Goal: Task Accomplishment & Management: Manage account settings

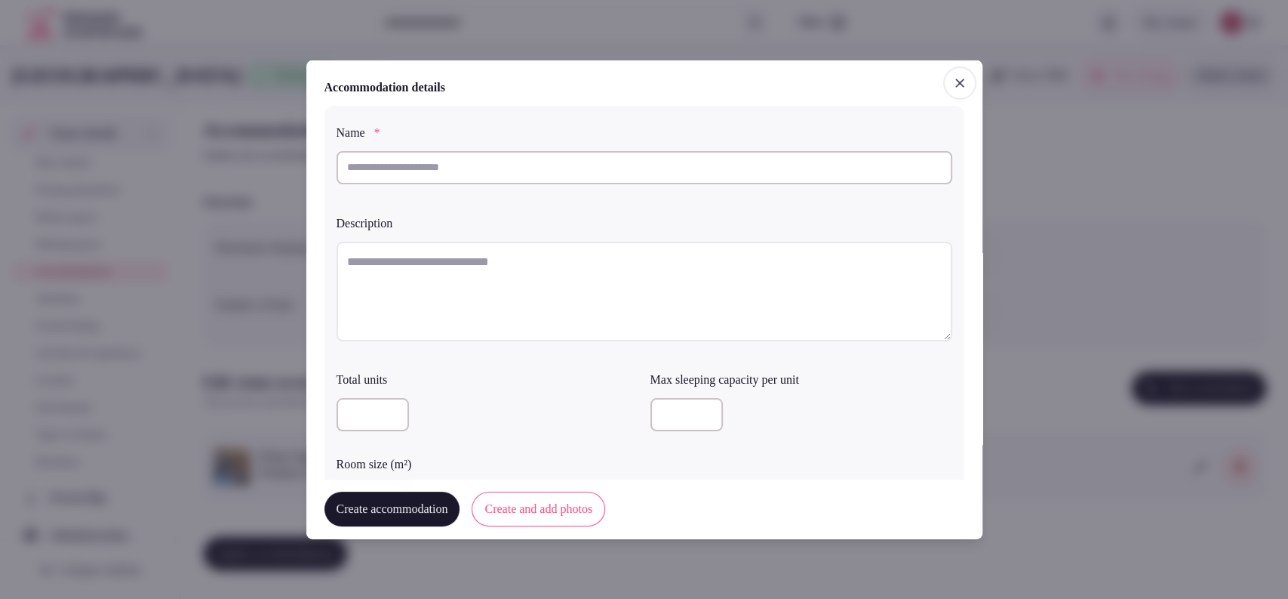
click at [485, 154] on input "text" at bounding box center [645, 166] width 616 height 33
paste input "**********"
type input "**********"
click at [444, 240] on div at bounding box center [645, 293] width 616 height 117
click at [440, 270] on textarea at bounding box center [645, 291] width 616 height 100
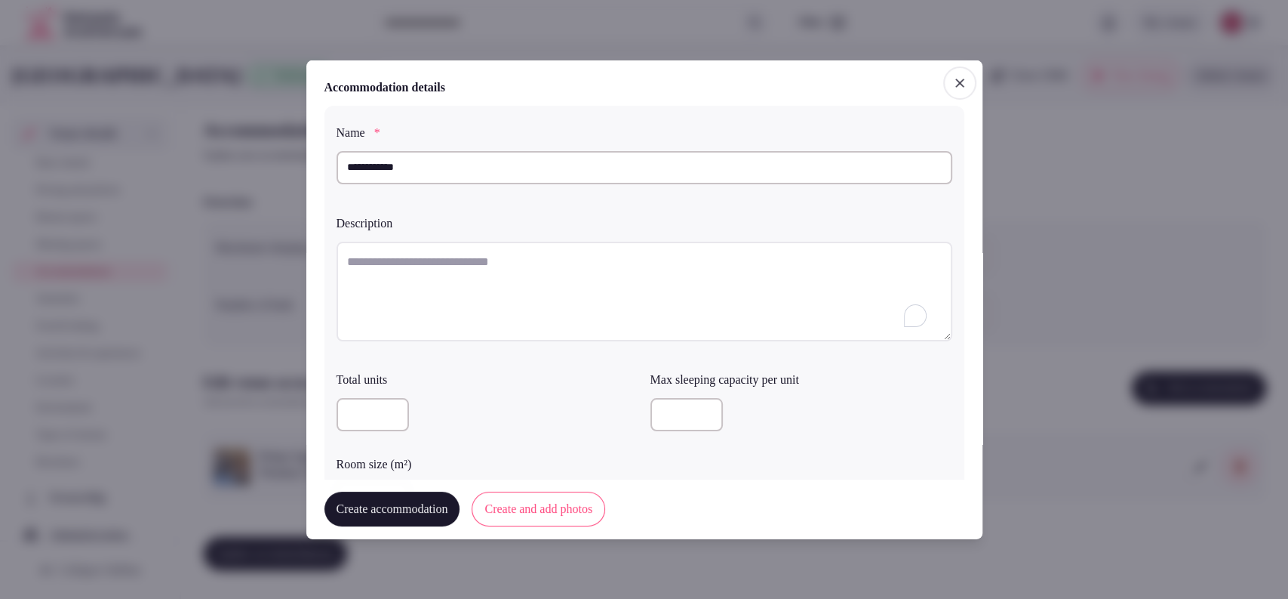
paste textarea "**********"
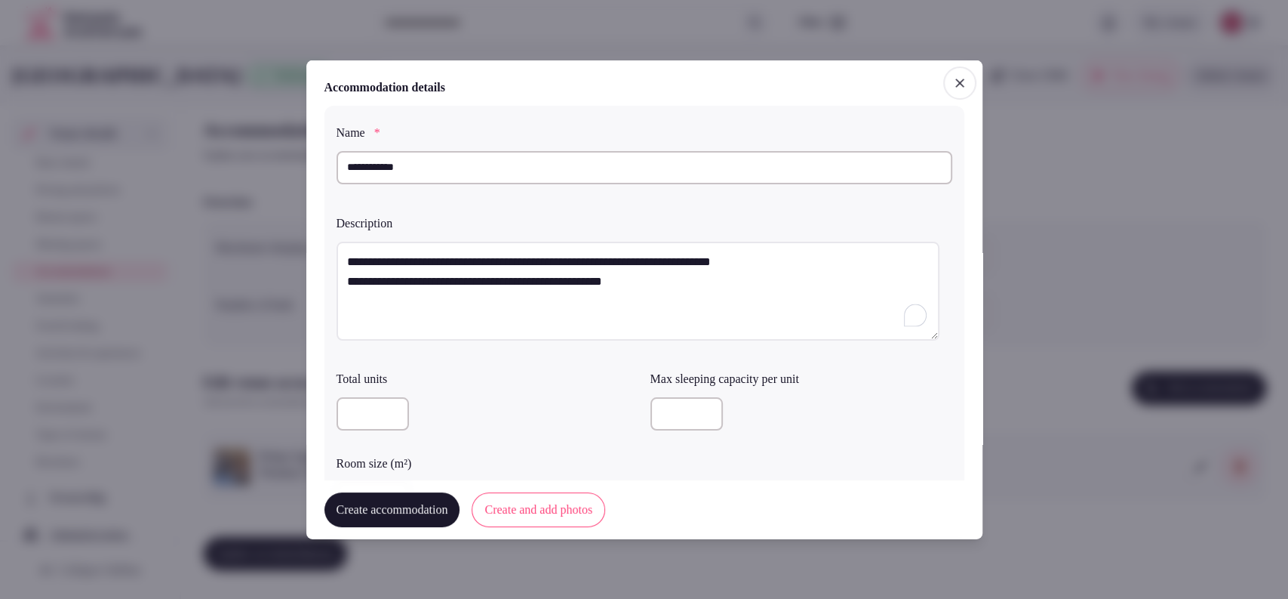
scroll to position [419, 0]
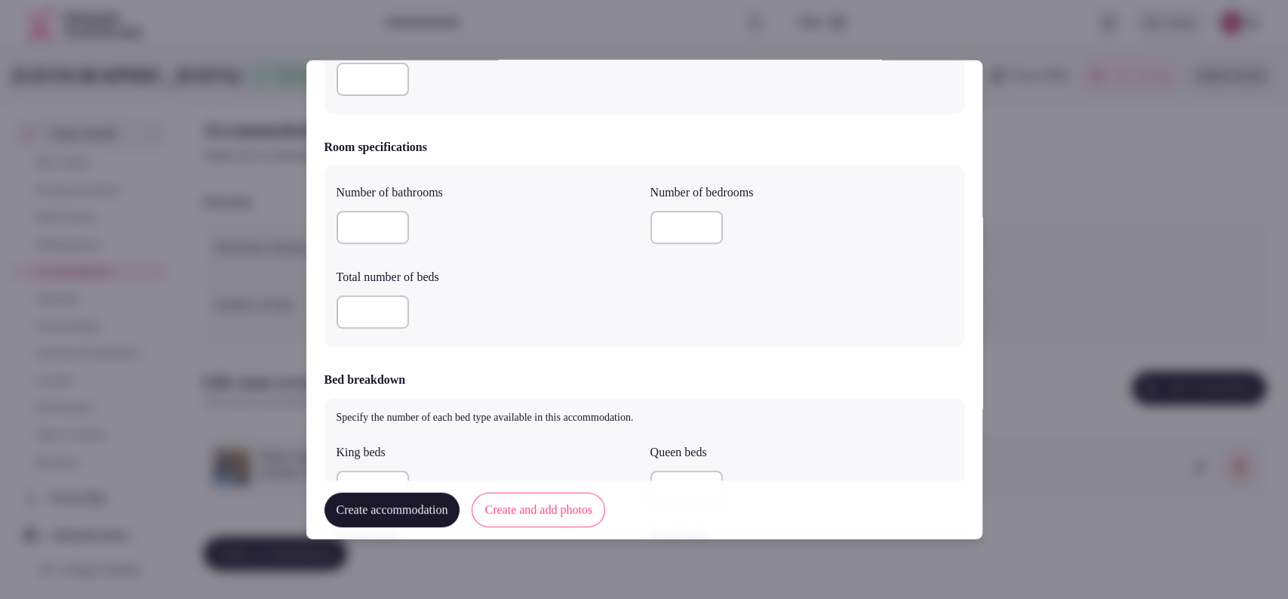
type textarea "**********"
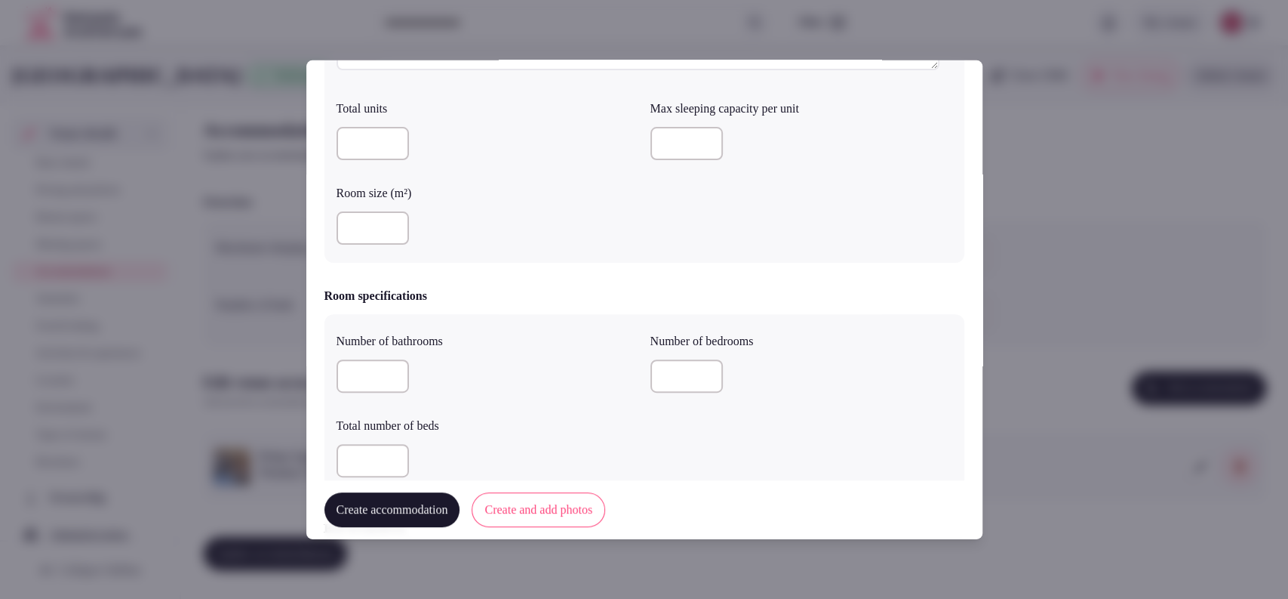
click at [393, 234] on input "number" at bounding box center [373, 227] width 72 height 33
type input "**"
click at [355, 375] on input "number" at bounding box center [373, 375] width 72 height 33
type input "*"
click at [658, 375] on input "number" at bounding box center [687, 375] width 72 height 33
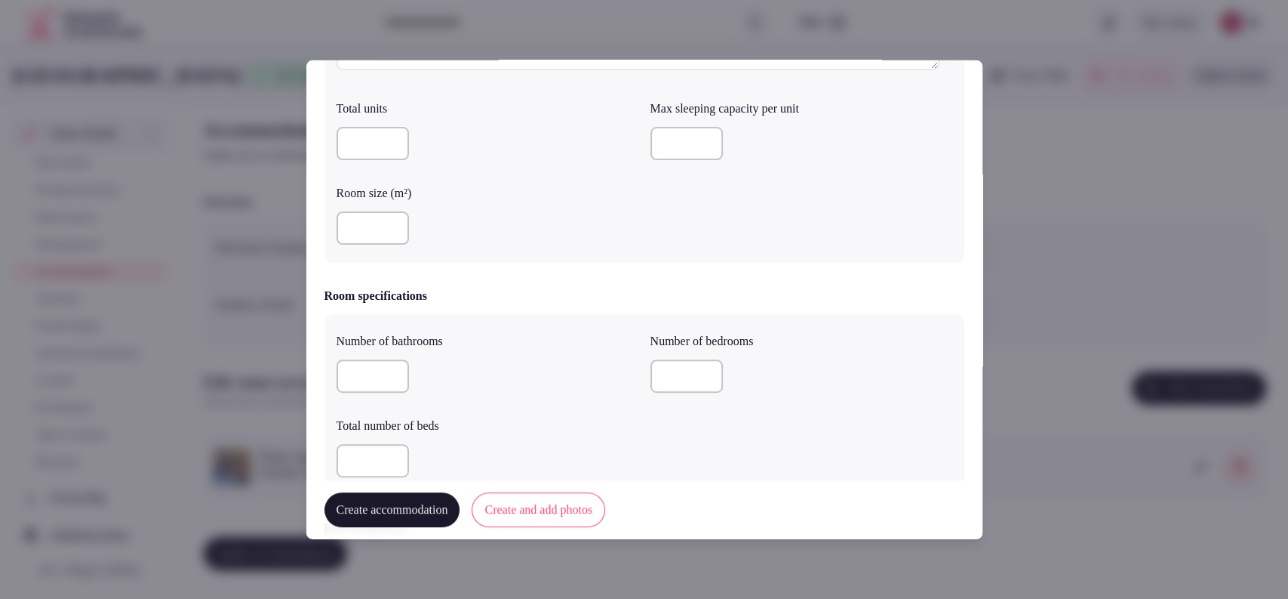
type input "*"
click at [374, 463] on input "number" at bounding box center [373, 460] width 72 height 33
type input "*"
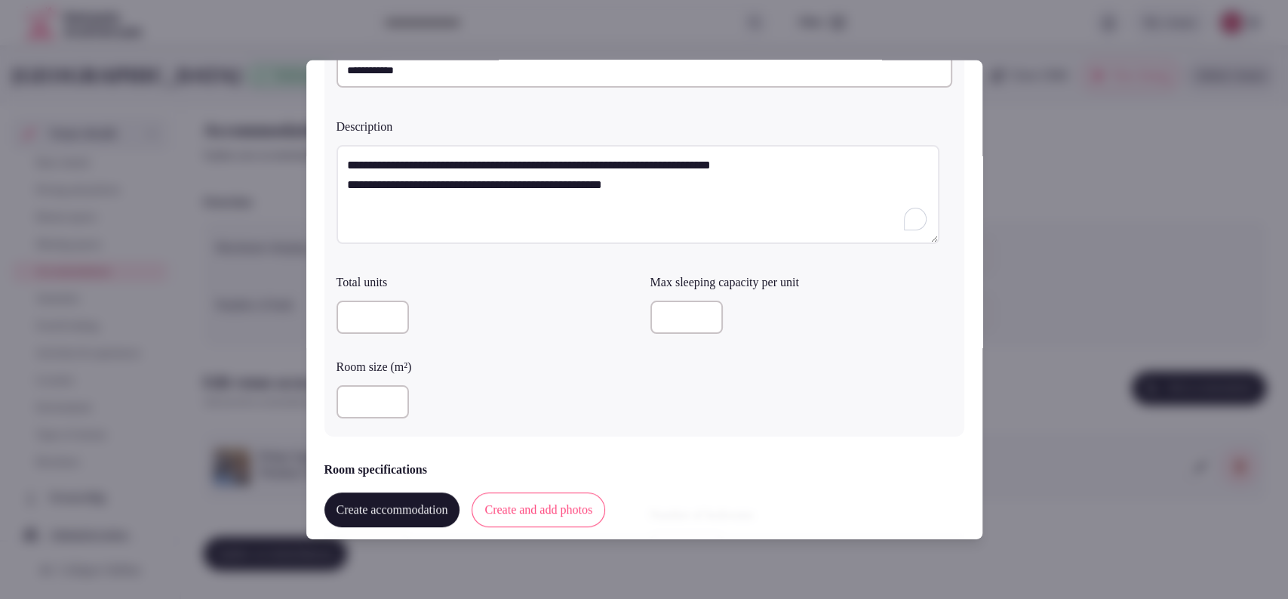
scroll to position [75, 0]
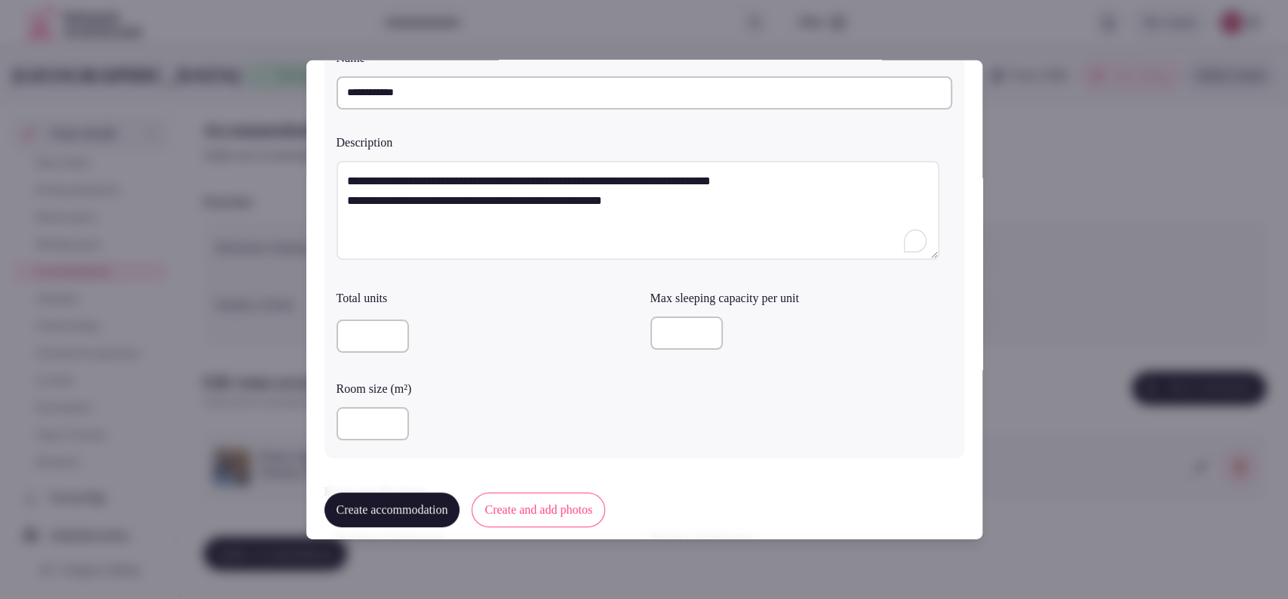
click at [691, 336] on div at bounding box center [802, 332] width 302 height 33
type input "*"
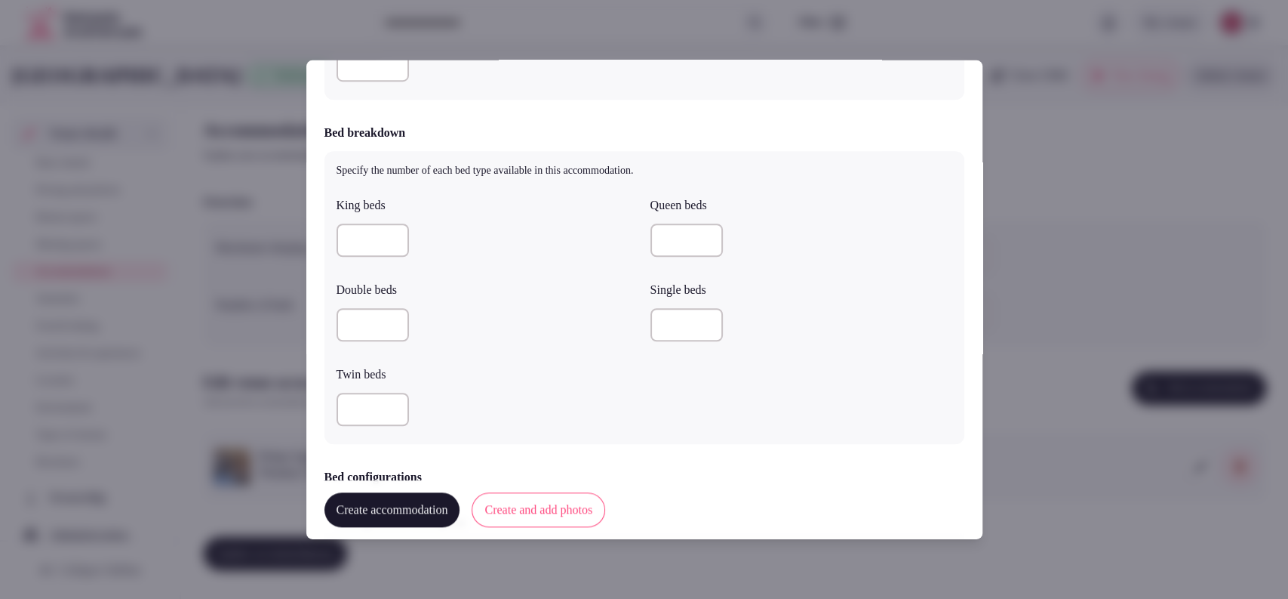
scroll to position [693, 0]
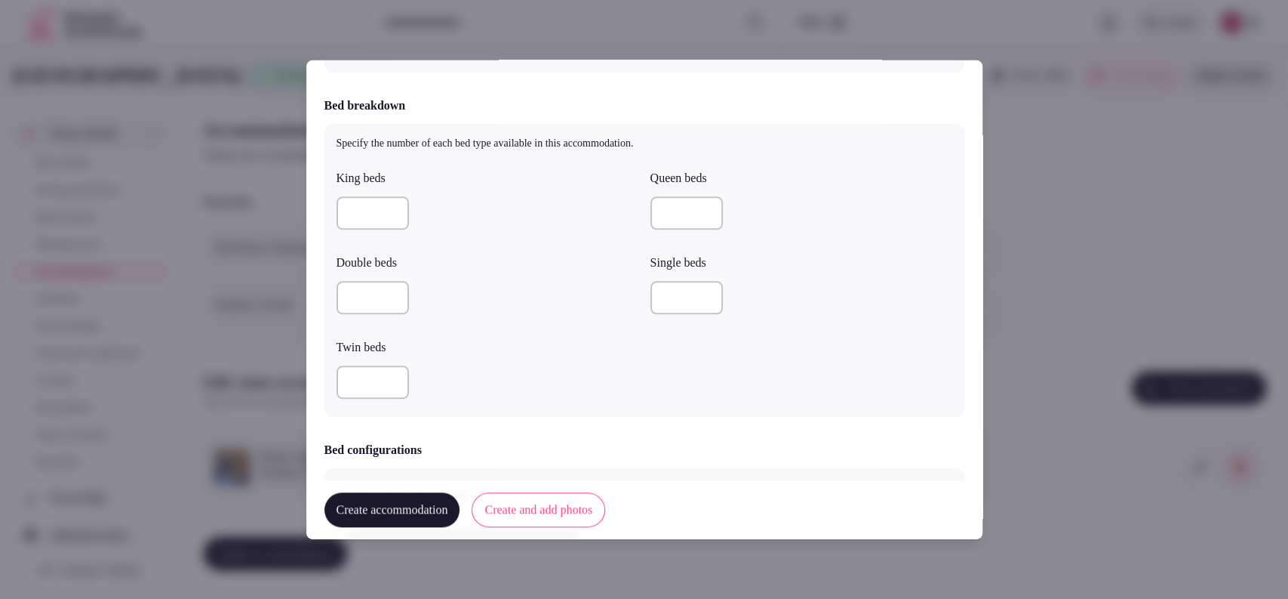
click at [346, 211] on input "number" at bounding box center [373, 212] width 72 height 33
type input "*"
click at [356, 373] on input "number" at bounding box center [373, 381] width 72 height 33
type input "*"
click at [480, 368] on div "*" at bounding box center [488, 381] width 302 height 33
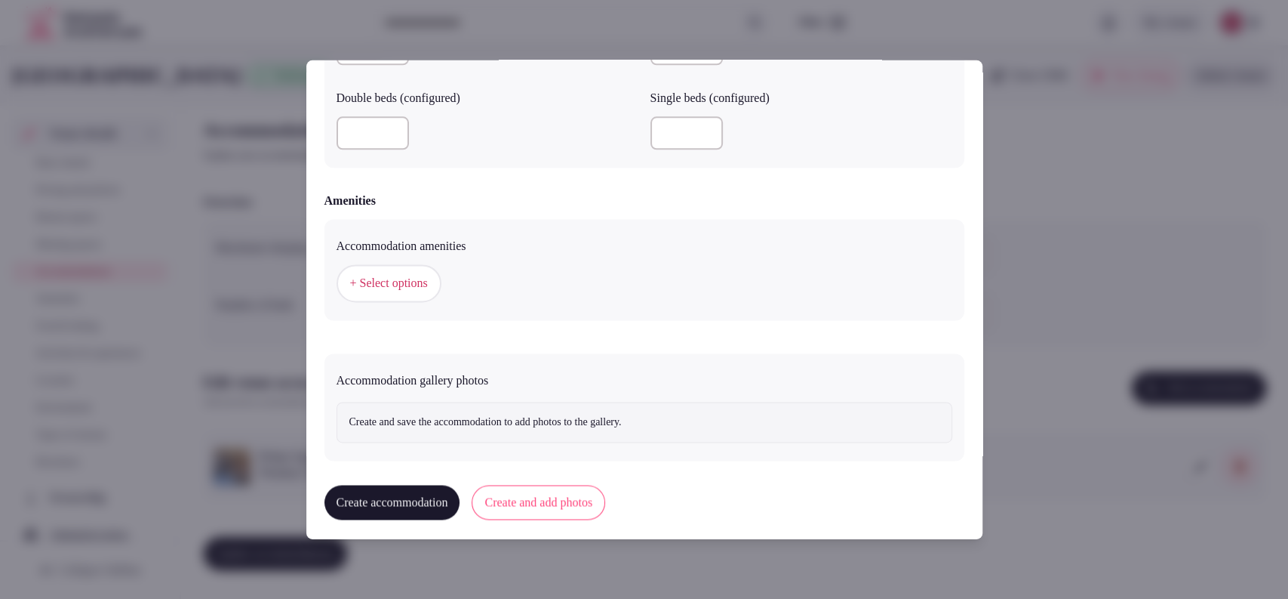
scroll to position [1339, 0]
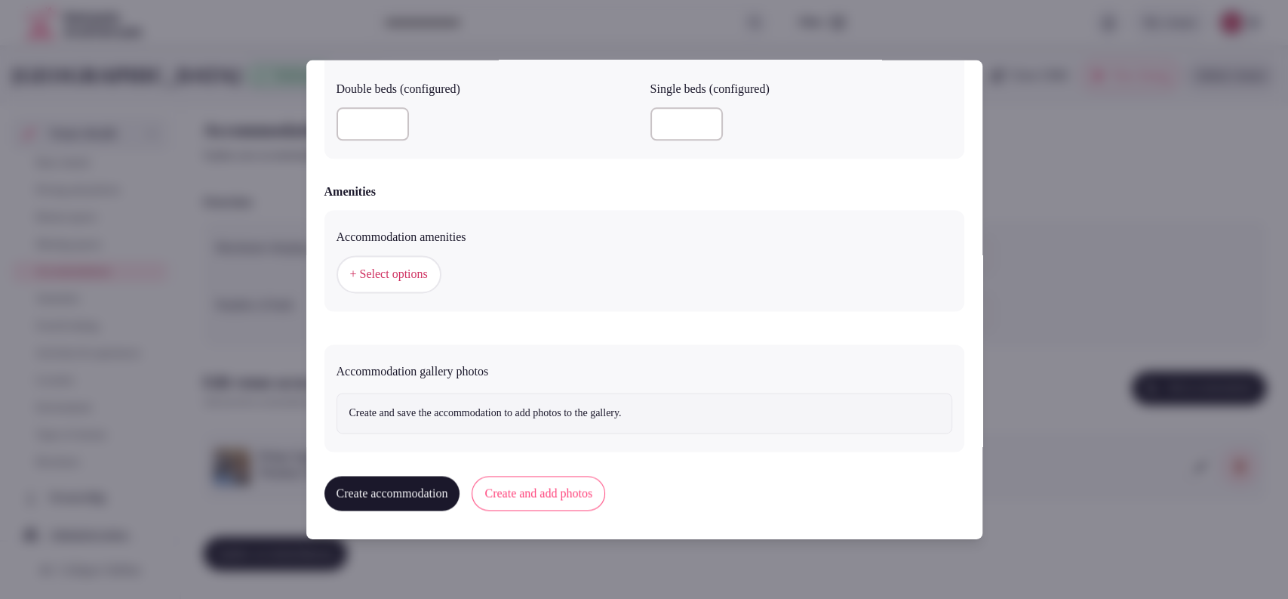
click at [392, 272] on span "+ Select options" at bounding box center [389, 274] width 78 height 17
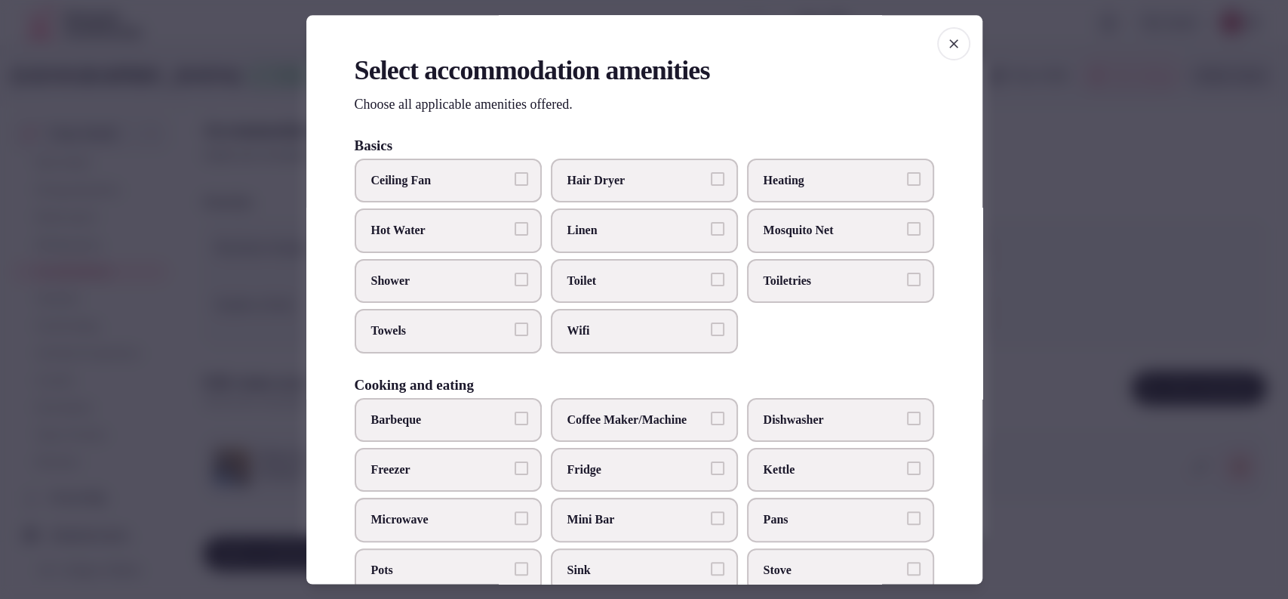
click at [610, 176] on span "Hair Dryer" at bounding box center [637, 180] width 139 height 17
click at [711, 176] on button "Hair Dryer" at bounding box center [718, 179] width 14 height 14
drag, startPoint x: 615, startPoint y: 229, endPoint x: 617, endPoint y: 284, distance: 55.1
click at [617, 229] on span "Linen" at bounding box center [637, 231] width 139 height 17
click at [711, 229] on button "Linen" at bounding box center [718, 230] width 14 height 14
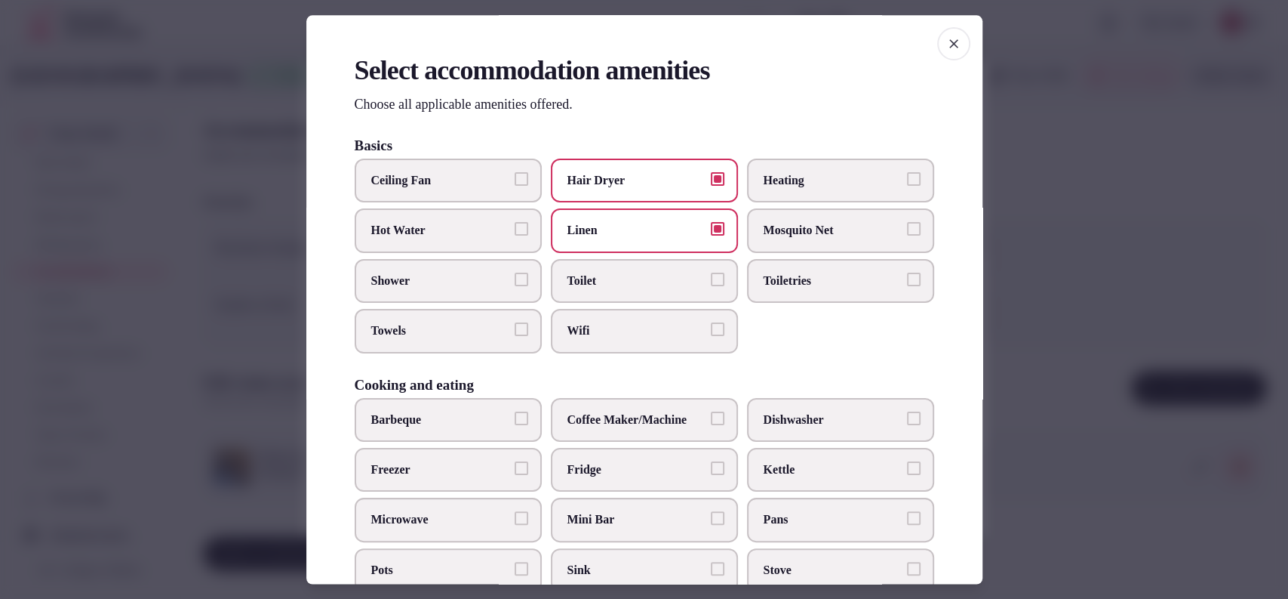
click at [617, 284] on span "Toilet" at bounding box center [637, 280] width 139 height 17
click at [711, 284] on button "Toilet" at bounding box center [718, 279] width 14 height 14
click at [631, 335] on span "Wifi" at bounding box center [637, 331] width 139 height 17
click at [711, 335] on button "Wifi" at bounding box center [718, 330] width 14 height 14
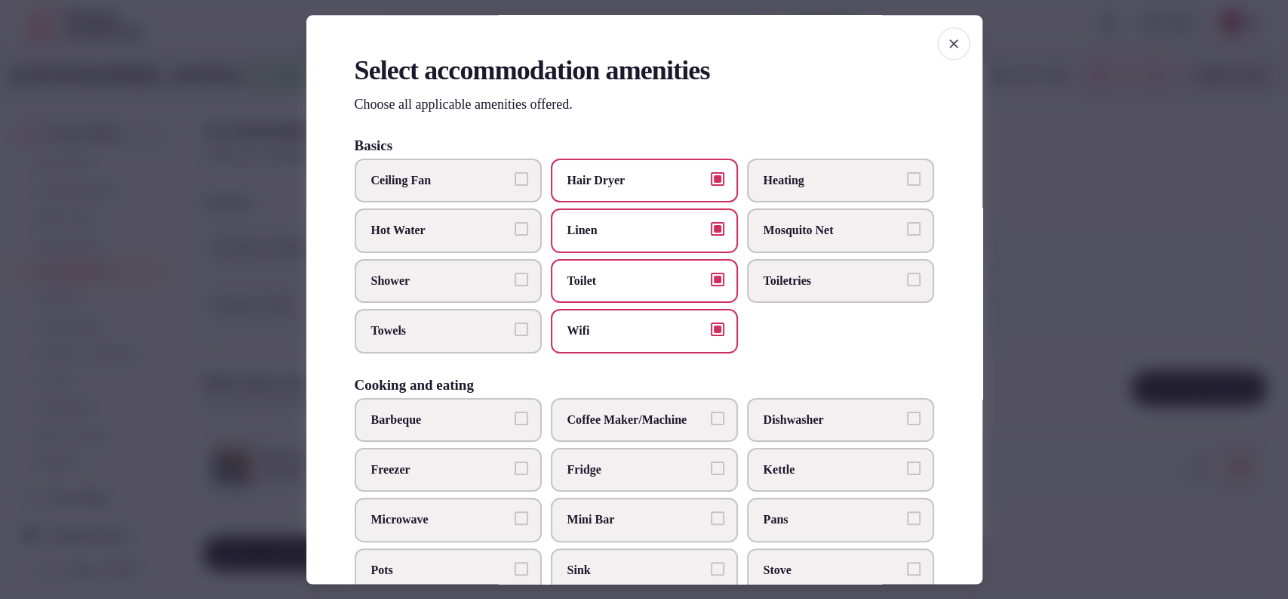
click at [785, 288] on span "Toiletries" at bounding box center [833, 280] width 139 height 17
click at [907, 286] on button "Toiletries" at bounding box center [914, 279] width 14 height 14
click at [465, 291] on label "Shower" at bounding box center [448, 281] width 187 height 44
click at [515, 286] on button "Shower" at bounding box center [522, 279] width 14 height 14
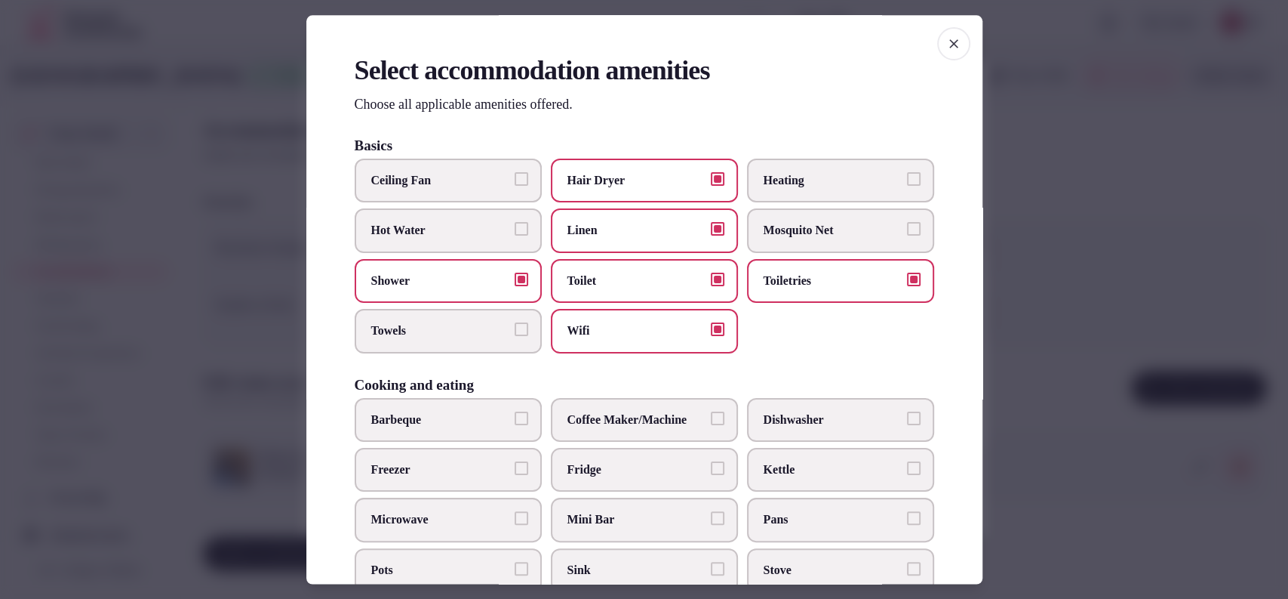
click at [441, 331] on span "Towels" at bounding box center [440, 331] width 139 height 17
click at [515, 331] on button "Towels" at bounding box center [522, 330] width 14 height 14
click at [592, 420] on span "Coffee Maker/Machine" at bounding box center [637, 419] width 139 height 17
click at [711, 420] on button "Coffee Maker/Machine" at bounding box center [718, 418] width 14 height 14
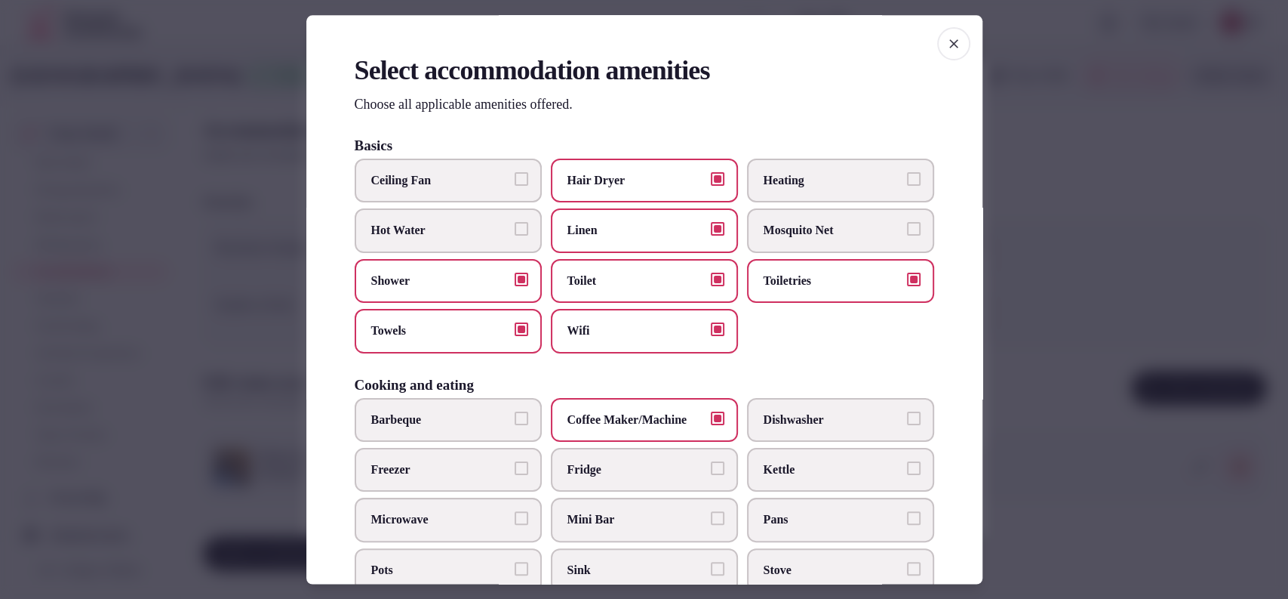
click at [643, 463] on span "Fridge" at bounding box center [637, 469] width 139 height 17
click at [711, 463] on button "Fridge" at bounding box center [718, 468] width 14 height 14
click at [770, 463] on span "Kettle" at bounding box center [833, 469] width 139 height 17
click at [907, 463] on button "Kettle" at bounding box center [914, 468] width 14 height 14
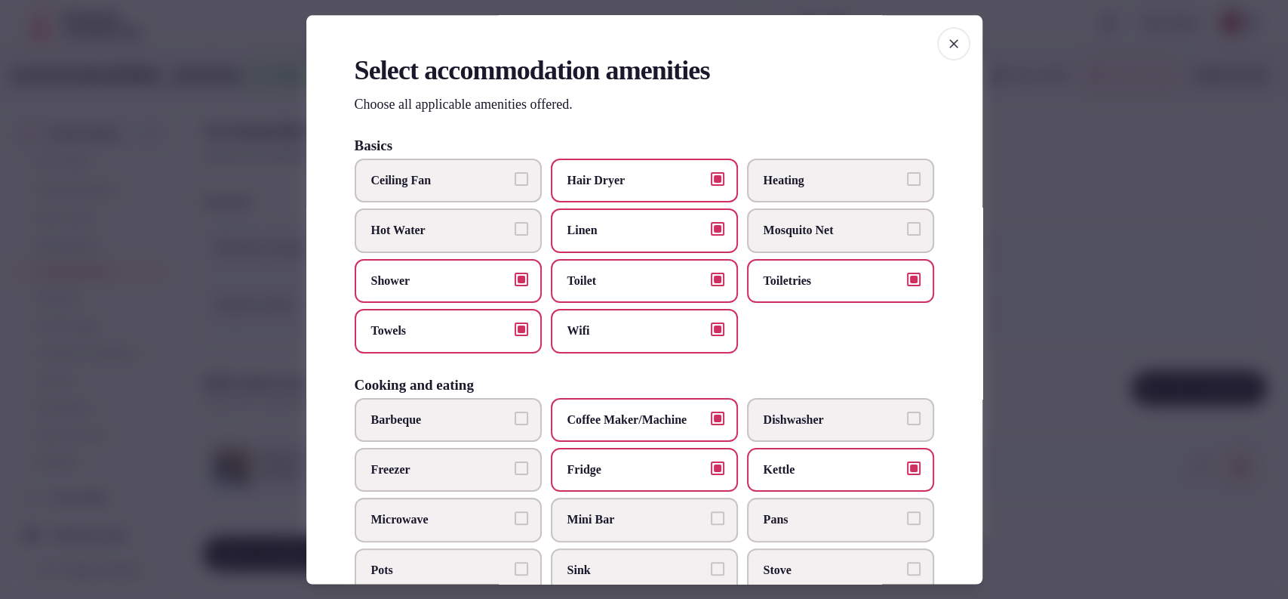
scroll to position [497, 0]
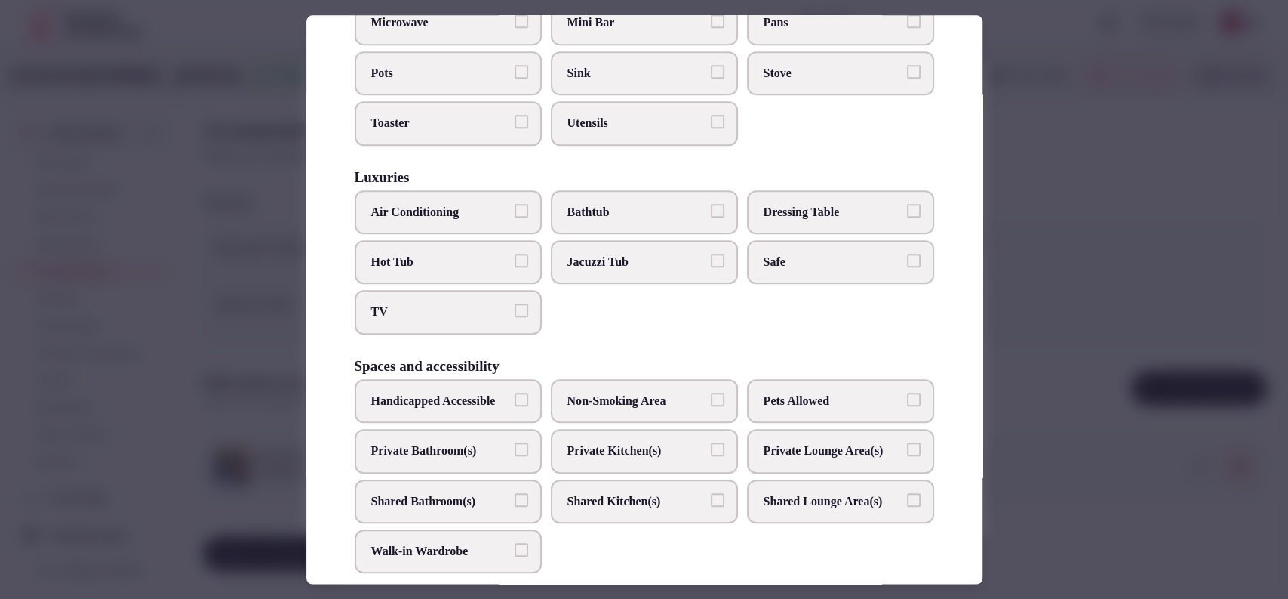
click at [747, 264] on label "Safe" at bounding box center [840, 262] width 187 height 44
click at [907, 264] on button "Safe" at bounding box center [914, 261] width 14 height 14
click at [553, 202] on label "Bathtub" at bounding box center [644, 212] width 187 height 44
click at [711, 204] on button "Bathtub" at bounding box center [718, 211] width 14 height 14
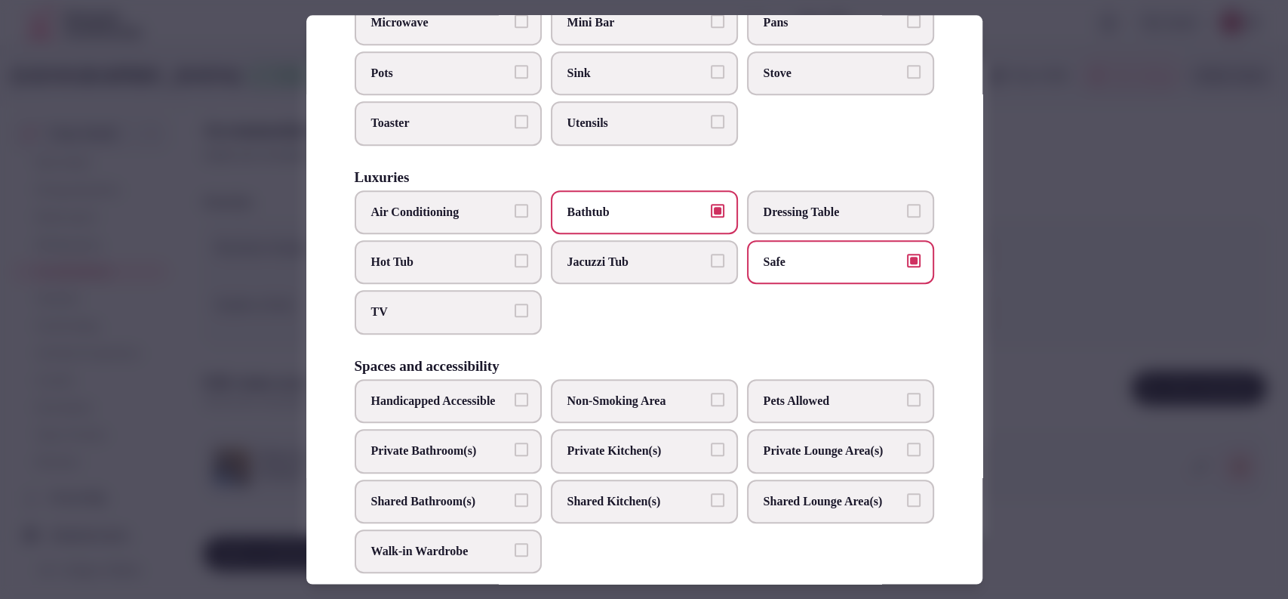
click at [466, 207] on span "Air Conditioning" at bounding box center [440, 212] width 139 height 17
click at [515, 207] on button "Air Conditioning" at bounding box center [522, 211] width 14 height 14
click at [454, 304] on span "TV" at bounding box center [440, 312] width 139 height 17
click at [515, 304] on button "TV" at bounding box center [522, 311] width 14 height 14
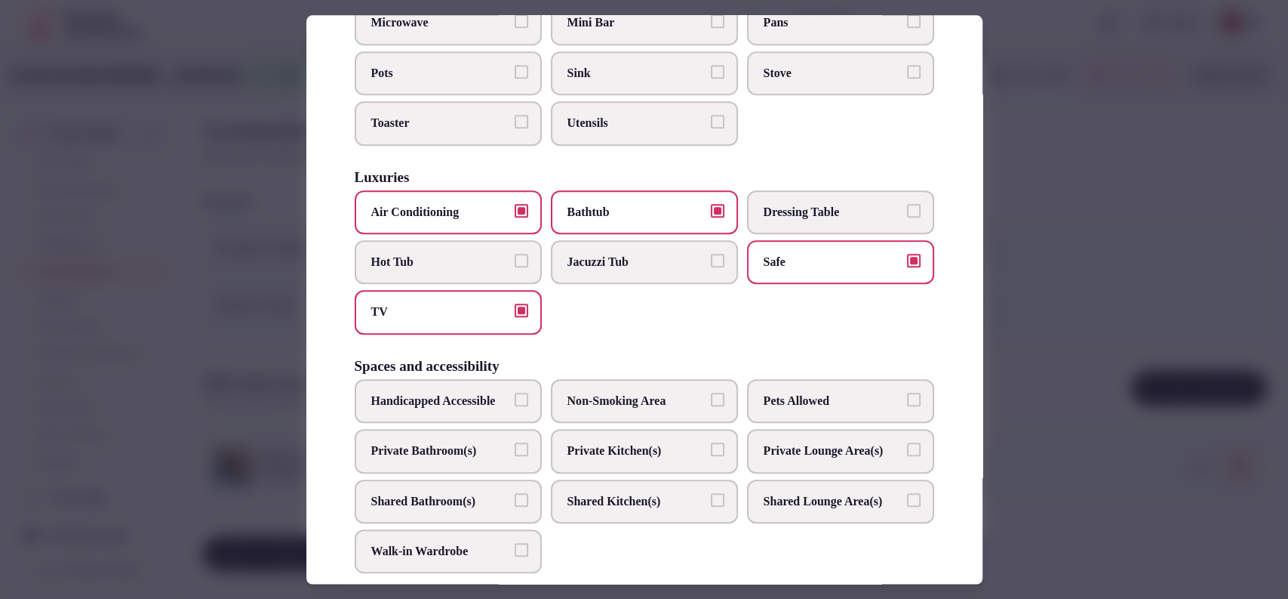
click at [453, 459] on span "Private Bathroom(s)" at bounding box center [440, 450] width 139 height 17
click at [515, 456] on button "Private Bathroom(s)" at bounding box center [522, 449] width 14 height 14
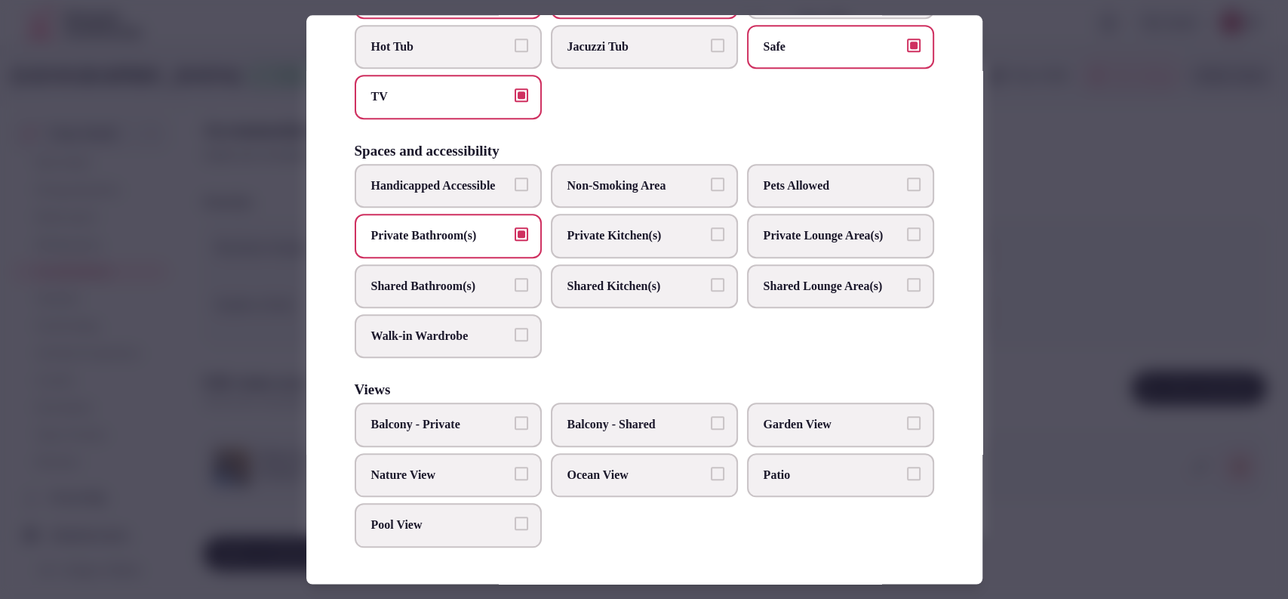
click at [766, 415] on label "Garden View" at bounding box center [840, 425] width 187 height 44
click at [907, 417] on button "Garden View" at bounding box center [914, 424] width 14 height 14
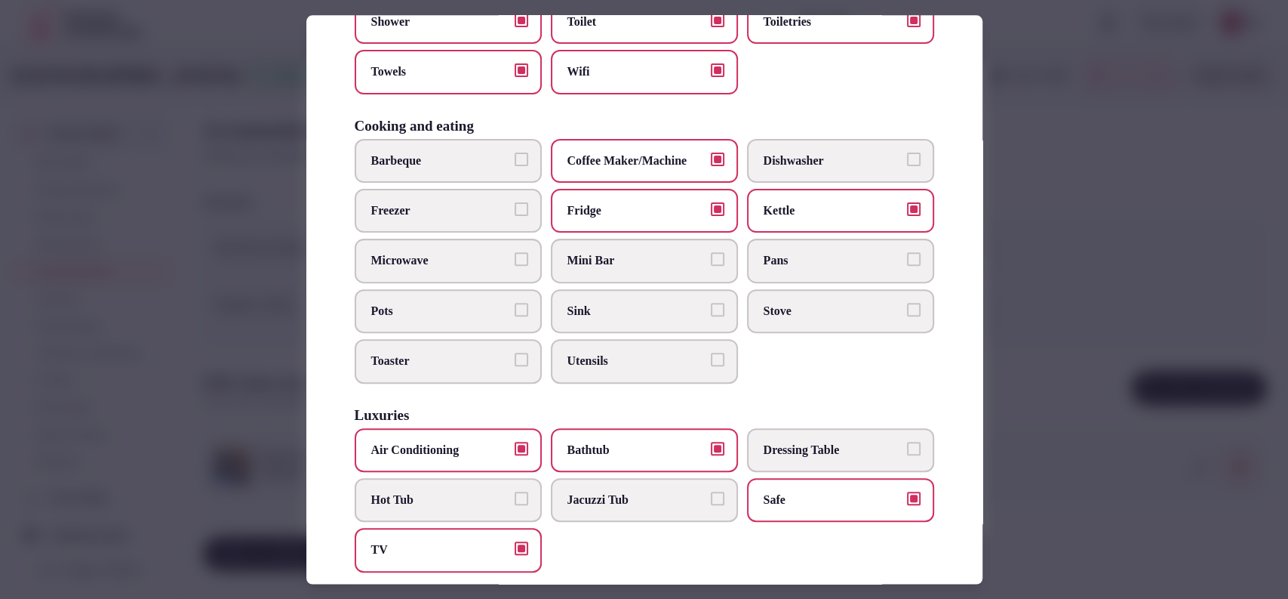
scroll to position [0, 0]
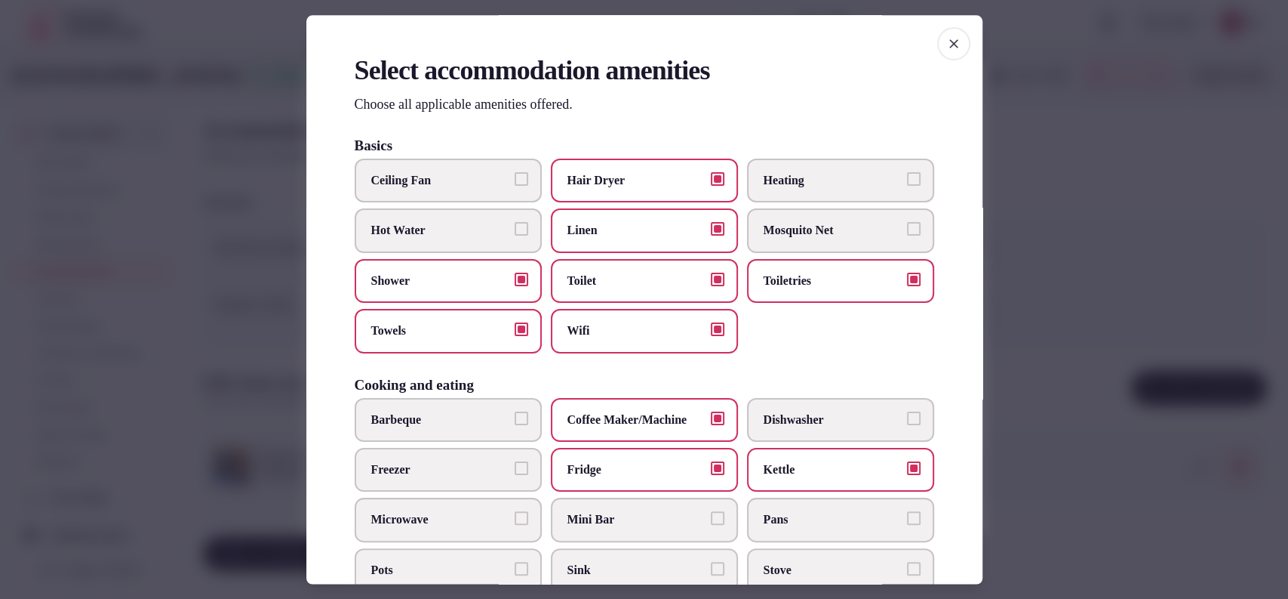
click at [1046, 143] on div at bounding box center [644, 299] width 1288 height 599
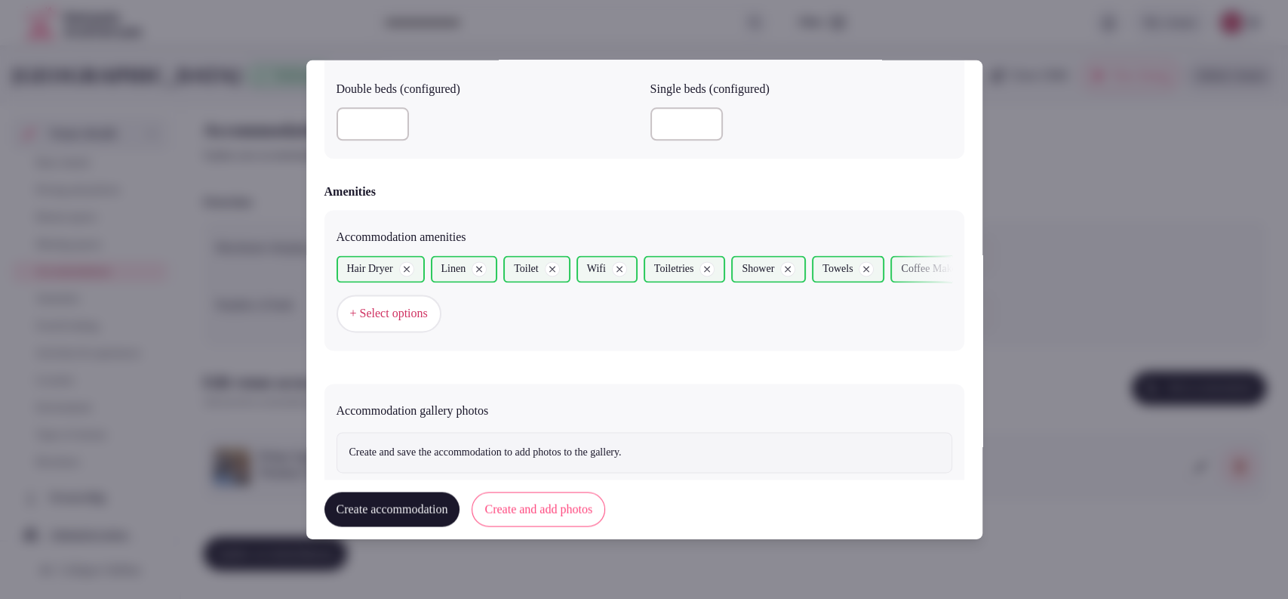
scroll to position [1377, 0]
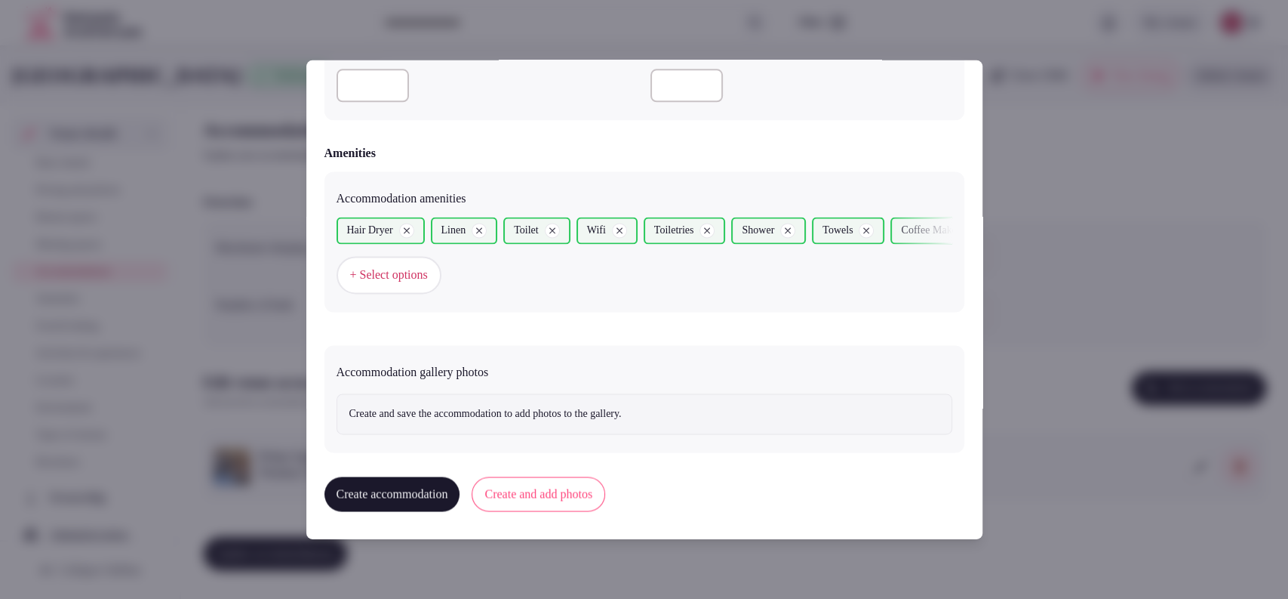
click at [592, 480] on button "Create and add photos" at bounding box center [539, 494] width 134 height 35
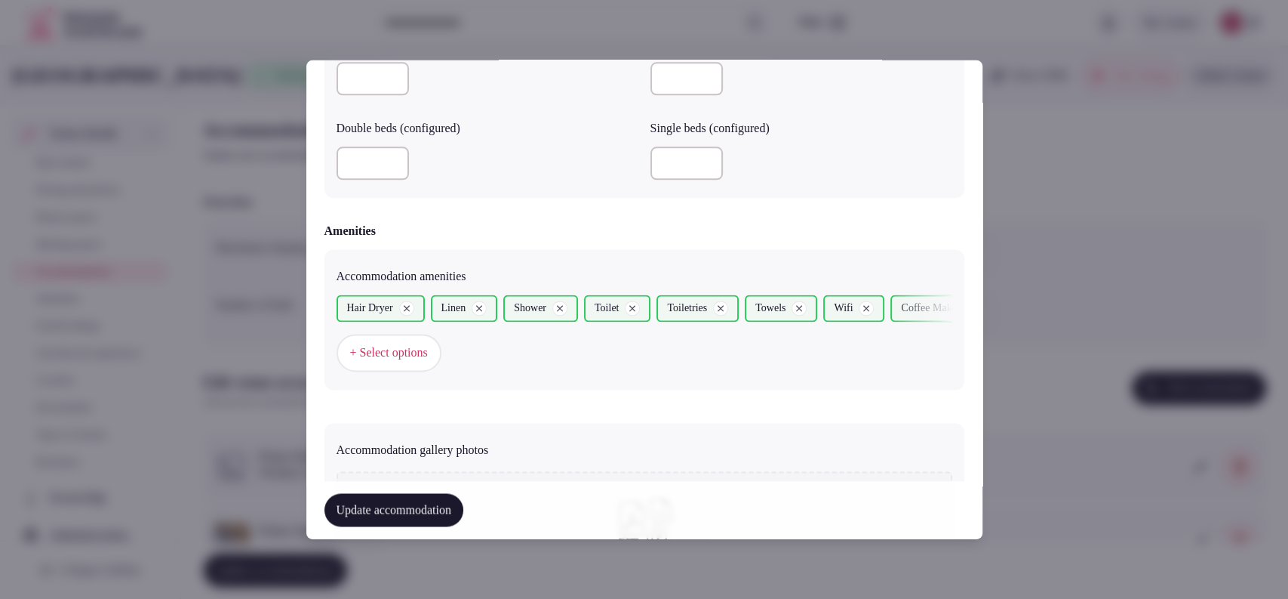
scroll to position [1516, 0]
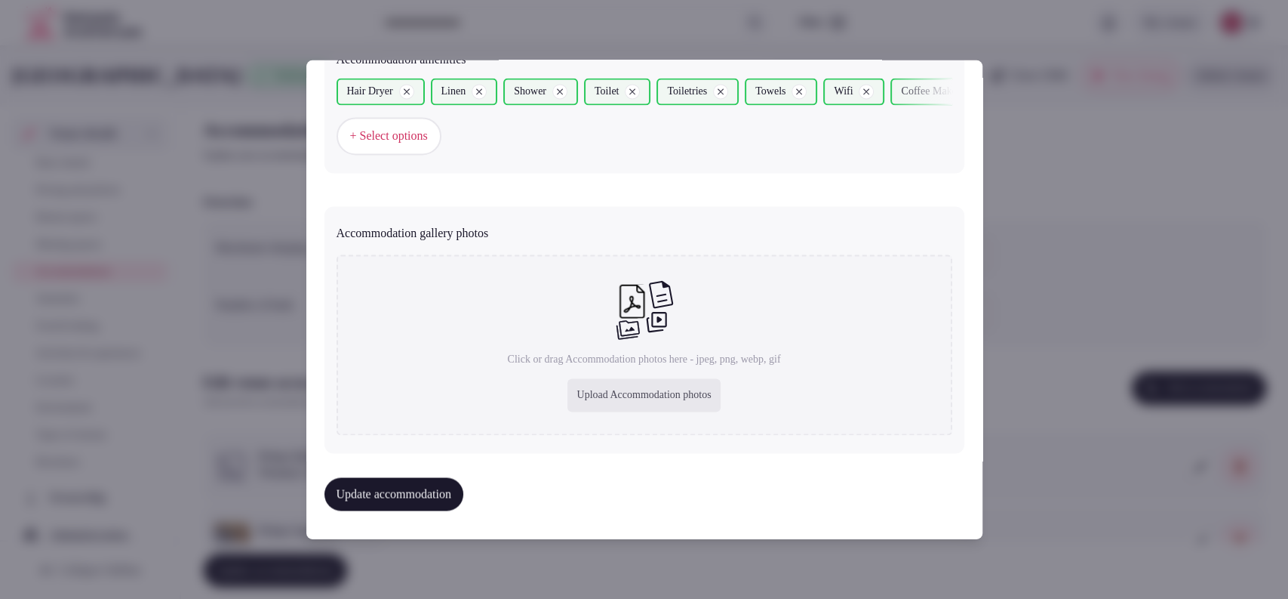
click at [642, 406] on div "Upload Accommodation photos" at bounding box center [644, 395] width 152 height 33
type input "**********"
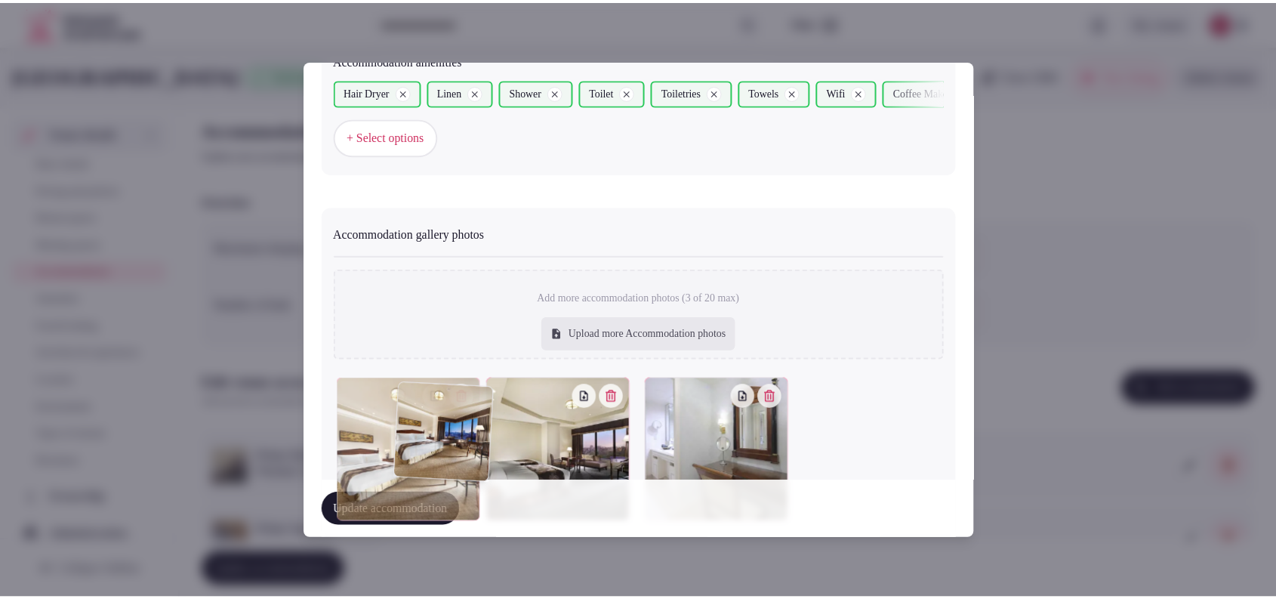
scroll to position [1522, 0]
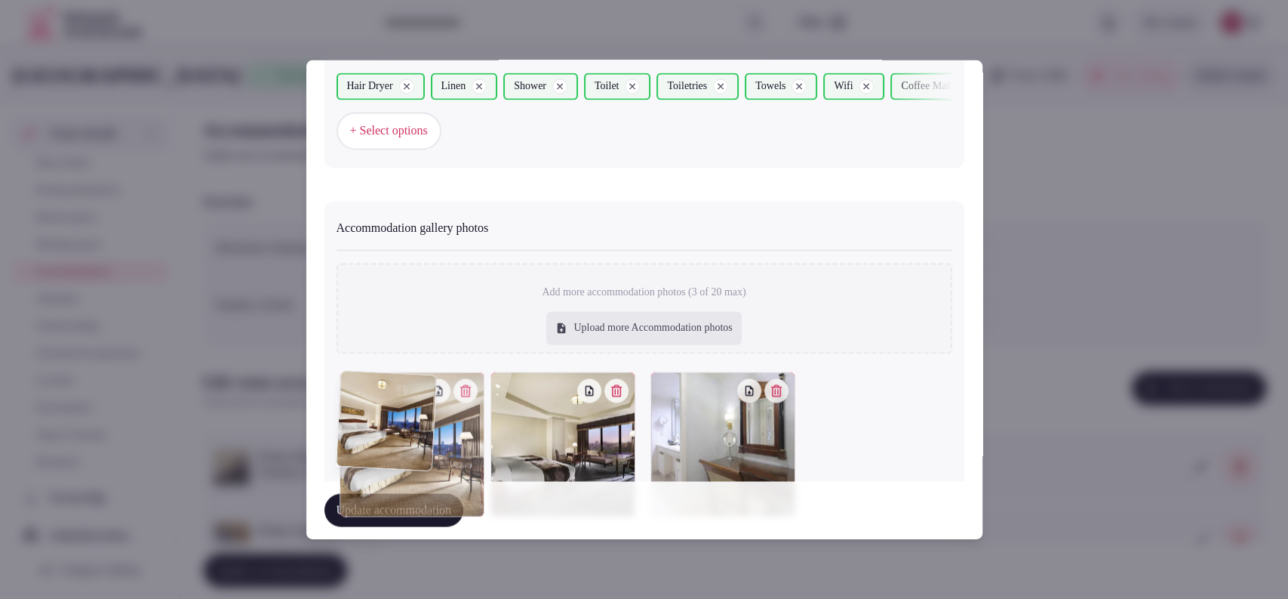
drag, startPoint x: 546, startPoint y: 438, endPoint x: 435, endPoint y: 444, distance: 111.1
click at [435, 444] on div at bounding box center [412, 444] width 145 height 145
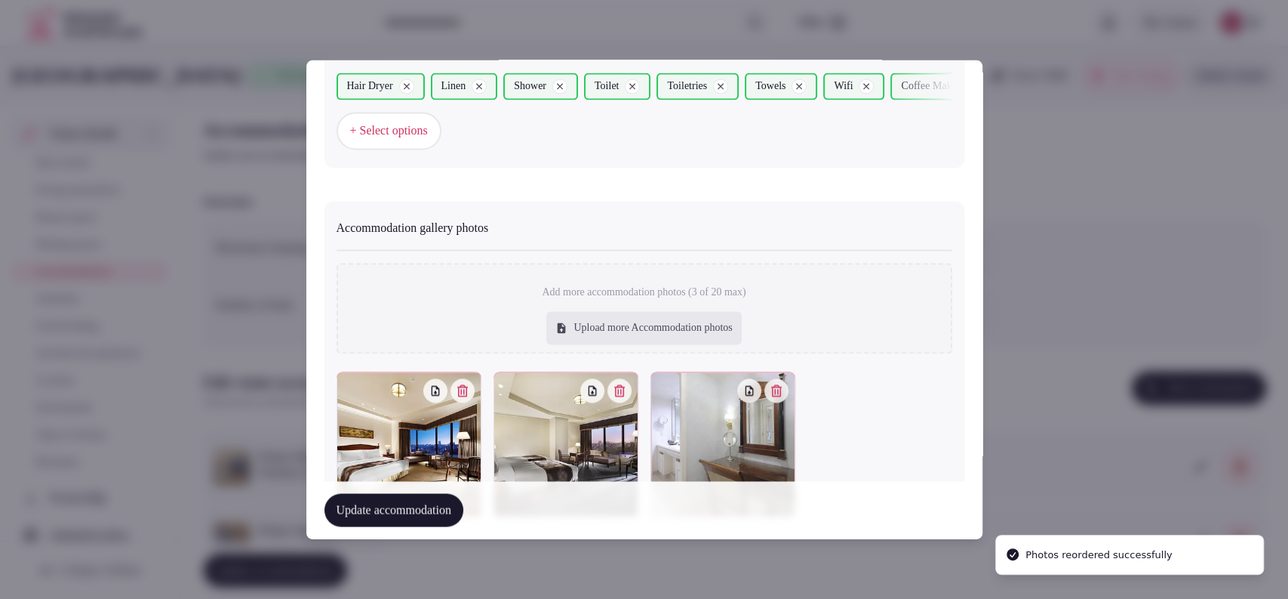
click at [420, 508] on button "Update accommodation" at bounding box center [394, 510] width 139 height 33
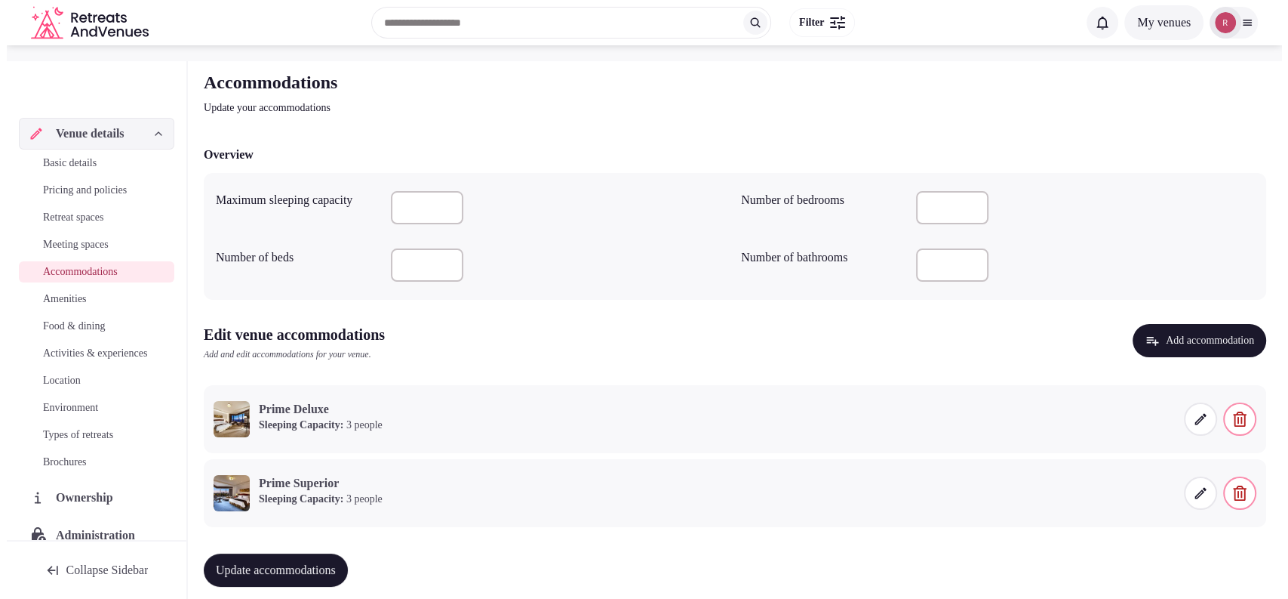
scroll to position [69, 0]
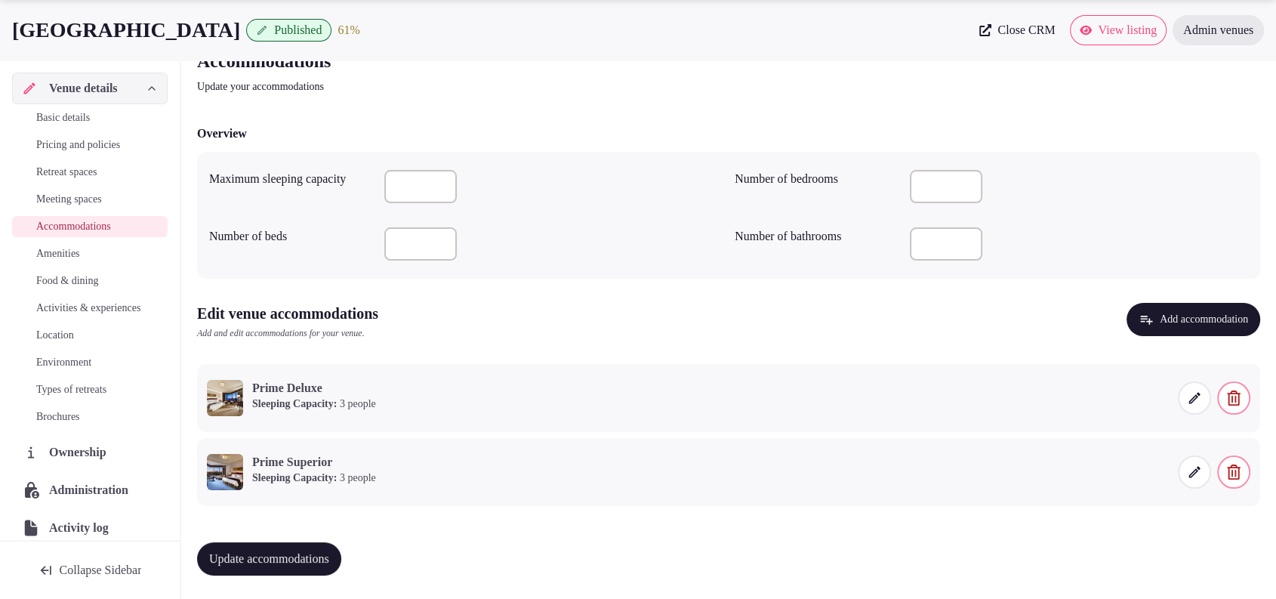
click at [1163, 314] on button "Add accommodation" at bounding box center [1193, 319] width 134 height 33
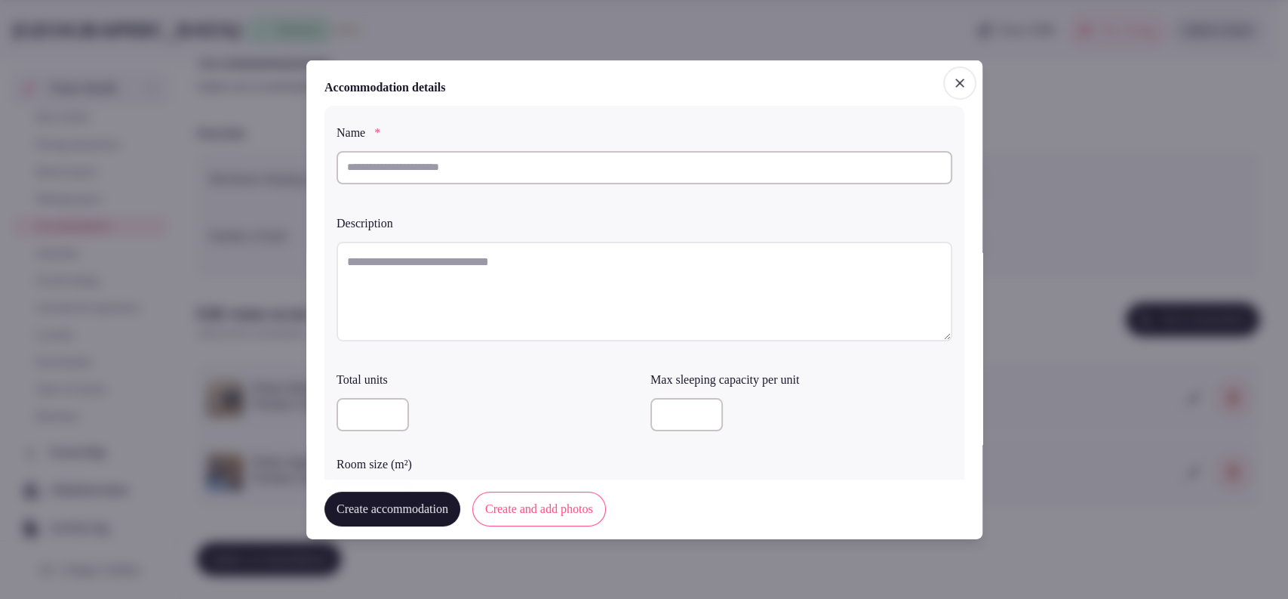
click at [534, 168] on input "text" at bounding box center [645, 166] width 616 height 33
paste input "**********"
type input "**********"
click at [441, 271] on textarea at bounding box center [645, 291] width 616 height 100
paste textarea "**********"
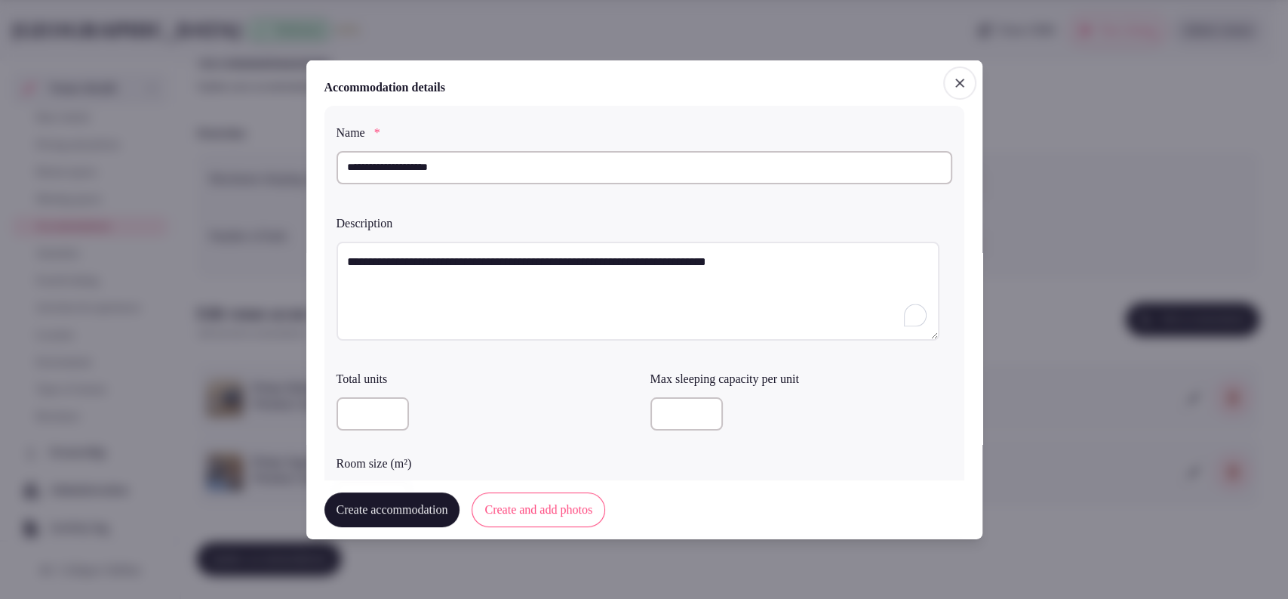
type textarea "**********"
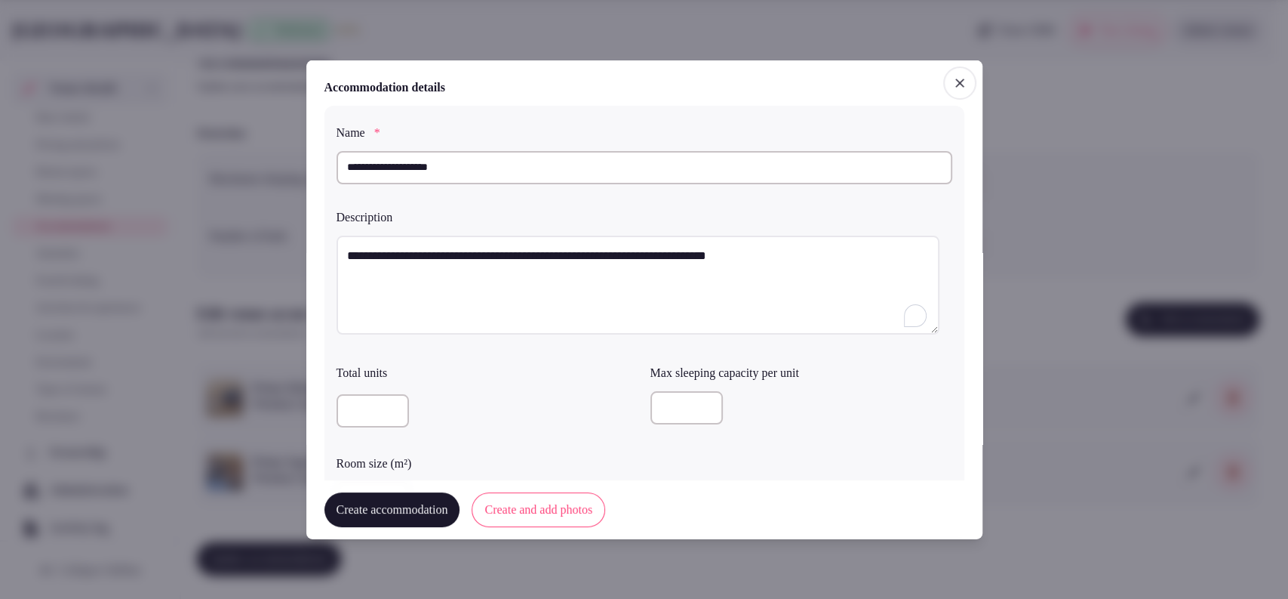
click at [672, 417] on input "number" at bounding box center [687, 407] width 72 height 33
type input "*"
click at [940, 468] on div "**********" at bounding box center [645, 319] width 640 height 428
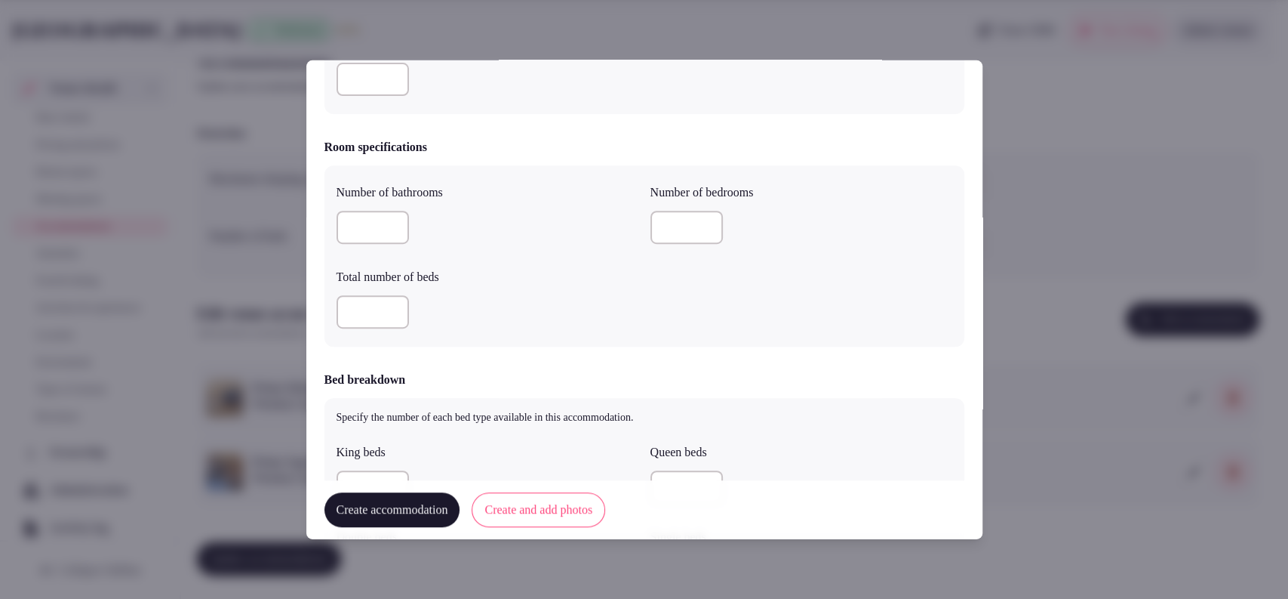
click at [338, 220] on input "number" at bounding box center [373, 227] width 72 height 33
type input "*"
click at [350, 319] on input "number" at bounding box center [373, 311] width 72 height 33
type input "*"
click at [664, 208] on div at bounding box center [802, 227] width 302 height 45
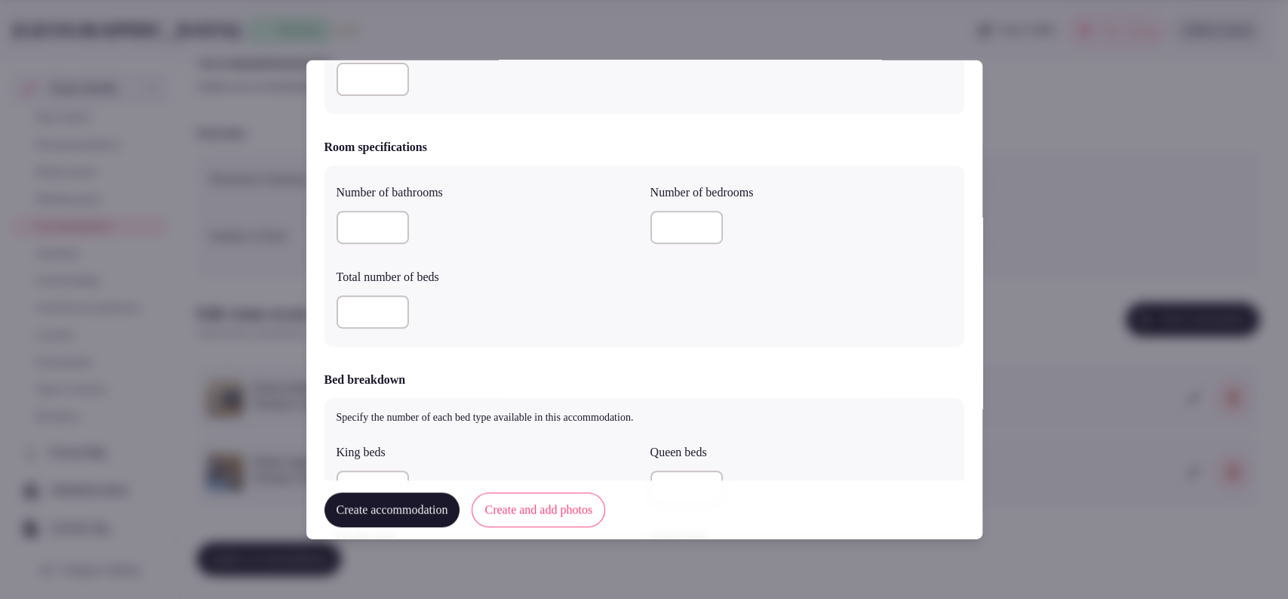
click at [658, 217] on input "number" at bounding box center [687, 227] width 72 height 33
type input "*"
click at [630, 306] on div "*" at bounding box center [488, 311] width 302 height 33
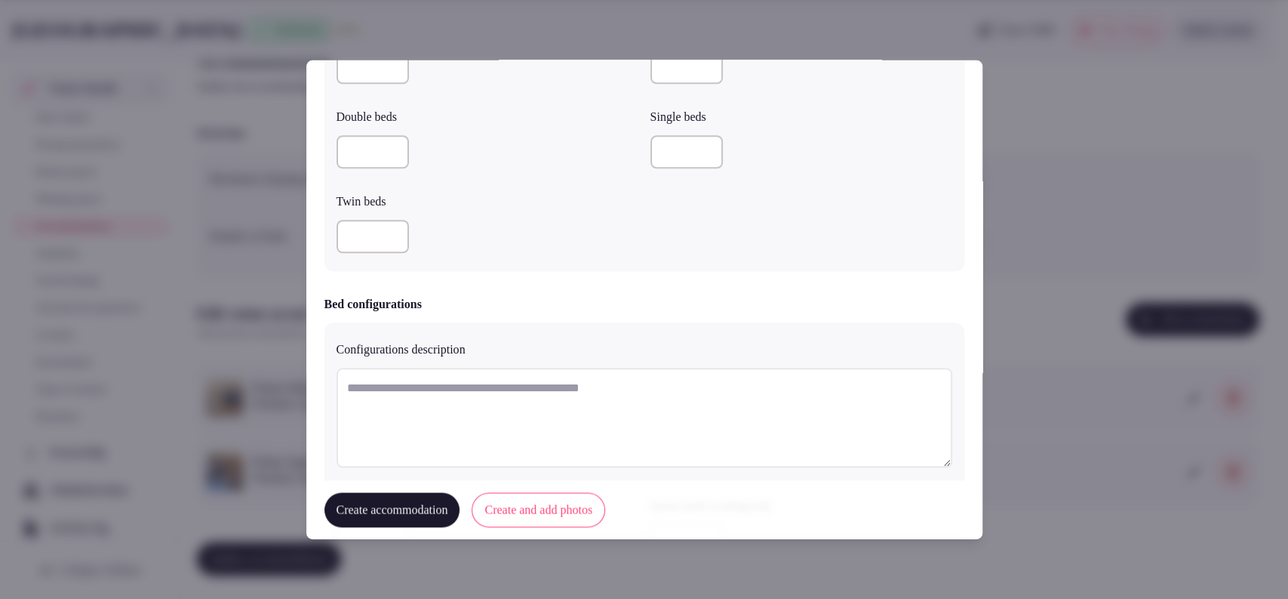
click at [374, 231] on input "number" at bounding box center [373, 236] width 72 height 33
type input "*"
click at [526, 429] on textarea at bounding box center [645, 418] width 616 height 100
click at [546, 257] on div "*" at bounding box center [488, 236] width 302 height 45
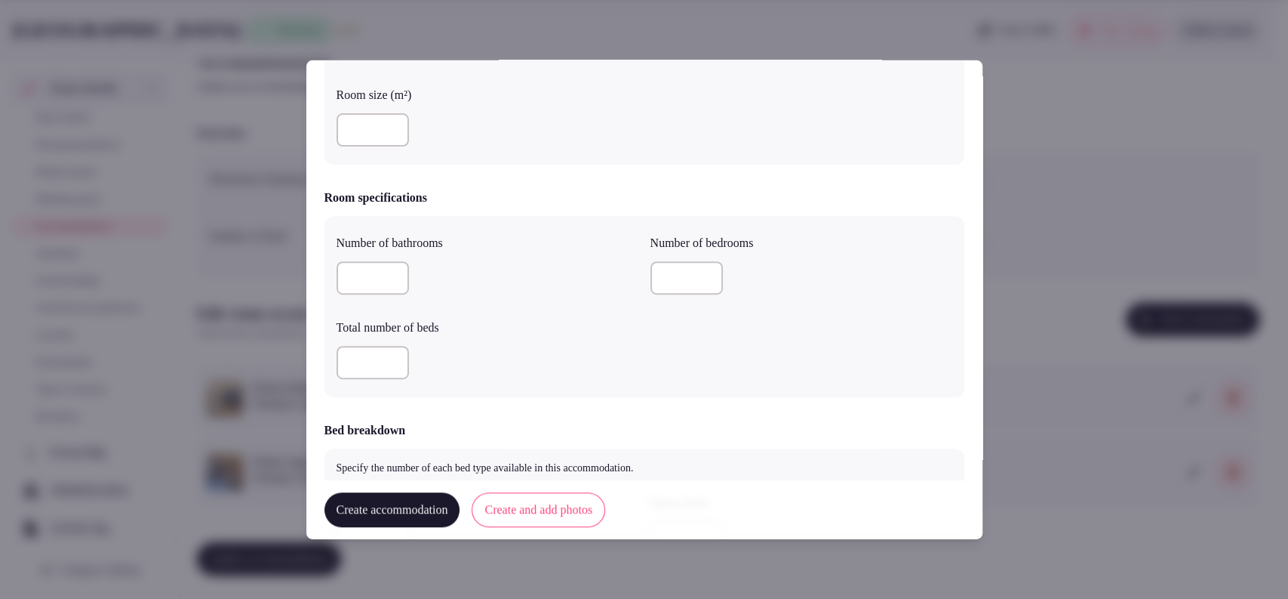
scroll to position [349, 0]
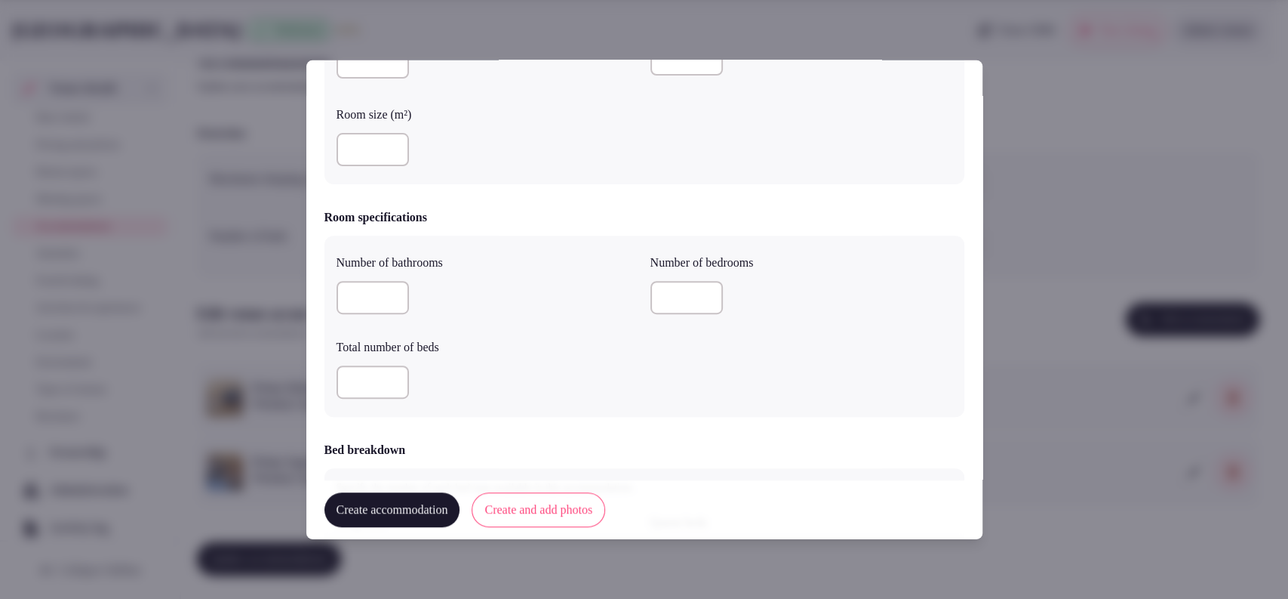
click at [391, 155] on input "number" at bounding box center [373, 149] width 72 height 33
type input "**"
click at [506, 135] on div "**" at bounding box center [488, 149] width 302 height 33
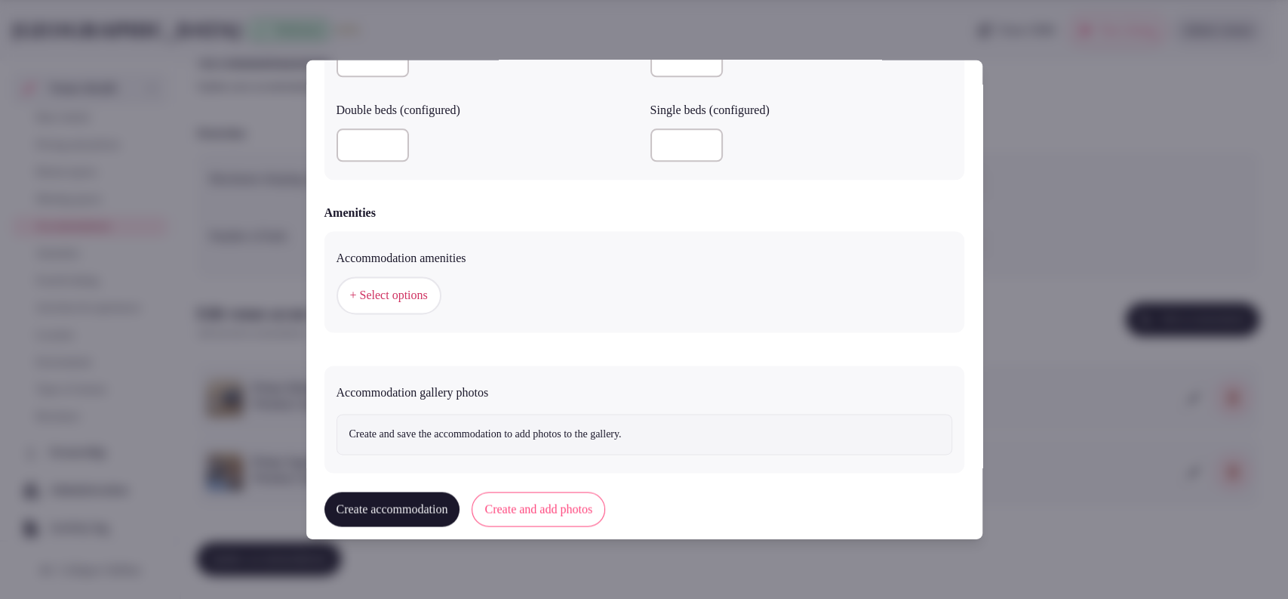
scroll to position [1339, 0]
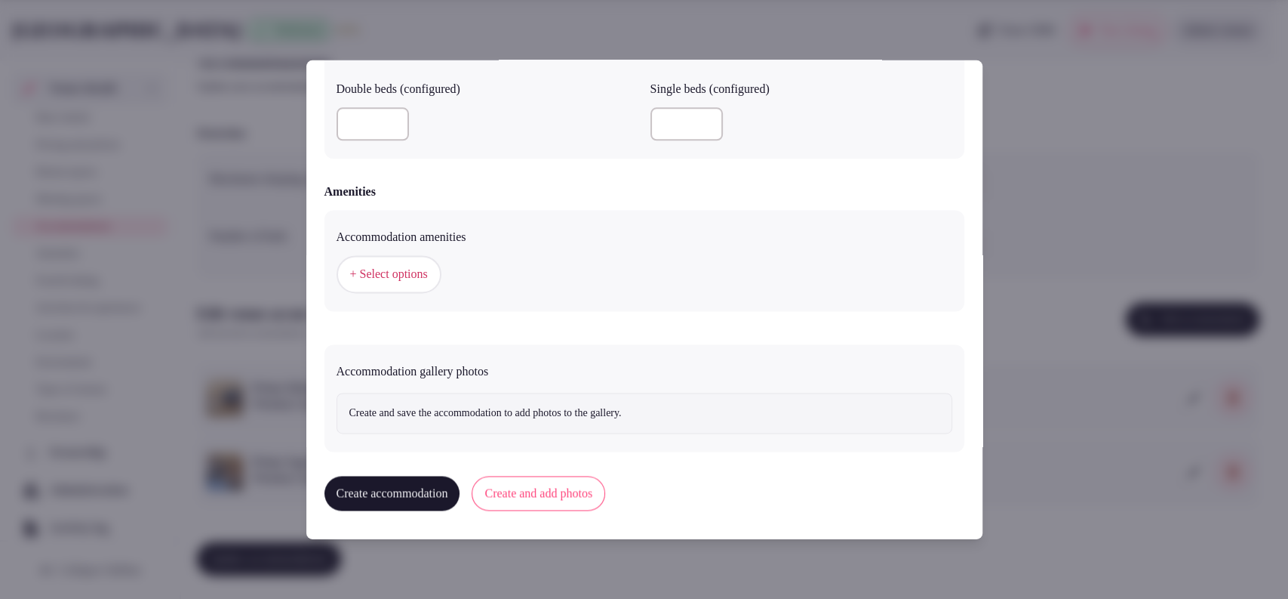
click at [432, 285] on button "+ Select options" at bounding box center [389, 275] width 105 height 38
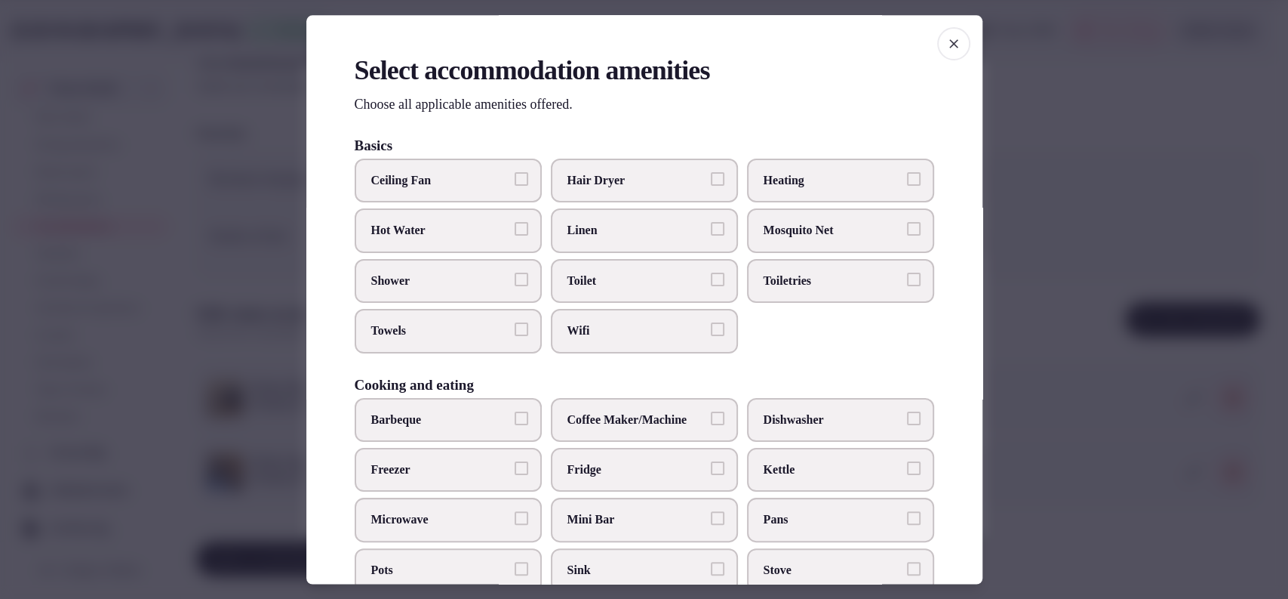
click at [620, 189] on label "Hair Dryer" at bounding box center [644, 181] width 187 height 44
click at [711, 186] on button "Hair Dryer" at bounding box center [718, 179] width 14 height 14
click at [609, 238] on span "Linen" at bounding box center [637, 231] width 139 height 17
click at [711, 236] on button "Linen" at bounding box center [718, 230] width 14 height 14
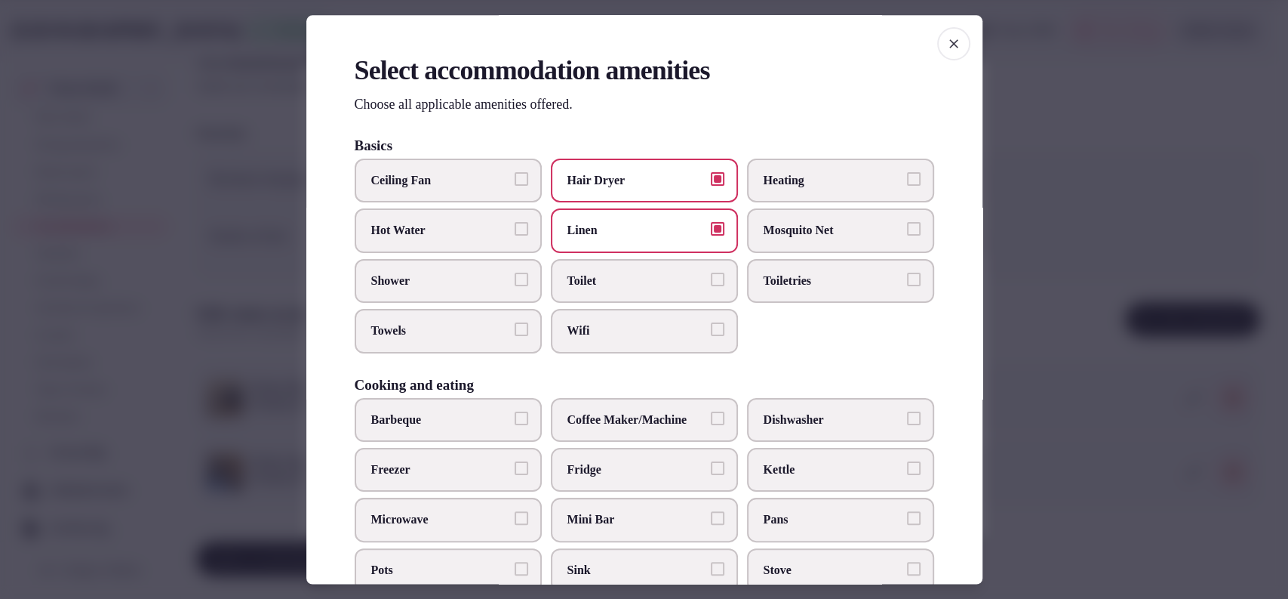
click at [602, 272] on span "Toilet" at bounding box center [637, 280] width 139 height 17
click at [711, 272] on button "Toilet" at bounding box center [718, 279] width 14 height 14
click at [592, 323] on span "Wifi" at bounding box center [637, 331] width 139 height 17
click at [711, 323] on button "Wifi" at bounding box center [718, 330] width 14 height 14
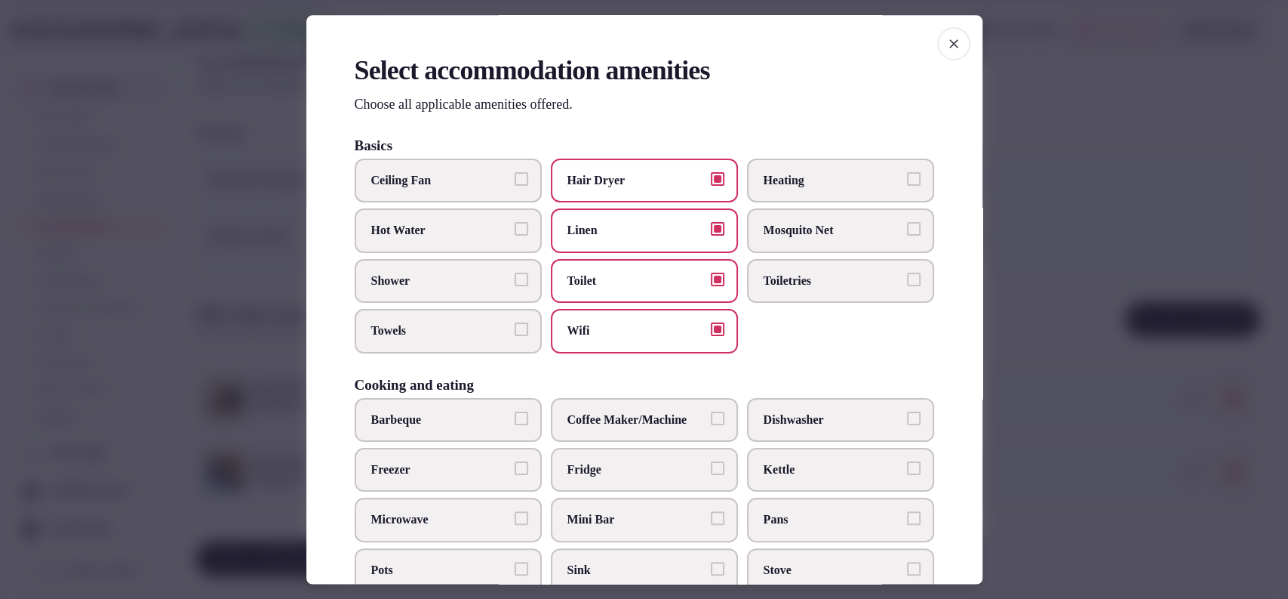
click at [747, 292] on label "Toiletries" at bounding box center [840, 281] width 187 height 44
click at [907, 286] on button "Toiletries" at bounding box center [914, 279] width 14 height 14
click at [414, 293] on label "Shower" at bounding box center [448, 281] width 187 height 44
click at [515, 286] on button "Shower" at bounding box center [522, 279] width 14 height 14
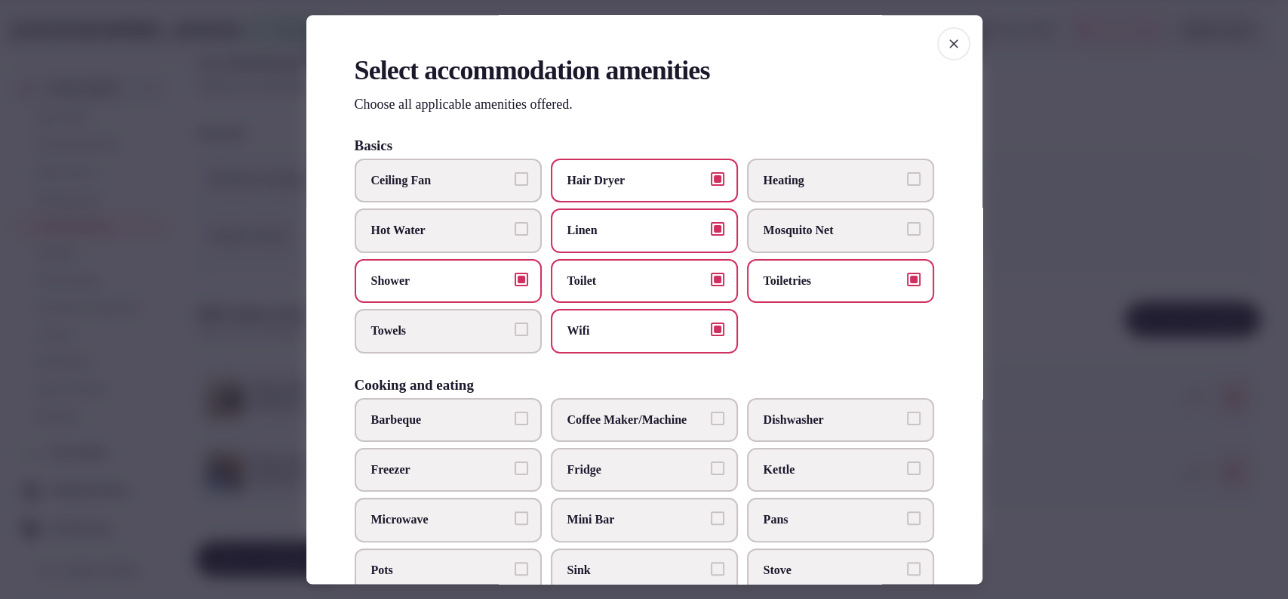
click at [409, 331] on span "Towels" at bounding box center [440, 331] width 139 height 17
click at [515, 331] on button "Towels" at bounding box center [522, 330] width 14 height 14
click at [602, 476] on label "Fridge" at bounding box center [644, 470] width 187 height 44
click at [711, 475] on button "Fridge" at bounding box center [718, 468] width 14 height 14
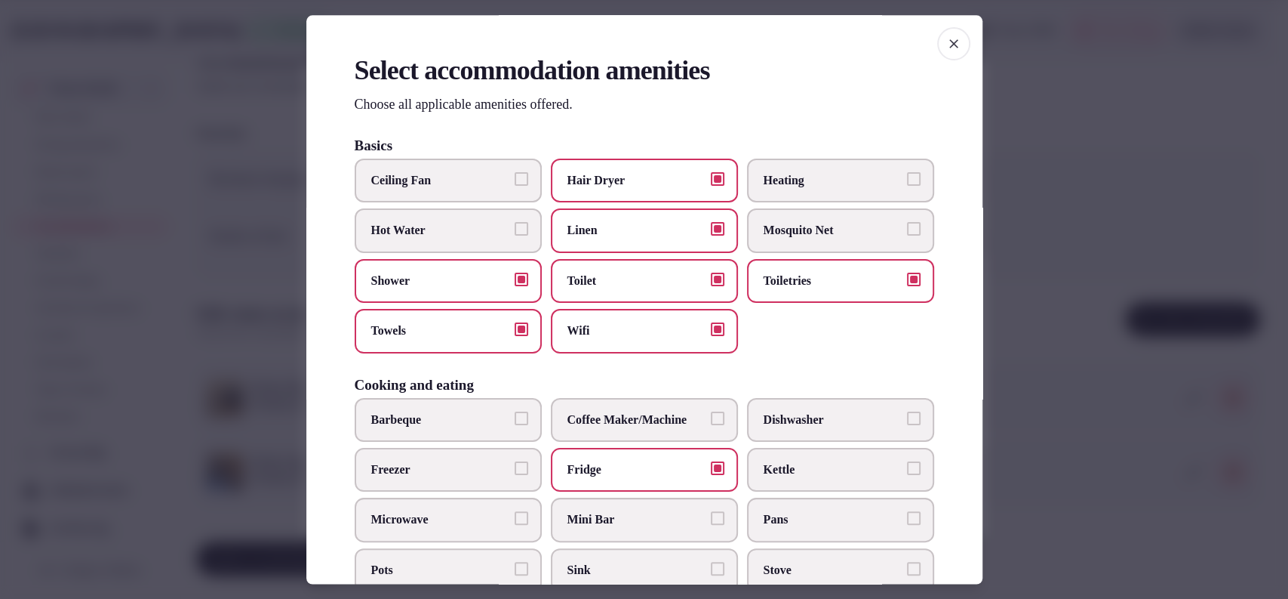
click at [619, 421] on span "Coffee Maker/Machine" at bounding box center [637, 419] width 139 height 17
click at [711, 421] on button "Coffee Maker/Machine" at bounding box center [718, 418] width 14 height 14
click at [611, 512] on span "Mini Bar" at bounding box center [637, 520] width 139 height 17
click at [711, 512] on button "Mini Bar" at bounding box center [718, 519] width 14 height 14
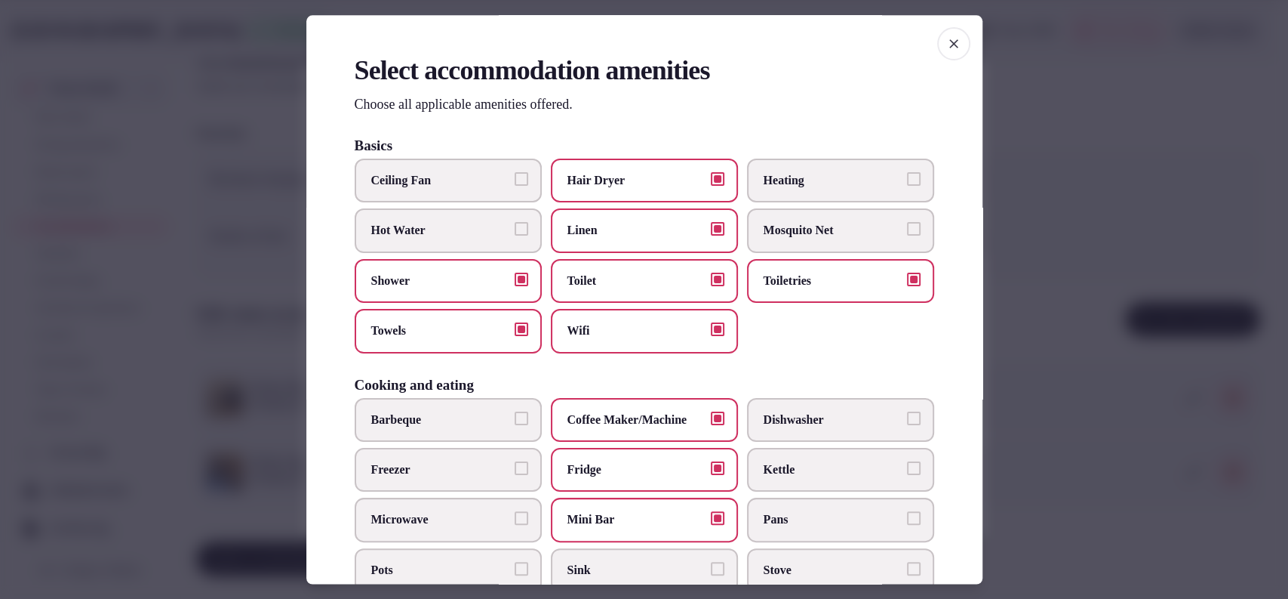
scroll to position [497, 0]
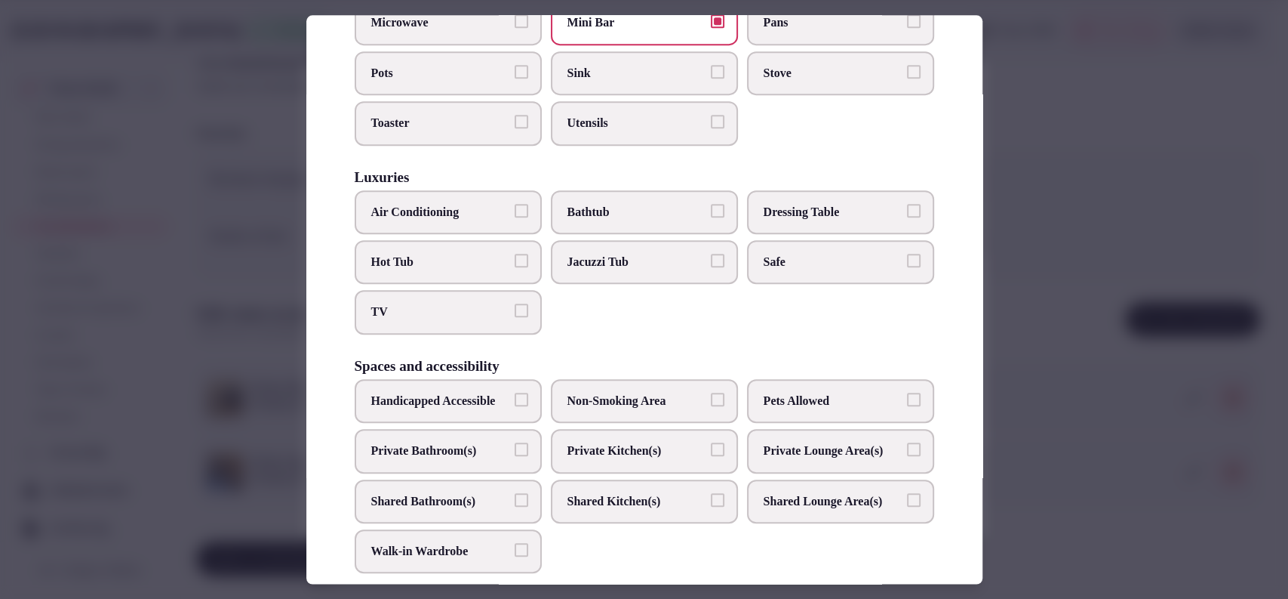
click at [761, 246] on label "Safe" at bounding box center [840, 262] width 187 height 44
click at [907, 254] on button "Safe" at bounding box center [914, 261] width 14 height 14
click at [480, 222] on label "Air Conditioning" at bounding box center [448, 212] width 187 height 44
click at [515, 217] on button "Air Conditioning" at bounding box center [522, 211] width 14 height 14
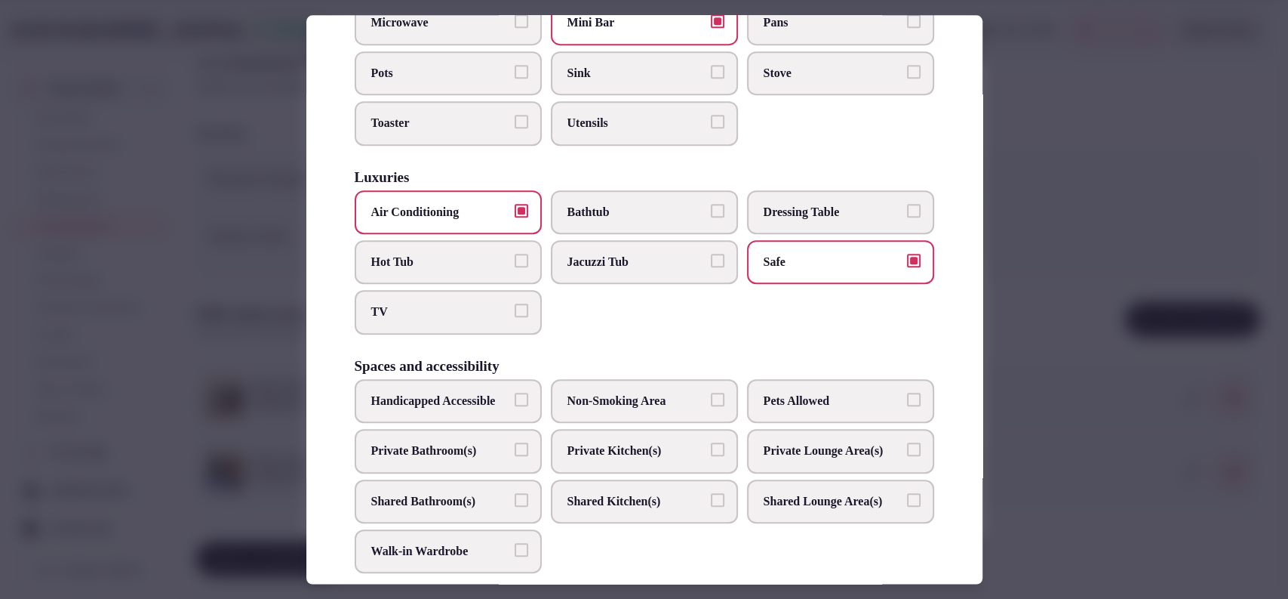
drag, startPoint x: 477, startPoint y: 296, endPoint x: 486, endPoint y: 291, distance: 10.1
click at [477, 298] on label "TV" at bounding box center [448, 313] width 187 height 44
click at [515, 304] on button "TV" at bounding box center [522, 311] width 14 height 14
click at [607, 220] on label "Bathtub" at bounding box center [644, 212] width 187 height 44
click at [711, 217] on button "Bathtub" at bounding box center [718, 211] width 14 height 14
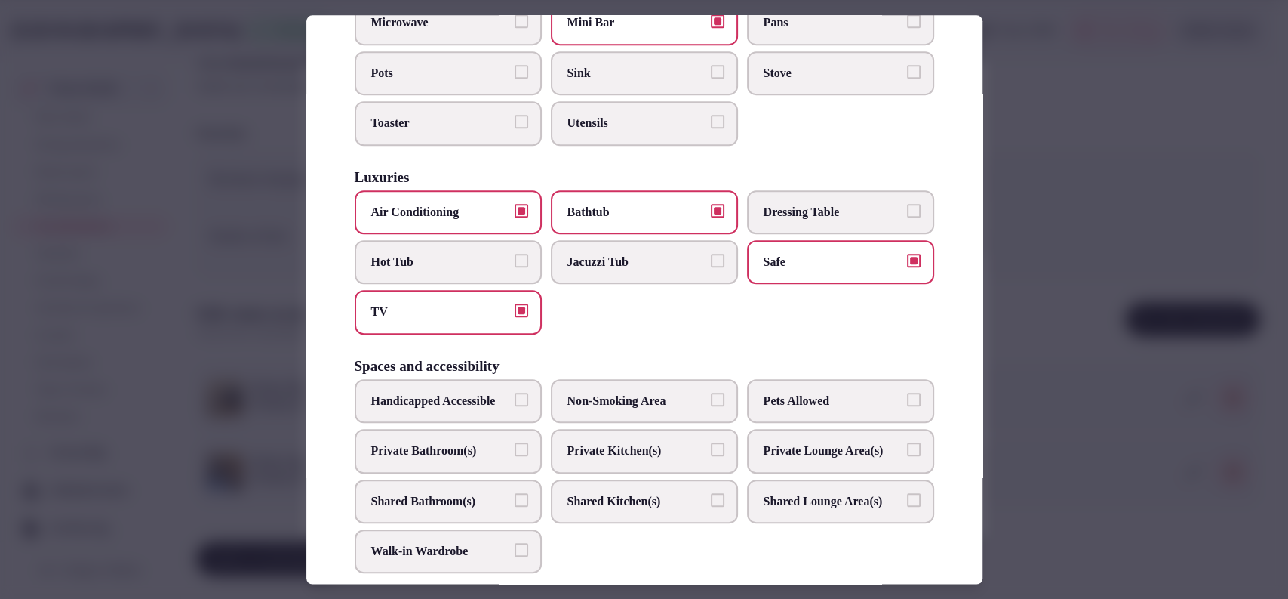
scroll to position [756, 0]
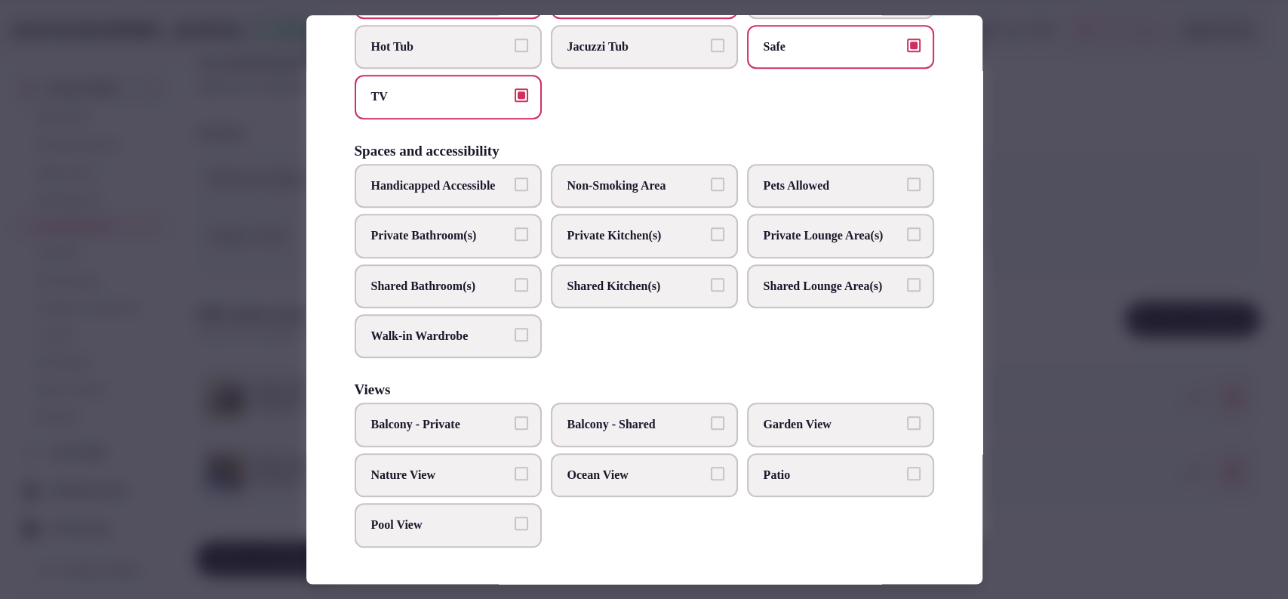
click at [485, 223] on label "Private Bathroom(s)" at bounding box center [448, 236] width 187 height 44
click at [515, 227] on button "Private Bathroom(s)" at bounding box center [522, 234] width 14 height 14
click at [1040, 270] on div at bounding box center [644, 299] width 1288 height 599
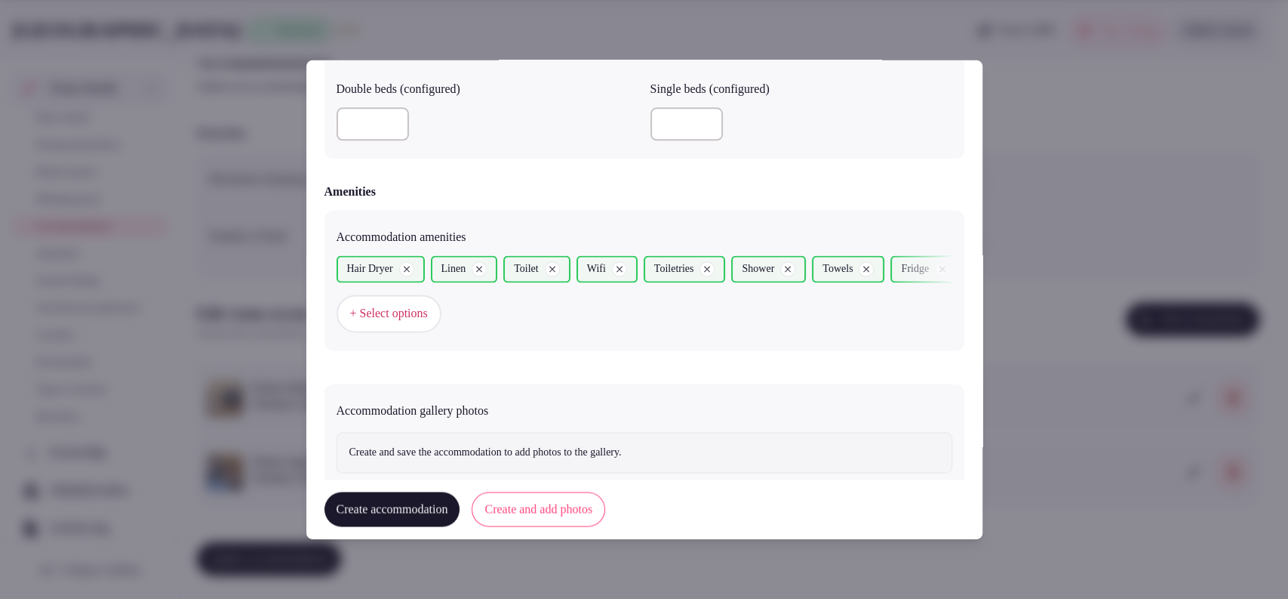
scroll to position [1377, 0]
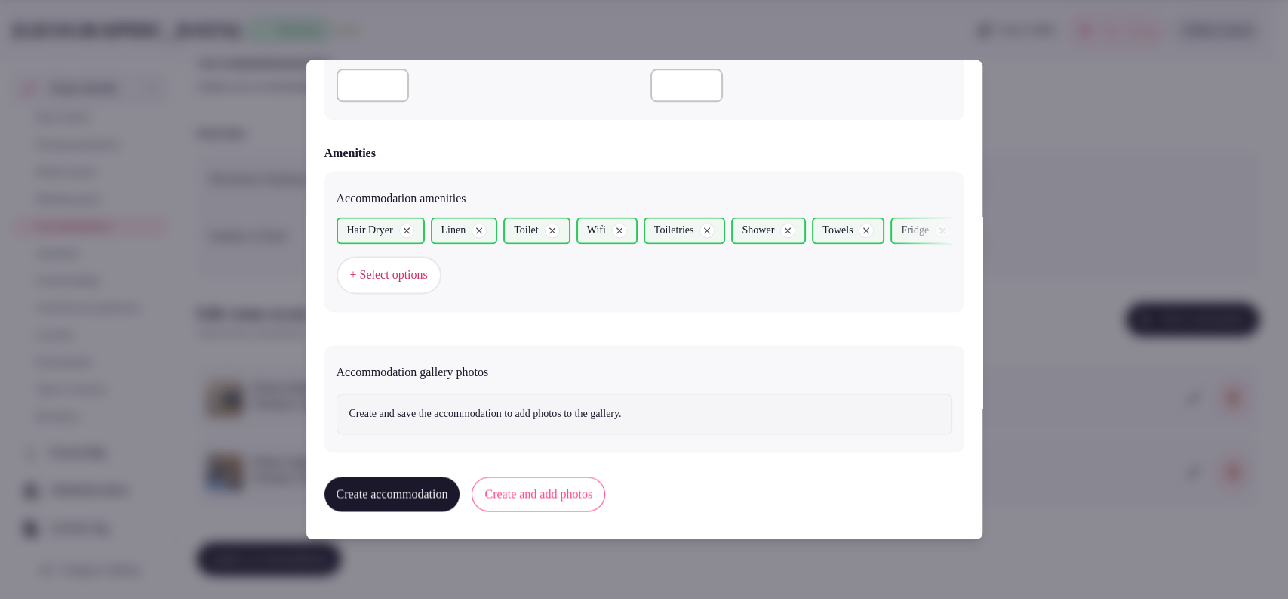
click at [554, 477] on button "Create and add photos" at bounding box center [539, 494] width 134 height 35
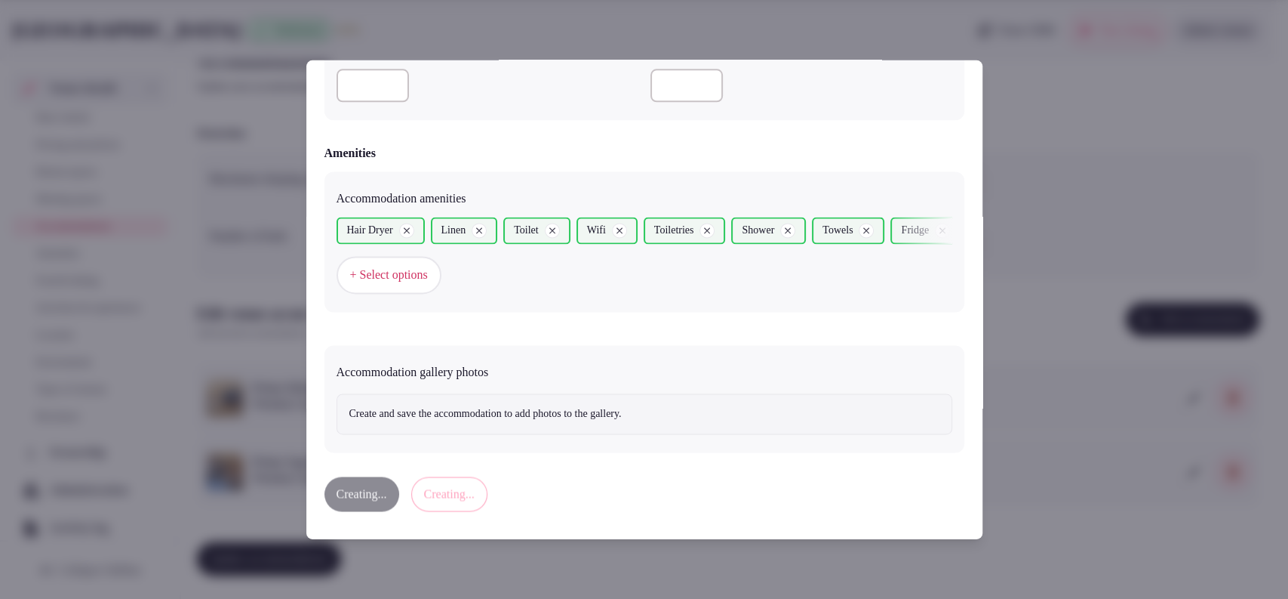
scroll to position [0, 0]
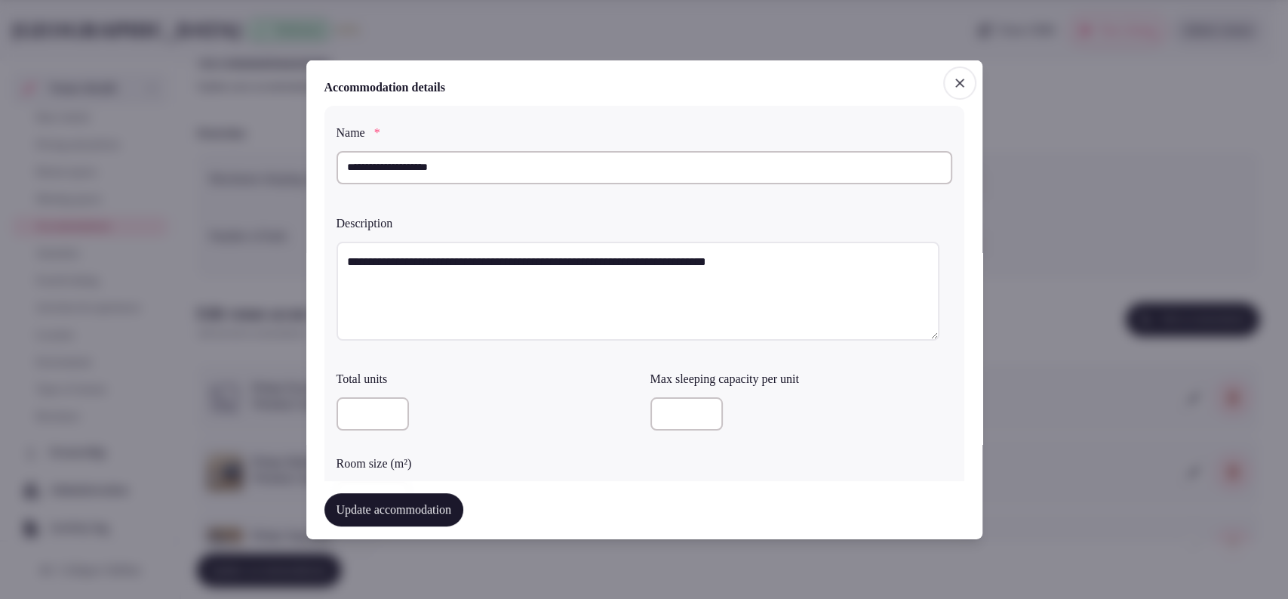
drag, startPoint x: 483, startPoint y: 165, endPoint x: 323, endPoint y: 168, distance: 160.0
click at [323, 168] on div "**********" at bounding box center [644, 299] width 676 height 479
click at [494, 163] on input "**********" at bounding box center [645, 166] width 616 height 33
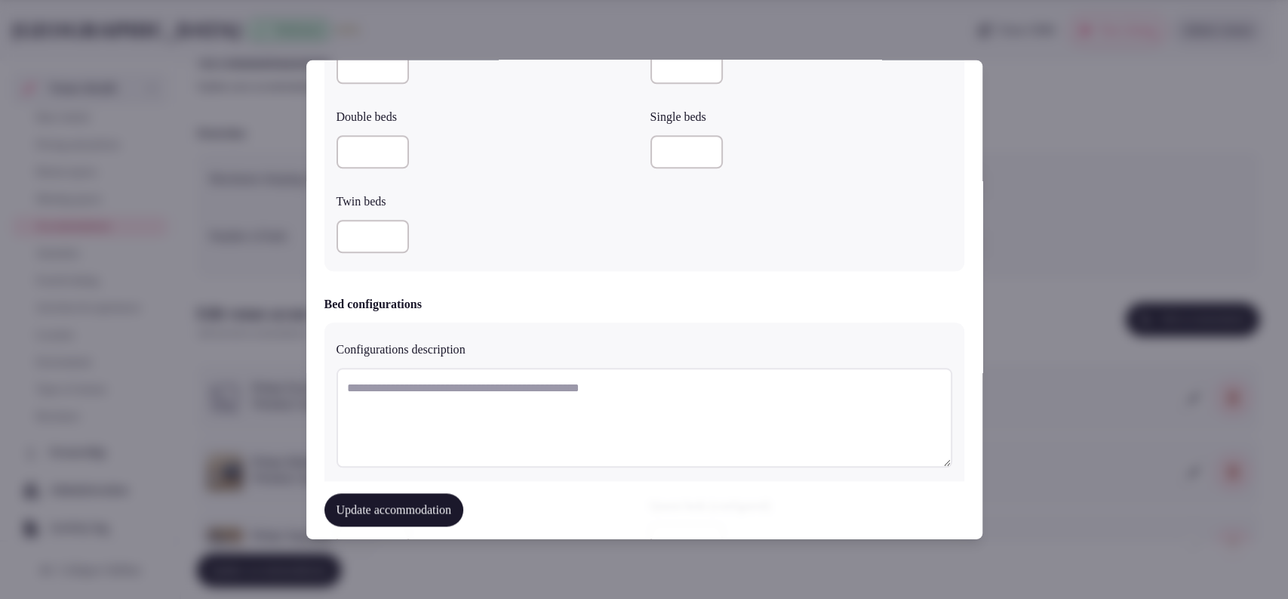
scroll to position [1257, 0]
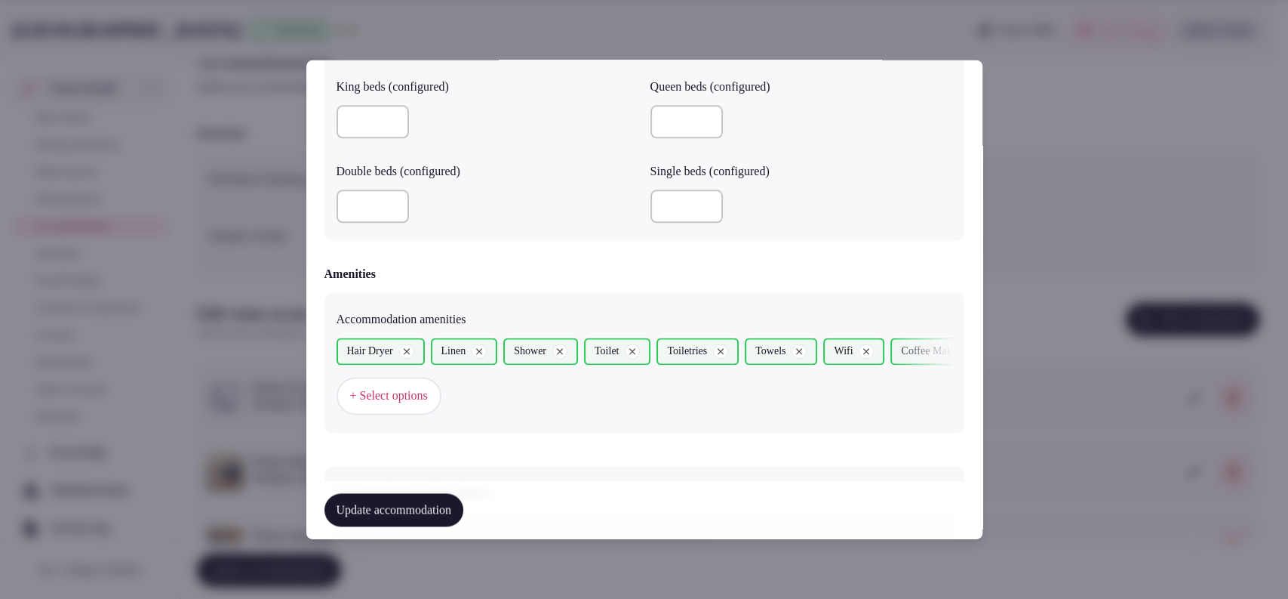
click at [442, 388] on button "+ Select options" at bounding box center [389, 396] width 105 height 38
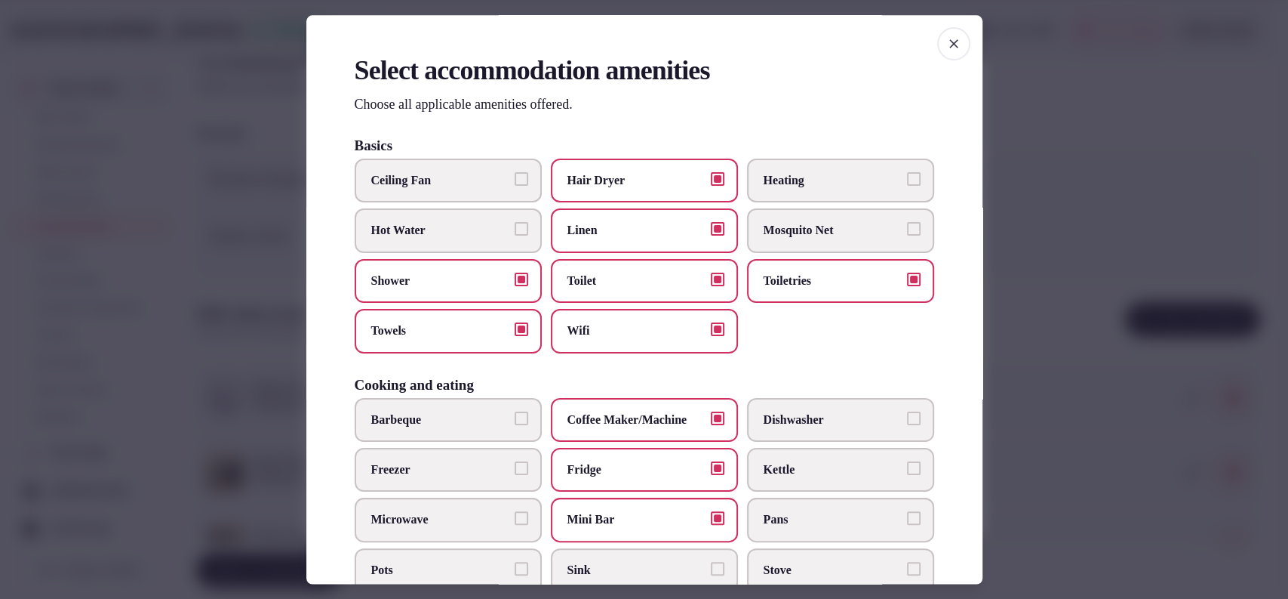
scroll to position [756, 0]
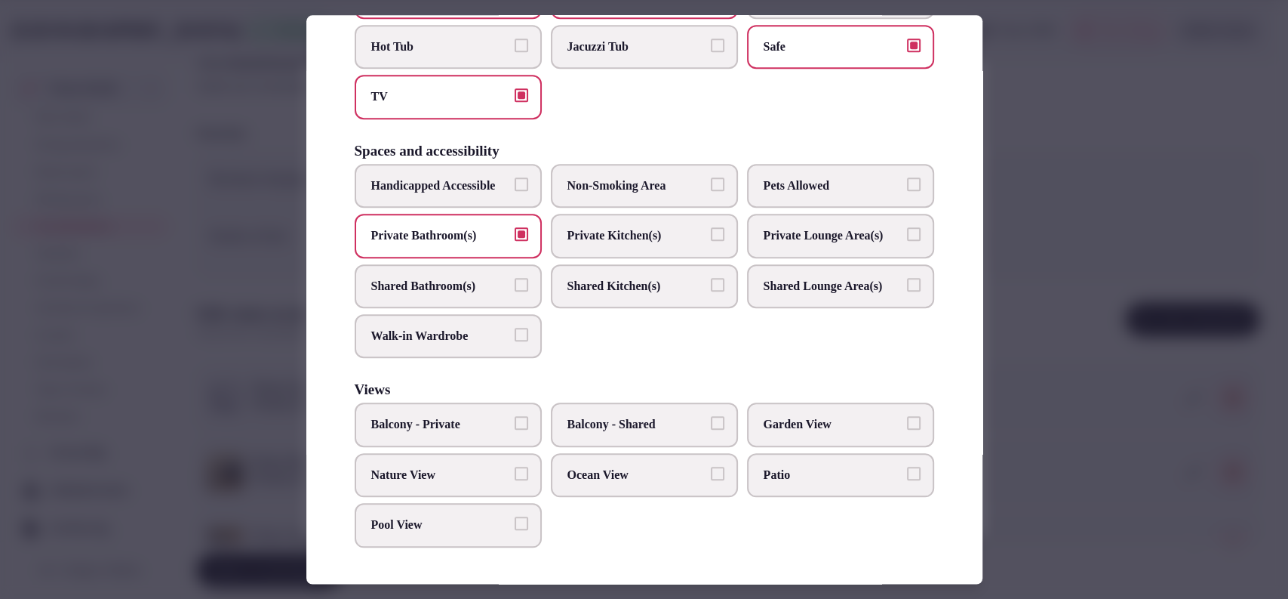
click at [768, 428] on span "Garden View" at bounding box center [833, 425] width 139 height 17
click at [907, 428] on button "Garden View" at bounding box center [914, 424] width 14 height 14
click at [1051, 323] on div at bounding box center [644, 299] width 1288 height 599
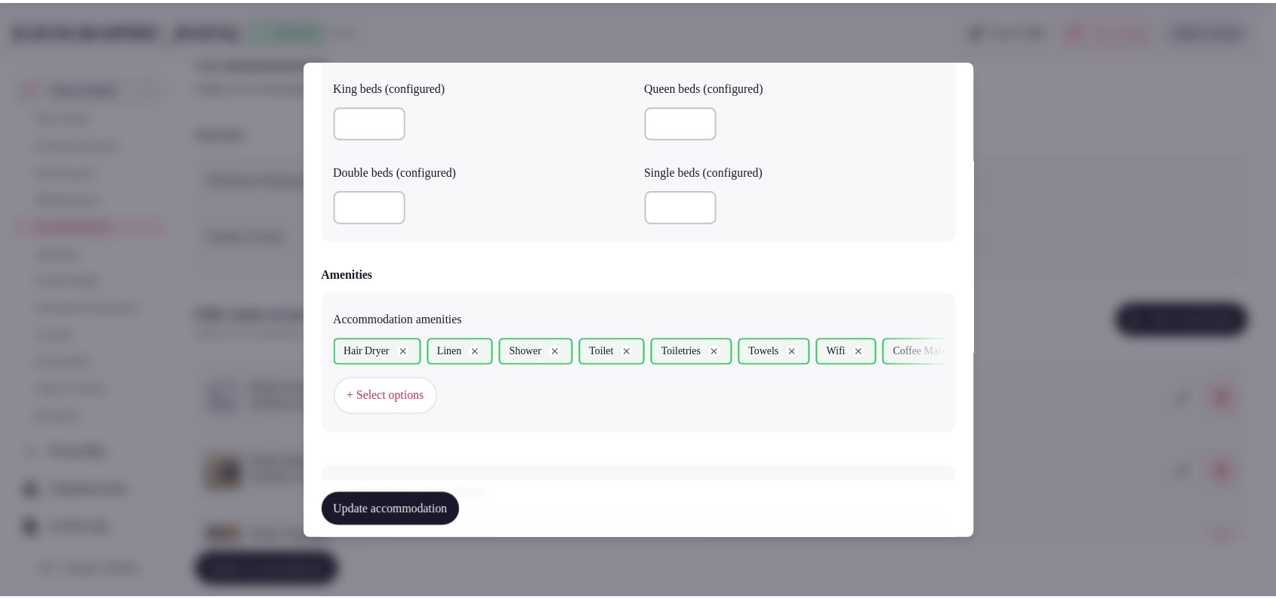
scroll to position [1516, 0]
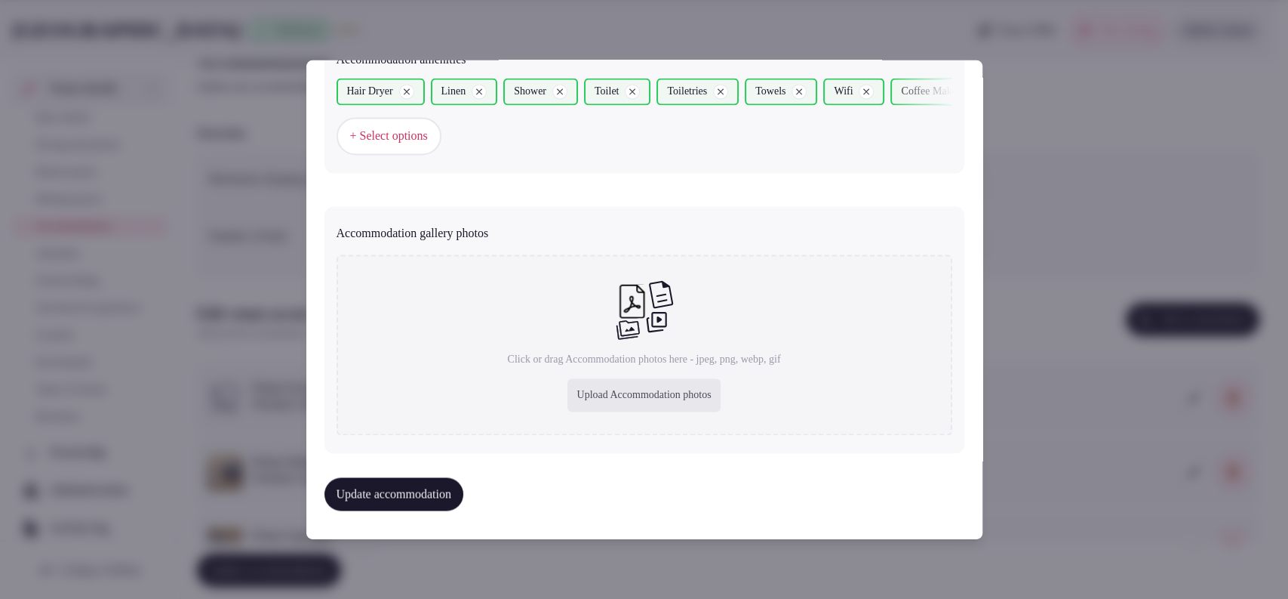
click at [605, 402] on div "Upload Accommodation photos" at bounding box center [644, 395] width 152 height 33
type input "**********"
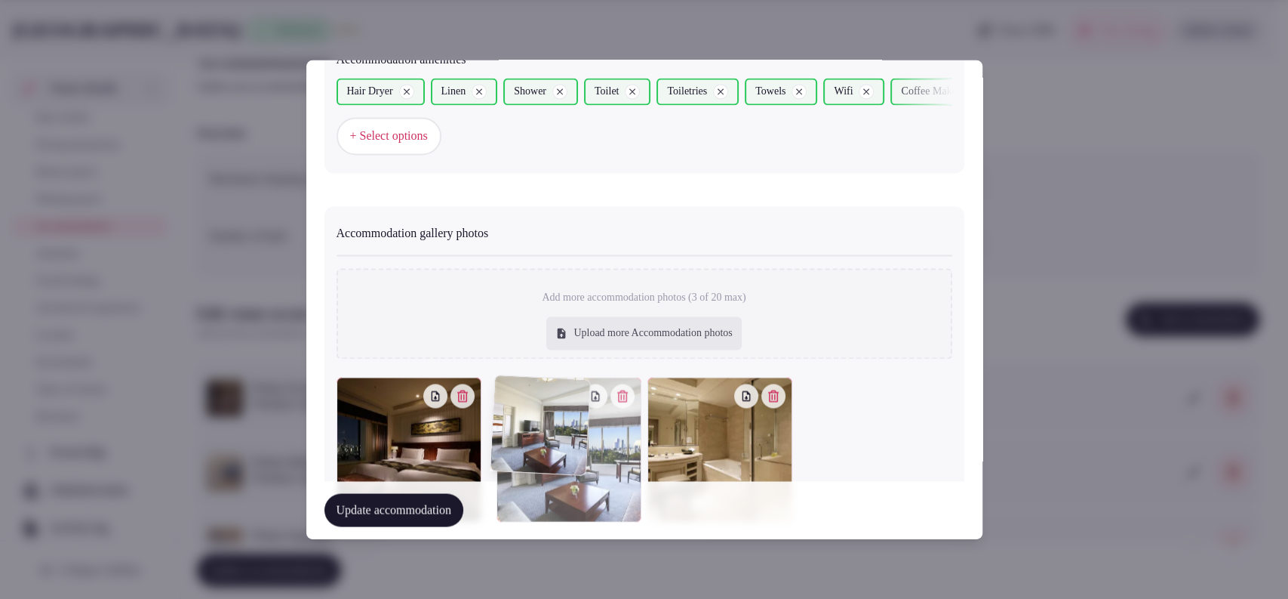
drag, startPoint x: 697, startPoint y: 429, endPoint x: 598, endPoint y: 429, distance: 99.6
click at [598, 429] on div at bounding box center [569, 449] width 145 height 145
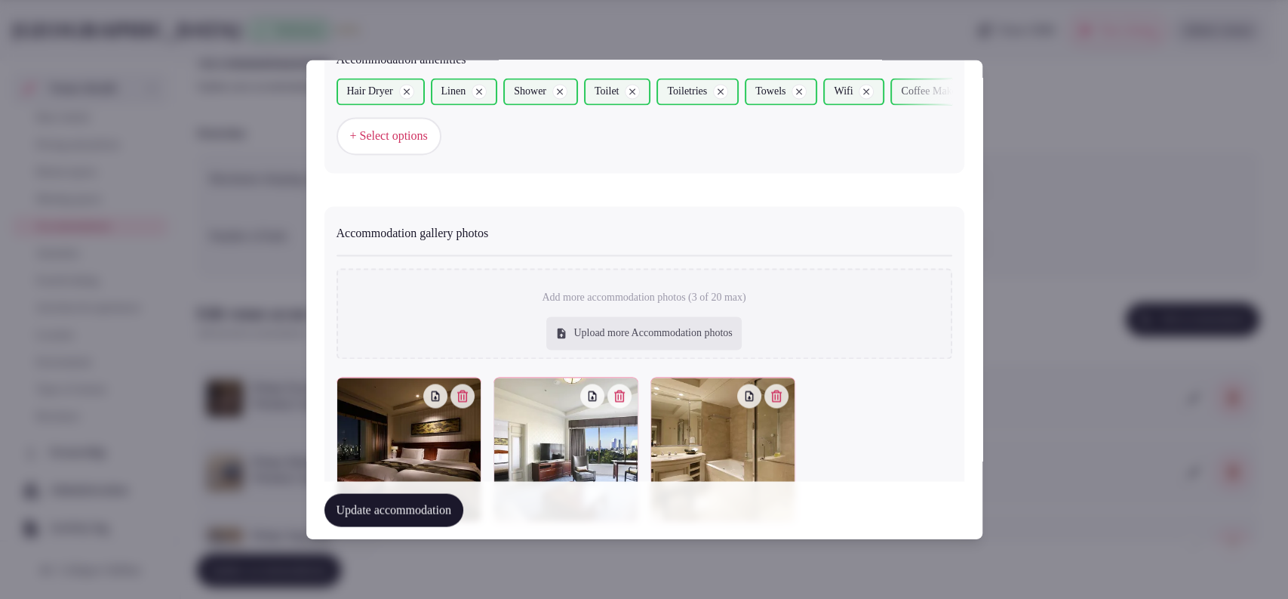
click at [398, 503] on button "Update accommodation" at bounding box center [394, 510] width 139 height 33
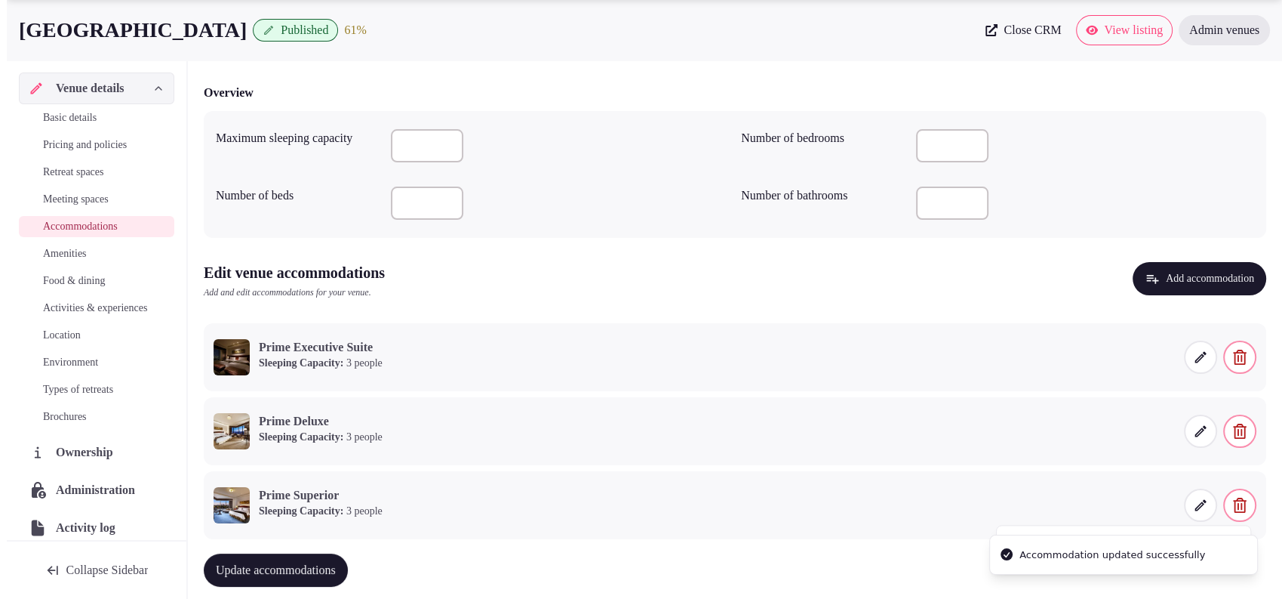
scroll to position [143, 0]
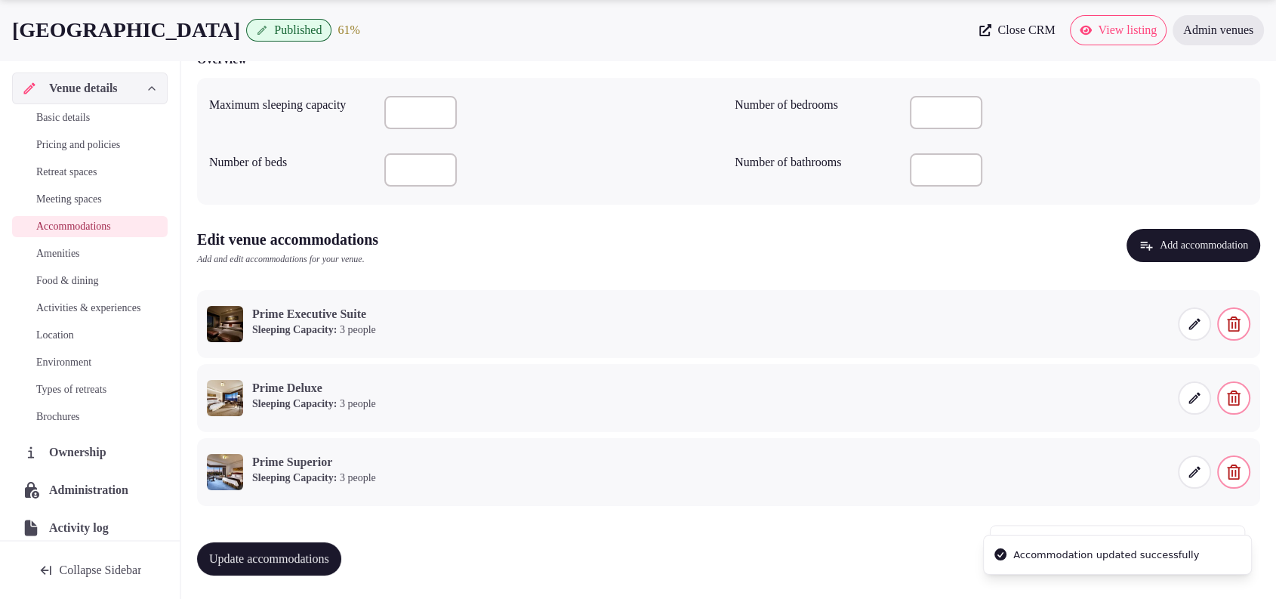
click at [285, 546] on button "Update accommodations" at bounding box center [269, 558] width 144 height 33
click at [1220, 255] on button "Add accommodation" at bounding box center [1193, 245] width 134 height 33
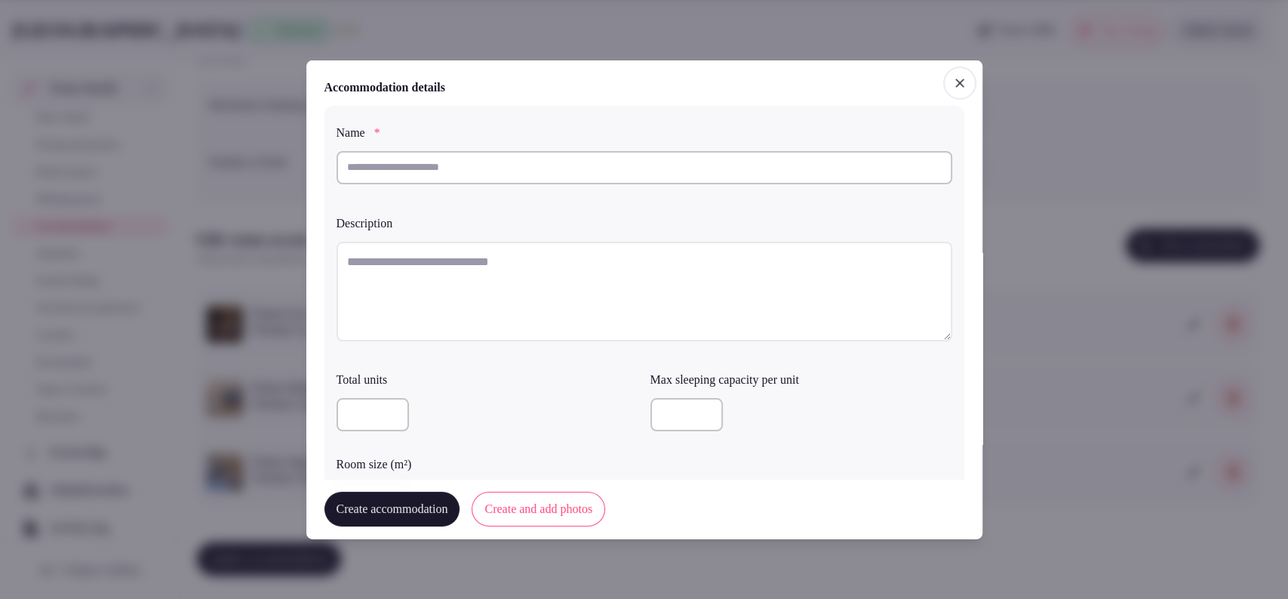
click at [577, 160] on input "text" at bounding box center [645, 166] width 616 height 33
paste input "**********"
type input "**********"
click at [544, 273] on textarea at bounding box center [645, 291] width 616 height 100
paste textarea "**********"
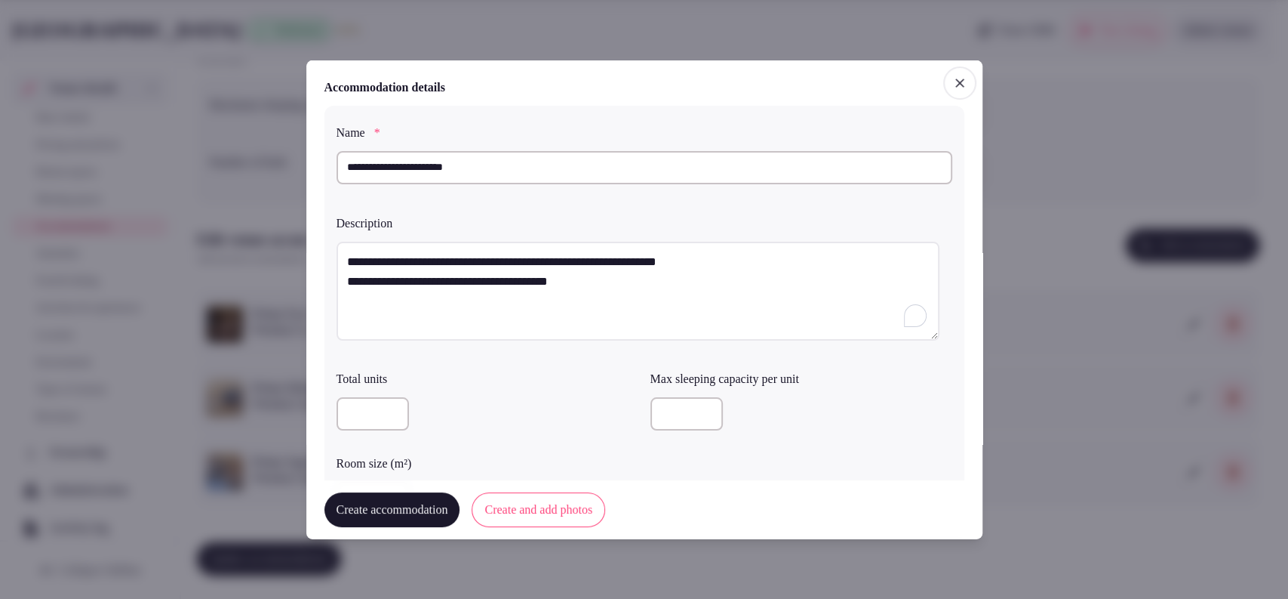
type textarea "**********"
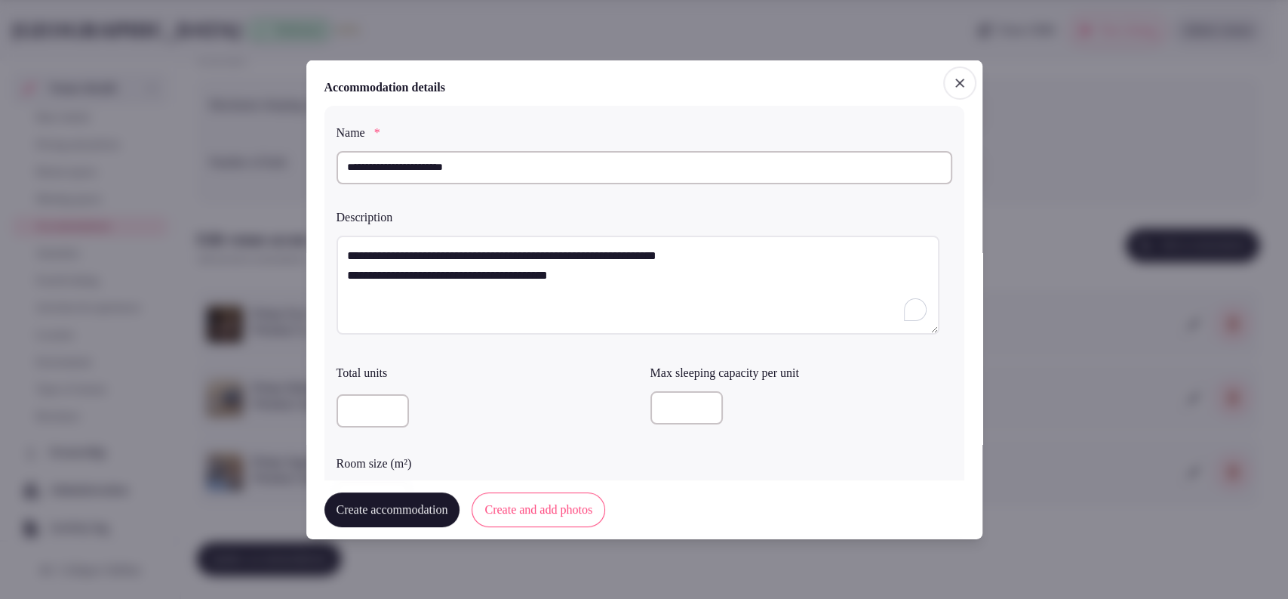
click at [682, 415] on input "number" at bounding box center [687, 407] width 72 height 33
type input "*"
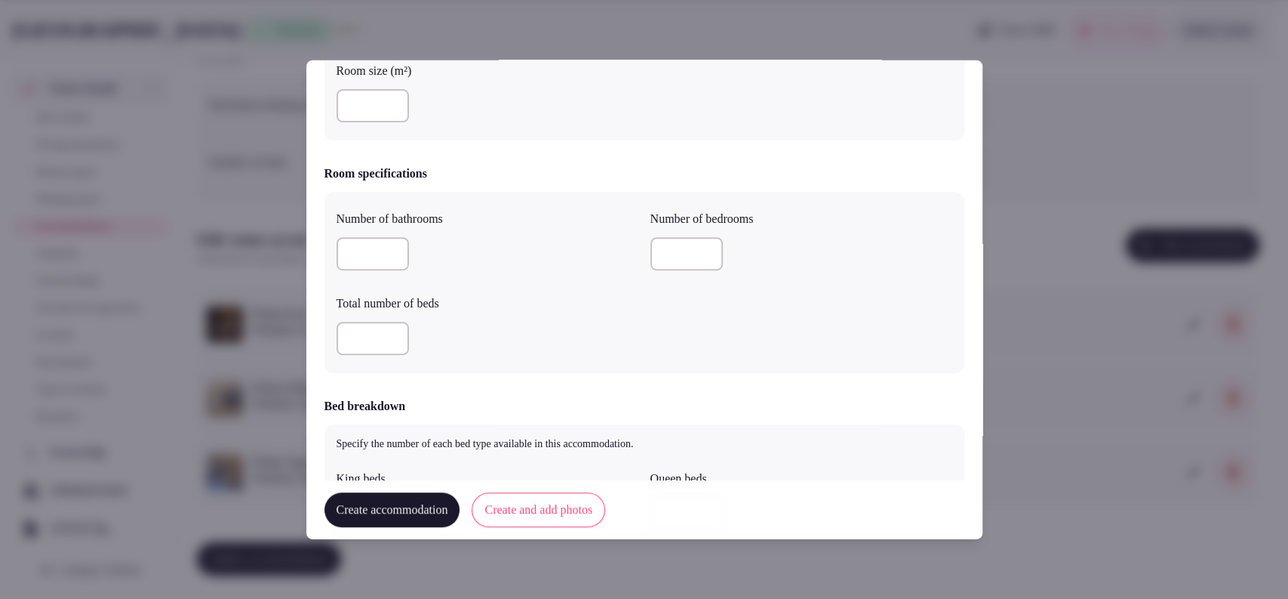
scroll to position [401, 0]
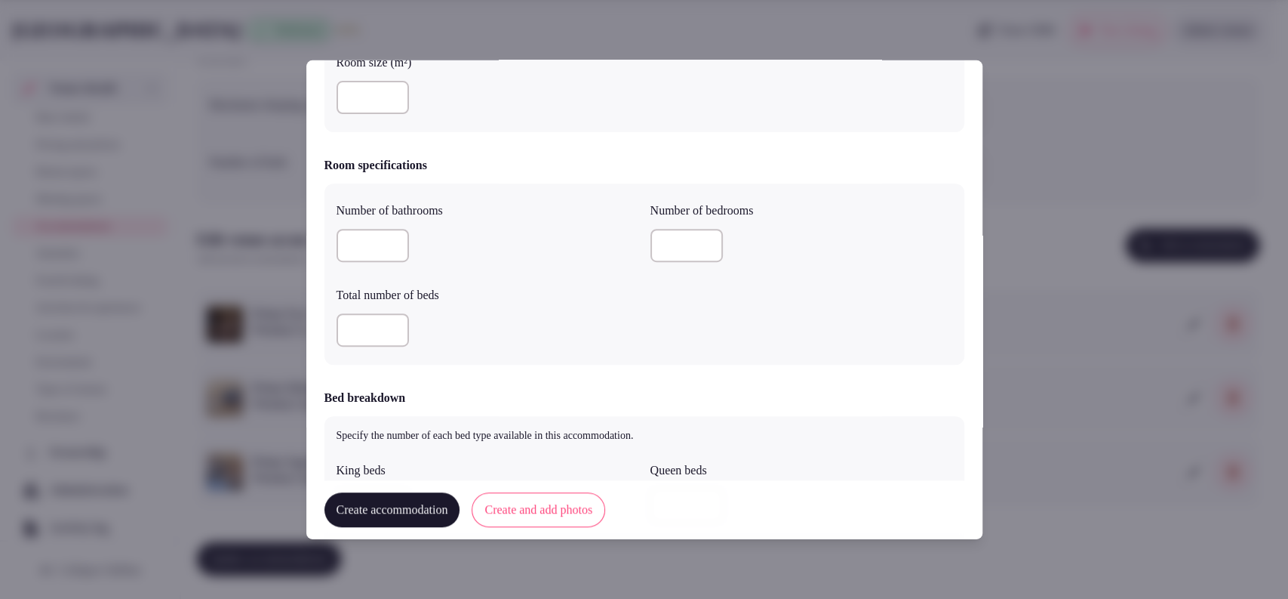
click at [358, 325] on input "number" at bounding box center [373, 329] width 72 height 33
type input "*"
click at [376, 233] on input "number" at bounding box center [373, 245] width 72 height 33
type input "*"
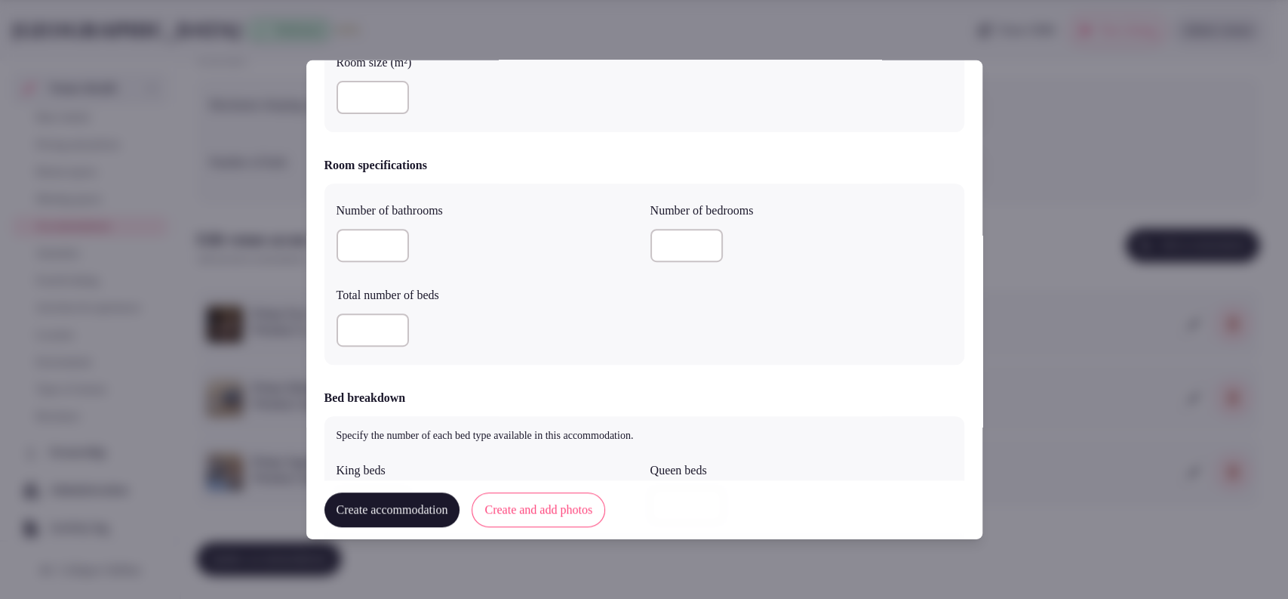
click at [657, 235] on input "number" at bounding box center [687, 245] width 72 height 33
type input "*"
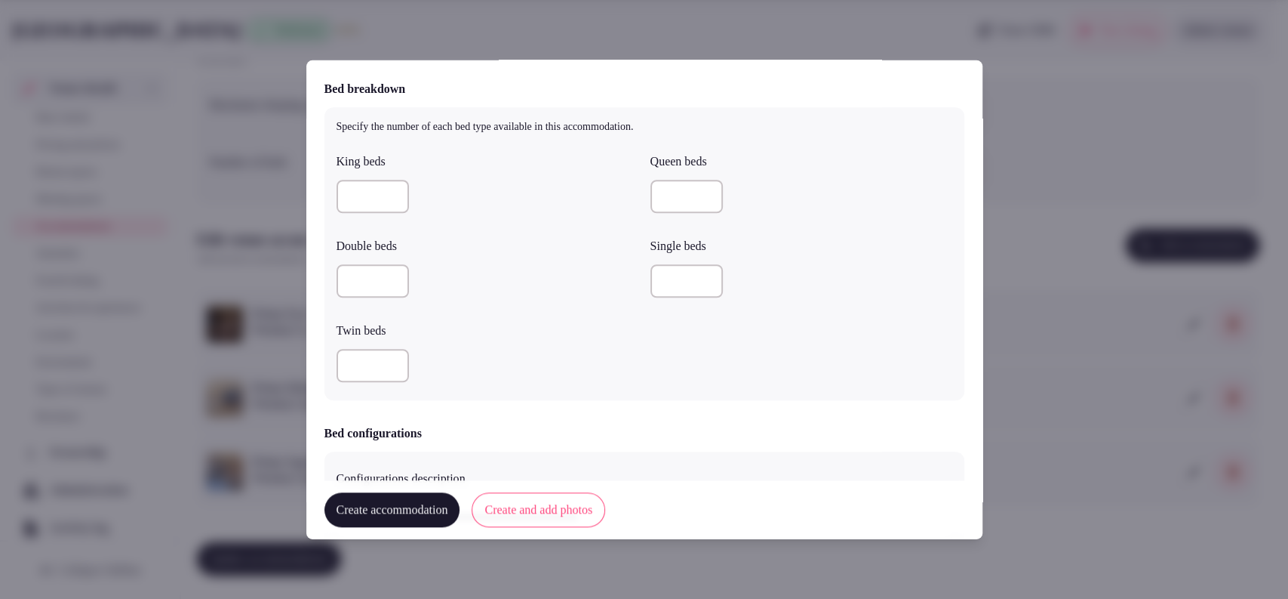
scroll to position [725, 0]
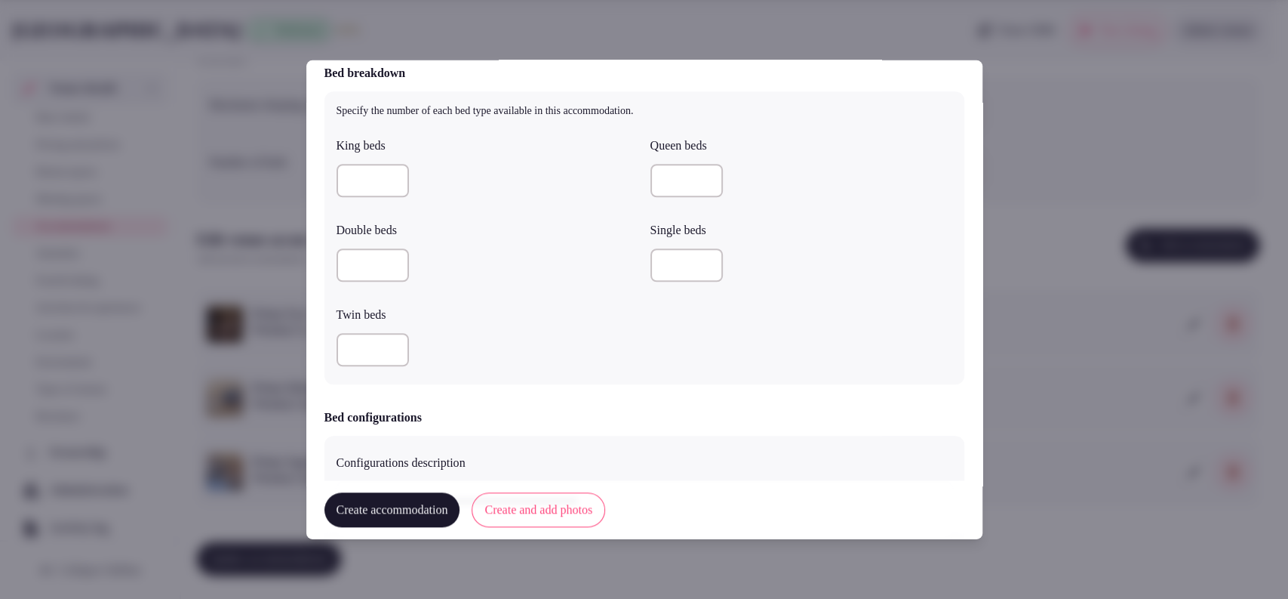
click at [375, 355] on input "number" at bounding box center [373, 349] width 72 height 33
type input "*"
click at [362, 189] on input "number" at bounding box center [373, 180] width 72 height 33
type input "*"
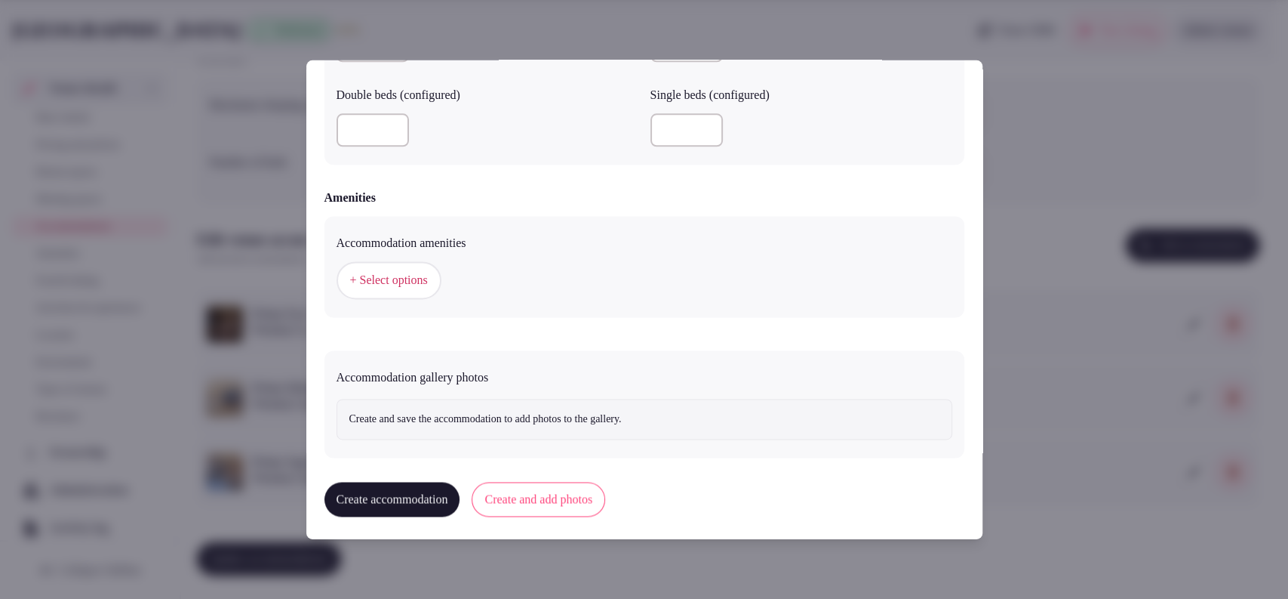
scroll to position [1339, 0]
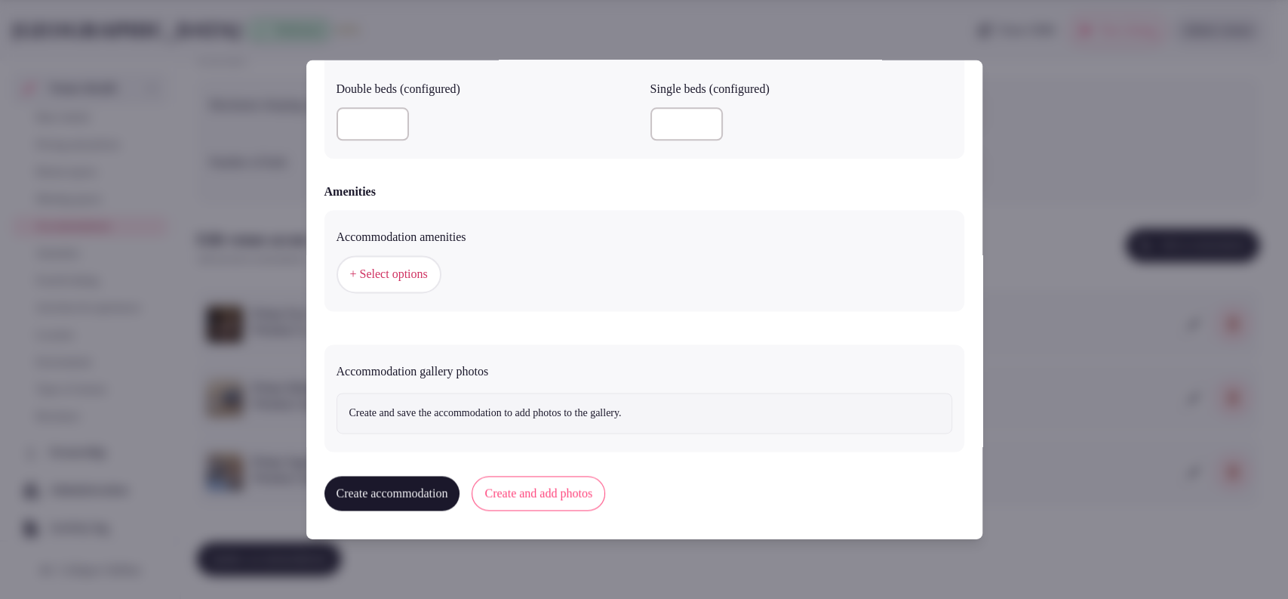
click at [387, 270] on span "+ Select options" at bounding box center [389, 274] width 78 height 17
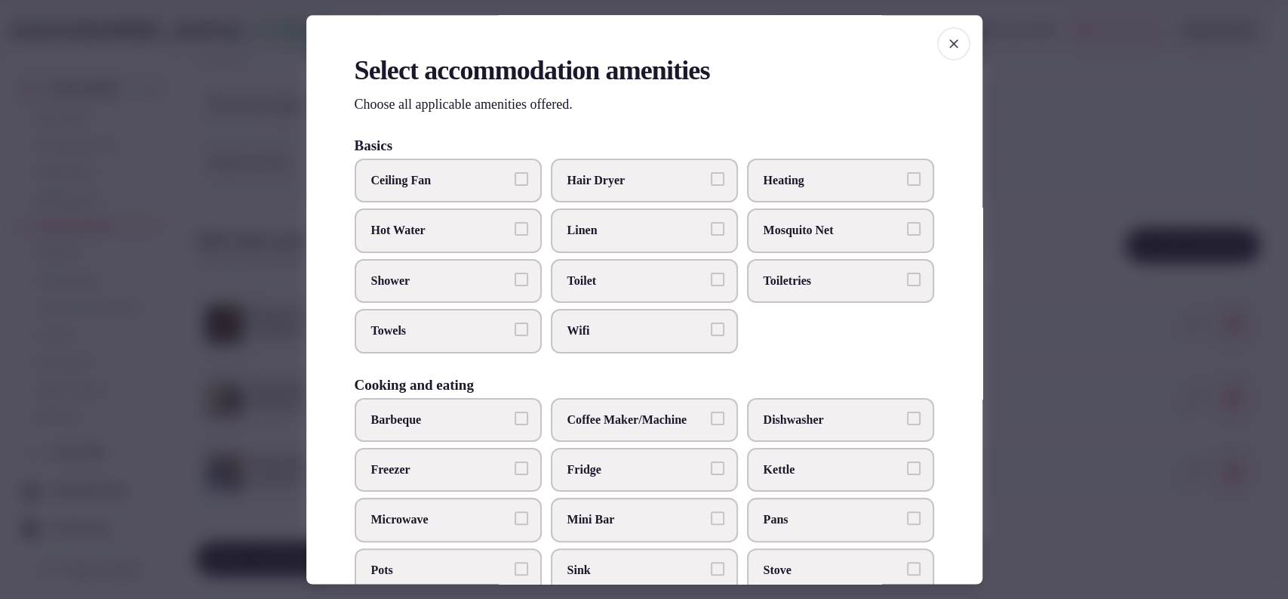
drag, startPoint x: 574, startPoint y: 286, endPoint x: 593, endPoint y: 254, distance: 37.3
click at [575, 284] on span "Toilet" at bounding box center [637, 280] width 139 height 17
click at [711, 284] on button "Toilet" at bounding box center [718, 279] width 14 height 14
click at [614, 192] on label "Hair Dryer" at bounding box center [644, 181] width 187 height 44
click at [711, 186] on button "Hair Dryer" at bounding box center [718, 179] width 14 height 14
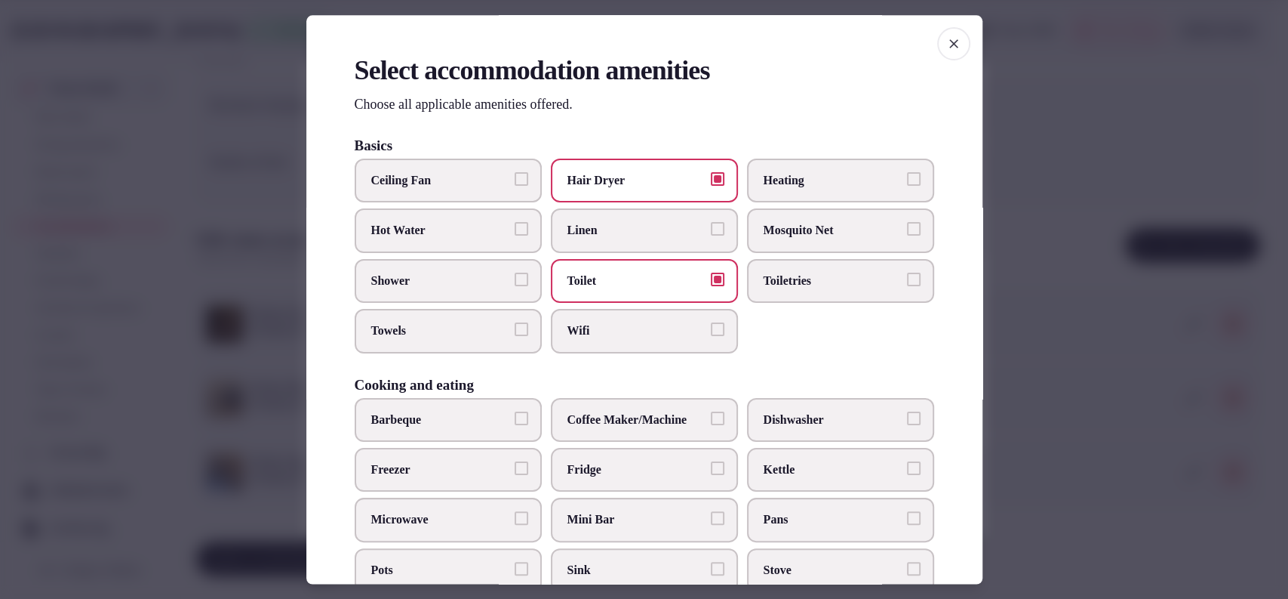
click at [809, 276] on span "Toiletries" at bounding box center [833, 280] width 139 height 17
click at [907, 276] on button "Toiletries" at bounding box center [914, 279] width 14 height 14
click at [629, 328] on span "Wifi" at bounding box center [637, 331] width 139 height 17
click at [711, 328] on button "Wifi" at bounding box center [718, 330] width 14 height 14
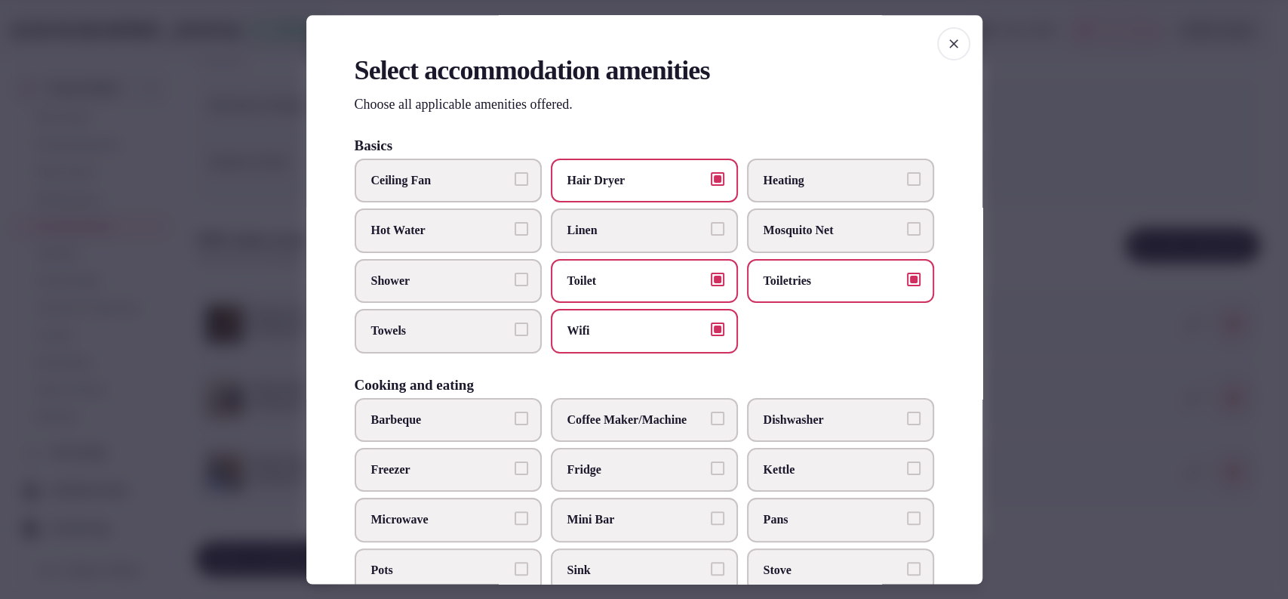
click at [426, 331] on span "Towels" at bounding box center [440, 331] width 139 height 17
click at [515, 331] on button "Towels" at bounding box center [522, 330] width 14 height 14
click at [430, 294] on label "Shower" at bounding box center [448, 281] width 187 height 44
click at [515, 286] on button "Shower" at bounding box center [522, 279] width 14 height 14
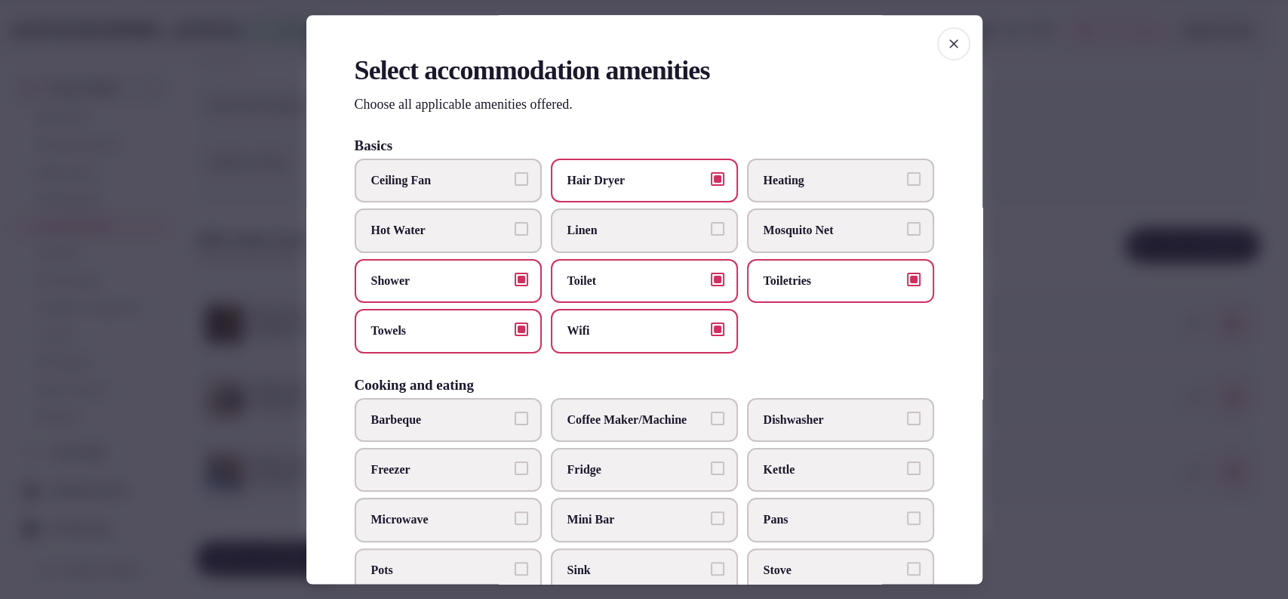
click at [551, 242] on label "Linen" at bounding box center [644, 231] width 187 height 44
click at [711, 236] on button "Linen" at bounding box center [718, 230] width 14 height 14
click at [603, 473] on span "Fridge" at bounding box center [637, 469] width 139 height 17
click at [711, 473] on button "Fridge" at bounding box center [718, 468] width 14 height 14
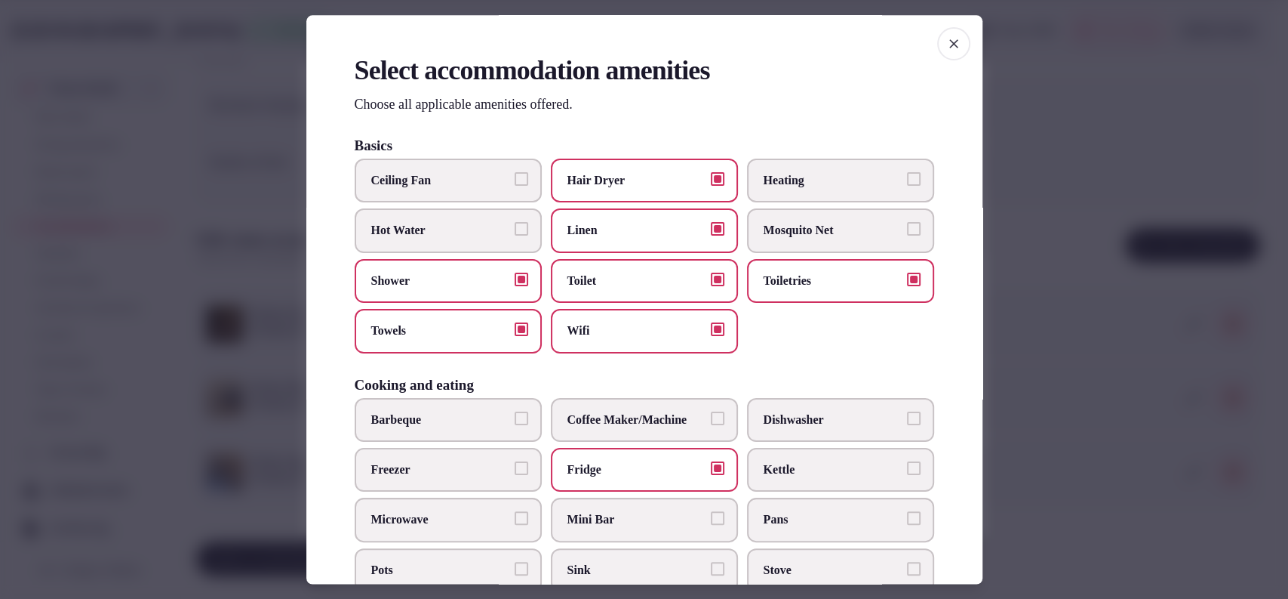
click at [602, 512] on span "Mini Bar" at bounding box center [637, 520] width 139 height 17
click at [711, 512] on button "Mini Bar" at bounding box center [718, 519] width 14 height 14
click at [621, 430] on label "Coffee Maker/Machine" at bounding box center [644, 420] width 187 height 44
click at [711, 425] on button "Coffee Maker/Machine" at bounding box center [718, 418] width 14 height 14
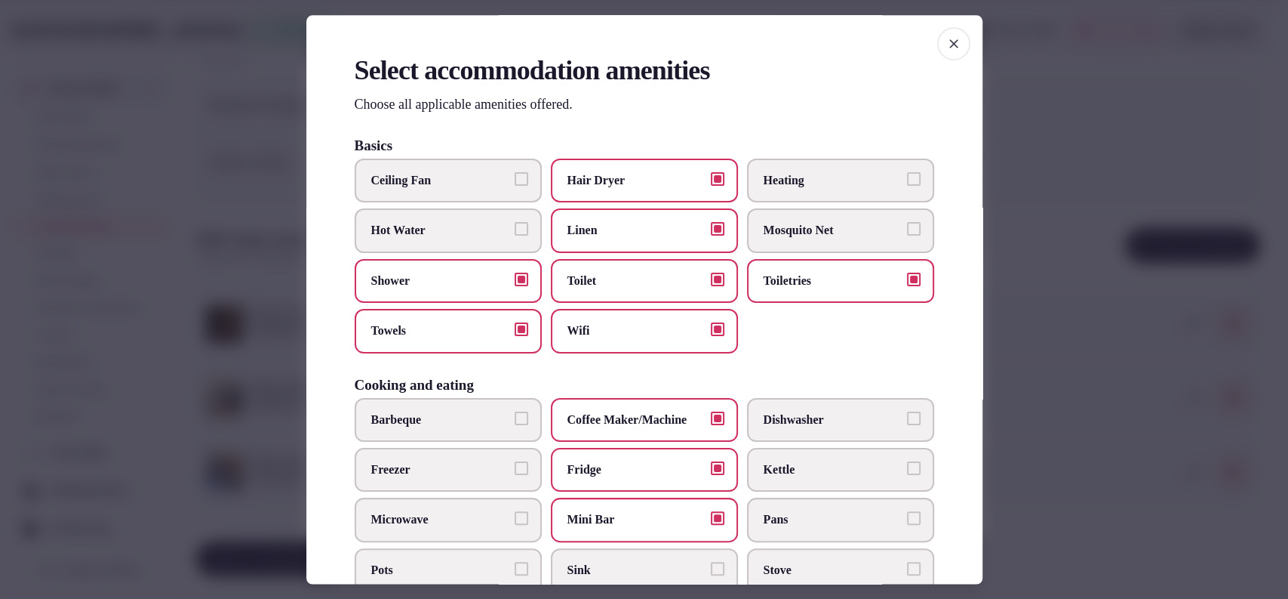
click at [780, 472] on span "Kettle" at bounding box center [833, 469] width 139 height 17
click at [907, 472] on button "Kettle" at bounding box center [914, 468] width 14 height 14
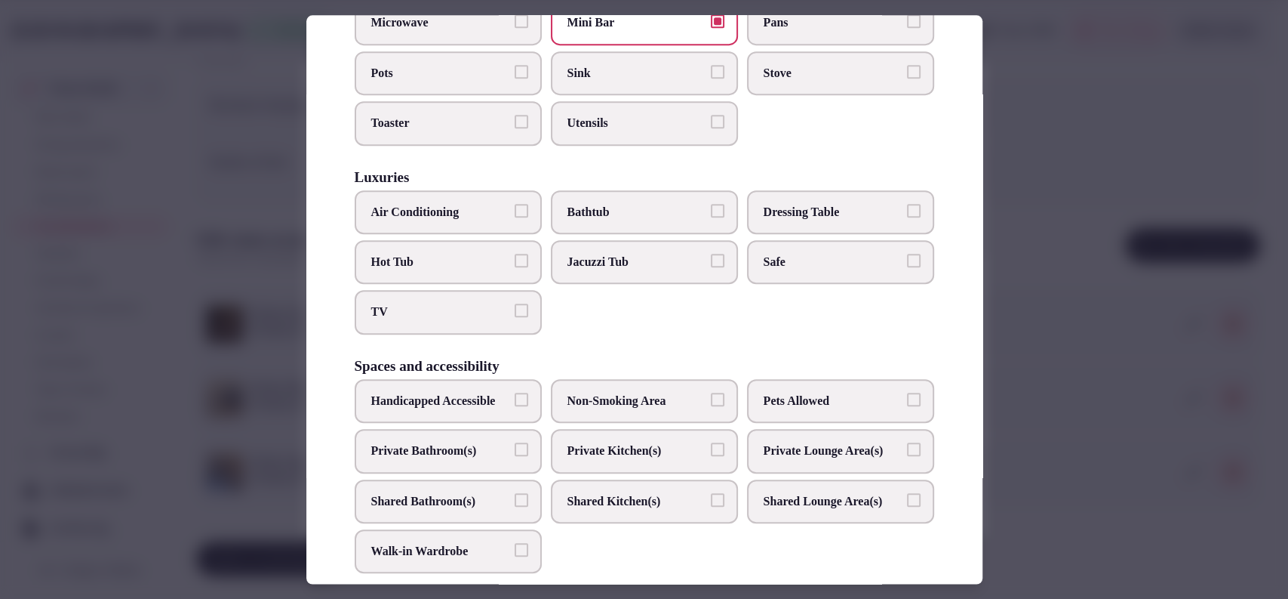
drag, startPoint x: 790, startPoint y: 274, endPoint x: 658, endPoint y: 261, distance: 132.7
click at [790, 273] on label "Safe" at bounding box center [840, 262] width 187 height 44
click at [907, 267] on button "Safe" at bounding box center [914, 261] width 14 height 14
click at [616, 214] on span "Bathtub" at bounding box center [637, 212] width 139 height 17
click at [711, 214] on button "Bathtub" at bounding box center [718, 211] width 14 height 14
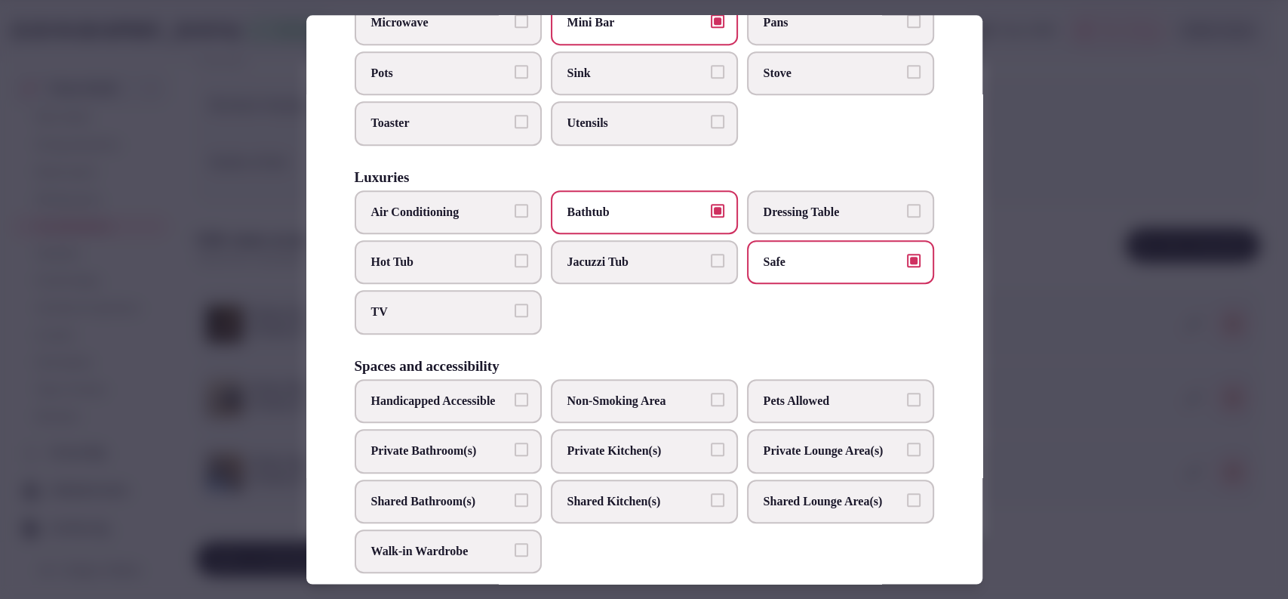
click at [438, 313] on span "TV" at bounding box center [440, 312] width 139 height 17
click at [515, 313] on button "TV" at bounding box center [522, 311] width 14 height 14
click at [435, 215] on span "Air Conditioning" at bounding box center [440, 212] width 139 height 17
click at [515, 215] on button "Air Conditioning" at bounding box center [522, 211] width 14 height 14
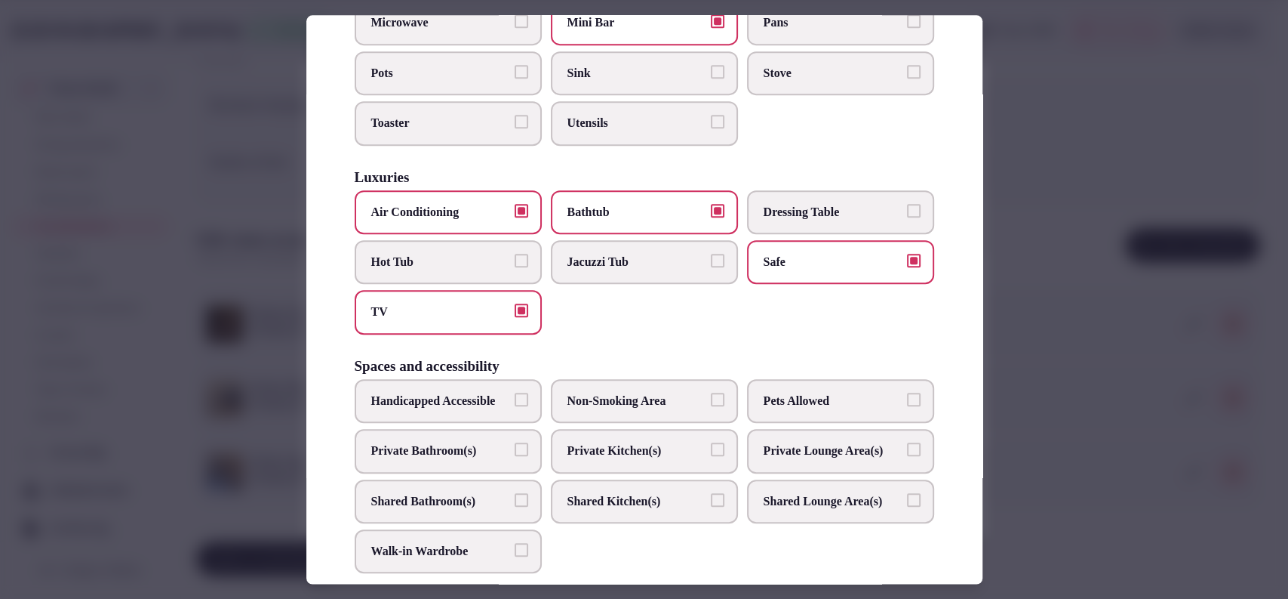
click at [524, 472] on label "Private Bathroom(s)" at bounding box center [448, 451] width 187 height 44
click at [524, 456] on button "Private Bathroom(s)" at bounding box center [522, 449] width 14 height 14
click at [1051, 272] on div at bounding box center [644, 299] width 1288 height 599
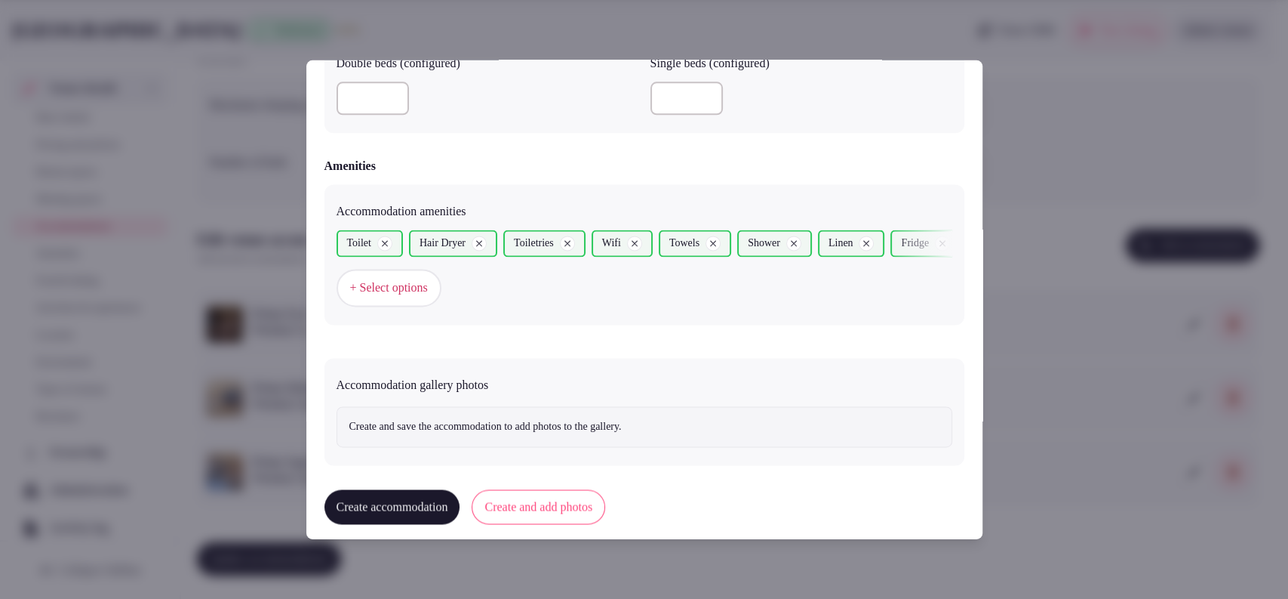
scroll to position [1377, 0]
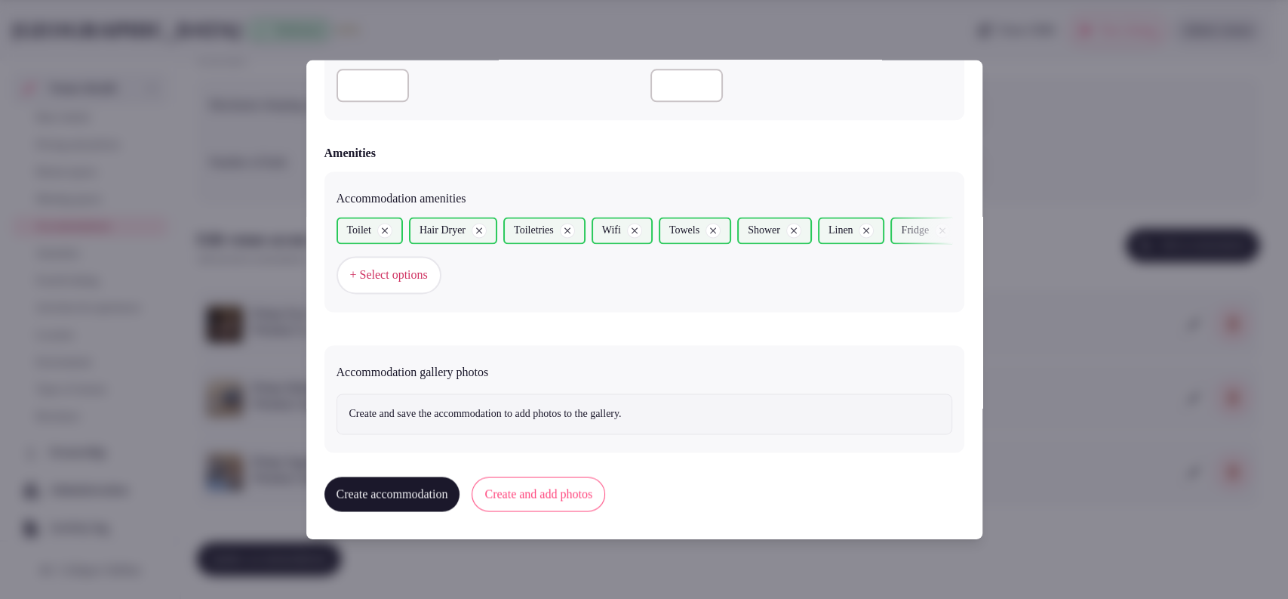
click at [559, 488] on button "Create and add photos" at bounding box center [539, 494] width 134 height 35
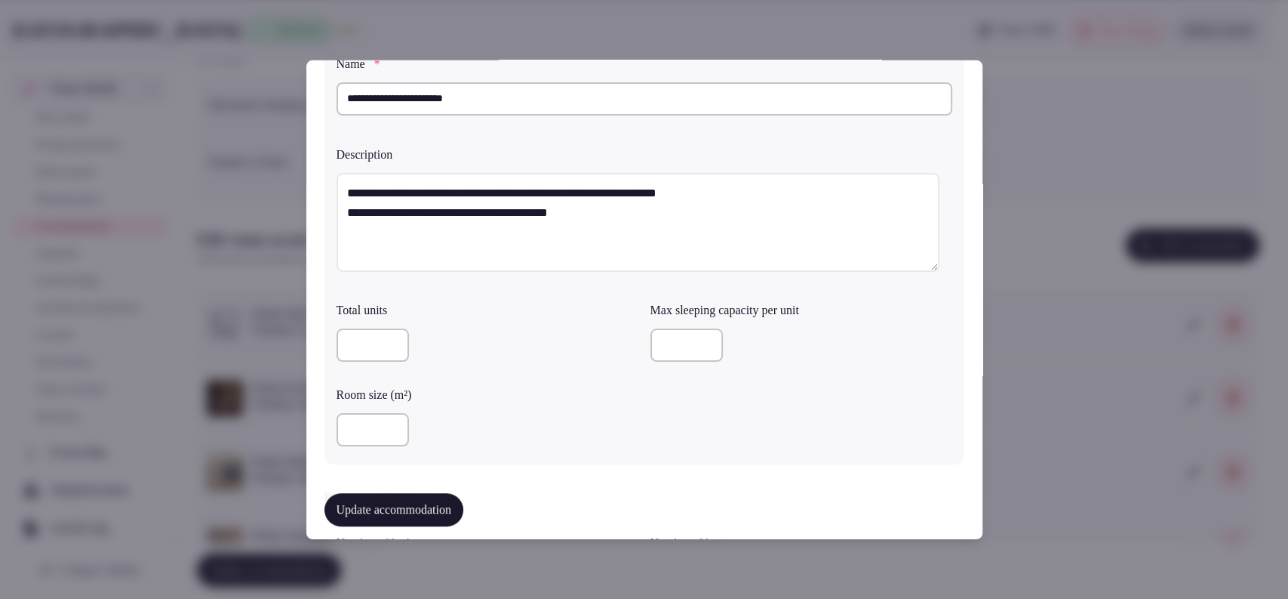
scroll to position [78, 0]
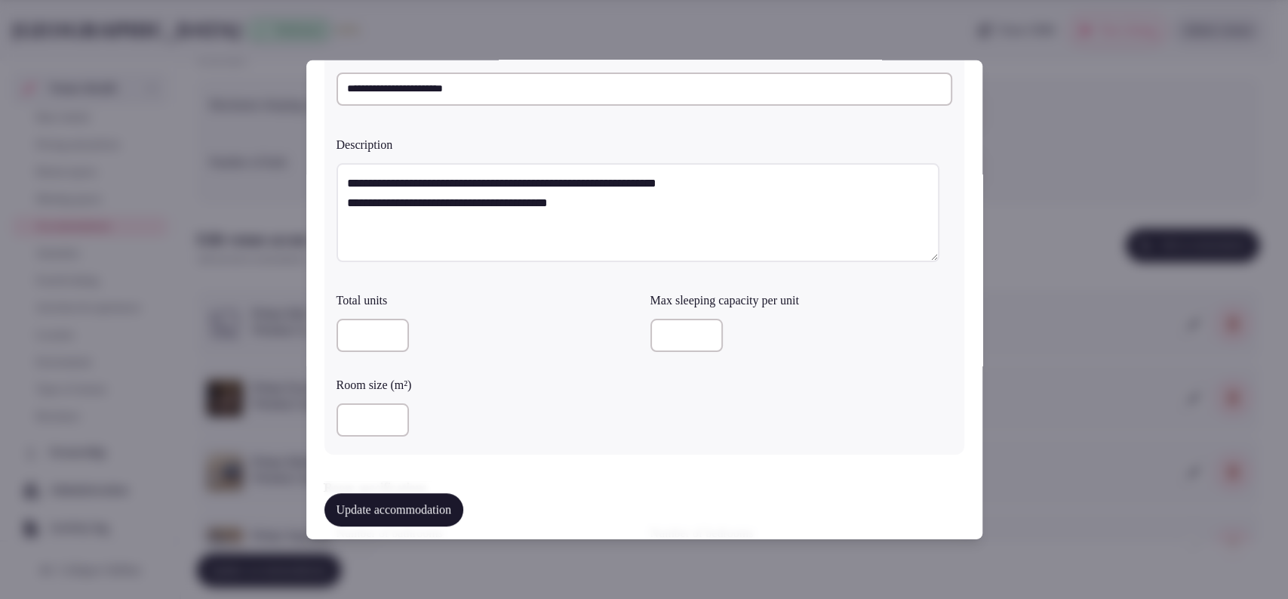
click at [380, 414] on input "number" at bounding box center [373, 419] width 72 height 33
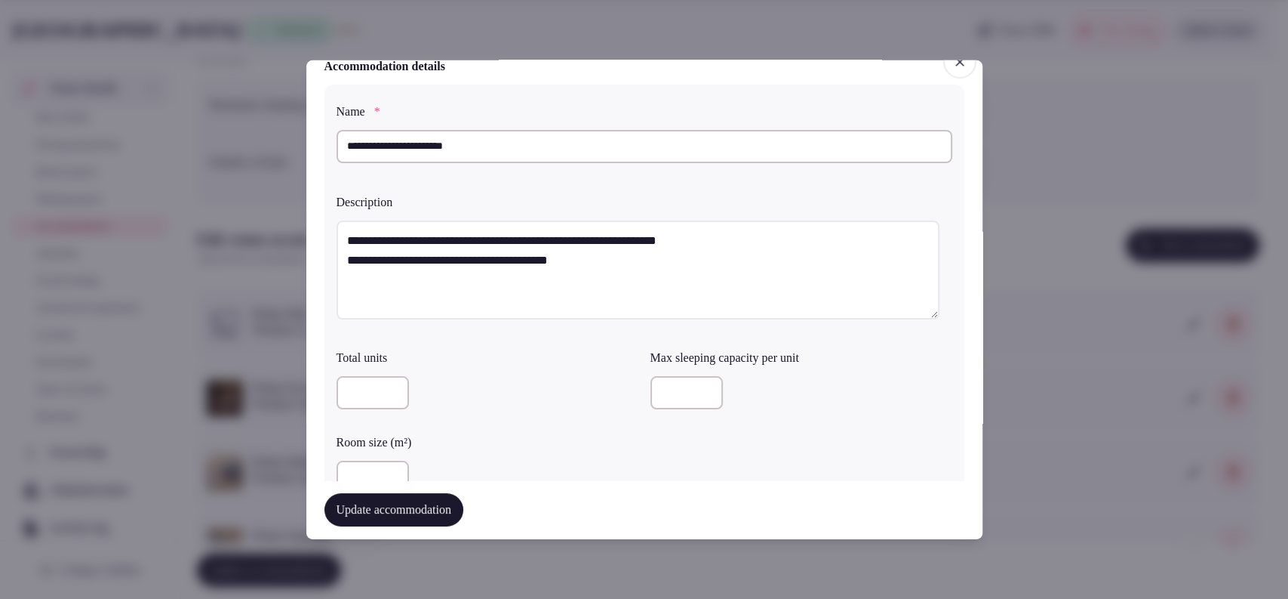
scroll to position [0, 0]
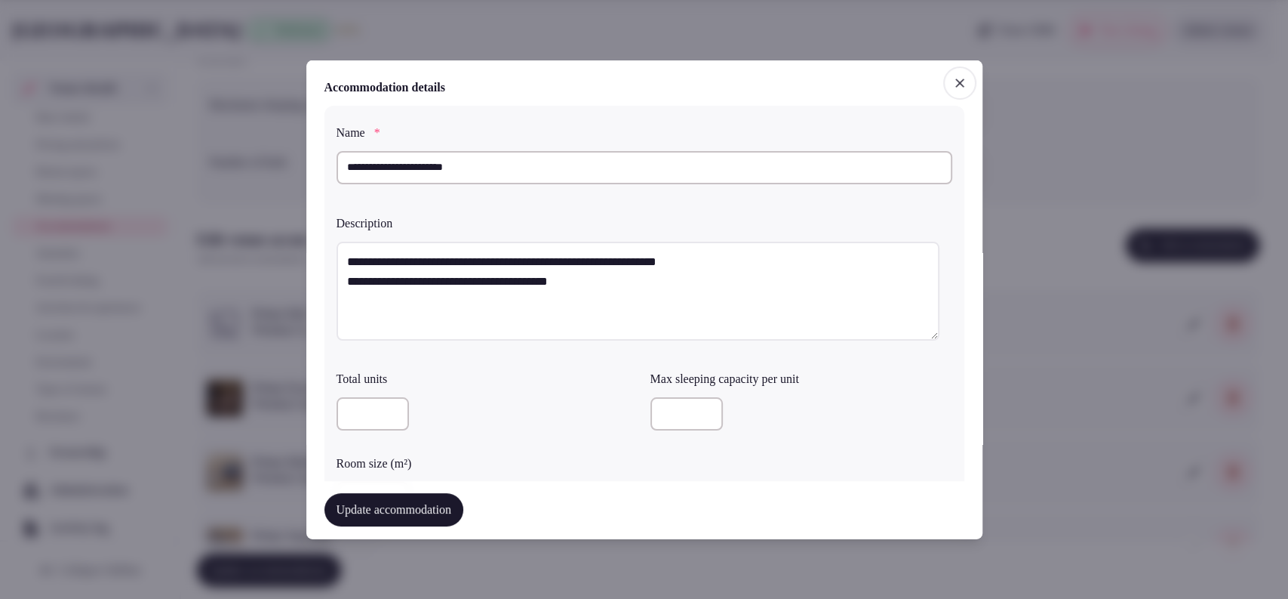
type input "**"
click at [338, 276] on textarea "**********" at bounding box center [638, 291] width 603 height 100
click at [347, 276] on textarea "**********" at bounding box center [638, 291] width 603 height 100
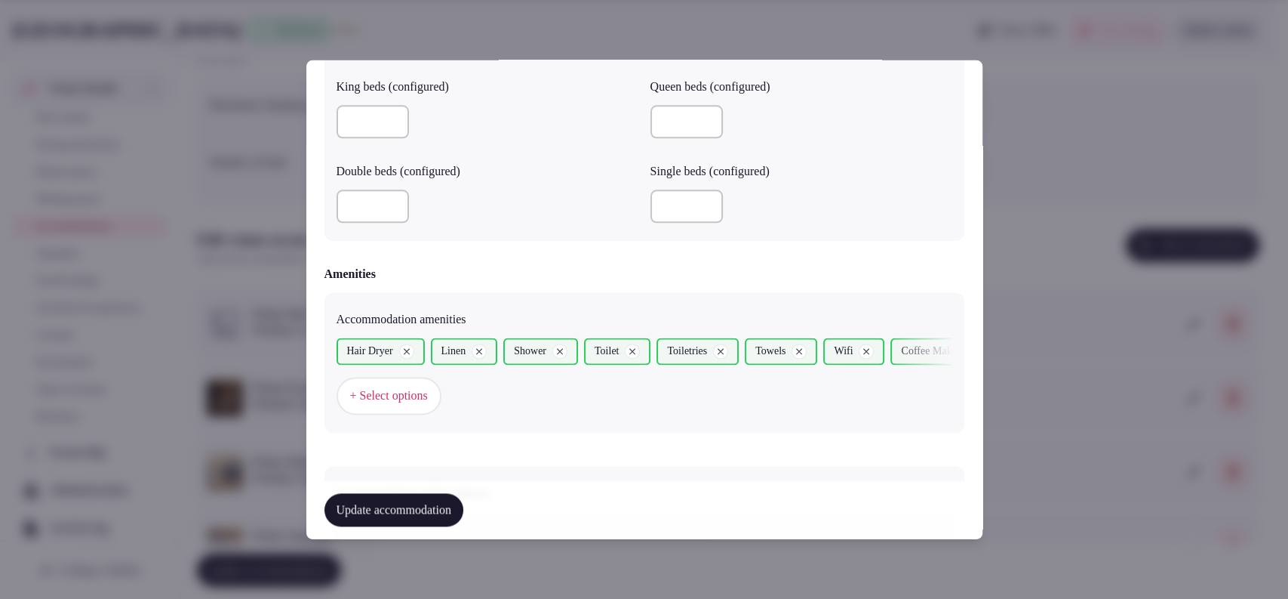
scroll to position [1516, 0]
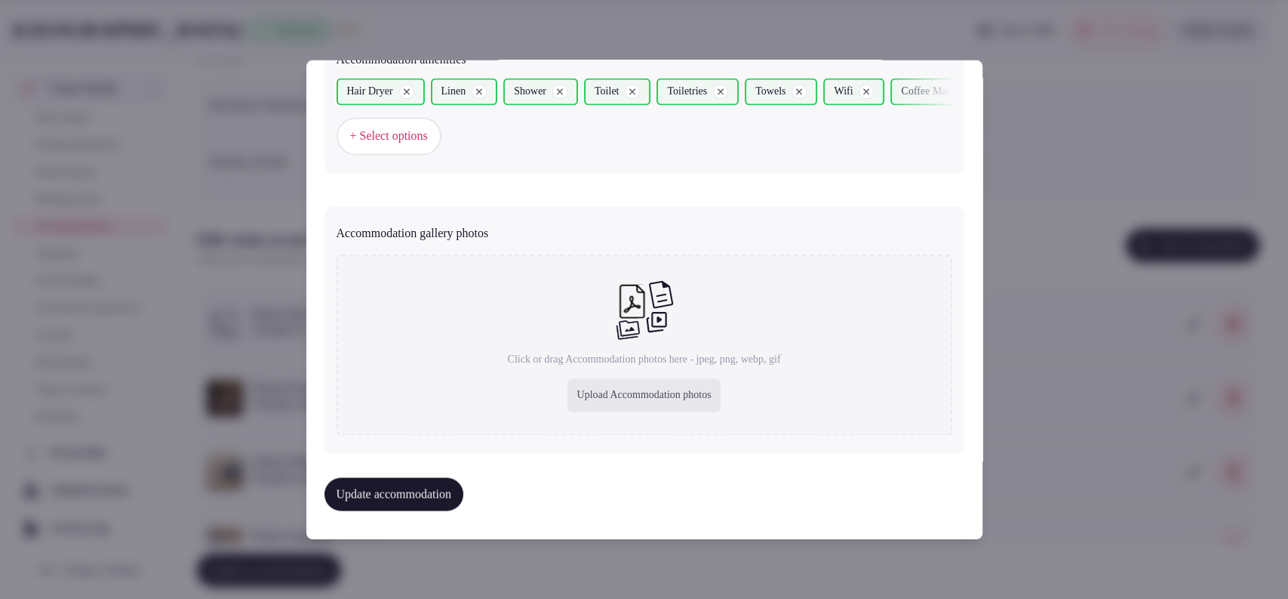
type textarea "**********"
click at [651, 395] on div "Upload Accommodation photos" at bounding box center [644, 395] width 152 height 33
type input "**********"
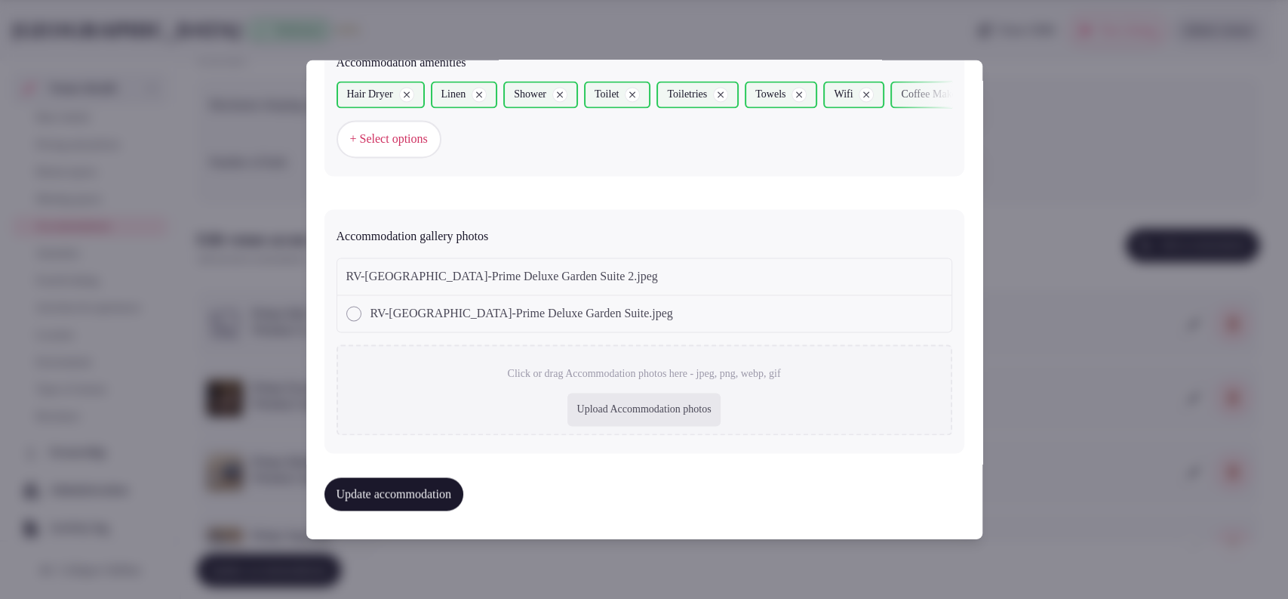
type textarea "**********"
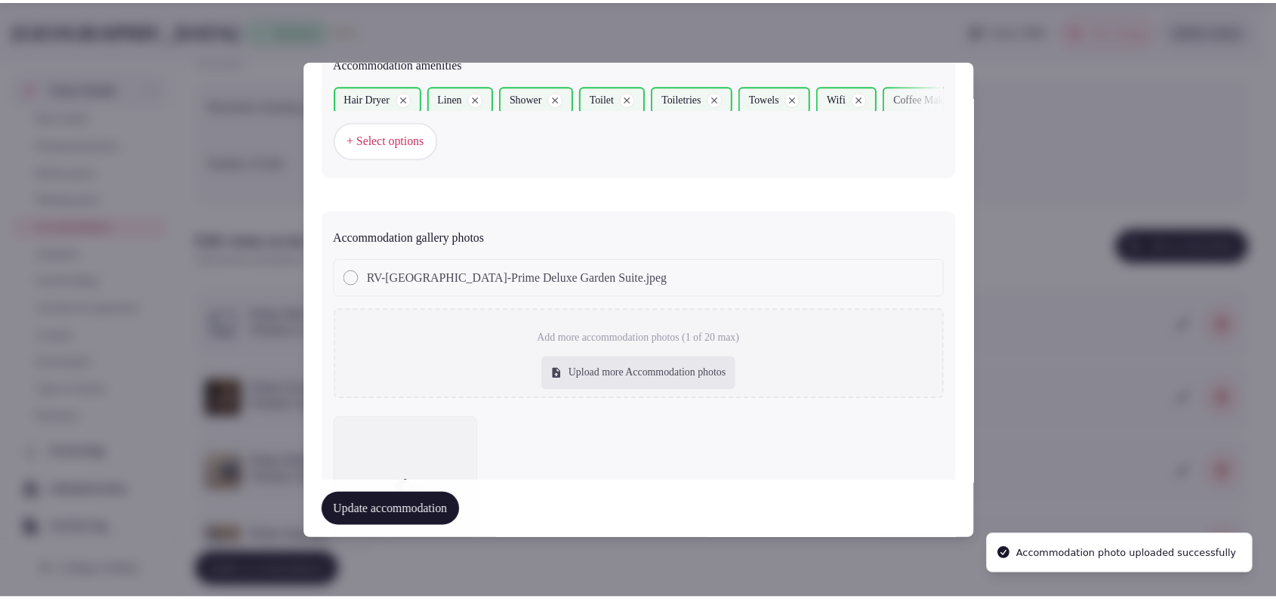
scroll to position [1516, 0]
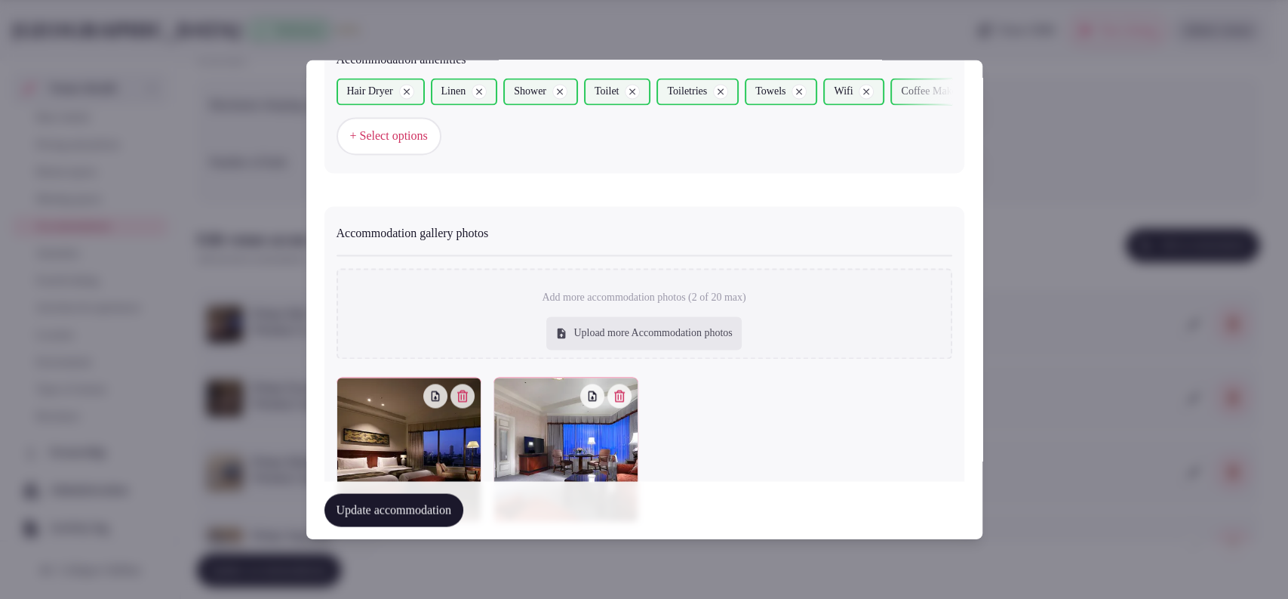
click at [389, 511] on button "Update accommodation" at bounding box center [394, 510] width 139 height 33
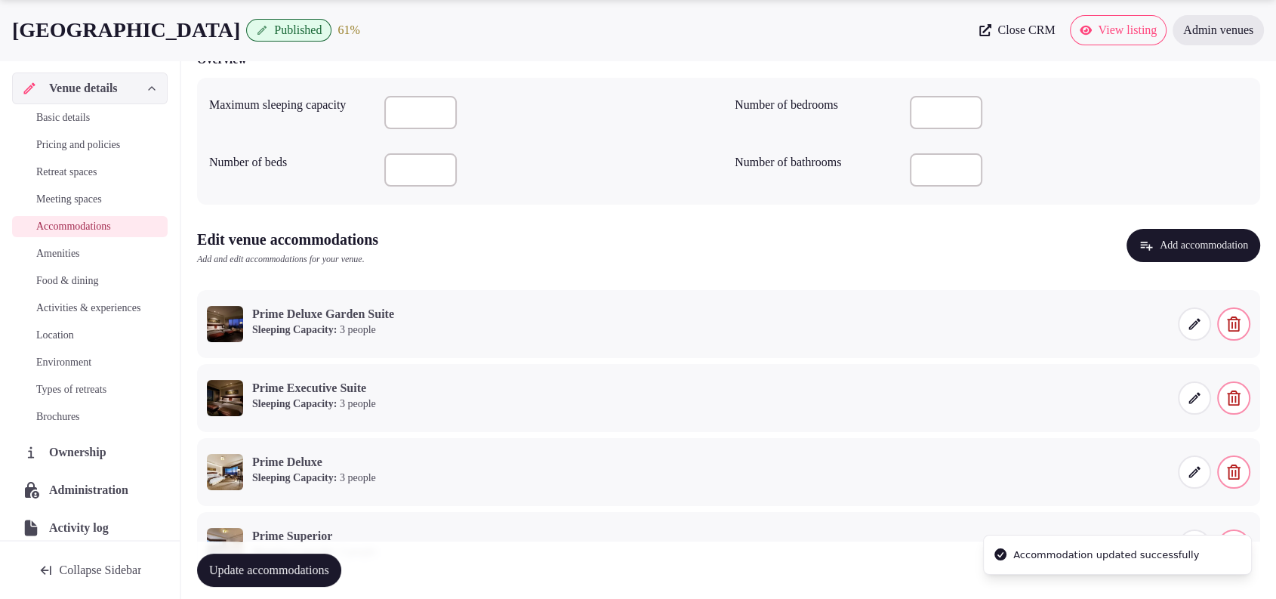
click at [314, 560] on button "Update accommodations" at bounding box center [269, 569] width 144 height 33
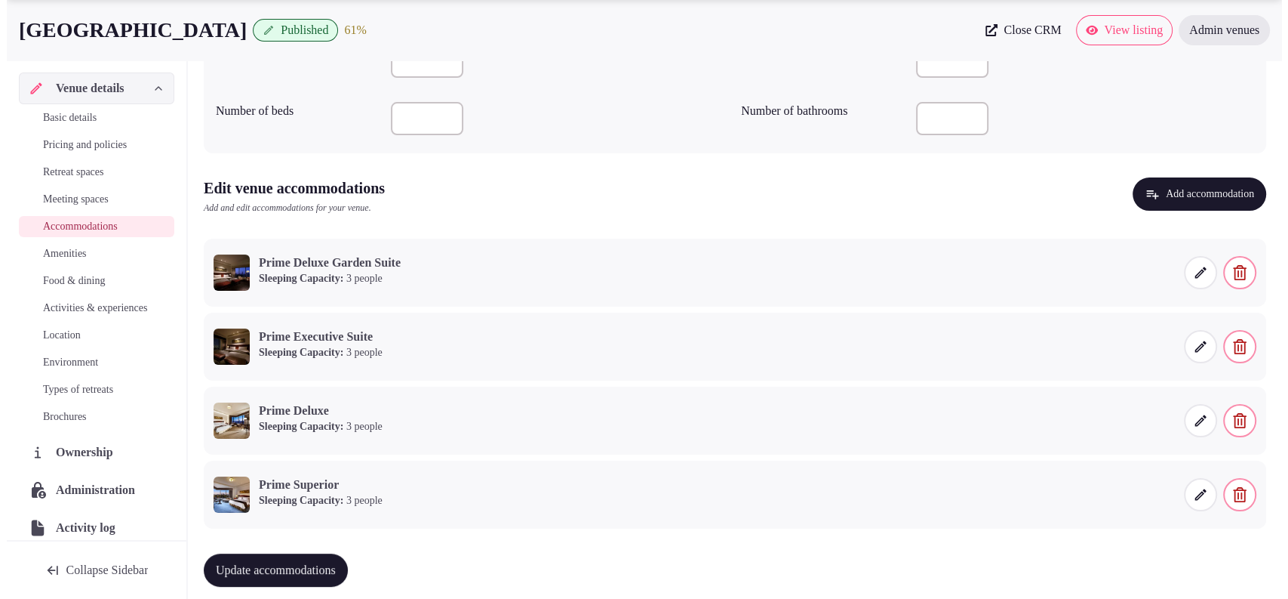
scroll to position [217, 0]
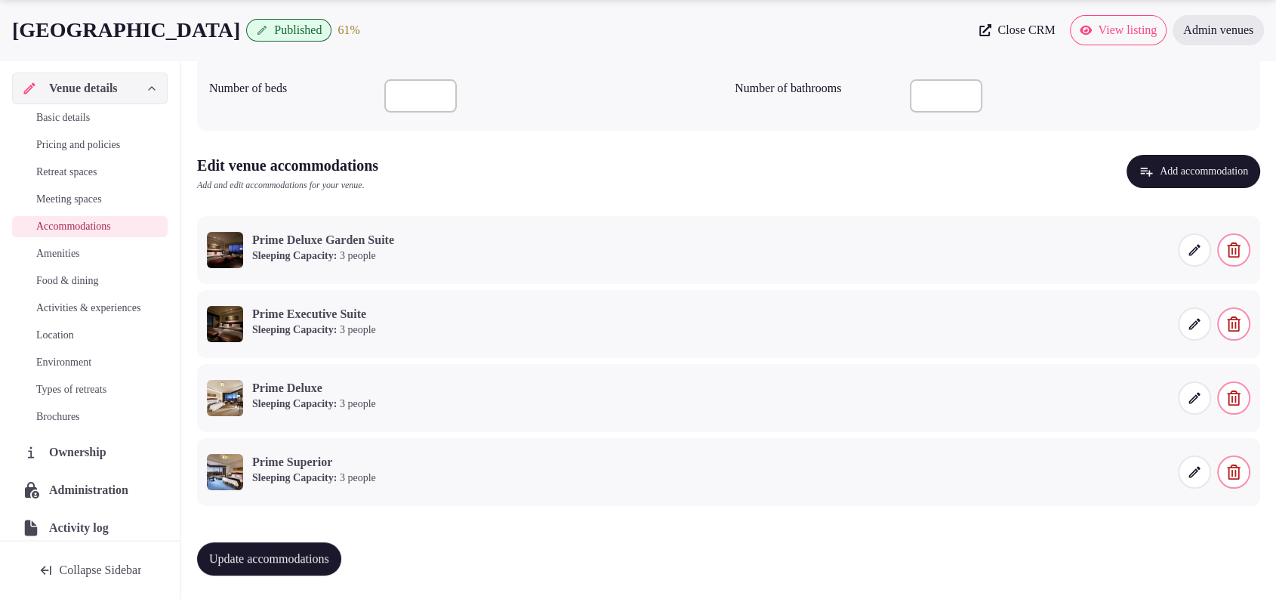
click at [1140, 174] on icon "button" at bounding box center [1146, 172] width 12 height 9
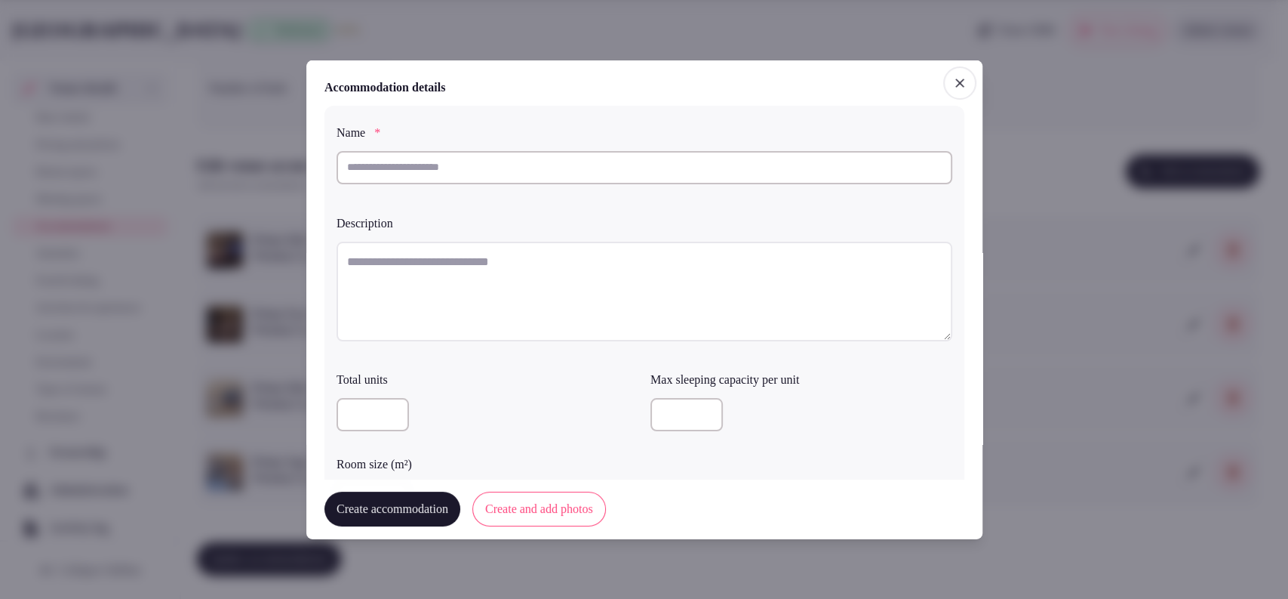
click at [729, 181] on input "text" at bounding box center [645, 166] width 616 height 33
paste input "**********"
type input "**********"
click at [498, 280] on textarea "To enrich screen reader interactions, please activate Accessibility in Grammarl…" at bounding box center [645, 291] width 616 height 100
paste textarea "**********"
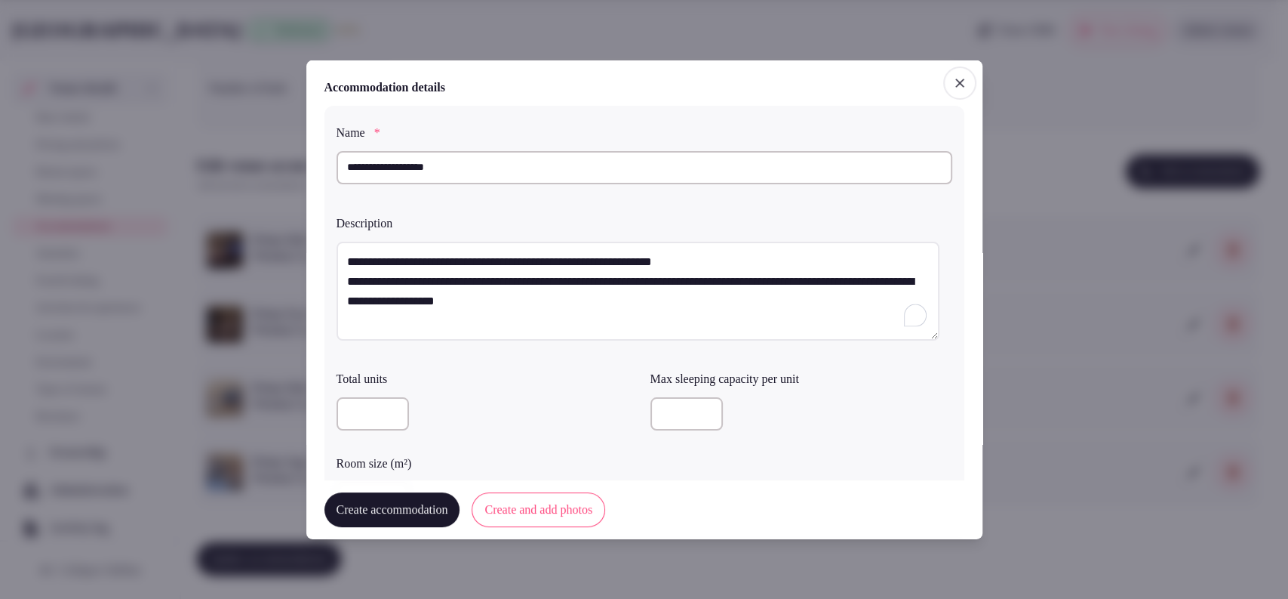
click at [338, 282] on textarea "**********" at bounding box center [638, 291] width 603 height 100
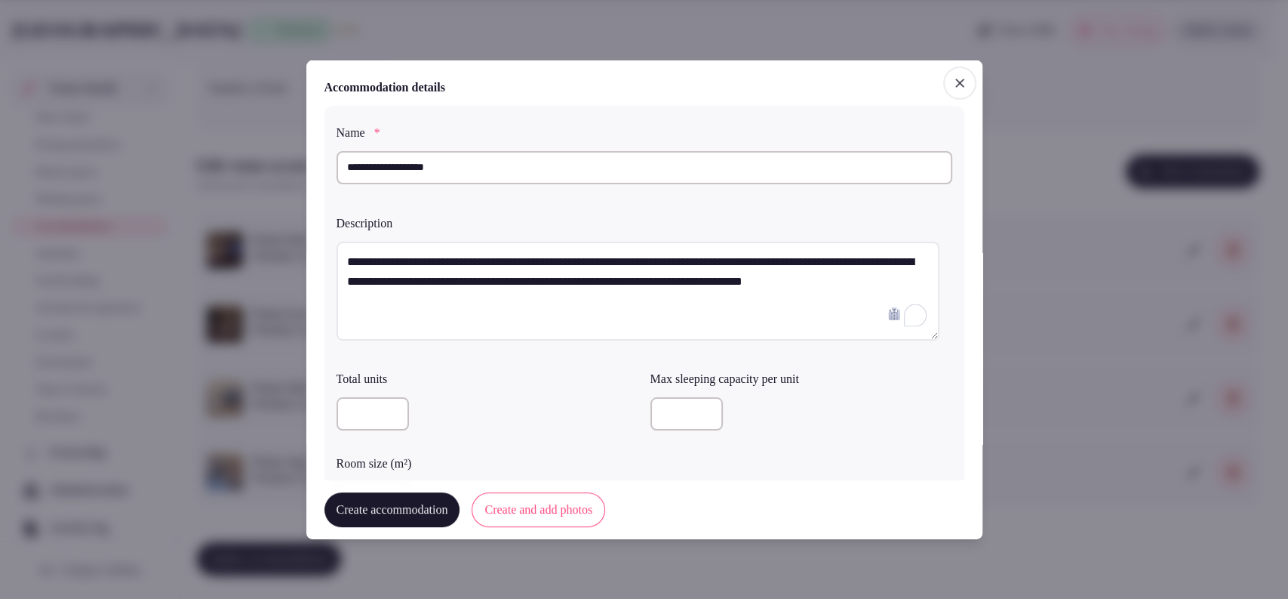
type textarea "**********"
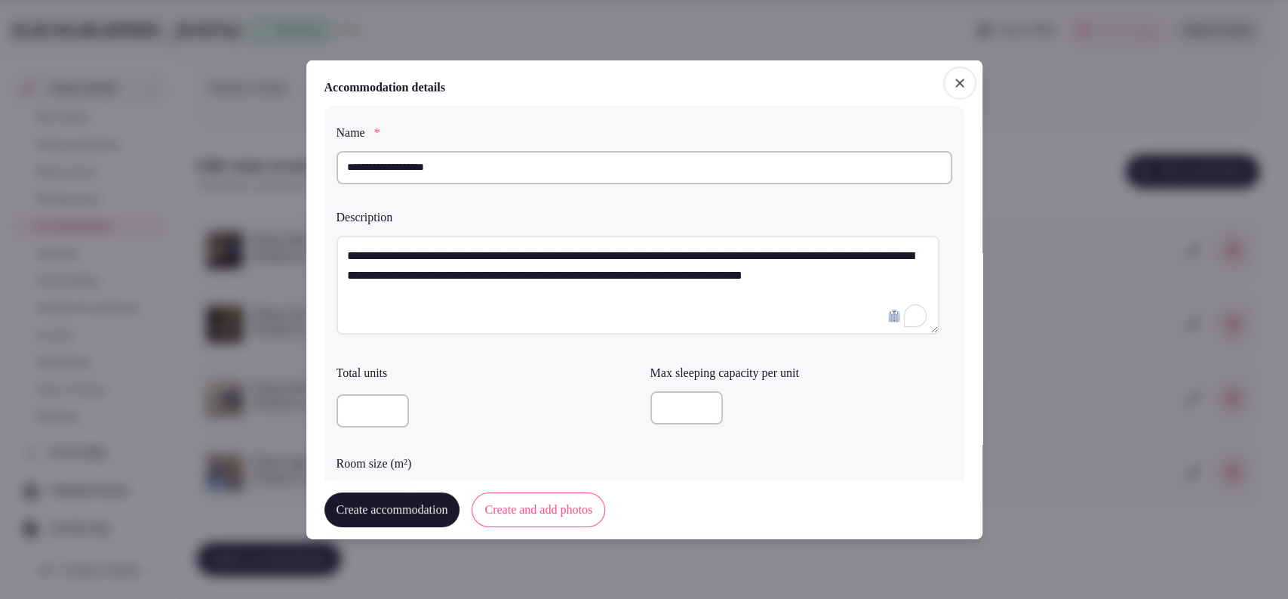
click at [662, 417] on input "number" at bounding box center [687, 407] width 72 height 33
type input "*"
click at [494, 376] on label "Total units" at bounding box center [488, 373] width 302 height 12
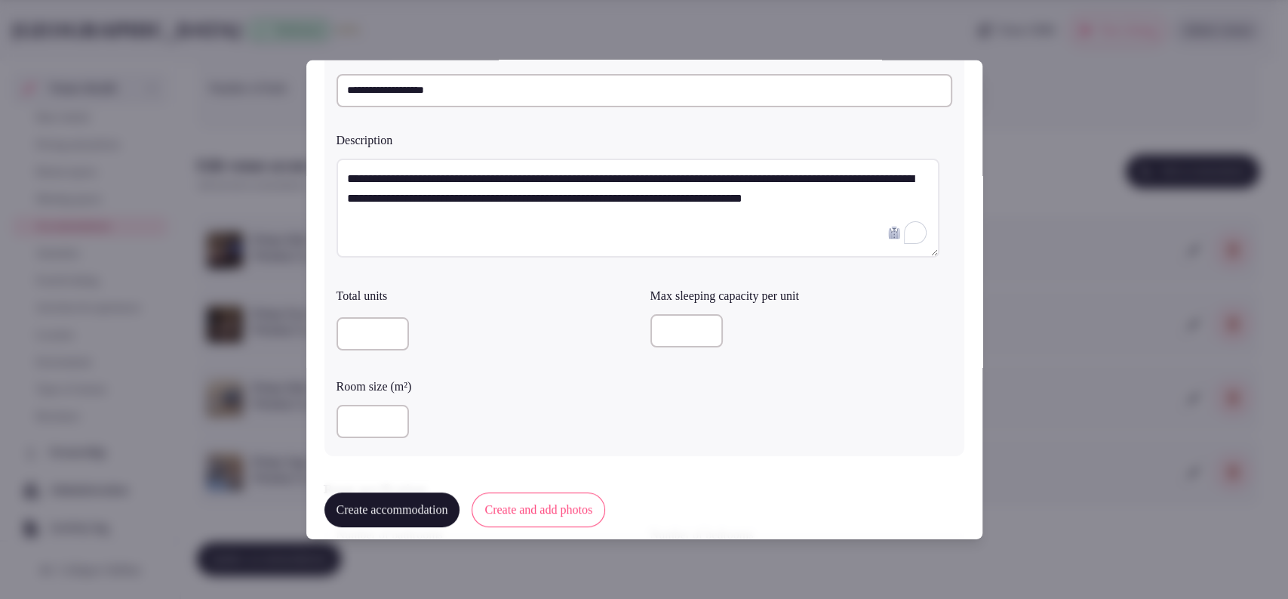
scroll to position [106, 0]
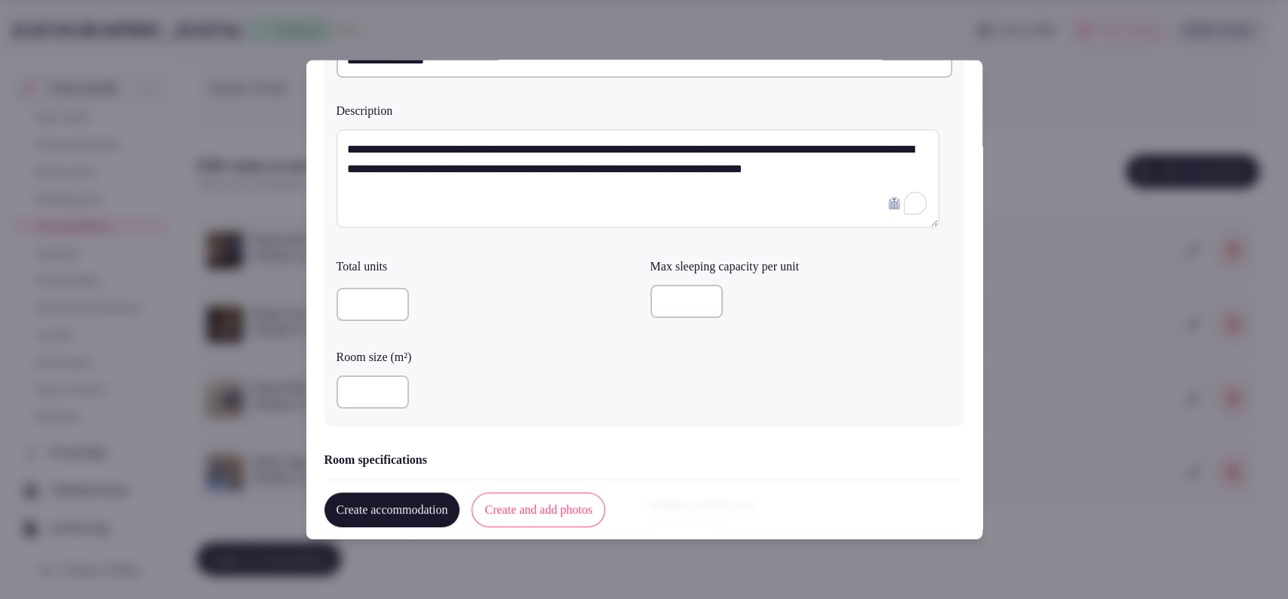
click at [378, 385] on input "number" at bounding box center [373, 391] width 72 height 33
type input "**"
click at [556, 293] on div at bounding box center [488, 304] width 302 height 33
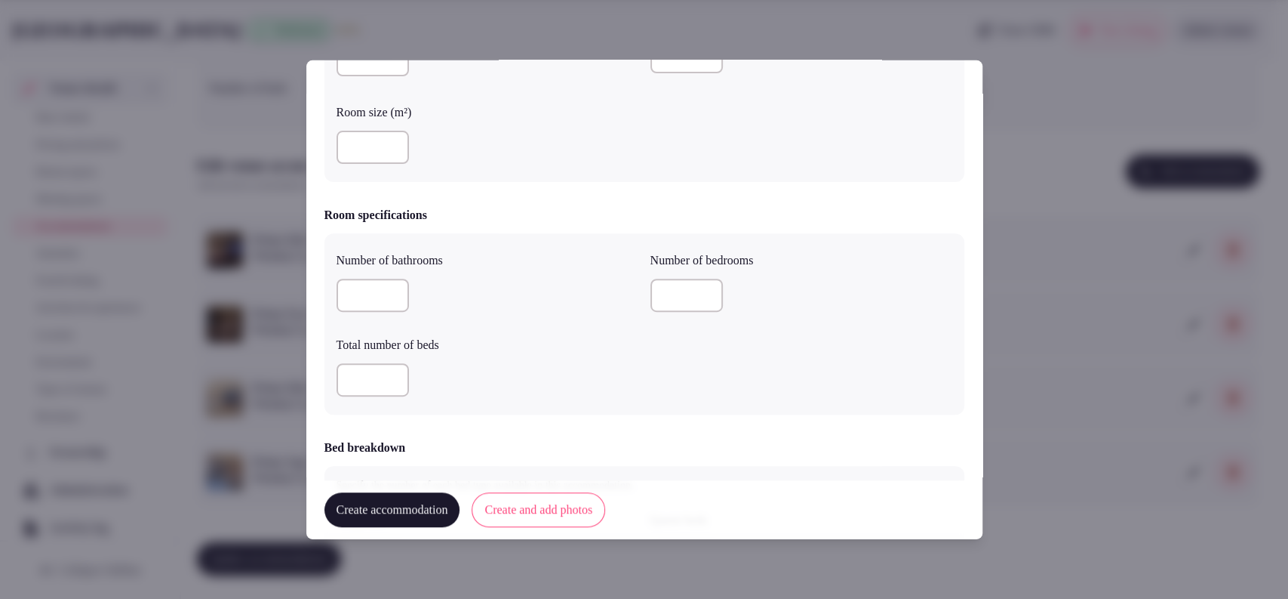
scroll to position [343, 0]
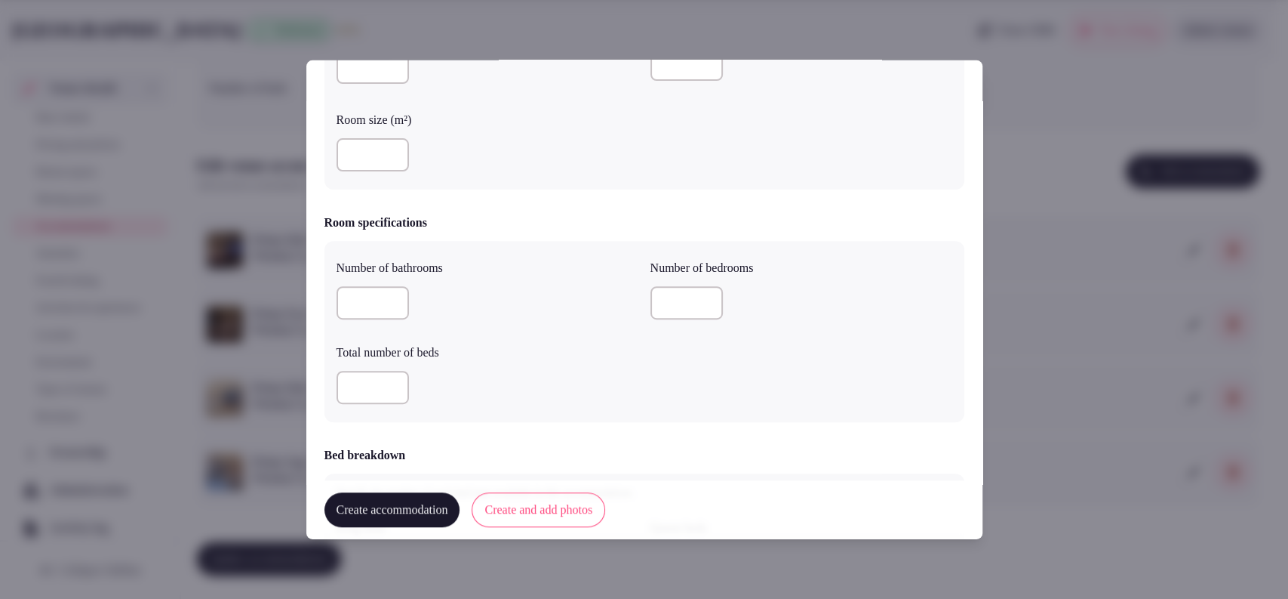
click at [354, 379] on input "number" at bounding box center [373, 387] width 72 height 33
type input "*"
click at [364, 287] on input "number" at bounding box center [373, 302] width 72 height 33
type input "*"
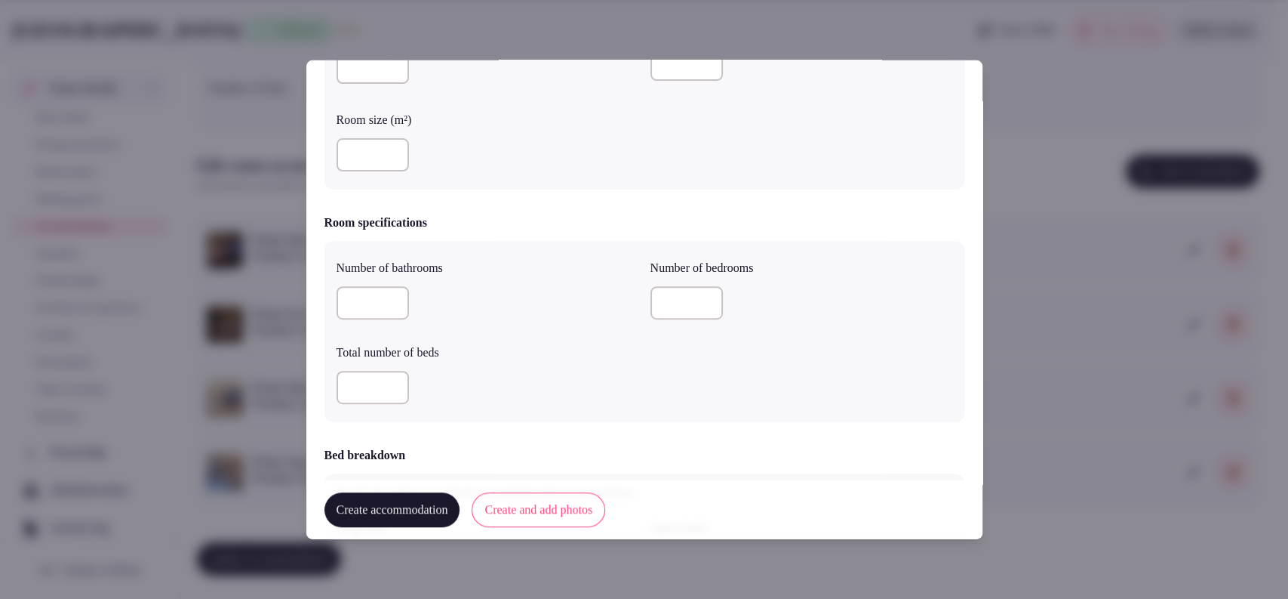
click at [553, 355] on label "Total number of beds" at bounding box center [488, 352] width 302 height 12
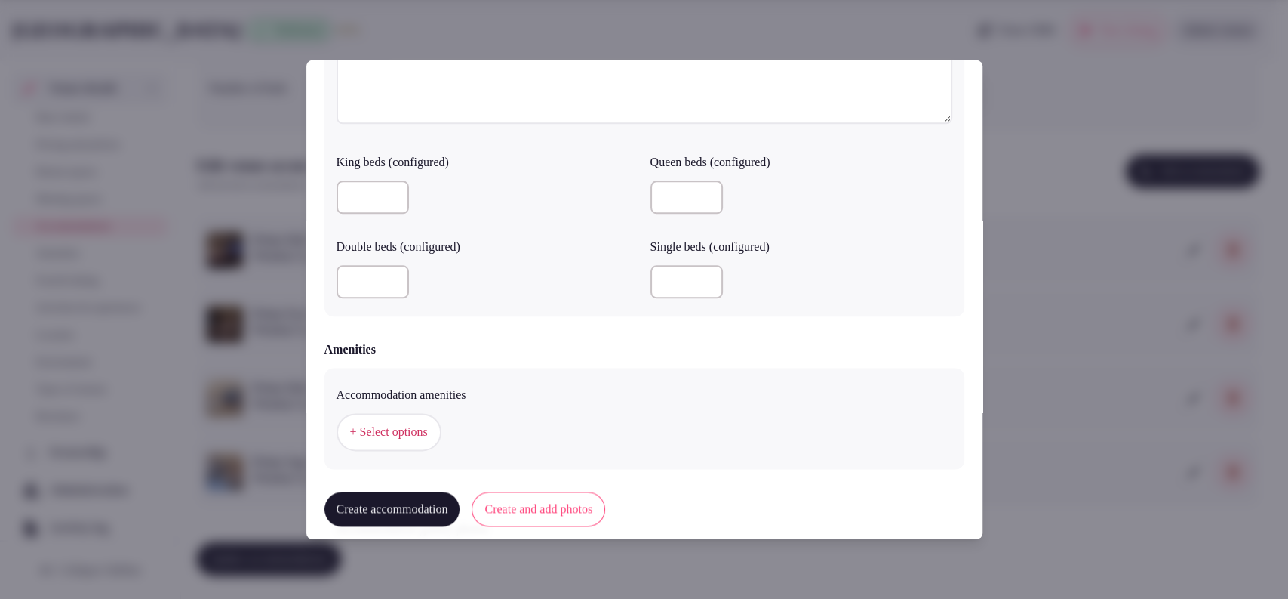
scroll to position [1339, 0]
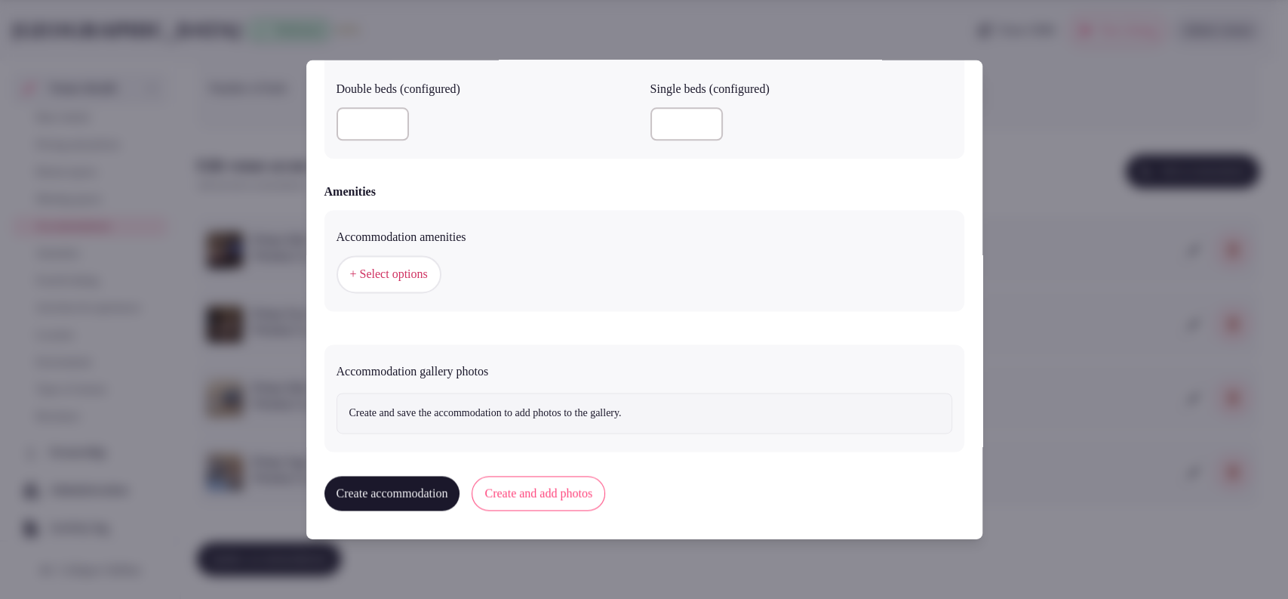
click at [407, 275] on span "+ Select options" at bounding box center [389, 274] width 78 height 17
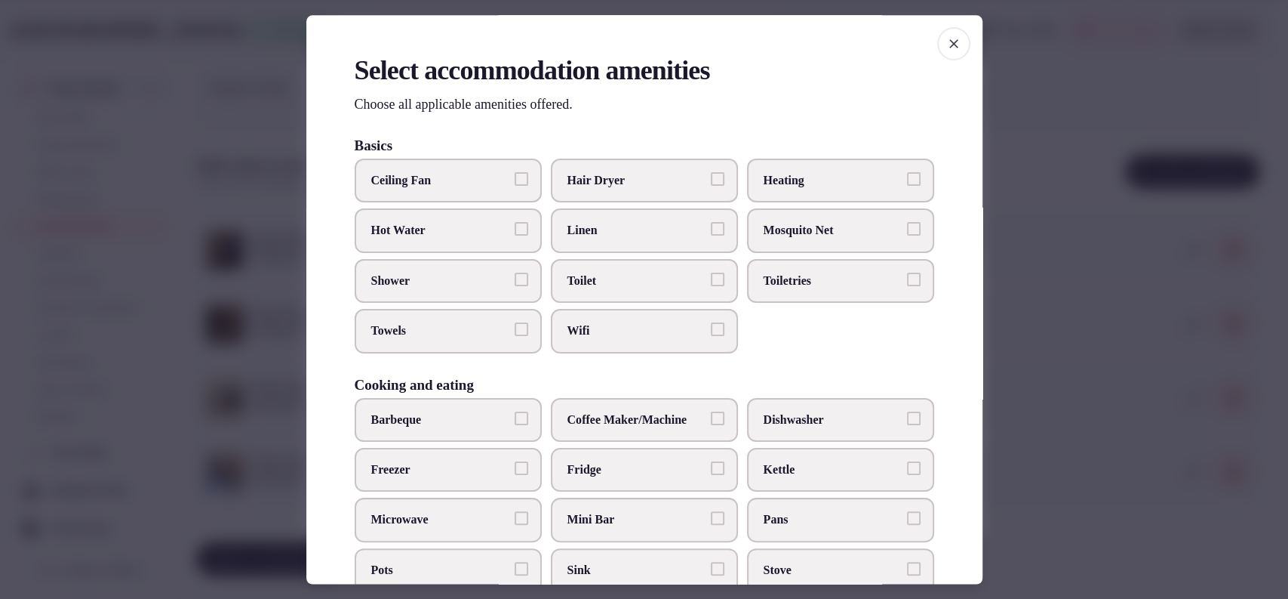
click at [633, 165] on label "Hair Dryer" at bounding box center [644, 181] width 187 height 44
click at [711, 172] on button "Hair Dryer" at bounding box center [718, 179] width 14 height 14
drag, startPoint x: 619, startPoint y: 220, endPoint x: 608, endPoint y: 275, distance: 55.4
click at [619, 221] on label "Linen" at bounding box center [644, 231] width 187 height 44
click at [711, 223] on button "Linen" at bounding box center [718, 230] width 14 height 14
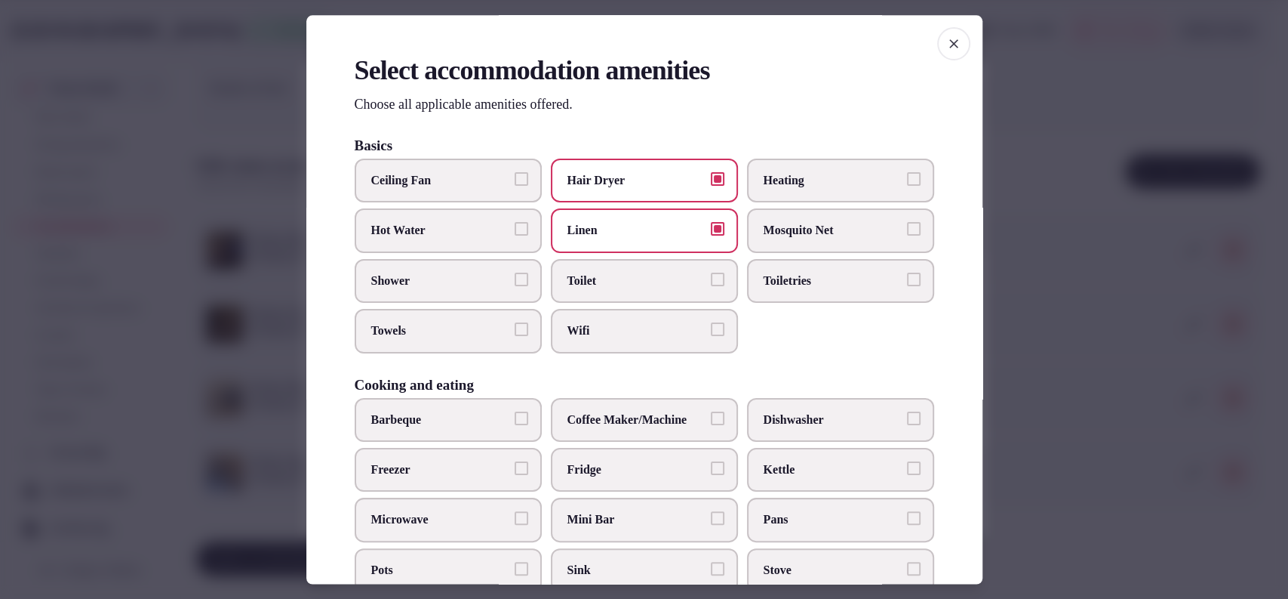
drag, startPoint x: 608, startPoint y: 276, endPoint x: 602, endPoint y: 311, distance: 35.4
click at [605, 278] on span "Toilet" at bounding box center [637, 280] width 139 height 17
click at [711, 278] on button "Toilet" at bounding box center [718, 279] width 14 height 14
click at [595, 328] on span "Wifi" at bounding box center [637, 331] width 139 height 17
click at [711, 328] on button "Wifi" at bounding box center [718, 330] width 14 height 14
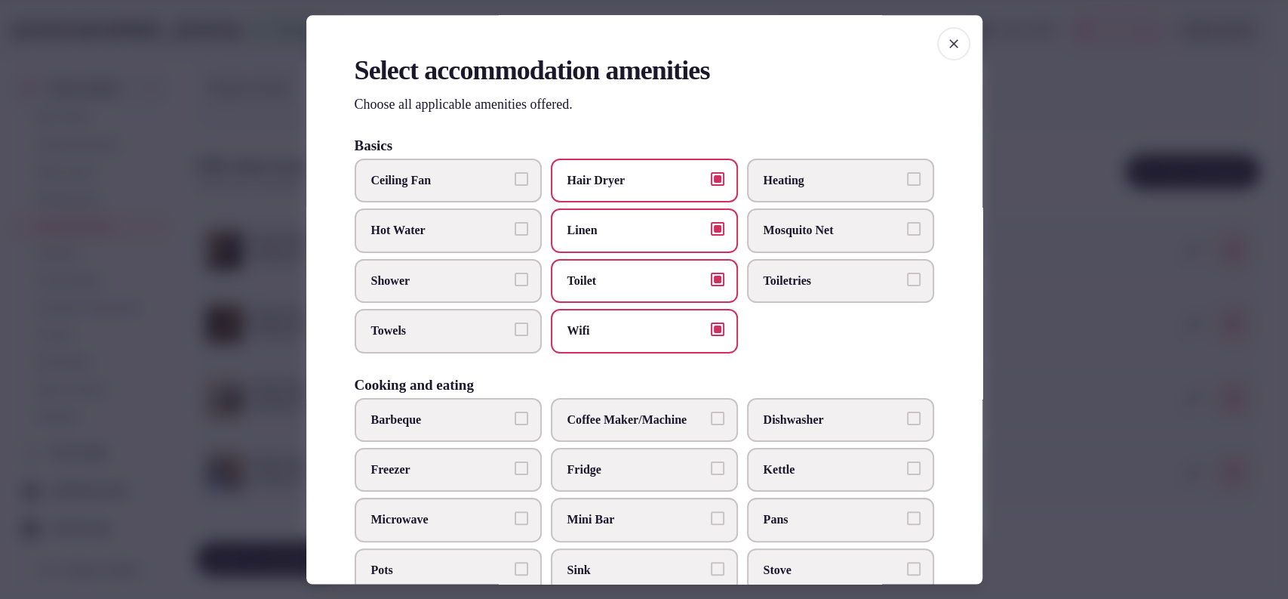
click at [833, 282] on span "Toiletries" at bounding box center [833, 280] width 139 height 17
click at [907, 282] on button "Toiletries" at bounding box center [914, 279] width 14 height 14
click at [390, 285] on span "Shower" at bounding box center [440, 280] width 139 height 17
click at [515, 285] on button "Shower" at bounding box center [522, 279] width 14 height 14
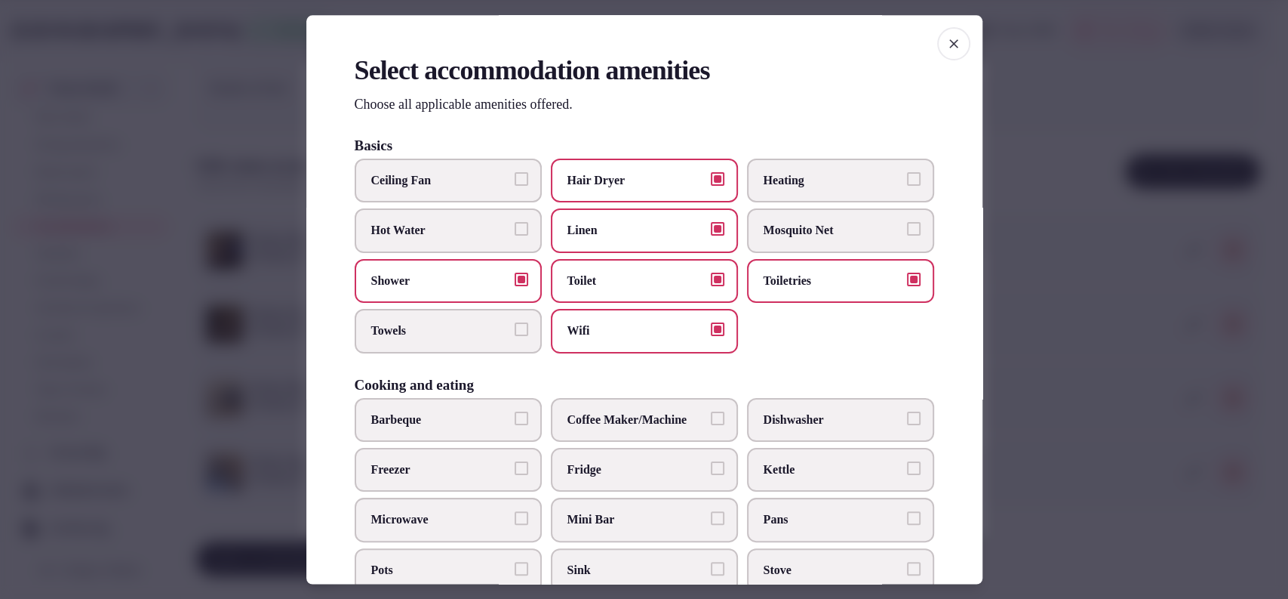
click at [399, 337] on span "Towels" at bounding box center [440, 331] width 139 height 17
click at [515, 337] on button "Towels" at bounding box center [522, 330] width 14 height 14
click at [580, 478] on label "Fridge" at bounding box center [644, 470] width 187 height 44
click at [711, 475] on button "Fridge" at bounding box center [718, 468] width 14 height 14
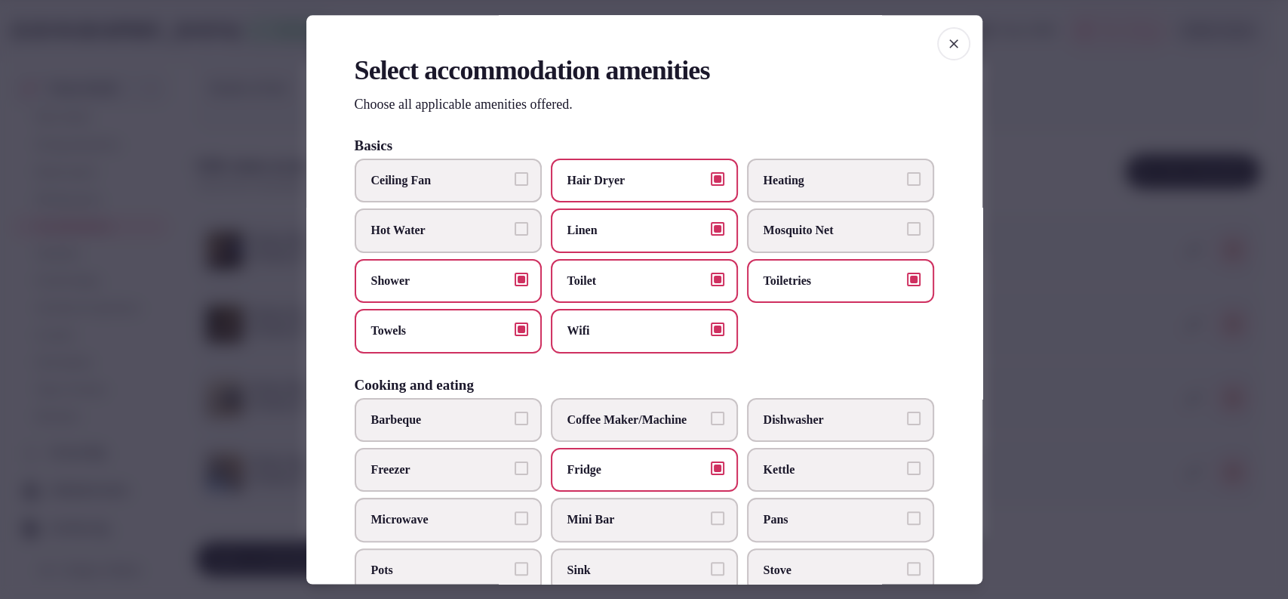
click at [586, 507] on label "Mini Bar" at bounding box center [644, 520] width 187 height 44
click at [711, 512] on button "Mini Bar" at bounding box center [718, 519] width 14 height 14
click at [666, 427] on label "Coffee Maker/Machine" at bounding box center [644, 420] width 187 height 44
click at [711, 425] on button "Coffee Maker/Machine" at bounding box center [718, 418] width 14 height 14
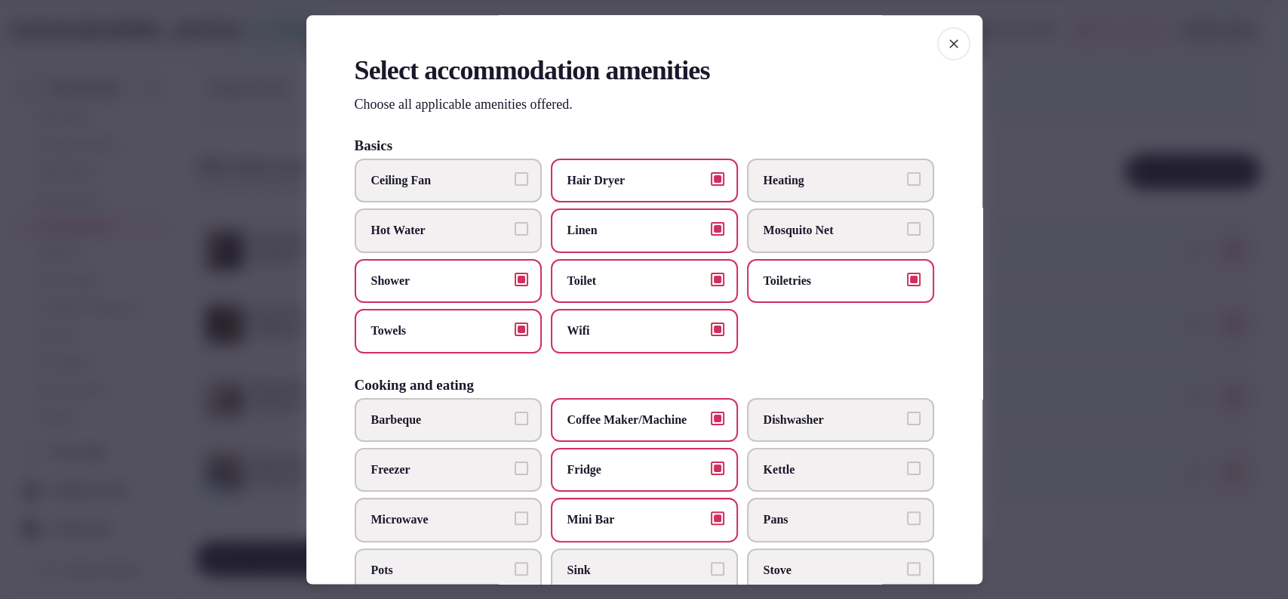
click at [785, 479] on label "Kettle" at bounding box center [840, 470] width 187 height 44
click at [907, 475] on button "Kettle" at bounding box center [914, 468] width 14 height 14
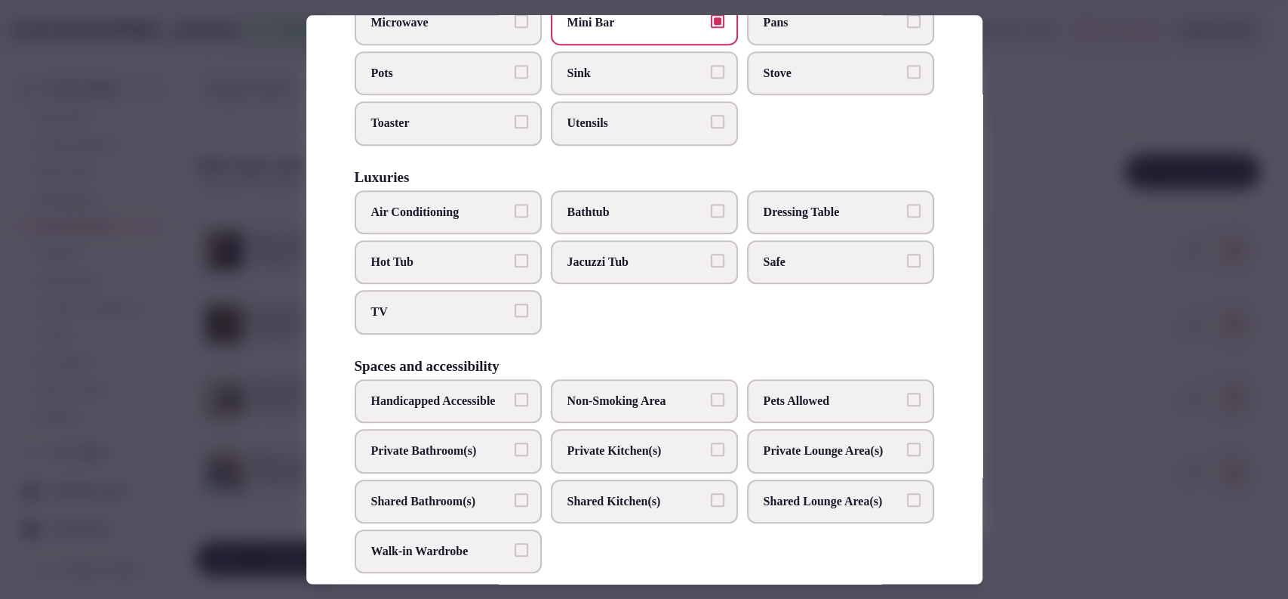
click at [749, 246] on label "Safe" at bounding box center [840, 262] width 187 height 44
click at [907, 254] on button "Safe" at bounding box center [914, 261] width 14 height 14
click at [452, 208] on span "Air Conditioning" at bounding box center [440, 212] width 139 height 17
click at [515, 208] on button "Air Conditioning" at bounding box center [522, 211] width 14 height 14
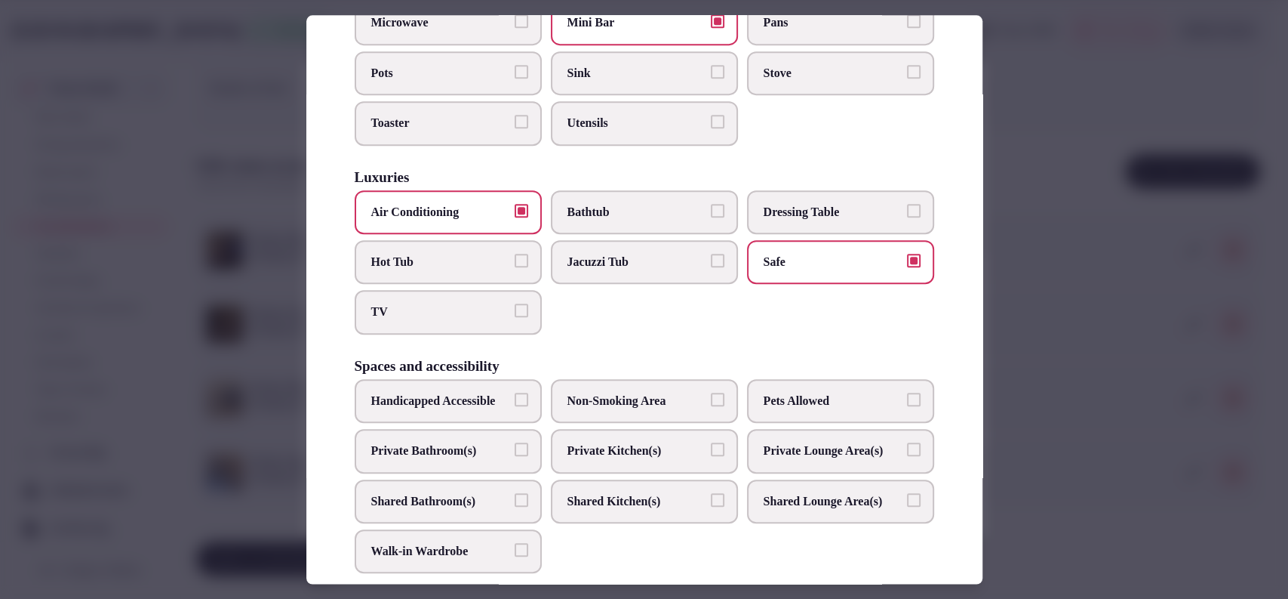
click at [429, 324] on label "TV" at bounding box center [448, 313] width 187 height 44
click at [515, 318] on button "TV" at bounding box center [522, 311] width 14 height 14
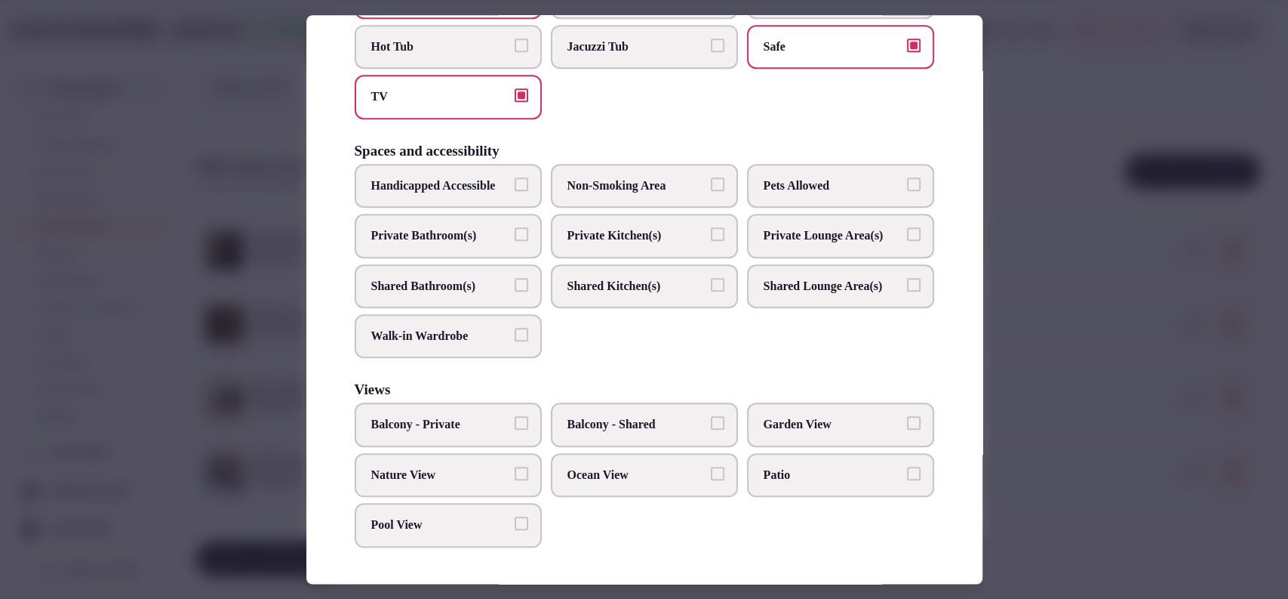
scroll to position [756, 0]
click at [454, 227] on span "Private Bathroom(s)" at bounding box center [440, 235] width 139 height 17
click at [515, 227] on button "Private Bathroom(s)" at bounding box center [522, 234] width 14 height 14
click at [1083, 289] on div at bounding box center [644, 299] width 1288 height 599
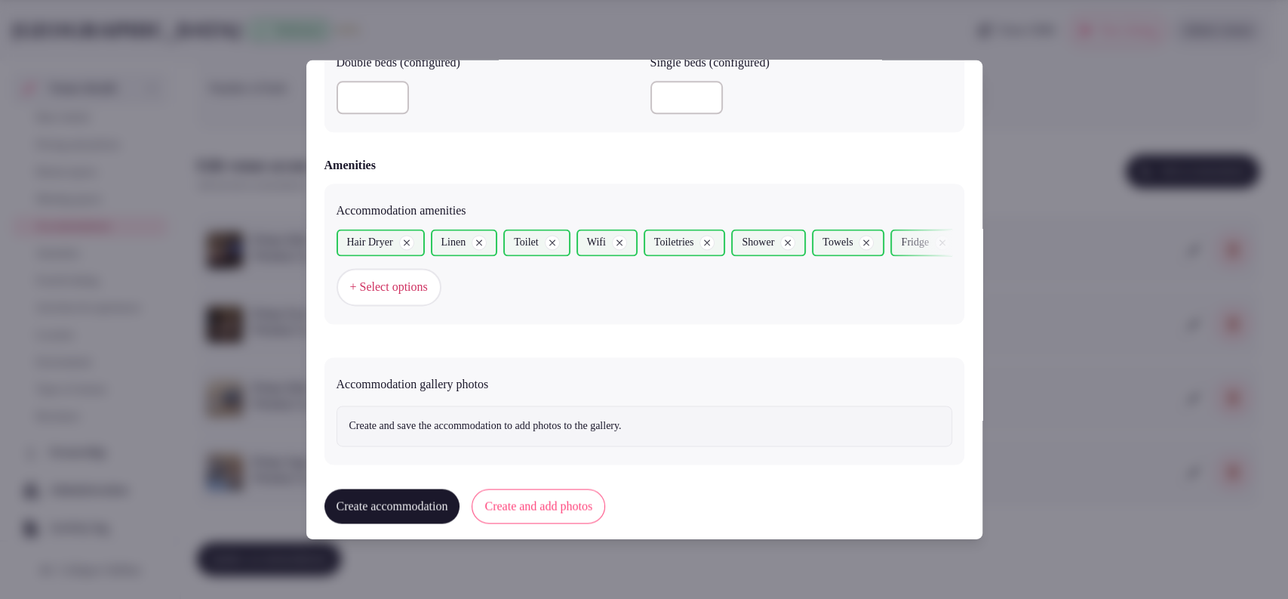
scroll to position [1377, 0]
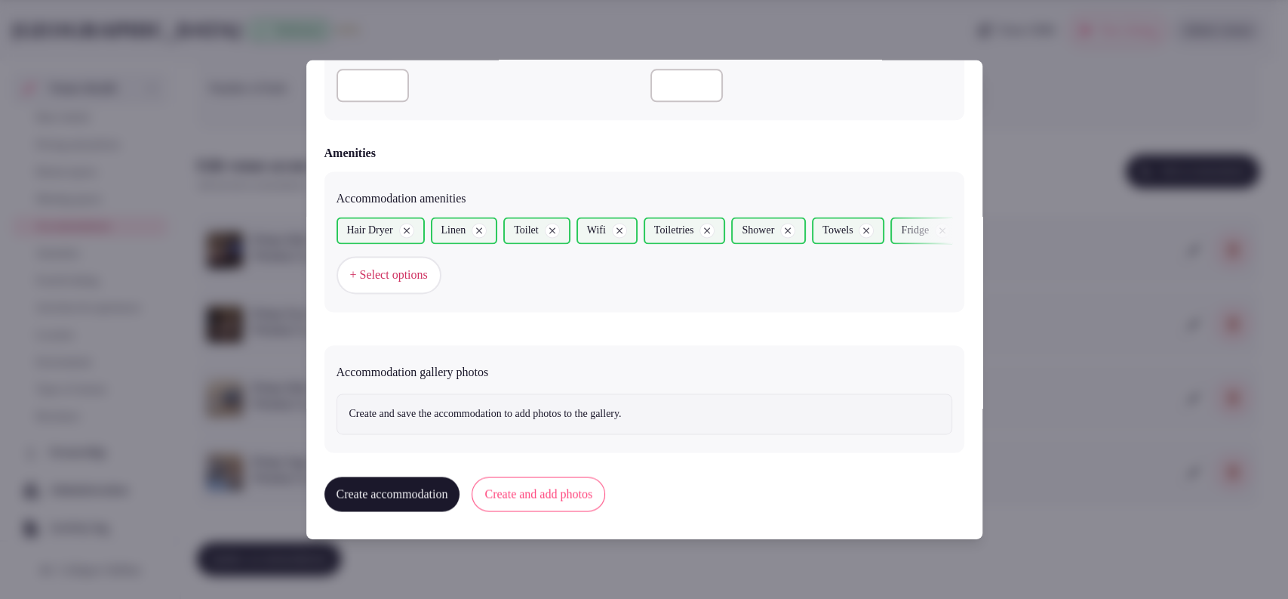
click at [605, 482] on button "Create and add photos" at bounding box center [539, 494] width 134 height 35
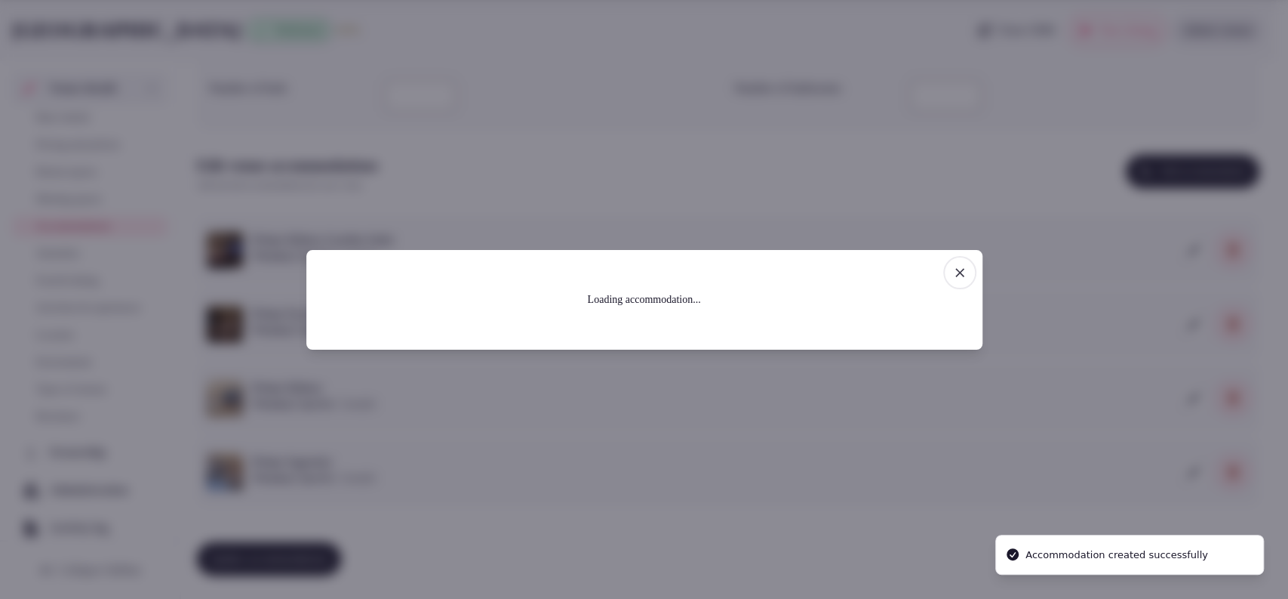
scroll to position [0, 0]
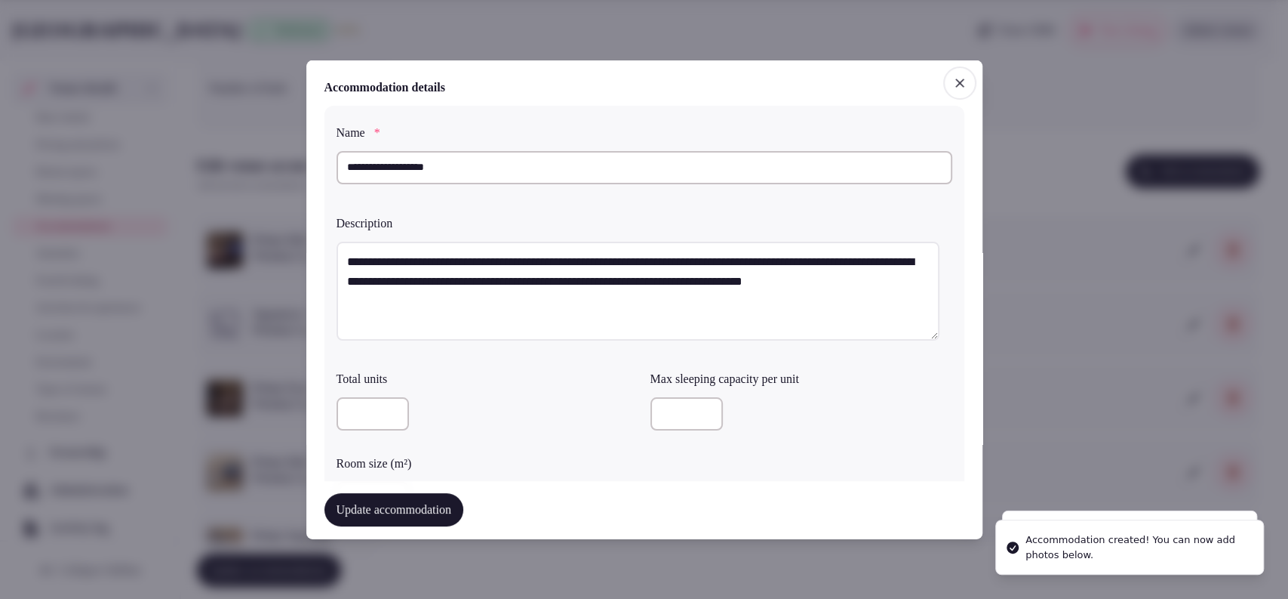
drag, startPoint x: 467, startPoint y: 174, endPoint x: 326, endPoint y: 166, distance: 141.4
click at [326, 166] on div "**********" at bounding box center [645, 319] width 640 height 428
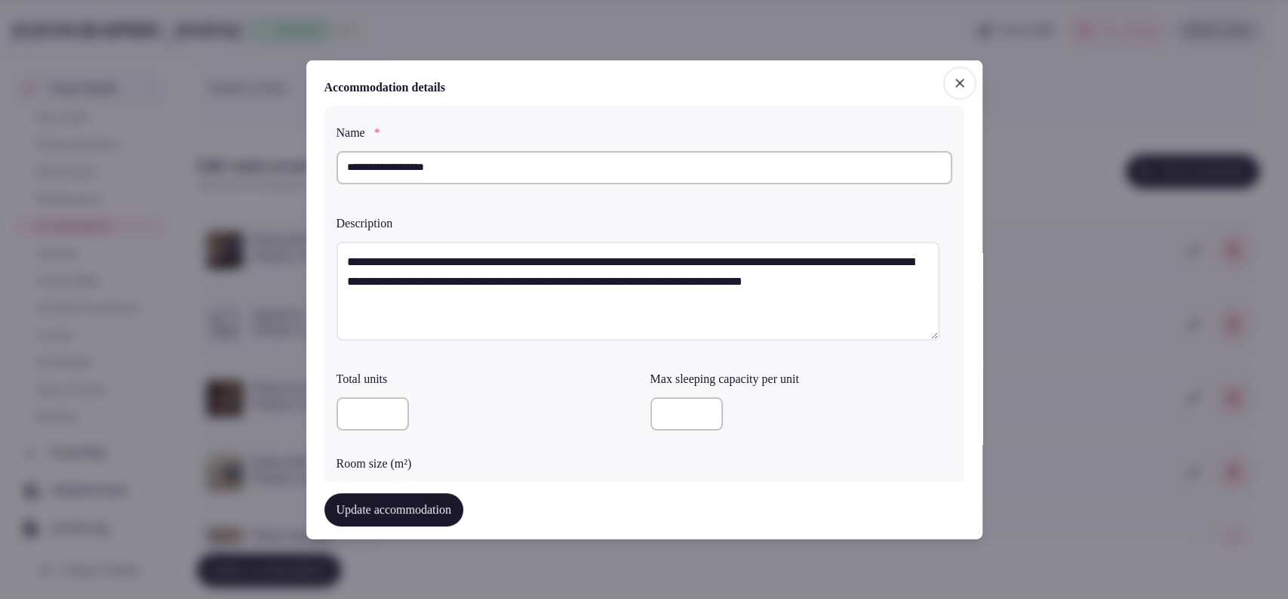
click at [503, 412] on div at bounding box center [488, 413] width 302 height 33
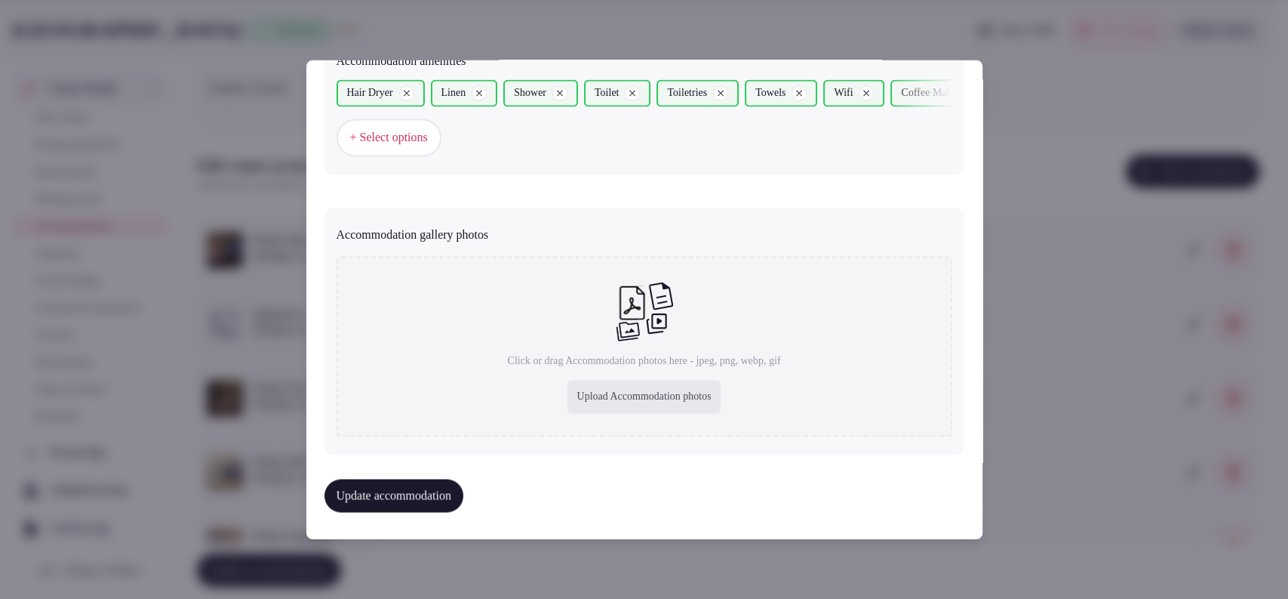
scroll to position [1516, 0]
click at [577, 383] on div "Upload Accommodation photos" at bounding box center [644, 395] width 152 height 33
type input "**********"
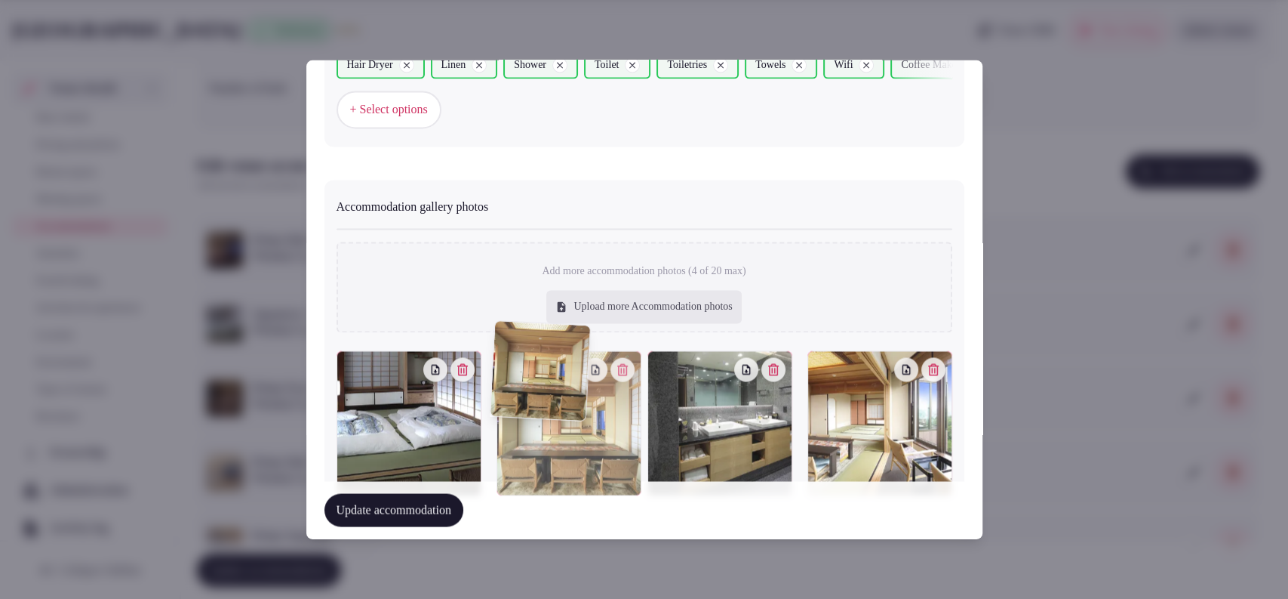
drag, startPoint x: 755, startPoint y: 457, endPoint x: 635, endPoint y: 465, distance: 120.2
click at [635, 465] on div "Add more accommodation photos (4 of 20 max) Upload more Accommodation photos To…" at bounding box center [645, 362] width 616 height 279
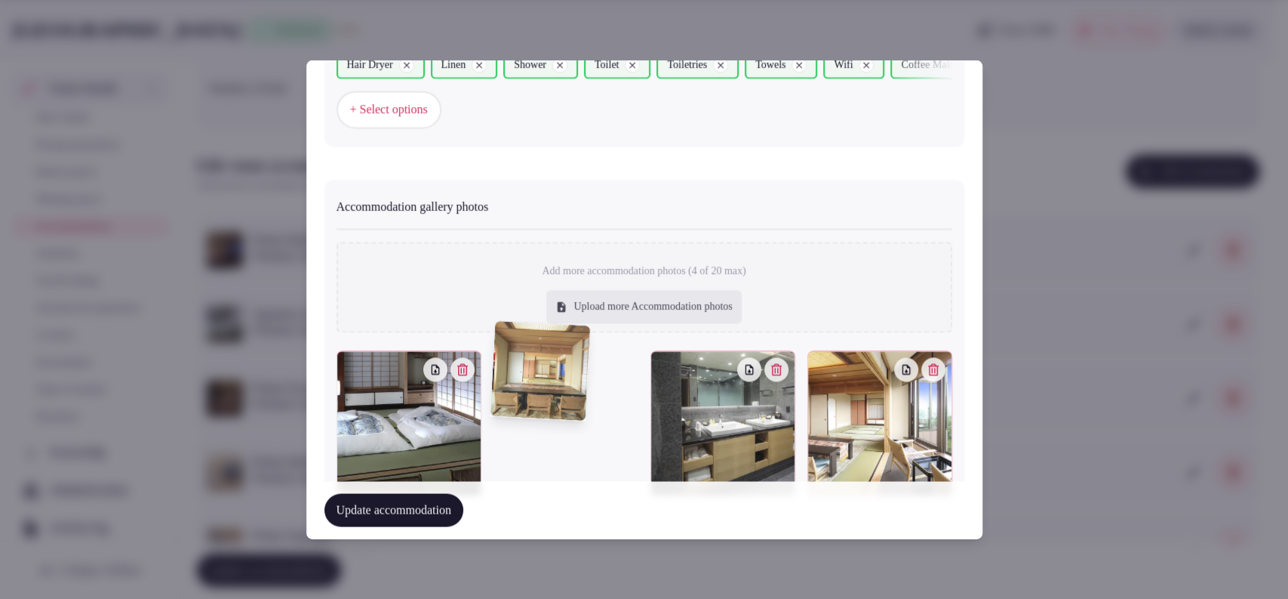
scroll to position [1571, 0]
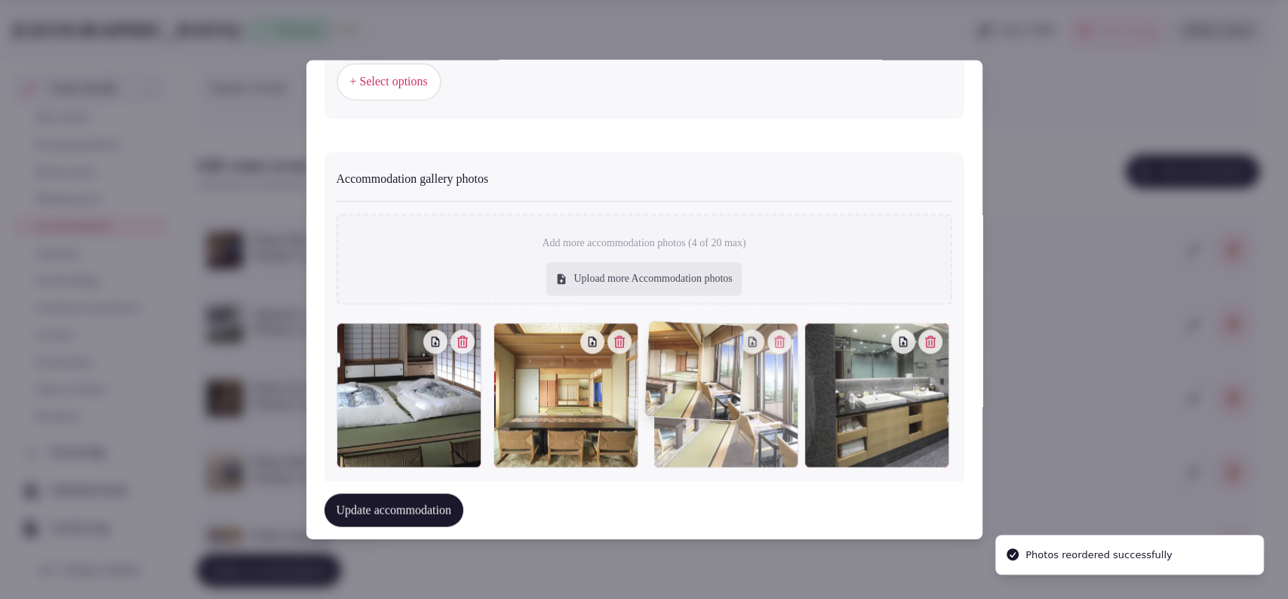
drag, startPoint x: 759, startPoint y: 416, endPoint x: 737, endPoint y: 415, distance: 21.9
click at [737, 415] on div at bounding box center [726, 395] width 145 height 145
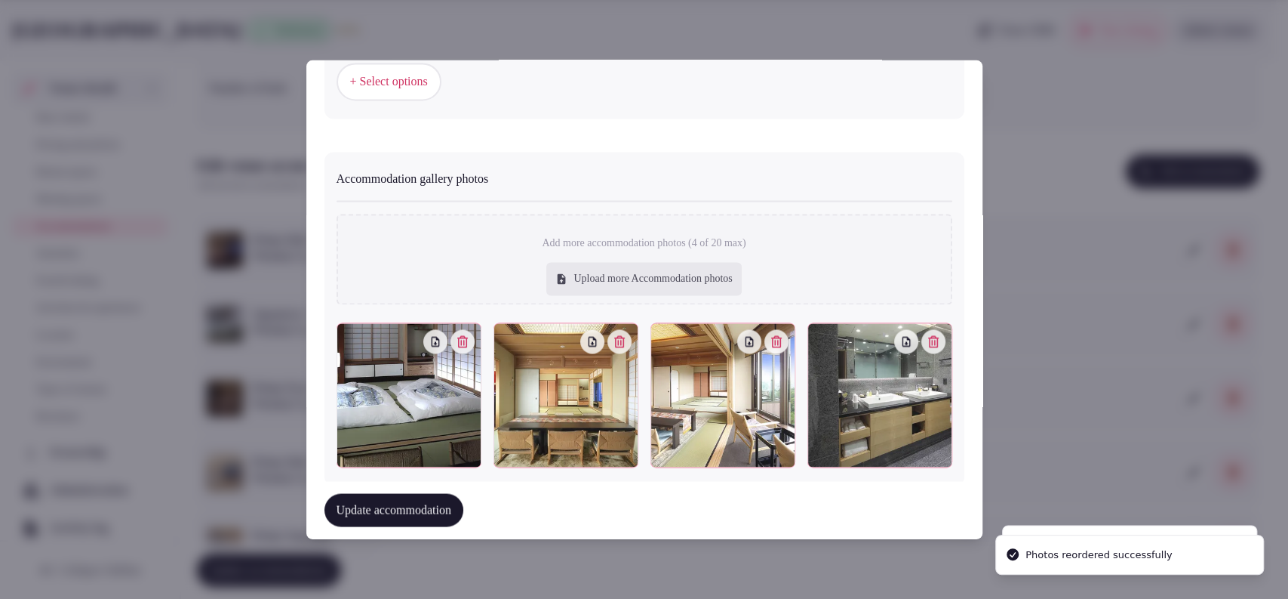
click at [407, 508] on button "Update accommodation" at bounding box center [394, 510] width 139 height 33
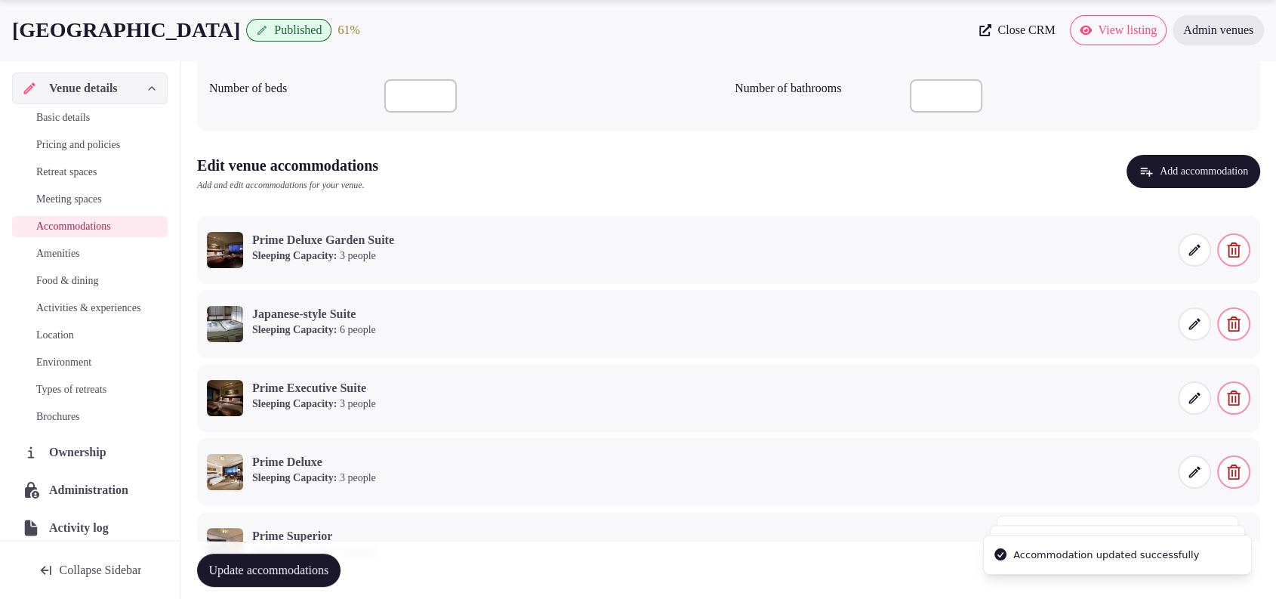
click at [300, 563] on span "Update accommodations" at bounding box center [269, 569] width 120 height 15
click at [1195, 162] on button "Add accommodation" at bounding box center [1193, 171] width 134 height 33
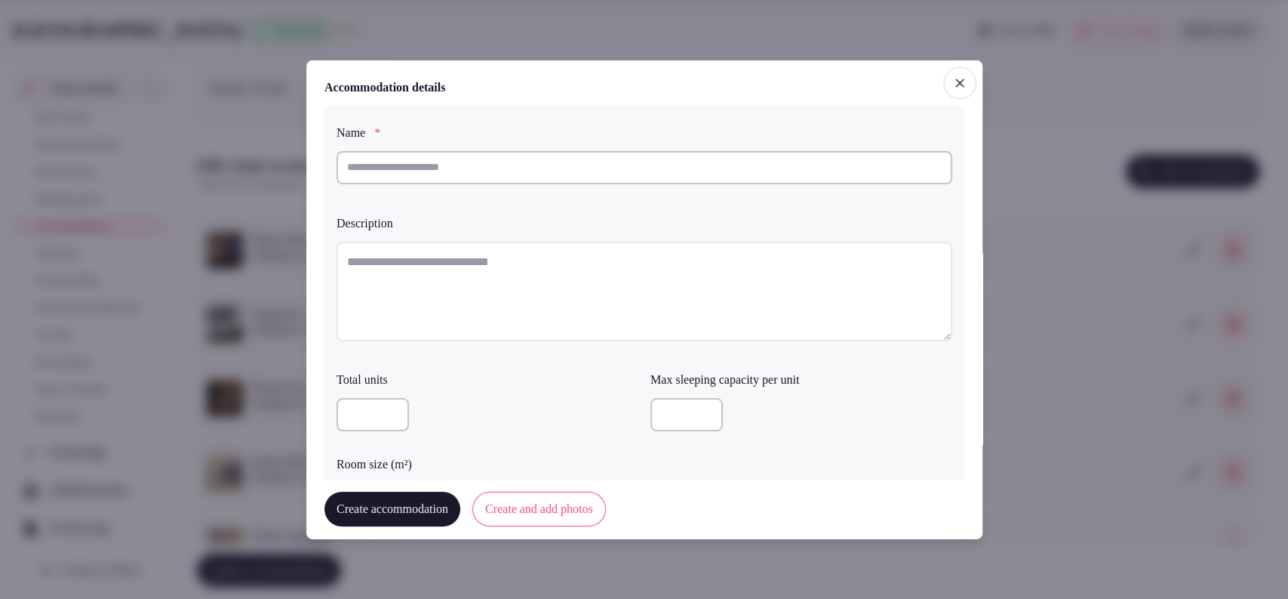
click at [550, 168] on input "text" at bounding box center [645, 166] width 616 height 33
paste input "**********"
type input "**********"
click at [454, 245] on textarea at bounding box center [645, 291] width 616 height 100
paste textarea "**********"
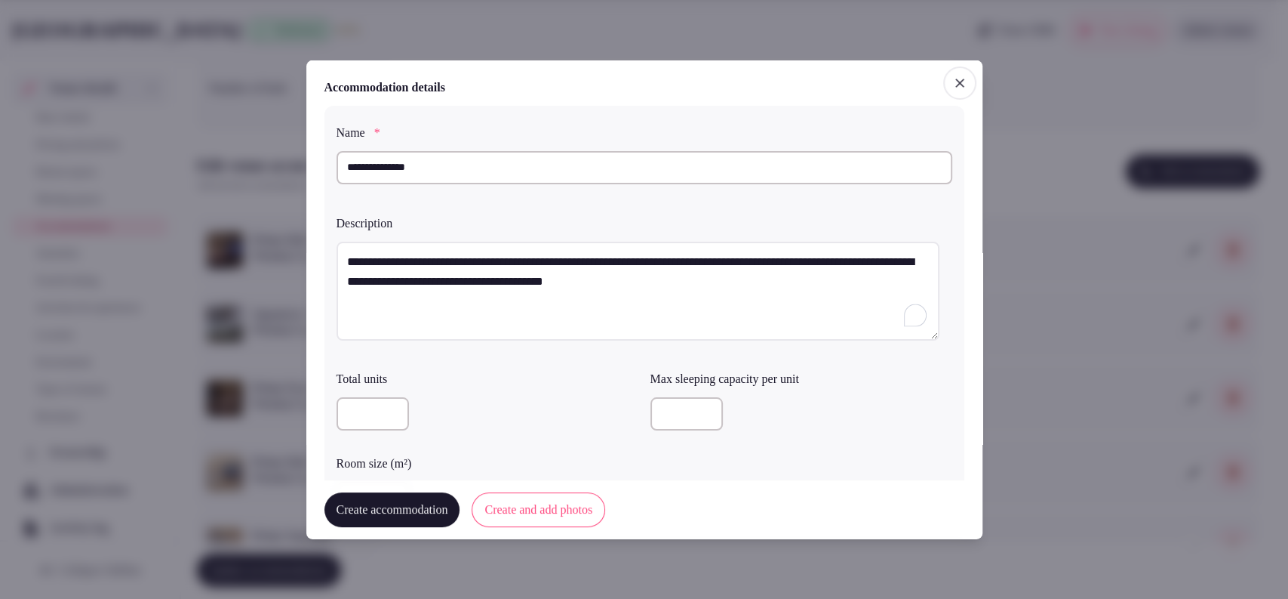
click at [346, 281] on textarea "**********" at bounding box center [638, 291] width 603 height 100
type textarea "**********"
click at [586, 392] on div at bounding box center [488, 413] width 302 height 45
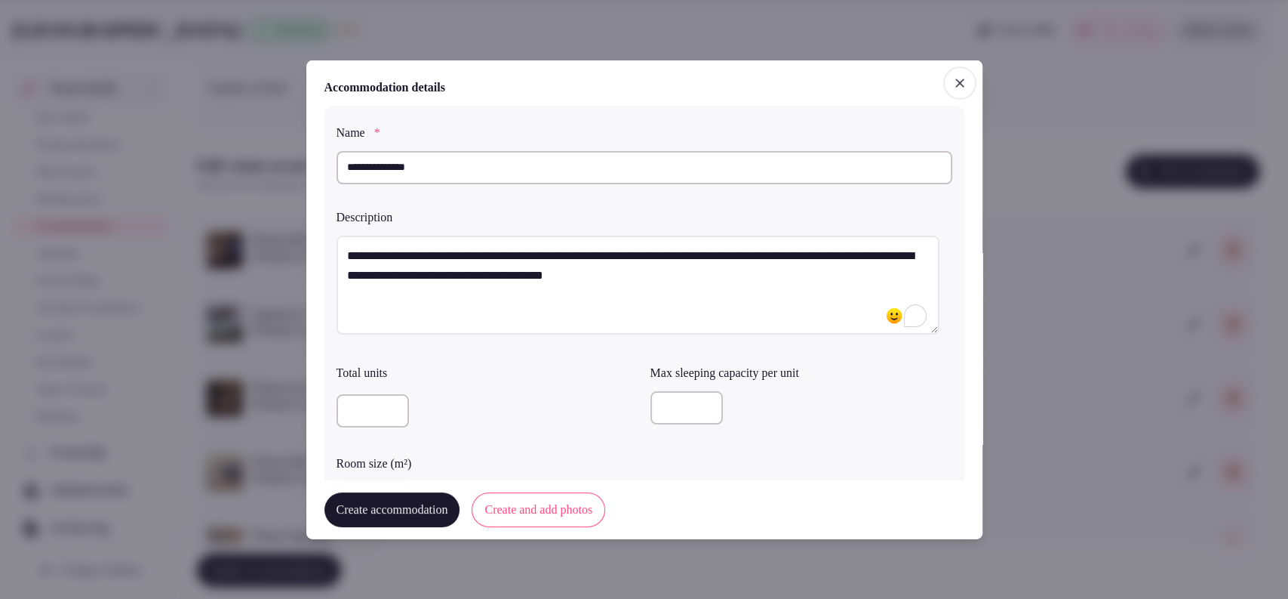
click at [665, 416] on input "number" at bounding box center [687, 407] width 72 height 33
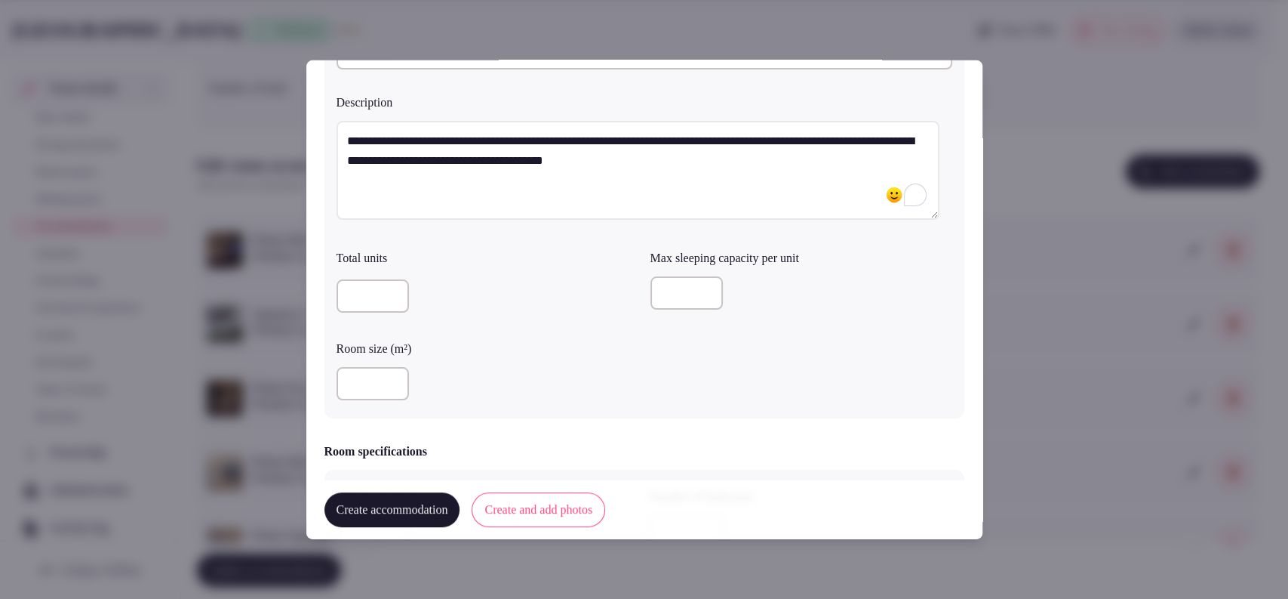
scroll to position [128, 0]
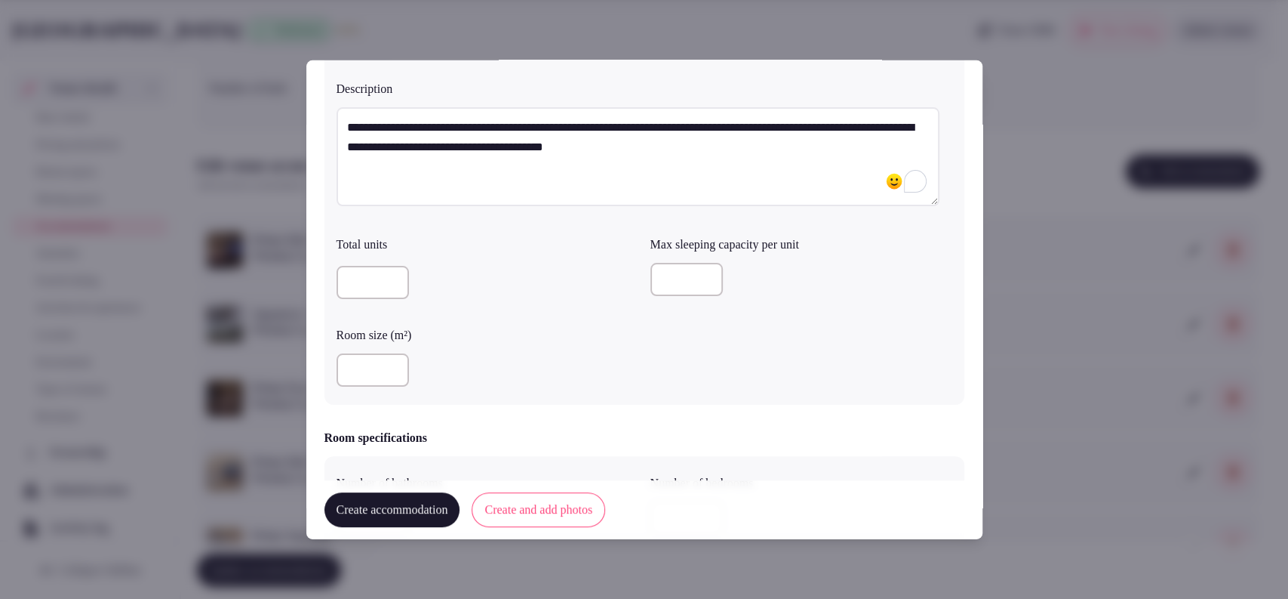
click at [366, 372] on input "number" at bounding box center [373, 369] width 72 height 33
type input "**"
click at [645, 365] on div "Total units Max sleeping capacity per unit Room size (m²) **" at bounding box center [645, 310] width 616 height 163
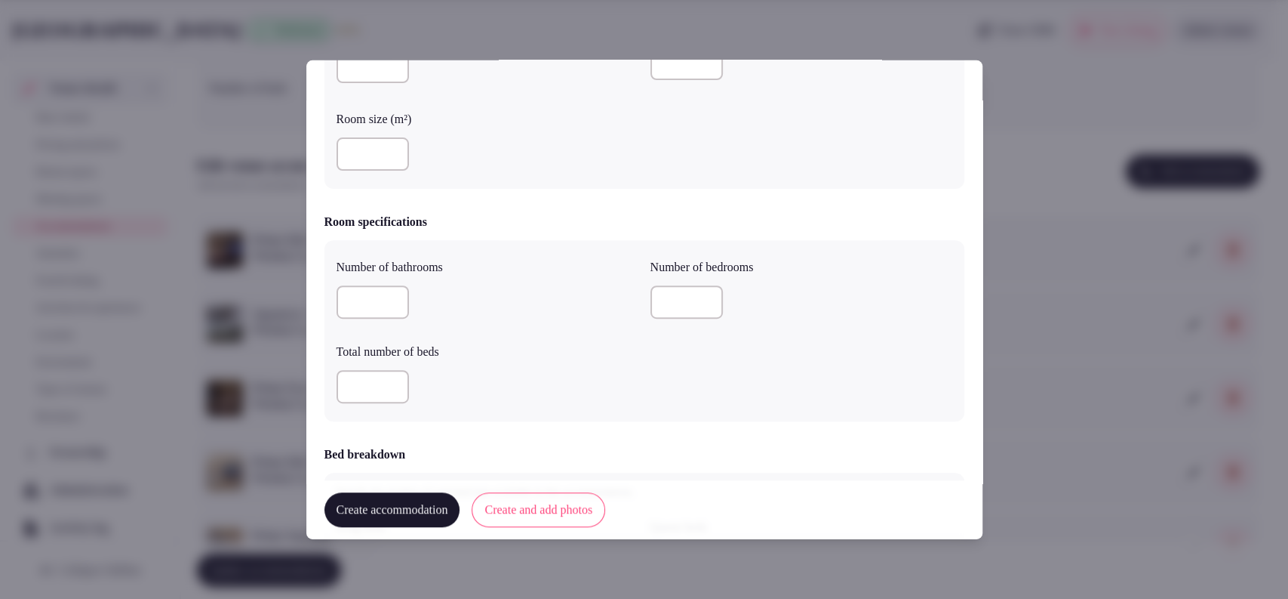
scroll to position [436, 0]
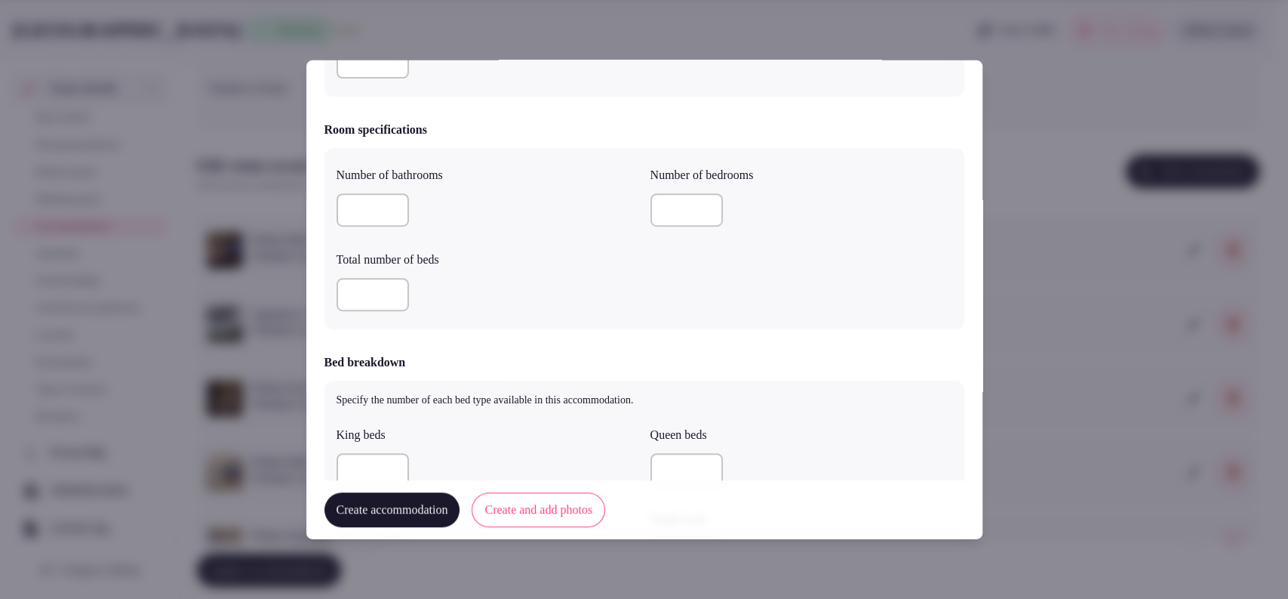
click at [663, 209] on input "number" at bounding box center [687, 209] width 72 height 33
type input "*"
click at [352, 222] on input "number" at bounding box center [373, 209] width 72 height 33
type input "*"
click at [371, 300] on input "number" at bounding box center [373, 294] width 72 height 33
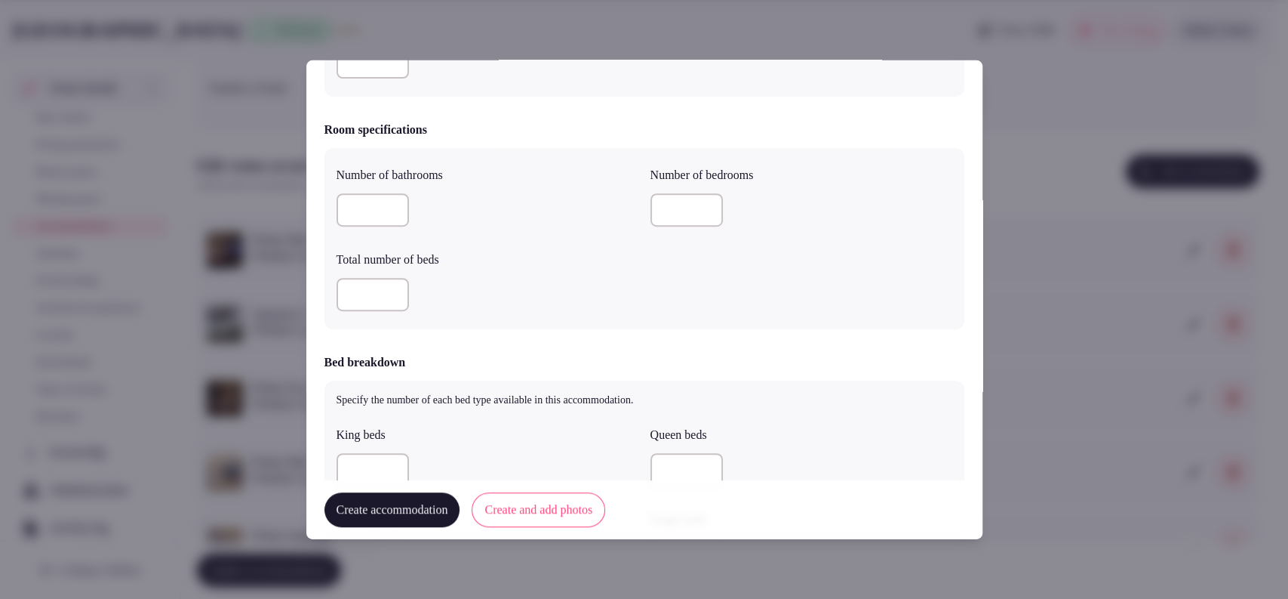
type input "*"
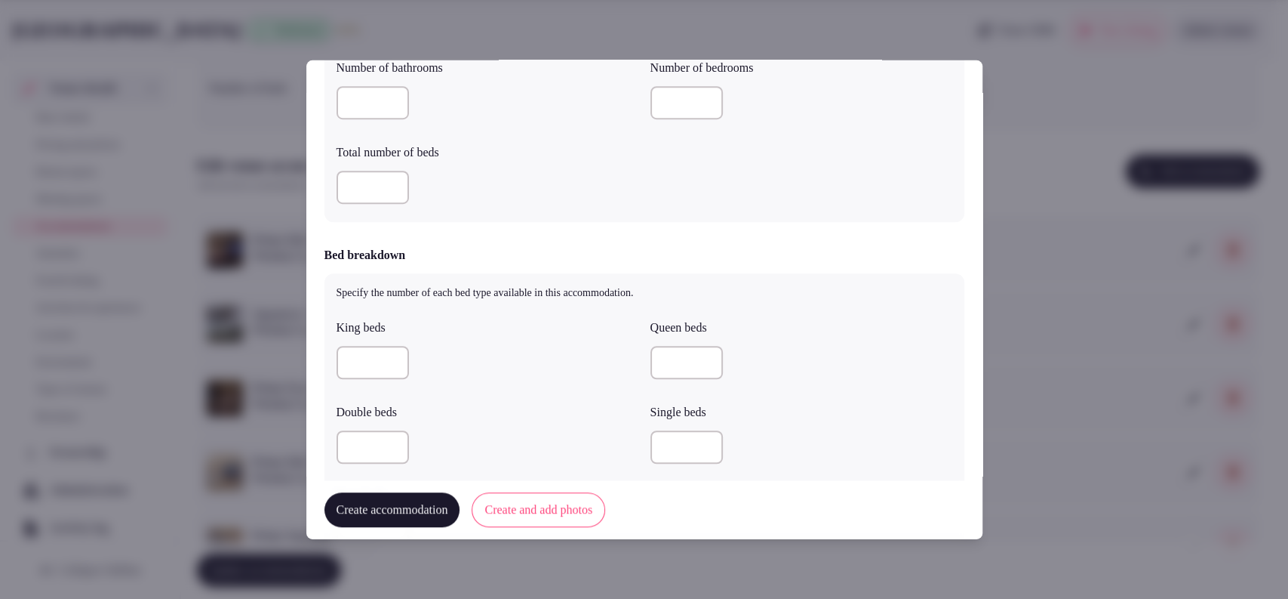
scroll to position [669, 0]
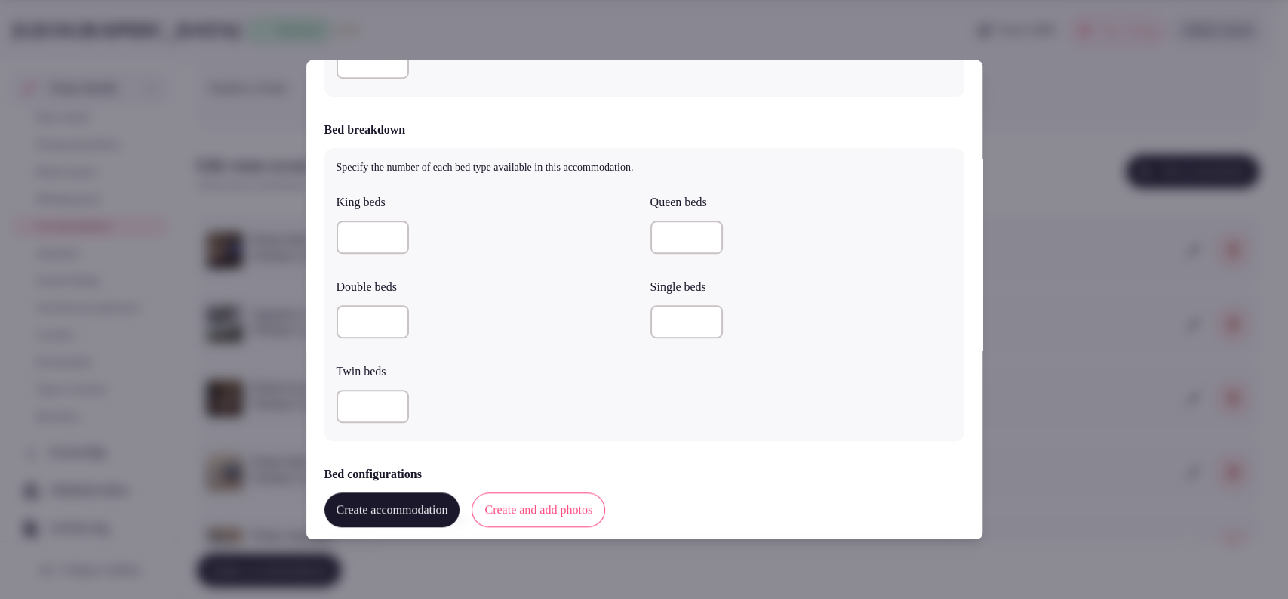
click at [375, 399] on input "number" at bounding box center [373, 405] width 72 height 33
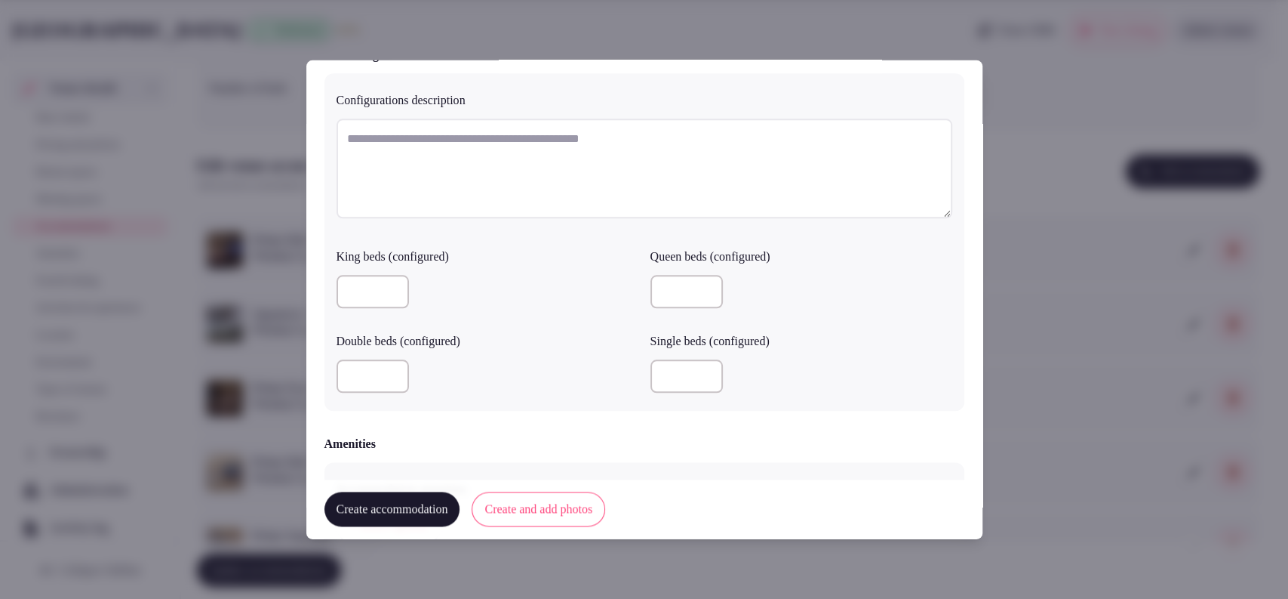
scroll to position [1339, 0]
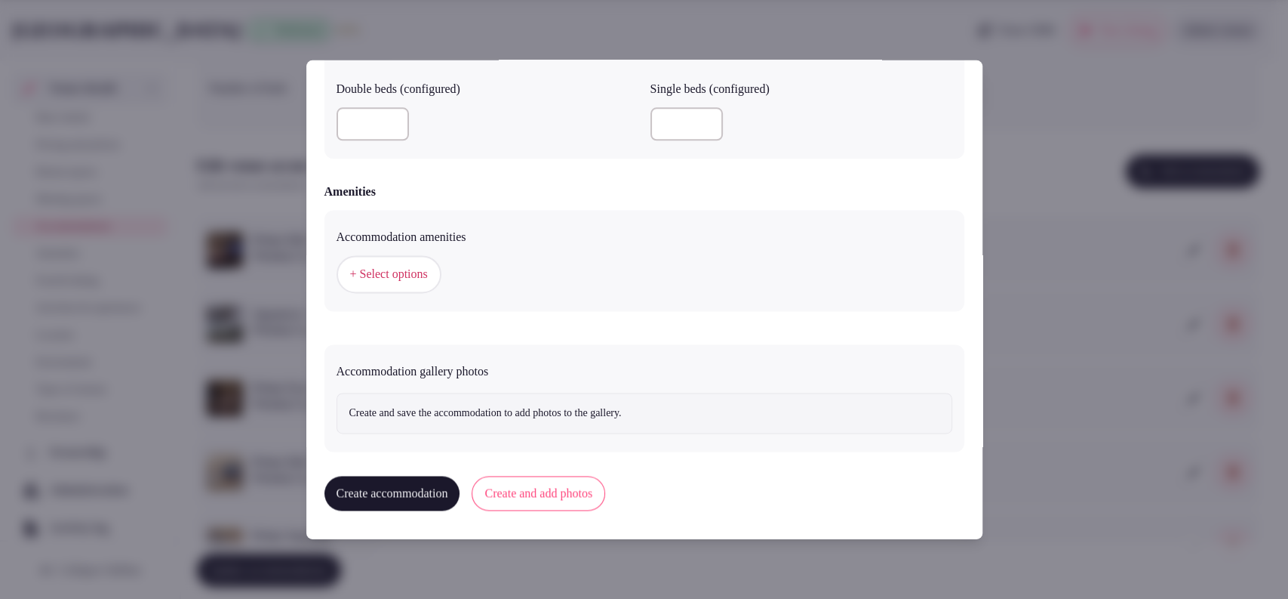
type input "*"
click at [389, 278] on span "+ Select options" at bounding box center [389, 274] width 78 height 17
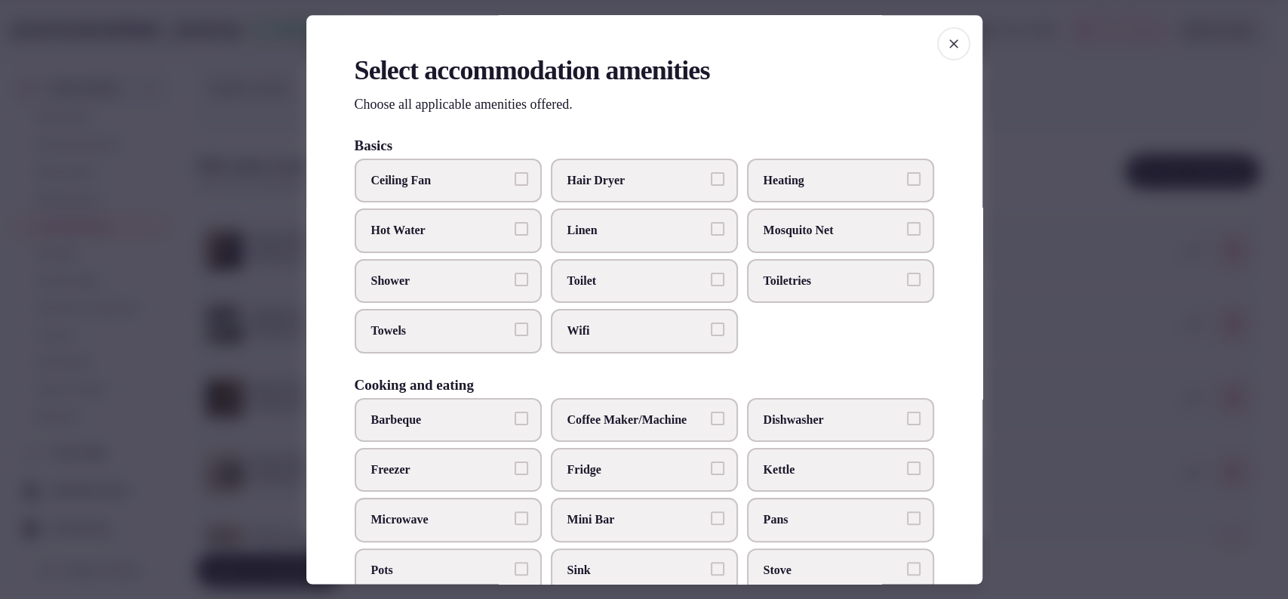
drag, startPoint x: 561, startPoint y: 328, endPoint x: 573, endPoint y: 306, distance: 25.7
click at [562, 328] on label "Wifi" at bounding box center [644, 331] width 187 height 44
click at [711, 328] on button "Wifi" at bounding box center [718, 330] width 14 height 14
click at [590, 276] on span "Toilet" at bounding box center [637, 280] width 139 height 17
click at [711, 276] on button "Toilet" at bounding box center [718, 279] width 14 height 14
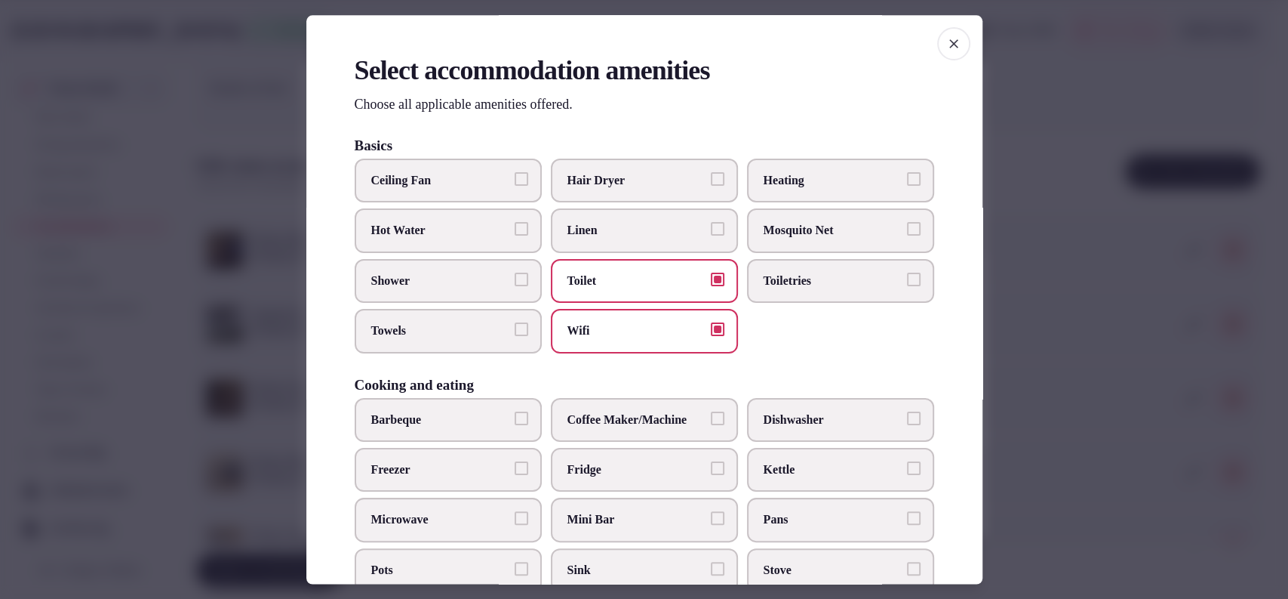
click at [613, 240] on label "Linen" at bounding box center [644, 231] width 187 height 44
click at [711, 236] on button "Linen" at bounding box center [718, 230] width 14 height 14
drag, startPoint x: 643, startPoint y: 181, endPoint x: 664, endPoint y: 182, distance: 21.1
click at [644, 180] on span "Hair Dryer" at bounding box center [637, 180] width 139 height 17
click at [711, 180] on button "Hair Dryer" at bounding box center [718, 179] width 14 height 14
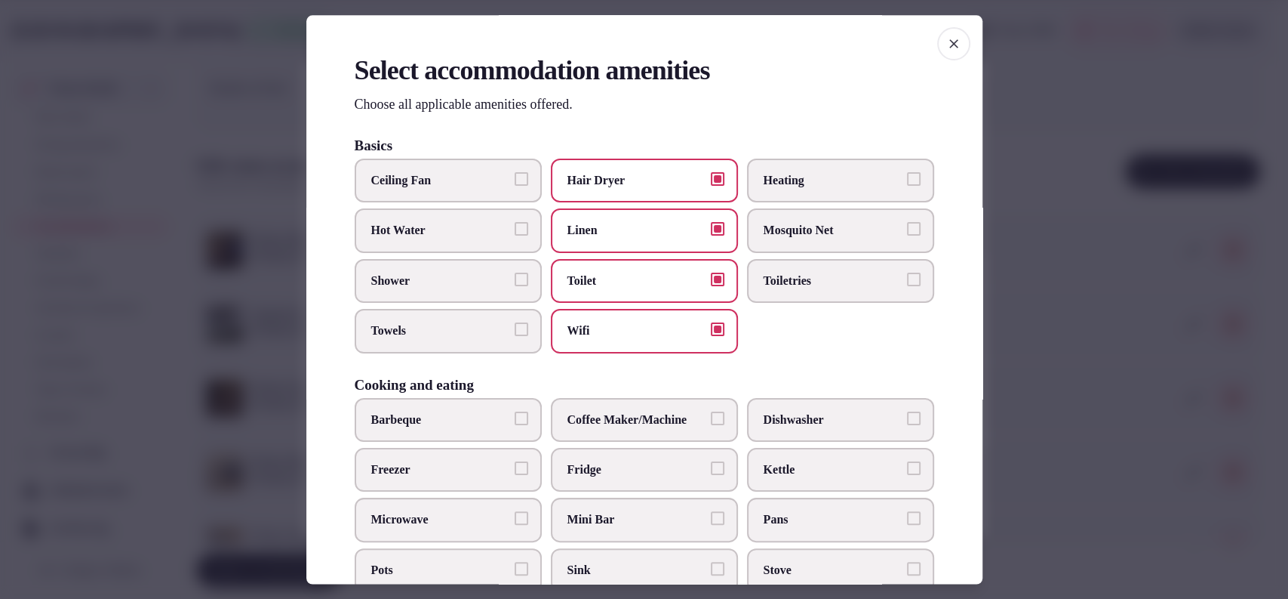
click at [783, 285] on span "Toiletries" at bounding box center [833, 280] width 139 height 17
click at [907, 285] on button "Toiletries" at bounding box center [914, 279] width 14 height 14
click at [487, 280] on span "Shower" at bounding box center [440, 280] width 139 height 17
click at [515, 280] on button "Shower" at bounding box center [522, 279] width 14 height 14
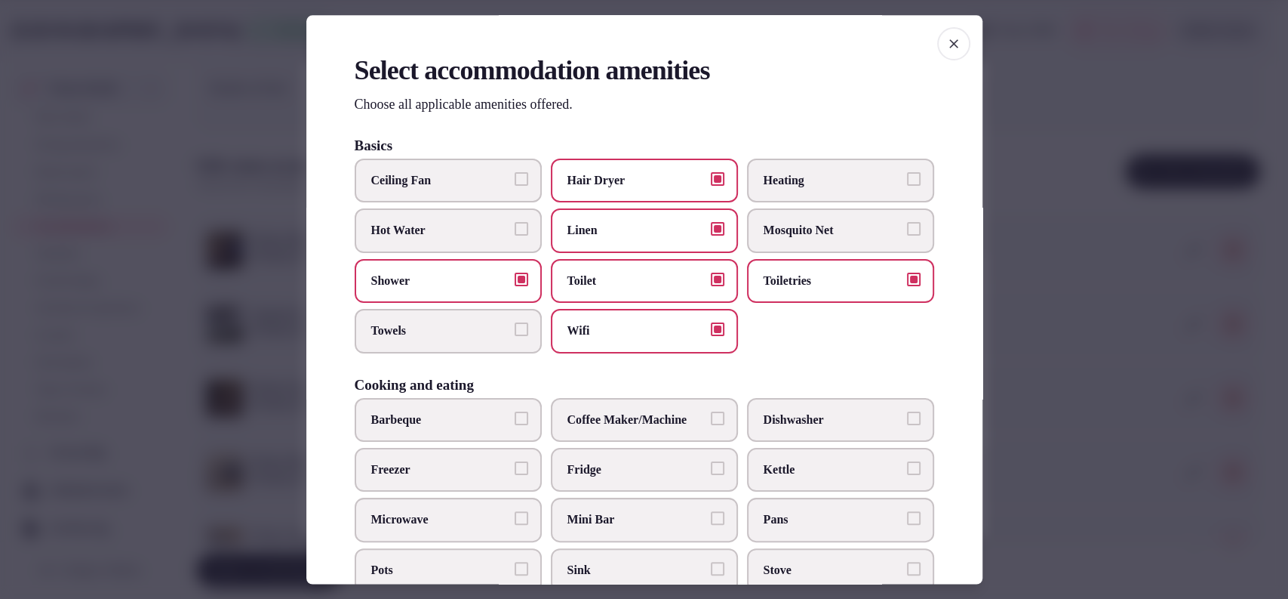
click at [468, 325] on span "Towels" at bounding box center [440, 331] width 139 height 17
click at [515, 325] on button "Towels" at bounding box center [522, 330] width 14 height 14
click at [645, 434] on label "Coffee Maker/Machine" at bounding box center [644, 420] width 187 height 44
click at [711, 425] on button "Coffee Maker/Machine" at bounding box center [718, 418] width 14 height 14
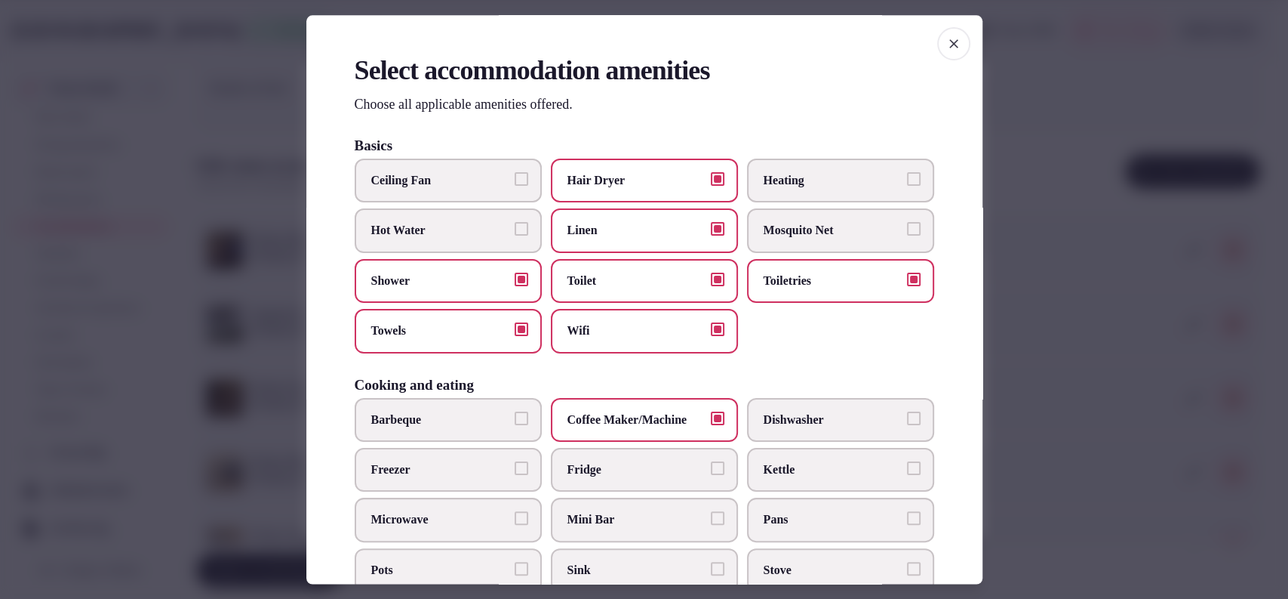
click at [645, 461] on span "Fridge" at bounding box center [637, 469] width 139 height 17
click at [711, 461] on button "Fridge" at bounding box center [718, 468] width 14 height 14
click at [634, 503] on label "Mini Bar" at bounding box center [644, 520] width 187 height 44
click at [711, 512] on button "Mini Bar" at bounding box center [718, 519] width 14 height 14
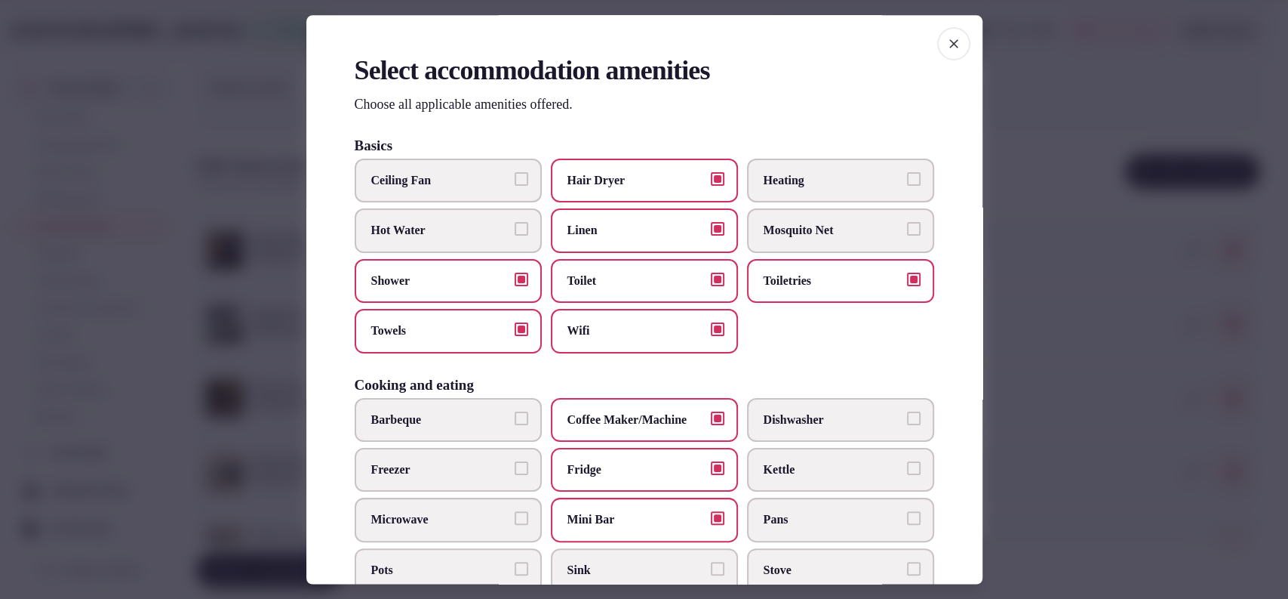
click at [799, 474] on span "Kettle" at bounding box center [833, 469] width 139 height 17
click at [907, 474] on button "Kettle" at bounding box center [914, 468] width 14 height 14
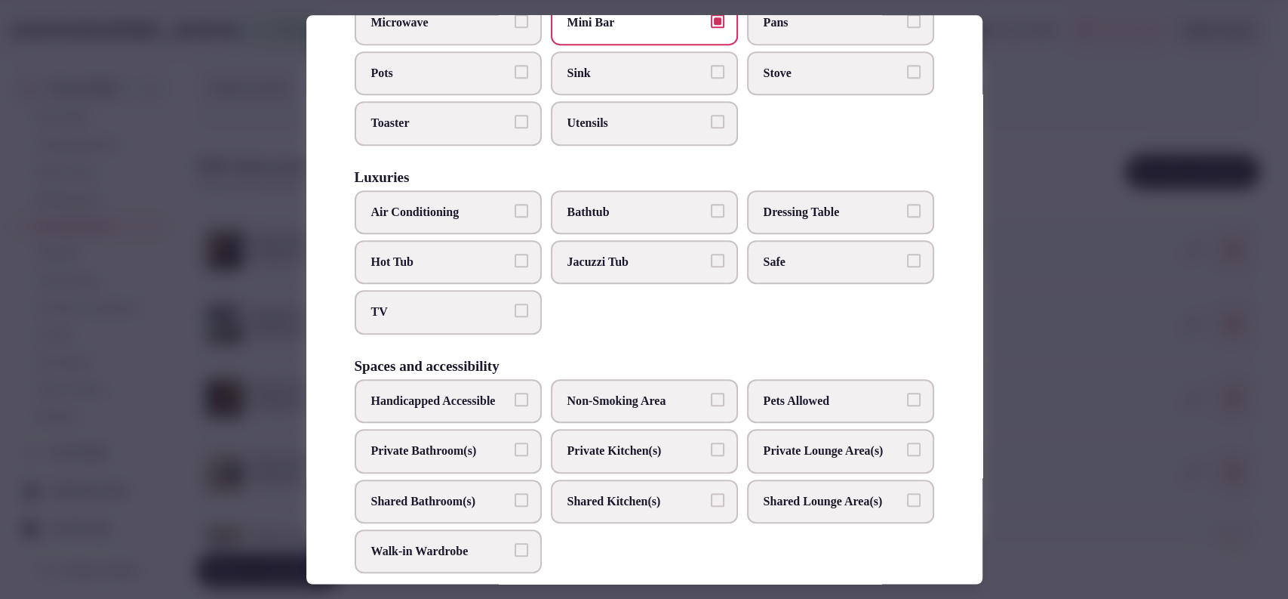
click at [789, 247] on label "Safe" at bounding box center [840, 262] width 187 height 44
click at [907, 254] on button "Safe" at bounding box center [914, 261] width 14 height 14
click at [612, 199] on label "Bathtub" at bounding box center [644, 212] width 187 height 44
click at [711, 204] on button "Bathtub" at bounding box center [718, 211] width 14 height 14
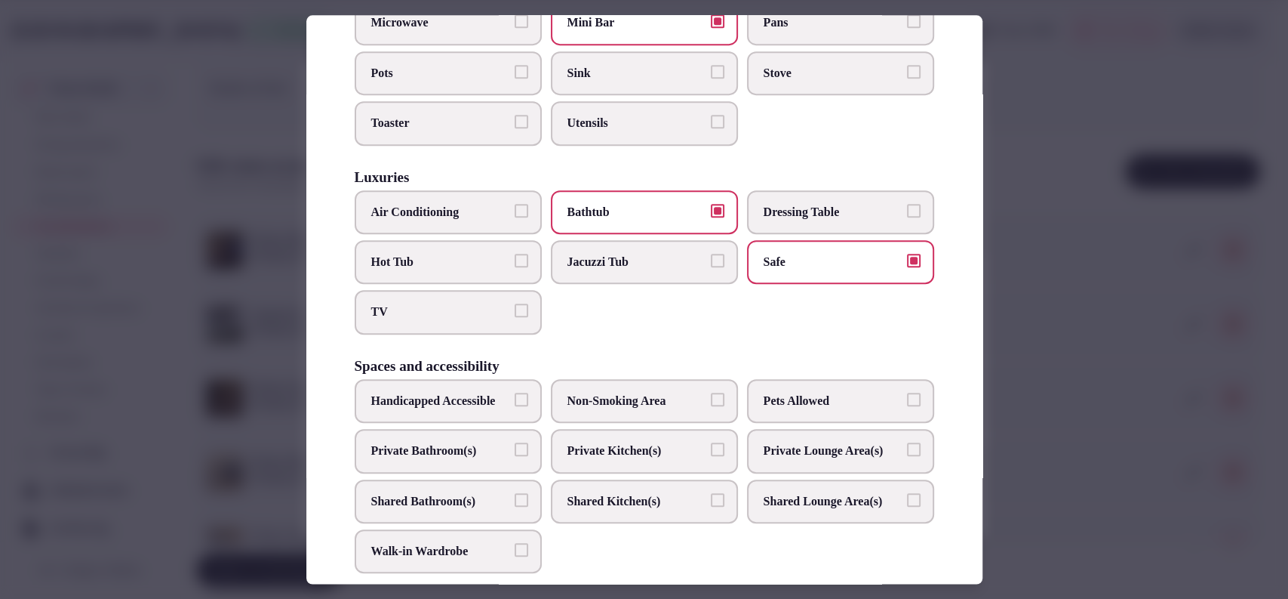
click at [389, 206] on span "Air Conditioning" at bounding box center [440, 212] width 139 height 17
click at [515, 206] on button "Air Conditioning" at bounding box center [522, 211] width 14 height 14
click at [399, 314] on span "TV" at bounding box center [440, 312] width 139 height 17
click at [515, 314] on button "TV" at bounding box center [522, 311] width 14 height 14
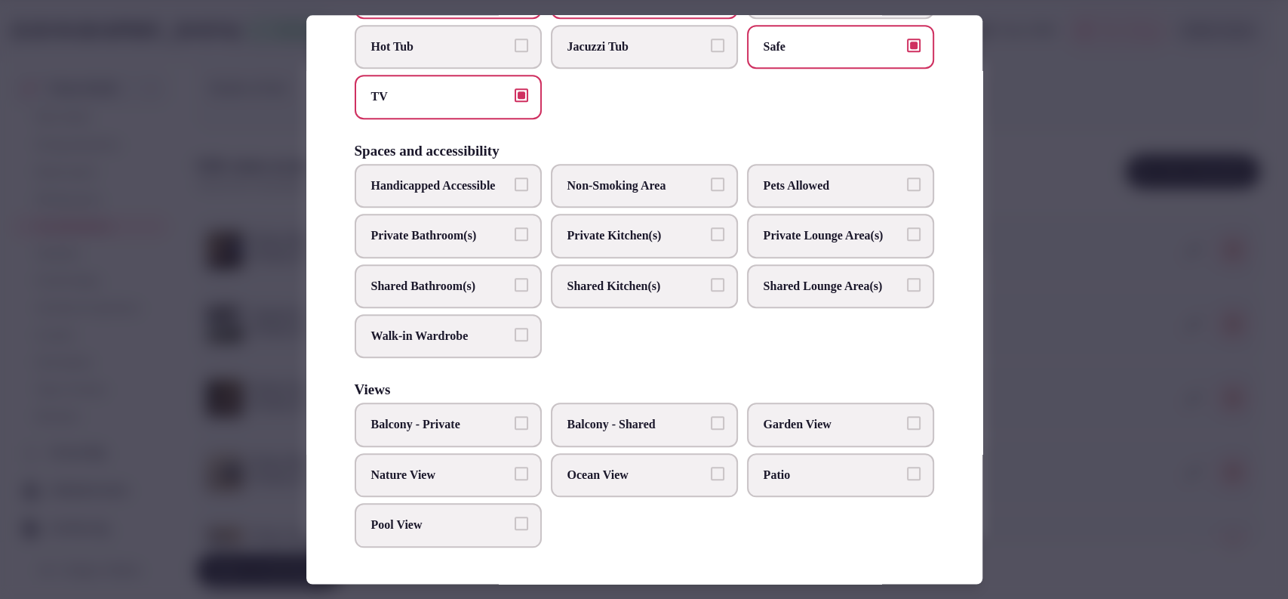
scroll to position [756, 0]
click at [810, 418] on span "Garden View" at bounding box center [833, 425] width 139 height 17
click at [907, 418] on button "Garden View" at bounding box center [914, 424] width 14 height 14
click at [474, 230] on label "Private Bathroom(s)" at bounding box center [448, 236] width 187 height 44
click at [515, 230] on button "Private Bathroom(s)" at bounding box center [522, 234] width 14 height 14
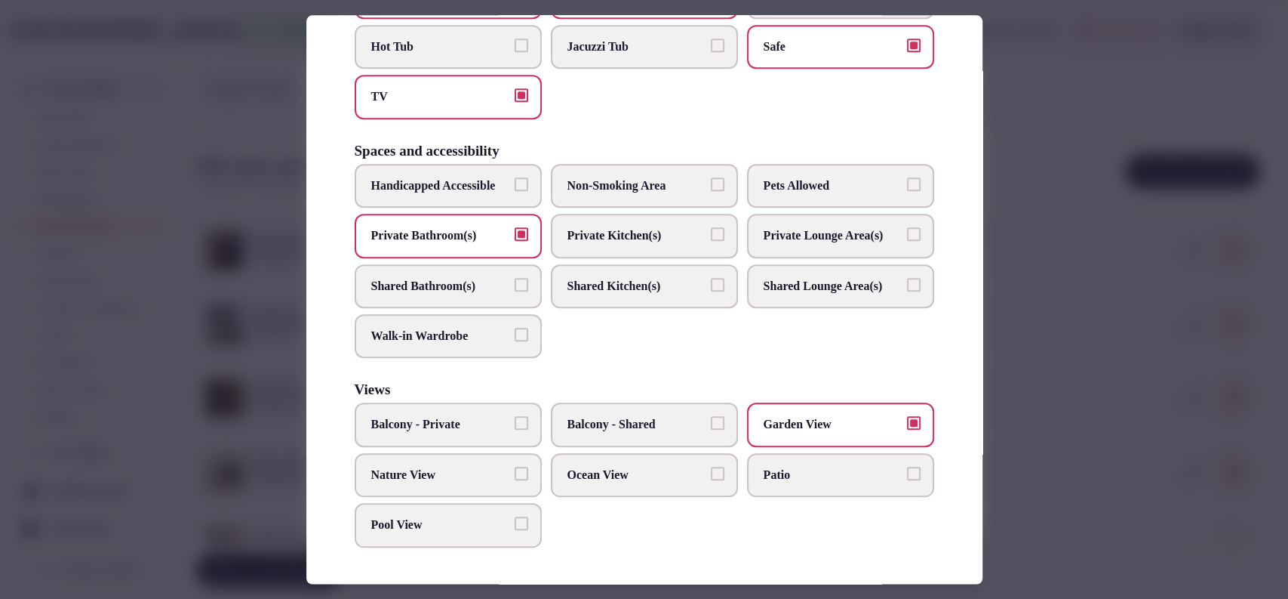
click at [1073, 315] on div at bounding box center [644, 299] width 1288 height 599
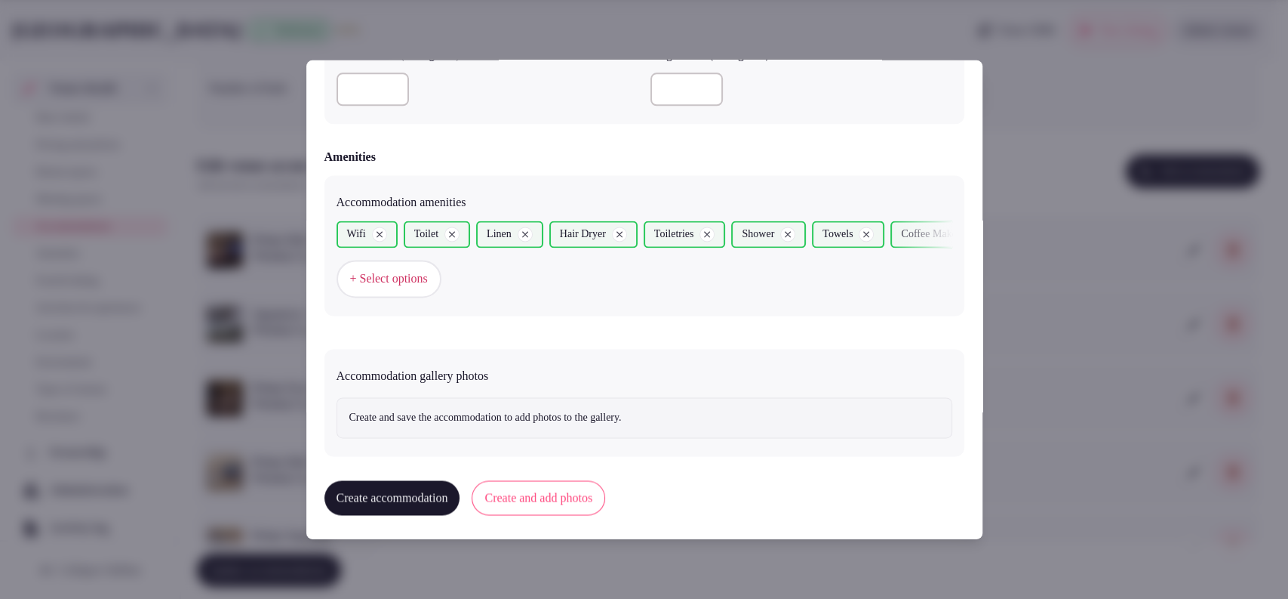
scroll to position [1377, 0]
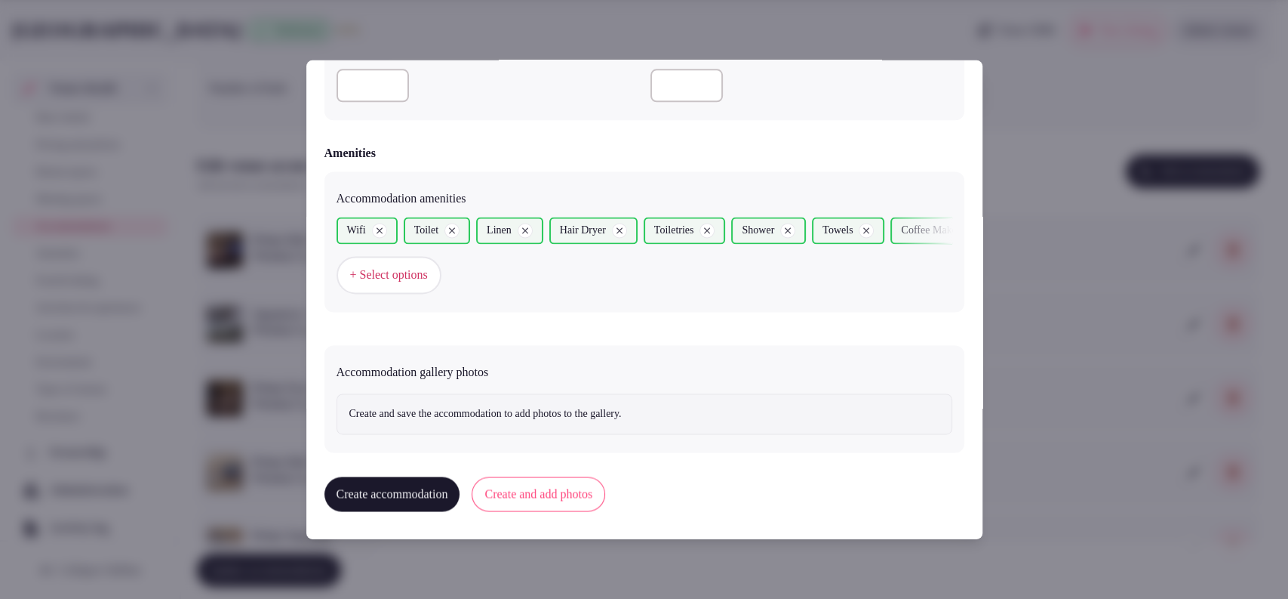
click at [534, 499] on button "Create and add photos" at bounding box center [539, 494] width 134 height 35
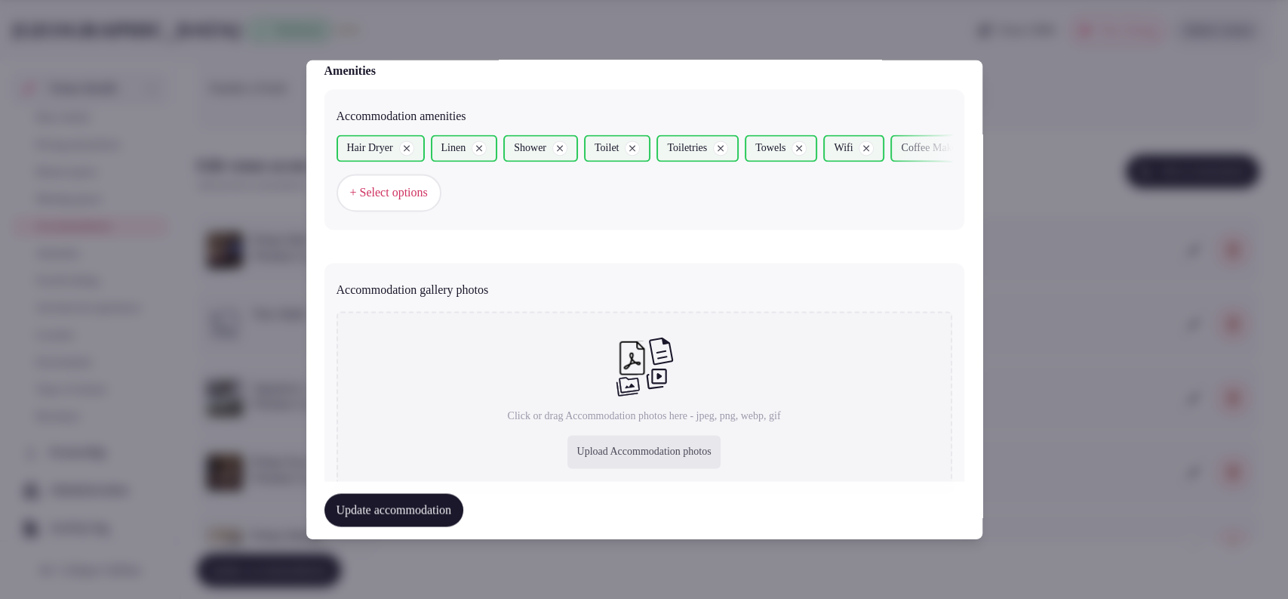
scroll to position [1516, 0]
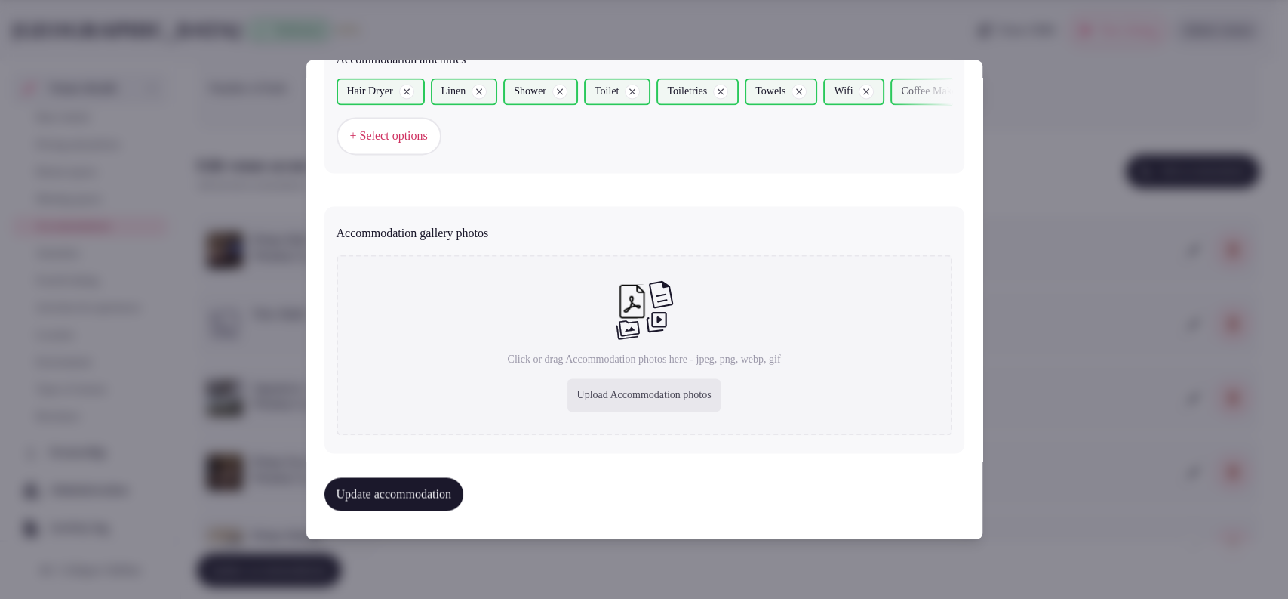
click at [592, 396] on div "Upload Accommodation photos" at bounding box center [644, 395] width 152 height 33
type input "**********"
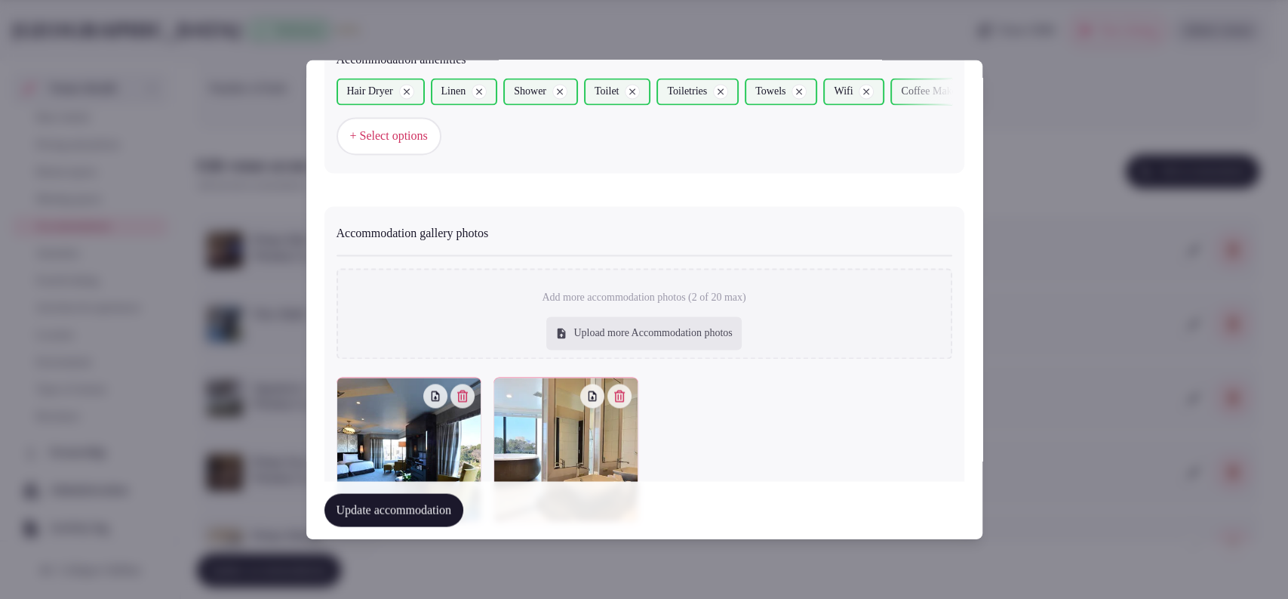
click at [460, 519] on button "Update accommodation" at bounding box center [394, 510] width 139 height 33
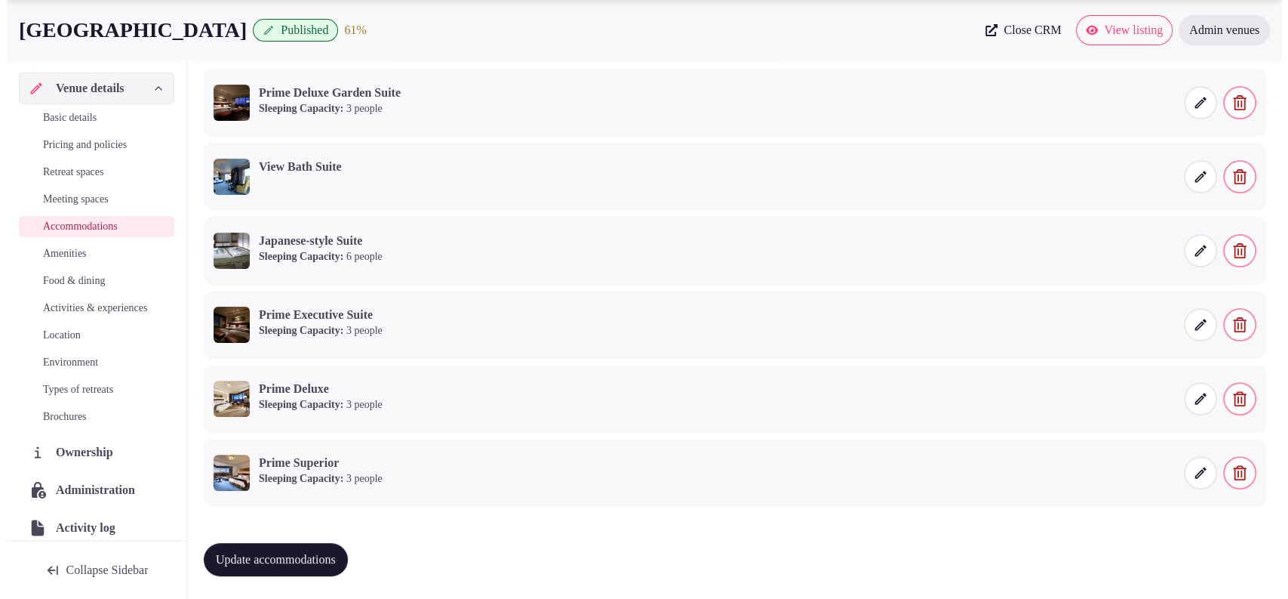
scroll to position [0, 0]
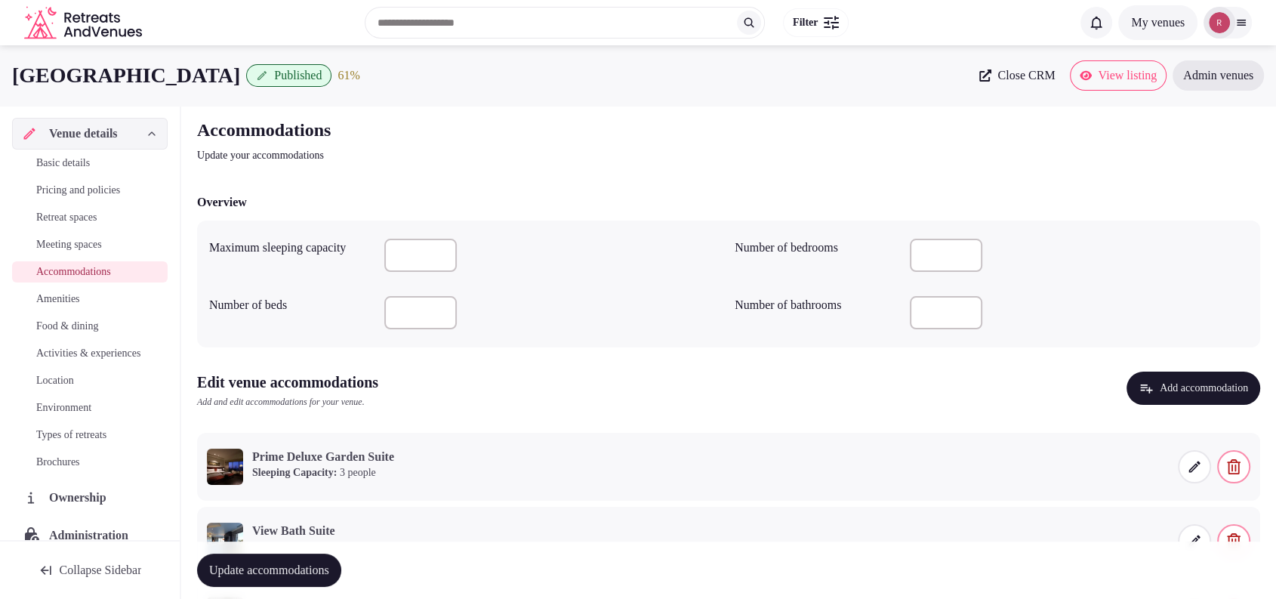
click at [1126, 378] on button "Add accommodation" at bounding box center [1193, 387] width 134 height 33
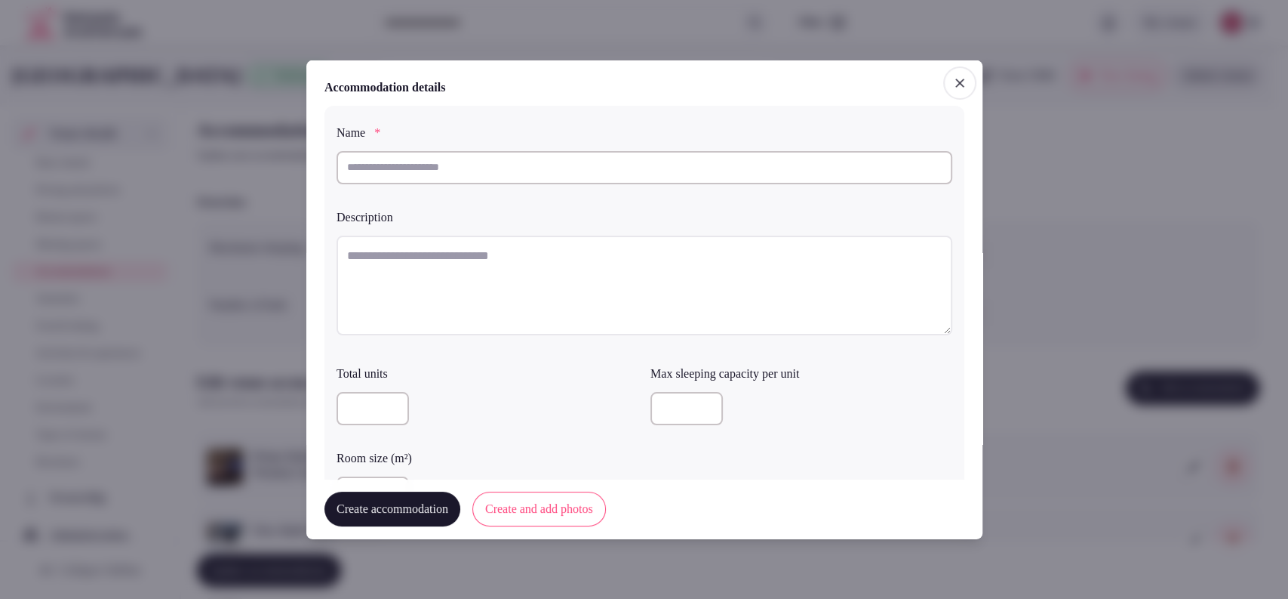
click at [664, 175] on input "text" at bounding box center [645, 166] width 616 height 33
paste input "**********"
type input "**********"
click at [565, 279] on textarea at bounding box center [645, 291] width 616 height 100
paste textarea "**********"
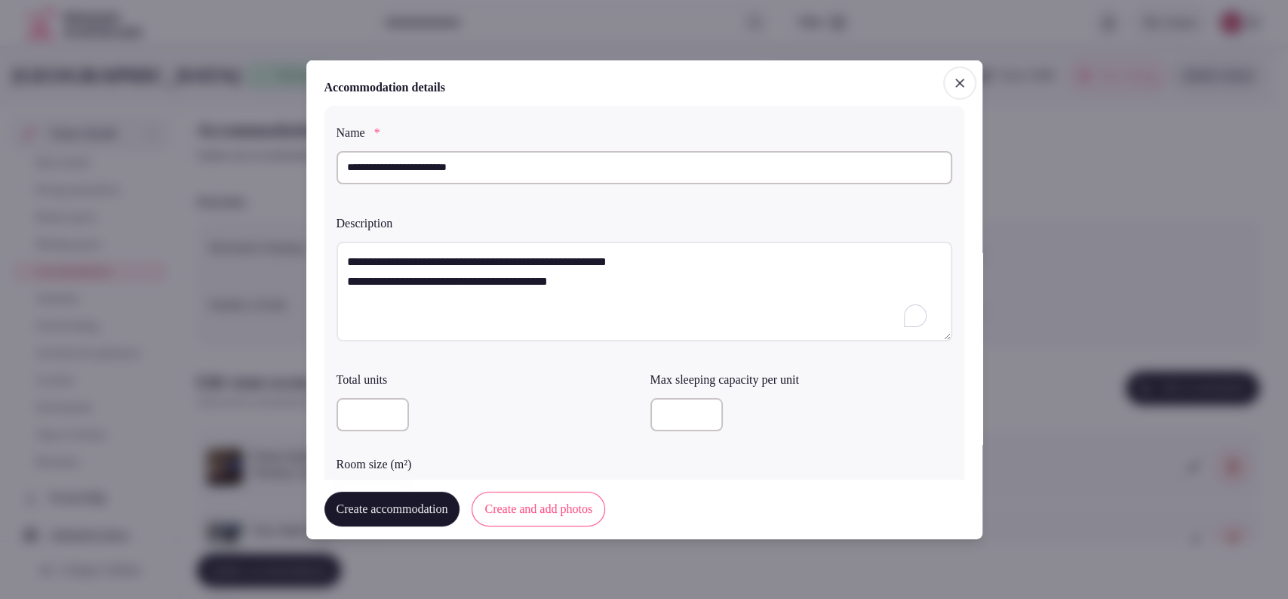
scroll to position [40, 0]
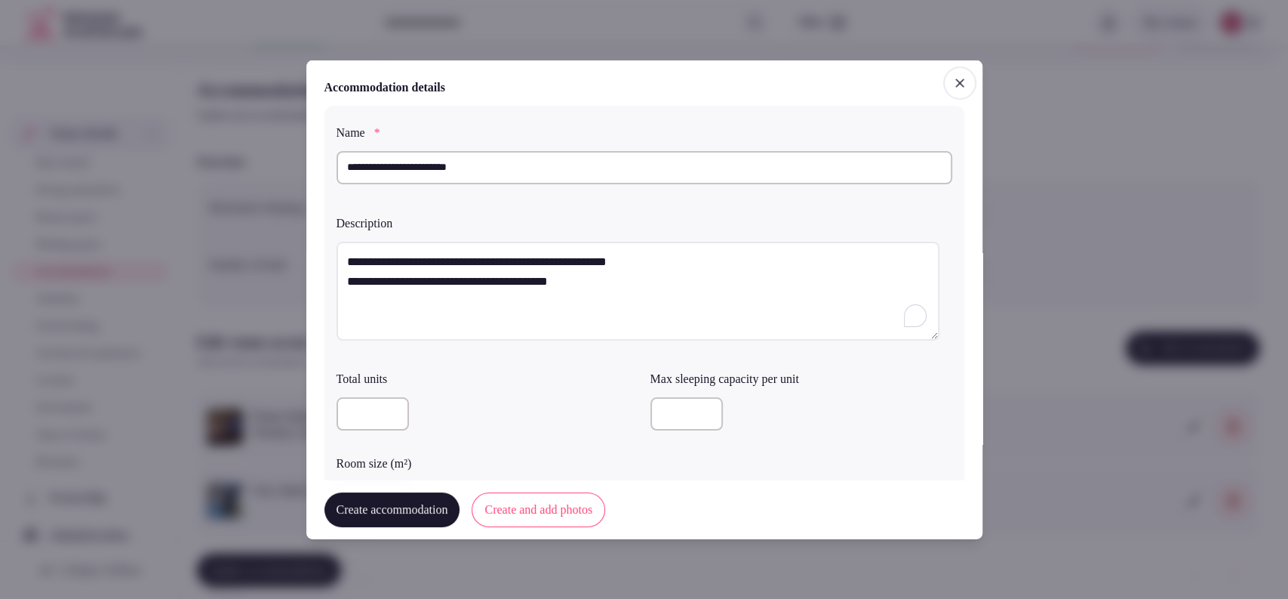
click at [349, 276] on textarea "**********" at bounding box center [638, 291] width 603 height 100
type textarea "**********"
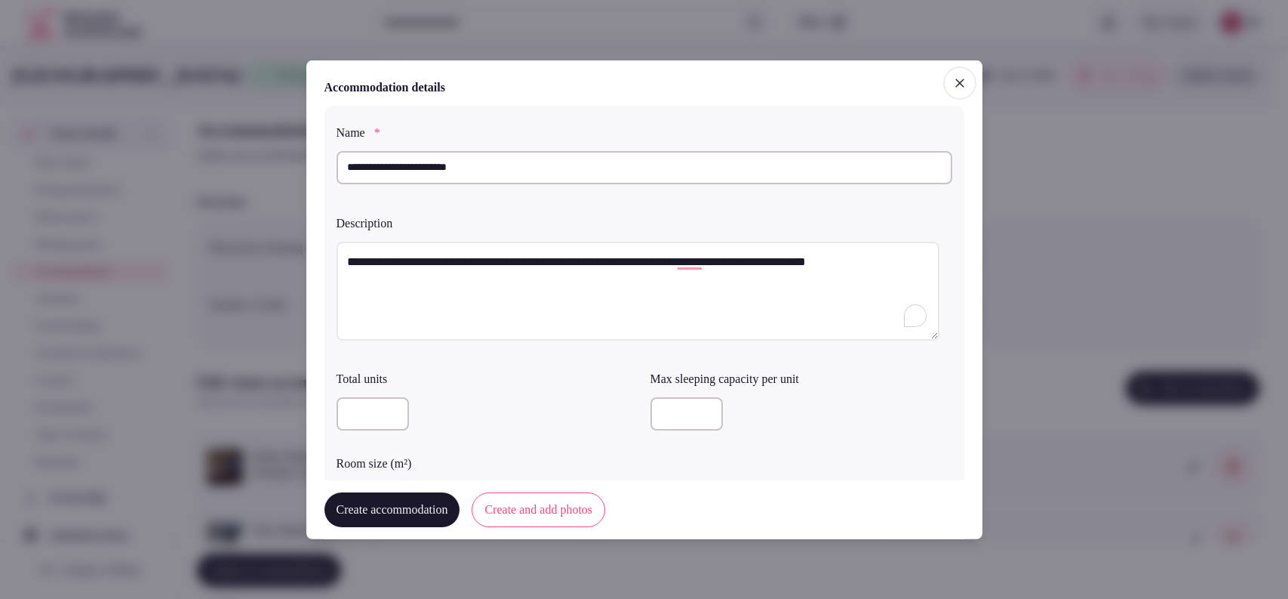
scroll to position [40, 0]
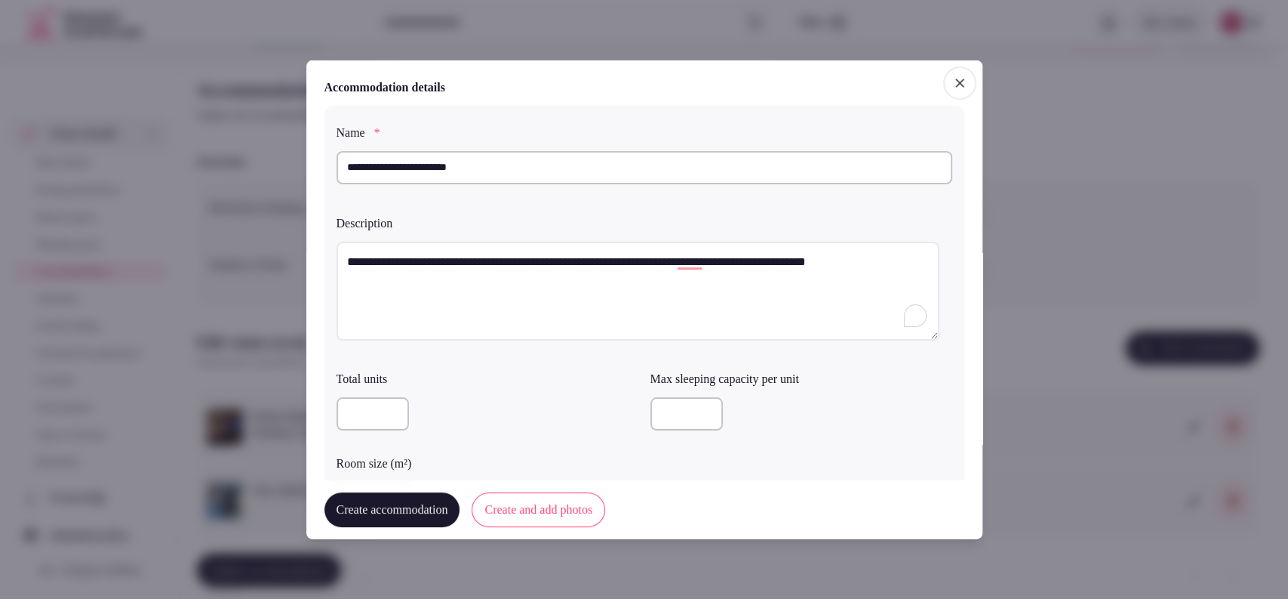
click at [672, 397] on input "number" at bounding box center [687, 413] width 72 height 33
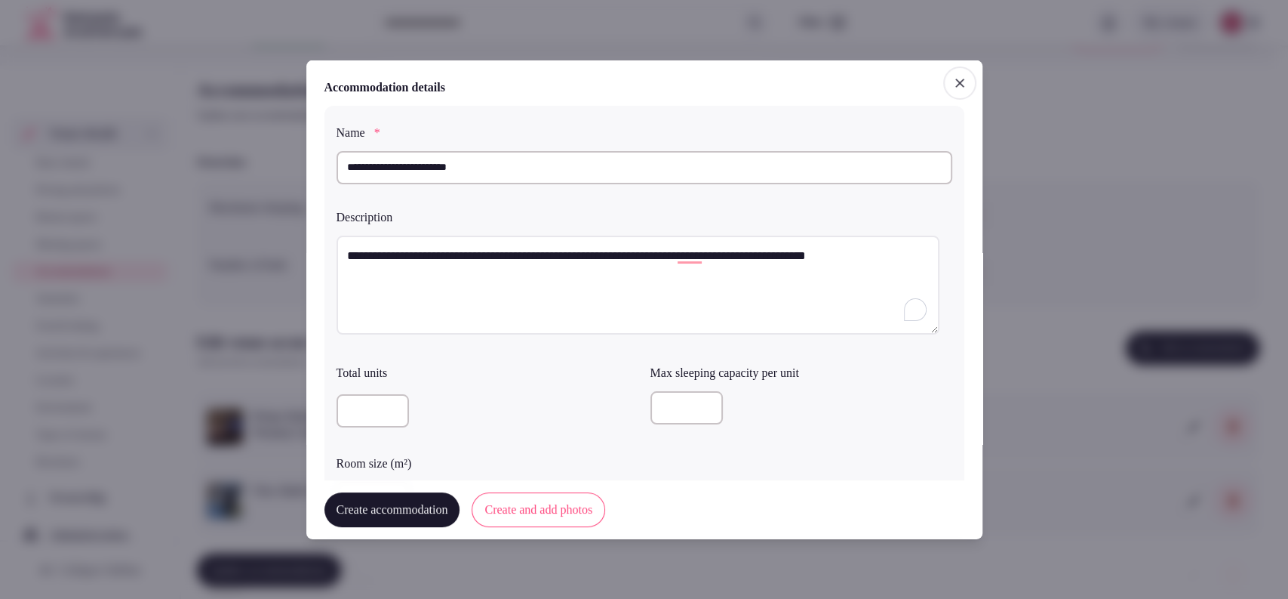
type input "*"
click at [857, 385] on div "*" at bounding box center [802, 410] width 302 height 51
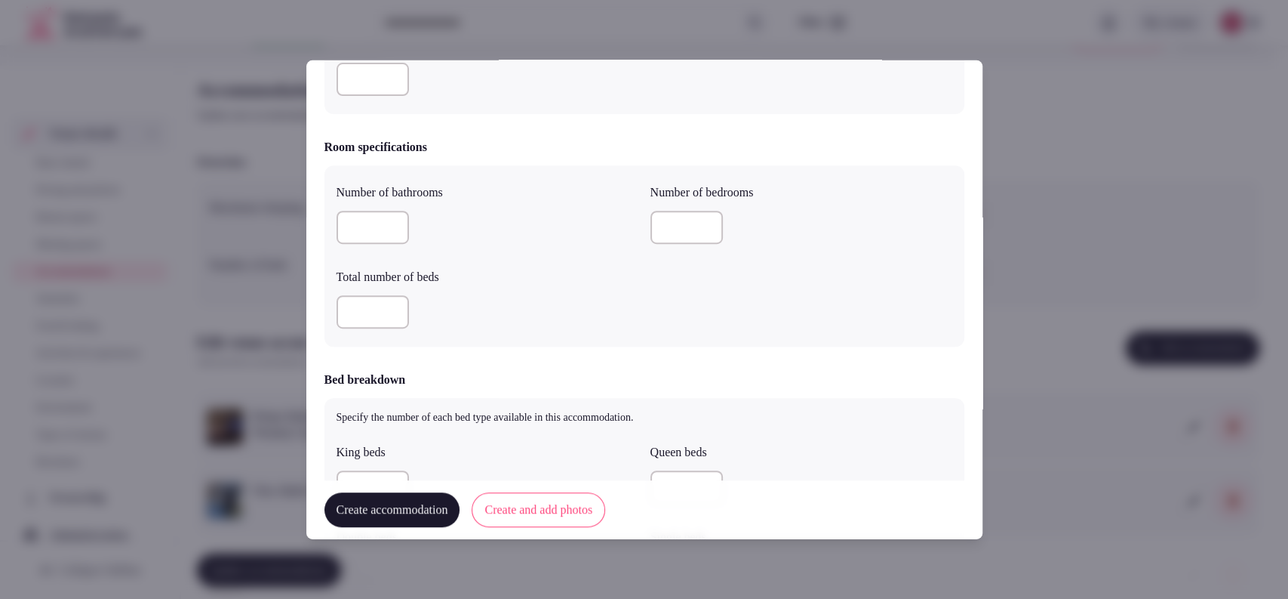
click at [374, 97] on div at bounding box center [488, 79] width 302 height 45
click at [374, 90] on input "number" at bounding box center [373, 79] width 72 height 33
type input "***"
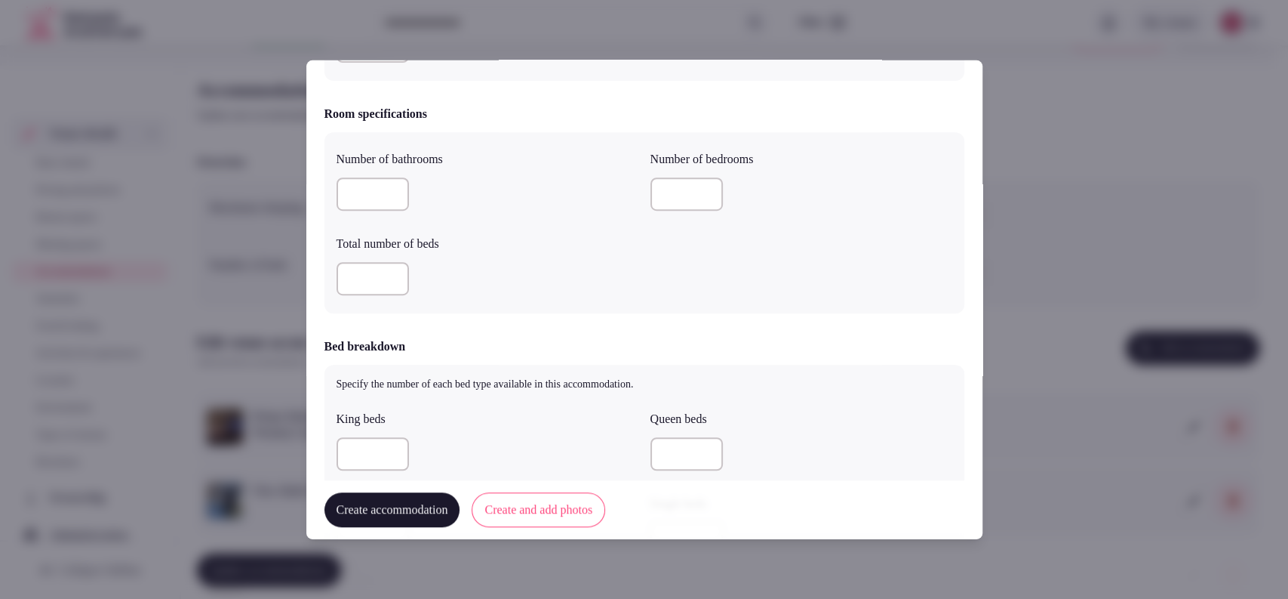
scroll to position [463, 0]
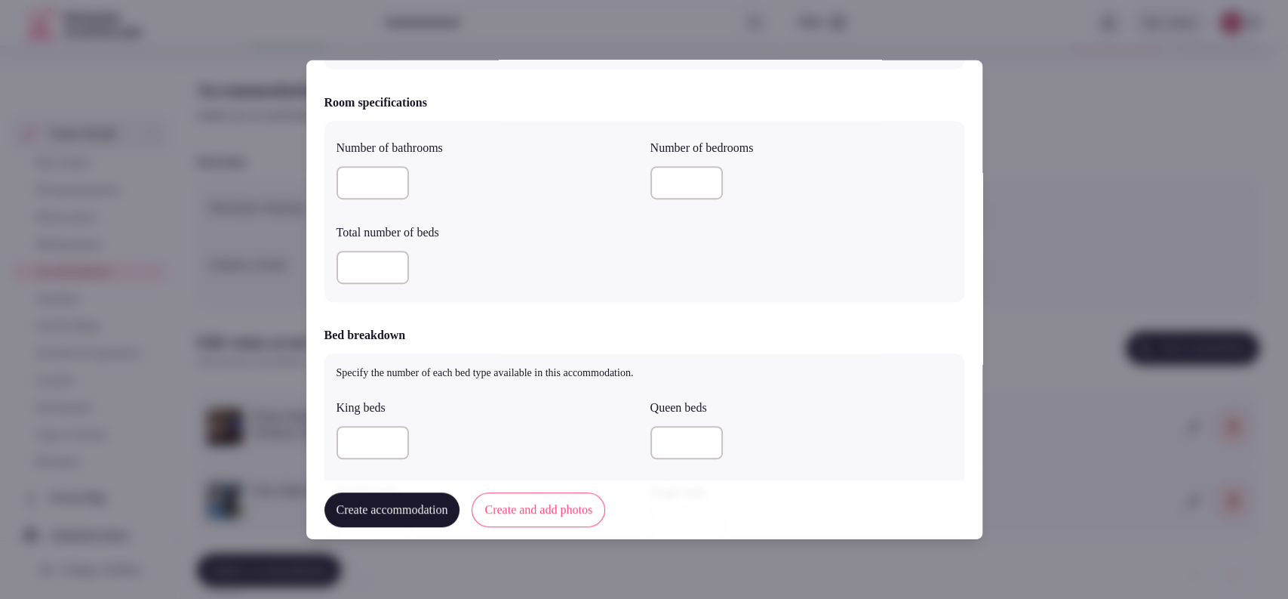
click at [670, 180] on input "number" at bounding box center [687, 182] width 72 height 33
type input "*"
click at [380, 190] on input "number" at bounding box center [373, 182] width 72 height 33
type input "*"
click at [345, 451] on input "number" at bounding box center [373, 442] width 72 height 33
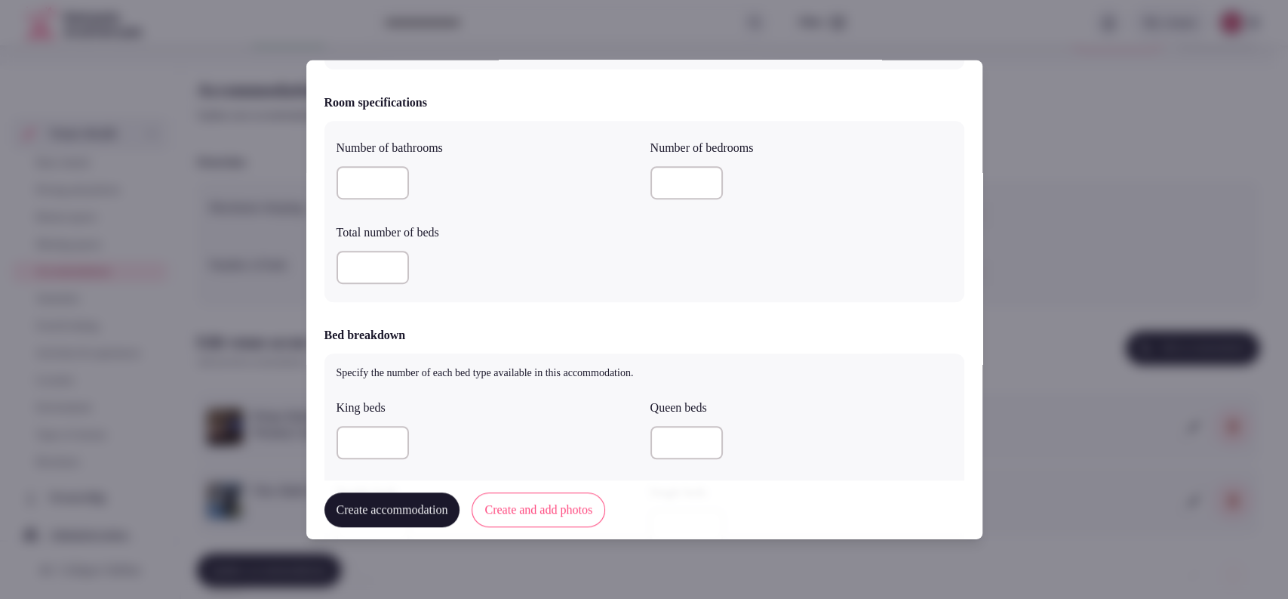
type input "*"
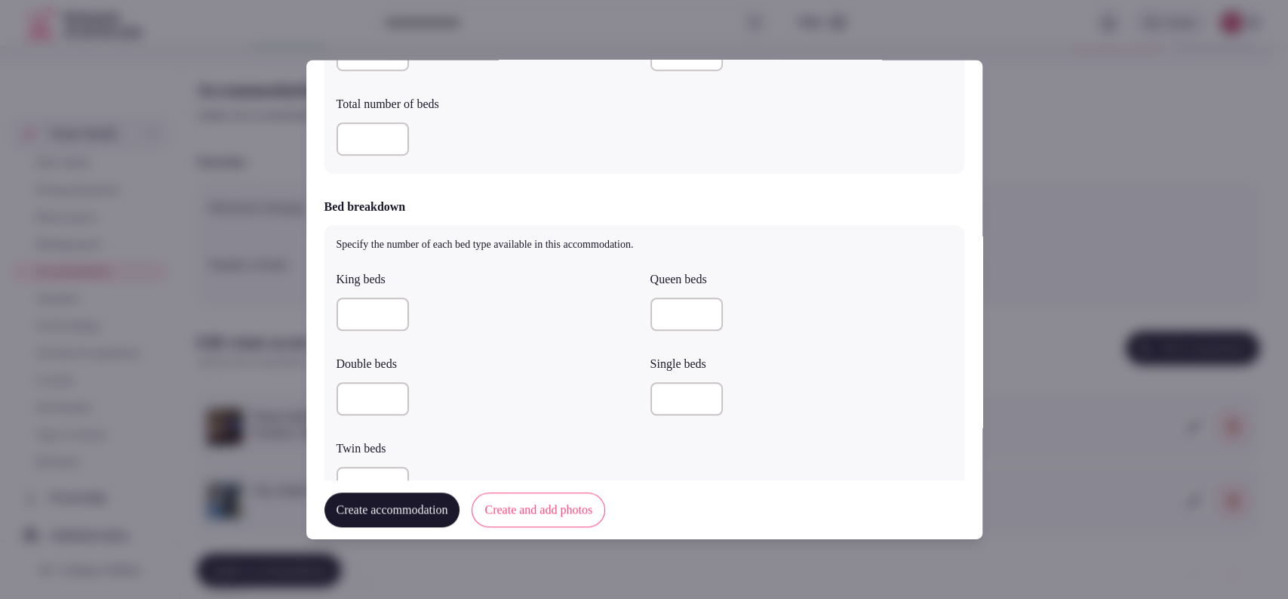
scroll to position [717, 0]
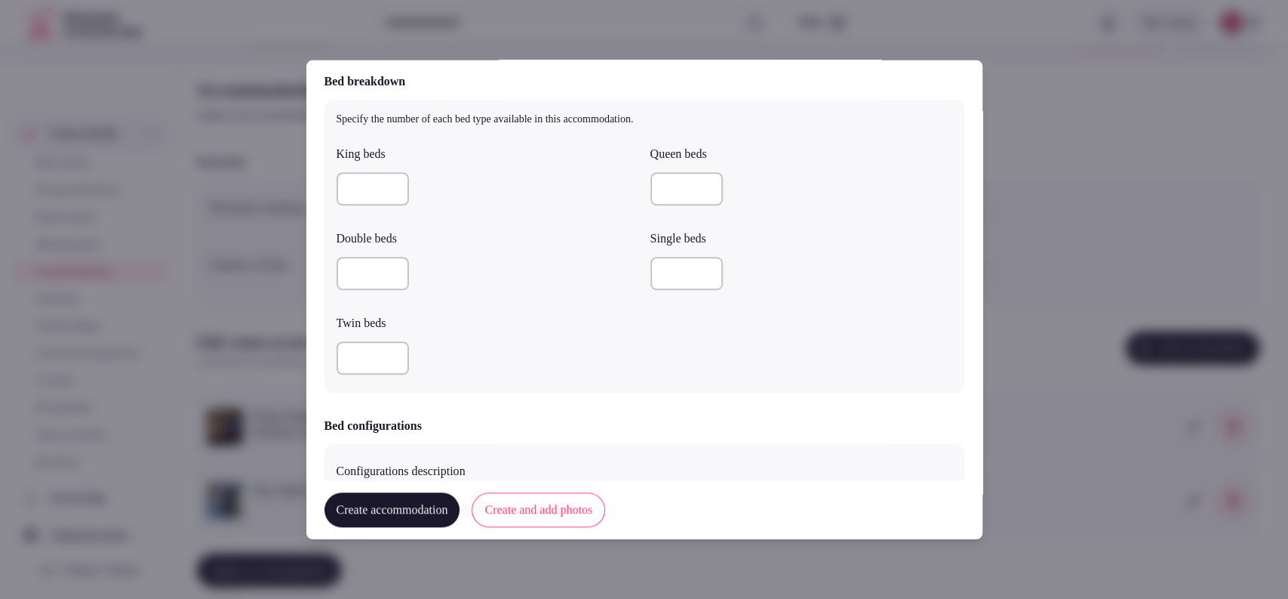
click at [372, 381] on div "Specify the number of each bed type available in this accommodation. King beds …" at bounding box center [645, 246] width 640 height 293
click at [377, 366] on input "number" at bounding box center [373, 357] width 72 height 33
type input "*"
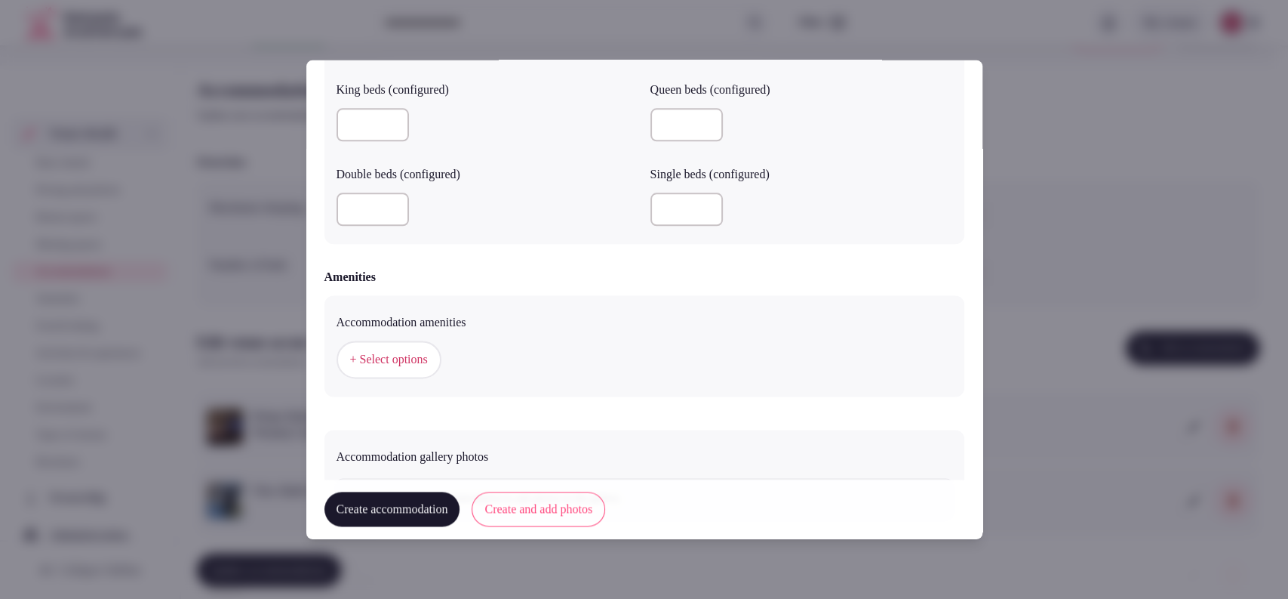
scroll to position [1339, 0]
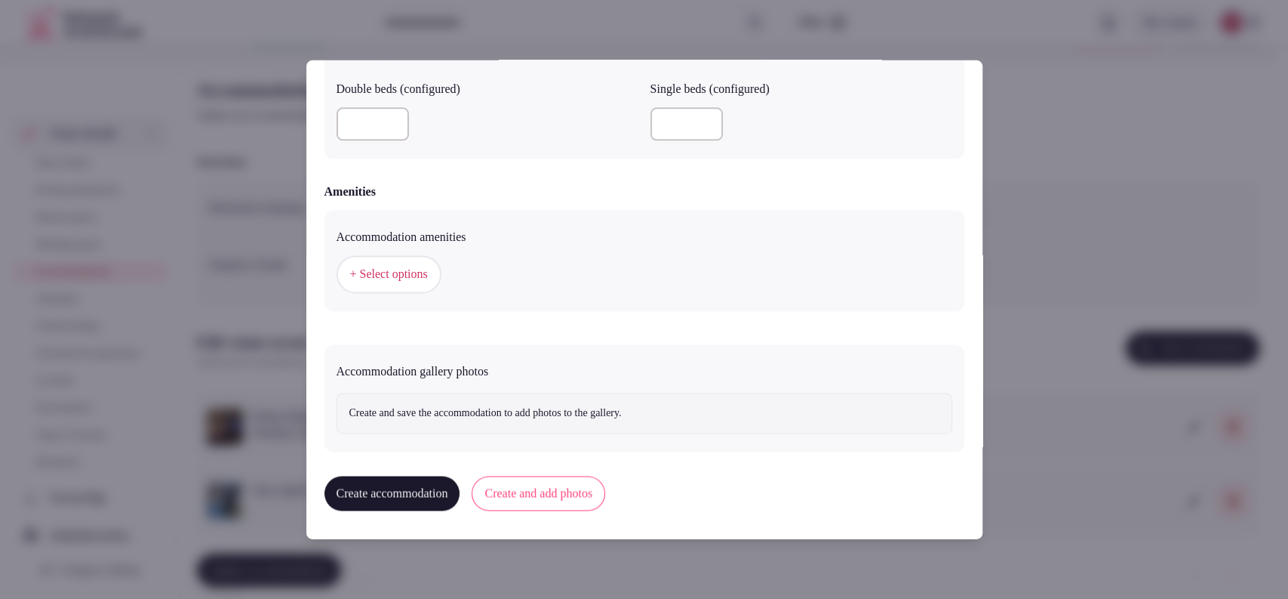
click at [428, 272] on span "+ Select options" at bounding box center [389, 274] width 78 height 17
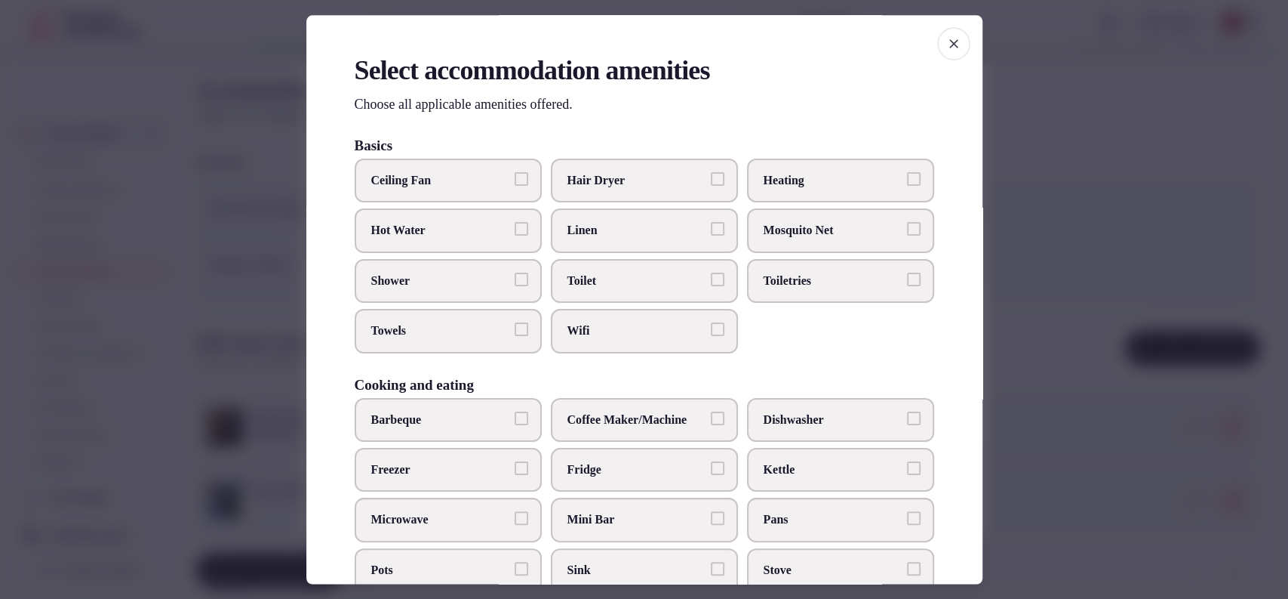
drag, startPoint x: 611, startPoint y: 187, endPoint x: 611, endPoint y: 195, distance: 7.6
click at [611, 188] on span "Hair Dryer" at bounding box center [637, 180] width 139 height 17
click at [711, 186] on button "Hair Dryer" at bounding box center [718, 179] width 14 height 14
click at [618, 228] on span "Linen" at bounding box center [637, 231] width 139 height 17
click at [711, 228] on button "Linen" at bounding box center [718, 230] width 14 height 14
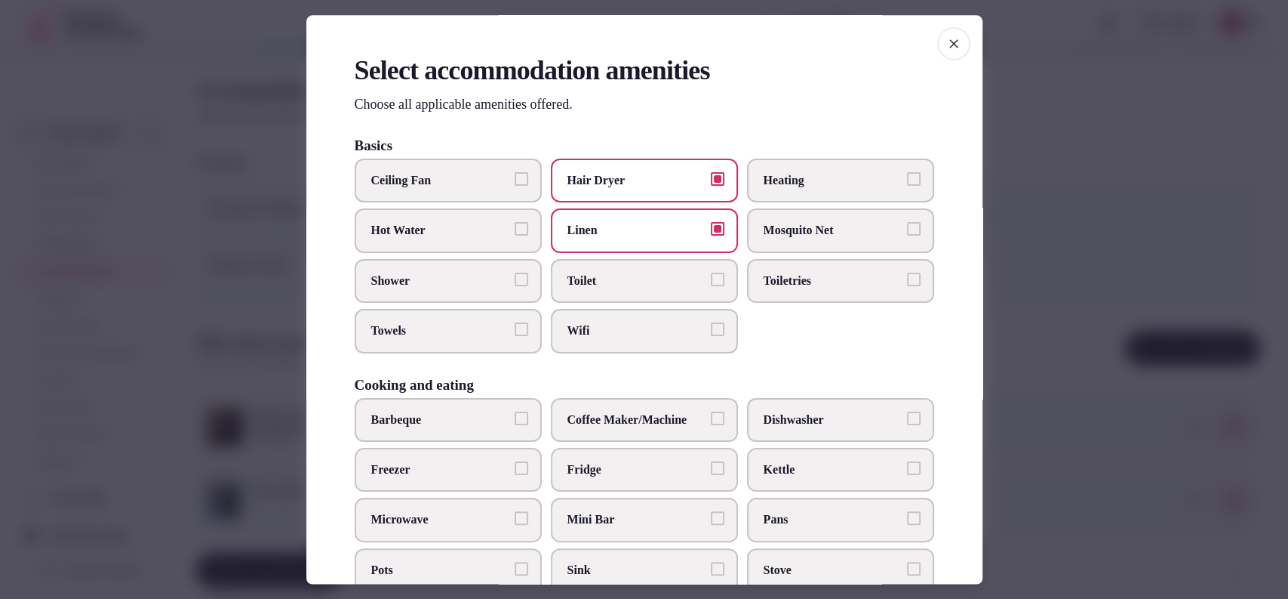
click at [604, 264] on label "Toilet" at bounding box center [644, 281] width 187 height 44
click at [711, 272] on button "Toilet" at bounding box center [718, 279] width 14 height 14
click at [596, 317] on label "Wifi" at bounding box center [644, 331] width 187 height 44
click at [711, 323] on button "Wifi" at bounding box center [718, 330] width 14 height 14
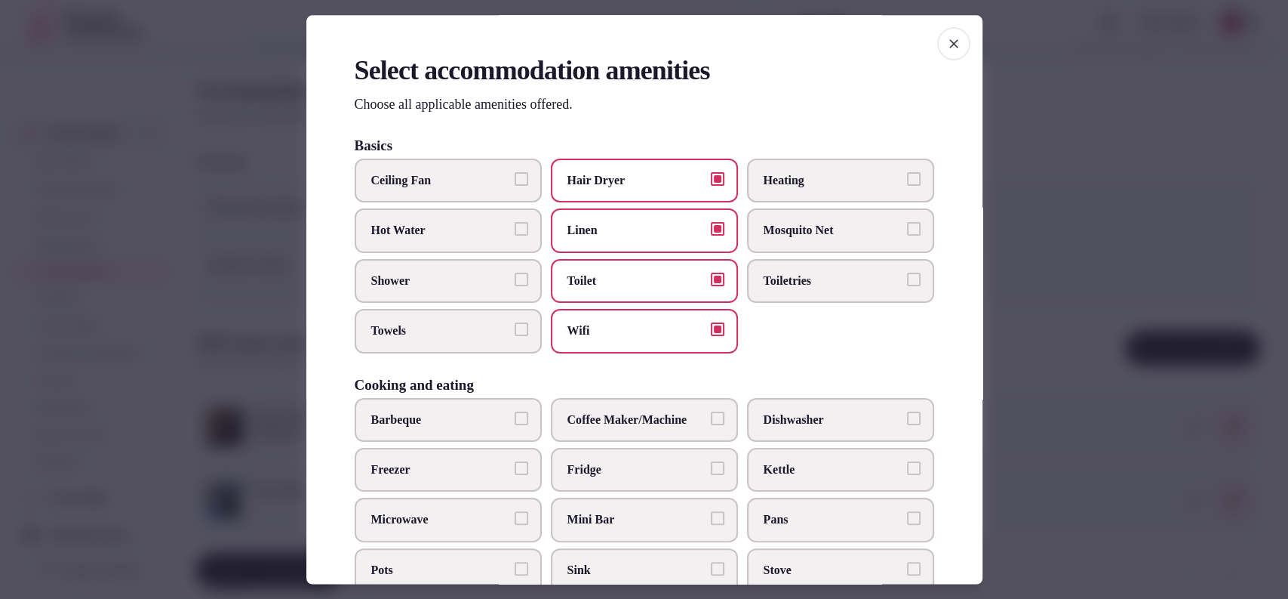
click at [429, 318] on label "Towels" at bounding box center [448, 331] width 187 height 44
click at [515, 323] on button "Towels" at bounding box center [522, 330] width 14 height 14
click at [436, 296] on label "Shower" at bounding box center [448, 281] width 187 height 44
click at [515, 286] on button "Shower" at bounding box center [522, 279] width 14 height 14
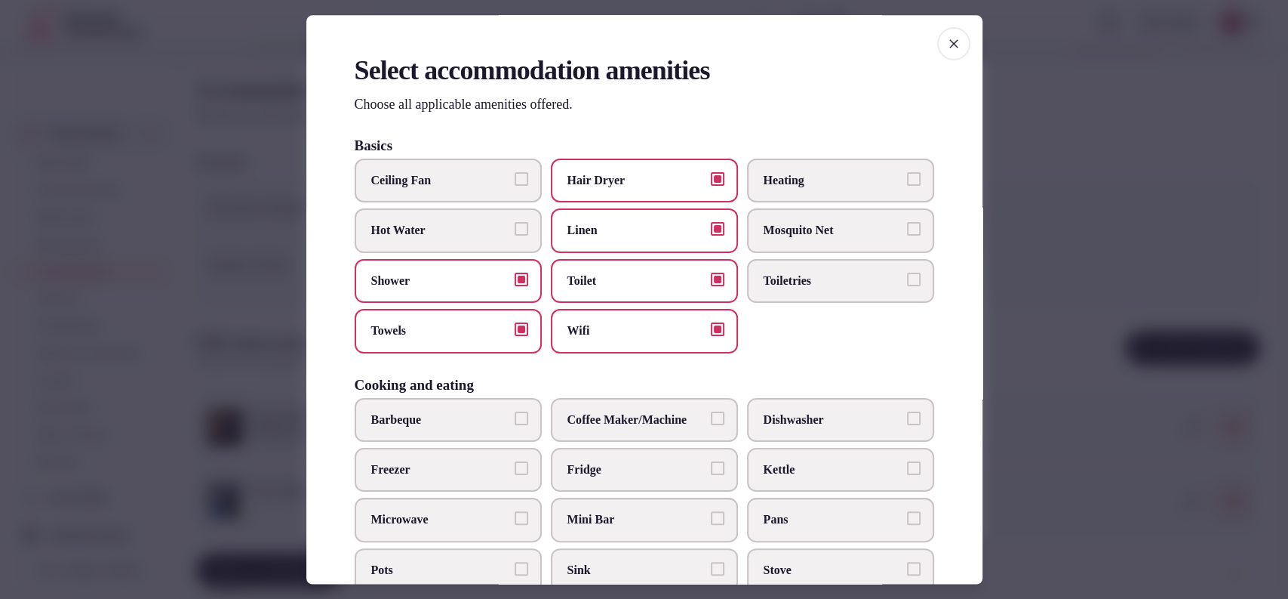
click at [749, 286] on label "Toiletries" at bounding box center [840, 281] width 187 height 44
click at [907, 286] on button "Toiletries" at bounding box center [914, 279] width 14 height 14
click at [628, 463] on span "Fridge" at bounding box center [637, 469] width 139 height 17
click at [711, 463] on button "Fridge" at bounding box center [718, 468] width 14 height 14
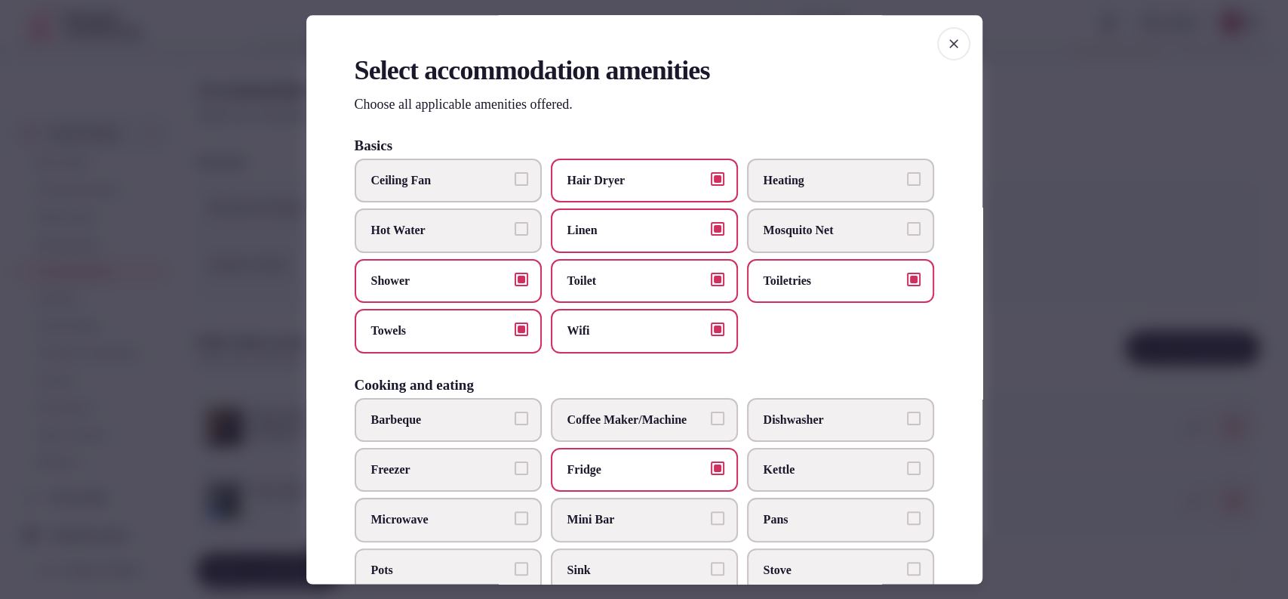
click at [611, 513] on span "Mini Bar" at bounding box center [637, 520] width 139 height 17
click at [711, 513] on button "Mini Bar" at bounding box center [718, 519] width 14 height 14
click at [610, 429] on label "Coffee Maker/Machine" at bounding box center [644, 420] width 187 height 44
click at [711, 425] on button "Coffee Maker/Machine" at bounding box center [718, 418] width 14 height 14
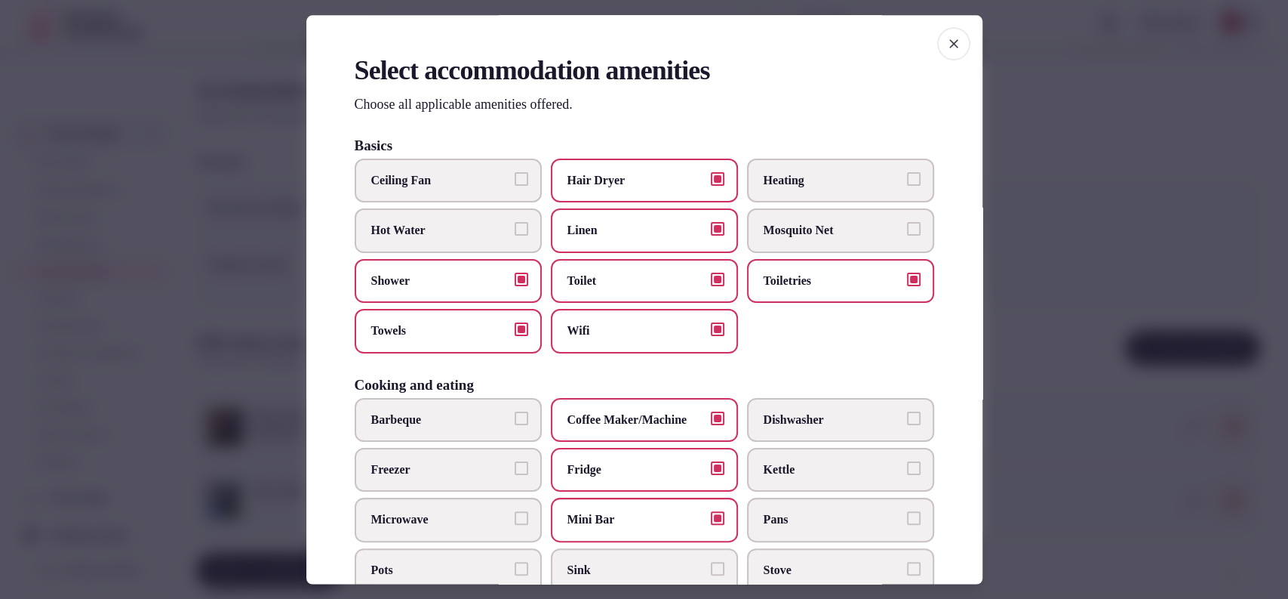
click at [772, 457] on label "Kettle" at bounding box center [840, 470] width 187 height 44
click at [907, 461] on button "Kettle" at bounding box center [914, 468] width 14 height 14
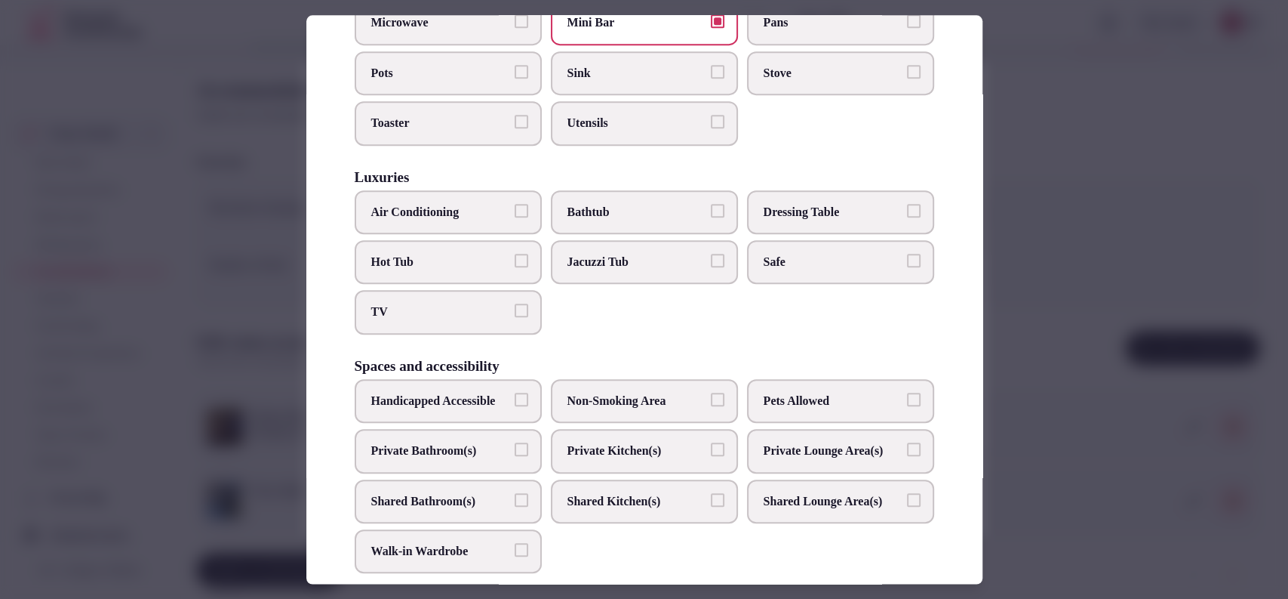
click at [588, 210] on span "Bathtub" at bounding box center [637, 212] width 139 height 17
click at [711, 210] on button "Bathtub" at bounding box center [718, 211] width 14 height 14
click at [469, 212] on span "Air Conditioning" at bounding box center [440, 212] width 139 height 17
click at [515, 212] on button "Air Conditioning" at bounding box center [522, 211] width 14 height 14
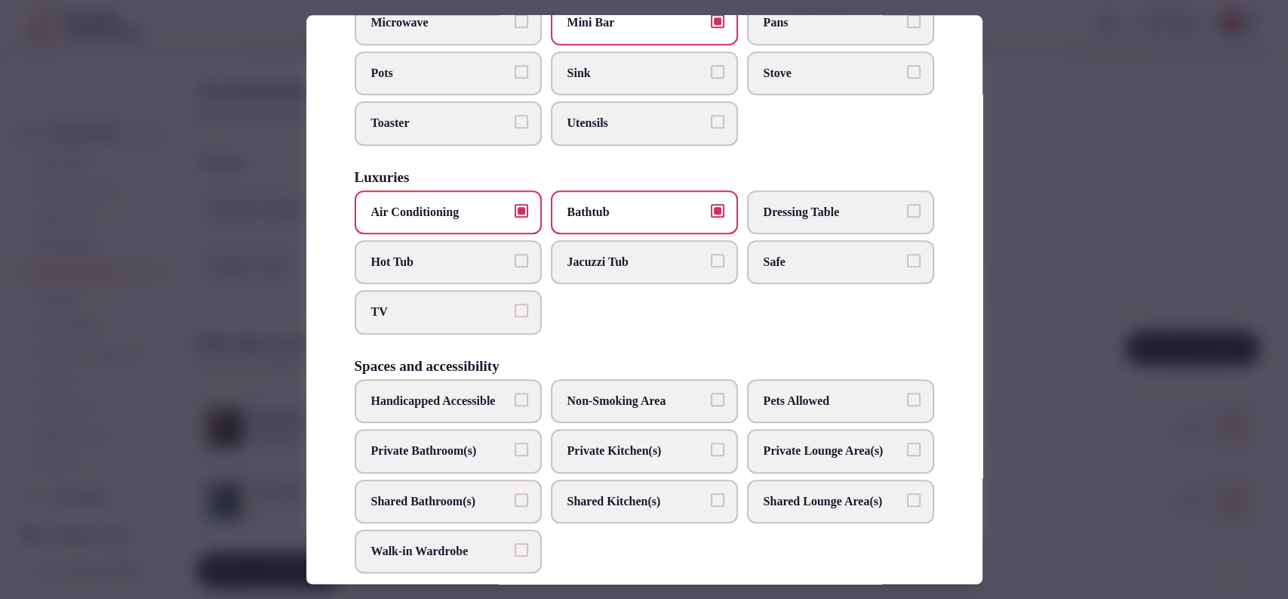
click at [458, 304] on span "TV" at bounding box center [440, 312] width 139 height 17
click at [515, 304] on button "TV" at bounding box center [522, 311] width 14 height 14
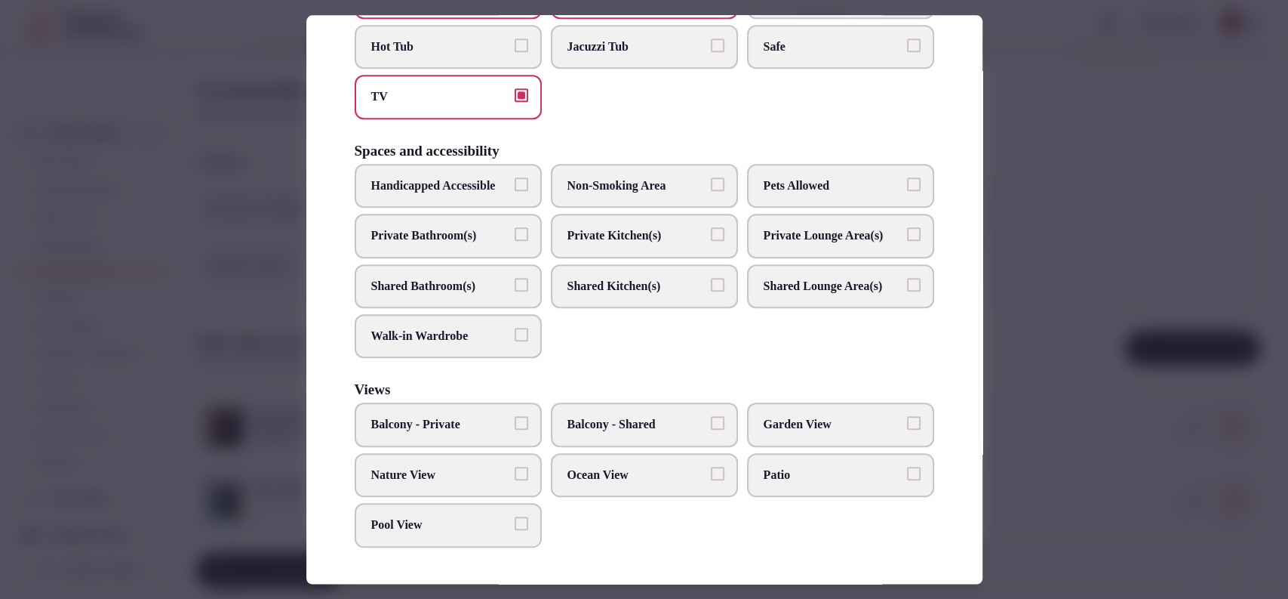
click at [794, 421] on span "Garden View" at bounding box center [833, 425] width 139 height 17
click at [907, 421] on button "Garden View" at bounding box center [914, 424] width 14 height 14
click at [445, 227] on span "Private Bathroom(s)" at bounding box center [440, 235] width 139 height 17
click at [515, 227] on button "Private Bathroom(s)" at bounding box center [522, 234] width 14 height 14
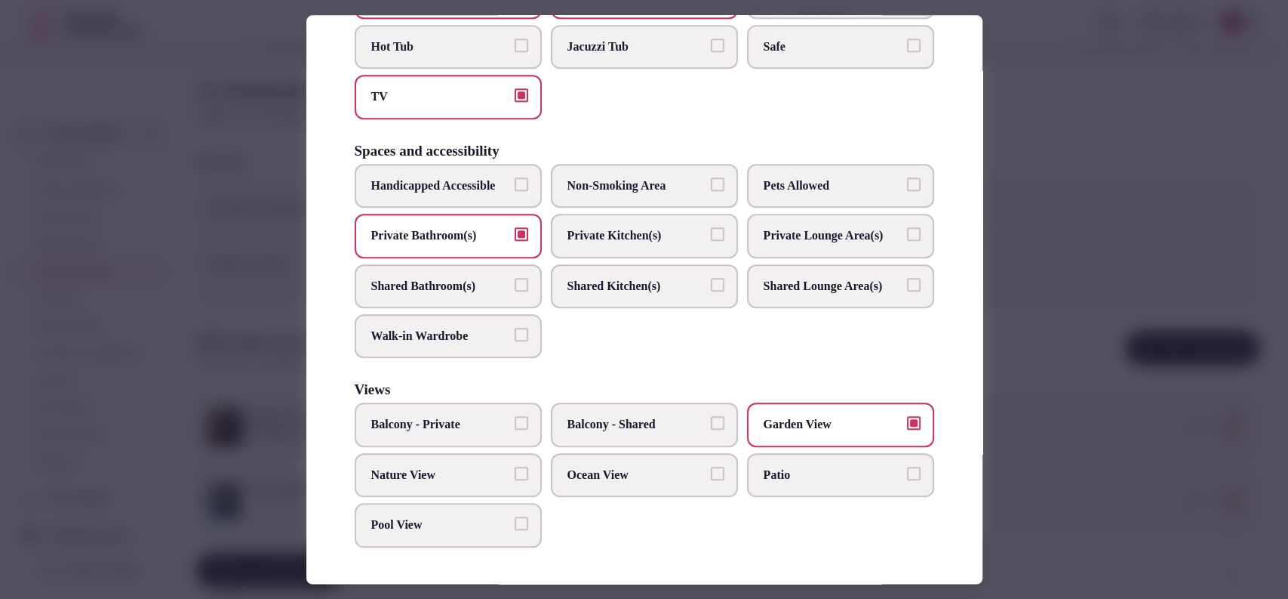
click at [1040, 275] on div at bounding box center [644, 299] width 1288 height 599
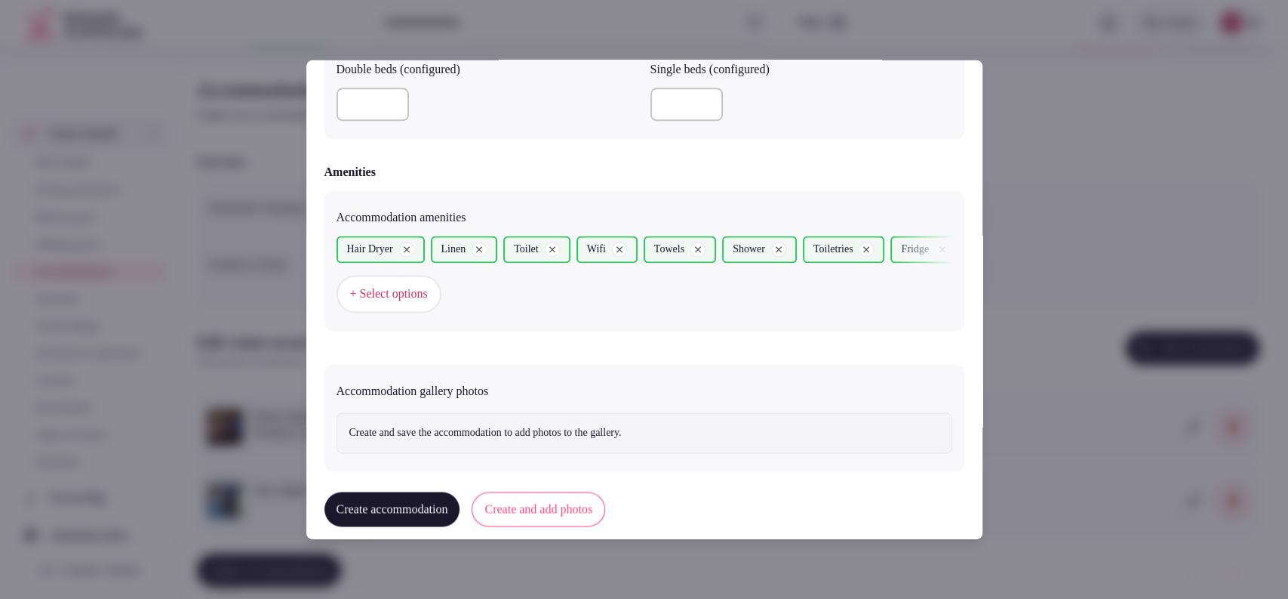
scroll to position [1377, 0]
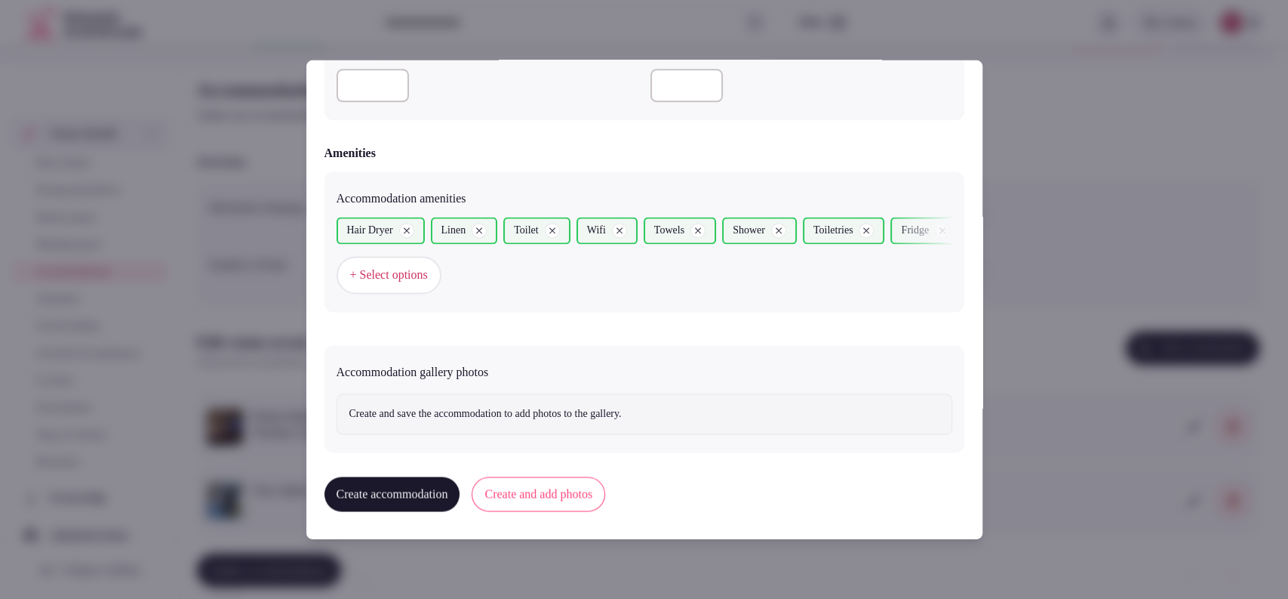
click at [605, 491] on button "Create and add photos" at bounding box center [539, 494] width 134 height 35
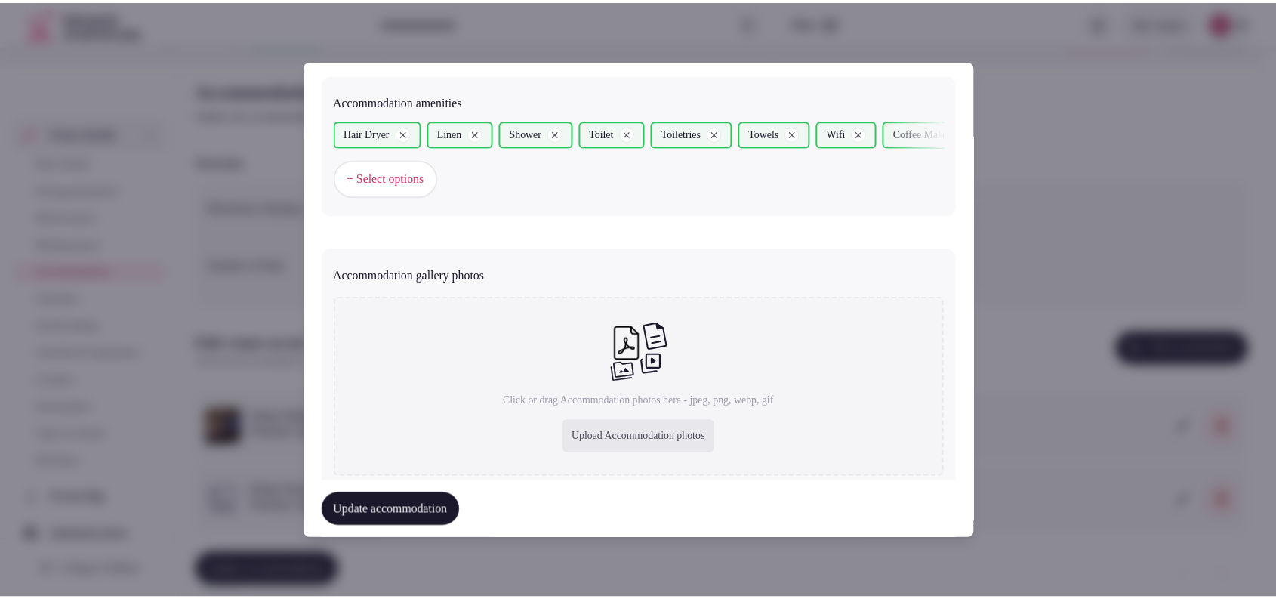
scroll to position [1516, 0]
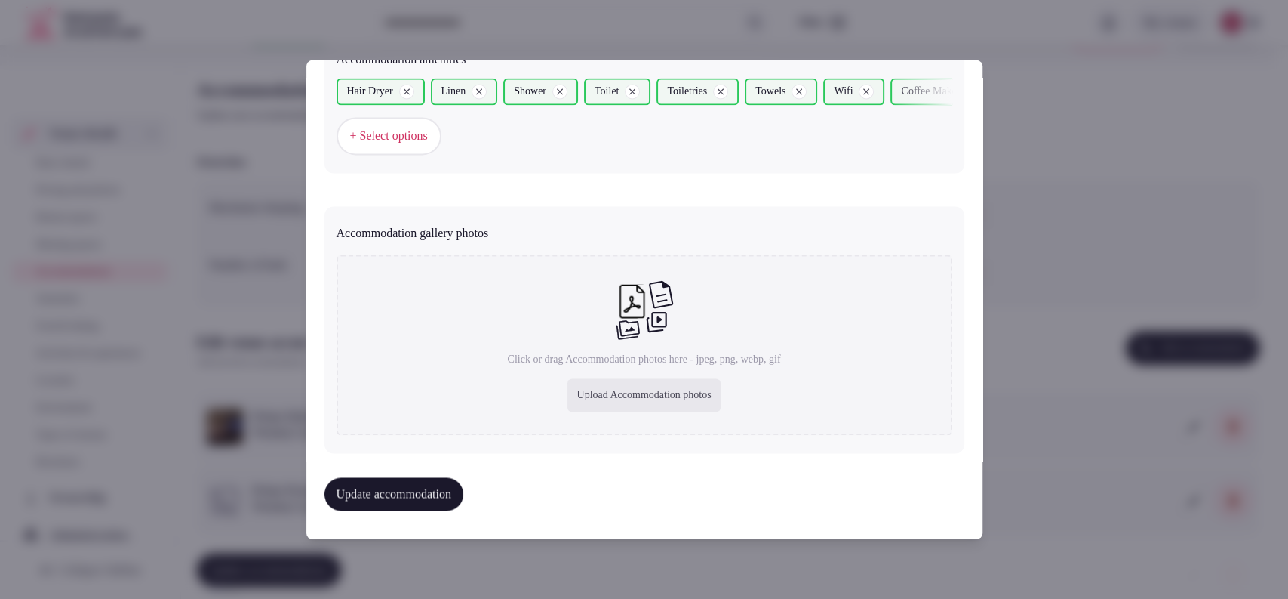
click at [592, 402] on div "Upload Accommodation photos" at bounding box center [644, 395] width 152 height 33
type input "**********"
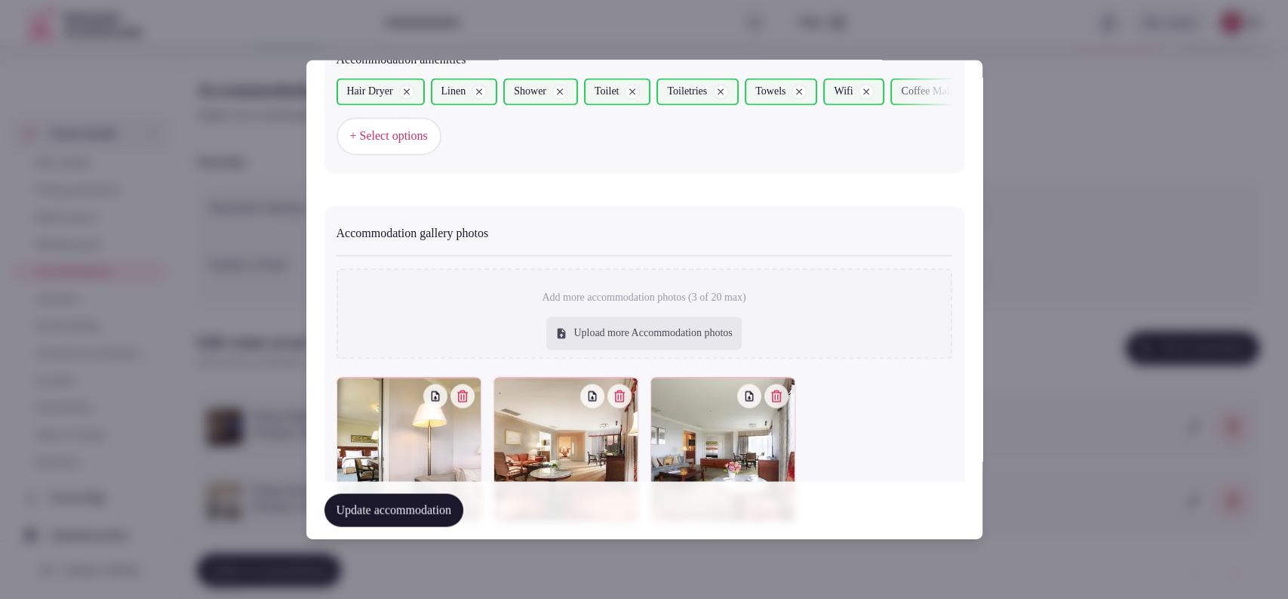
click at [459, 516] on button "Update accommodation" at bounding box center [394, 510] width 139 height 33
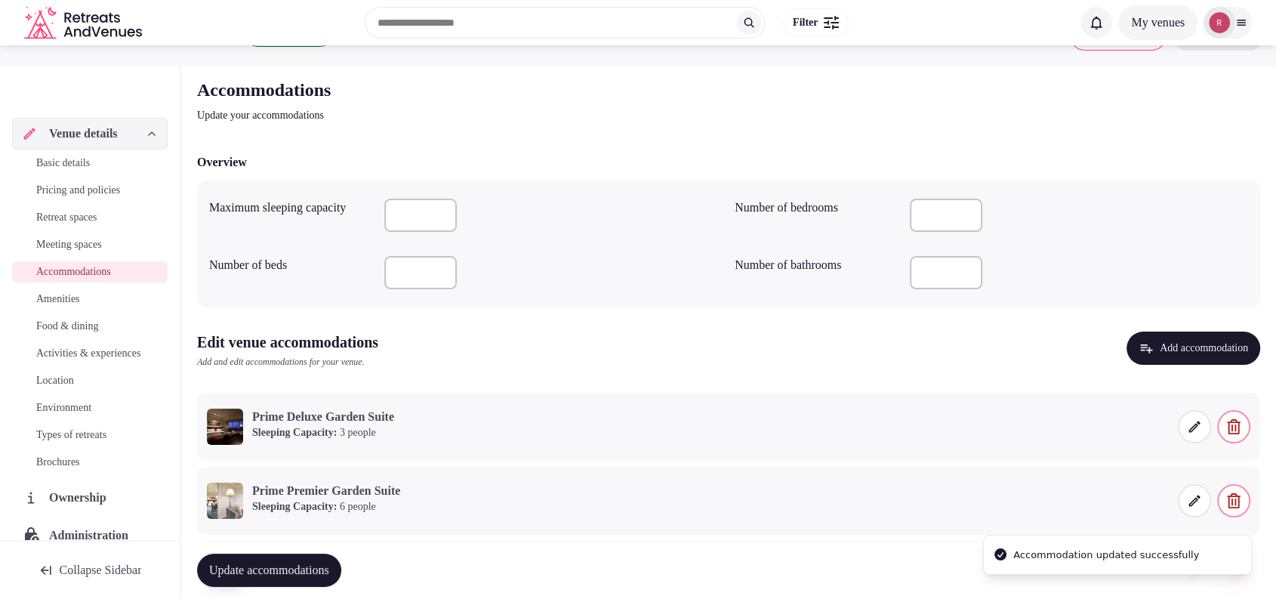
scroll to position [438, 0]
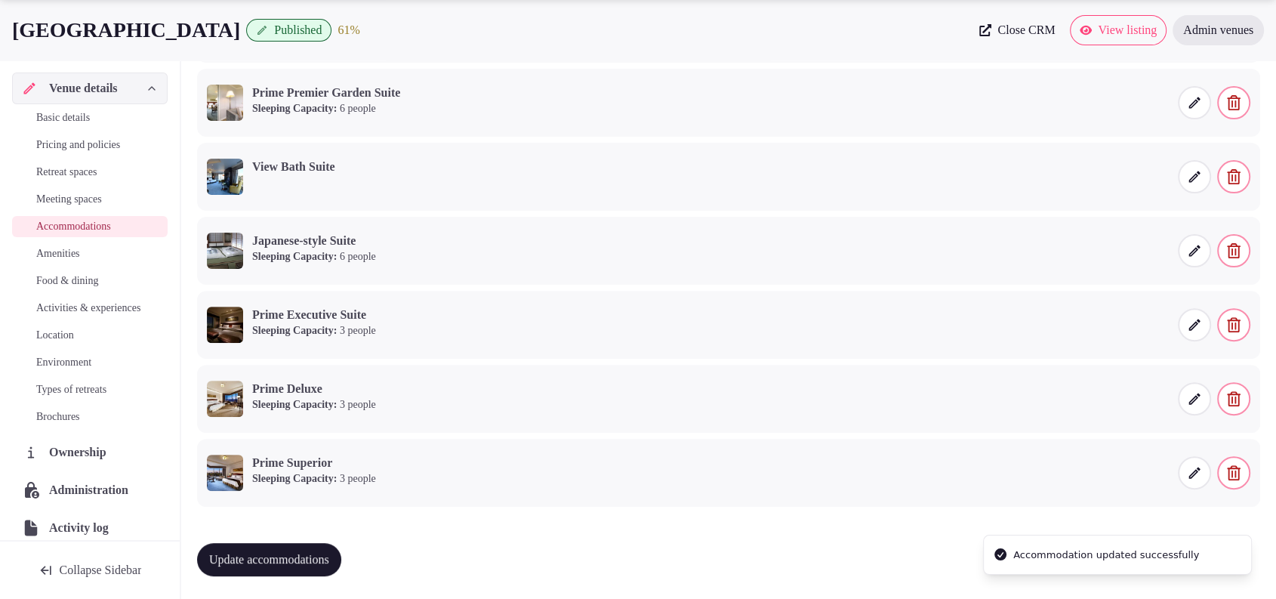
click at [311, 552] on span "Update accommodations" at bounding box center [269, 559] width 120 height 15
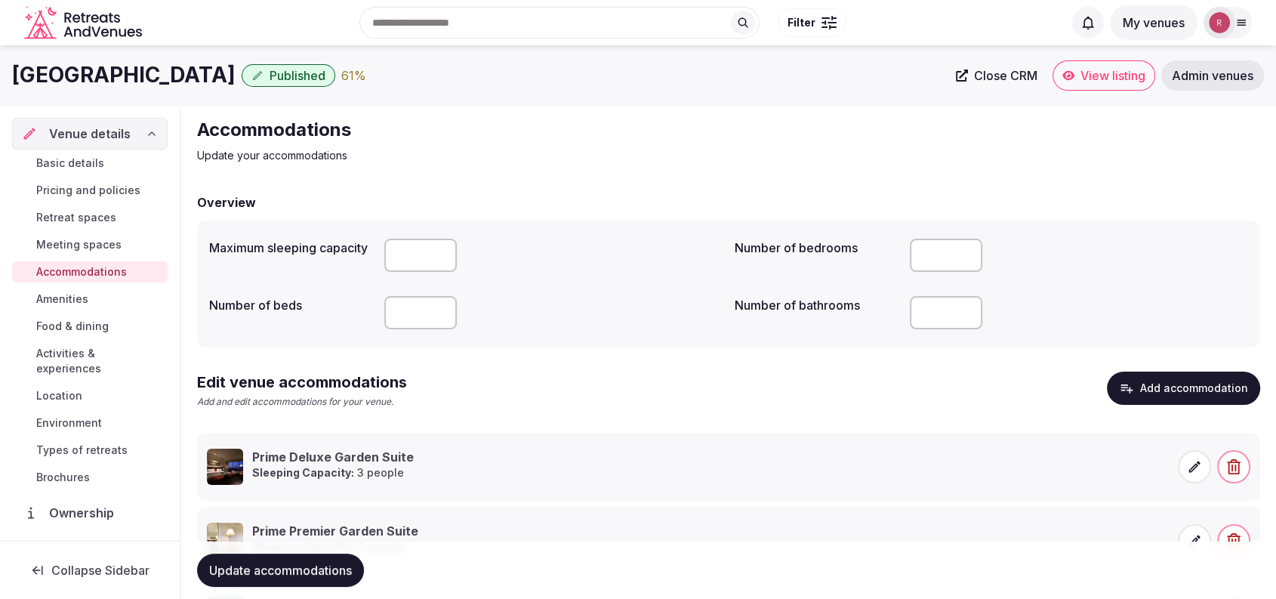
click at [1194, 459] on icon at bounding box center [1193, 466] width 15 height 15
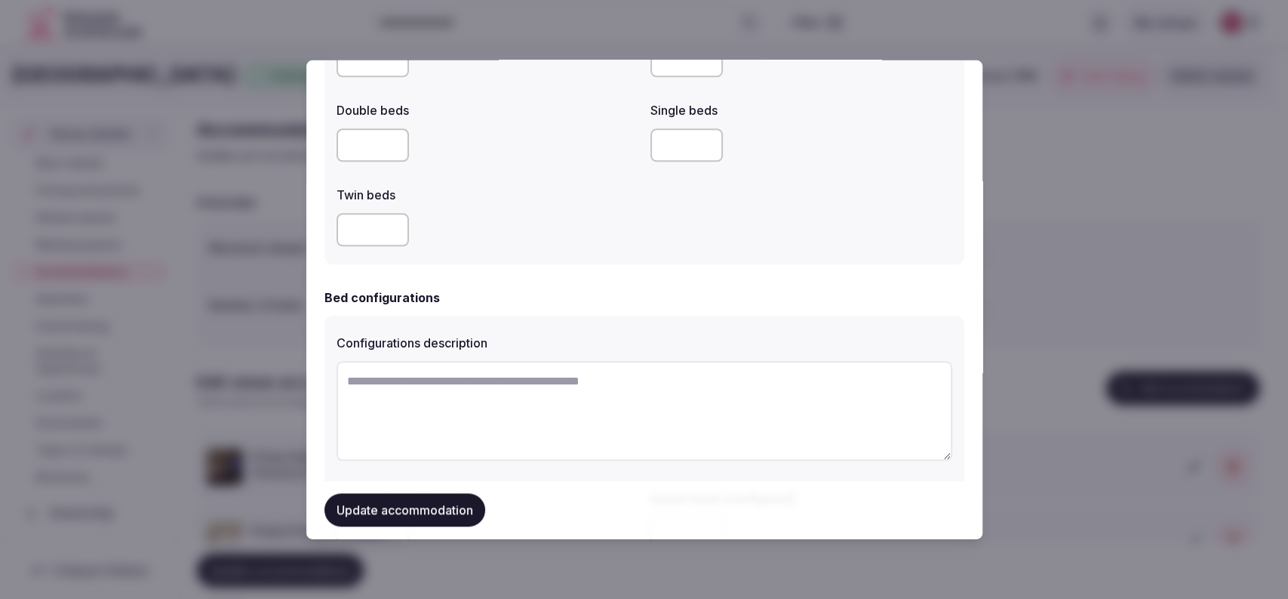
scroll to position [1580, 0]
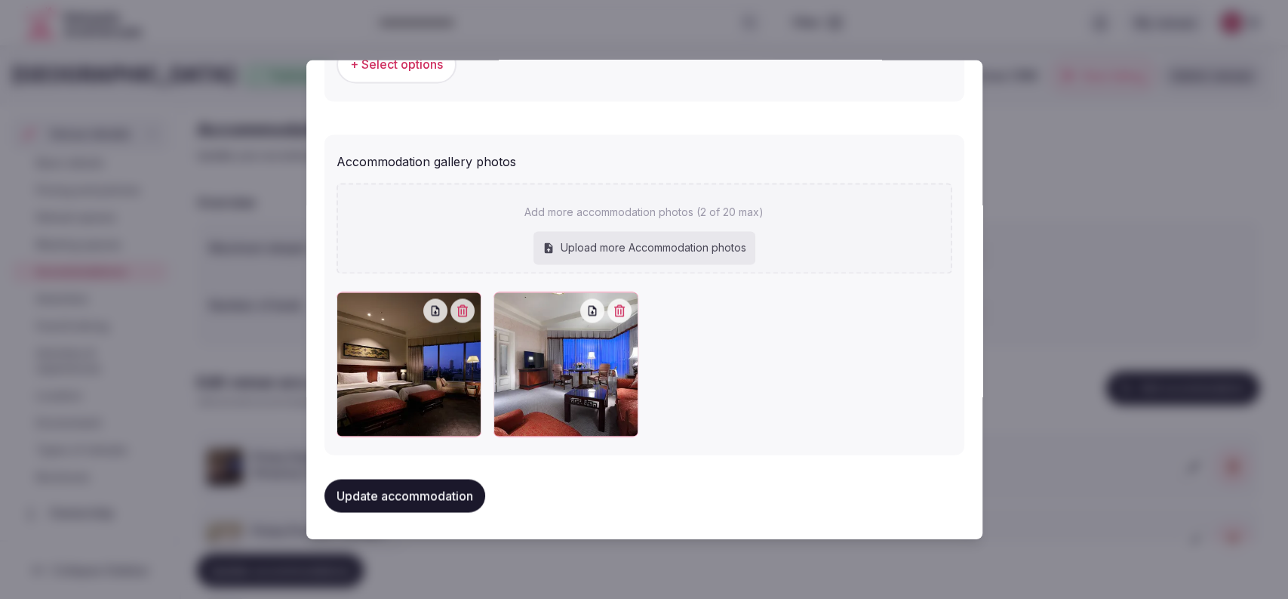
click at [1051, 218] on div at bounding box center [644, 299] width 1288 height 599
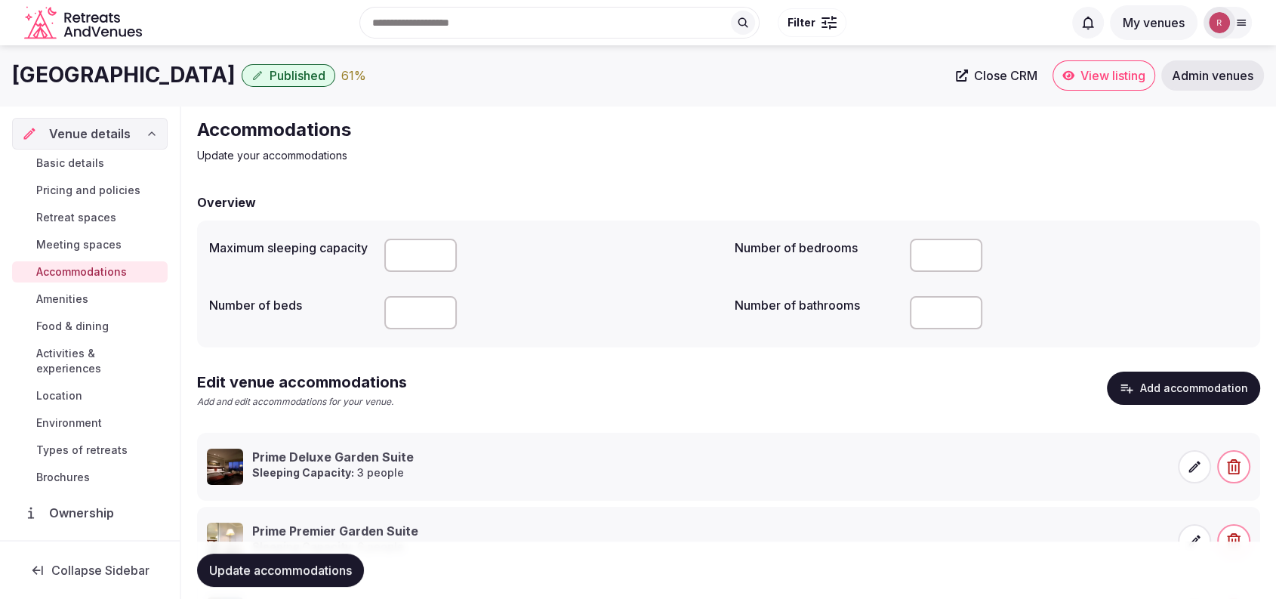
click at [1147, 393] on button "Add accommodation" at bounding box center [1182, 387] width 153 height 33
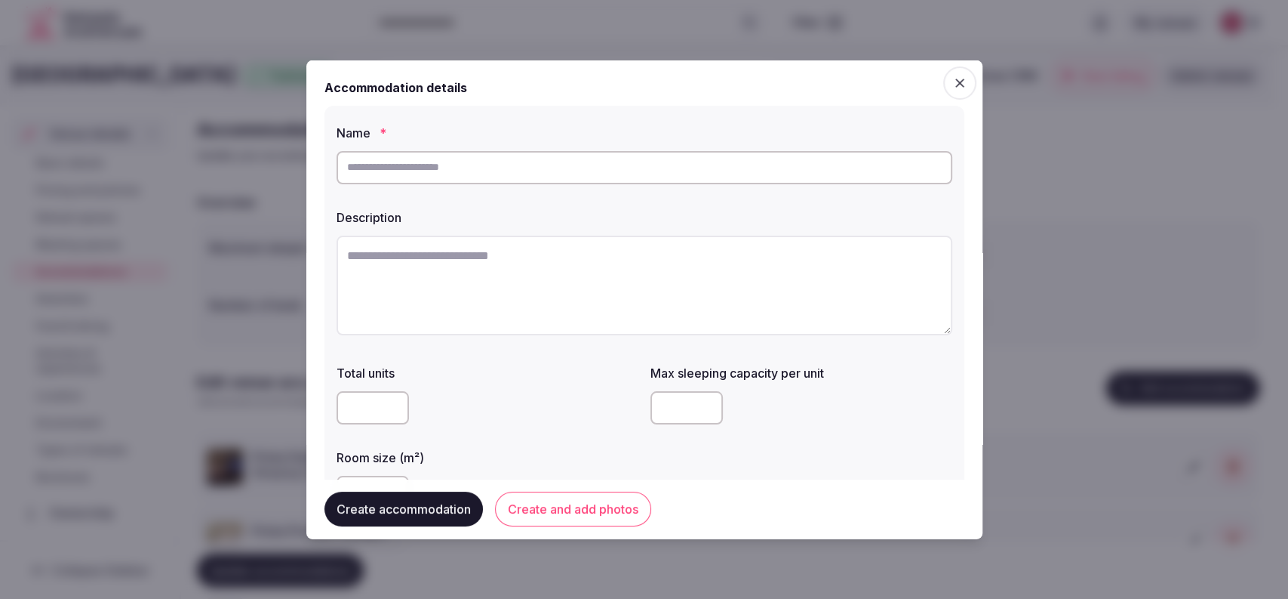
click at [540, 165] on input "text" at bounding box center [645, 166] width 616 height 33
paste input "**********"
type input "**********"
click at [517, 243] on textarea at bounding box center [645, 285] width 616 height 100
paste textarea "**********"
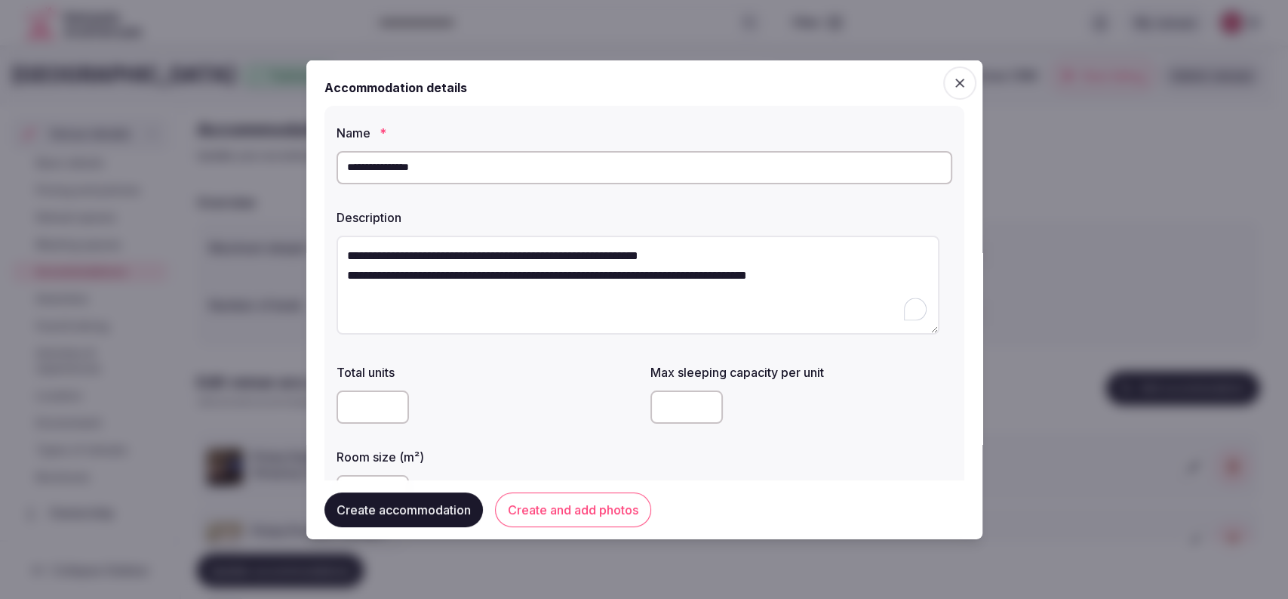
click at [349, 278] on textarea "**********" at bounding box center [638, 285] width 603 height 100
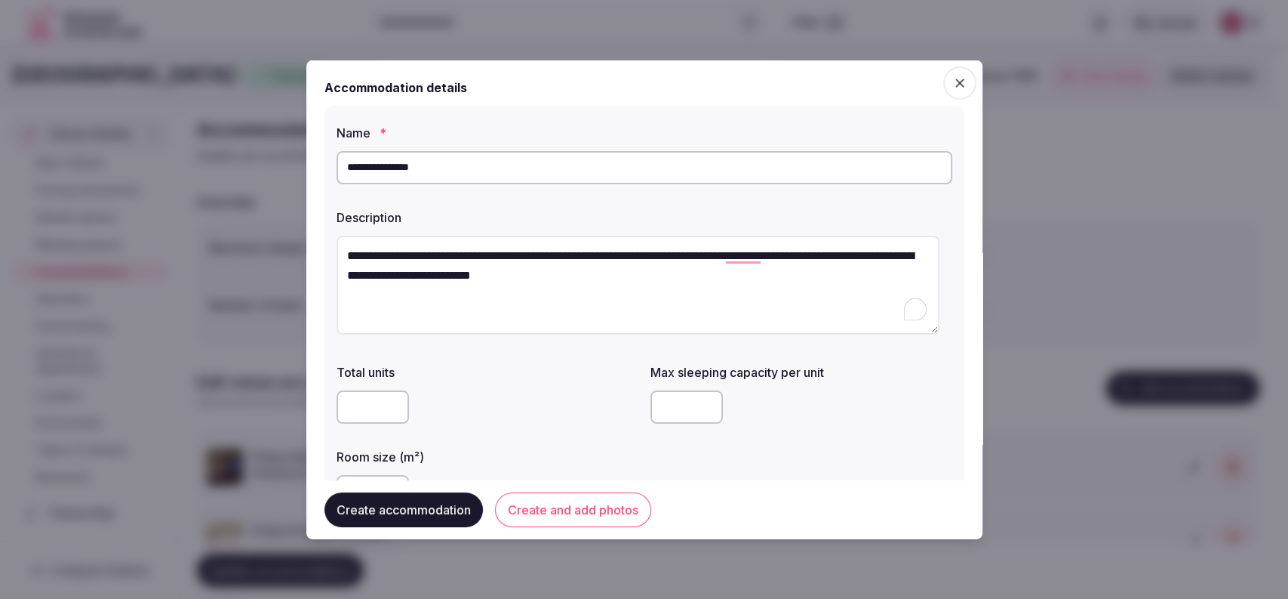
type textarea "**********"
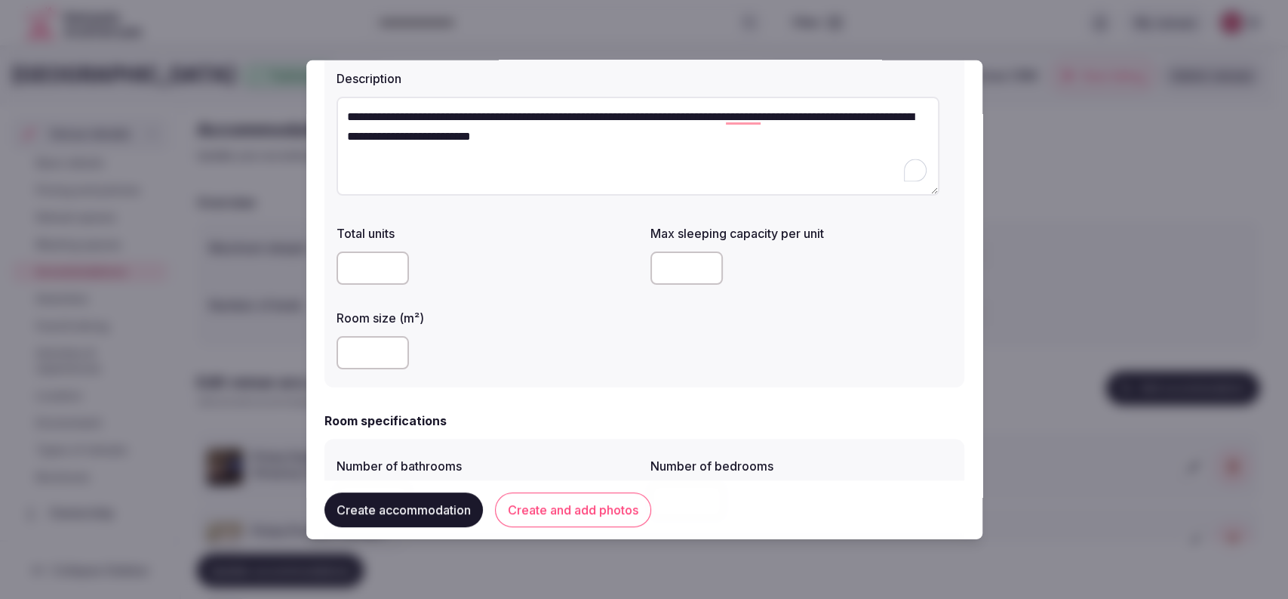
scroll to position [147, 0]
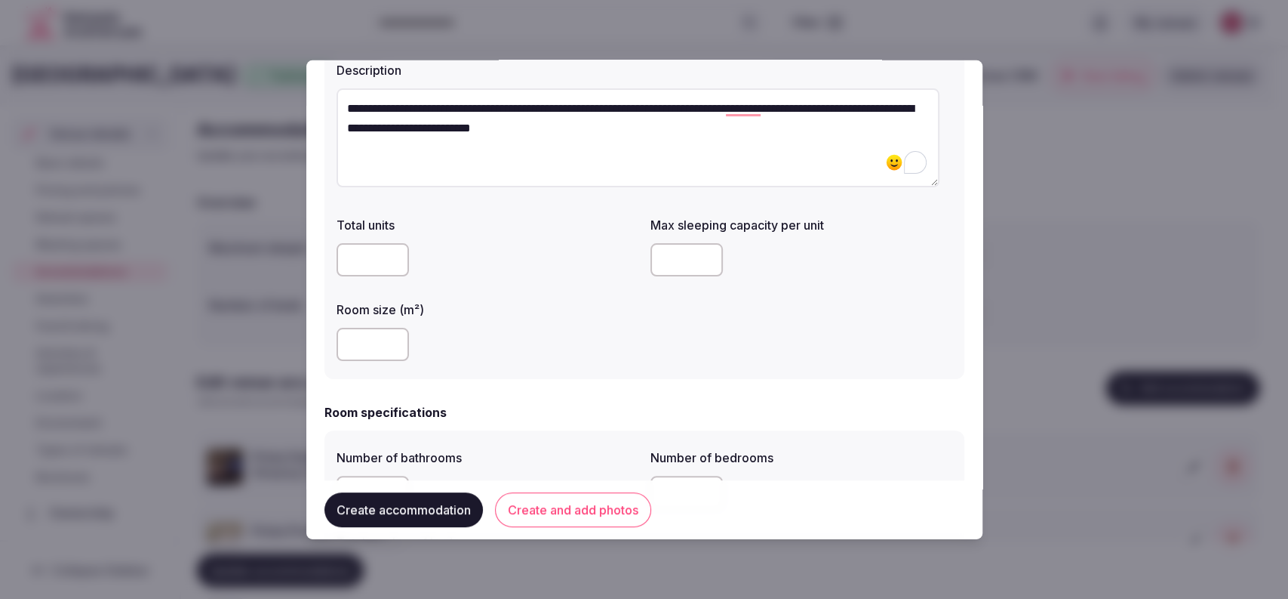
click at [348, 336] on input "number" at bounding box center [373, 344] width 72 height 33
type input "***"
click at [661, 258] on input "number" at bounding box center [687, 259] width 72 height 33
type input "*"
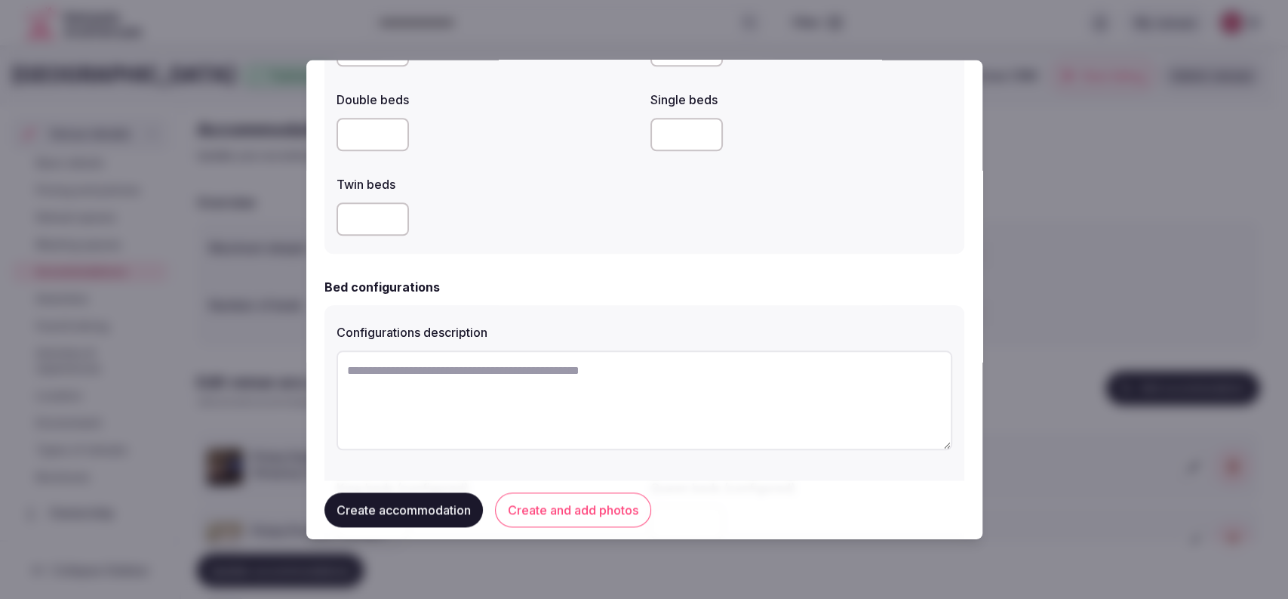
scroll to position [429, 0]
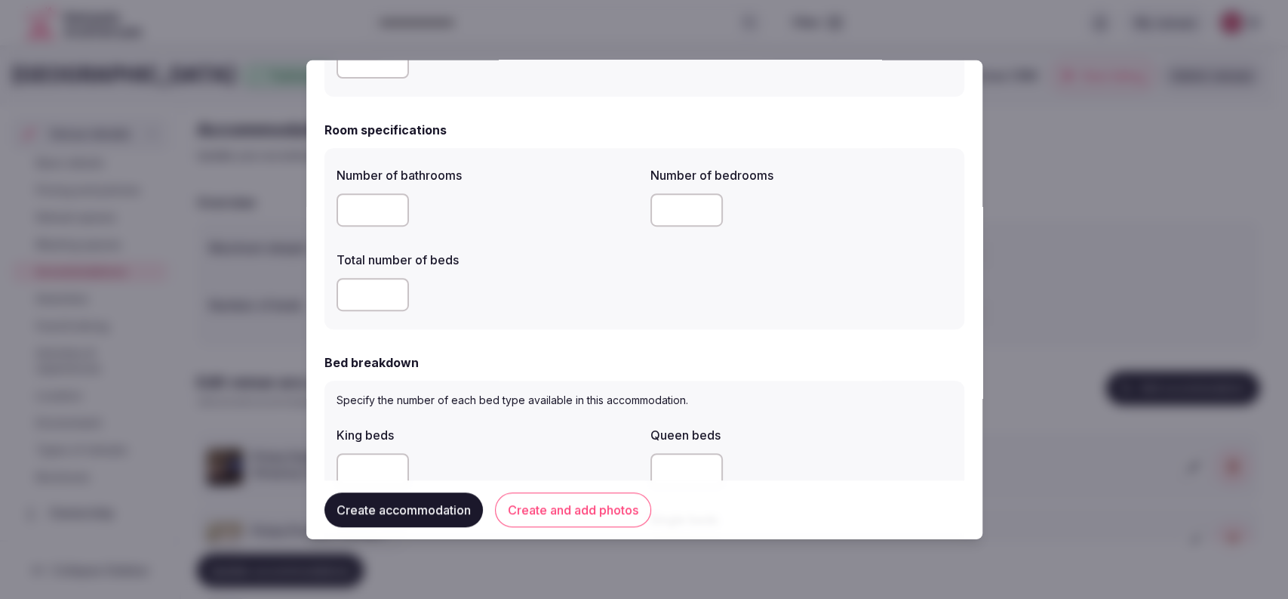
click at [363, 471] on input "number" at bounding box center [373, 469] width 72 height 33
type input "*"
click at [483, 427] on div "King beds" at bounding box center [488, 430] width 302 height 21
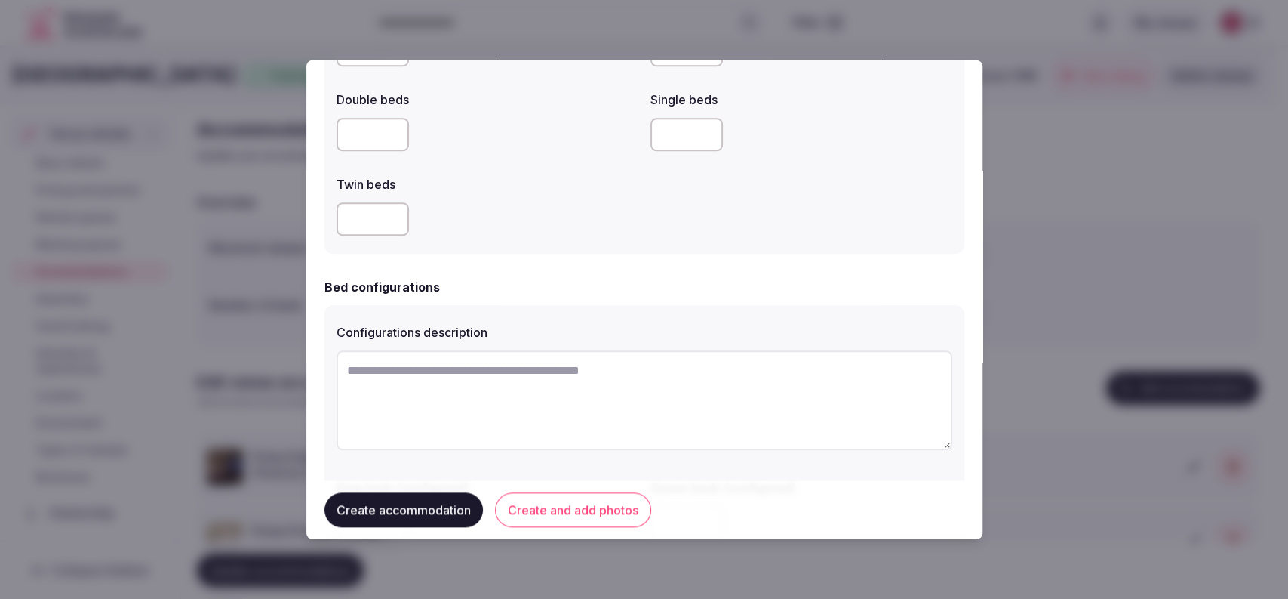
click at [346, 218] on input "number" at bounding box center [373, 218] width 72 height 33
type input "*"
click at [532, 260] on form "**********" at bounding box center [645, 81] width 640 height 1705
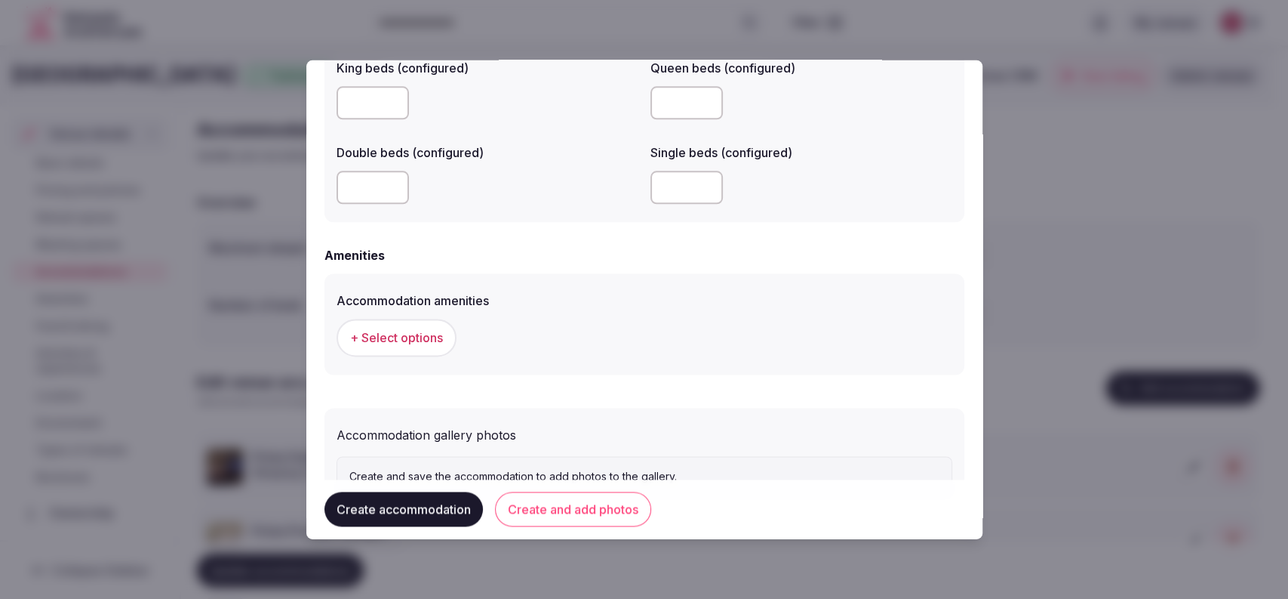
scroll to position [1333, 0]
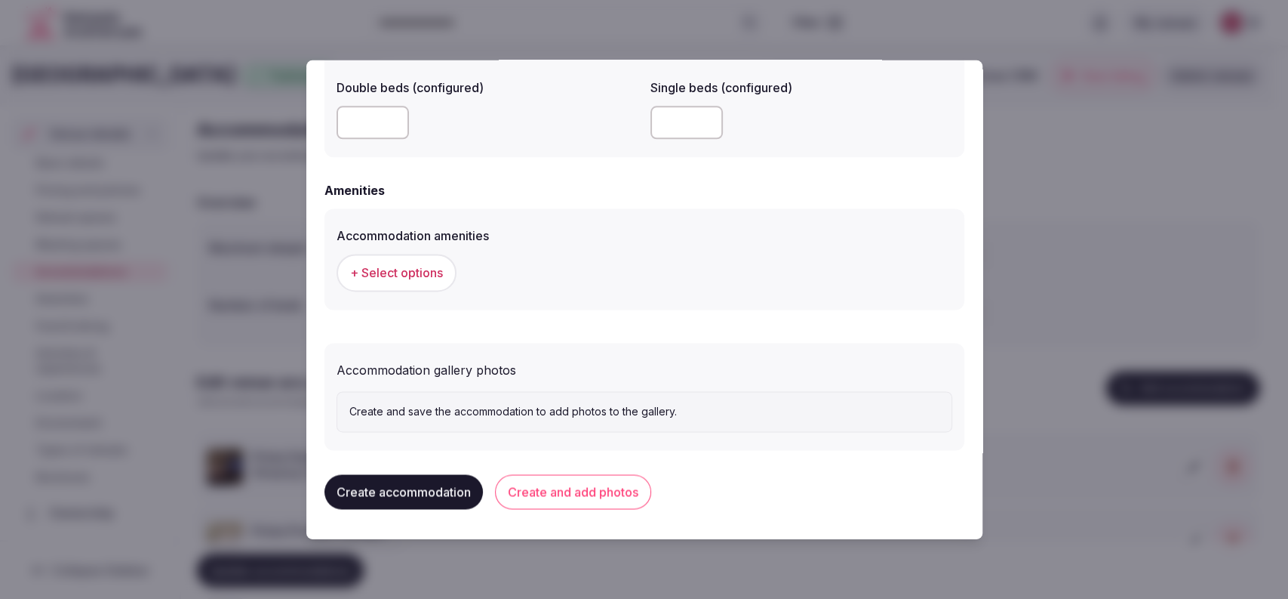
click at [432, 267] on span "+ Select options" at bounding box center [396, 273] width 93 height 17
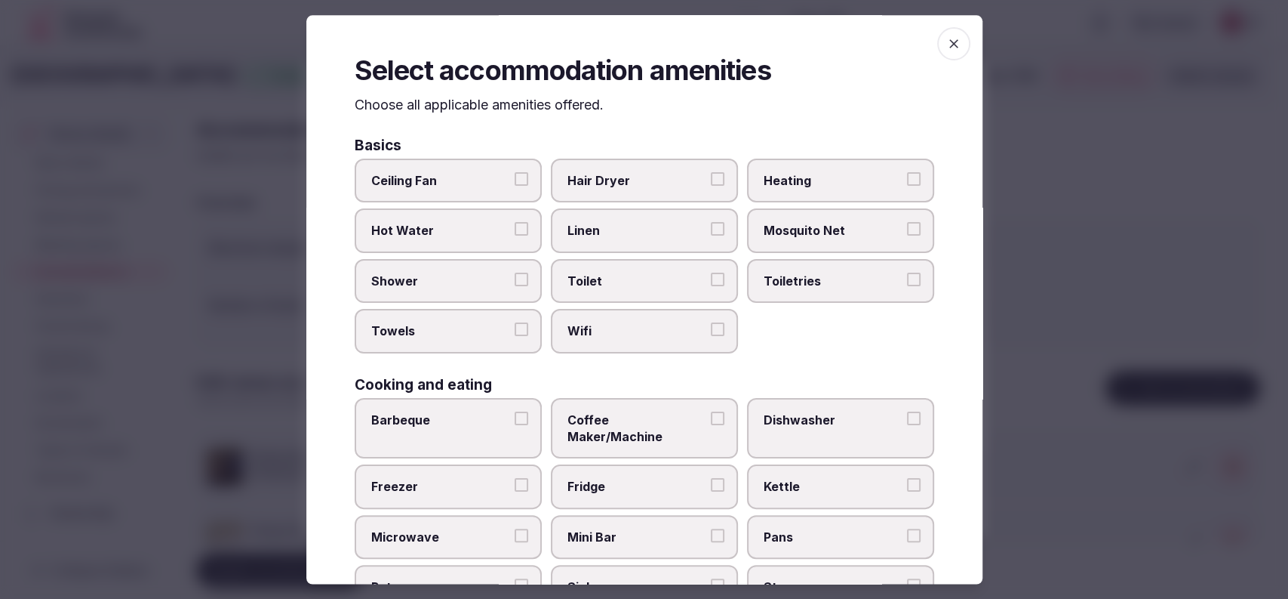
click at [631, 178] on span "Hair Dryer" at bounding box center [637, 180] width 139 height 17
click at [711, 178] on button "Hair Dryer" at bounding box center [718, 179] width 14 height 14
click at [607, 245] on label "Linen" at bounding box center [644, 231] width 187 height 44
click at [711, 236] on button "Linen" at bounding box center [718, 230] width 14 height 14
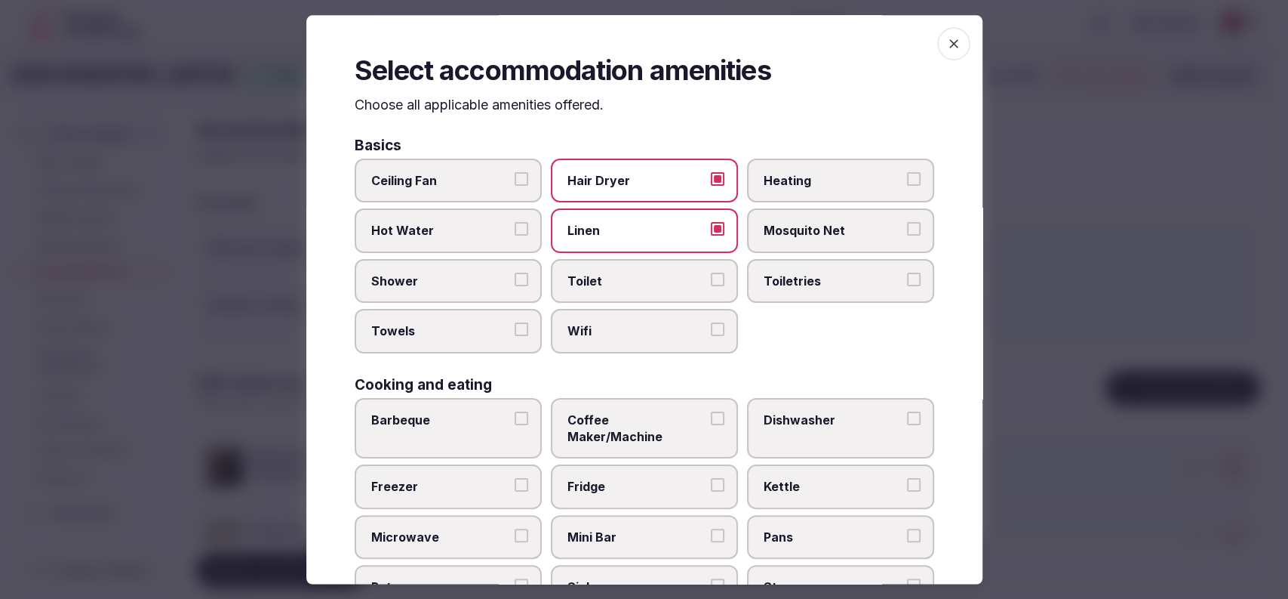
click at [608, 294] on label "Toilet" at bounding box center [644, 281] width 187 height 44
click at [711, 286] on button "Toilet" at bounding box center [718, 279] width 14 height 14
click at [597, 334] on span "Wifi" at bounding box center [637, 331] width 139 height 17
click at [711, 334] on button "Wifi" at bounding box center [718, 330] width 14 height 14
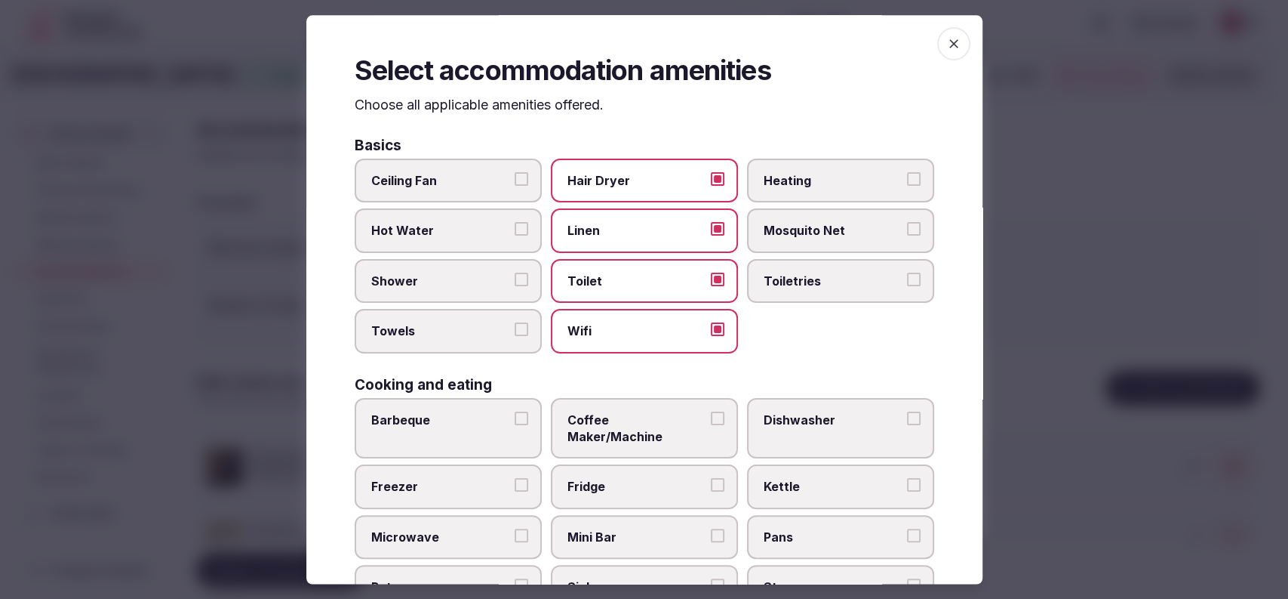
click at [451, 341] on label "Towels" at bounding box center [448, 331] width 187 height 44
click at [515, 337] on button "Towels" at bounding box center [522, 330] width 14 height 14
drag, startPoint x: 459, startPoint y: 299, endPoint x: 674, endPoint y: 276, distance: 216.3
click at [463, 296] on label "Shower" at bounding box center [448, 281] width 187 height 44
click at [515, 286] on button "Shower" at bounding box center [522, 279] width 14 height 14
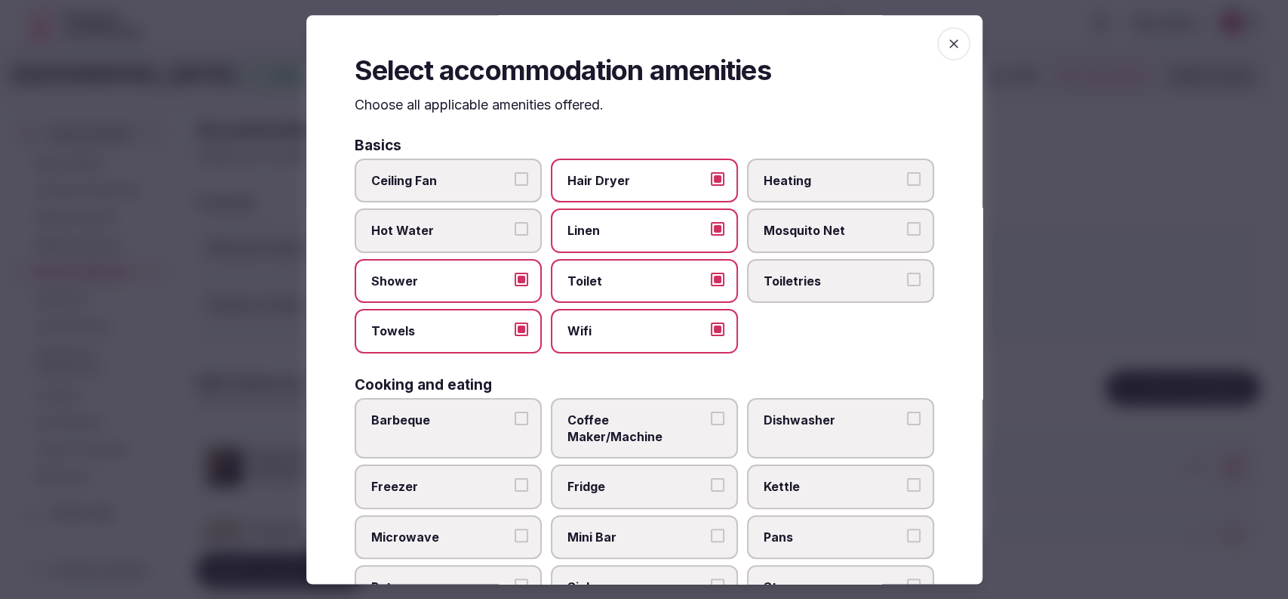
click at [789, 294] on label "Toiletries" at bounding box center [840, 281] width 187 height 44
click at [907, 286] on button "Toiletries" at bounding box center [914, 279] width 14 height 14
click at [640, 419] on span "Coffee Maker/Machine" at bounding box center [637, 428] width 139 height 34
click at [711, 419] on button "Coffee Maker/Machine" at bounding box center [718, 418] width 14 height 14
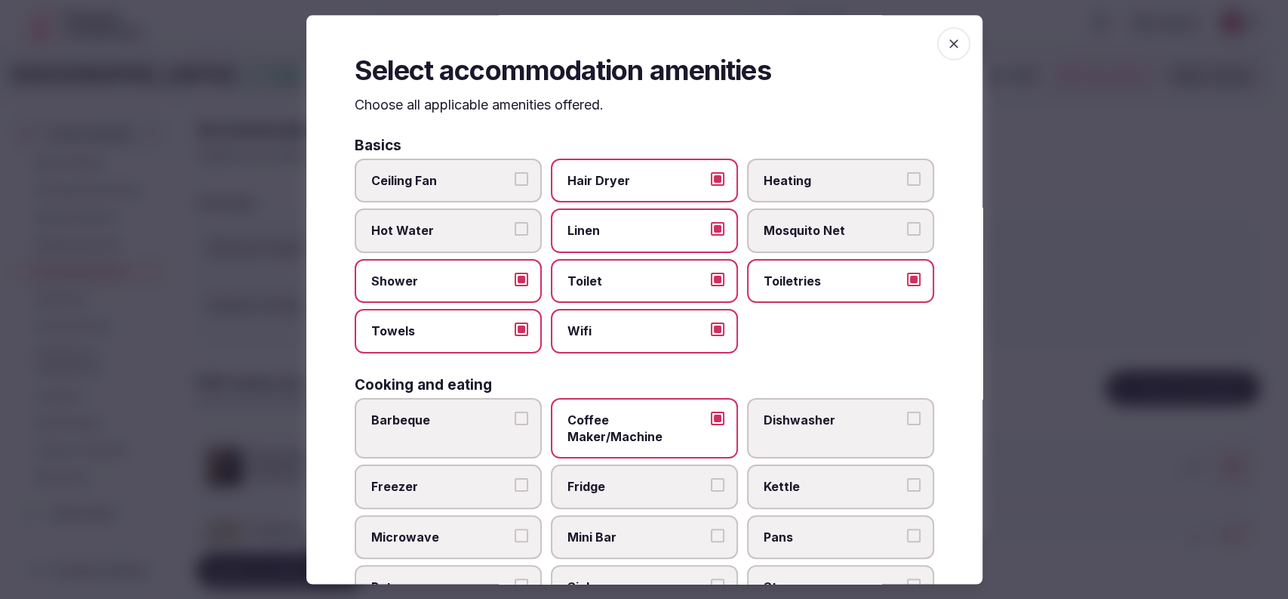
click at [623, 479] on span "Fridge" at bounding box center [637, 487] width 139 height 17
click at [711, 479] on button "Fridge" at bounding box center [718, 486] width 14 height 14
click at [608, 515] on label "Mini Bar" at bounding box center [644, 537] width 187 height 44
click at [711, 528] on button "Mini Bar" at bounding box center [718, 535] width 14 height 14
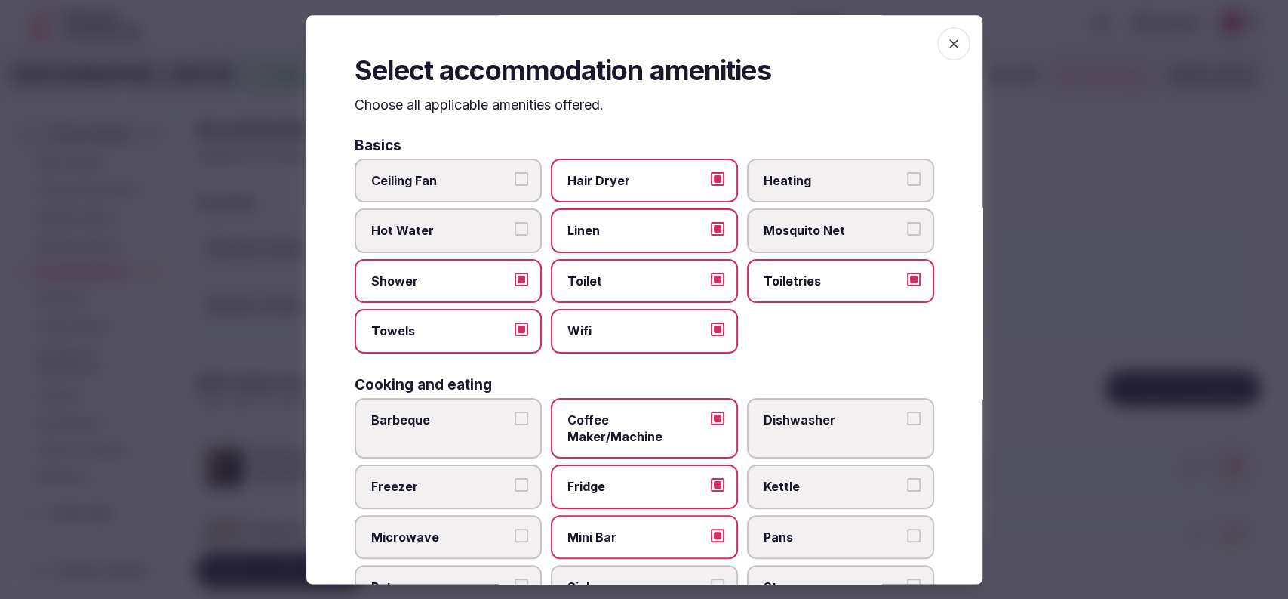
click at [784, 479] on span "Kettle" at bounding box center [833, 487] width 139 height 17
click at [907, 479] on button "Kettle" at bounding box center [914, 486] width 14 height 14
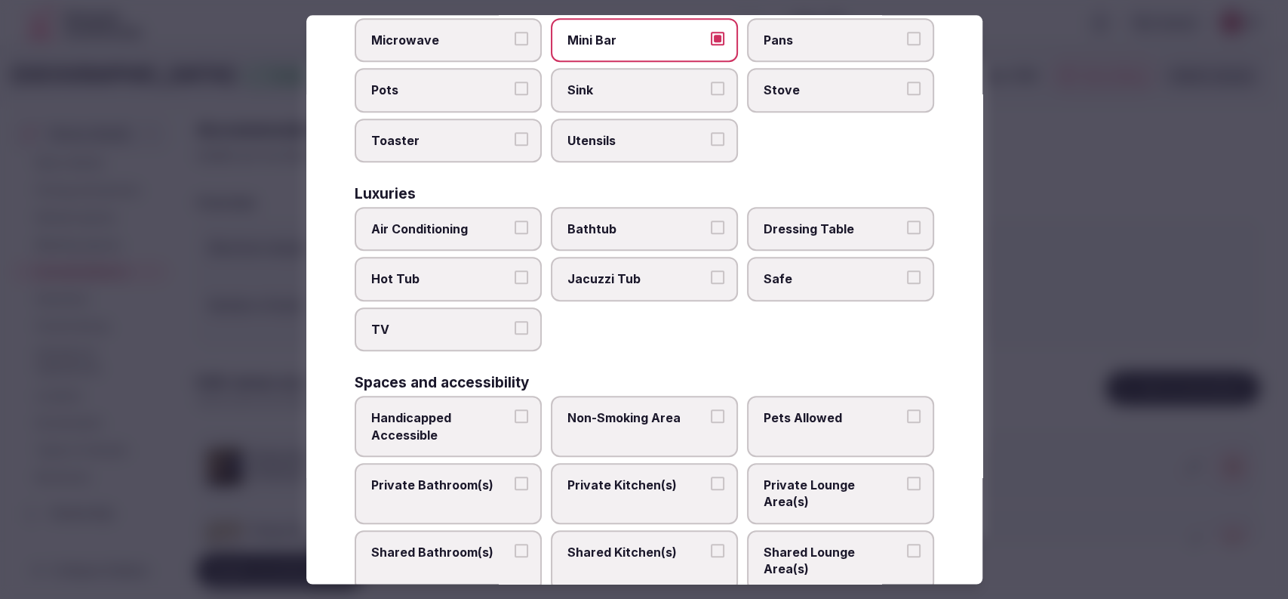
click at [629, 220] on span "Bathtub" at bounding box center [637, 228] width 139 height 17
click at [711, 220] on button "Bathtub" at bounding box center [718, 227] width 14 height 14
click at [470, 220] on span "Air Conditioning" at bounding box center [440, 228] width 139 height 17
click at [515, 220] on button "Air Conditioning" at bounding box center [522, 227] width 14 height 14
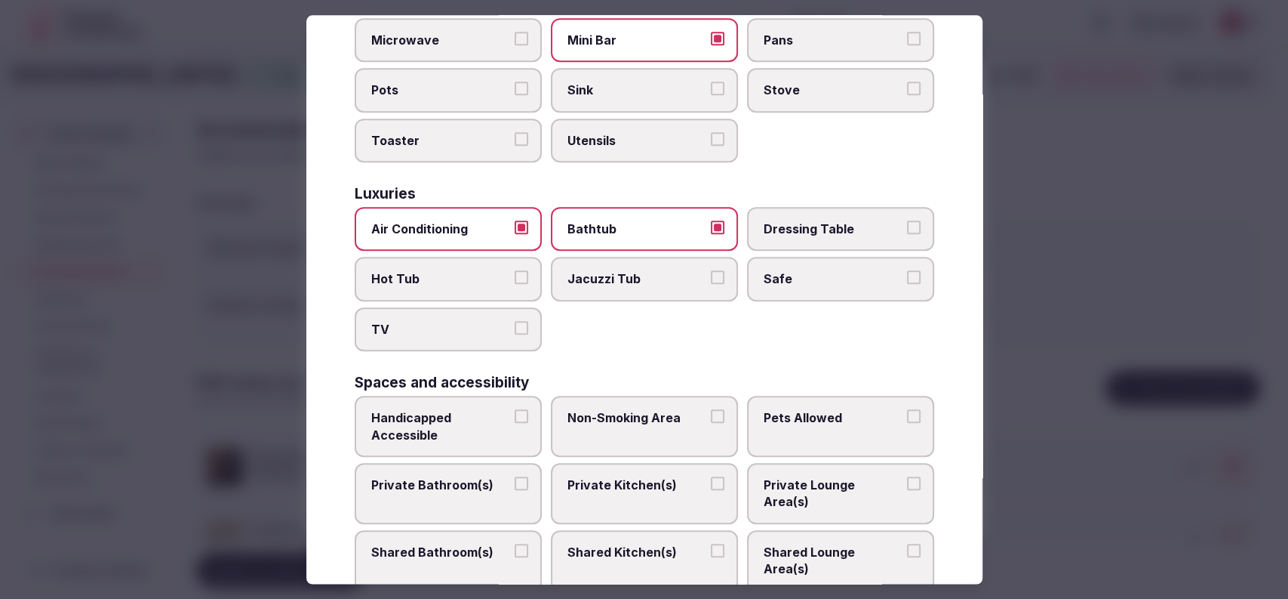
click at [451, 463] on label "Private Bathroom(s)" at bounding box center [448, 493] width 187 height 61
click at [515, 476] on button "Private Bathroom(s)" at bounding box center [522, 483] width 14 height 14
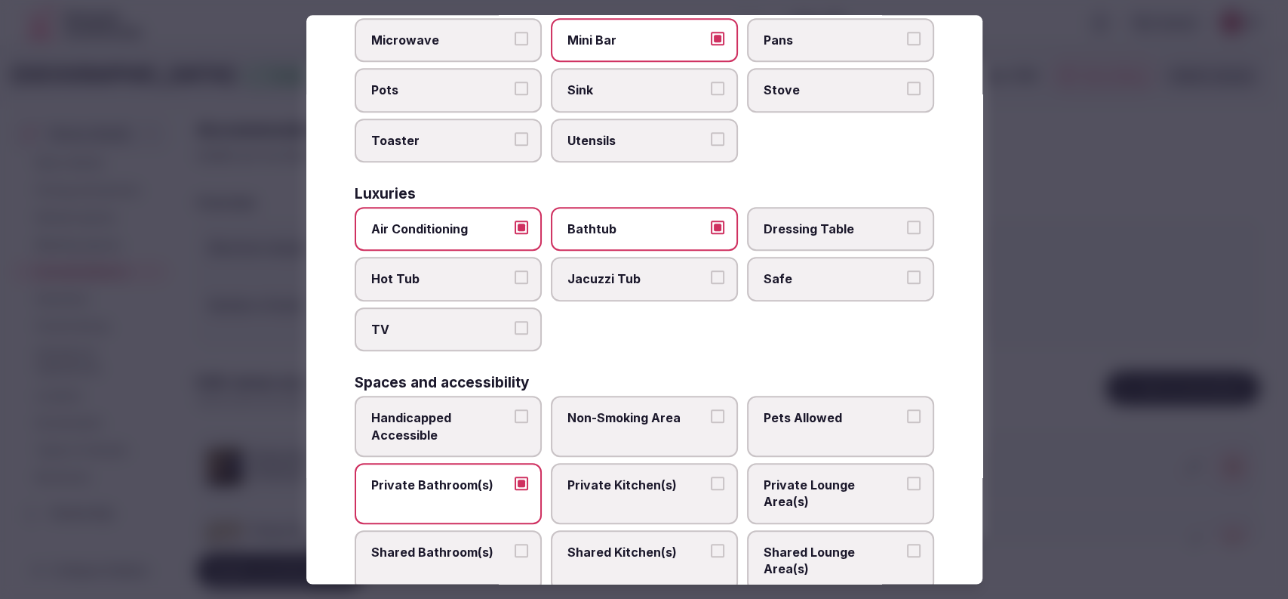
scroll to position [756, 0]
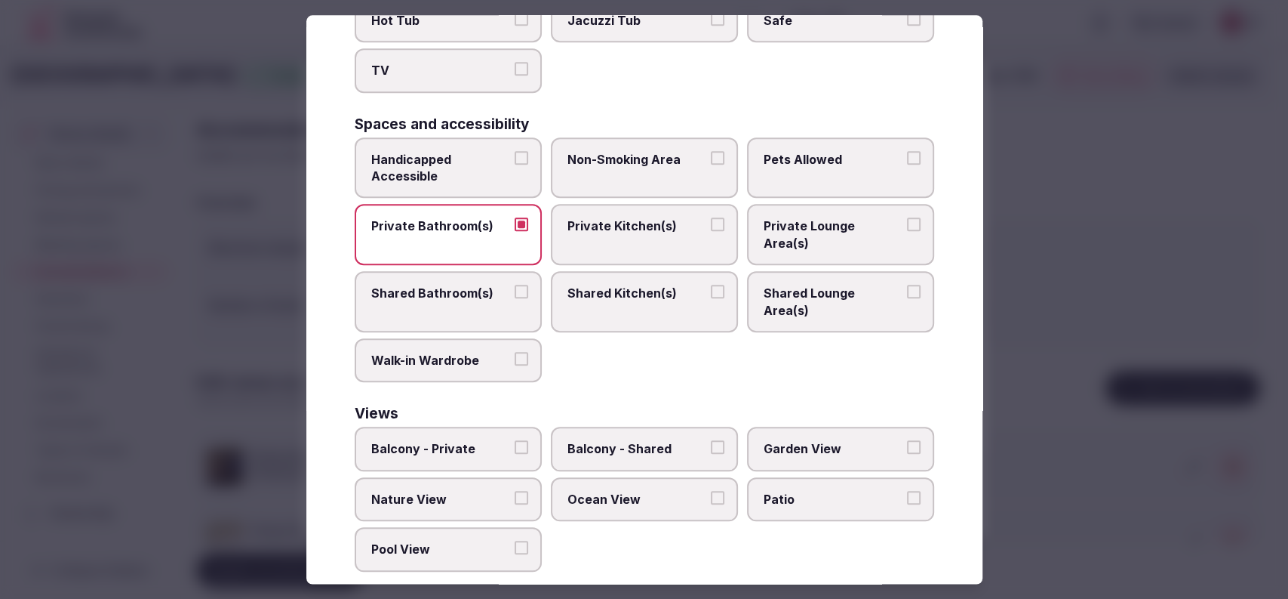
click at [1123, 277] on div at bounding box center [644, 299] width 1288 height 599
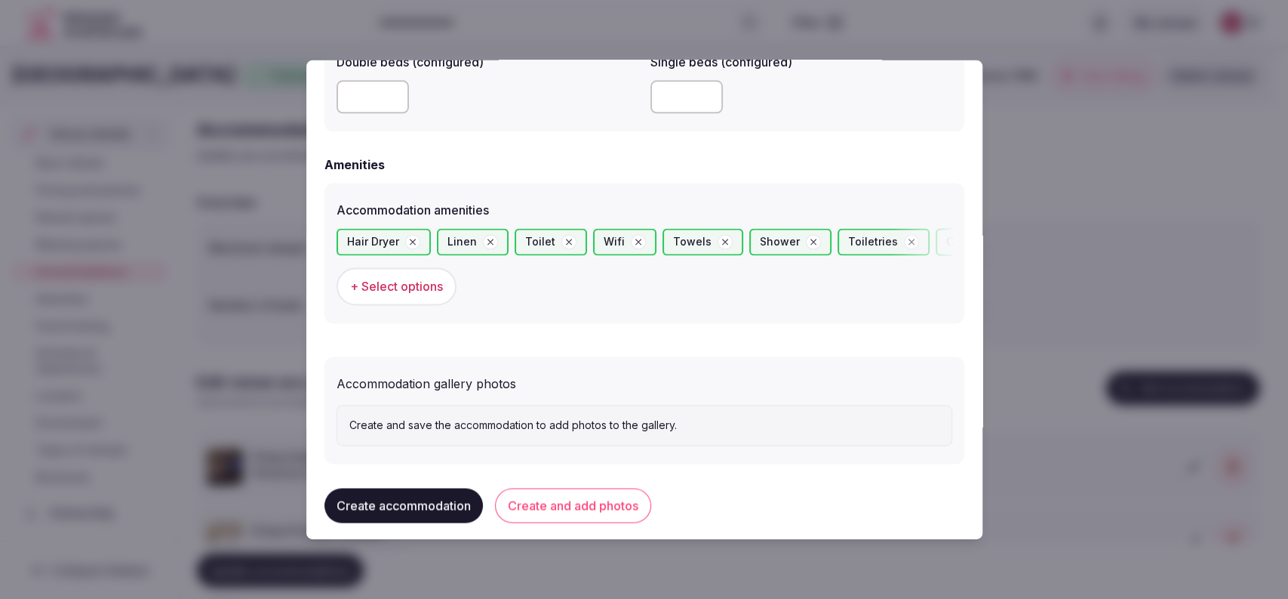
scroll to position [1371, 0]
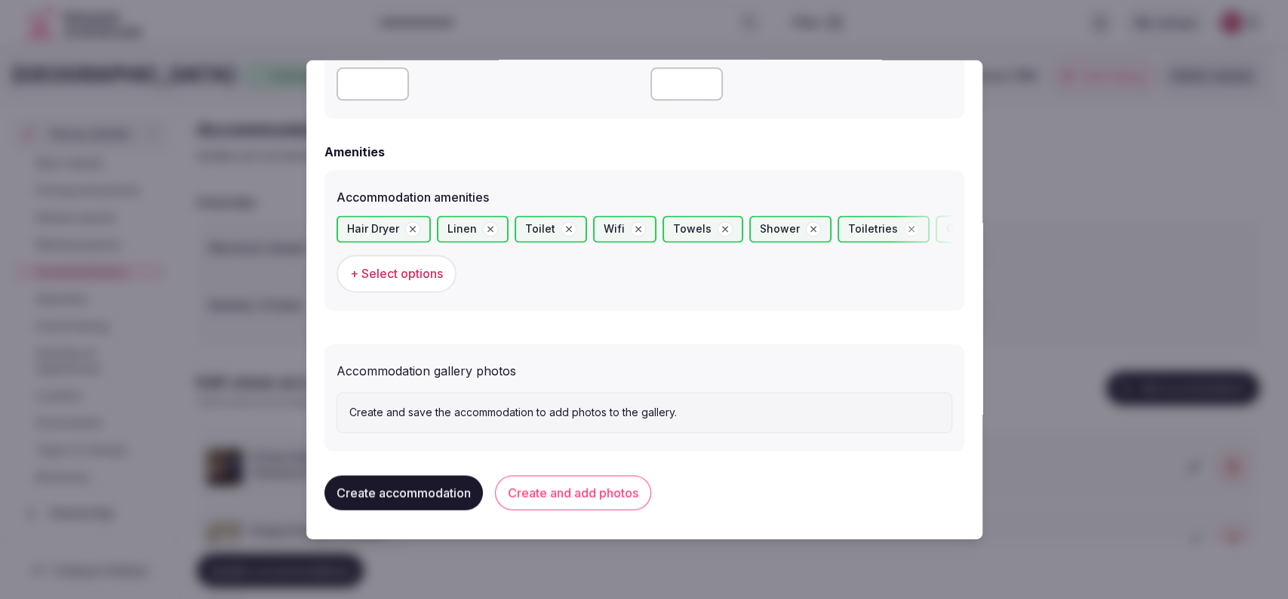
click at [598, 486] on button "Create and add photos" at bounding box center [573, 493] width 156 height 35
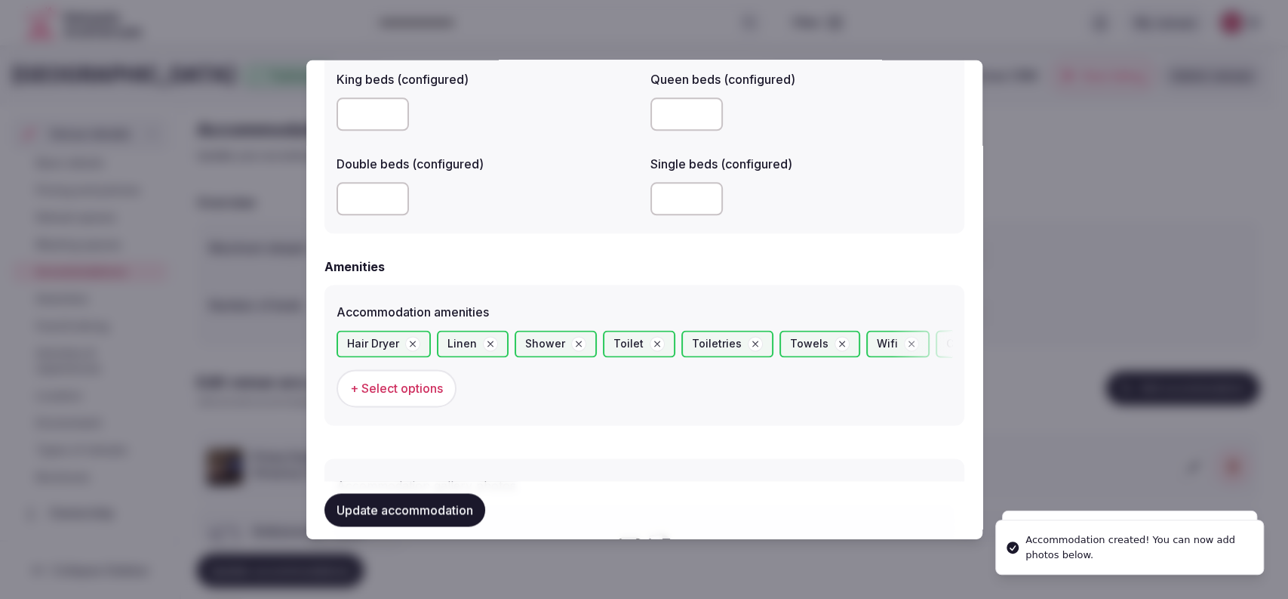
scroll to position [1510, 0]
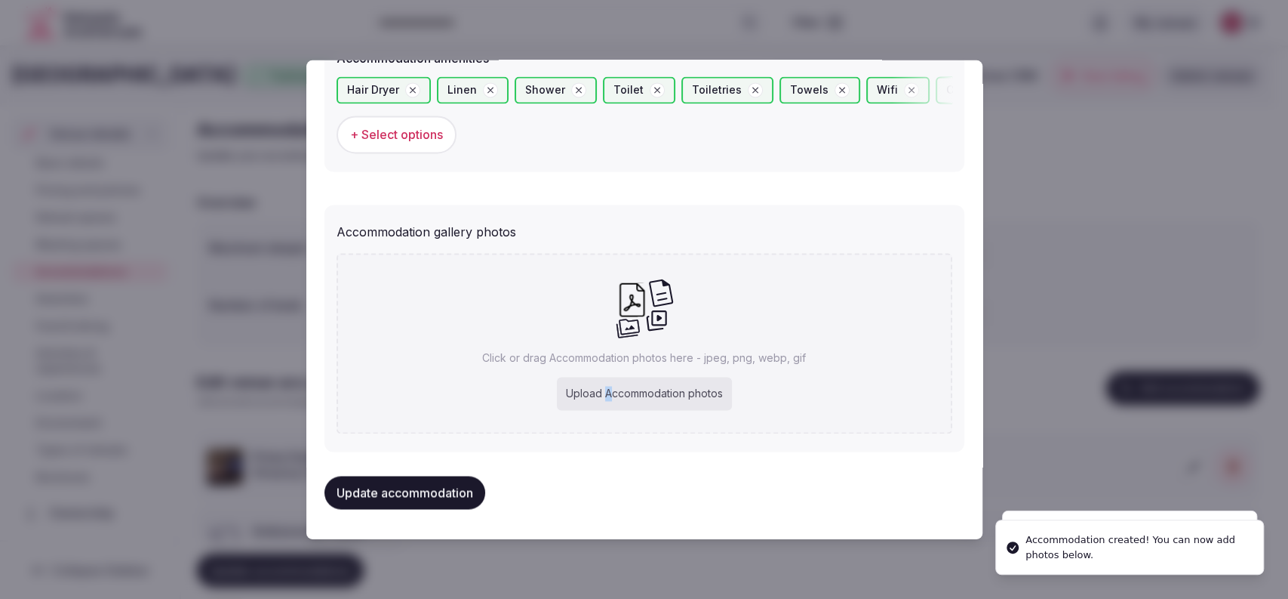
click at [602, 395] on div "Upload Accommodation photos" at bounding box center [644, 393] width 175 height 33
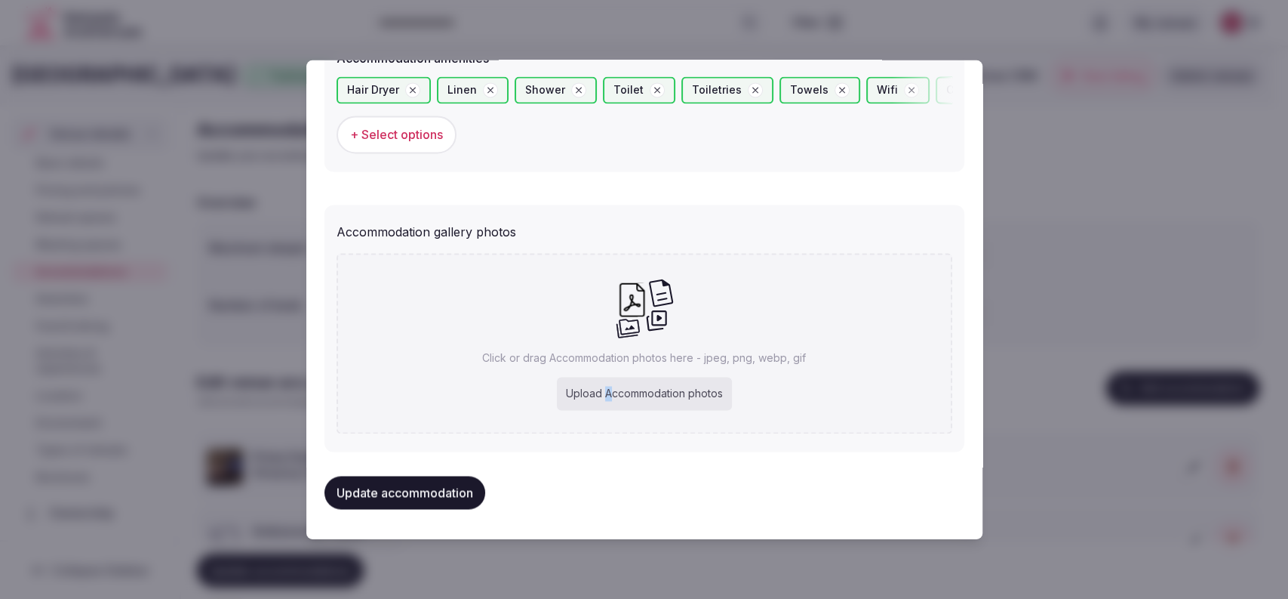
type input "**********"
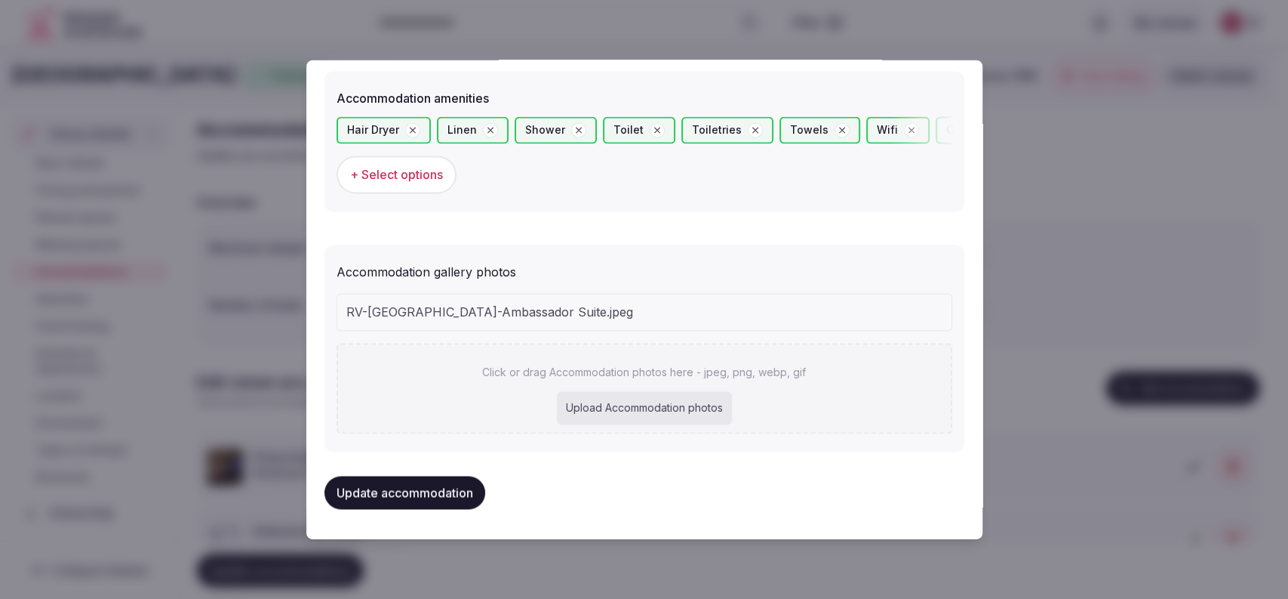
click at [747, 257] on div "Accommodation gallery photos" at bounding box center [645, 269] width 616 height 24
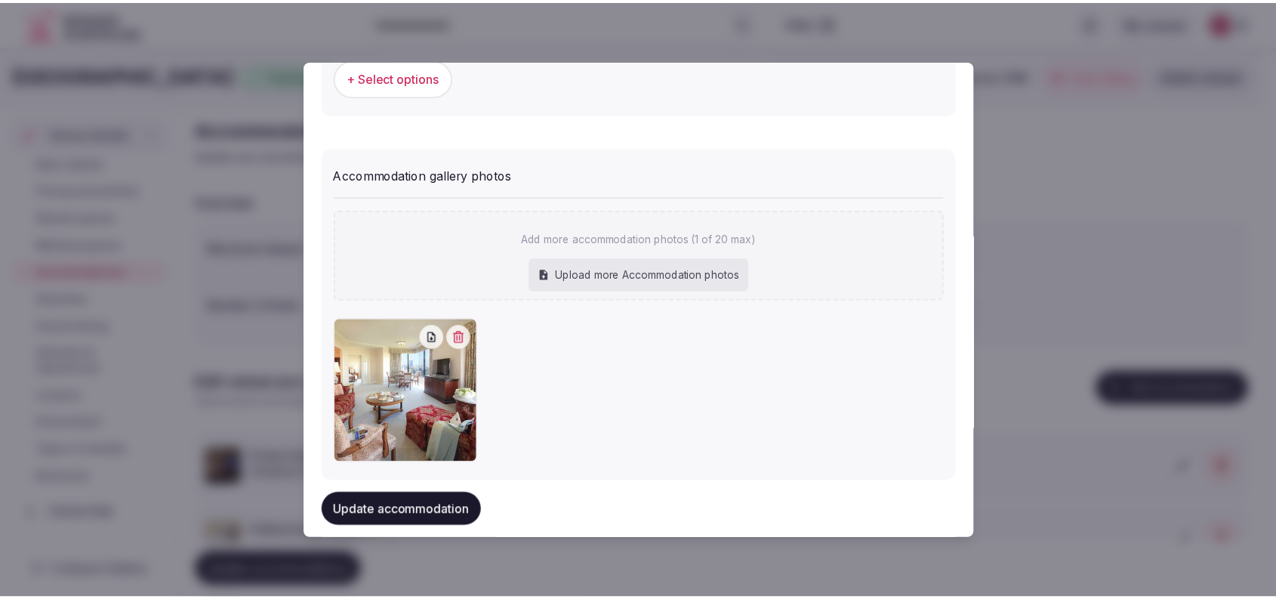
scroll to position [1594, 0]
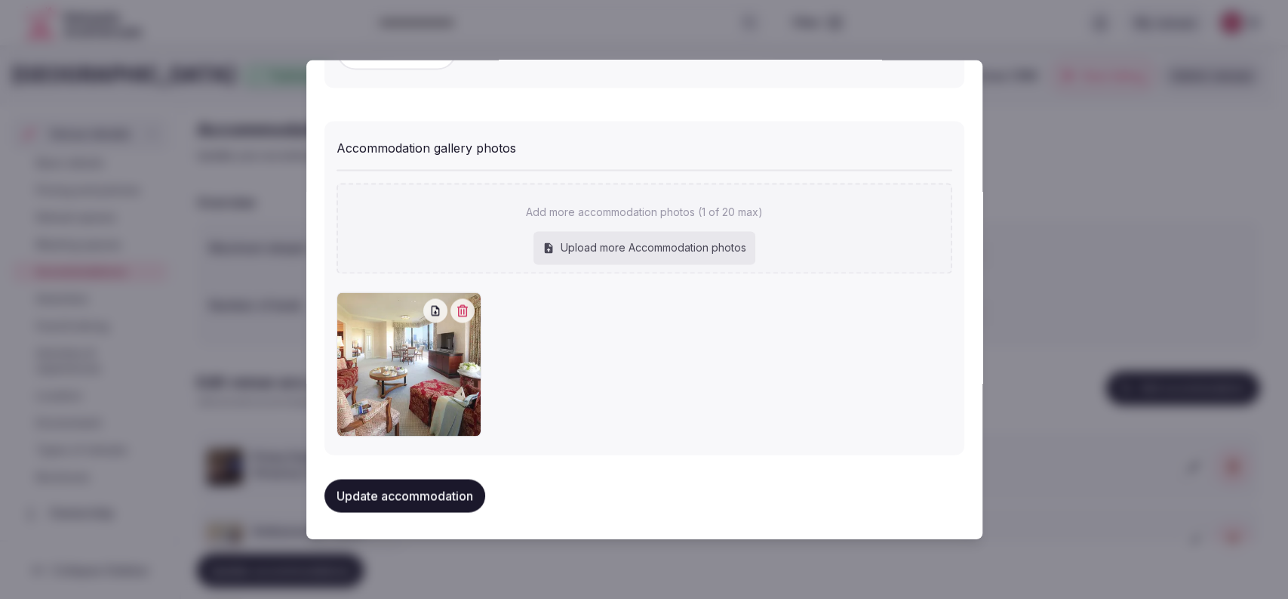
click at [459, 485] on button "Update accommodation" at bounding box center [405, 495] width 161 height 33
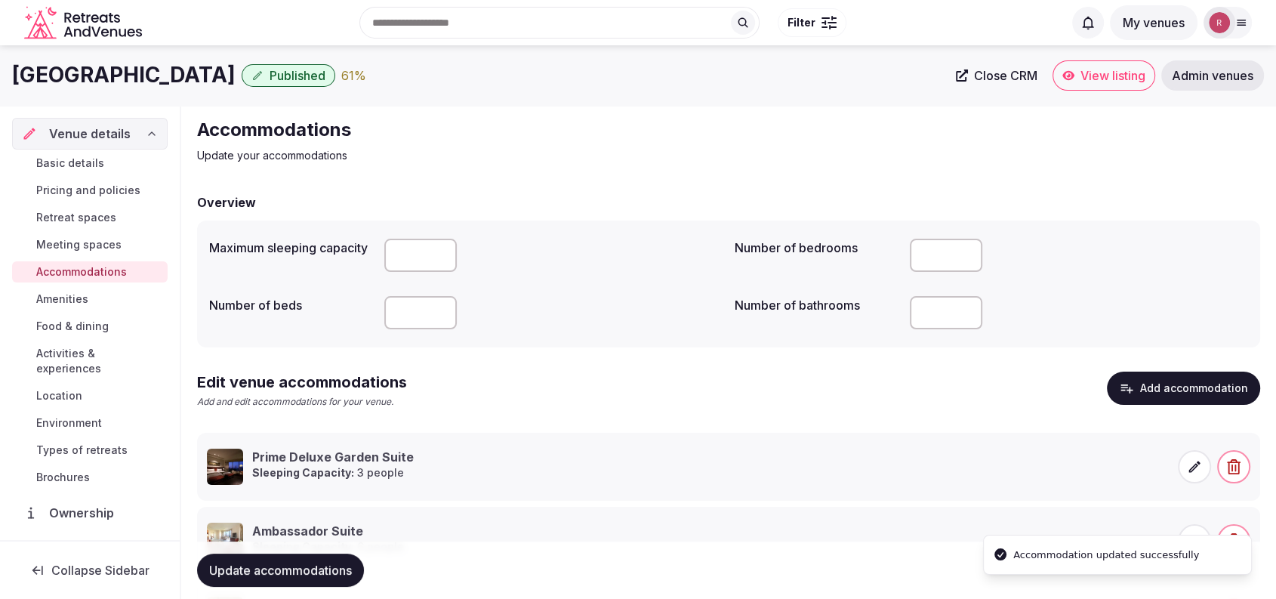
click at [280, 557] on button "Update accommodations" at bounding box center [280, 569] width 167 height 33
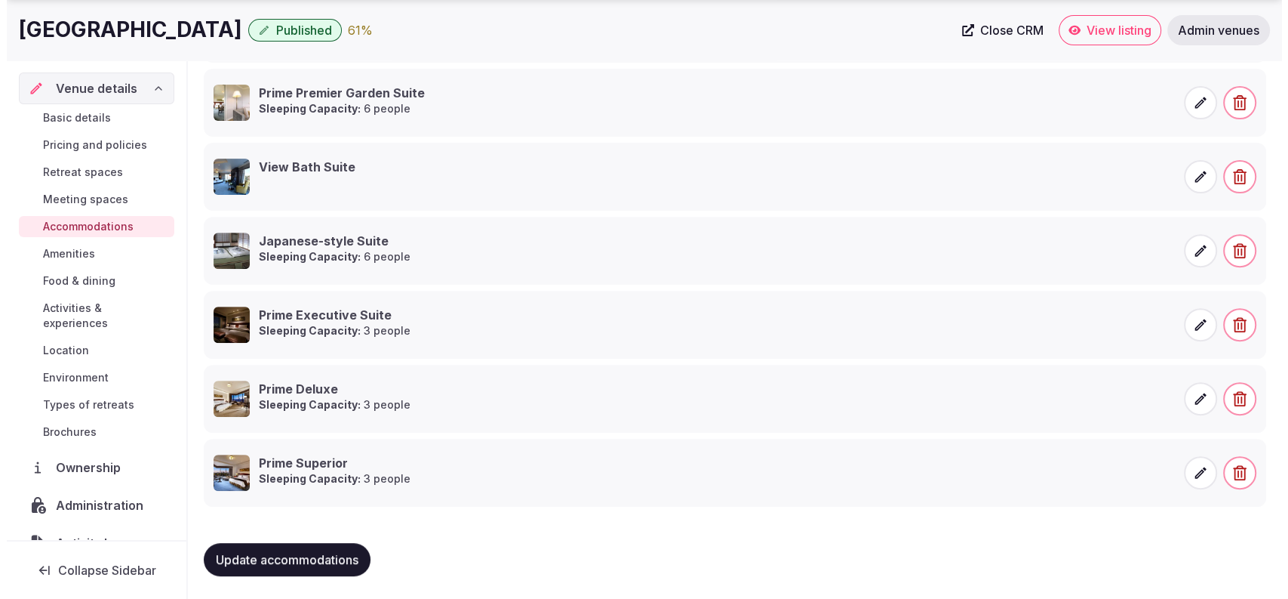
scroll to position [0, 0]
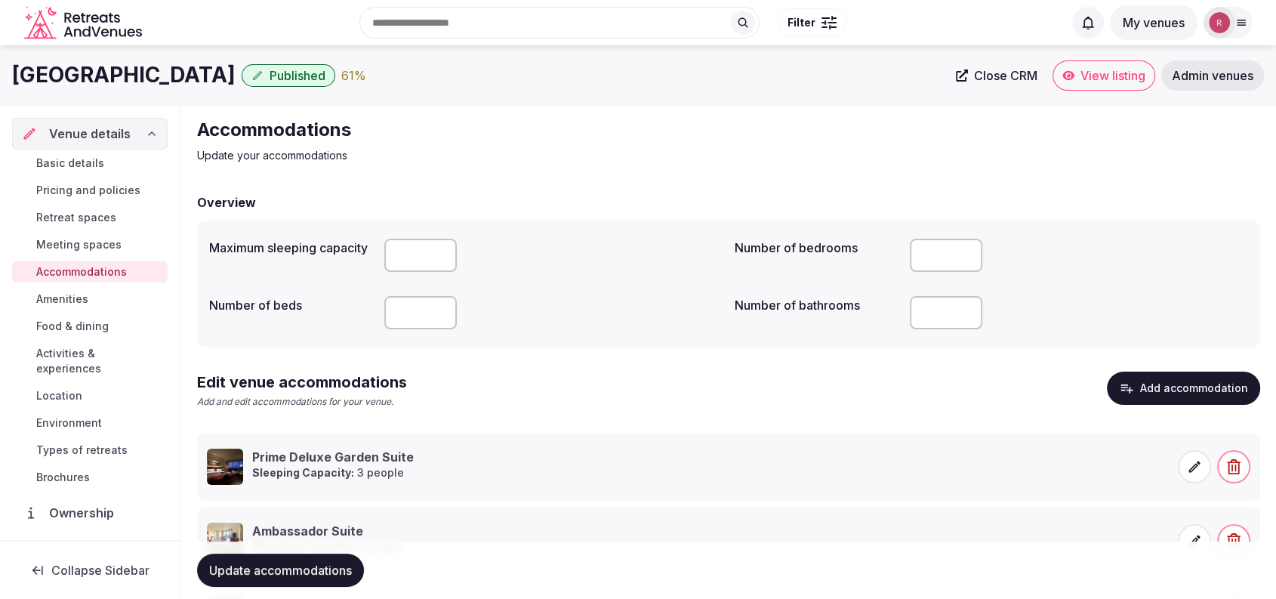
click at [1220, 388] on button "Add accommodation" at bounding box center [1182, 387] width 153 height 33
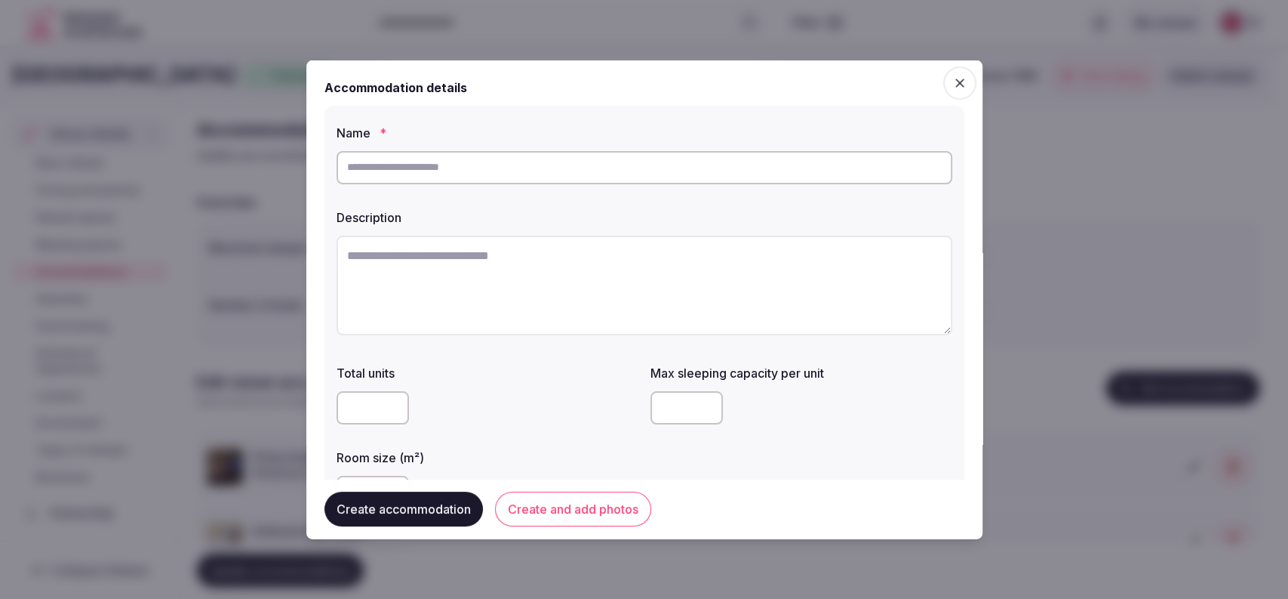
click at [432, 180] on input "text" at bounding box center [645, 166] width 616 height 33
paste input "**********"
type input "**********"
click at [407, 275] on textarea at bounding box center [645, 285] width 616 height 100
click at [411, 287] on textarea "To enrich screen reader interactions, please activate Accessibility in Grammarl…" at bounding box center [645, 285] width 616 height 100
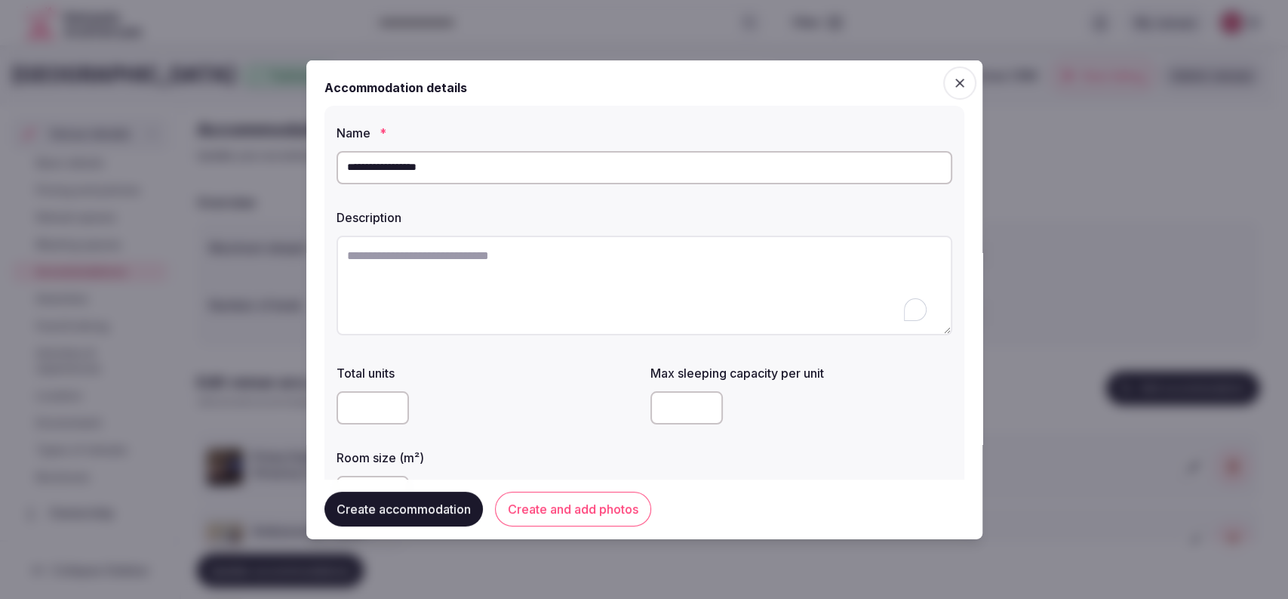
paste textarea "**********"
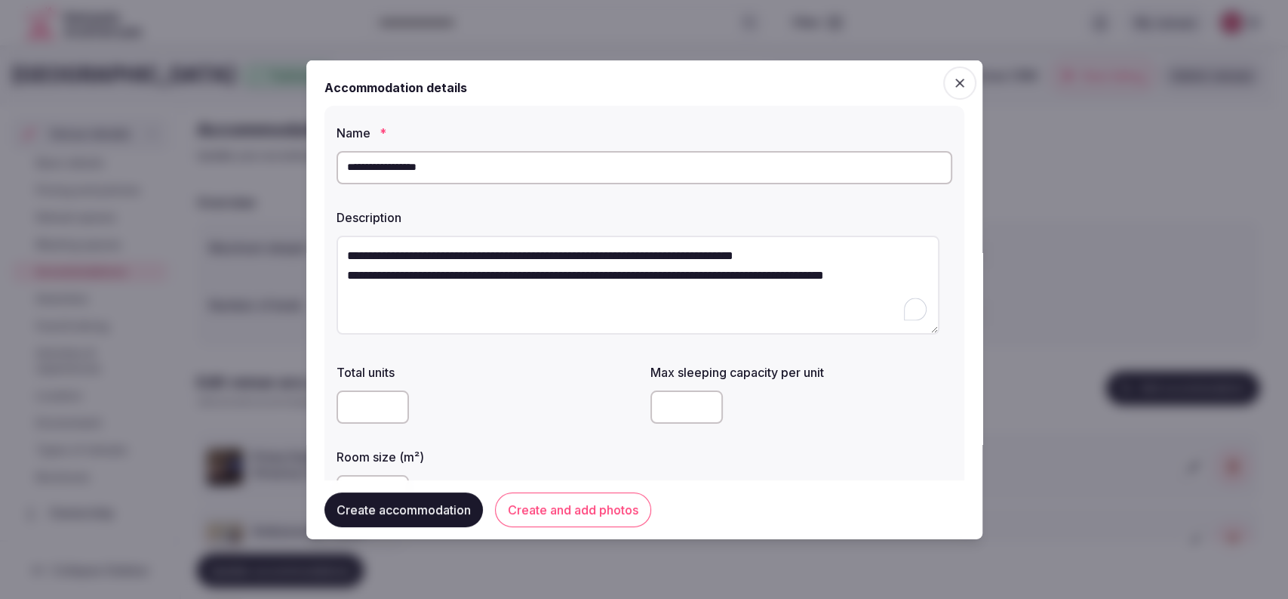
click at [340, 279] on textarea "**********" at bounding box center [638, 285] width 603 height 100
type textarea "**********"
click at [661, 401] on input "number" at bounding box center [687, 406] width 72 height 33
type input "*"
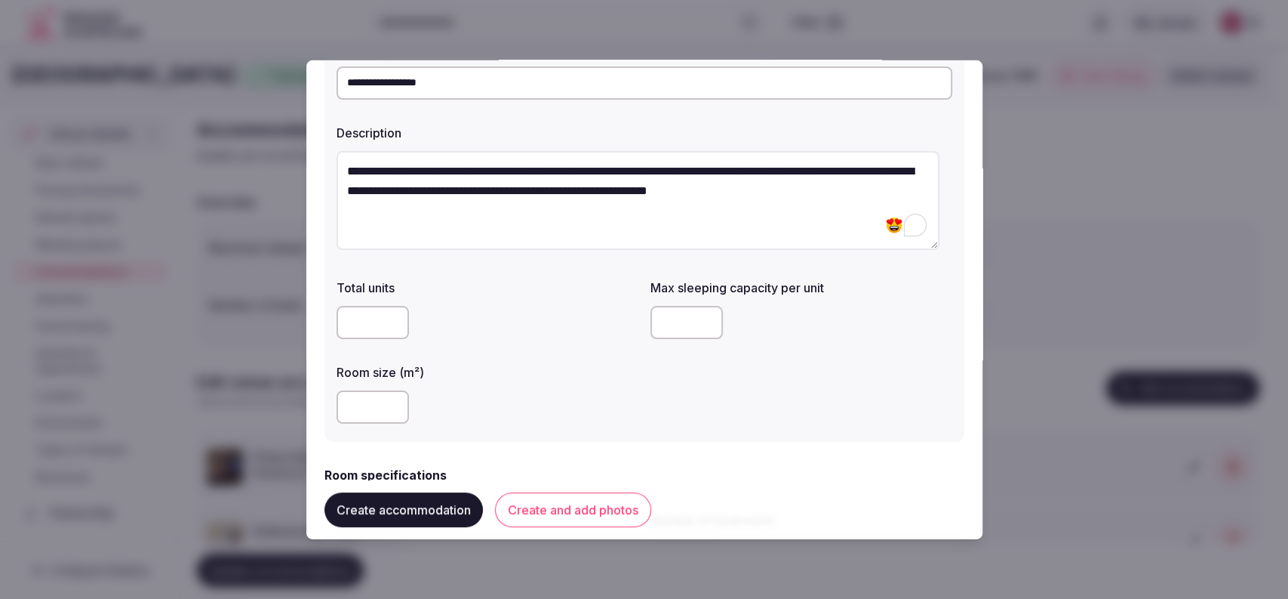
click at [350, 392] on input "number" at bounding box center [373, 406] width 72 height 33
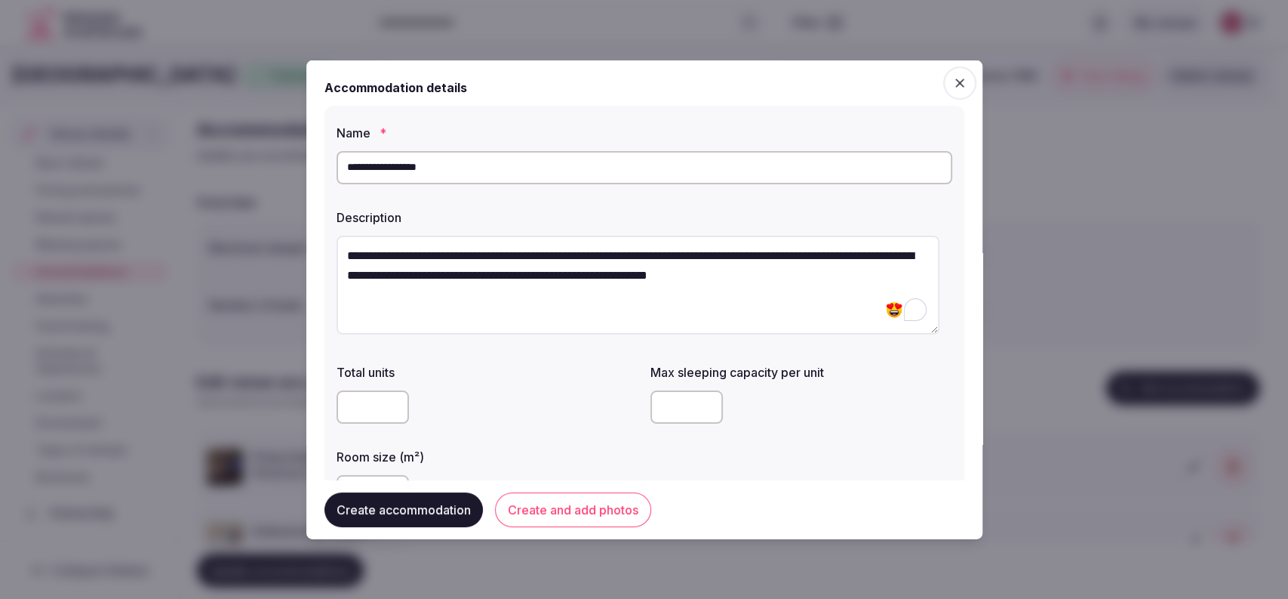
scroll to position [419, 0]
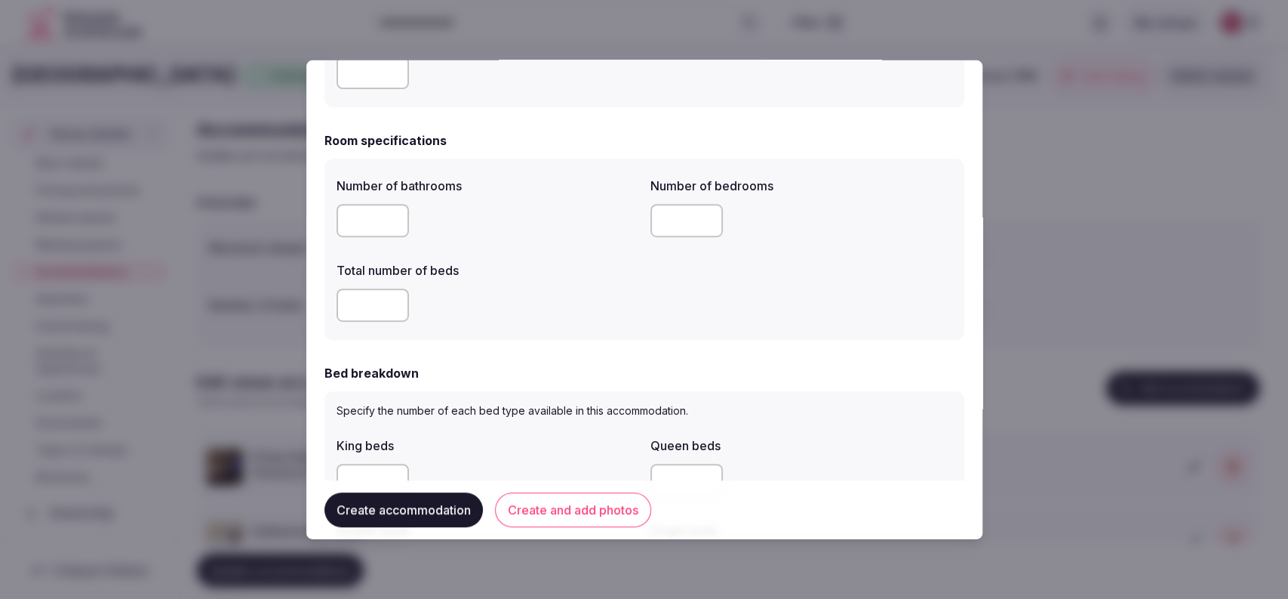
type input "***"
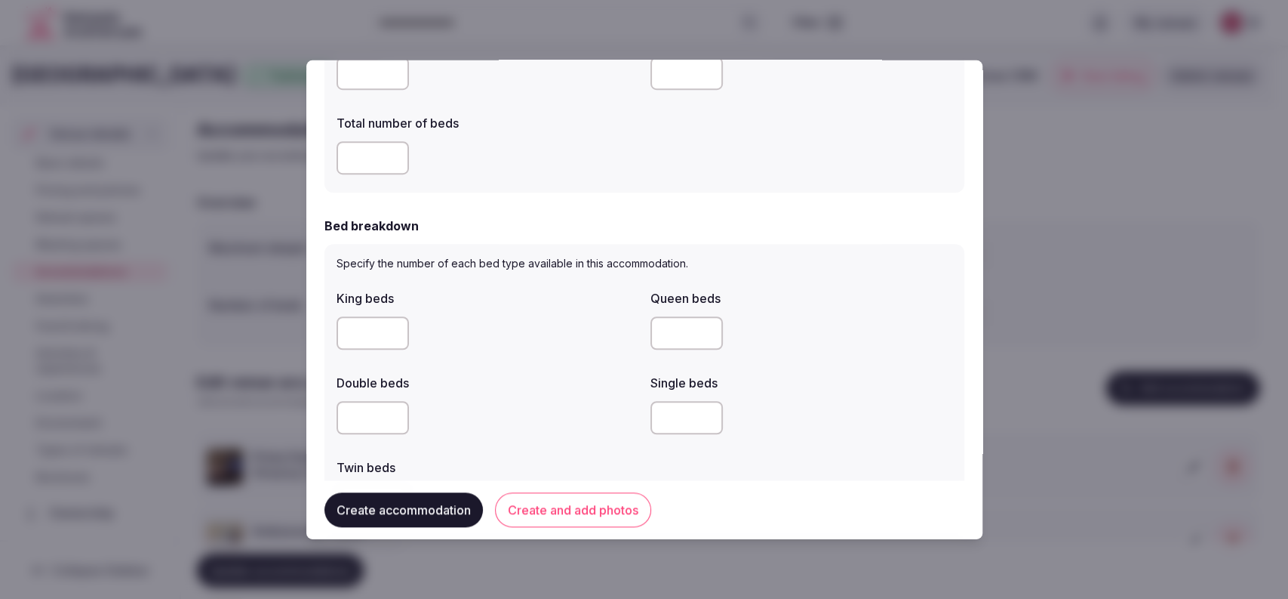
scroll to position [604, 0]
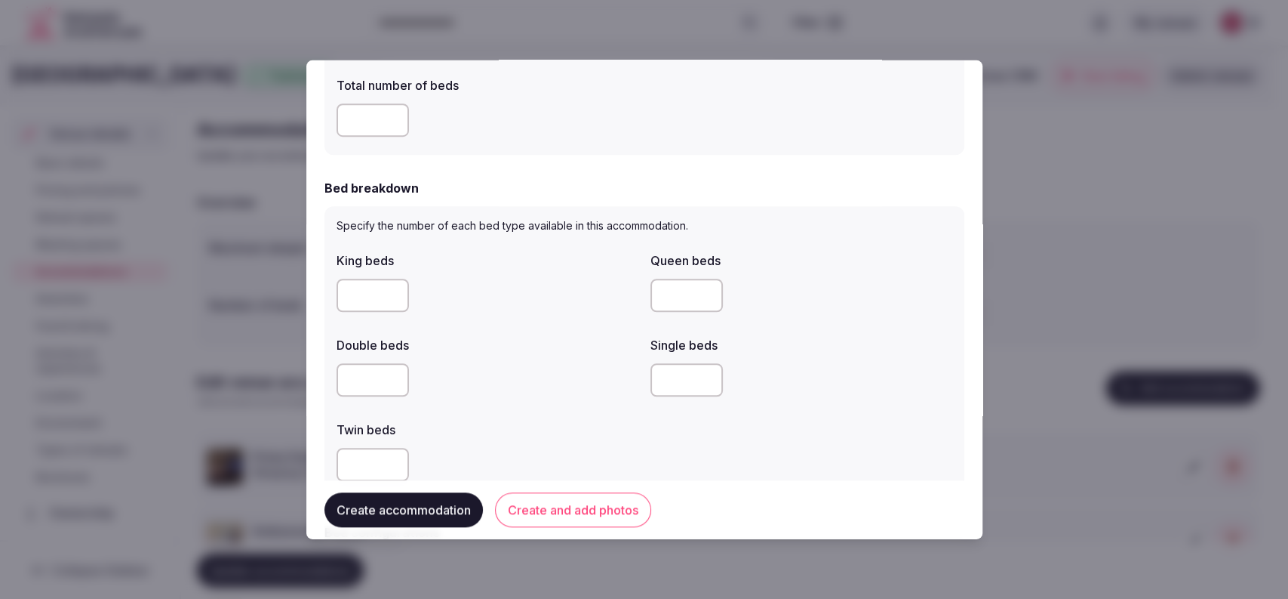
click at [343, 288] on input "number" at bounding box center [373, 295] width 72 height 33
type input "*"
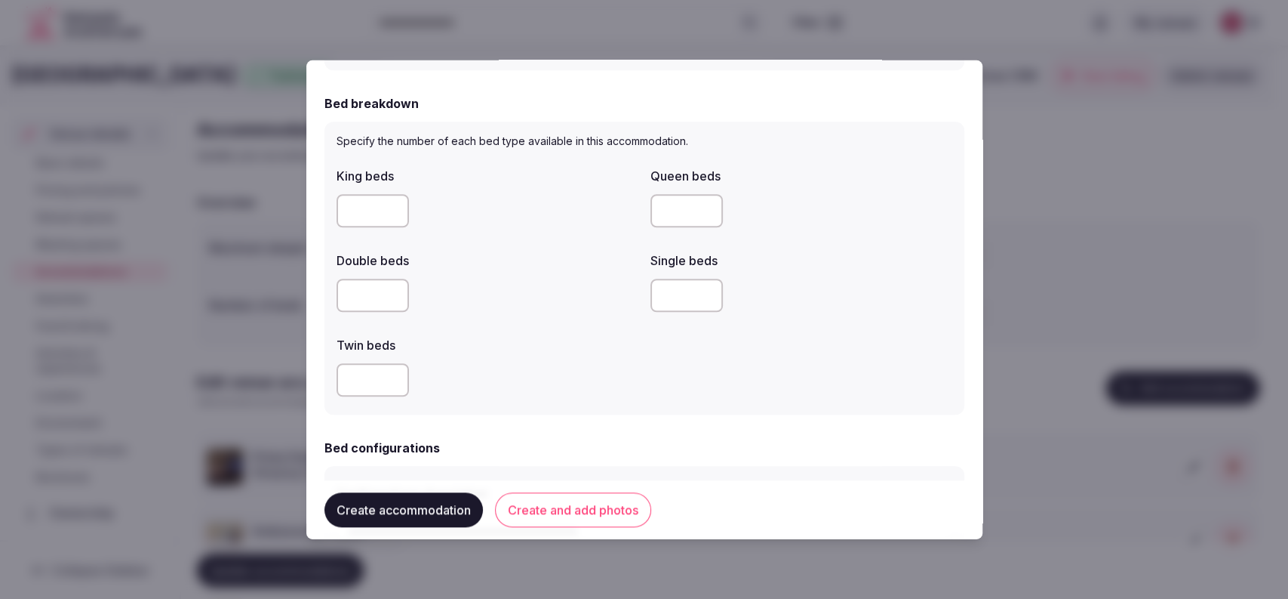
scroll to position [725, 0]
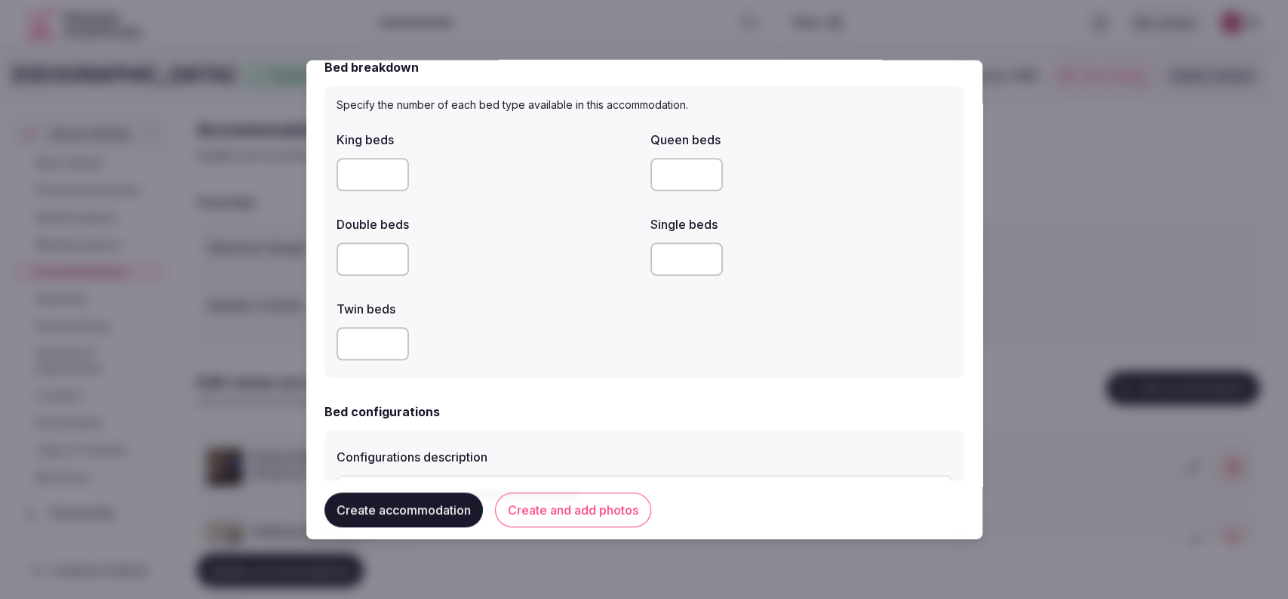
click at [344, 339] on input "number" at bounding box center [373, 343] width 72 height 33
type input "*"
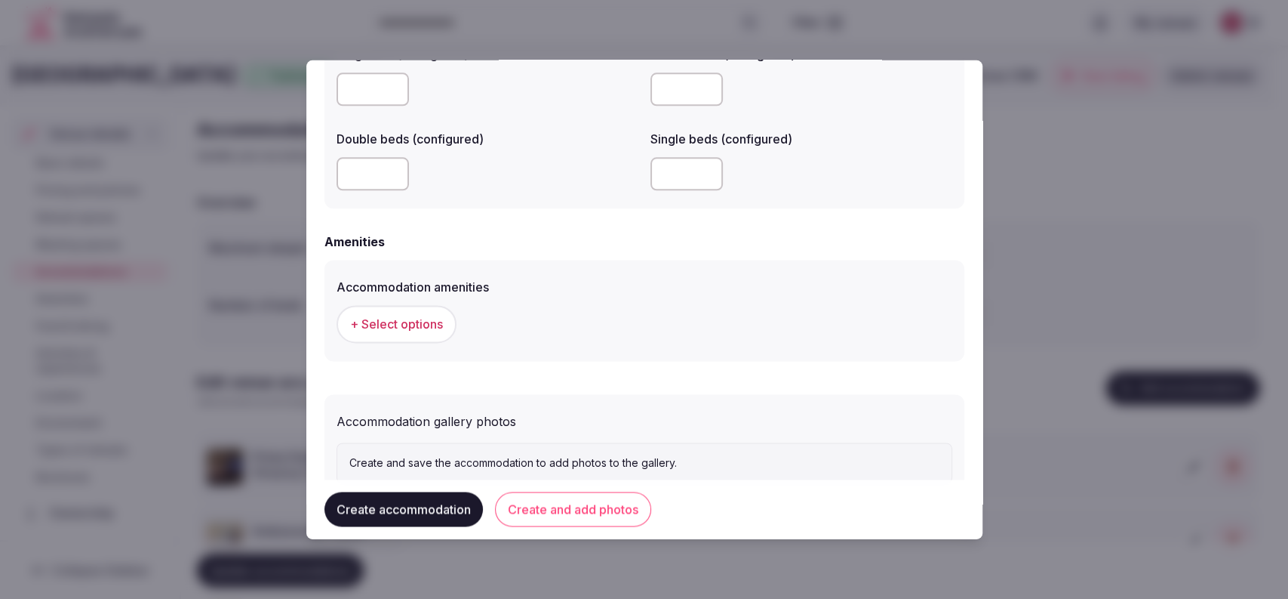
scroll to position [1333, 0]
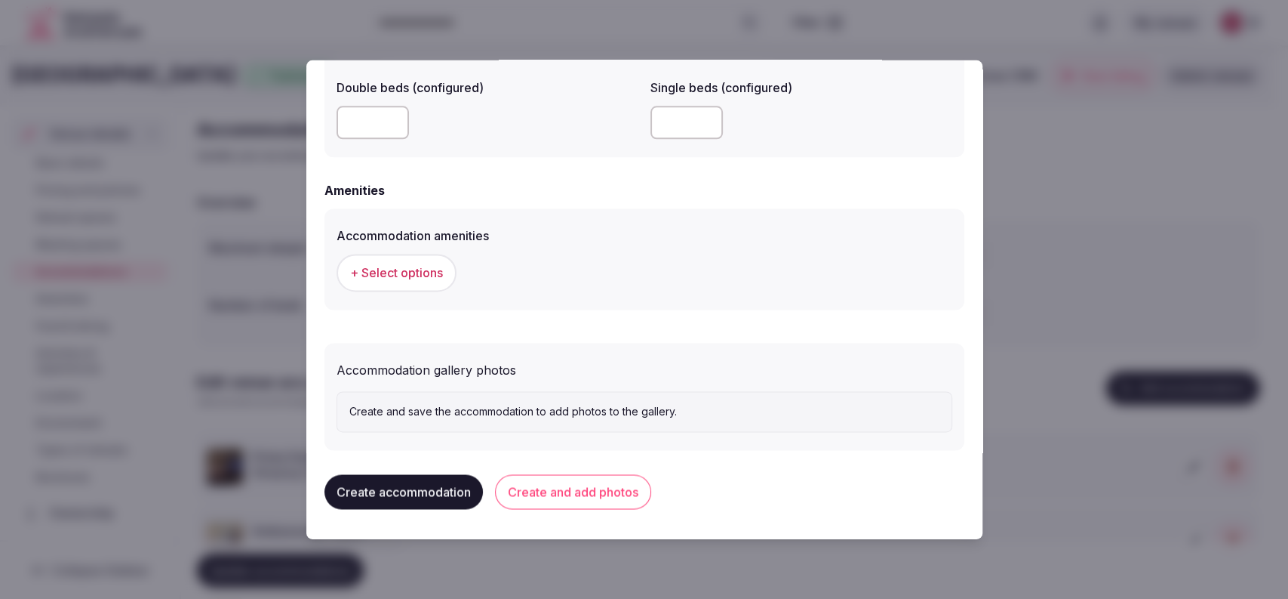
click at [388, 278] on span "+ Select options" at bounding box center [396, 273] width 93 height 17
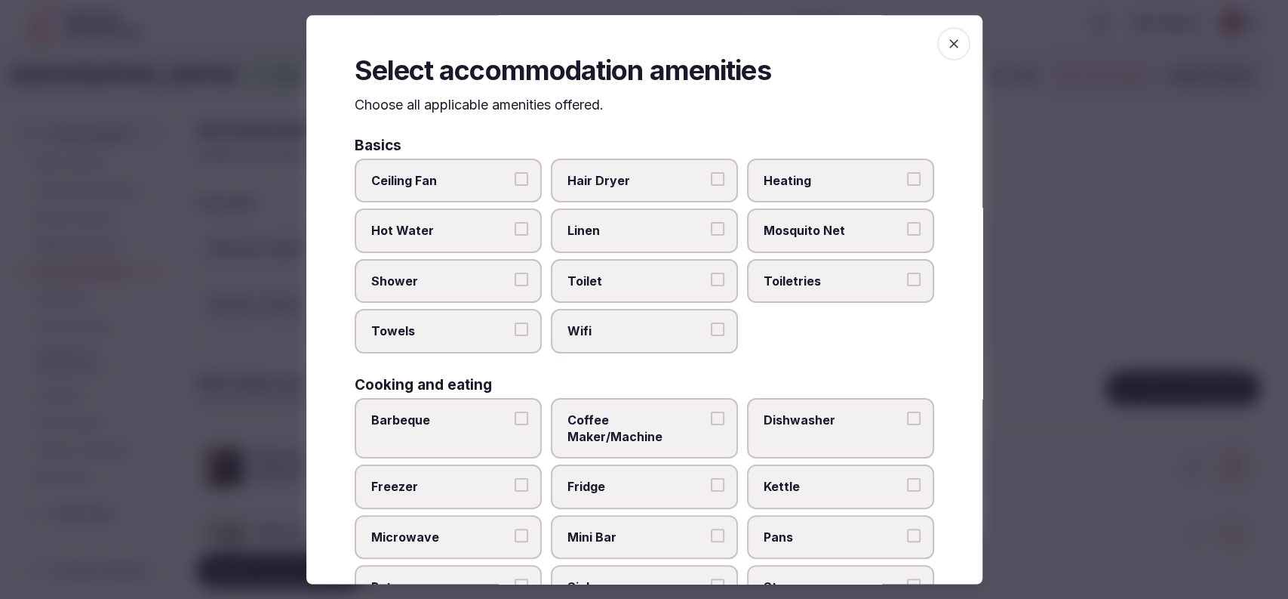
click at [582, 185] on span "Hair Dryer" at bounding box center [637, 180] width 139 height 17
click at [711, 185] on button "Hair Dryer" at bounding box center [718, 179] width 14 height 14
drag, startPoint x: 780, startPoint y: 292, endPoint x: 749, endPoint y: 309, distance: 34.8
click at [777, 294] on label "Toiletries" at bounding box center [840, 281] width 187 height 44
click at [657, 289] on label "Toilet" at bounding box center [644, 281] width 187 height 44
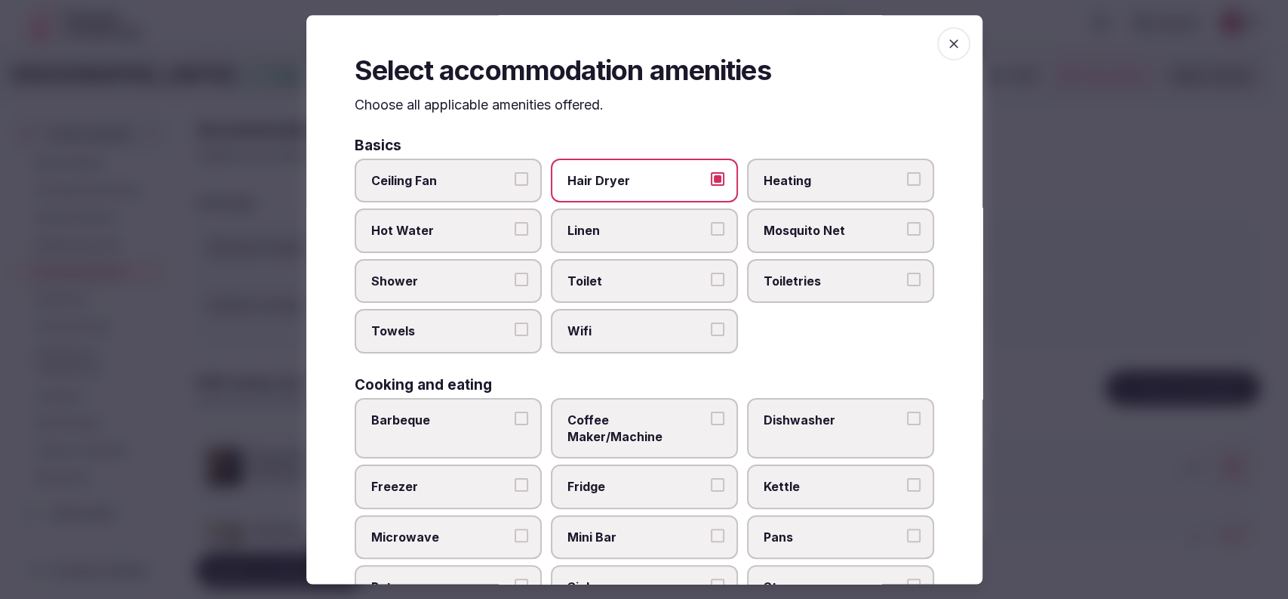
click at [711, 286] on button "Toilet" at bounding box center [718, 279] width 14 height 14
click at [637, 323] on span "Wifi" at bounding box center [637, 331] width 139 height 17
click at [711, 323] on button "Wifi" at bounding box center [718, 330] width 14 height 14
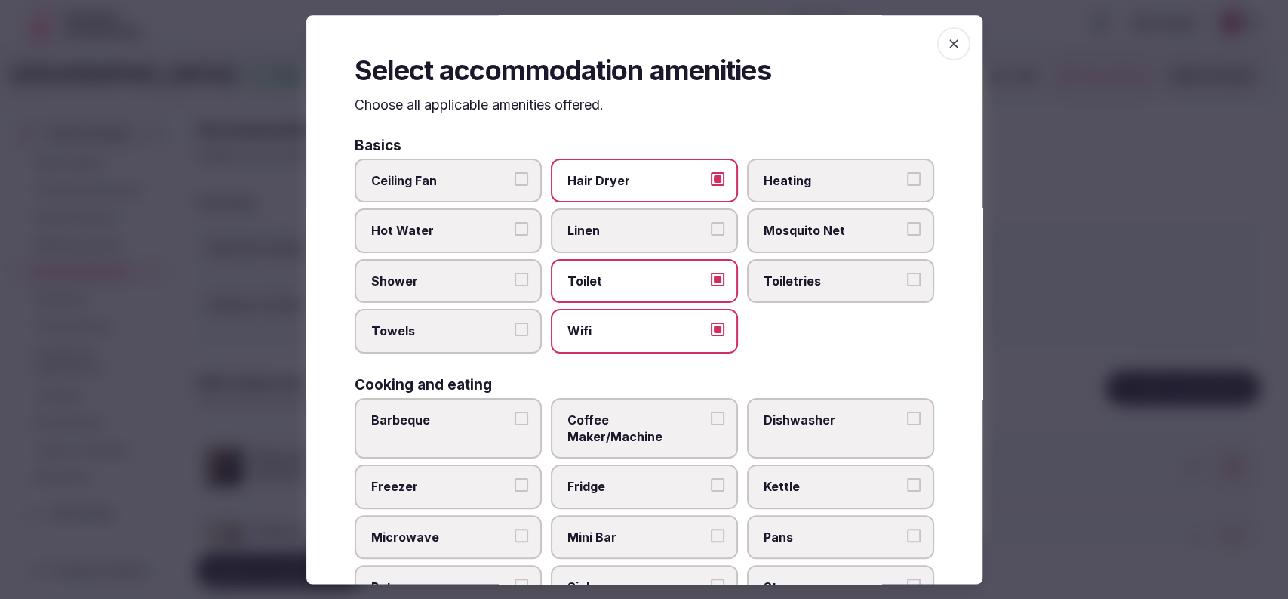
click at [636, 235] on span "Linen" at bounding box center [637, 231] width 139 height 17
click at [711, 235] on button "Linen" at bounding box center [718, 230] width 14 height 14
click at [393, 283] on span "Shower" at bounding box center [440, 280] width 139 height 17
click at [515, 283] on button "Shower" at bounding box center [522, 279] width 14 height 14
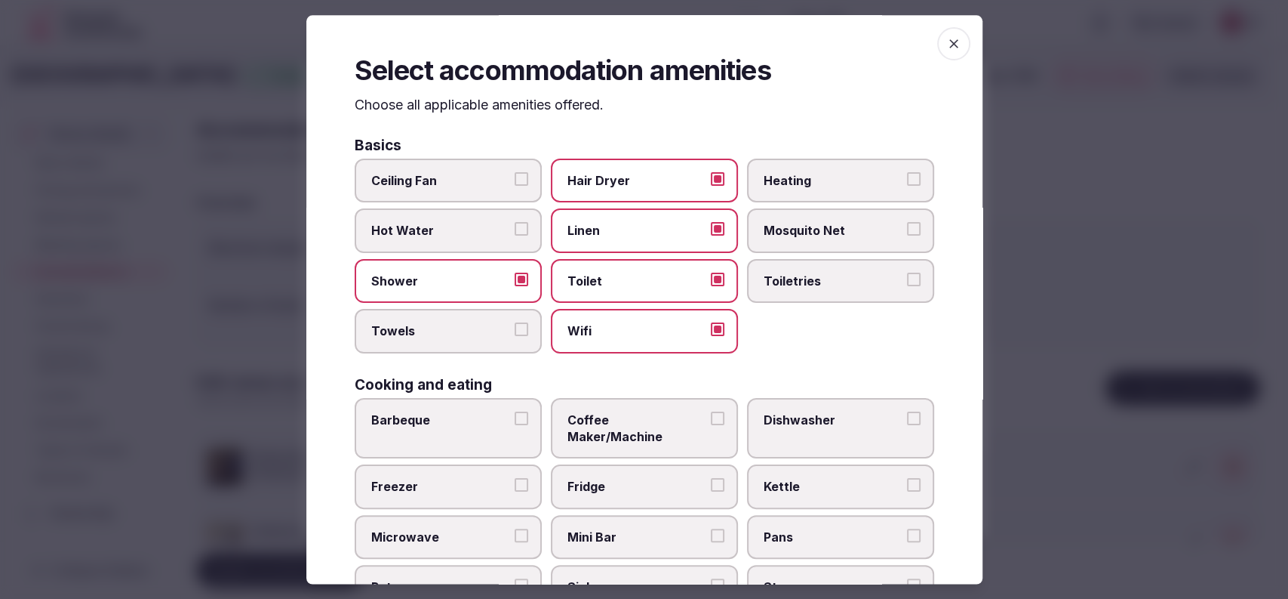
click at [394, 326] on span "Towels" at bounding box center [440, 331] width 139 height 17
click at [515, 326] on button "Towels" at bounding box center [522, 330] width 14 height 14
click at [584, 419] on span "Coffee Maker/Machine" at bounding box center [637, 428] width 139 height 34
click at [711, 419] on button "Coffee Maker/Machine" at bounding box center [718, 418] width 14 height 14
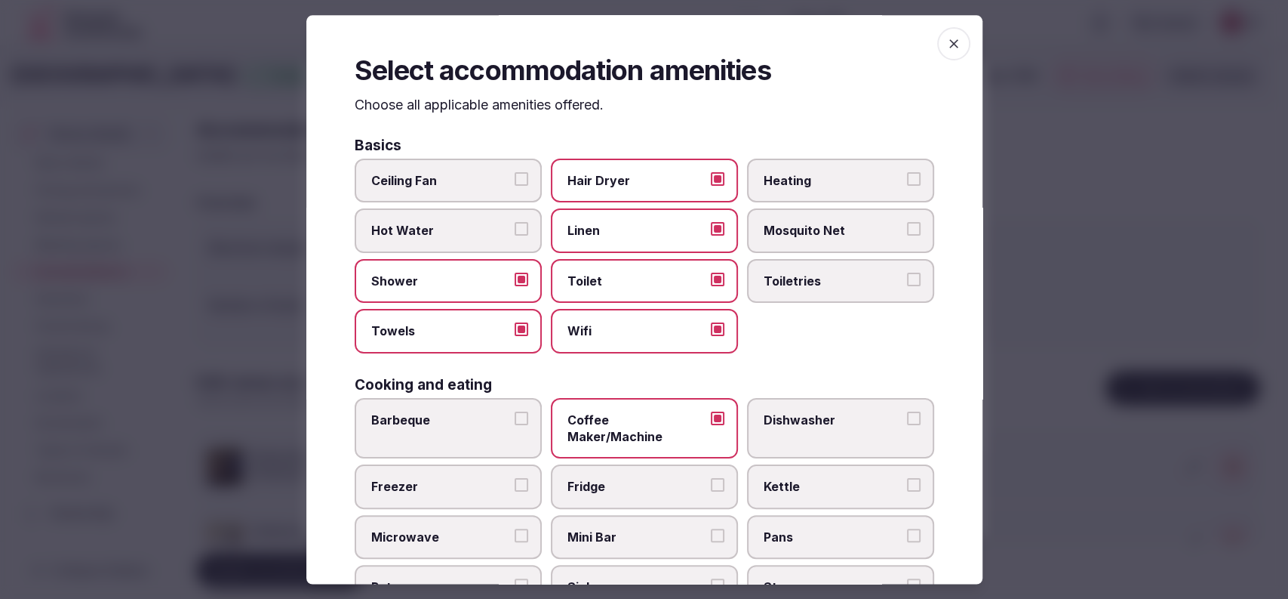
click at [586, 479] on span "Fridge" at bounding box center [637, 487] width 139 height 17
click at [711, 479] on button "Fridge" at bounding box center [718, 486] width 14 height 14
click at [593, 515] on label "Mini Bar" at bounding box center [644, 537] width 187 height 44
click at [711, 528] on button "Mini Bar" at bounding box center [718, 535] width 14 height 14
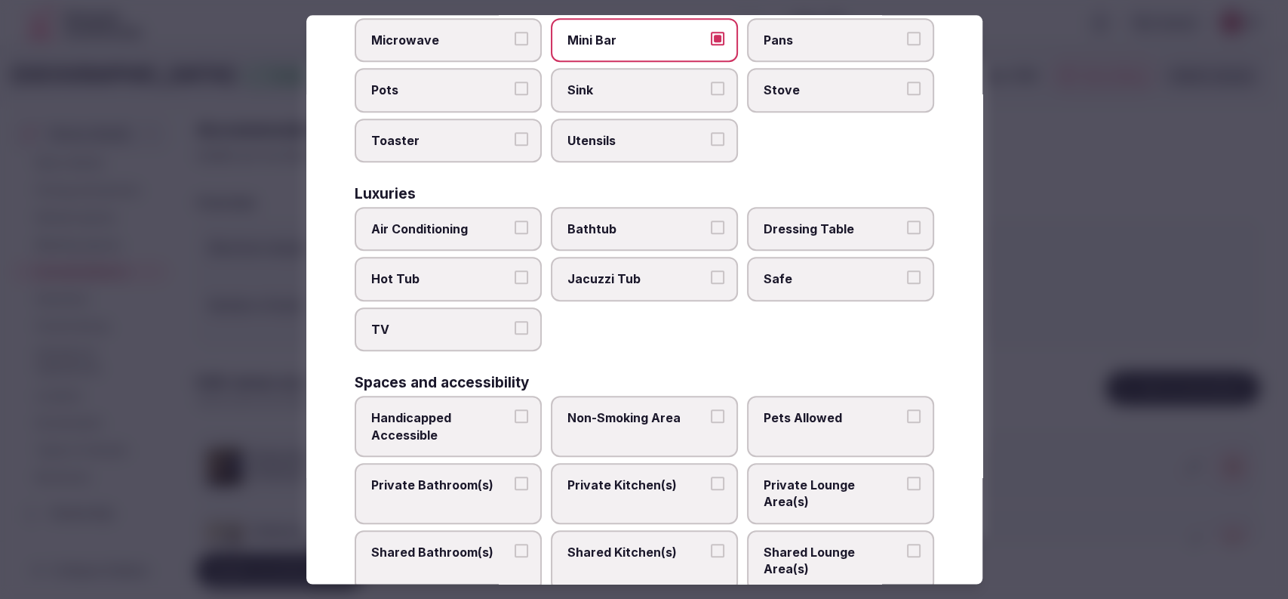
scroll to position [0, 0]
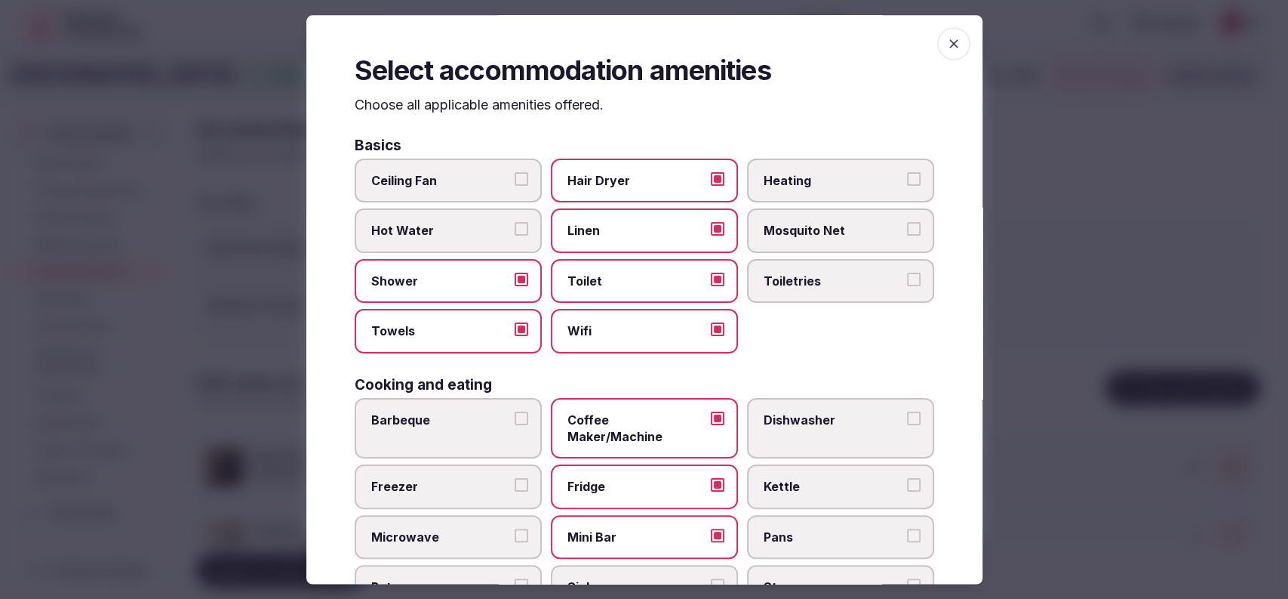
click at [747, 473] on label "Kettle" at bounding box center [840, 487] width 187 height 44
click at [907, 479] on button "Kettle" at bounding box center [914, 486] width 14 height 14
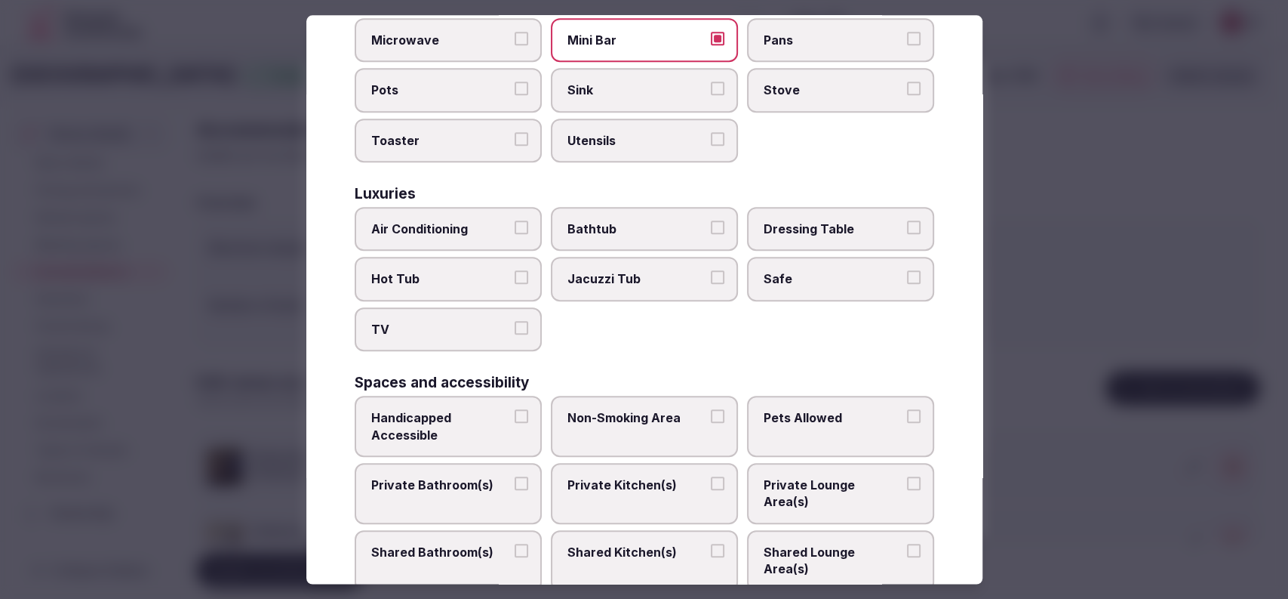
click at [567, 207] on label "Bathtub" at bounding box center [644, 229] width 187 height 44
click at [711, 220] on button "Bathtub" at bounding box center [718, 227] width 14 height 14
click at [465, 220] on span "Air Conditioning" at bounding box center [440, 228] width 139 height 17
click at [515, 220] on button "Air Conditioning" at bounding box center [522, 227] width 14 height 14
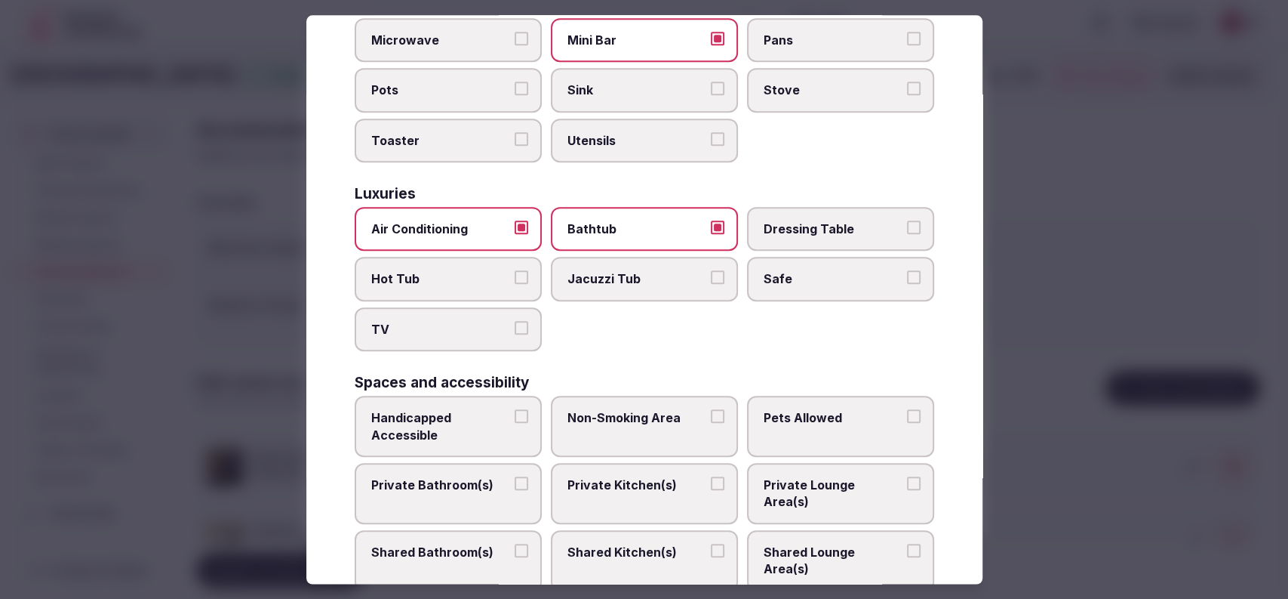
click at [506, 476] on label "Private Bathroom(s)" at bounding box center [448, 493] width 187 height 61
click at [515, 476] on button "Private Bathroom(s)" at bounding box center [522, 483] width 14 height 14
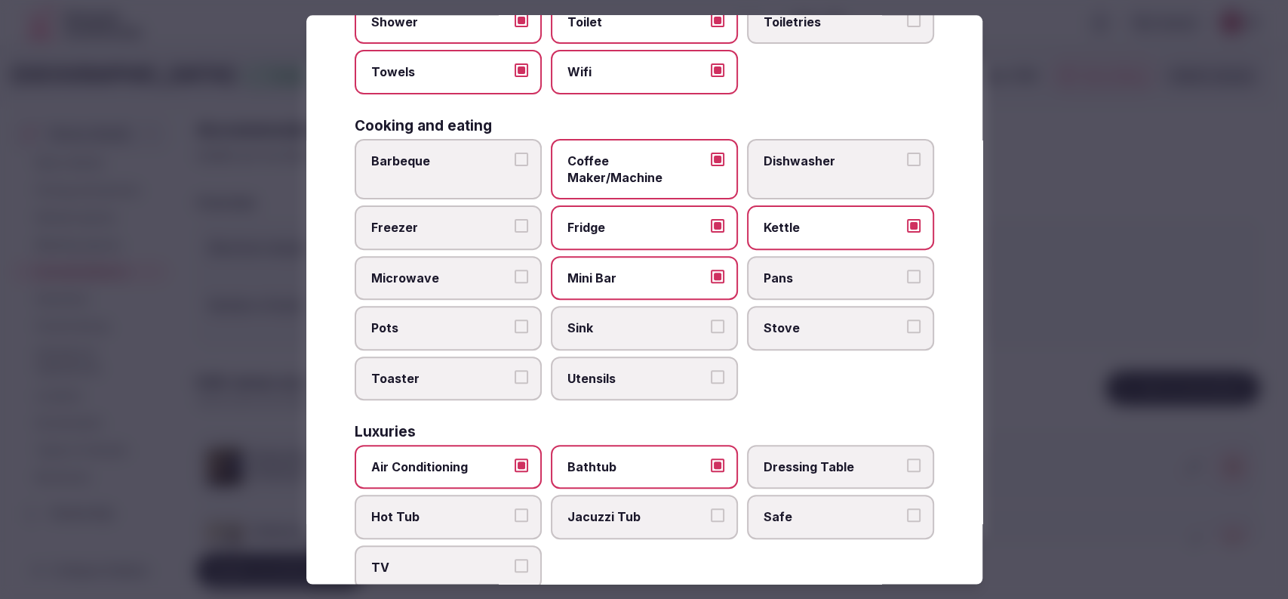
scroll to position [0, 0]
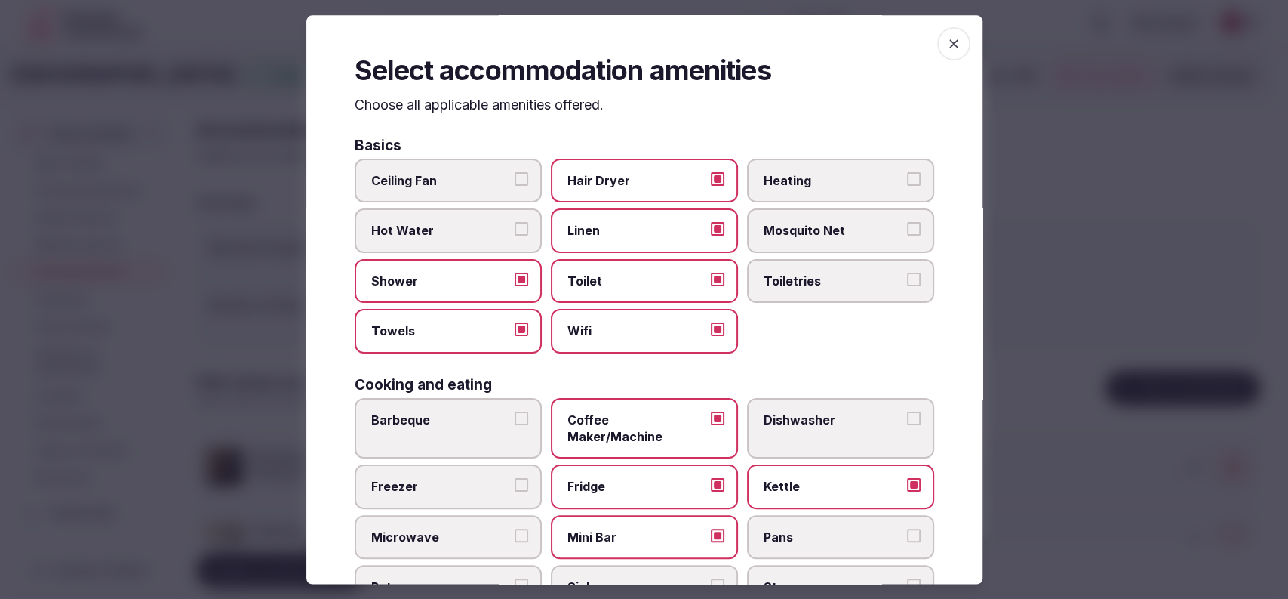
click at [813, 272] on span "Toiletries" at bounding box center [833, 280] width 139 height 17
click at [907, 272] on button "Toiletries" at bounding box center [914, 279] width 14 height 14
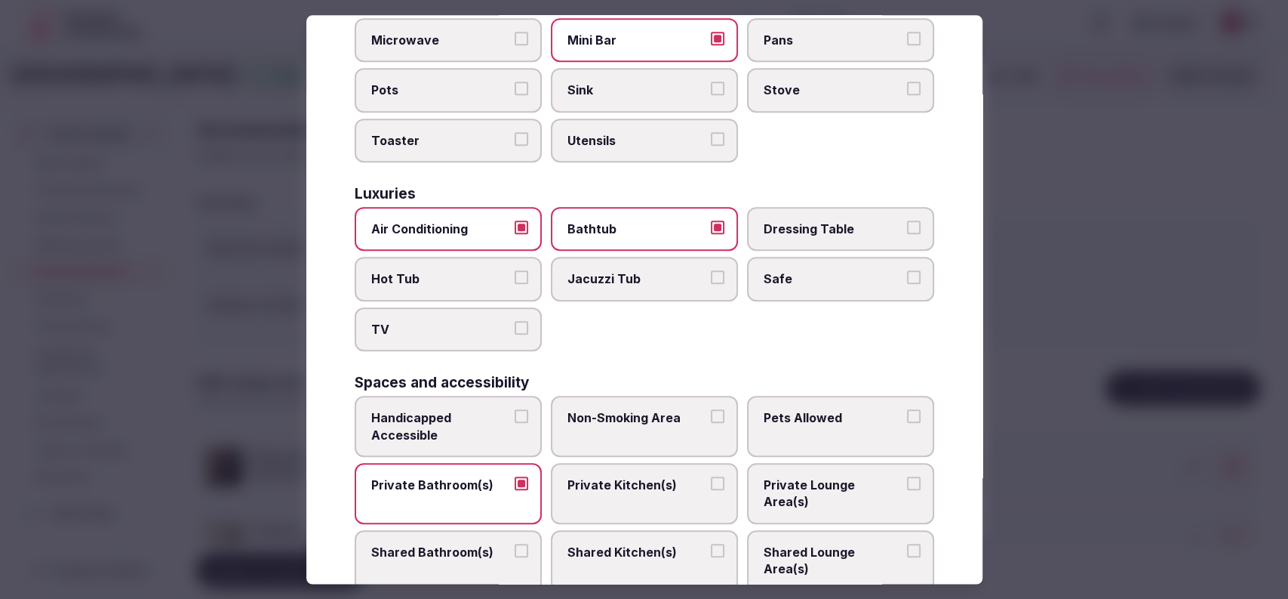
click at [813, 271] on span "Safe" at bounding box center [833, 279] width 139 height 17
click at [907, 271] on button "Safe" at bounding box center [914, 278] width 14 height 14
click at [476, 324] on label "TV" at bounding box center [448, 329] width 187 height 44
click at [515, 324] on button "TV" at bounding box center [522, 328] width 14 height 14
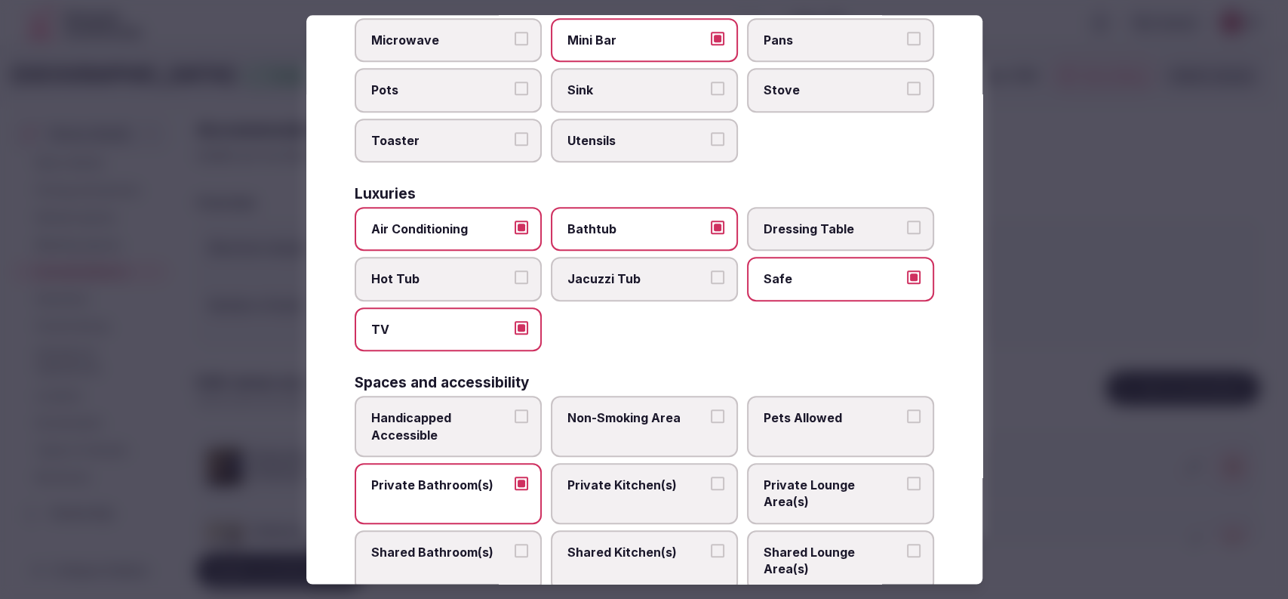
click at [647, 316] on div "Air Conditioning Bathtub Dressing Table Hot Tub Jacuzzi Tub Safe TV" at bounding box center [645, 279] width 580 height 144
click at [1046, 297] on div at bounding box center [644, 299] width 1288 height 599
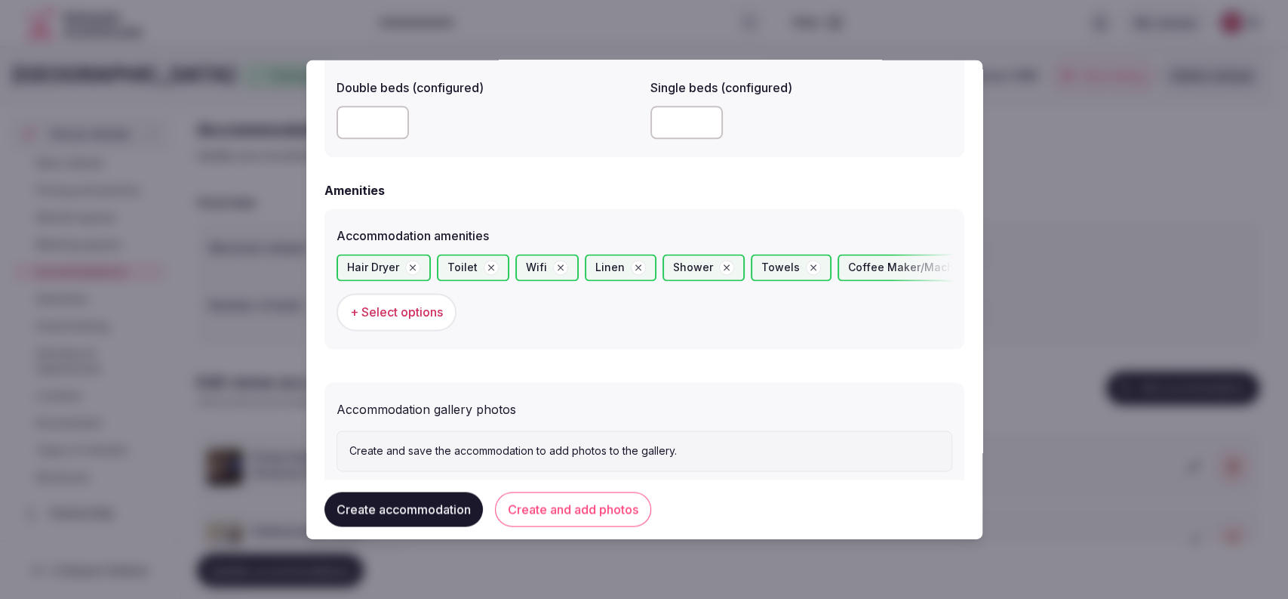
scroll to position [1371, 0]
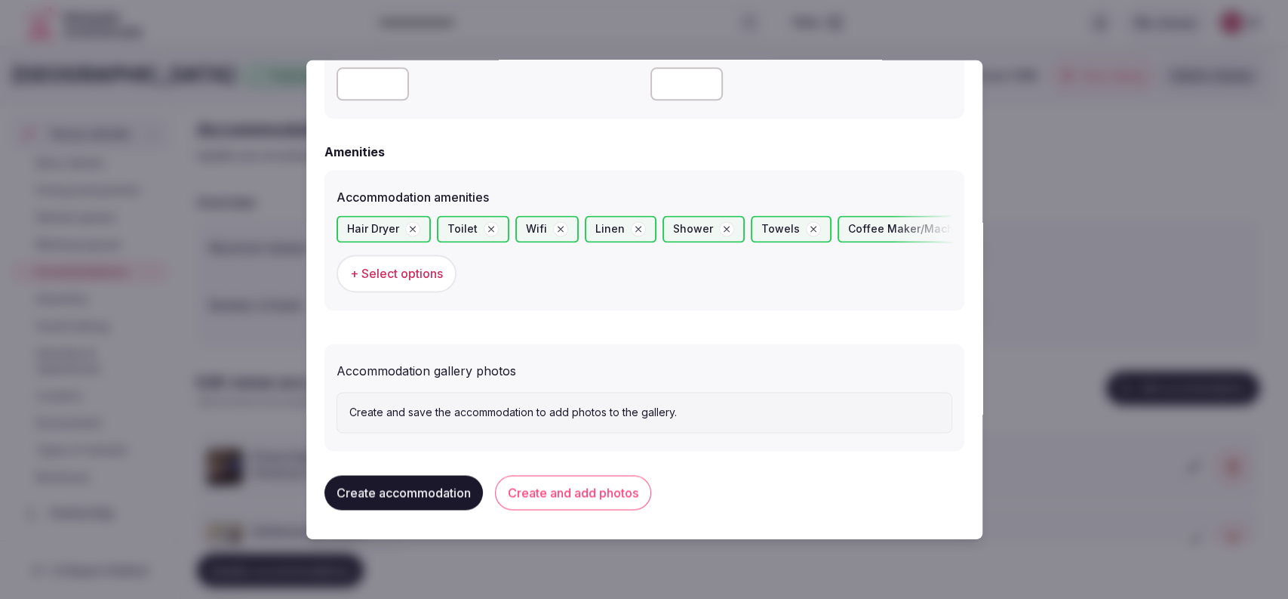
click at [566, 483] on button "Create and add photos" at bounding box center [573, 493] width 156 height 35
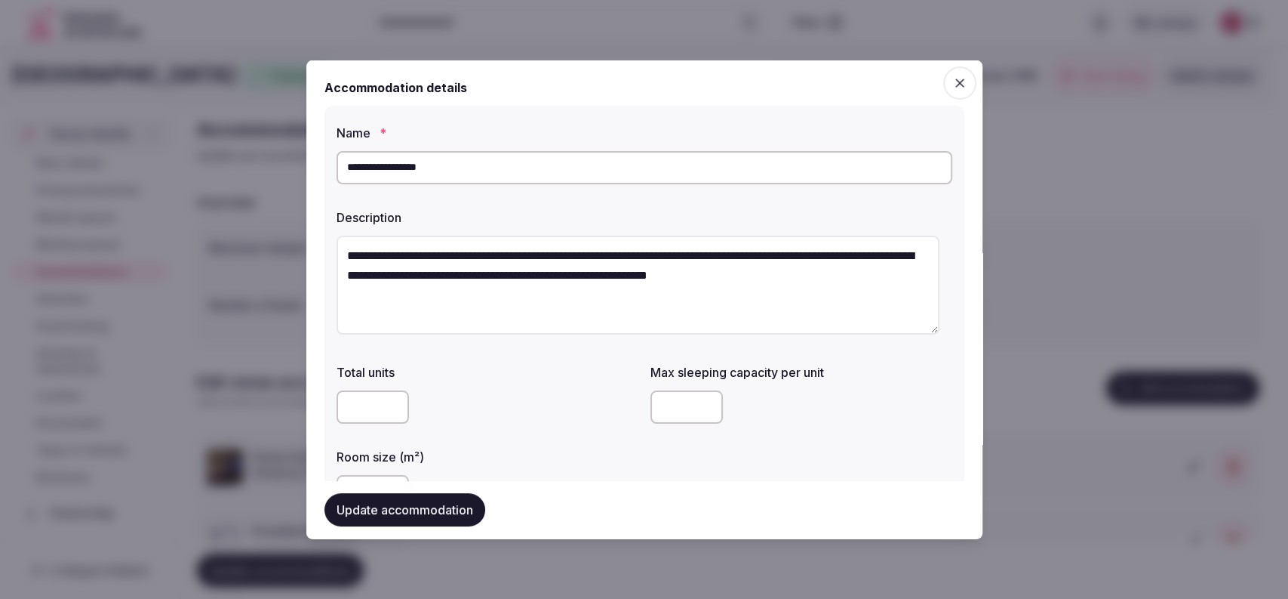
scroll to position [419, 0]
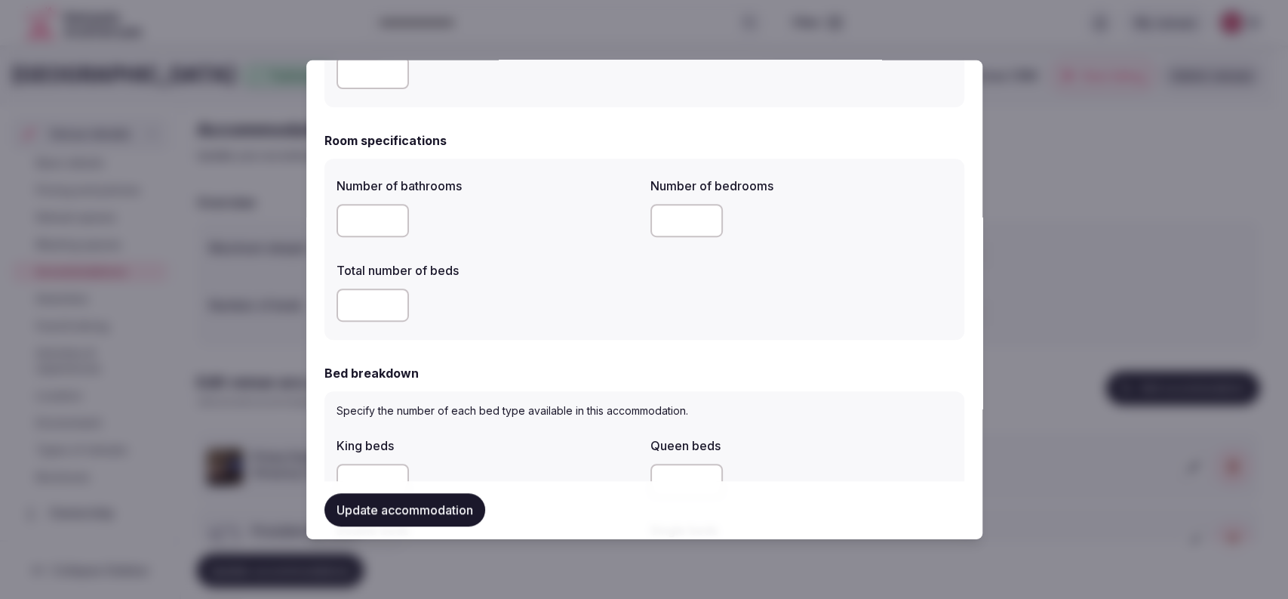
click at [350, 291] on input "number" at bounding box center [373, 304] width 72 height 33
type input "*"
click at [496, 324] on div "*" at bounding box center [488, 304] width 302 height 45
click at [383, 226] on input "number" at bounding box center [373, 220] width 72 height 33
type input "*"
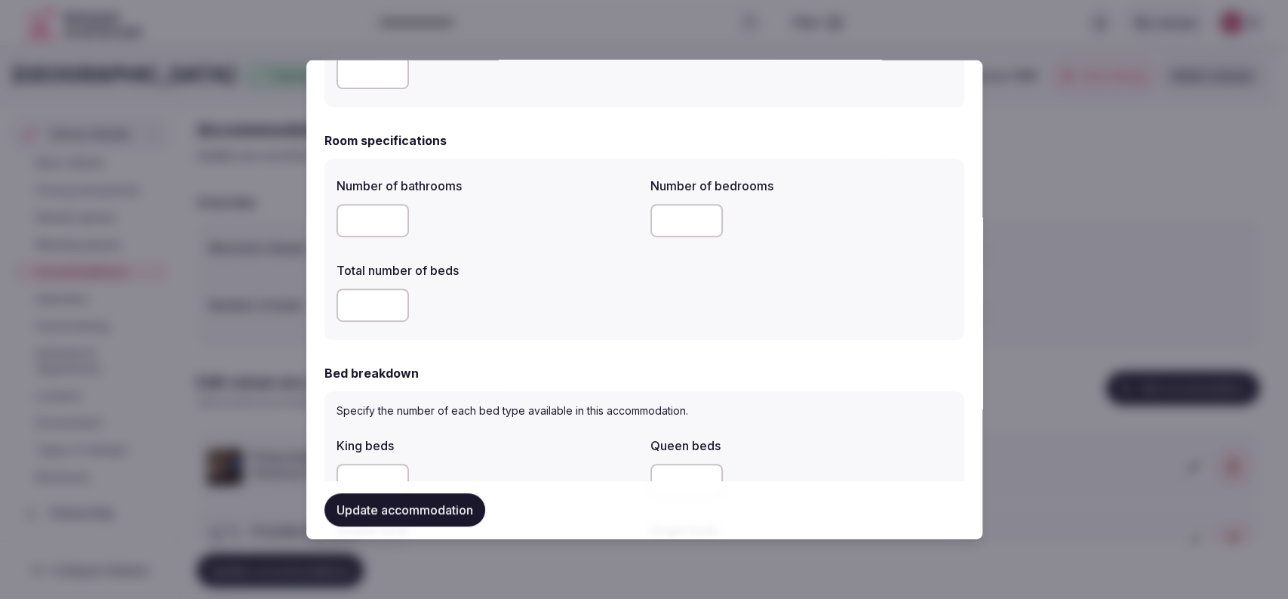
click at [496, 246] on div "Number of bathrooms * Number of bedrooms Total number of beds *" at bounding box center [645, 249] width 616 height 157
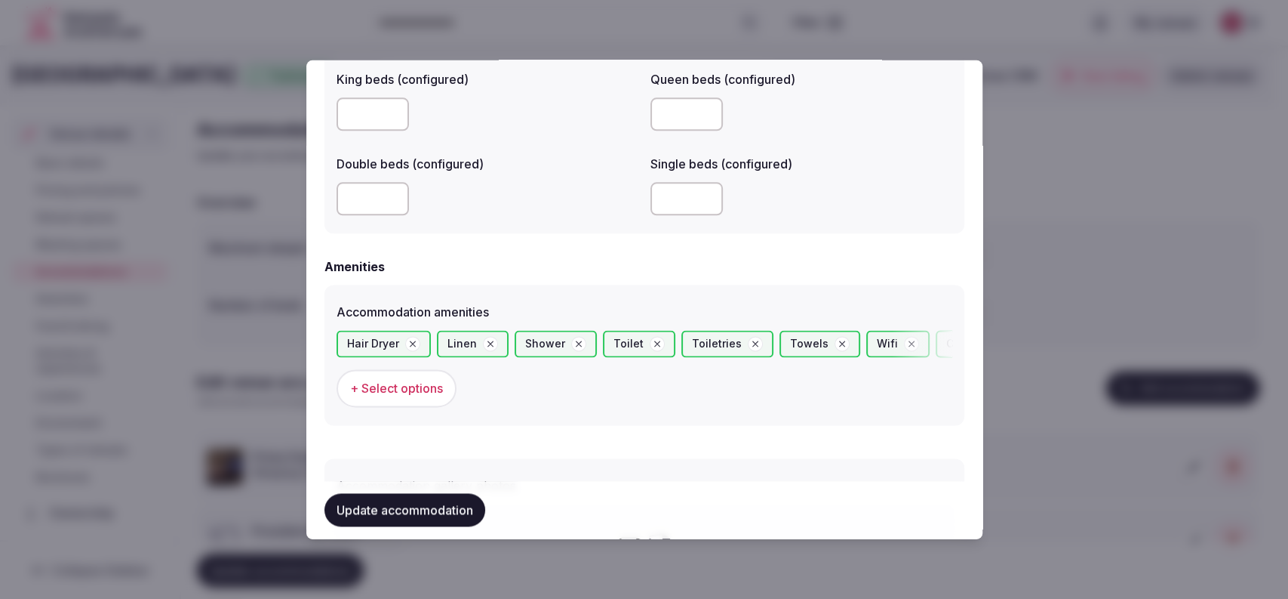
scroll to position [1510, 0]
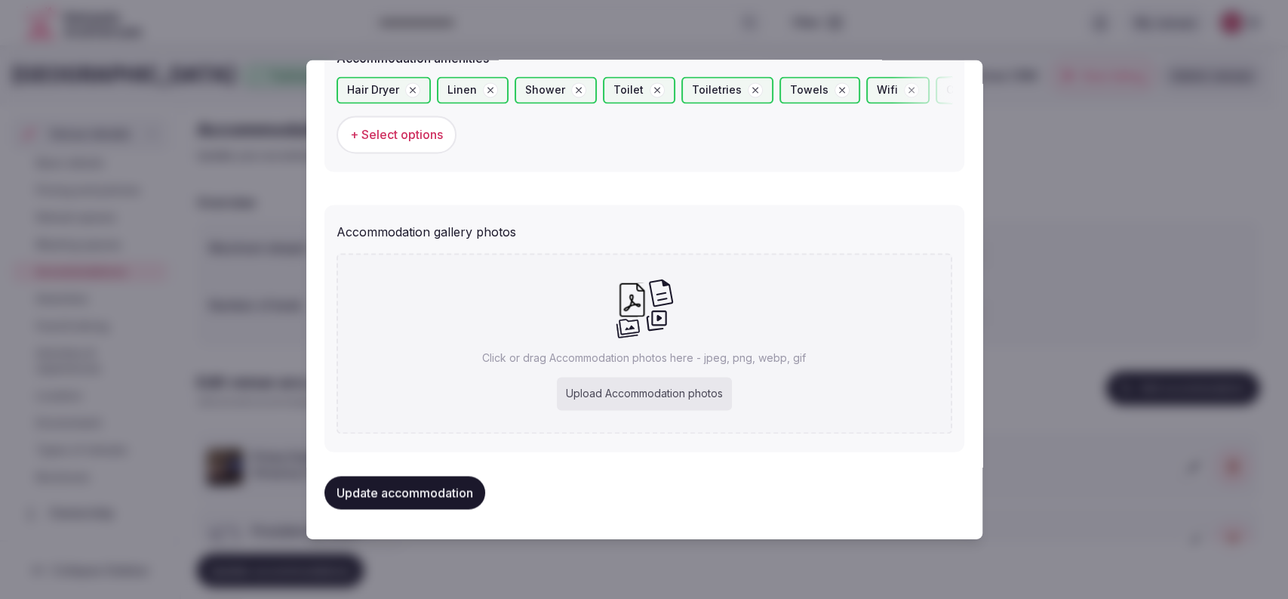
click at [646, 382] on div "Upload Accommodation photos" at bounding box center [644, 393] width 175 height 33
type input "**********"
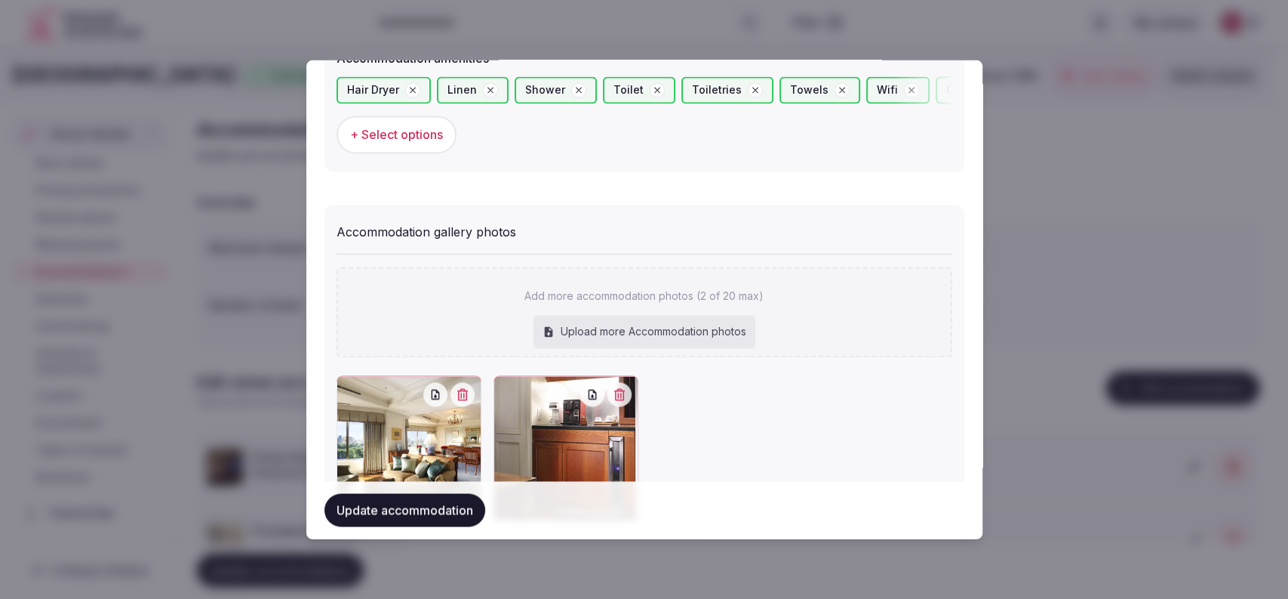
click at [415, 512] on button "Update accommodation" at bounding box center [405, 510] width 161 height 33
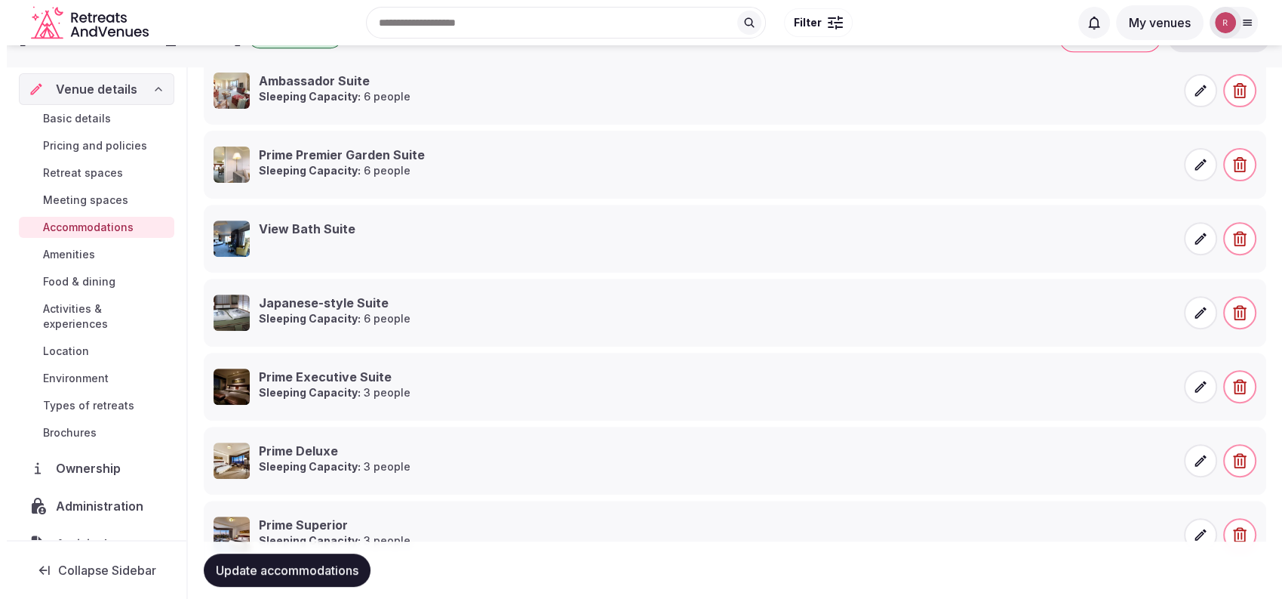
scroll to position [0, 0]
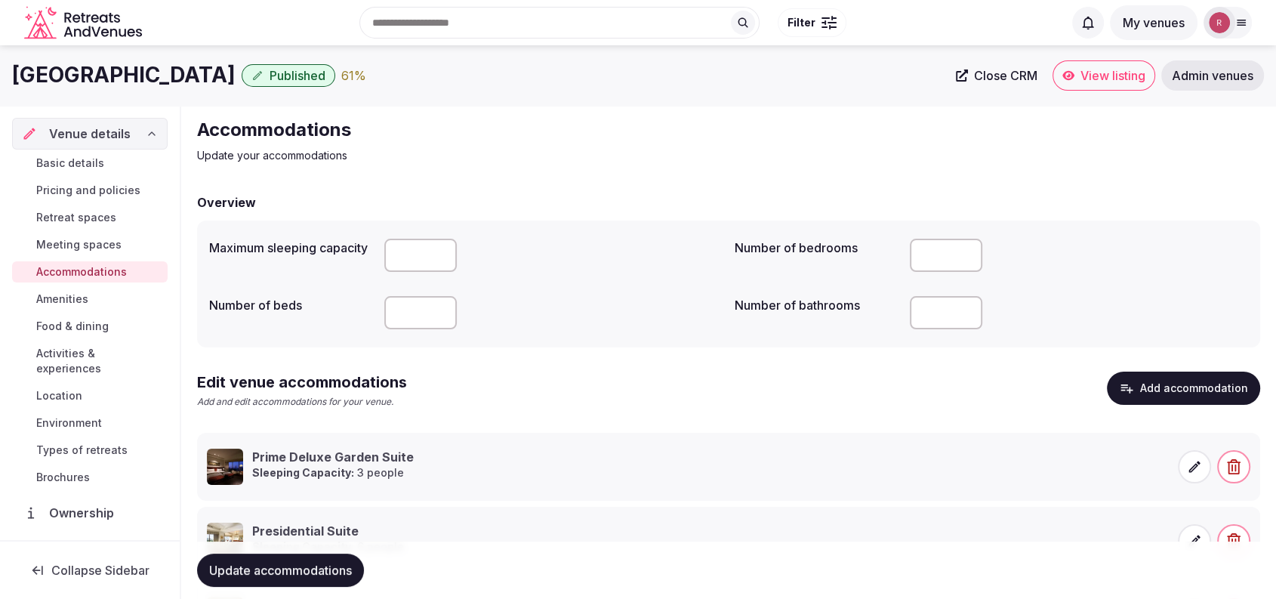
click at [1129, 384] on icon "button" at bounding box center [1127, 388] width 12 height 9
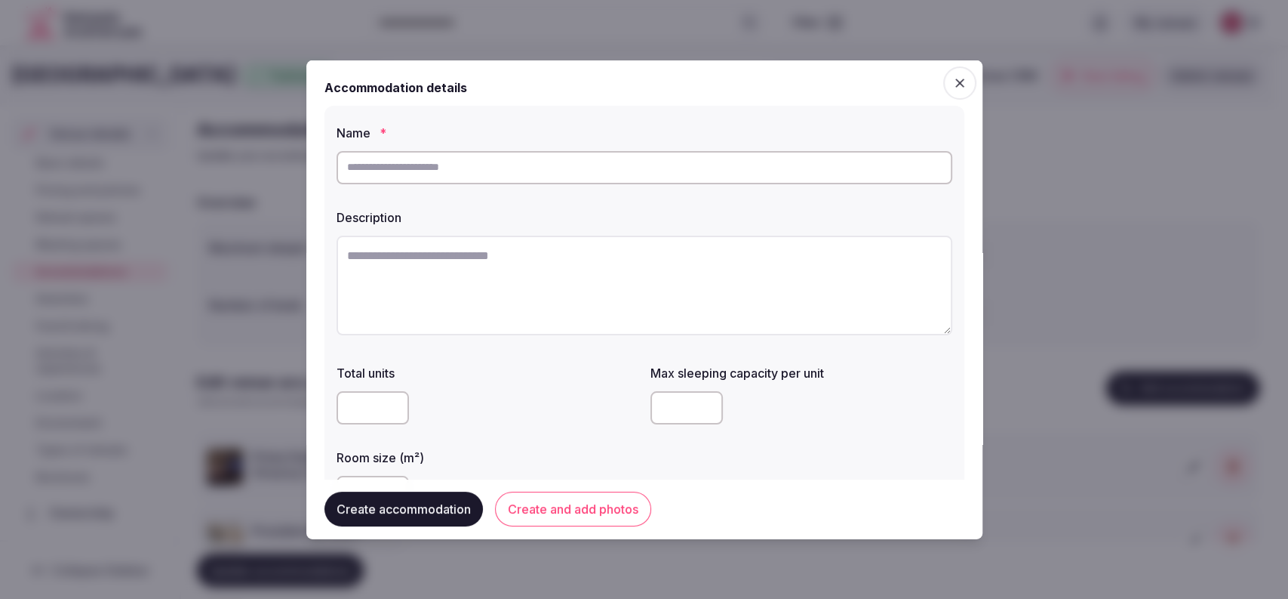
click at [574, 174] on input "text" at bounding box center [645, 166] width 616 height 33
type input "**********"
click at [414, 264] on textarea at bounding box center [645, 285] width 616 height 100
paste textarea "**********"
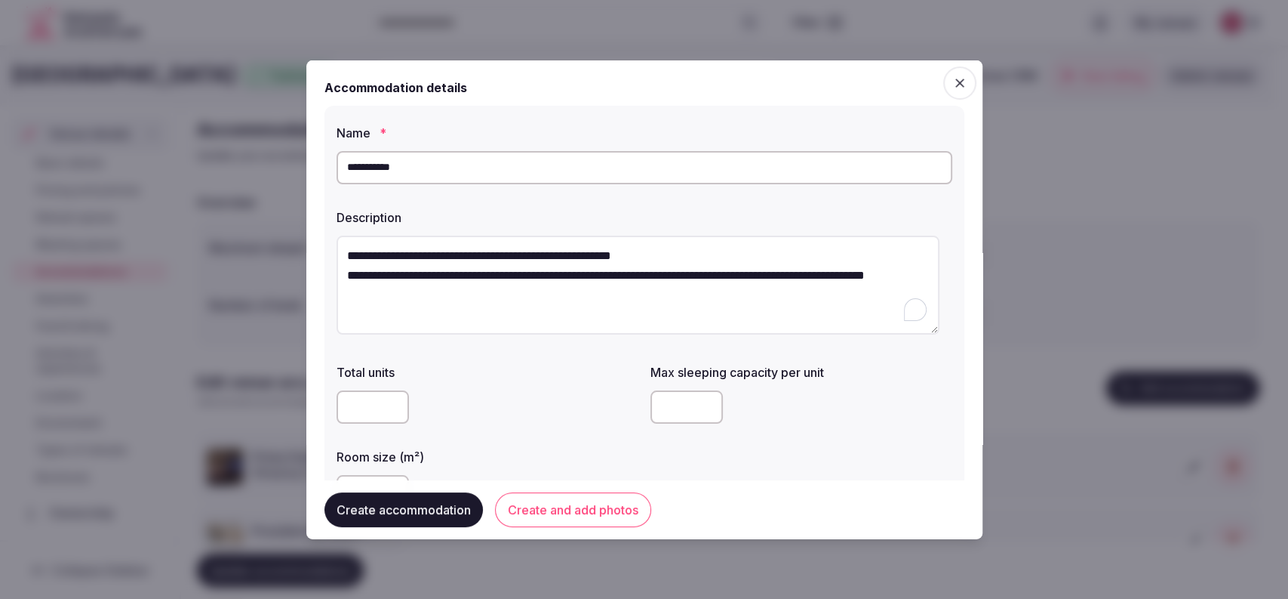
click at [344, 278] on textarea "**********" at bounding box center [638, 285] width 603 height 100
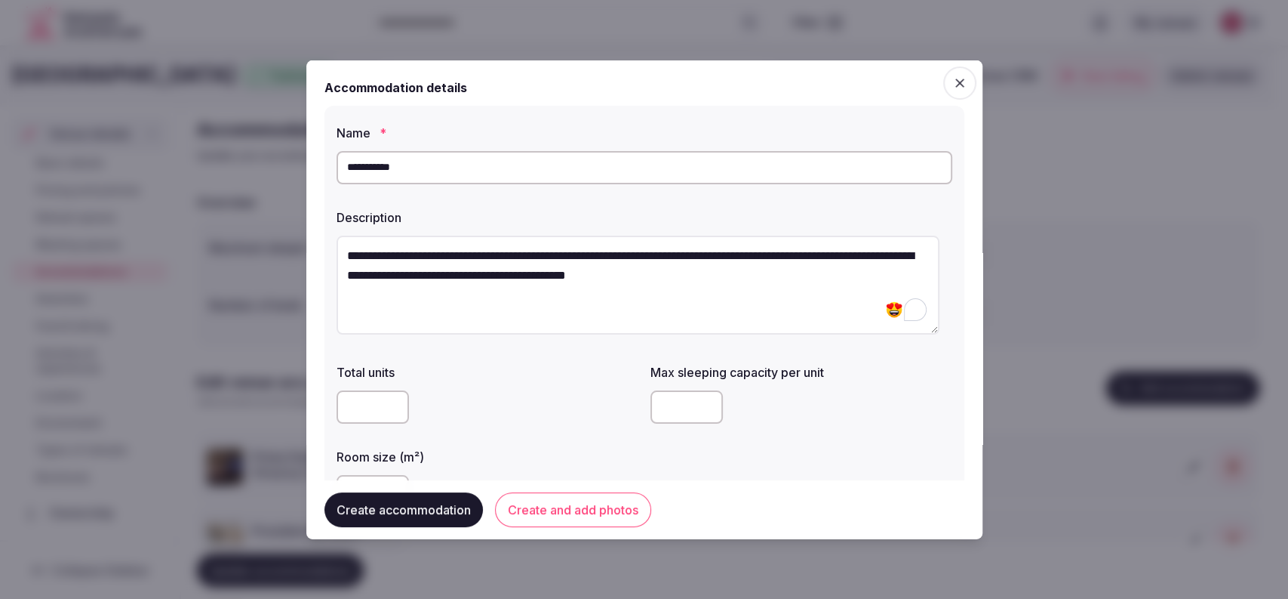
type textarea "**********"
click at [663, 393] on input "number" at bounding box center [687, 406] width 72 height 33
type input "*"
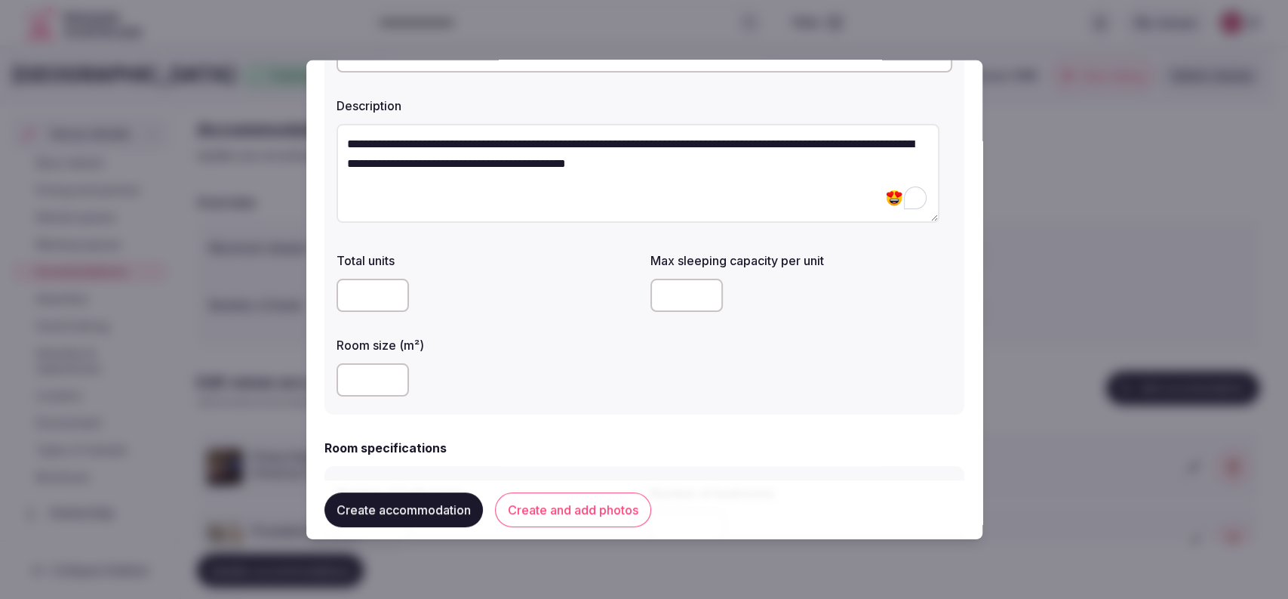
scroll to position [185, 0]
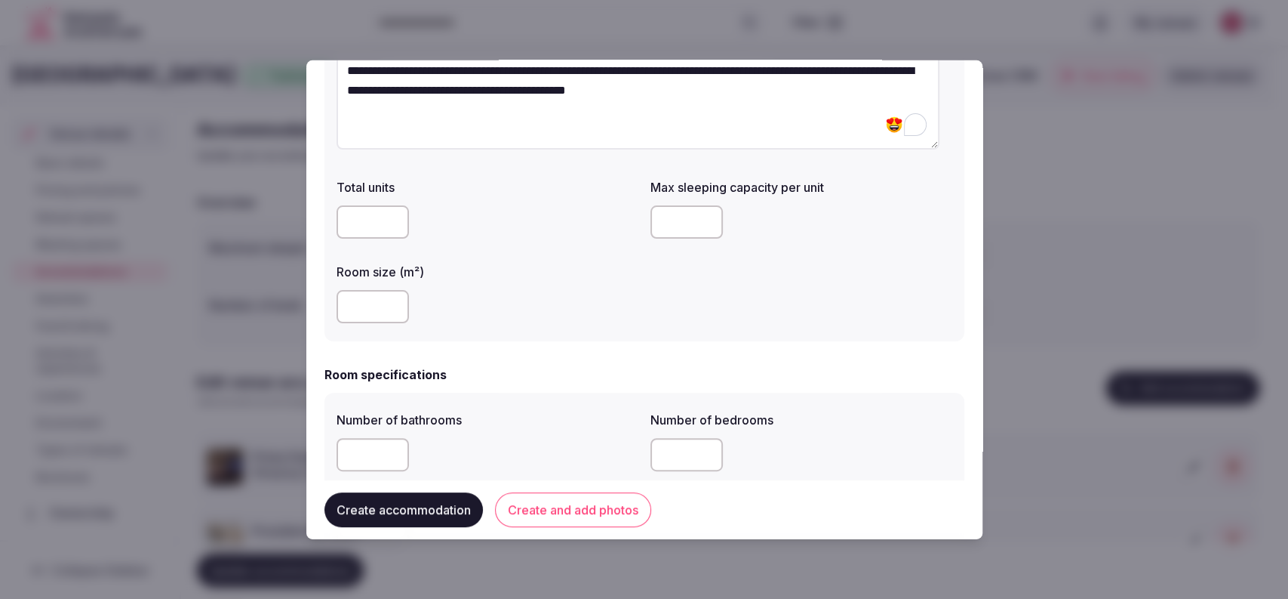
click at [375, 316] on input "number" at bounding box center [373, 306] width 72 height 33
type input "***"
click at [363, 451] on input "number" at bounding box center [373, 454] width 72 height 33
type input "*"
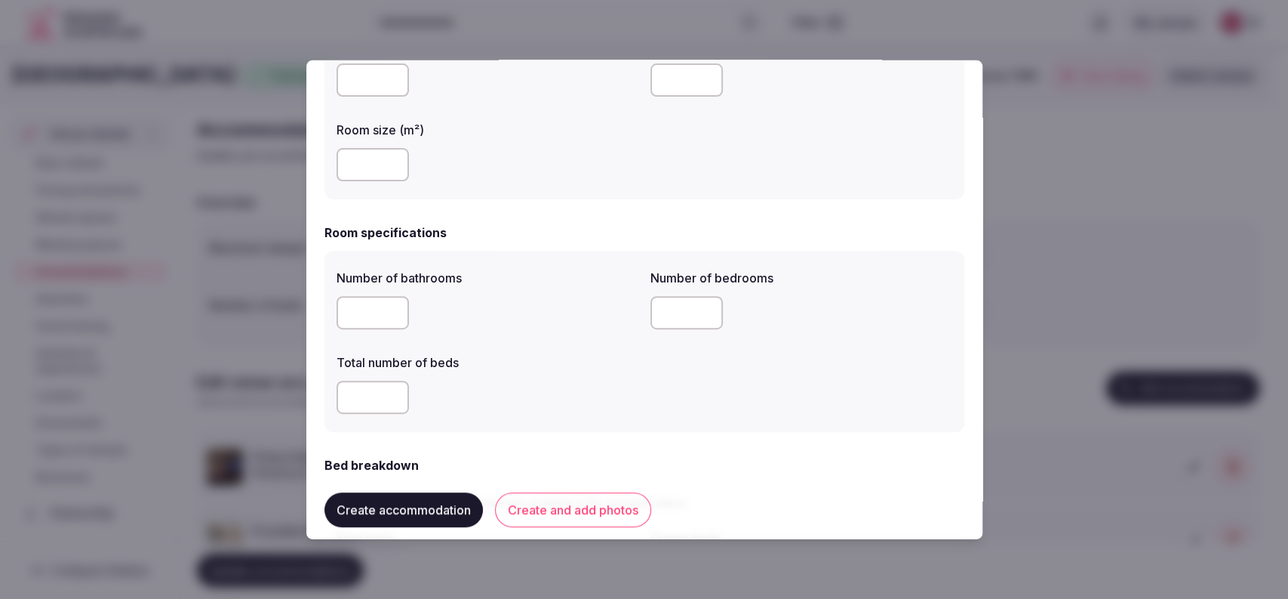
scroll to position [338, 0]
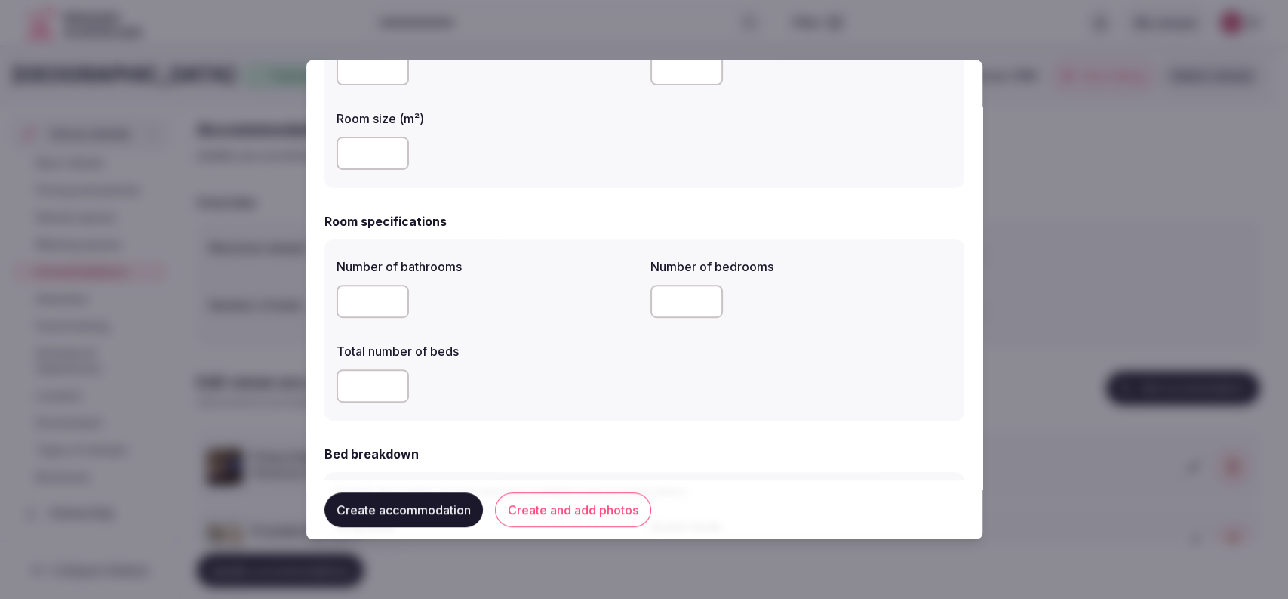
click at [345, 291] on input "*" at bounding box center [373, 301] width 72 height 33
type input "*"
click at [658, 292] on input "number" at bounding box center [687, 301] width 72 height 33
type input "*"
click at [605, 351] on label "Total number of beds" at bounding box center [488, 351] width 302 height 12
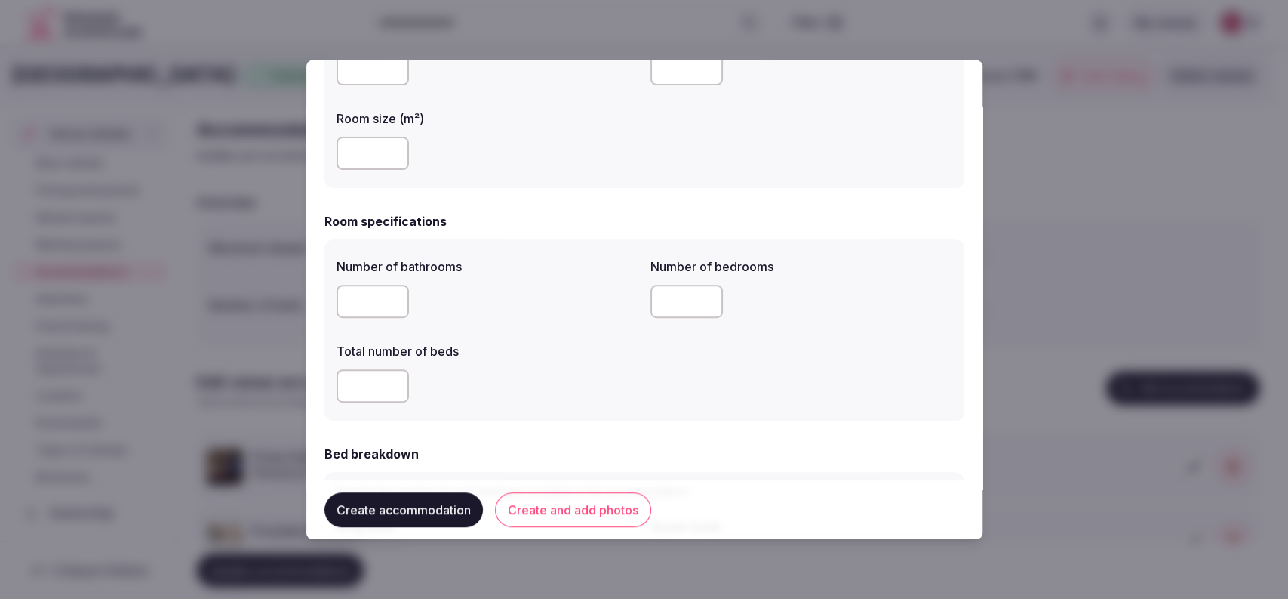
scroll to position [757, 0]
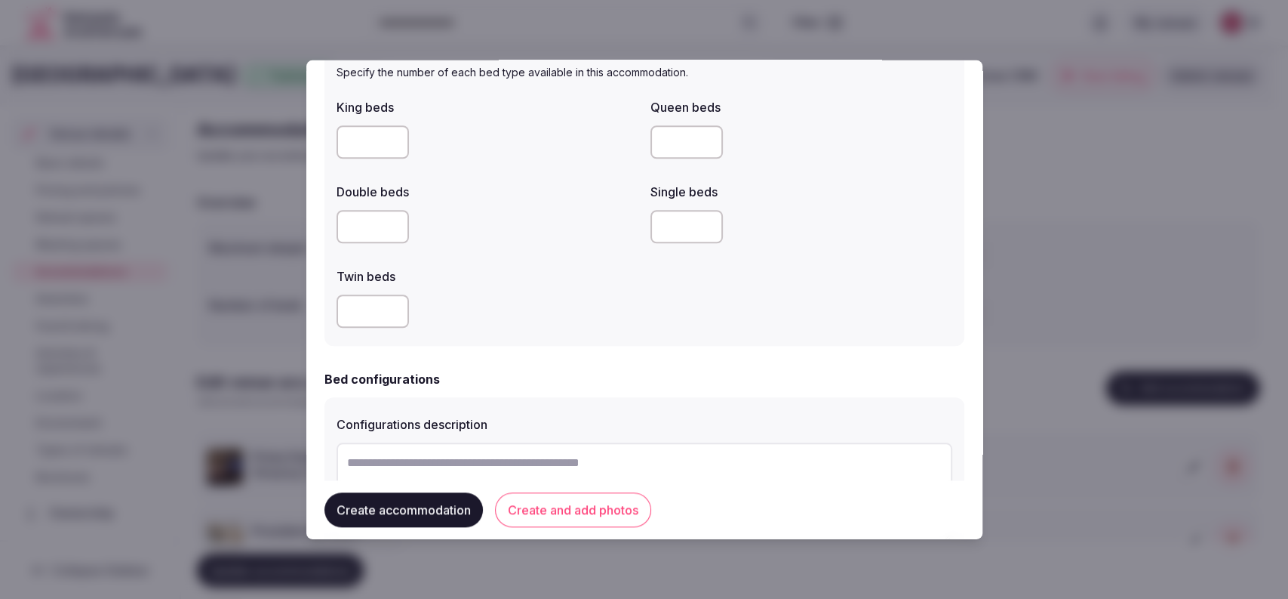
click at [359, 328] on div at bounding box center [488, 310] width 302 height 45
click at [365, 300] on input "number" at bounding box center [373, 310] width 72 height 33
type input "*"
click at [362, 146] on input "number" at bounding box center [373, 141] width 72 height 33
type input "*"
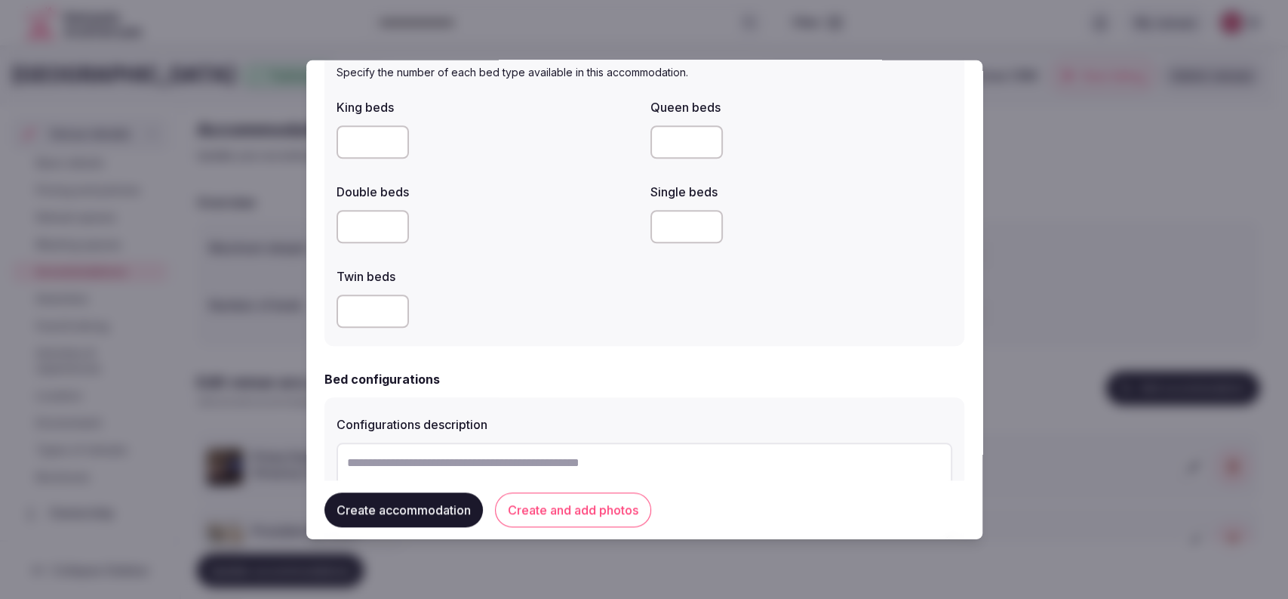
click at [537, 281] on label "Twin beds" at bounding box center [488, 276] width 302 height 12
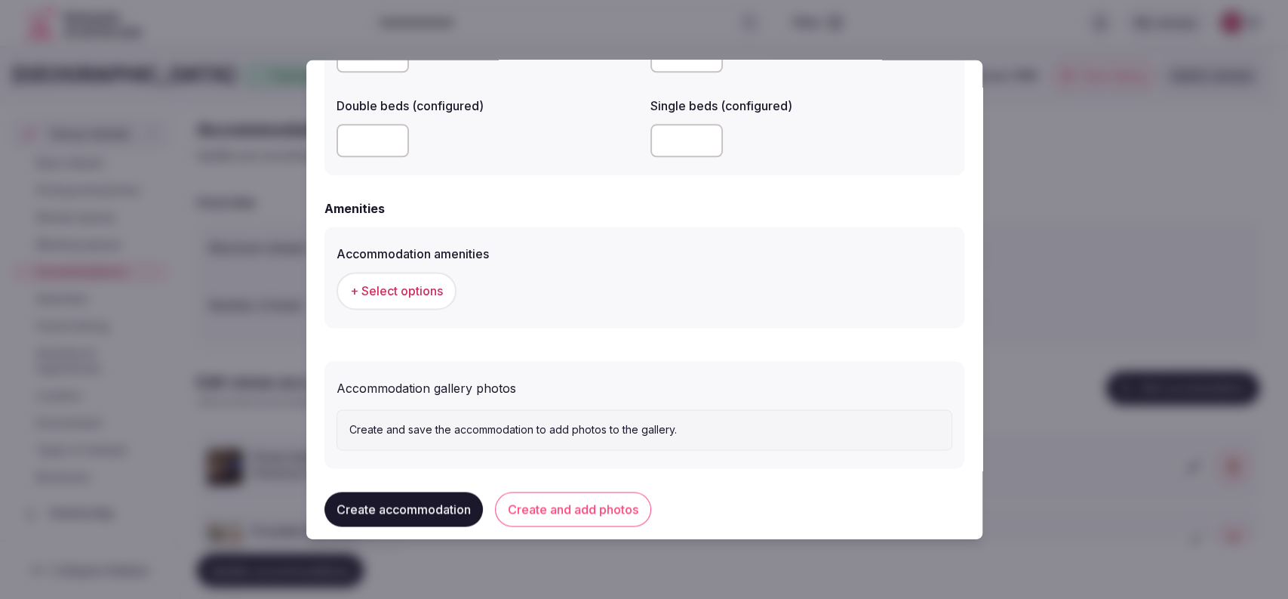
scroll to position [1333, 0]
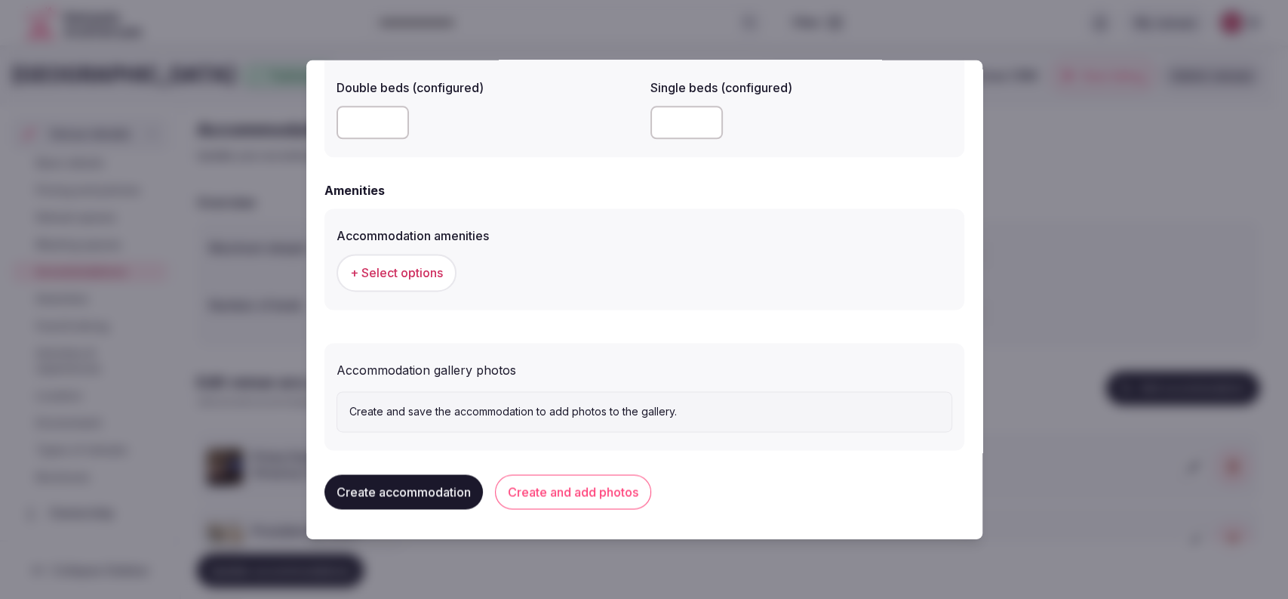
click at [393, 294] on div "+ Select options" at bounding box center [645, 273] width 616 height 50
click at [405, 281] on span "+ Select options" at bounding box center [396, 273] width 93 height 17
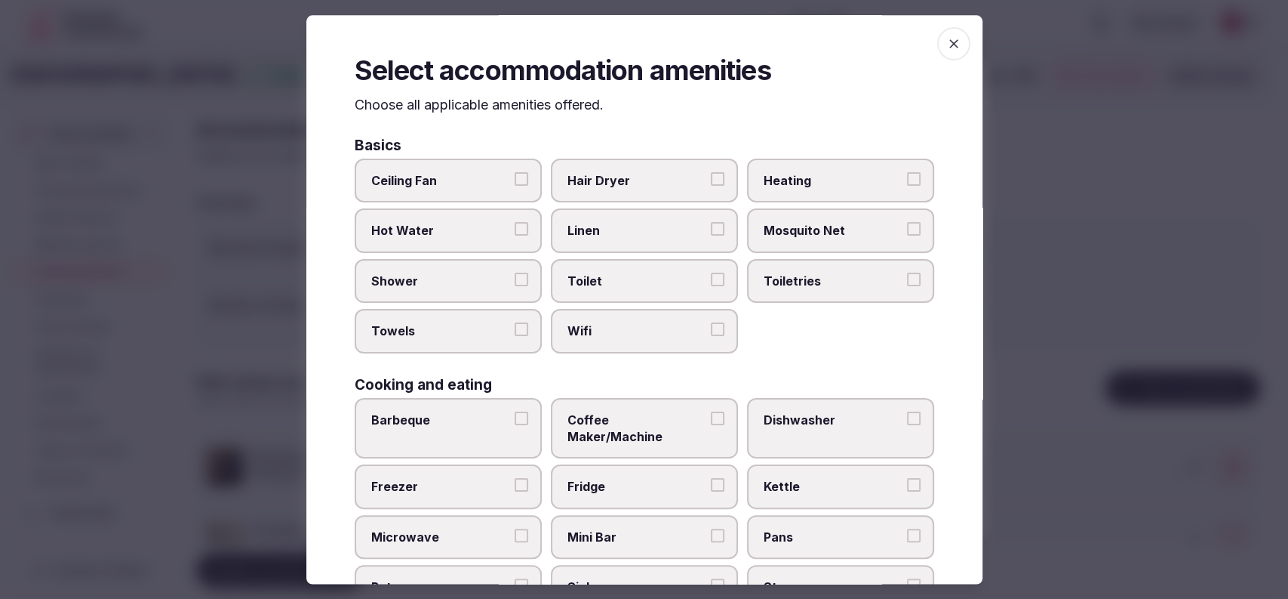
click at [635, 186] on span "Hair Dryer" at bounding box center [637, 180] width 139 height 17
click at [711, 186] on button "Hair Dryer" at bounding box center [718, 179] width 14 height 14
click at [603, 244] on label "Linen" at bounding box center [644, 231] width 187 height 44
click at [711, 236] on button "Linen" at bounding box center [718, 230] width 14 height 14
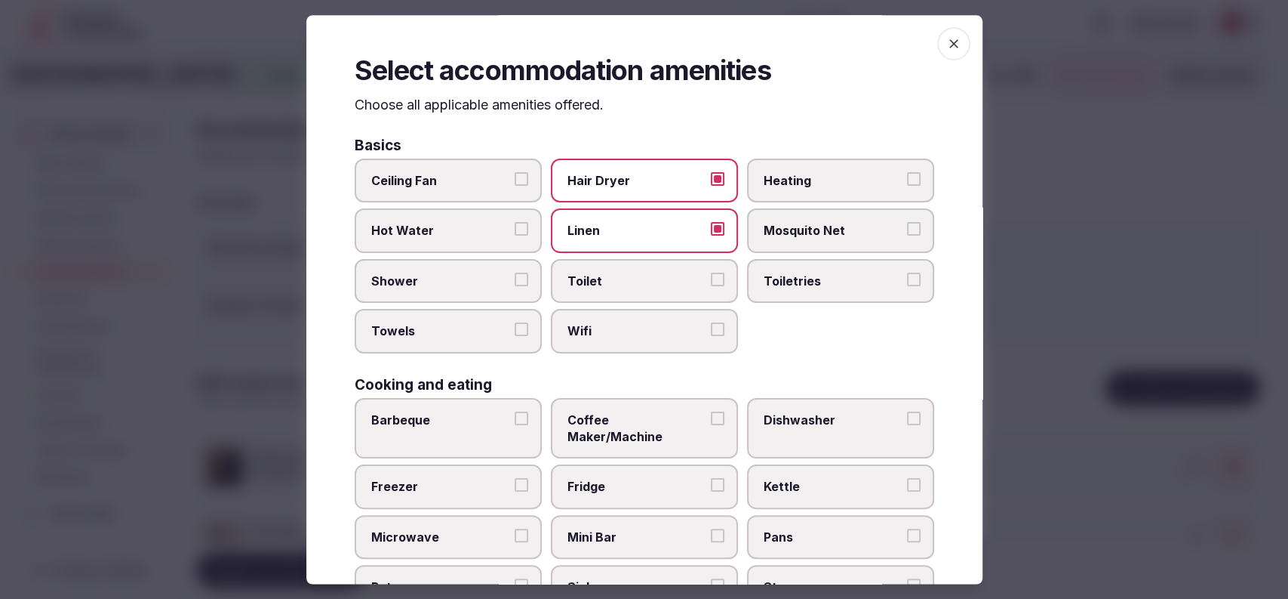
click at [596, 294] on label "Toilet" at bounding box center [644, 281] width 187 height 44
click at [711, 286] on button "Toilet" at bounding box center [718, 279] width 14 height 14
click at [586, 334] on span "Wifi" at bounding box center [637, 331] width 139 height 17
click at [711, 334] on button "Wifi" at bounding box center [718, 330] width 14 height 14
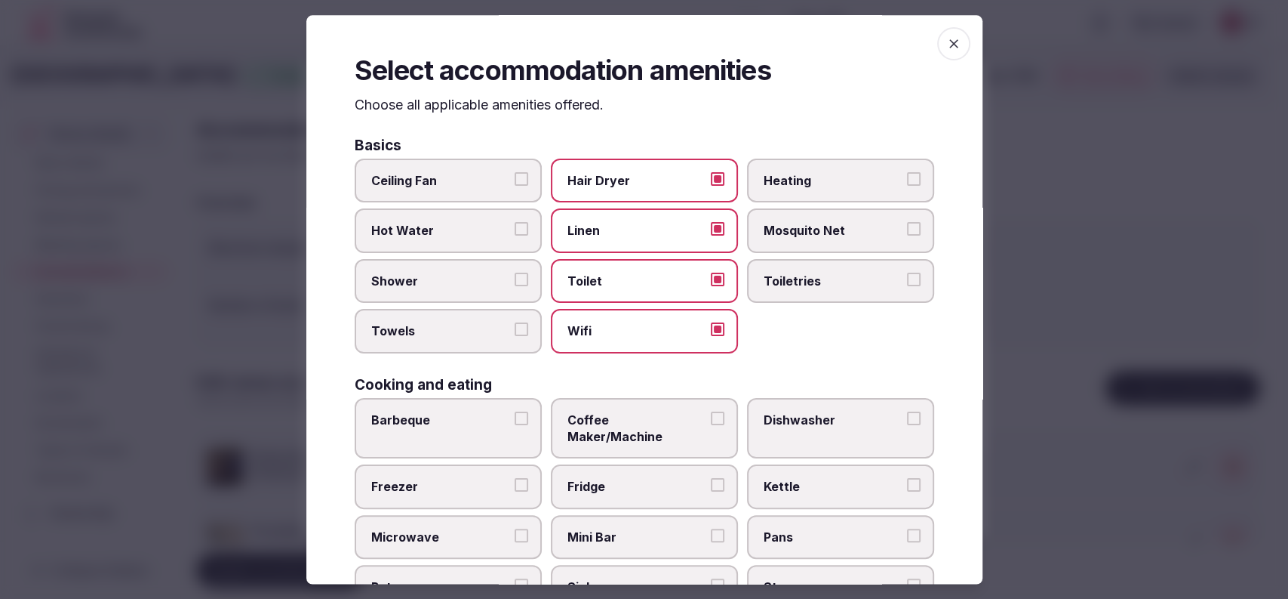
click at [451, 342] on label "Towels" at bounding box center [448, 331] width 187 height 44
click at [515, 337] on button "Towels" at bounding box center [522, 330] width 14 height 14
click at [460, 286] on span "Shower" at bounding box center [440, 280] width 139 height 17
click at [515, 286] on button "Shower" at bounding box center [522, 279] width 14 height 14
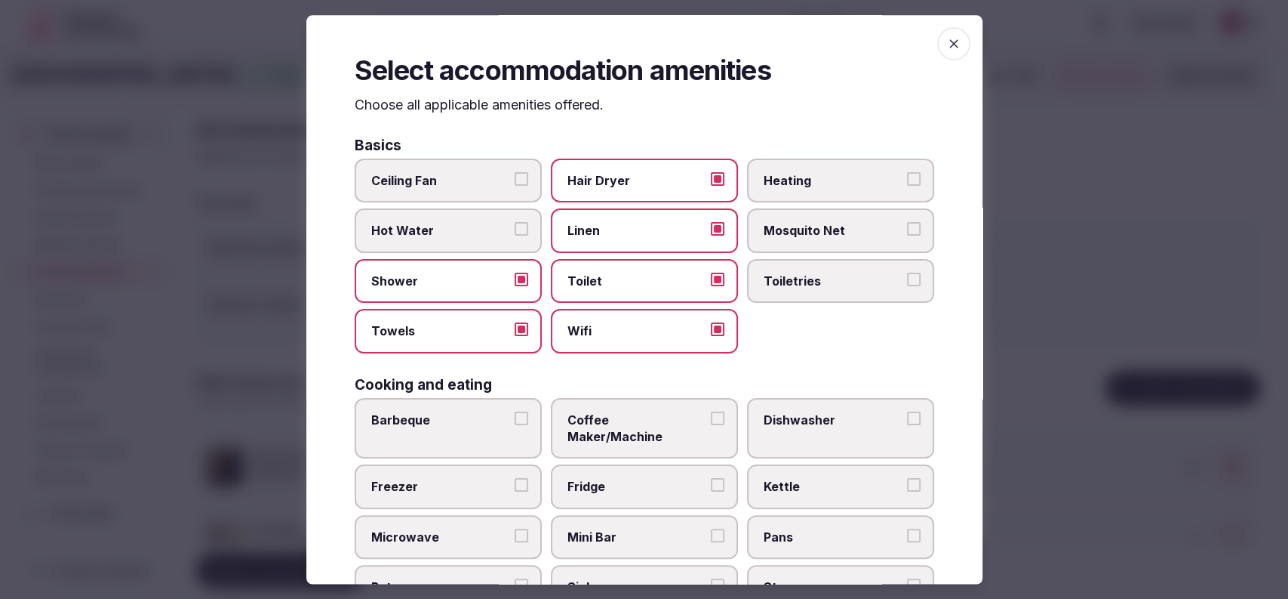
click at [785, 267] on label "Toiletries" at bounding box center [840, 281] width 187 height 44
click at [907, 272] on button "Toiletries" at bounding box center [914, 279] width 14 height 14
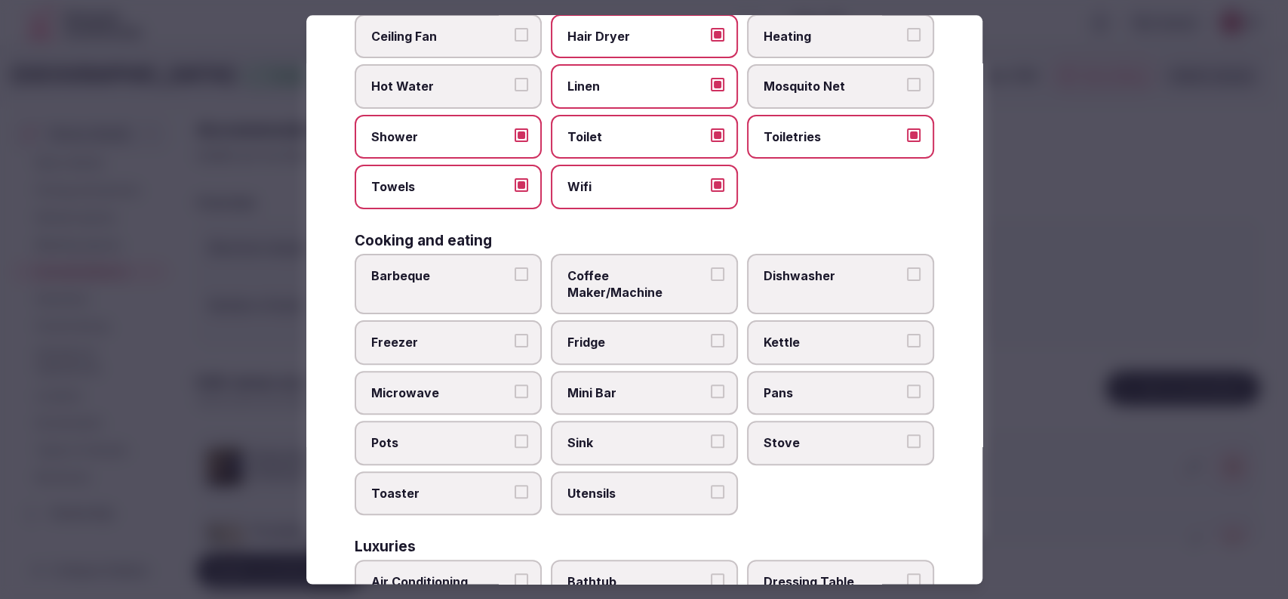
scroll to position [159, 0]
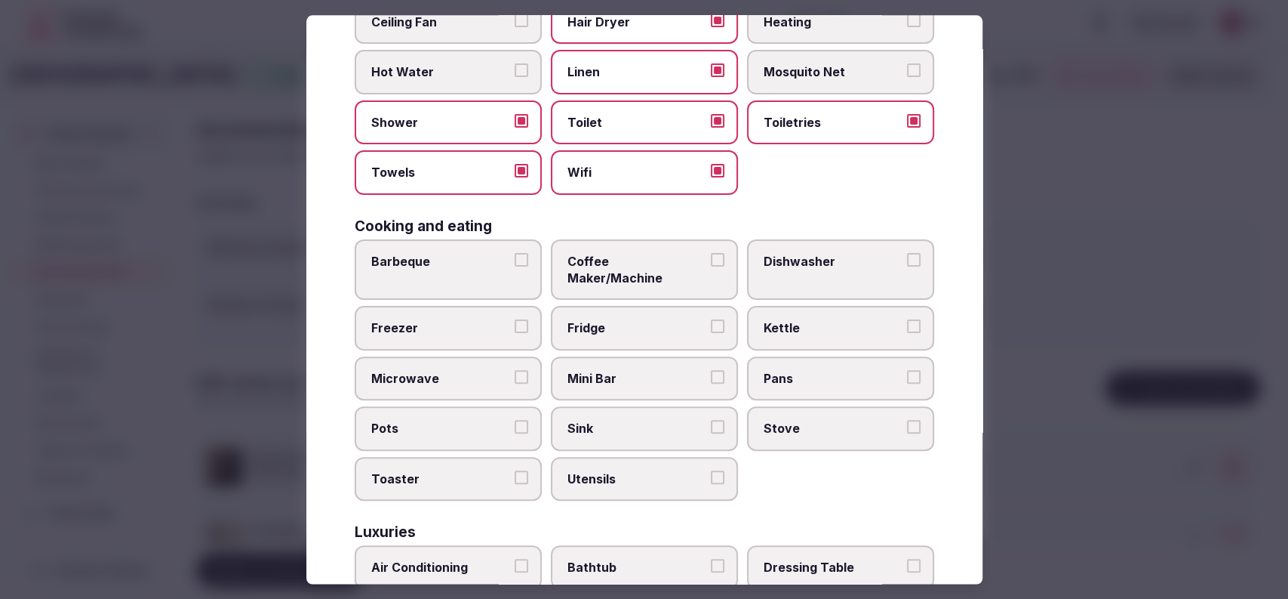
click at [670, 306] on label "Fridge" at bounding box center [644, 328] width 187 height 44
click at [711, 320] on button "Fridge" at bounding box center [718, 327] width 14 height 14
click at [654, 356] on label "Mini Bar" at bounding box center [644, 378] width 187 height 44
click at [711, 370] on button "Mini Bar" at bounding box center [718, 377] width 14 height 14
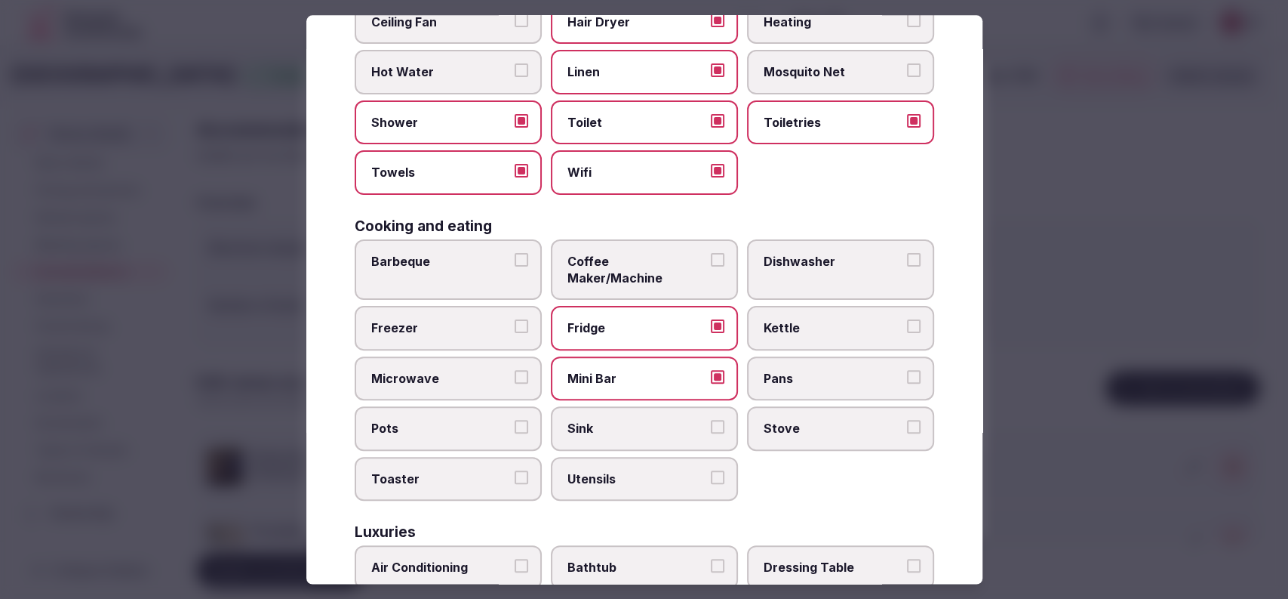
click at [657, 262] on span "Coffee Maker/Machine" at bounding box center [637, 270] width 139 height 34
click at [711, 262] on button "Coffee Maker/Machine" at bounding box center [718, 260] width 14 height 14
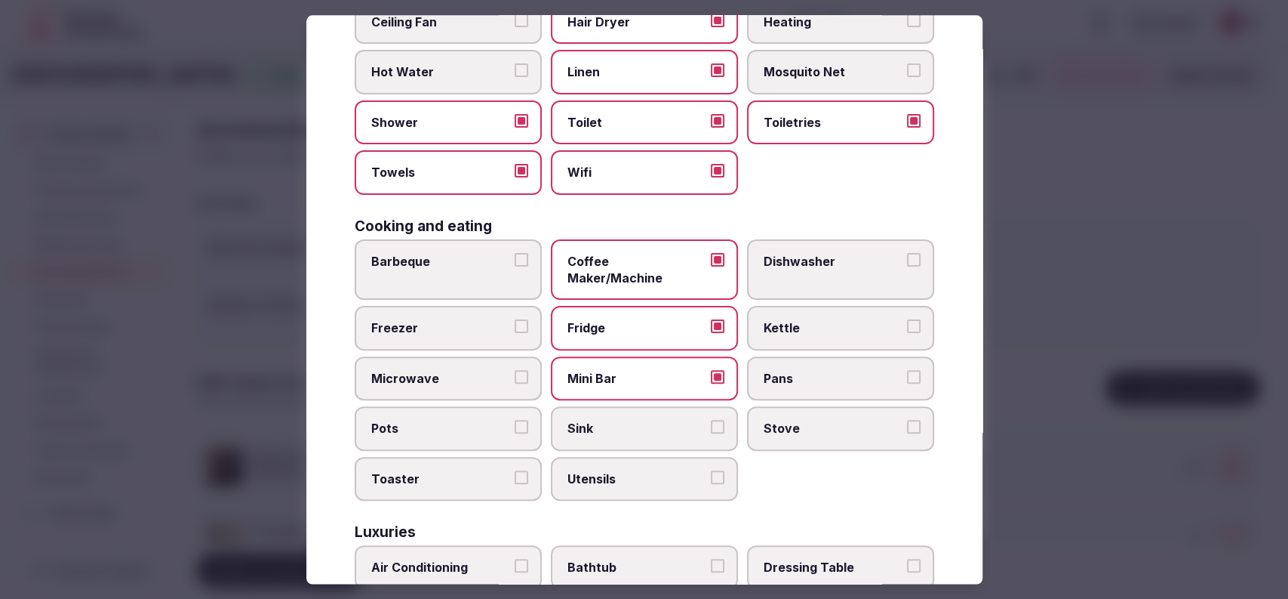
click at [771, 320] on span "Kettle" at bounding box center [833, 328] width 139 height 17
click at [907, 320] on button "Kettle" at bounding box center [914, 327] width 14 height 14
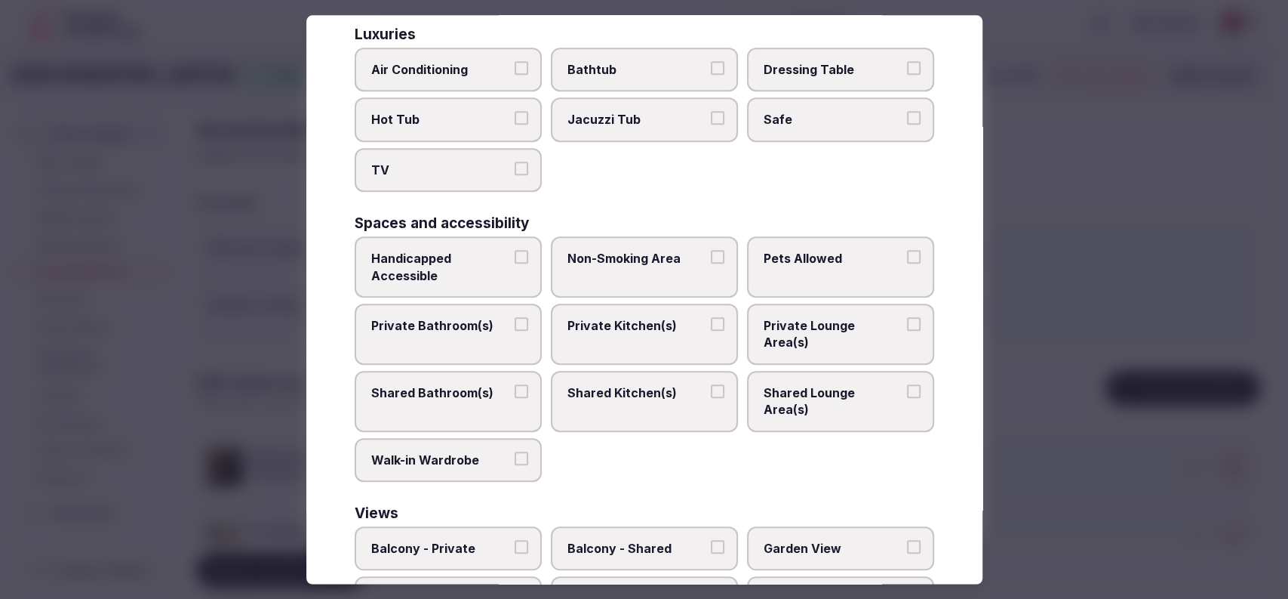
click at [612, 280] on div "Handicapped Accessible Non-Smoking Area Pets Allowed Private Bathroom(s) Privat…" at bounding box center [645, 358] width 580 height 245
click at [606, 334] on label "Private Kitchen(s)" at bounding box center [644, 333] width 187 height 61
click at [711, 331] on button "Private Kitchen(s)" at bounding box center [718, 324] width 14 height 14
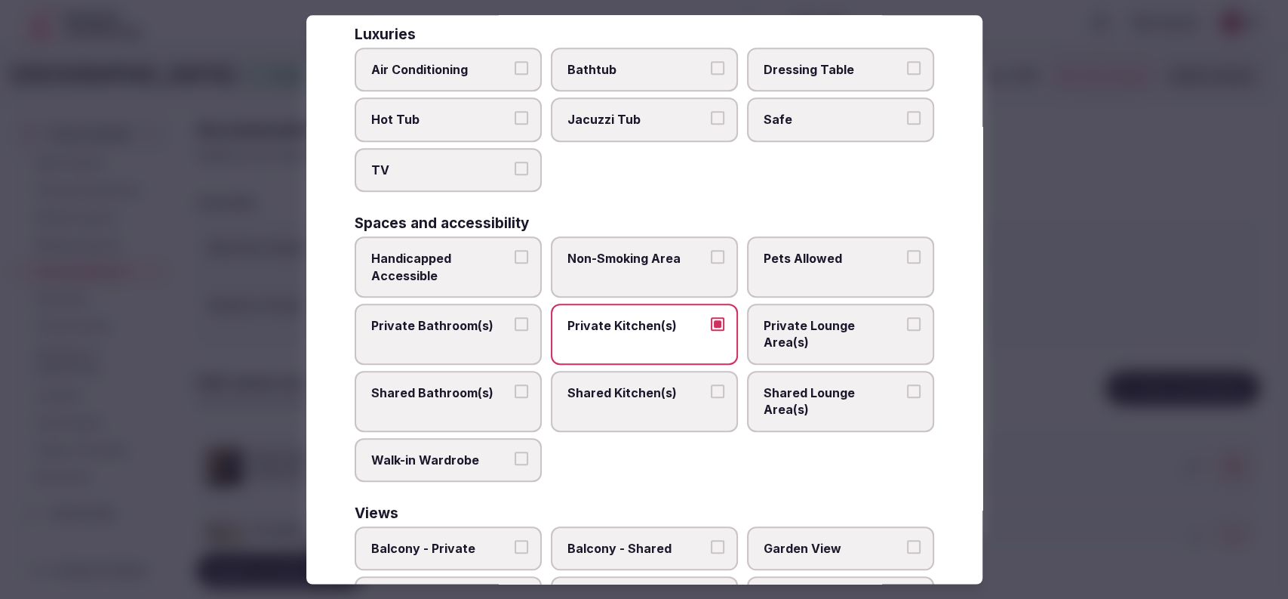
click at [442, 329] on label "Private Bathroom(s)" at bounding box center [448, 333] width 187 height 61
click at [515, 329] on button "Private Bathroom(s)" at bounding box center [522, 324] width 14 height 14
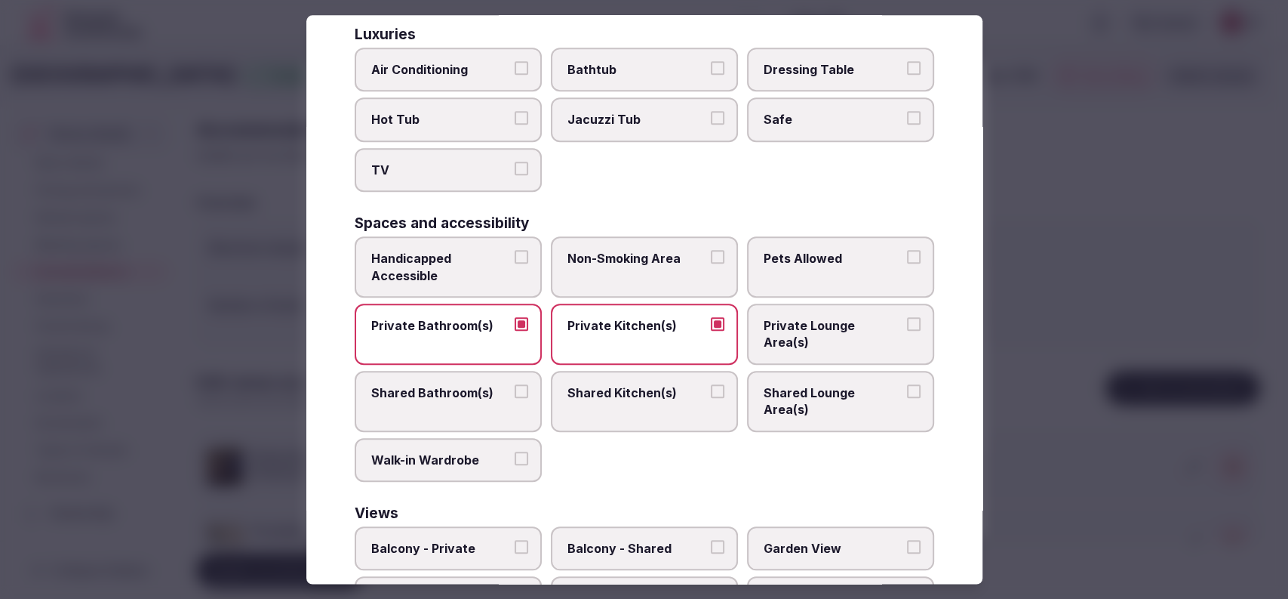
click at [432, 162] on span "TV" at bounding box center [440, 170] width 139 height 17
click at [515, 162] on button "TV" at bounding box center [522, 169] width 14 height 14
click at [465, 48] on label "Air Conditioning" at bounding box center [448, 70] width 187 height 44
click at [515, 61] on button "Air Conditioning" at bounding box center [522, 68] width 14 height 14
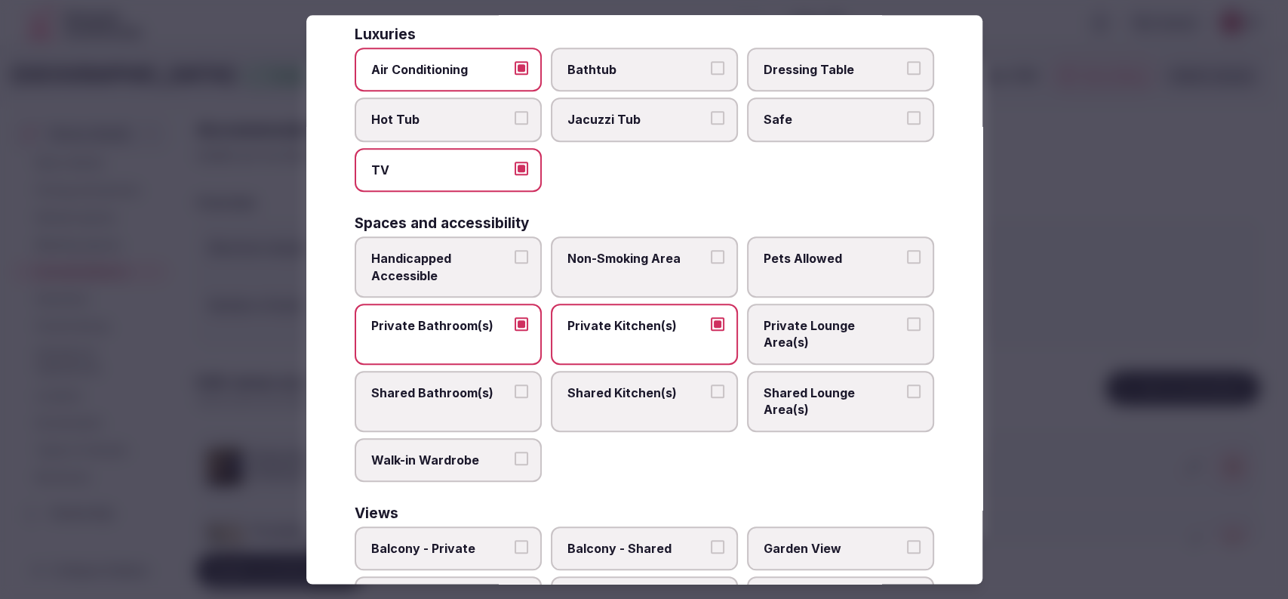
click at [607, 61] on span "Bathtub" at bounding box center [637, 69] width 139 height 17
click at [711, 61] on button "Bathtub" at bounding box center [718, 68] width 14 height 14
click at [815, 69] on label "Dressing Table" at bounding box center [840, 70] width 187 height 44
click at [907, 69] on button "Dressing Table" at bounding box center [914, 68] width 14 height 14
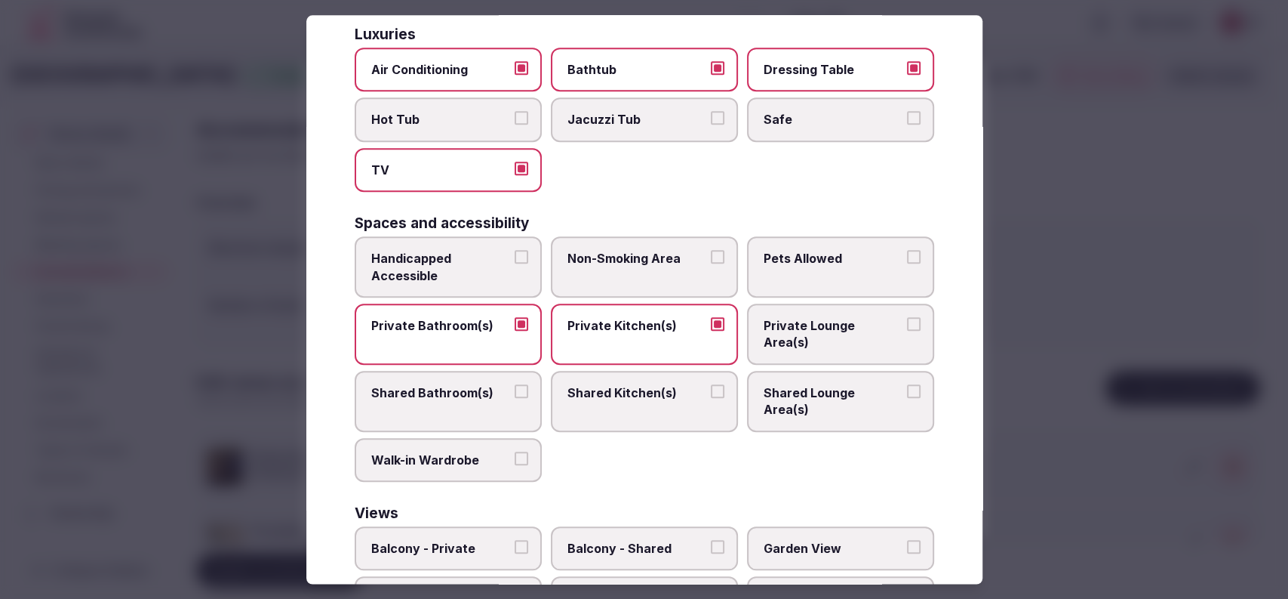
click at [818, 66] on label "Dressing Table" at bounding box center [840, 70] width 187 height 44
click at [907, 66] on button "Dressing Table" at bounding box center [914, 68] width 14 height 14
click at [820, 98] on label "Safe" at bounding box center [840, 120] width 187 height 44
click at [907, 112] on button "Safe" at bounding box center [914, 119] width 14 height 14
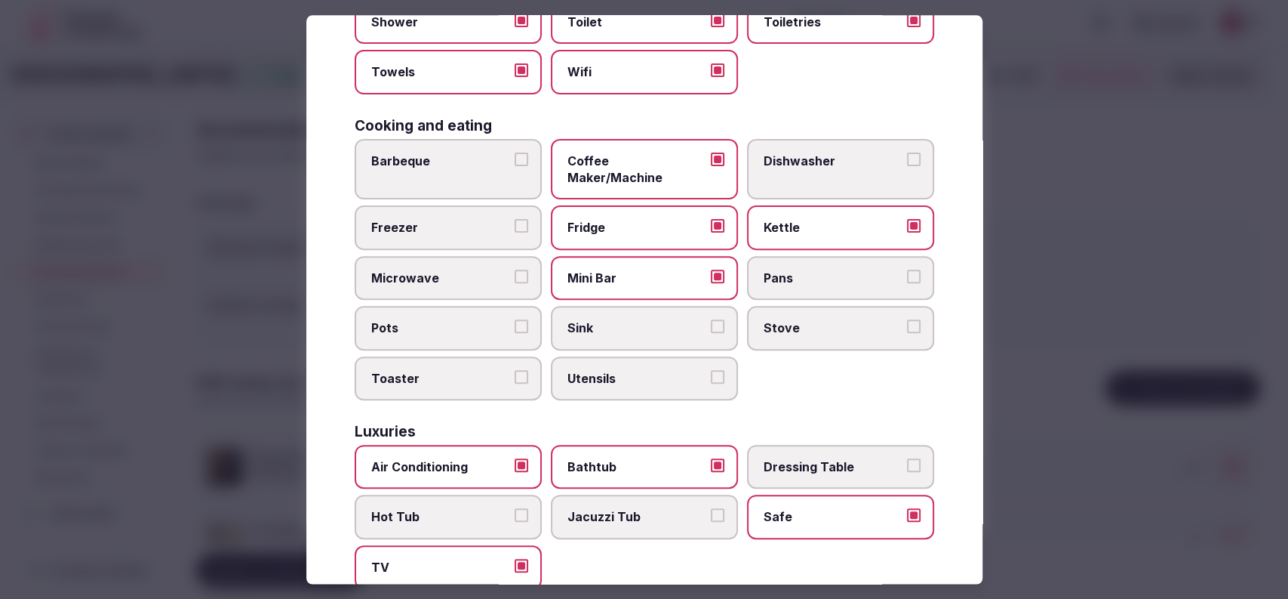
scroll to position [0, 0]
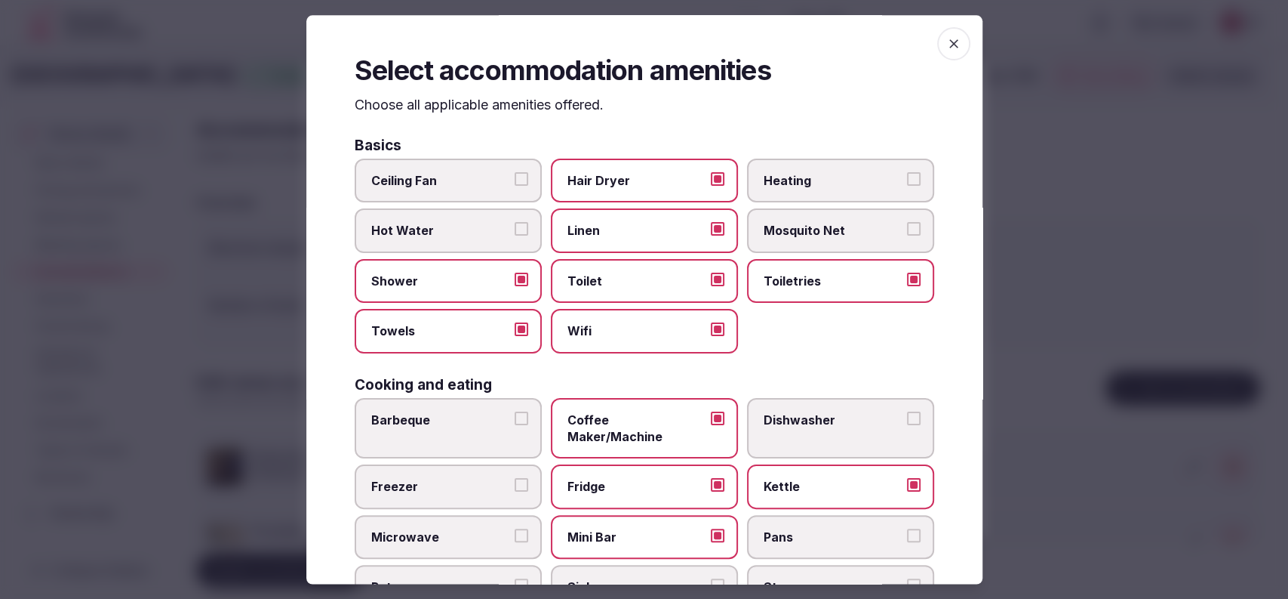
click at [1055, 256] on div at bounding box center [644, 299] width 1288 height 599
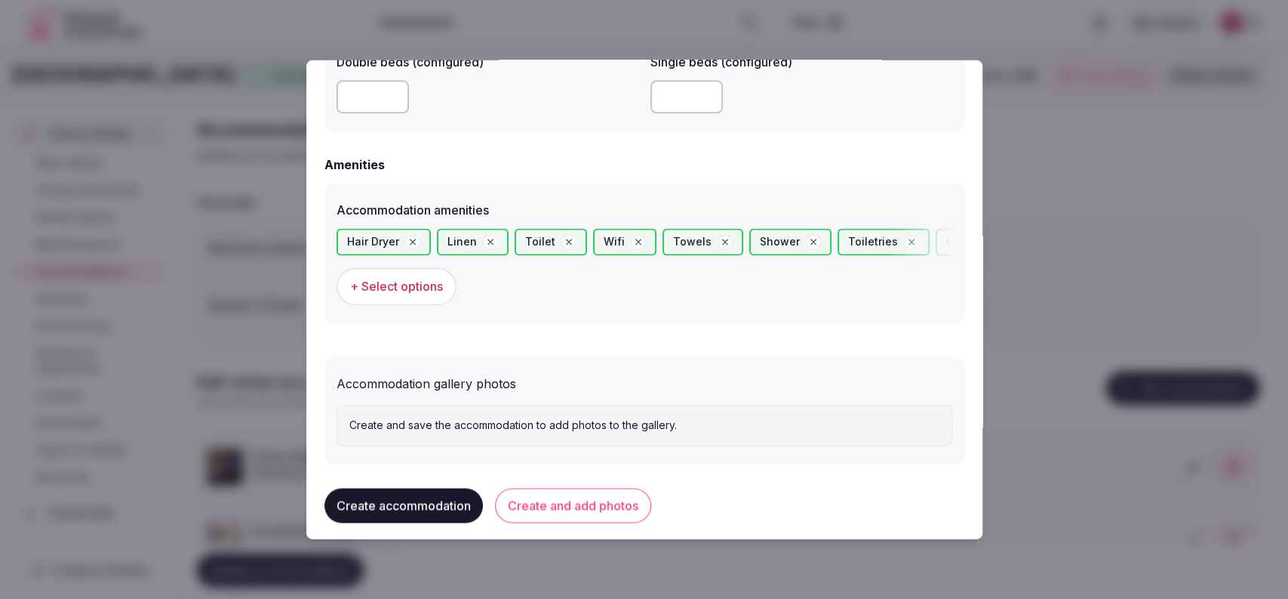
scroll to position [1371, 0]
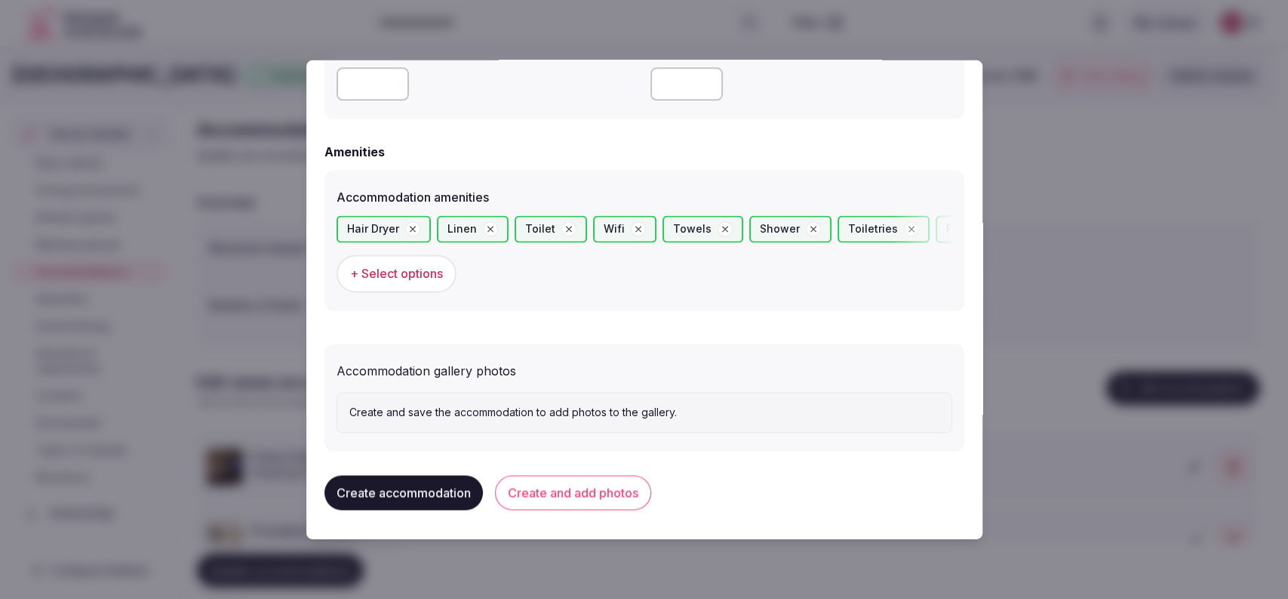
click at [543, 494] on button "Create and add photos" at bounding box center [573, 493] width 156 height 35
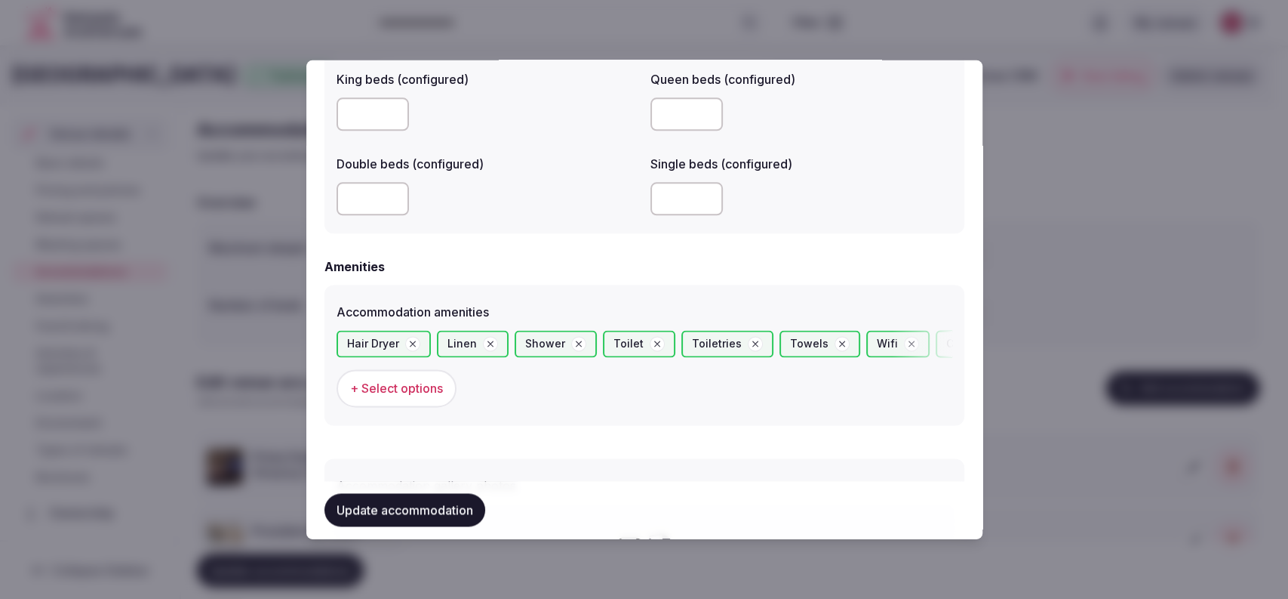
scroll to position [1510, 0]
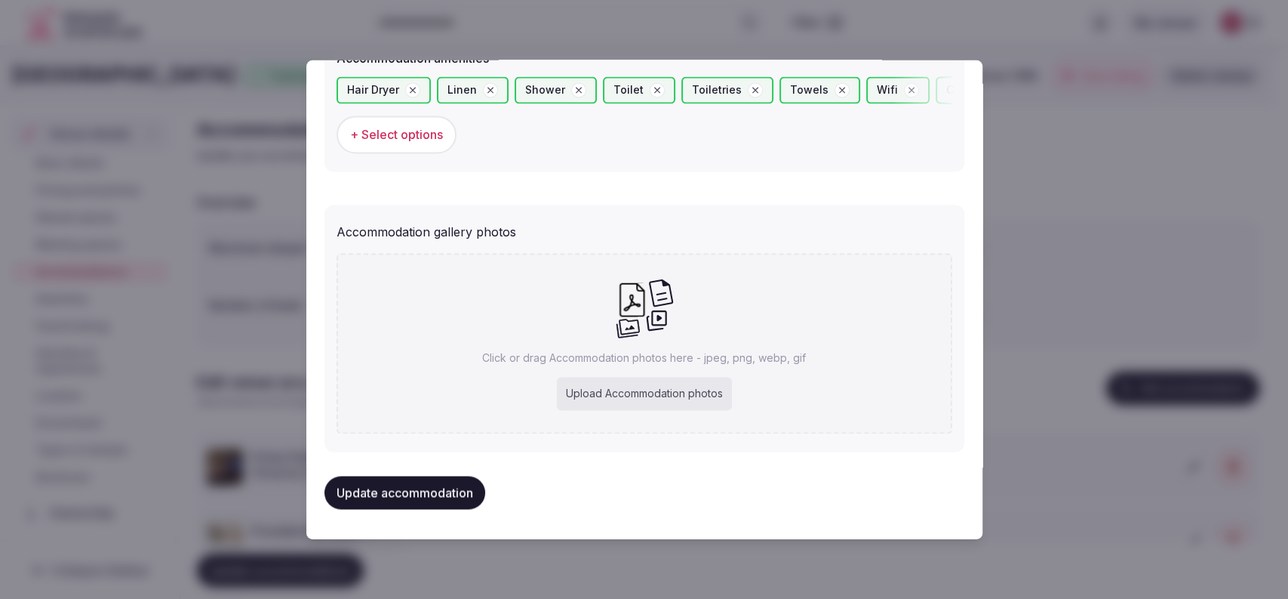
click at [614, 399] on div "Upload Accommodation photos" at bounding box center [644, 393] width 175 height 33
type input "**********"
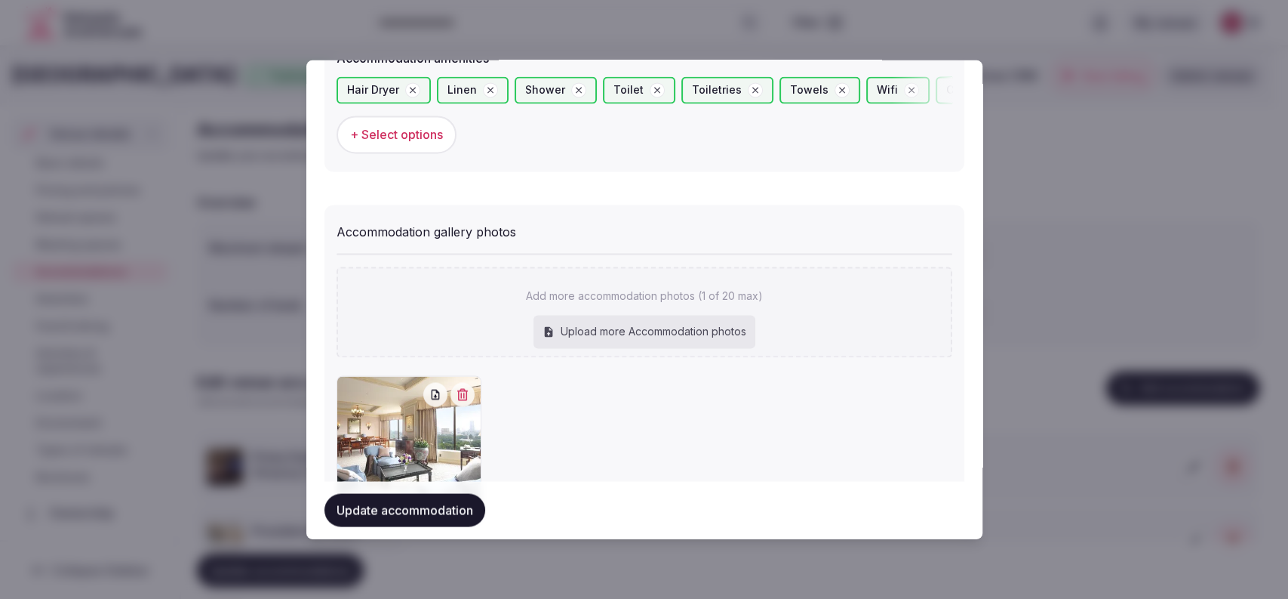
click at [422, 506] on button "Update accommodation" at bounding box center [405, 510] width 161 height 33
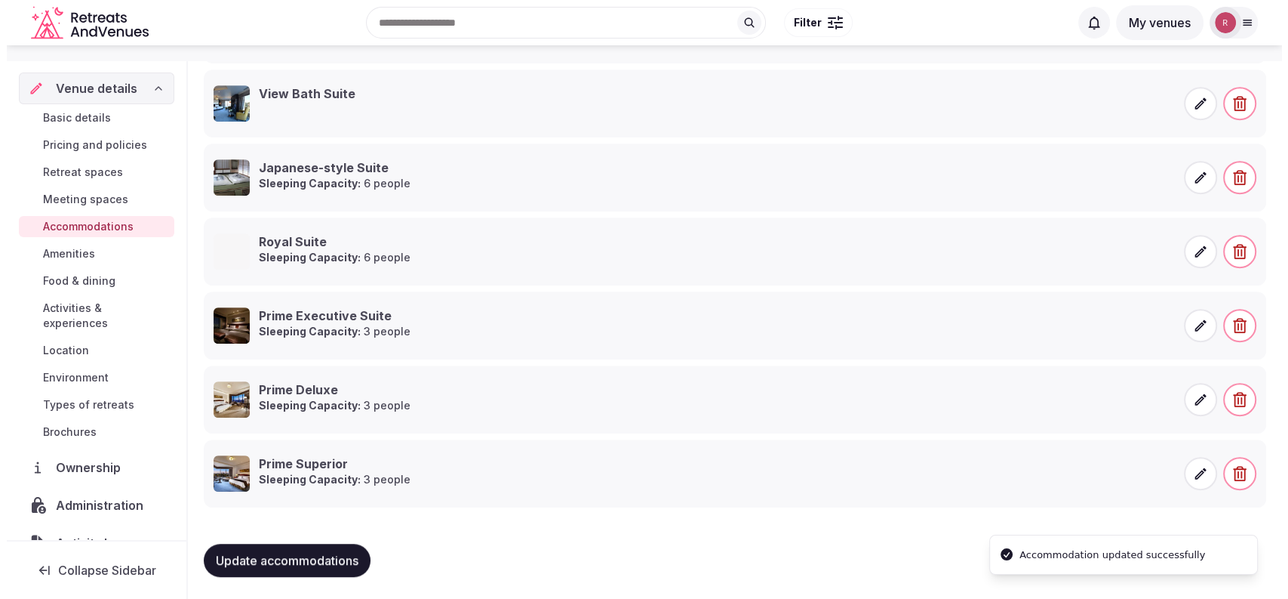
scroll to position [136, 0]
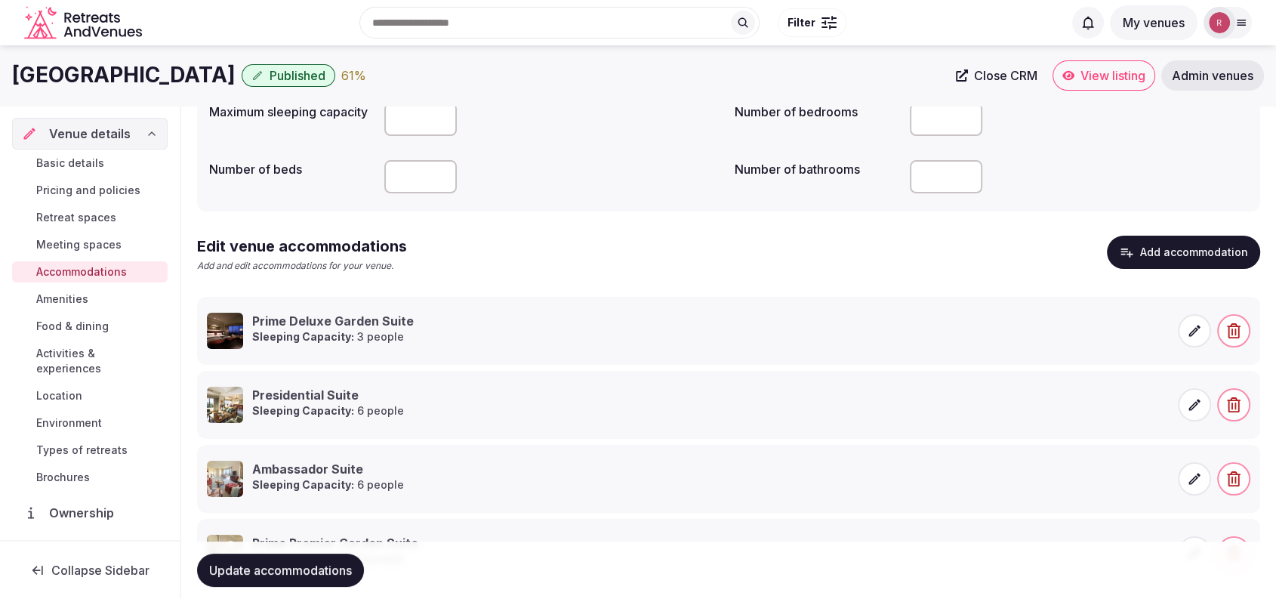
click at [1137, 252] on button "Add accommodation" at bounding box center [1182, 251] width 153 height 33
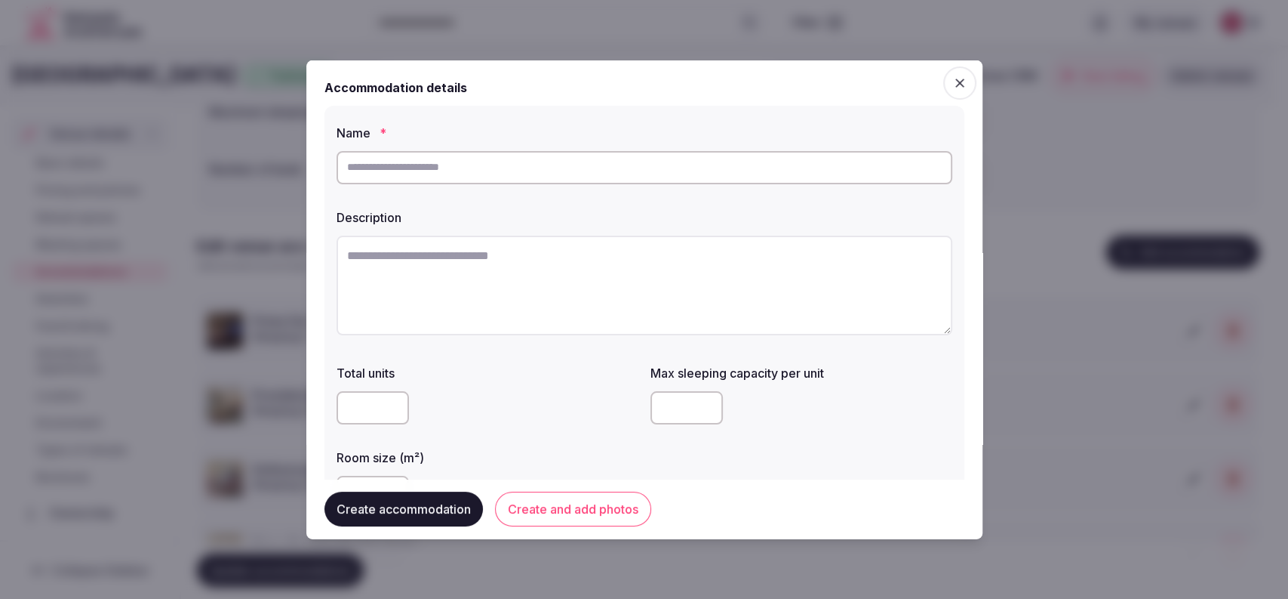
click at [532, 176] on input "text" at bounding box center [645, 166] width 616 height 33
paste input "**********"
type input "**********"
click at [503, 263] on textarea at bounding box center [645, 285] width 616 height 100
paste textarea "**********"
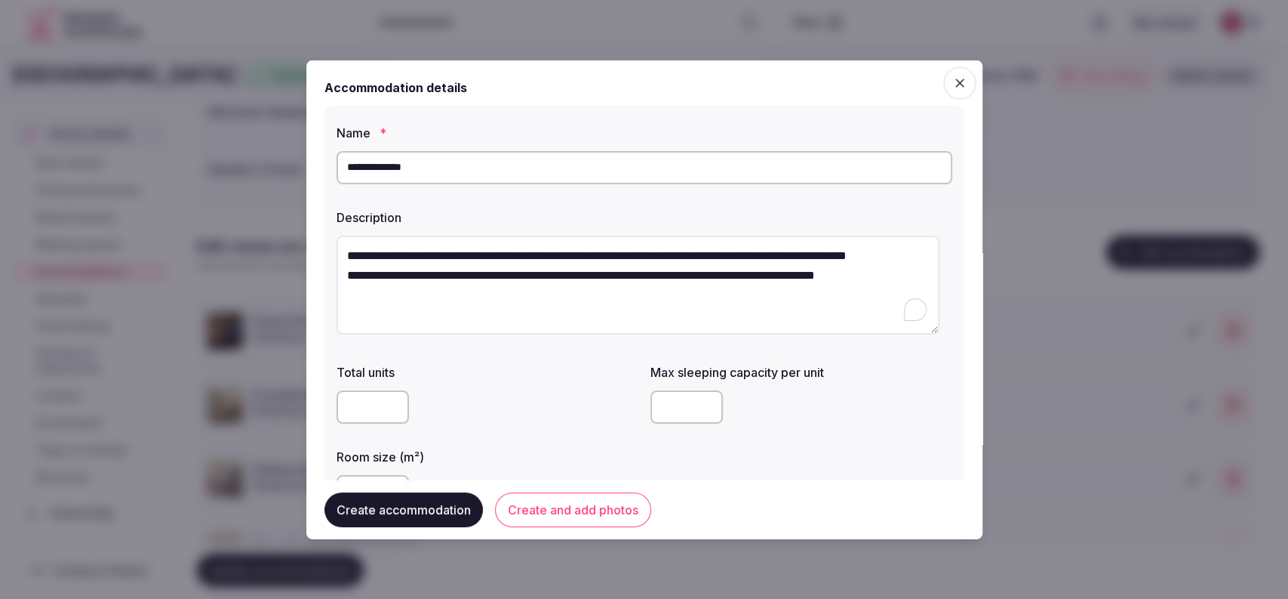
click at [342, 295] on textarea "**********" at bounding box center [638, 285] width 603 height 100
type textarea "**********"
click at [661, 398] on input "number" at bounding box center [687, 406] width 72 height 33
type input "*"
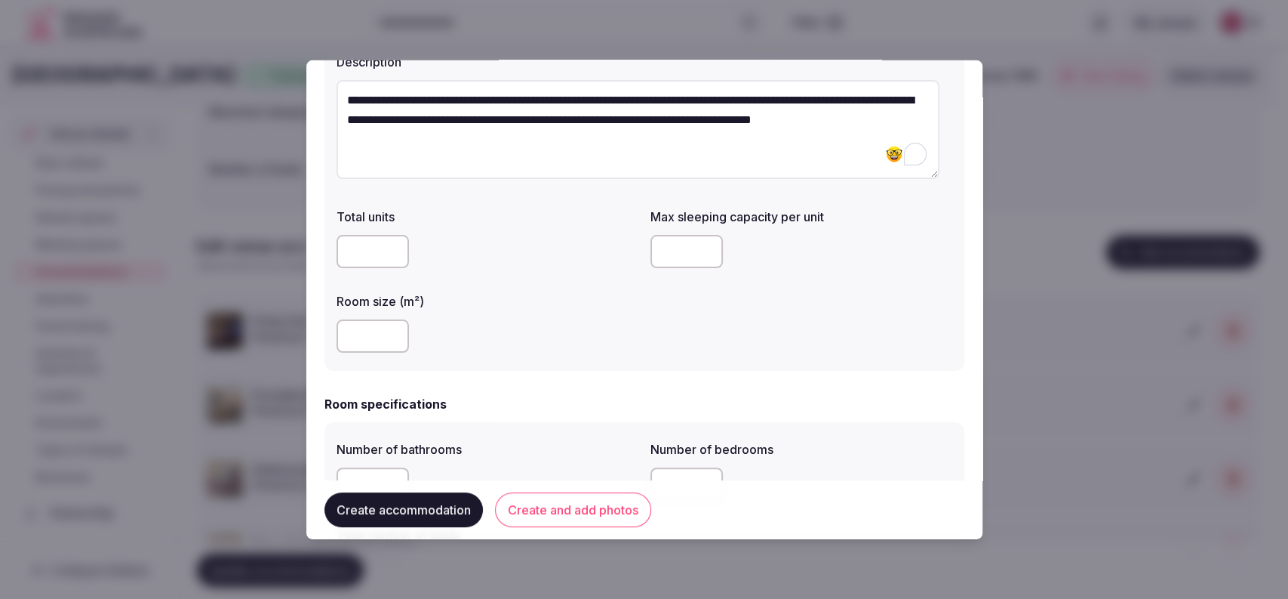
scroll to position [177, 0]
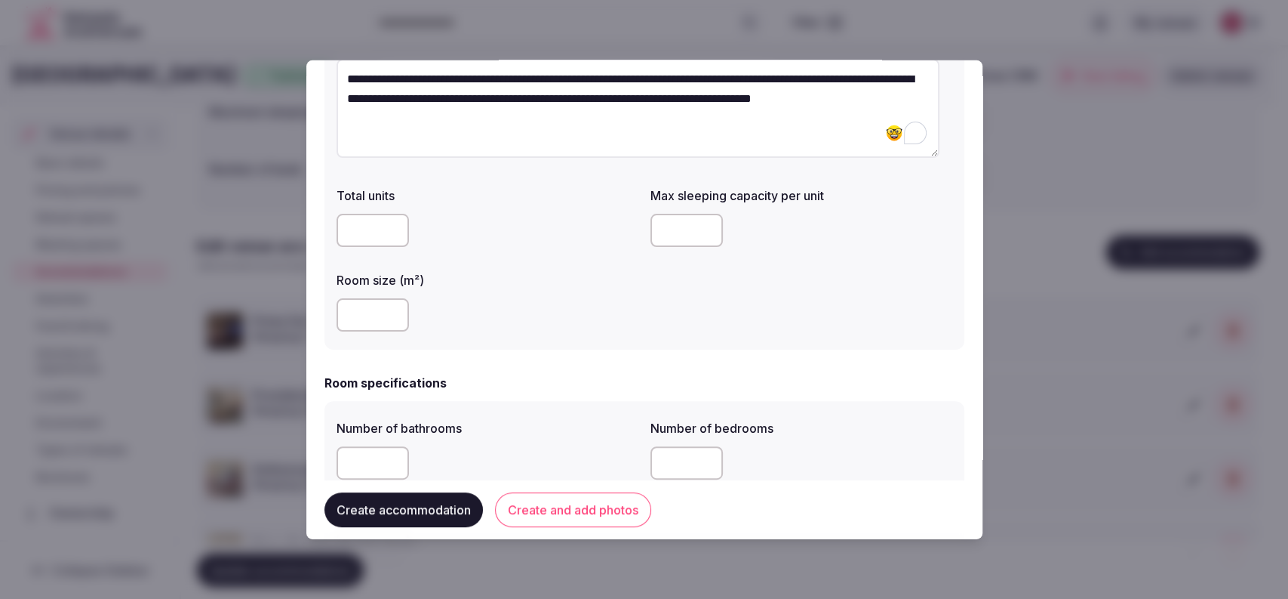
click at [368, 318] on input "number" at bounding box center [373, 314] width 72 height 33
type input "***"
click at [526, 337] on div "**********" at bounding box center [645, 138] width 640 height 421
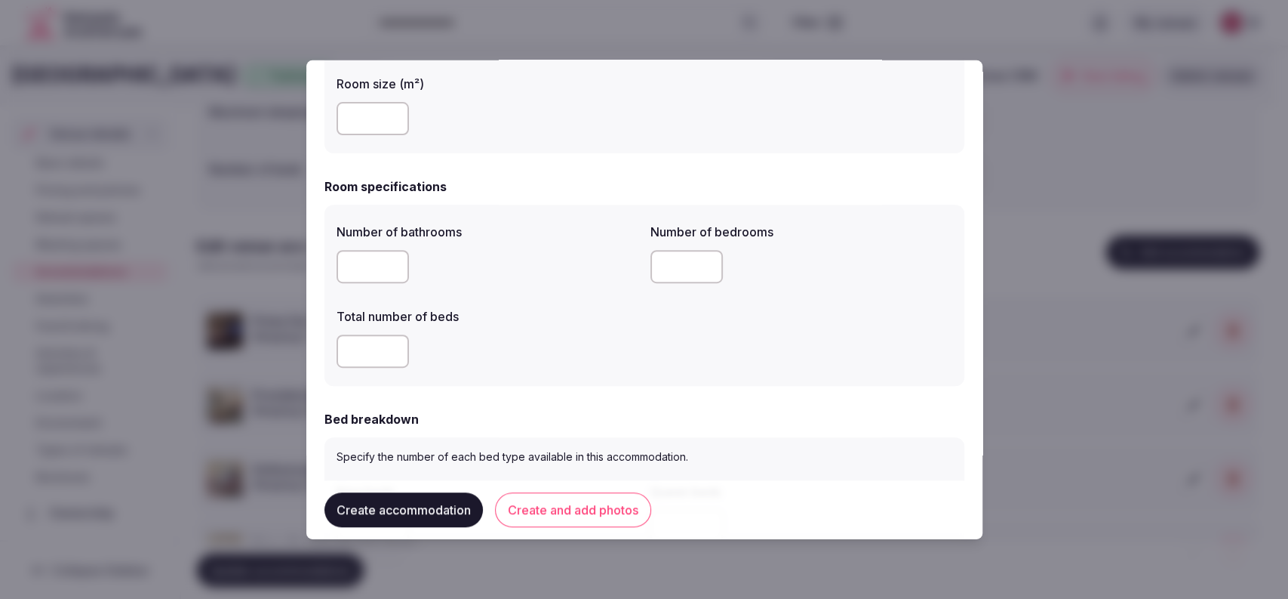
scroll to position [405, 0]
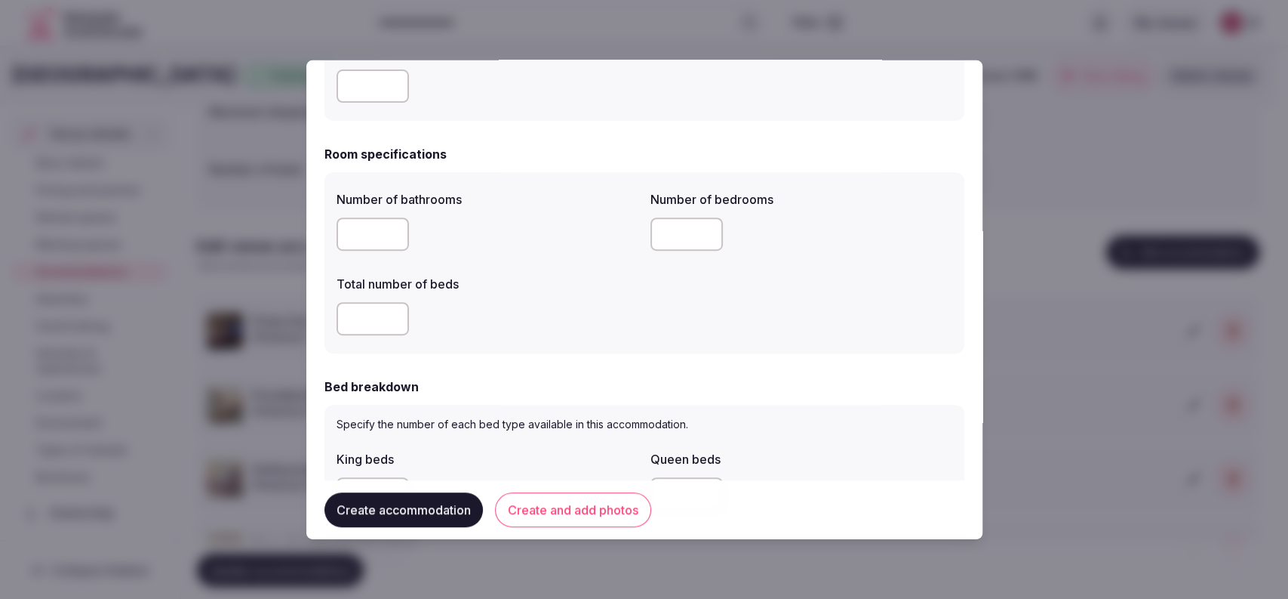
click at [367, 324] on input "number" at bounding box center [373, 318] width 72 height 33
type input "*"
click at [637, 362] on form "**********" at bounding box center [645, 524] width 640 height 1705
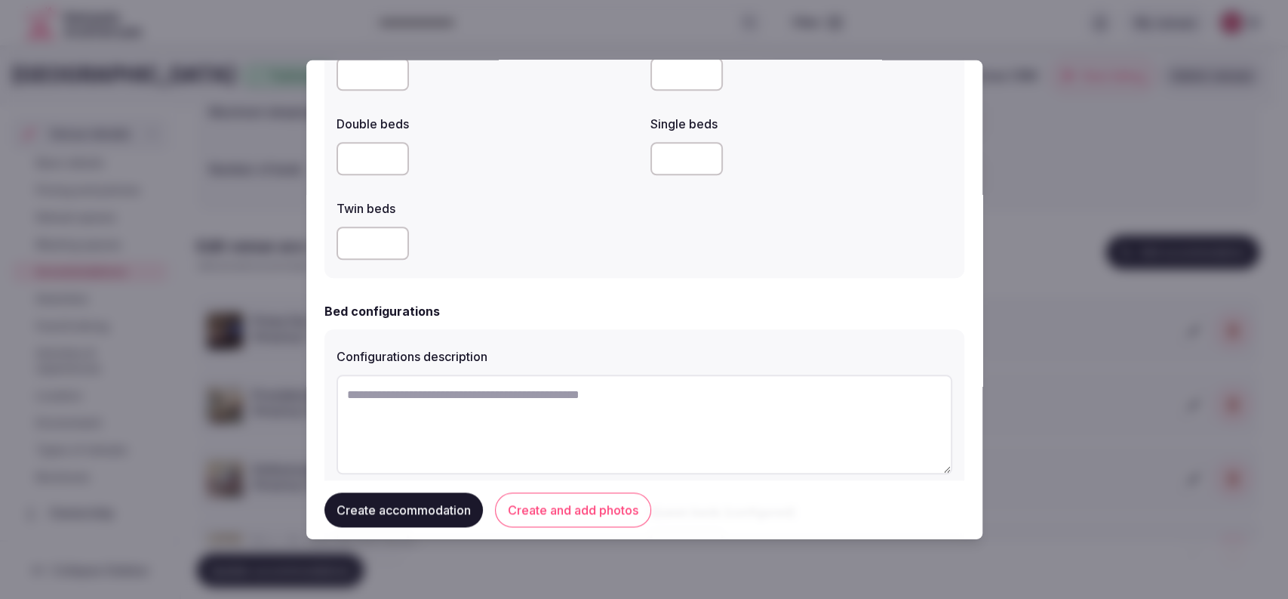
click at [362, 252] on input "number" at bounding box center [373, 242] width 72 height 33
type input "*"
click at [397, 223] on div "*" at bounding box center [488, 242] width 302 height 45
click at [389, 70] on input "*" at bounding box center [373, 76] width 72 height 33
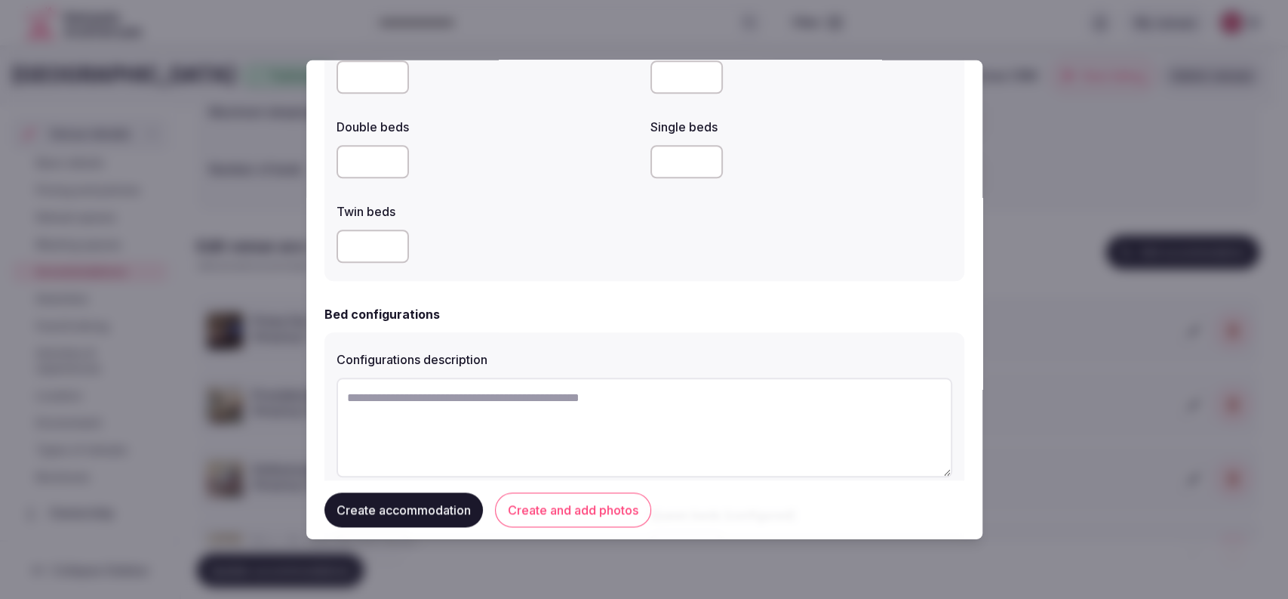
type input "*"
click at [534, 197] on div "Twin beds" at bounding box center [488, 206] width 302 height 21
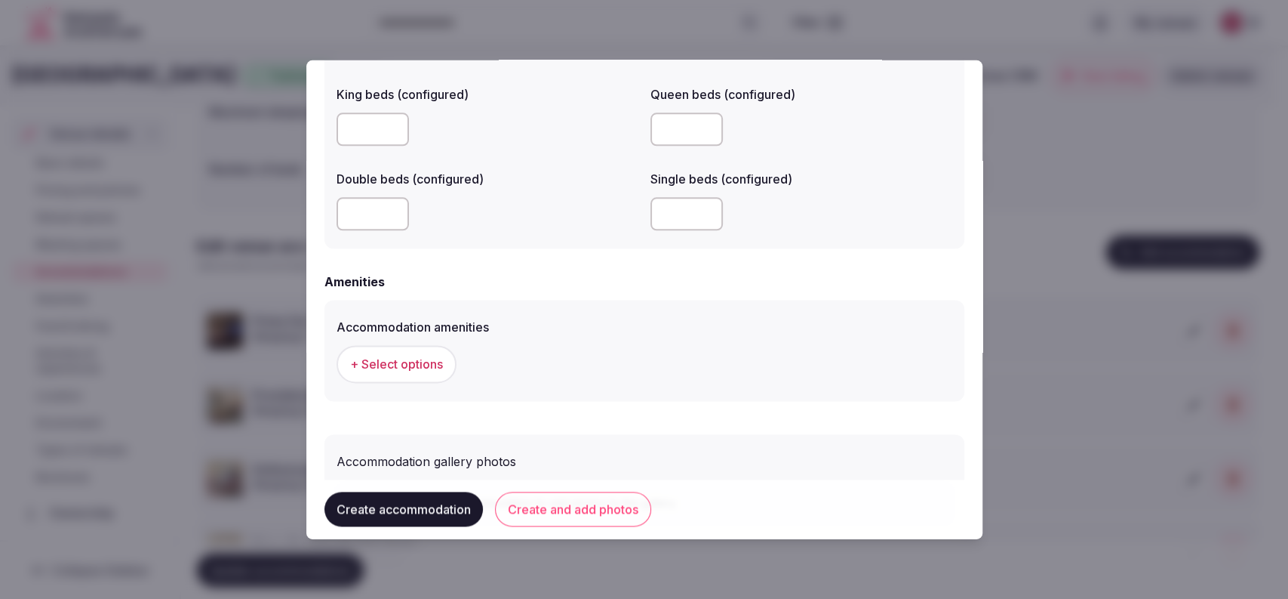
scroll to position [1333, 0]
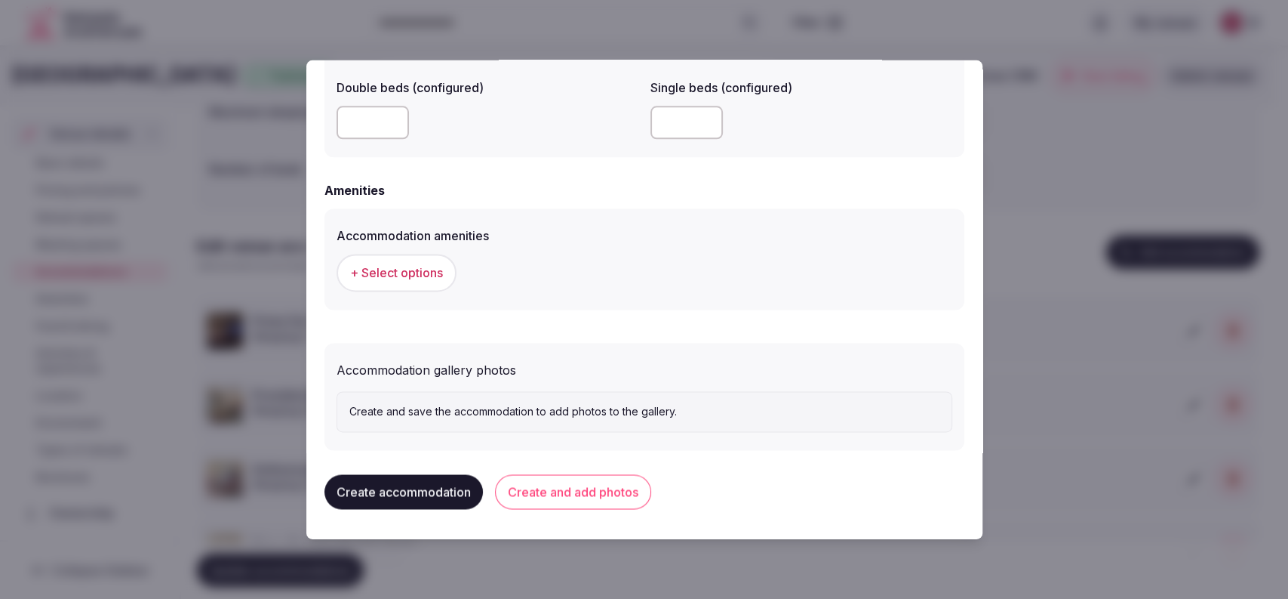
click at [431, 276] on span "+ Select options" at bounding box center [396, 273] width 93 height 17
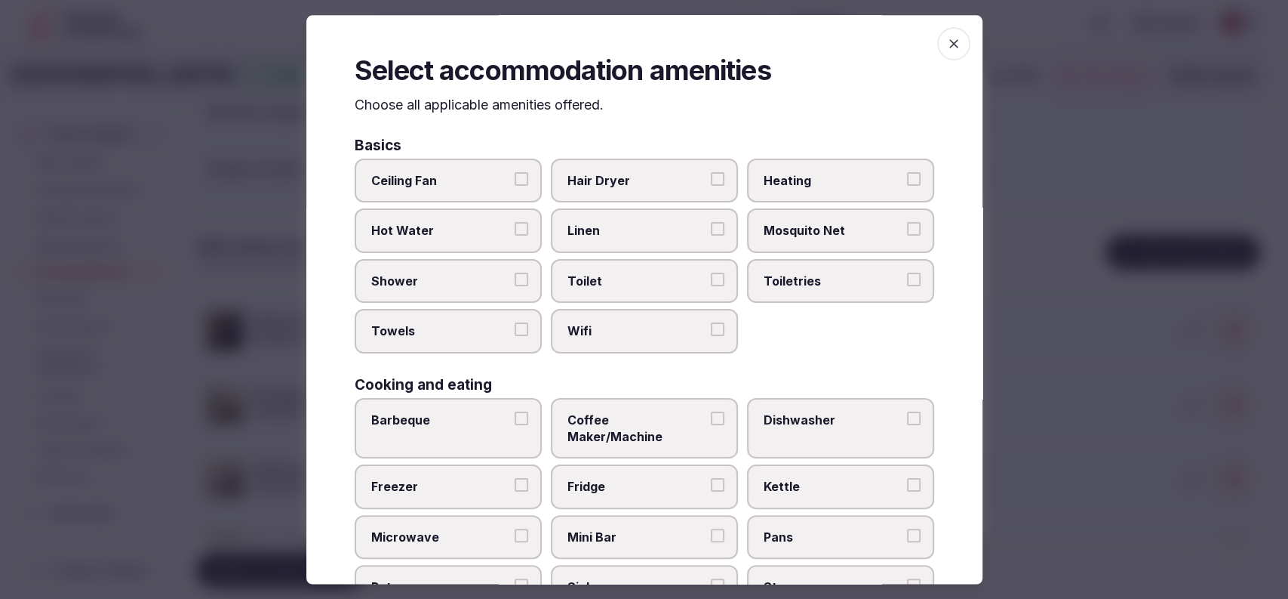
click at [666, 186] on span "Hair Dryer" at bounding box center [637, 180] width 139 height 17
click at [711, 186] on button "Hair Dryer" at bounding box center [718, 179] width 14 height 14
click at [678, 225] on span "Linen" at bounding box center [637, 231] width 139 height 17
click at [711, 225] on button "Linen" at bounding box center [718, 230] width 14 height 14
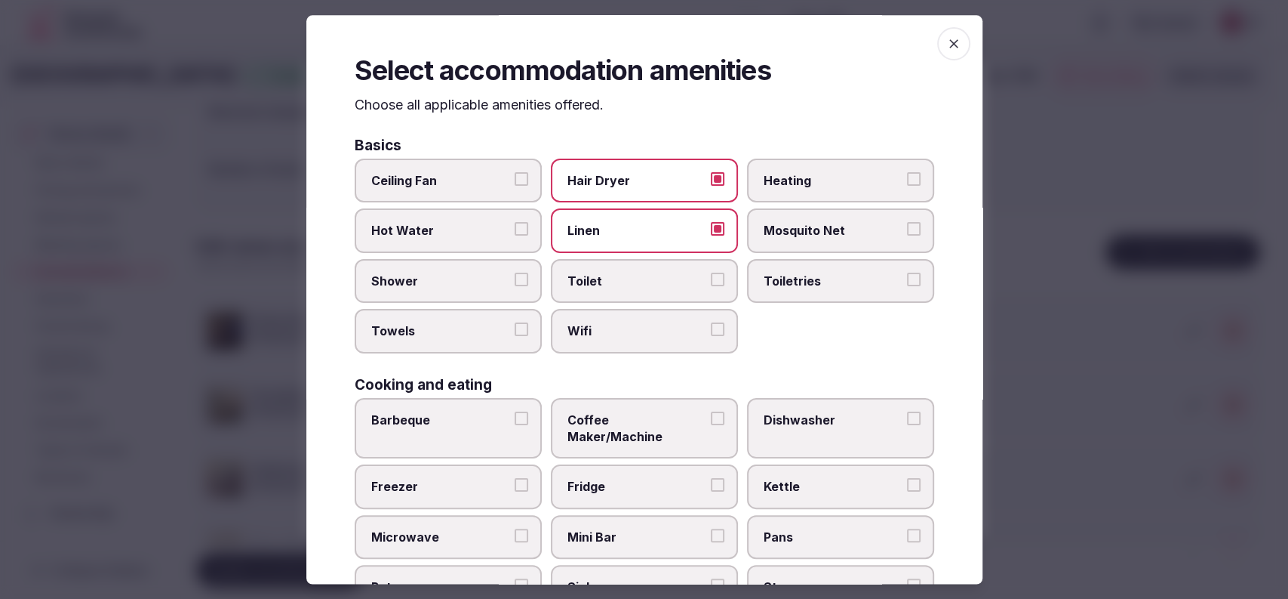
click at [791, 291] on label "Toiletries" at bounding box center [840, 281] width 187 height 44
click at [907, 286] on button "Toiletries" at bounding box center [914, 279] width 14 height 14
drag, startPoint x: 682, startPoint y: 284, endPoint x: 676, endPoint y: 297, distance: 14.2
click at [680, 283] on span "Toilet" at bounding box center [637, 280] width 139 height 17
click at [711, 283] on button "Toilet" at bounding box center [718, 279] width 14 height 14
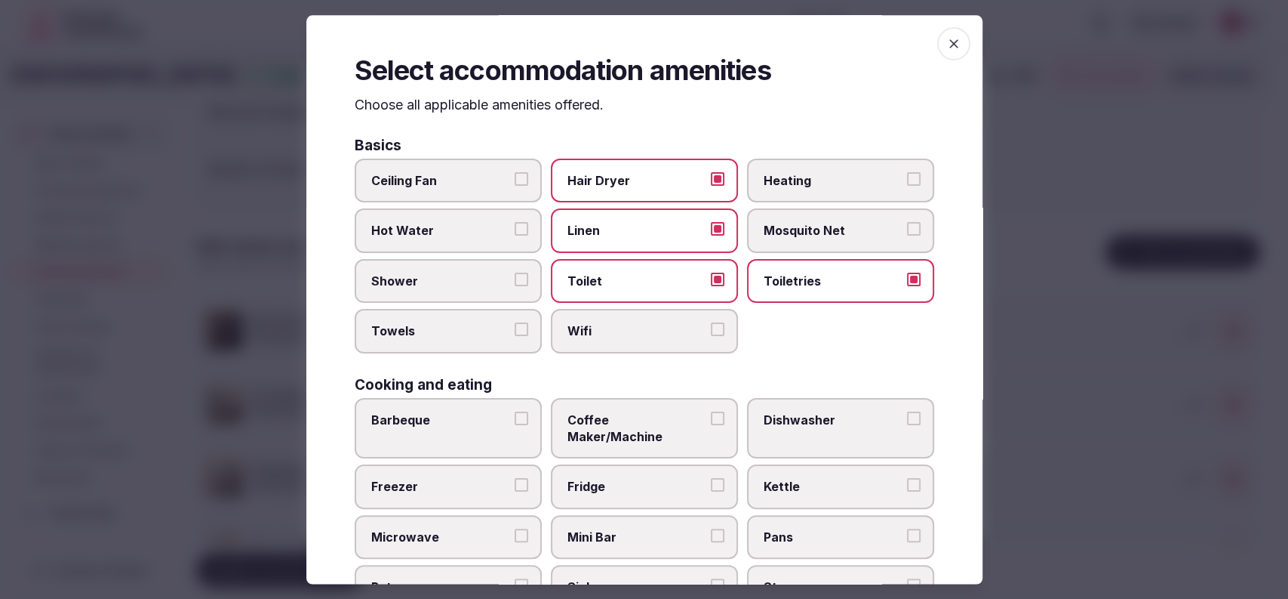
click at [644, 340] on label "Wifi" at bounding box center [644, 331] width 187 height 44
click at [711, 337] on button "Wifi" at bounding box center [718, 330] width 14 height 14
click at [423, 320] on label "Towels" at bounding box center [448, 331] width 187 height 44
click at [515, 323] on button "Towels" at bounding box center [522, 330] width 14 height 14
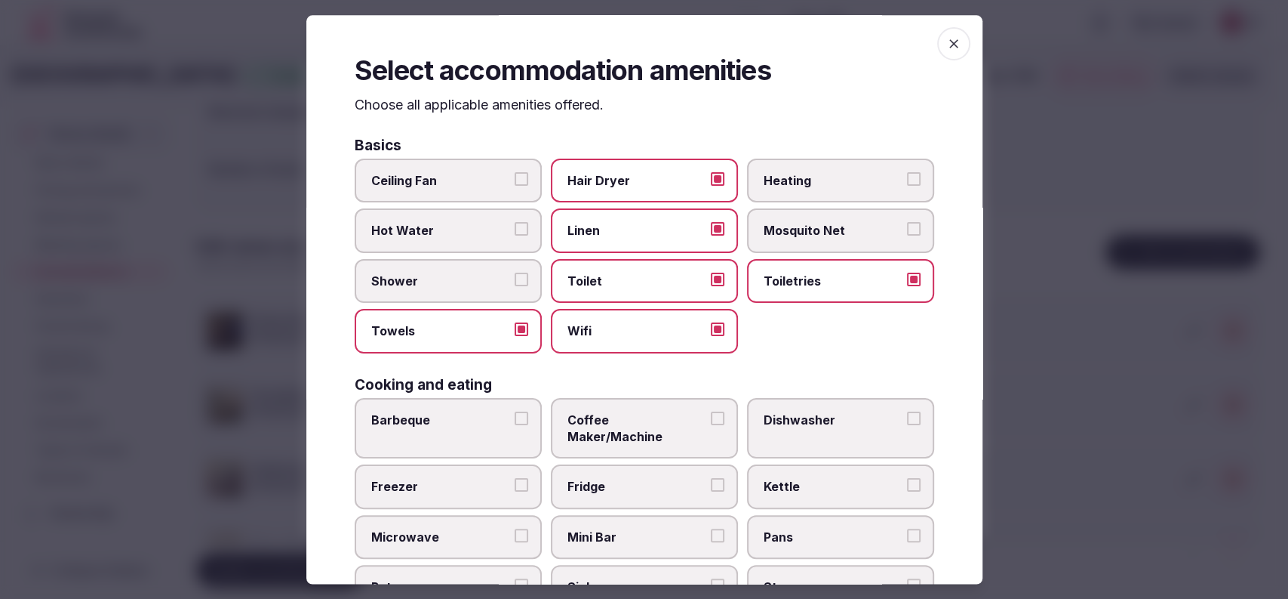
click at [432, 277] on span "Shower" at bounding box center [440, 280] width 139 height 17
click at [515, 277] on button "Shower" at bounding box center [522, 279] width 14 height 14
drag, startPoint x: 611, startPoint y: 461, endPoint x: 610, endPoint y: 490, distance: 28.7
click at [611, 479] on span "Fridge" at bounding box center [637, 487] width 139 height 17
click at [711, 479] on button "Fridge" at bounding box center [718, 486] width 14 height 14
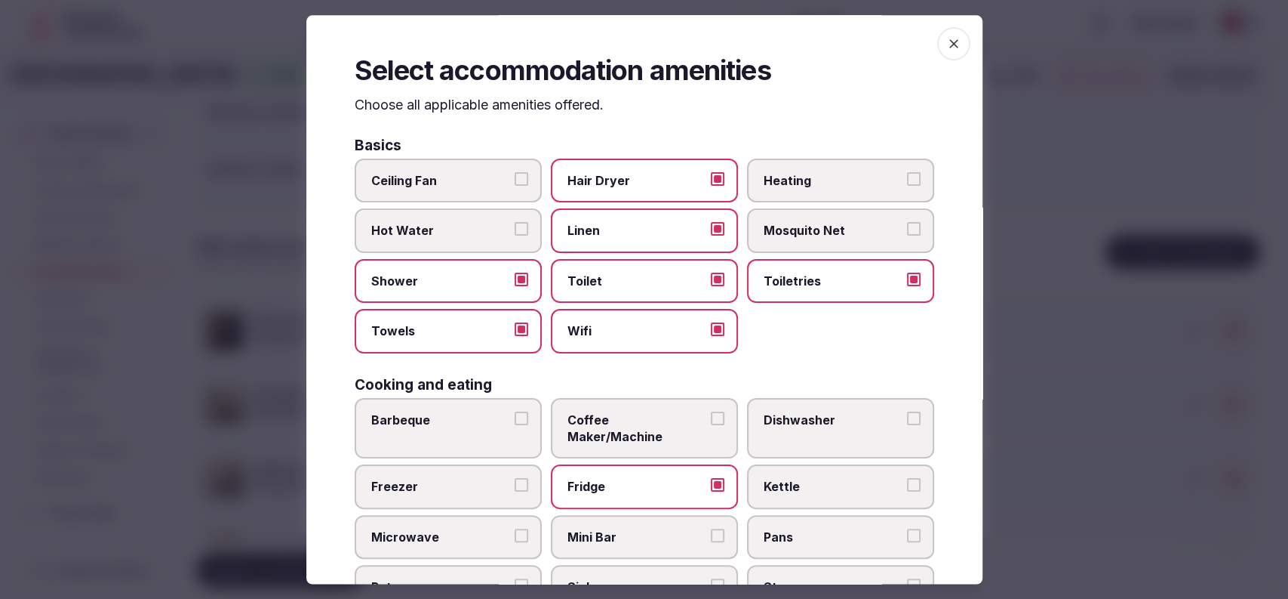
click at [603, 528] on span "Mini Bar" at bounding box center [637, 536] width 139 height 17
click at [711, 528] on button "Mini Bar" at bounding box center [718, 535] width 14 height 14
click at [620, 428] on label "Coffee Maker/Machine" at bounding box center [644, 428] width 187 height 61
click at [711, 425] on button "Coffee Maker/Machine" at bounding box center [718, 418] width 14 height 14
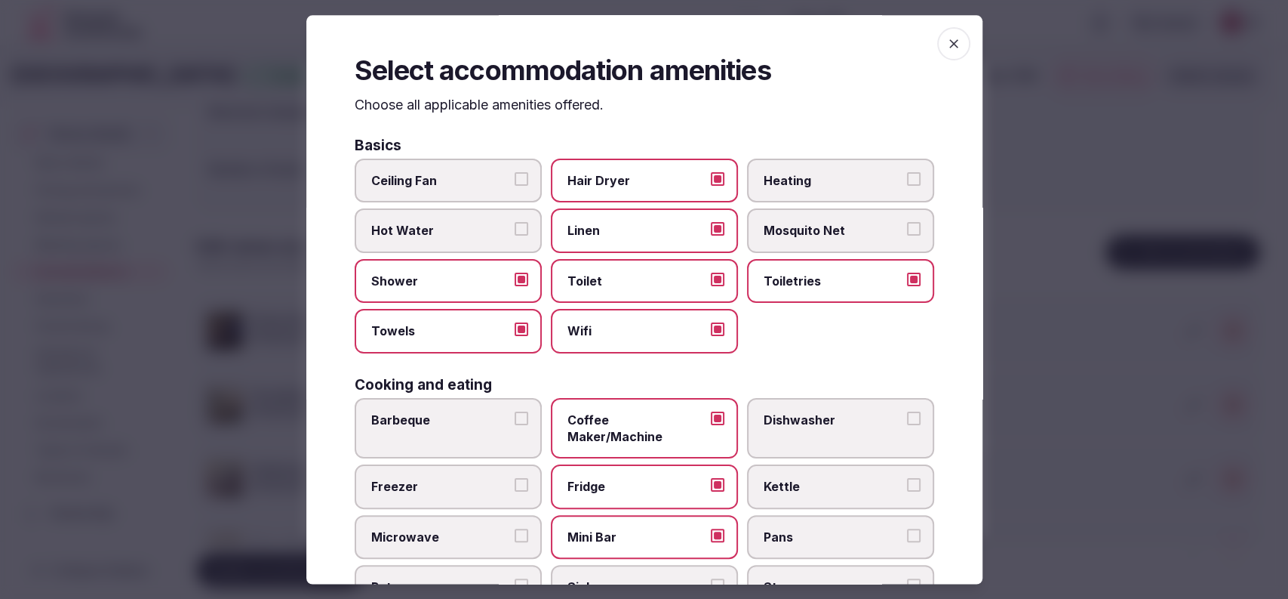
scroll to position [497, 0]
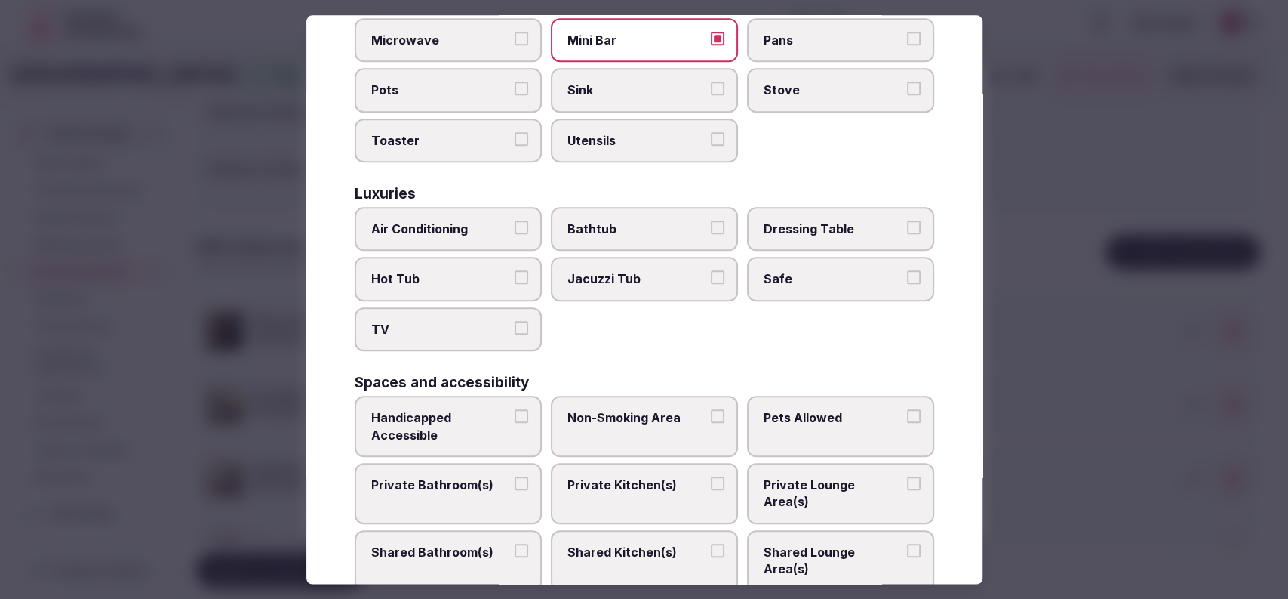
click at [627, 220] on span "Bathtub" at bounding box center [637, 228] width 139 height 17
click at [711, 220] on button "Bathtub" at bounding box center [718, 227] width 14 height 14
click at [465, 220] on span "Air Conditioning" at bounding box center [440, 228] width 139 height 17
click at [515, 220] on button "Air Conditioning" at bounding box center [522, 227] width 14 height 14
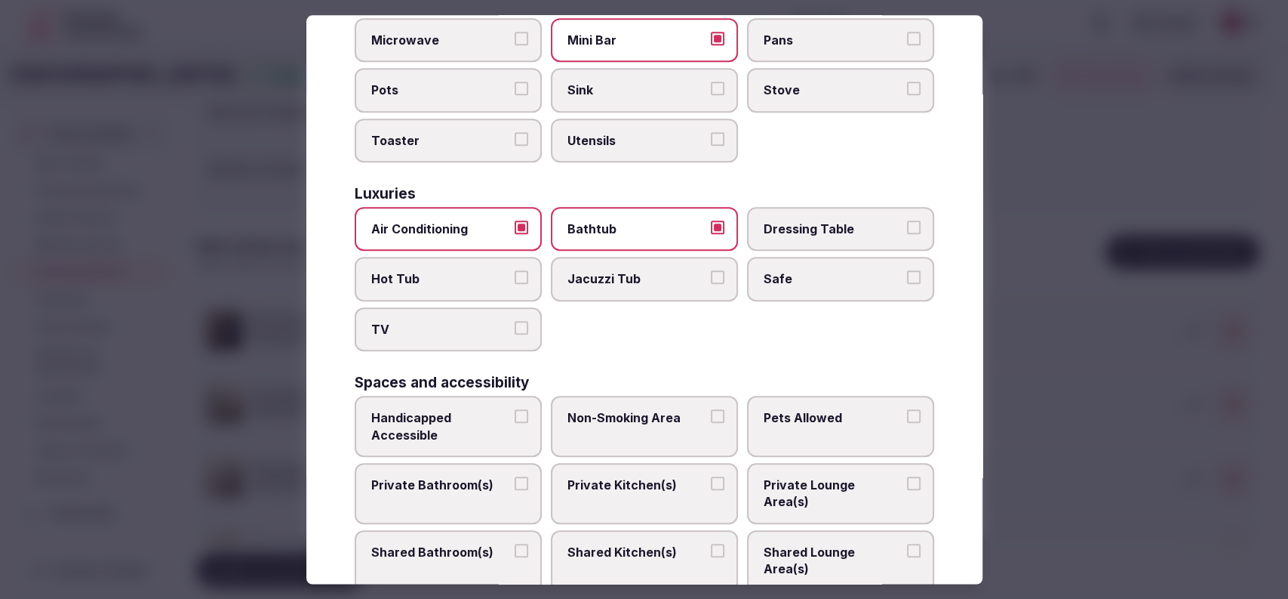
click at [412, 321] on span "TV" at bounding box center [440, 329] width 139 height 17
click at [515, 321] on button "TV" at bounding box center [522, 328] width 14 height 14
click at [580, 476] on span "Private Kitchen(s)" at bounding box center [637, 484] width 139 height 17
click at [711, 476] on button "Private Kitchen(s)" at bounding box center [718, 483] width 14 height 14
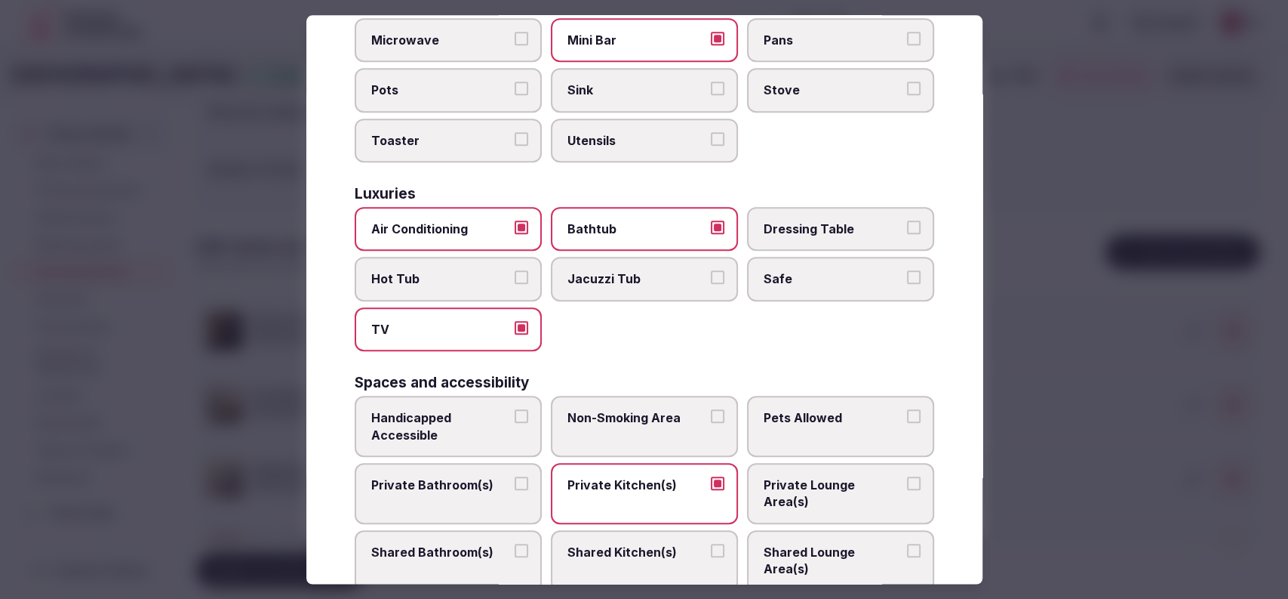
click at [494, 476] on span "Private Bathroom(s)" at bounding box center [440, 484] width 139 height 17
click at [515, 476] on button "Private Bathroom(s)" at bounding box center [522, 483] width 14 height 14
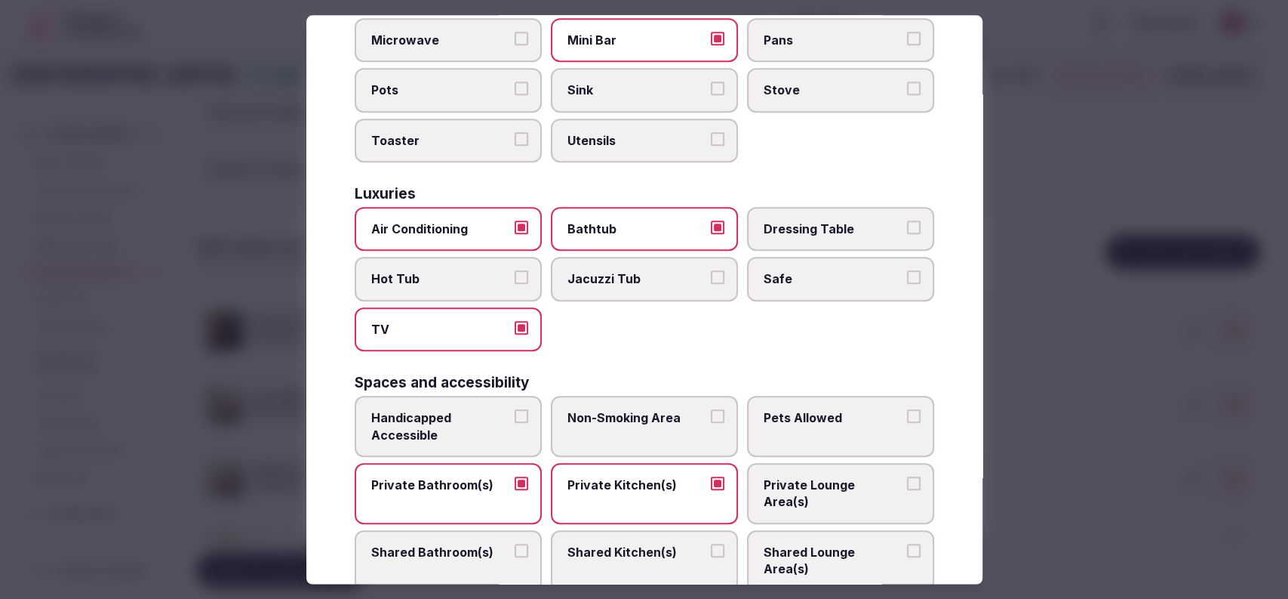
click at [820, 257] on label "Safe" at bounding box center [840, 279] width 187 height 44
click at [907, 271] on button "Safe" at bounding box center [914, 278] width 14 height 14
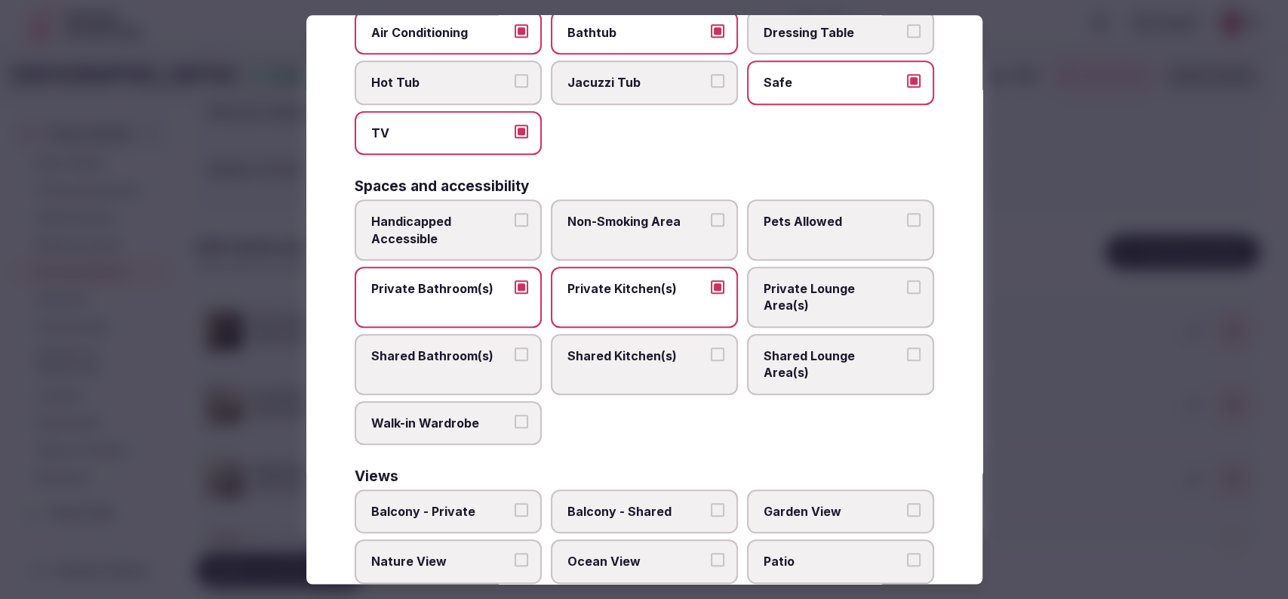
scroll to position [756, 0]
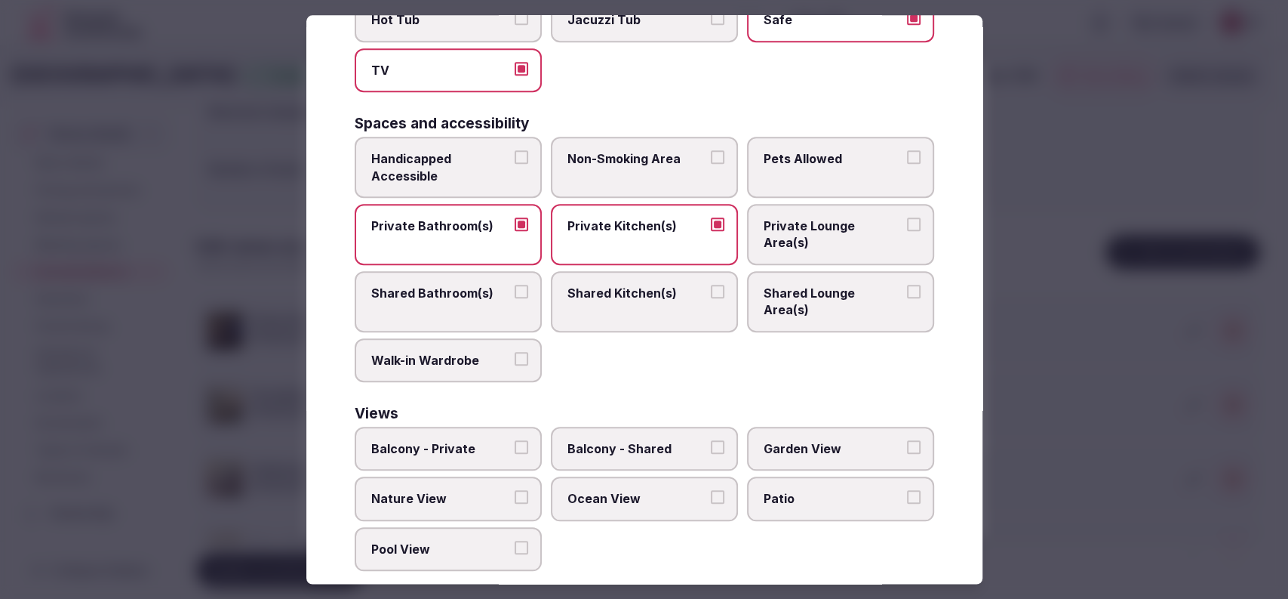
click at [827, 426] on label "Garden View" at bounding box center [840, 448] width 187 height 44
click at [907, 440] on button "Garden View" at bounding box center [914, 447] width 14 height 14
click at [1042, 270] on div at bounding box center [644, 299] width 1288 height 599
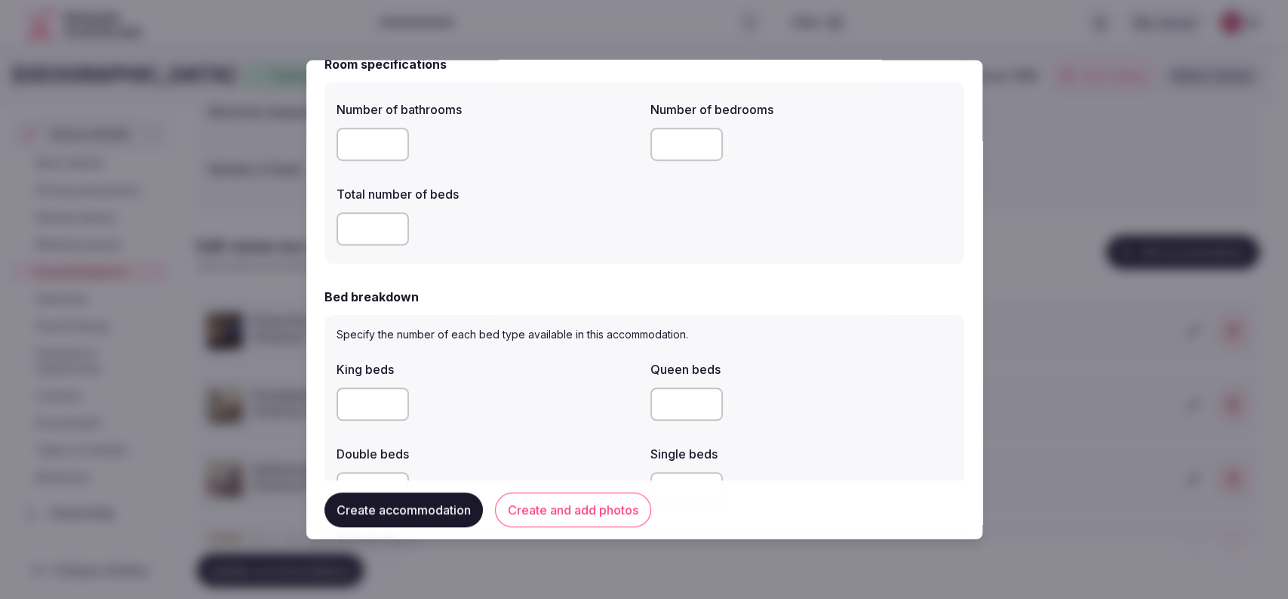
scroll to position [0, 0]
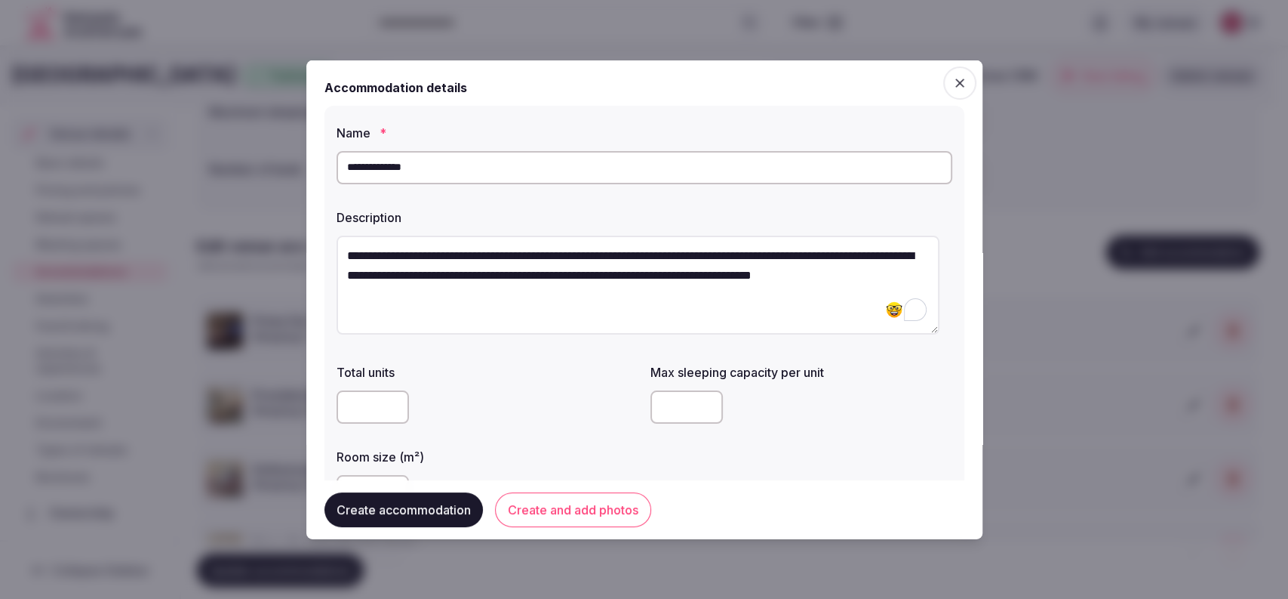
click at [428, 179] on input "**********" at bounding box center [645, 166] width 616 height 33
click at [528, 199] on div "**********" at bounding box center [645, 315] width 640 height 421
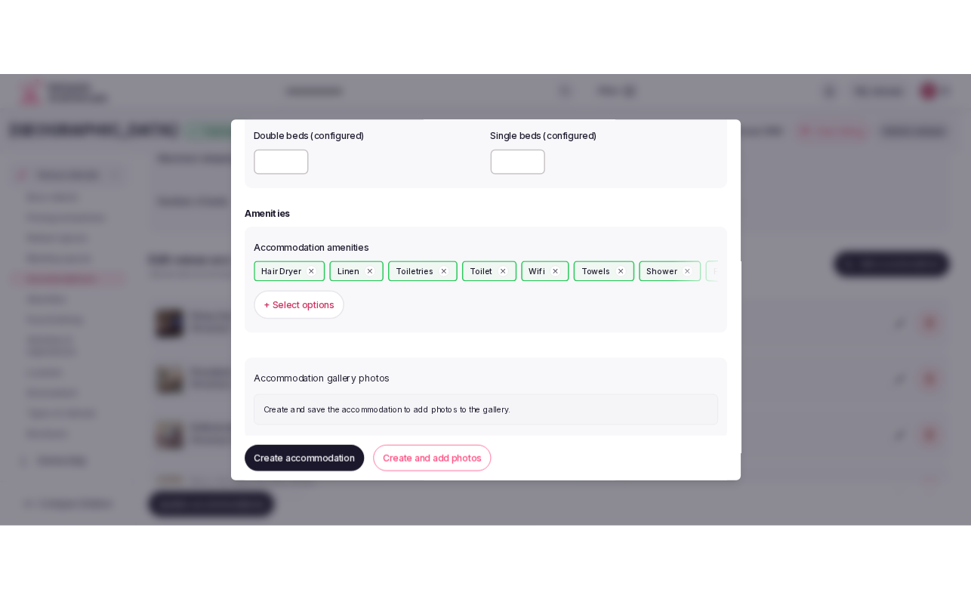
scroll to position [1371, 0]
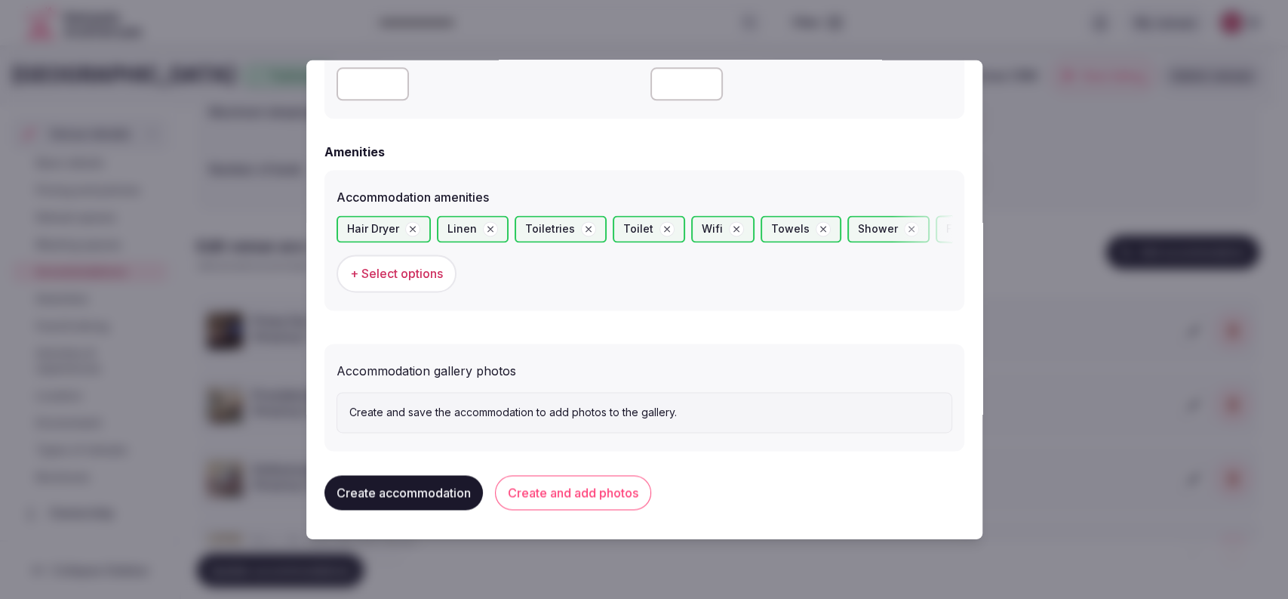
click at [610, 476] on button "Create and add photos" at bounding box center [573, 493] width 156 height 35
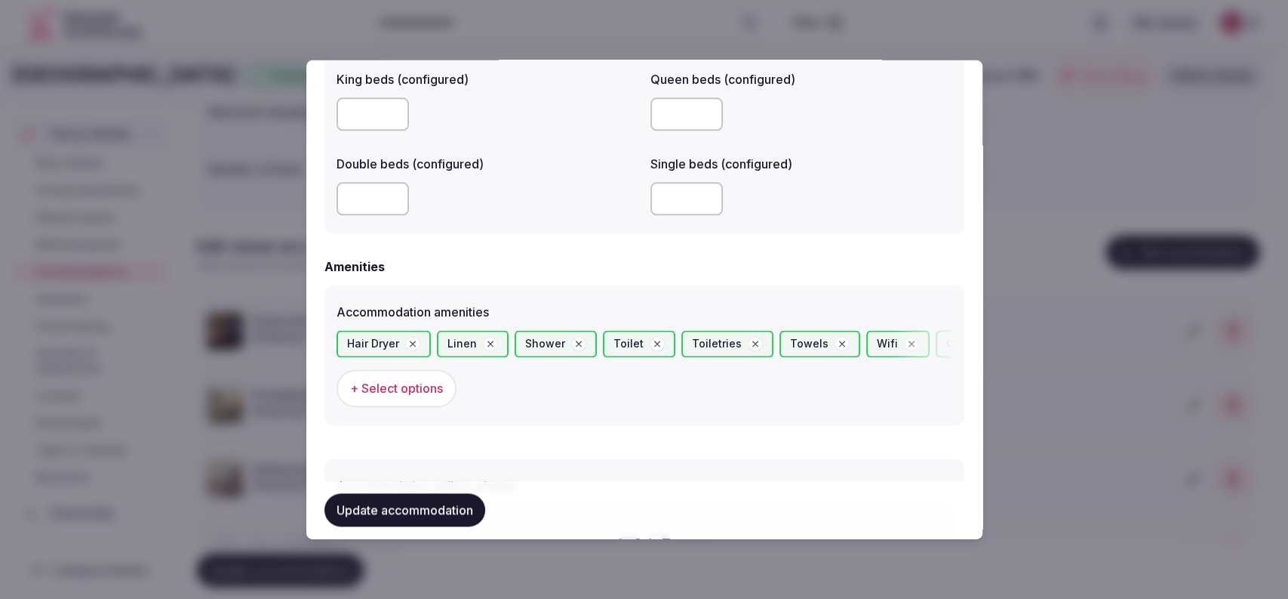
scroll to position [1510, 0]
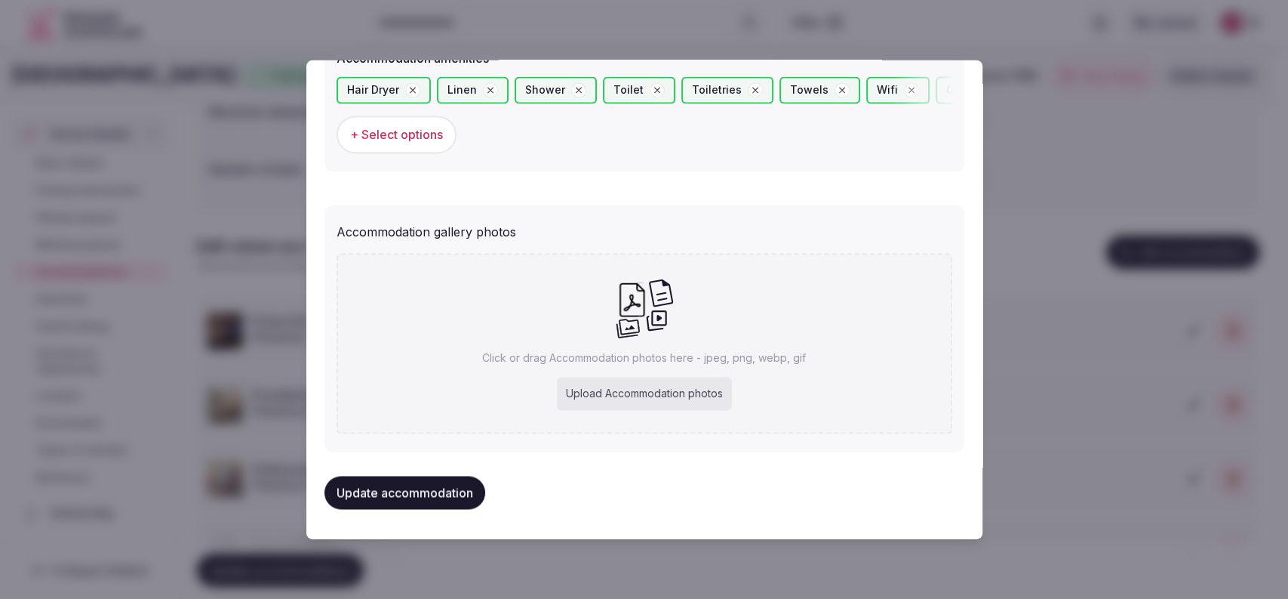
click at [603, 389] on div "Upload Accommodation photos" at bounding box center [644, 393] width 175 height 33
type input "**********"
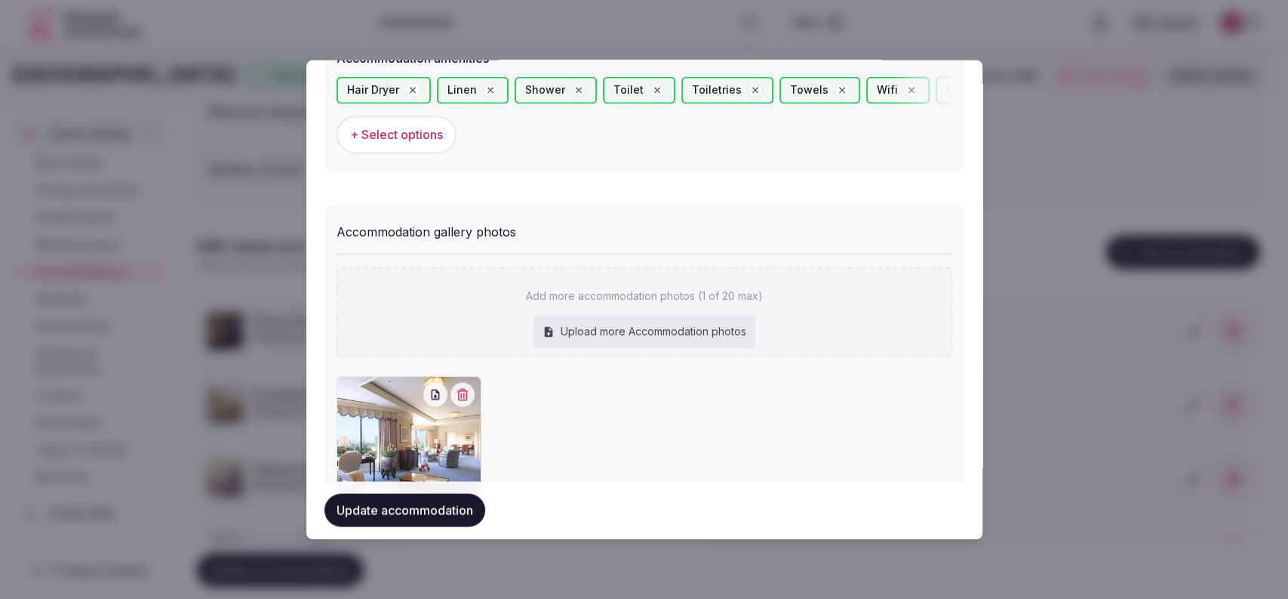
click at [443, 497] on button "Update accommodation" at bounding box center [405, 510] width 161 height 33
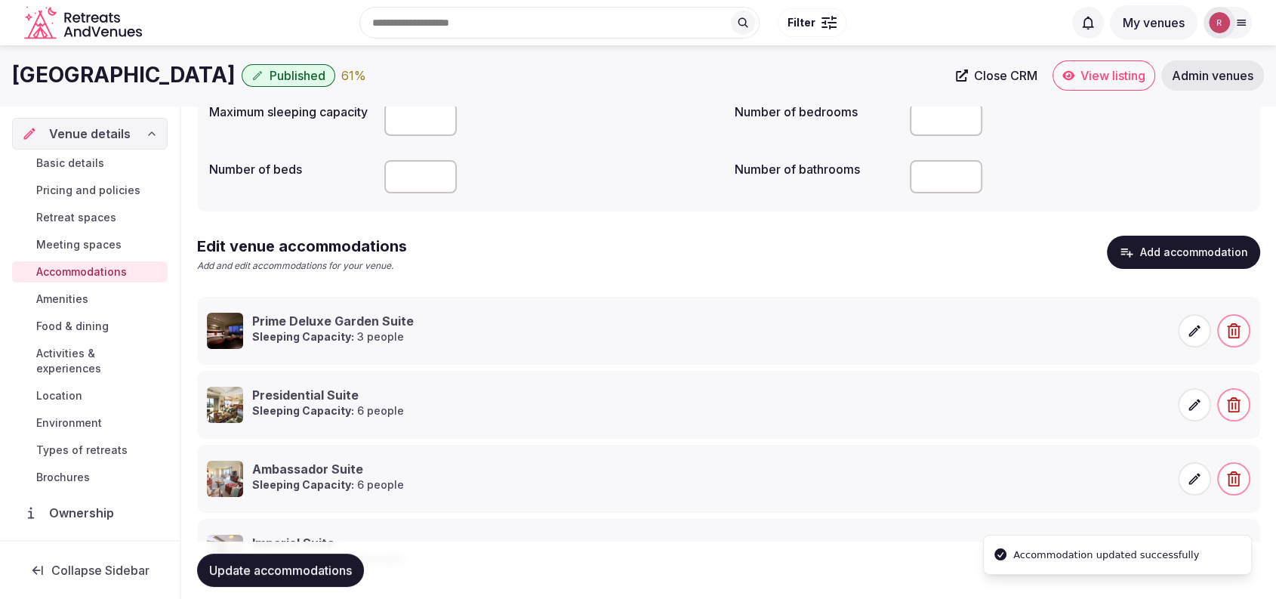
click at [248, 562] on span "Update accommodations" at bounding box center [280, 569] width 143 height 15
click at [82, 294] on span "Amenities" at bounding box center [62, 298] width 52 height 15
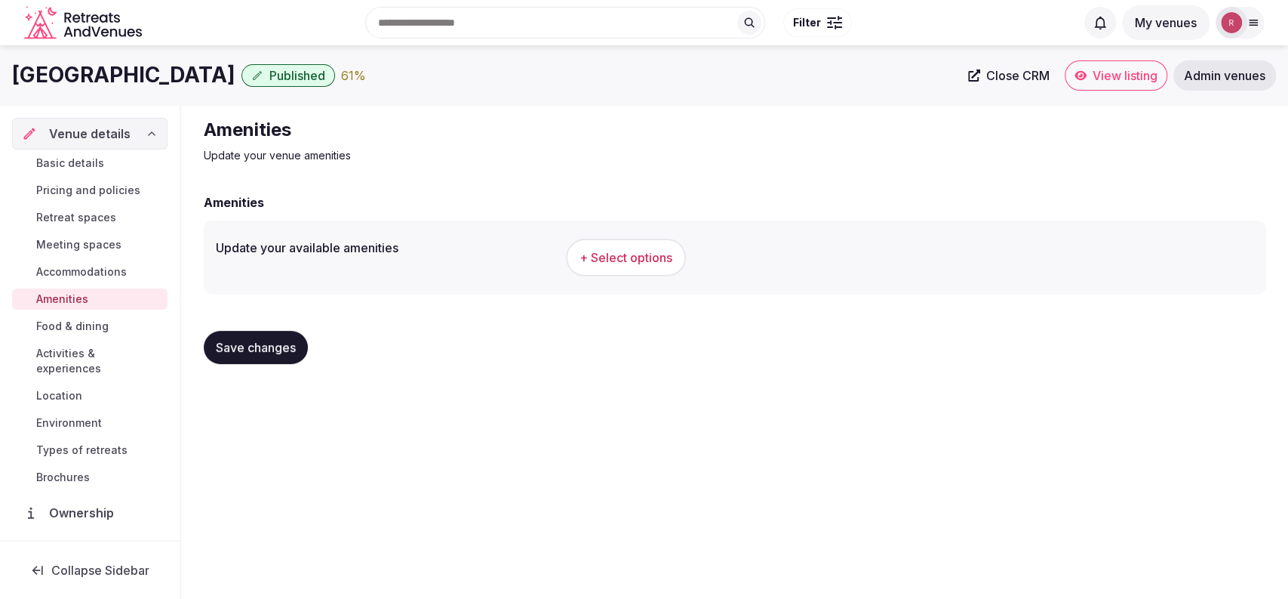
click at [617, 261] on span "+ Select options" at bounding box center [626, 257] width 93 height 17
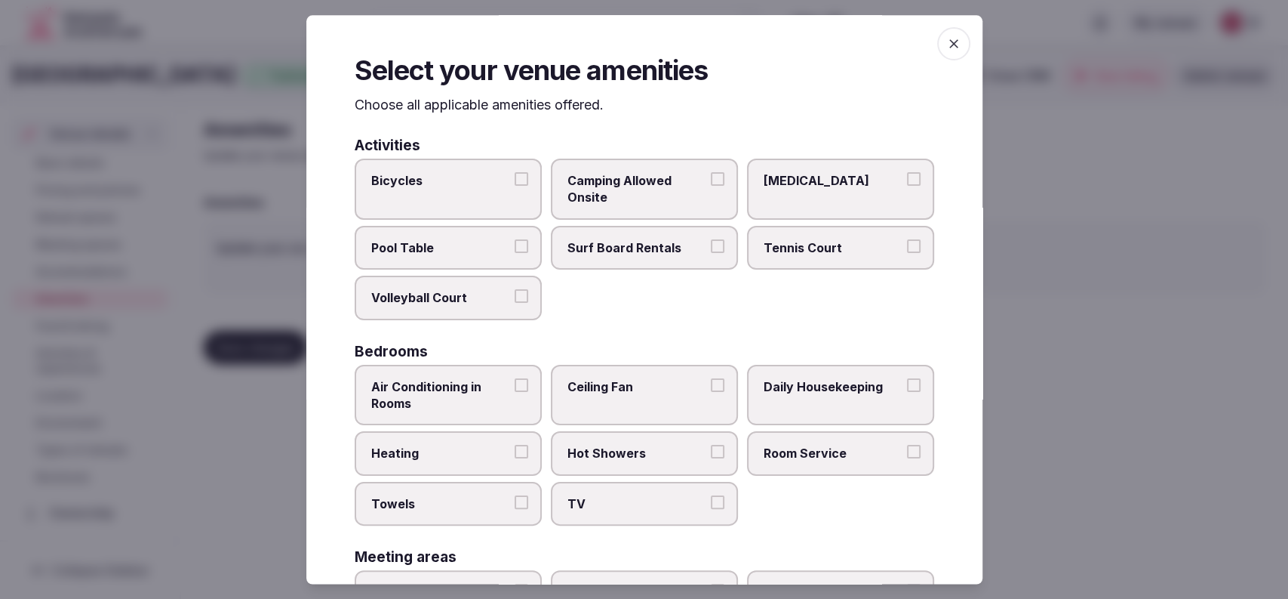
click at [765, 386] on span "Daily Housekeeping" at bounding box center [833, 386] width 139 height 17
click at [907, 386] on button "Daily Housekeeping" at bounding box center [914, 385] width 14 height 14
click at [774, 451] on span "Room Service" at bounding box center [833, 453] width 139 height 17
click at [907, 451] on button "Room Service" at bounding box center [914, 452] width 14 height 14
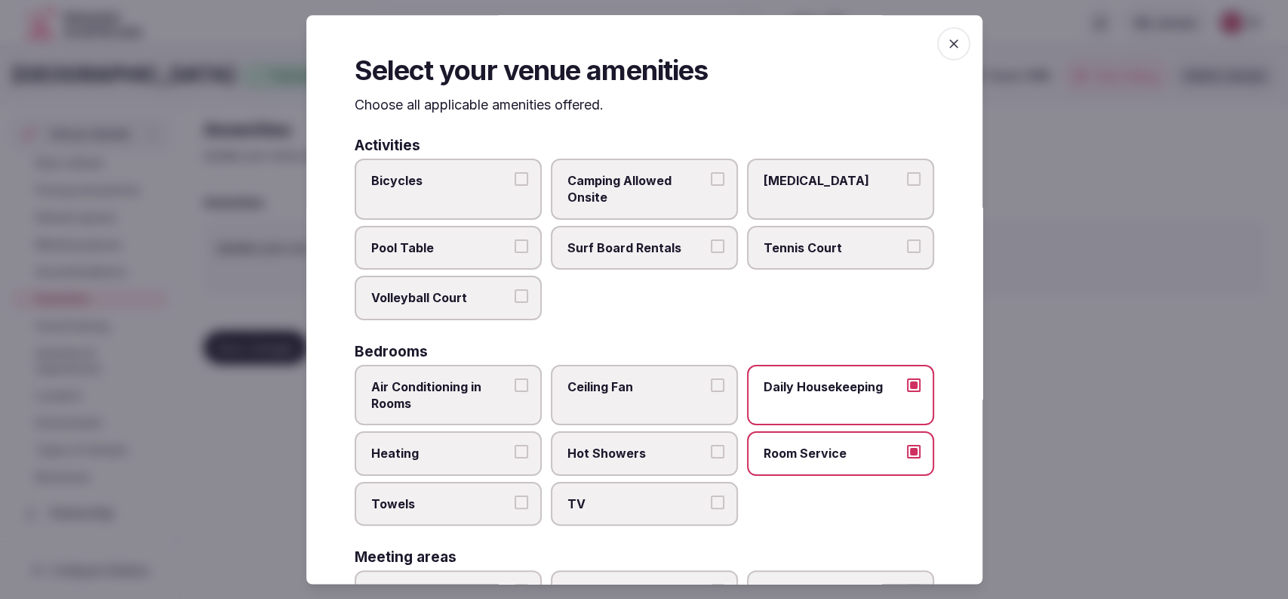
click at [392, 497] on span "Towels" at bounding box center [440, 503] width 139 height 17
click at [515, 497] on button "Towels" at bounding box center [522, 502] width 14 height 14
click at [554, 502] on label "TV" at bounding box center [644, 504] width 187 height 44
click at [711, 502] on button "TV" at bounding box center [718, 502] width 14 height 14
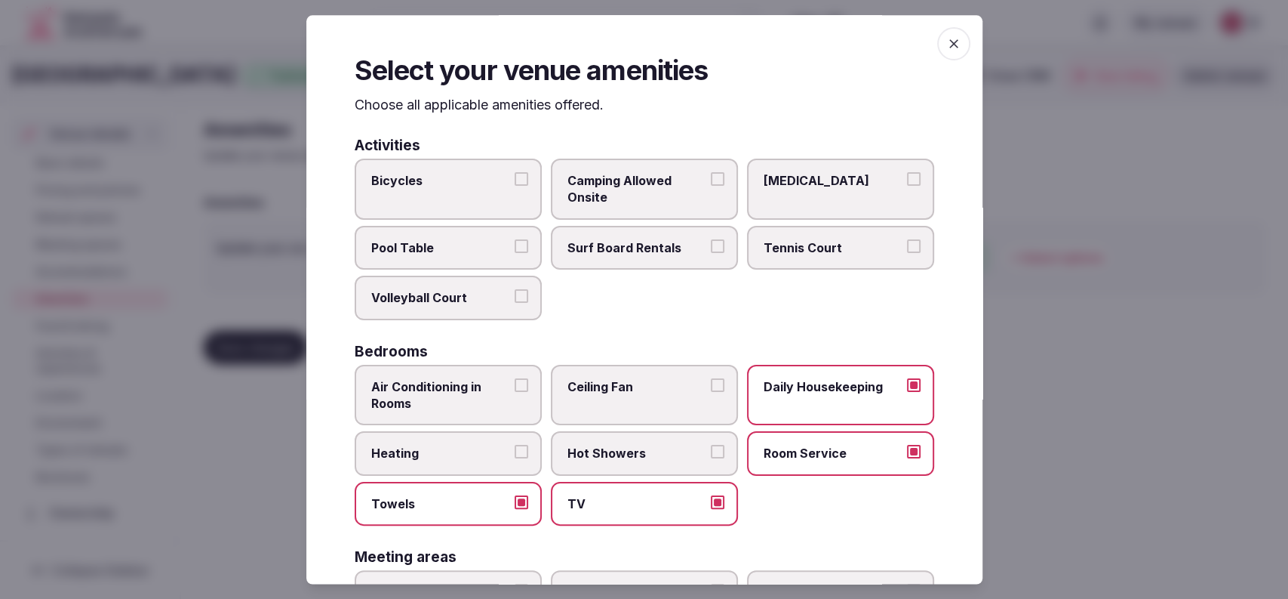
click at [459, 454] on span "Heating" at bounding box center [440, 453] width 139 height 17
click at [515, 454] on button "Heating" at bounding box center [522, 452] width 14 height 14
click at [459, 454] on span "Heating" at bounding box center [440, 453] width 139 height 17
click at [515, 454] on button "Heating" at bounding box center [522, 452] width 14 height 14
click at [462, 399] on span "Air Conditioning in Rooms" at bounding box center [440, 395] width 139 height 34
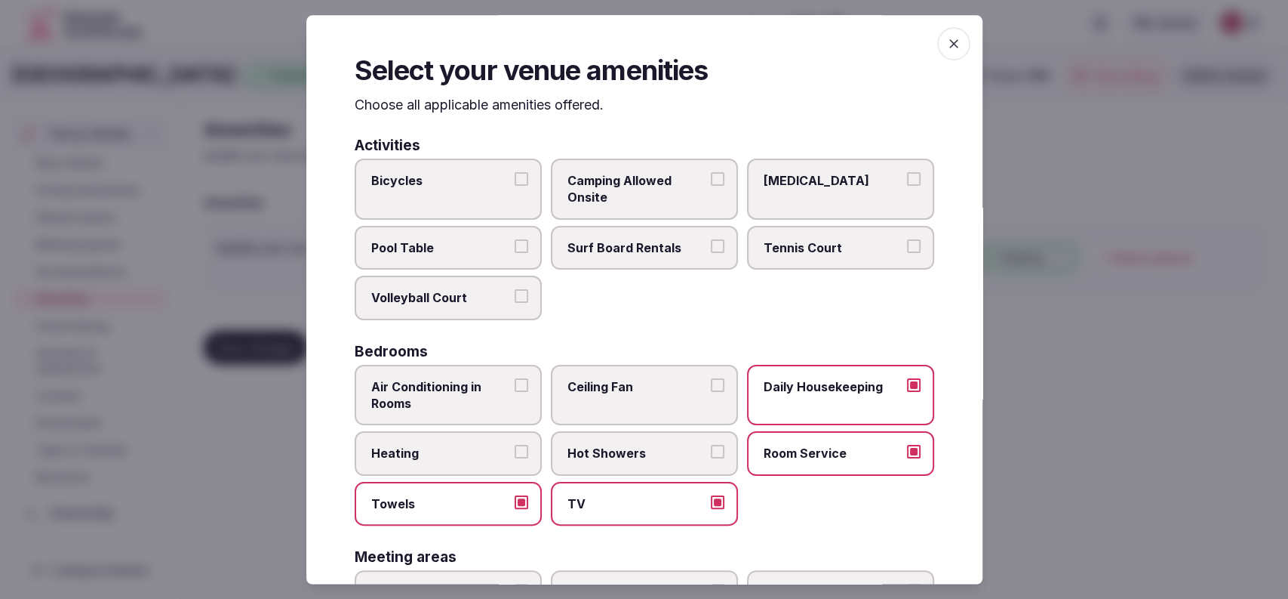
click at [515, 392] on button "Air Conditioning in Rooms" at bounding box center [522, 385] width 14 height 14
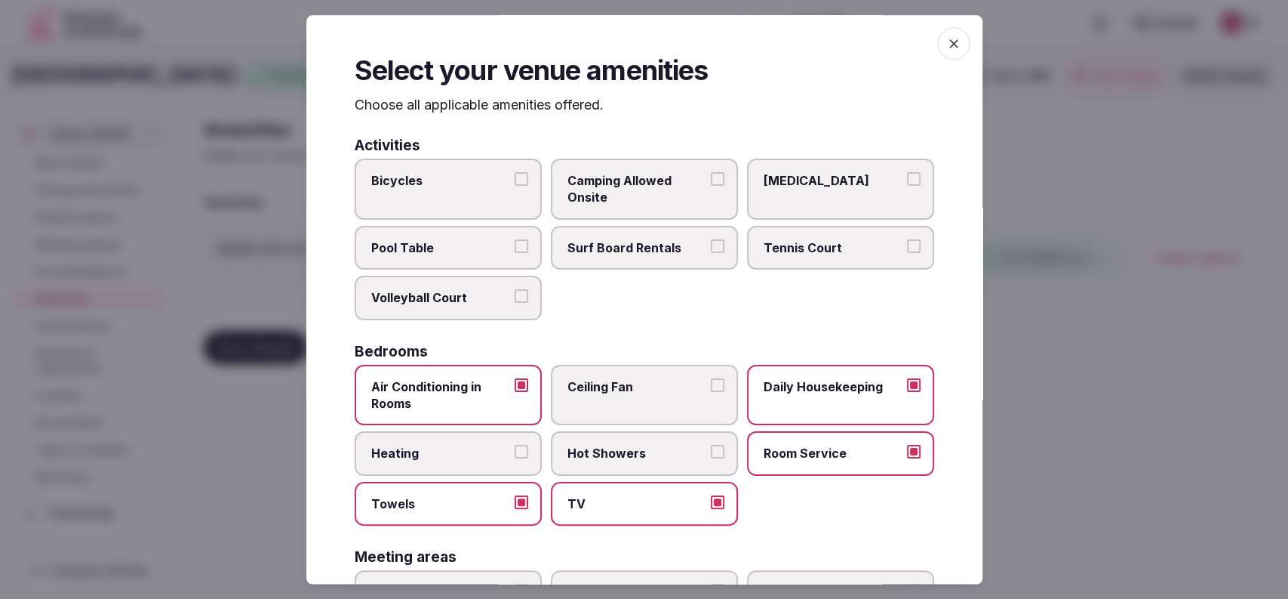
scroll to position [497, 0]
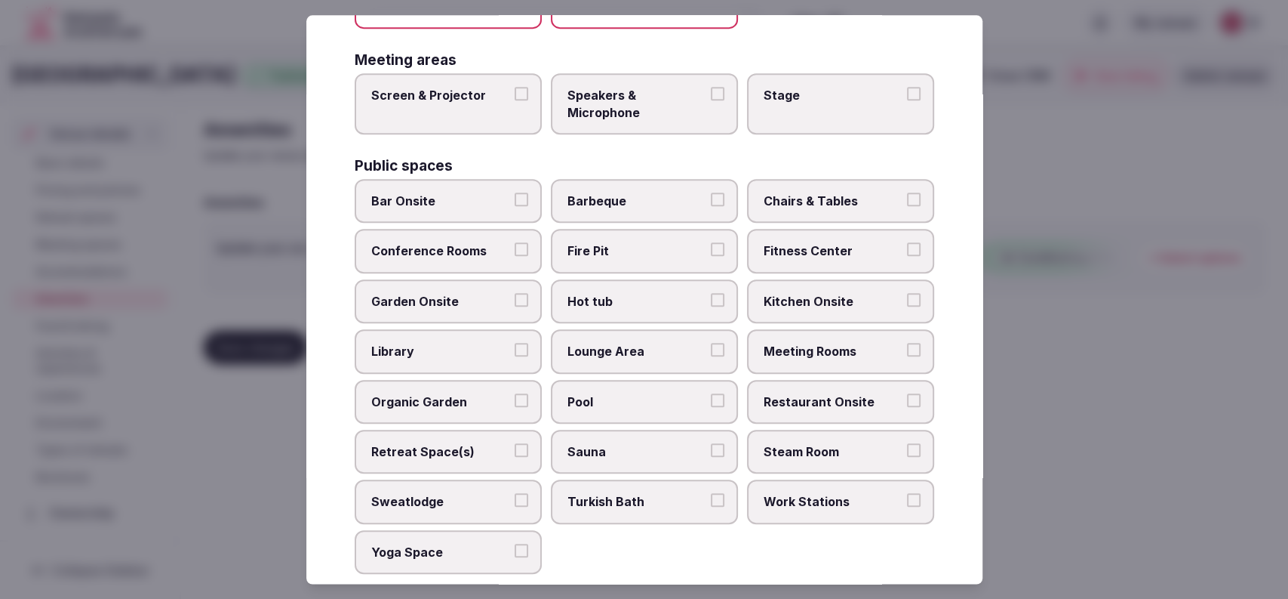
click at [639, 460] on label "Sauna" at bounding box center [644, 451] width 187 height 44
click at [711, 457] on button "Sauna" at bounding box center [718, 450] width 14 height 14
click at [850, 443] on span "Steam Room" at bounding box center [833, 451] width 139 height 17
click at [907, 443] on button "Steam Room" at bounding box center [914, 450] width 14 height 14
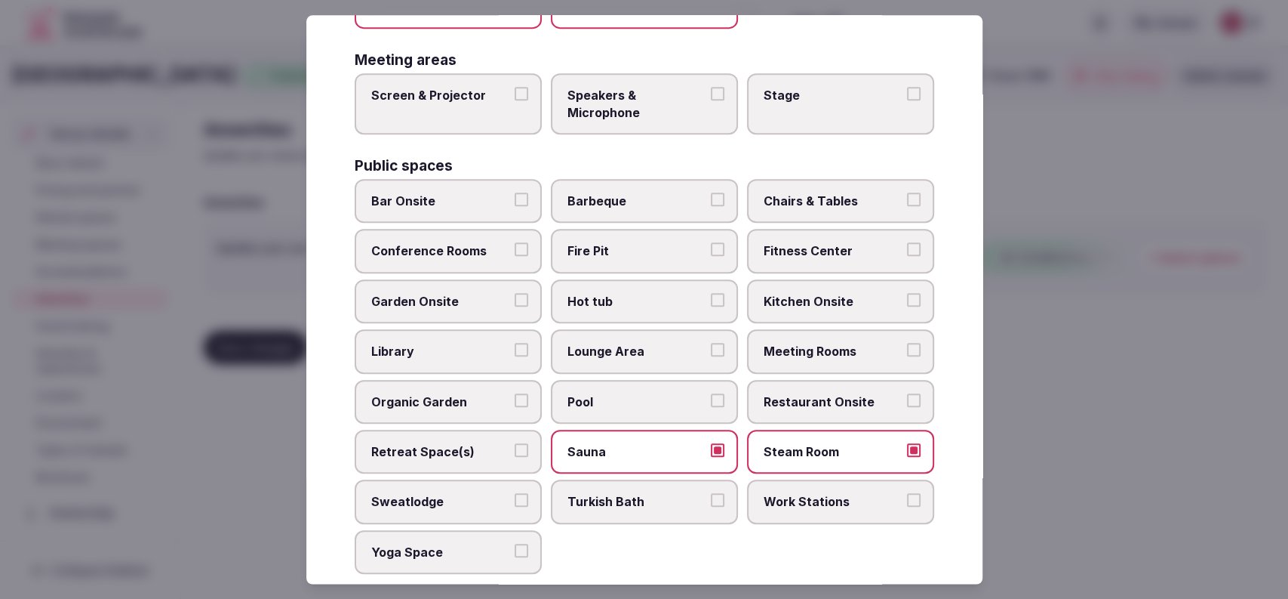
click at [860, 399] on span "Restaurant Onsite" at bounding box center [833, 401] width 139 height 17
click at [907, 399] on button "Restaurant Onsite" at bounding box center [914, 400] width 14 height 14
click at [855, 353] on label "Meeting Rooms" at bounding box center [840, 351] width 187 height 44
click at [907, 353] on button "Meeting Rooms" at bounding box center [914, 350] width 14 height 14
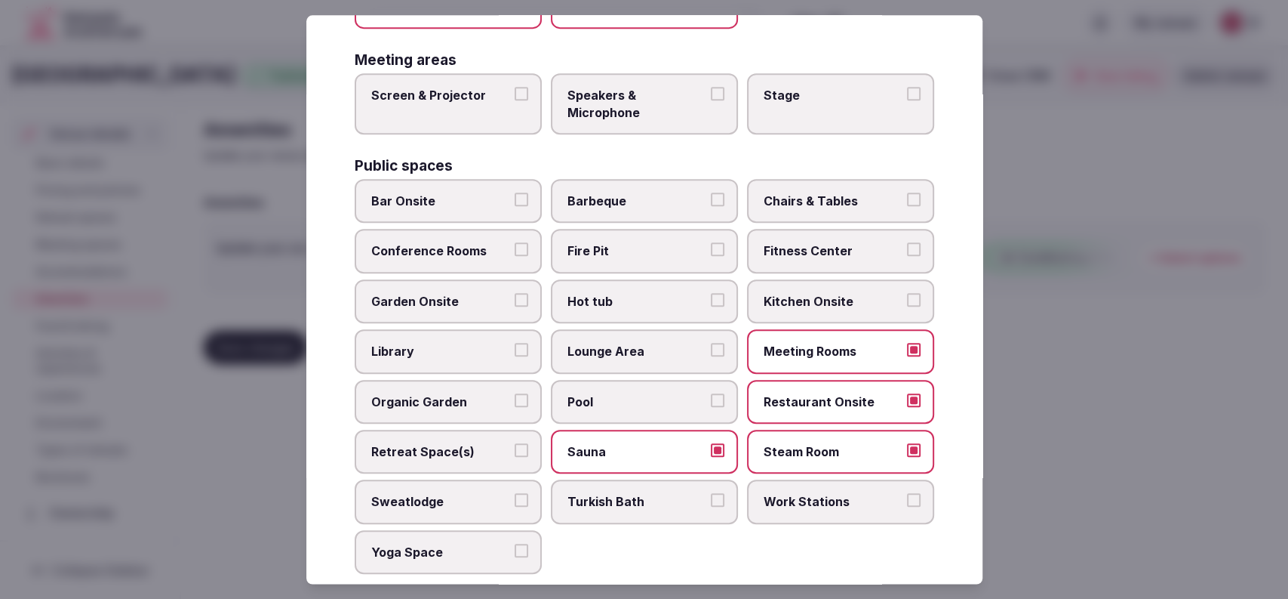
click at [854, 243] on span "Fitness Center" at bounding box center [833, 251] width 139 height 17
click at [907, 243] on button "Fitness Center" at bounding box center [914, 250] width 14 height 14
click at [851, 214] on label "Chairs & Tables" at bounding box center [840, 201] width 187 height 44
click at [907, 206] on button "Chairs & Tables" at bounding box center [914, 199] width 14 height 14
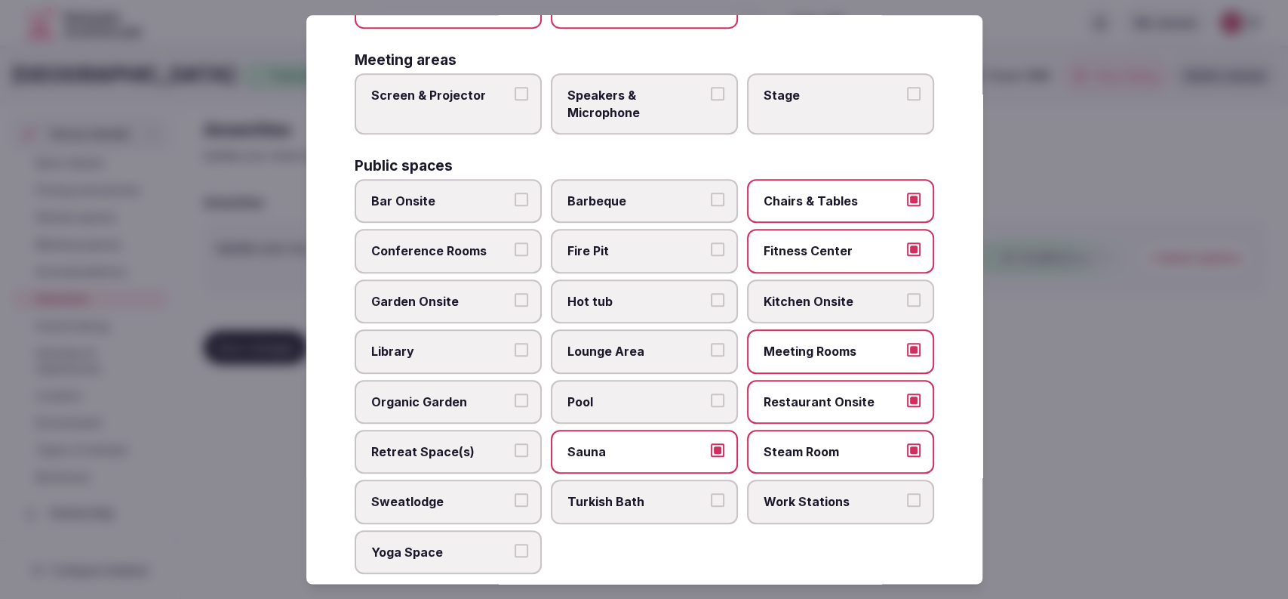
click at [766, 288] on label "Kitchen Onsite" at bounding box center [840, 301] width 187 height 44
click at [907, 293] on button "Kitchen Onsite" at bounding box center [914, 300] width 14 height 14
click at [749, 295] on label "Kitchen Onsite" at bounding box center [840, 301] width 187 height 44
click at [907, 295] on button "Kitchen Onsite" at bounding box center [914, 300] width 14 height 14
click at [627, 288] on label "Hot tub" at bounding box center [644, 301] width 187 height 44
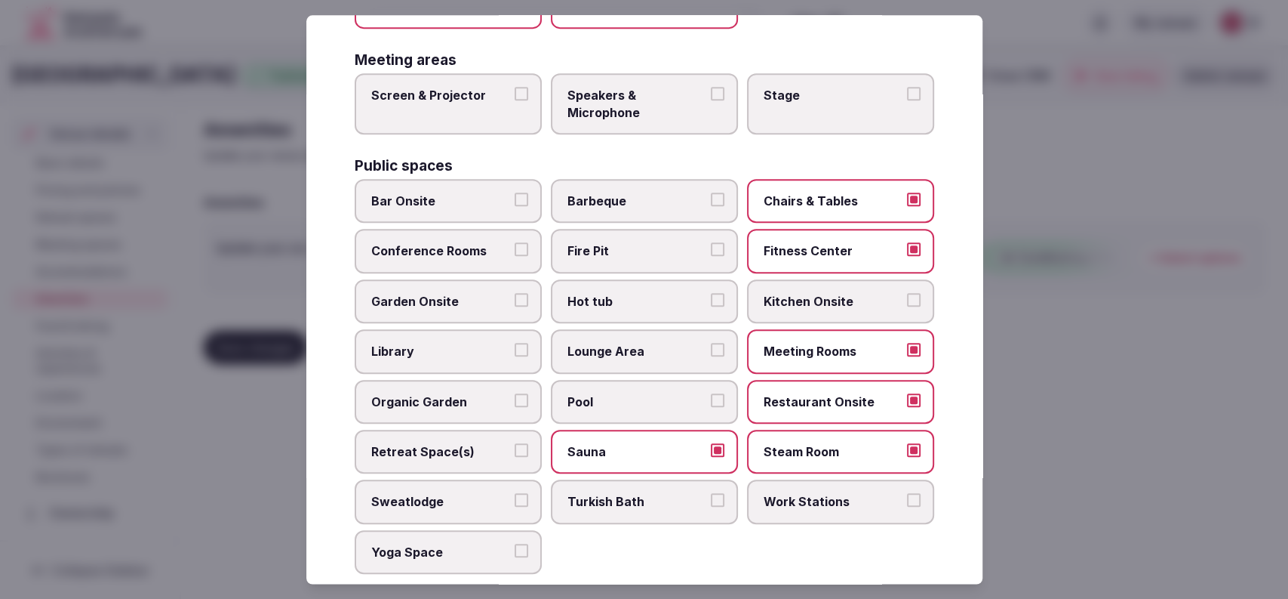
click at [711, 293] on button "Hot tub" at bounding box center [718, 300] width 14 height 14
click at [476, 198] on span "Bar Onsite" at bounding box center [440, 200] width 139 height 17
click at [515, 198] on button "Bar Onsite" at bounding box center [522, 199] width 14 height 14
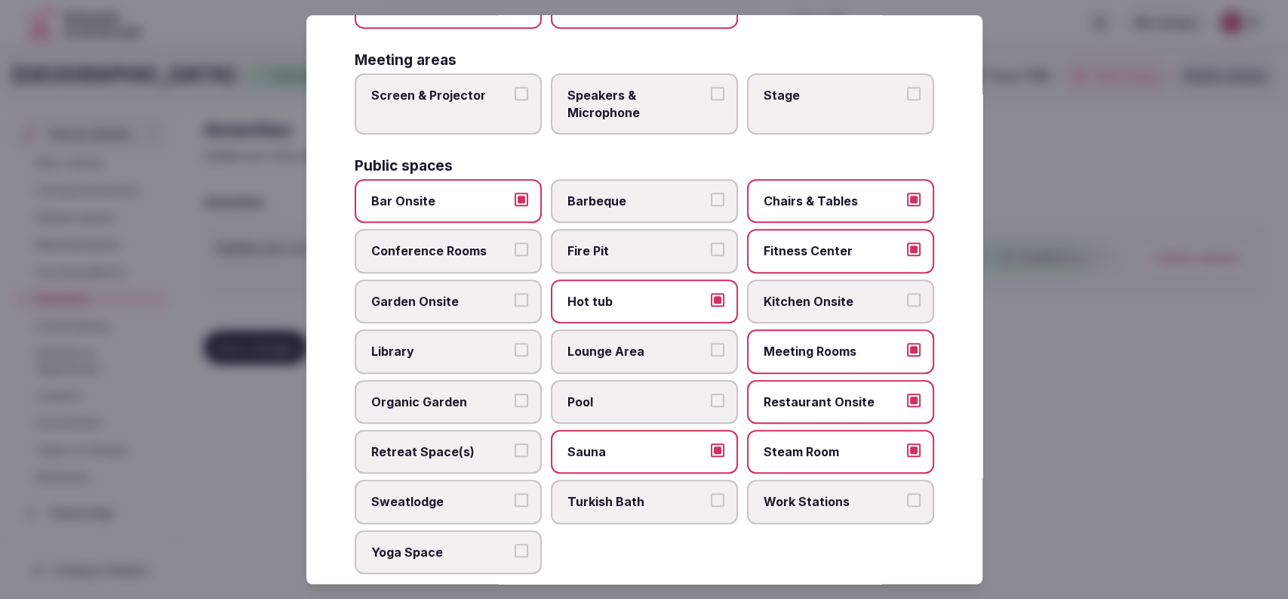
click at [460, 236] on label "Conference Rooms" at bounding box center [448, 251] width 187 height 44
click at [515, 243] on button "Conference Rooms" at bounding box center [522, 250] width 14 height 14
click at [435, 399] on span "Organic Garden" at bounding box center [440, 401] width 139 height 17
click at [515, 399] on button "Organic Garden" at bounding box center [522, 400] width 14 height 14
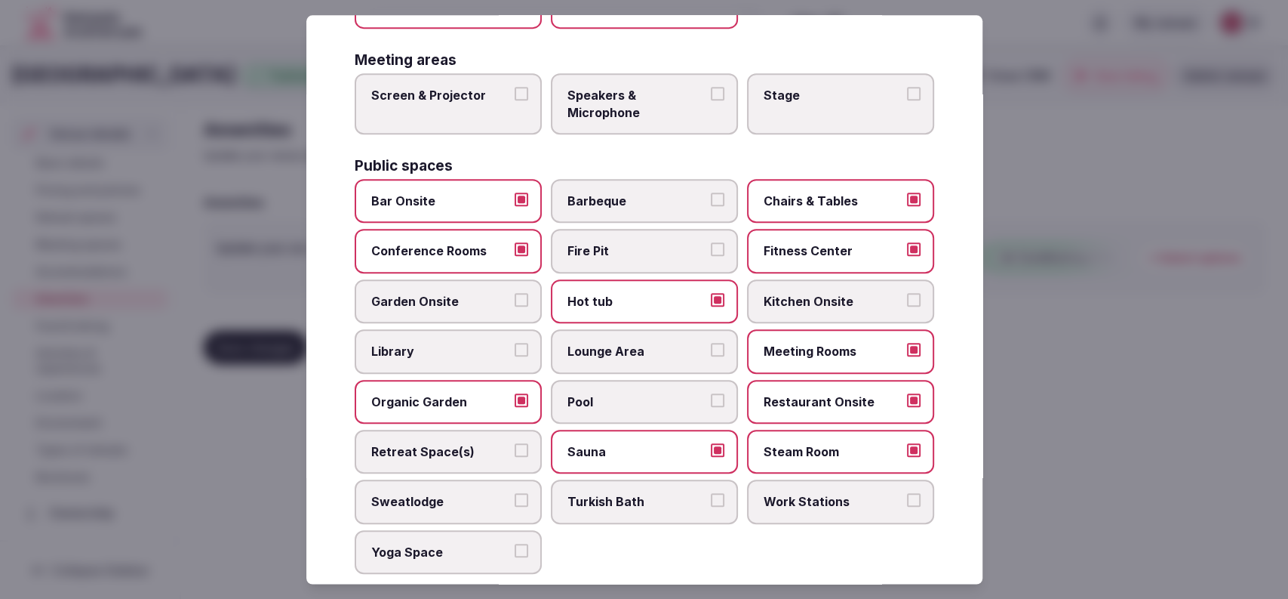
click at [787, 494] on span "Work Stations" at bounding box center [833, 502] width 139 height 17
click at [907, 494] on button "Work Stations" at bounding box center [914, 501] width 14 height 14
click at [630, 399] on span "Pool" at bounding box center [637, 401] width 139 height 17
click at [711, 399] on button "Pool" at bounding box center [718, 400] width 14 height 14
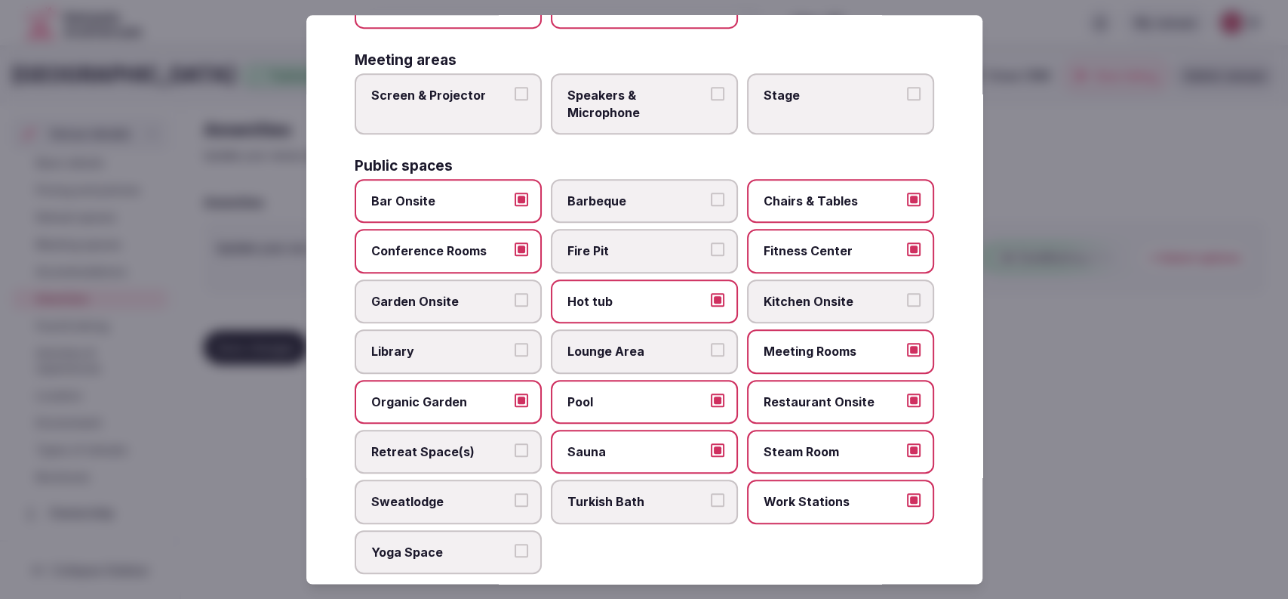
scroll to position [773, 0]
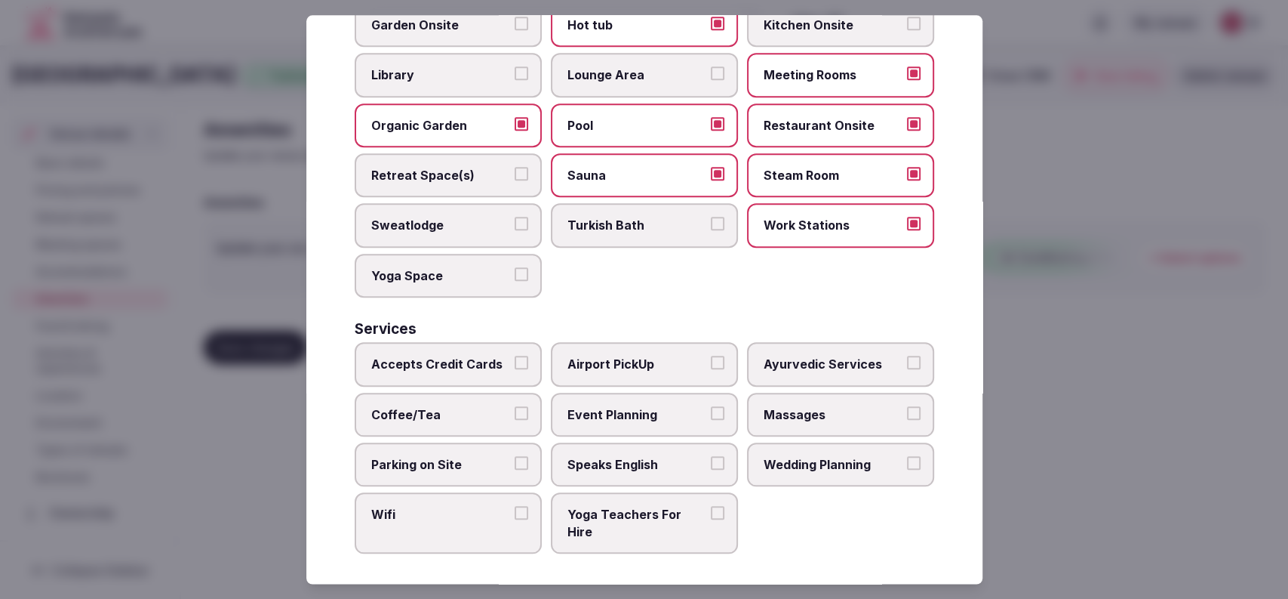
click at [640, 360] on span "Airport PickUp" at bounding box center [637, 363] width 139 height 17
click at [711, 360] on button "Airport PickUp" at bounding box center [718, 362] width 14 height 14
click at [600, 406] on span "Event Planning" at bounding box center [637, 414] width 139 height 17
click at [711, 406] on button "Event Planning" at bounding box center [718, 413] width 14 height 14
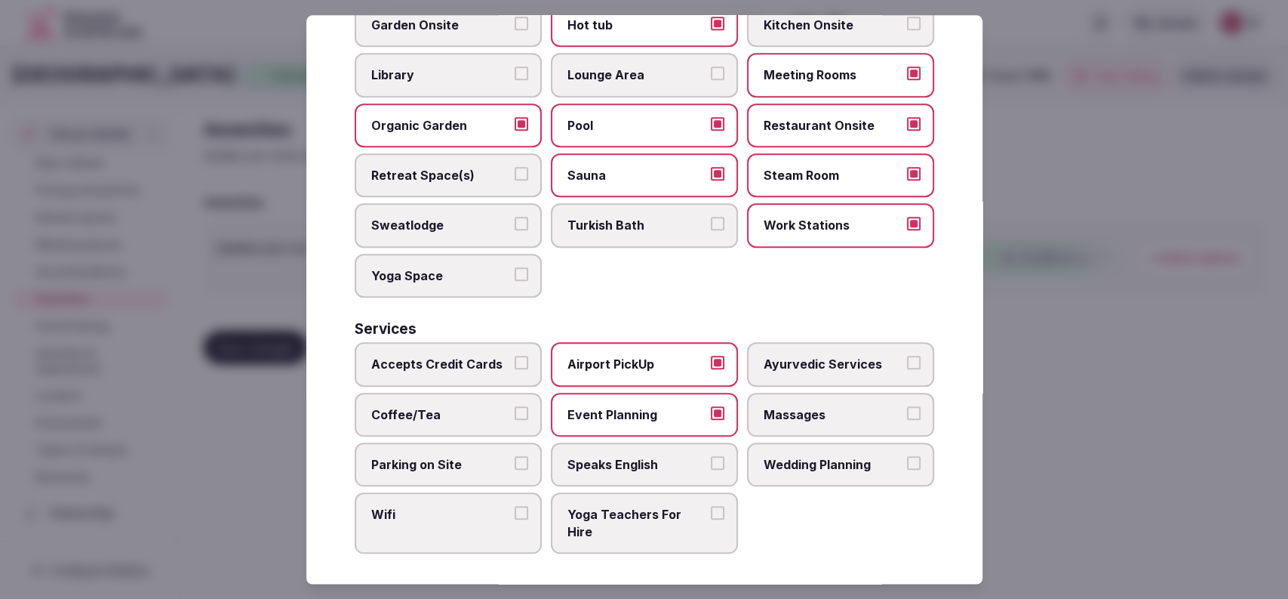
click at [800, 406] on span "Massages" at bounding box center [833, 414] width 139 height 17
click at [907, 406] on button "Massages" at bounding box center [914, 413] width 14 height 14
click at [801, 445] on label "Wedding Planning" at bounding box center [840, 464] width 187 height 44
click at [907, 456] on button "Wedding Planning" at bounding box center [914, 463] width 14 height 14
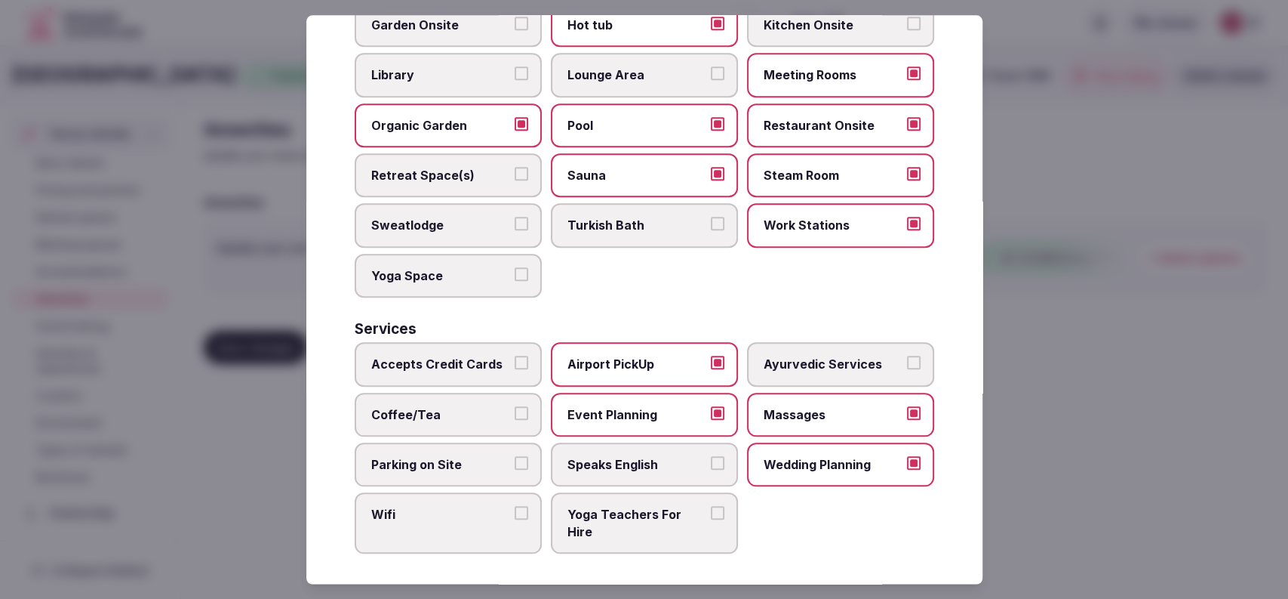
click at [648, 469] on label "Speaks English" at bounding box center [644, 464] width 187 height 44
click at [711, 469] on button "Speaks English" at bounding box center [718, 463] width 14 height 14
click at [456, 448] on label "Parking on Site" at bounding box center [448, 464] width 187 height 44
click at [515, 456] on button "Parking on Site" at bounding box center [522, 463] width 14 height 14
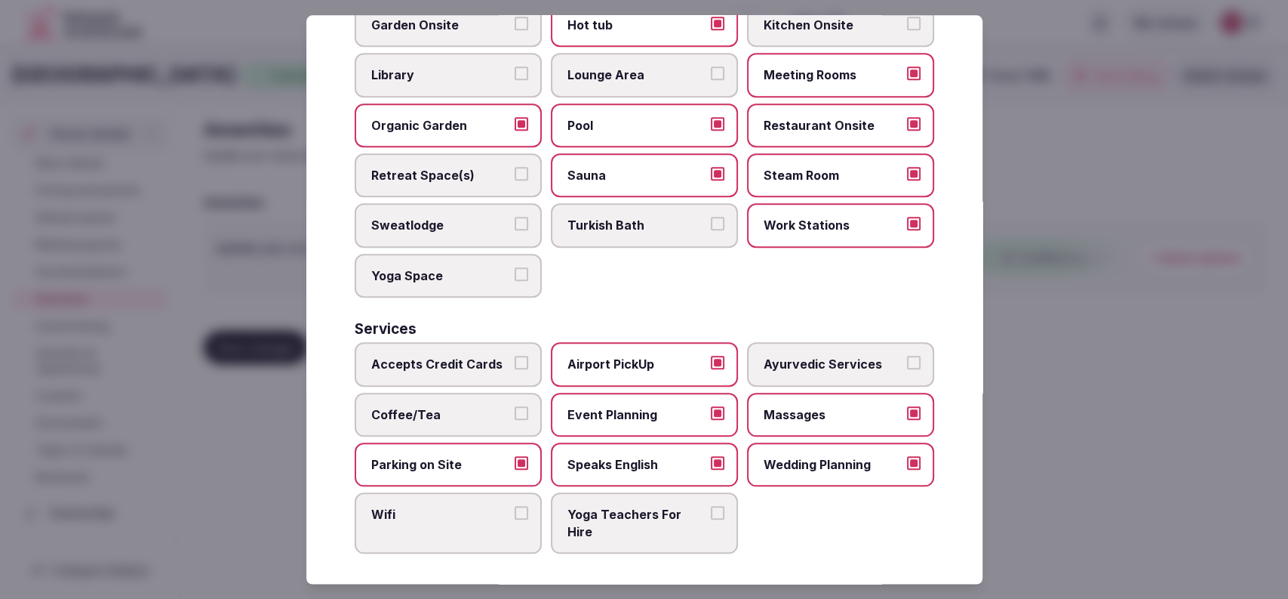
click at [469, 410] on span "Coffee/Tea" at bounding box center [440, 414] width 139 height 17
click at [515, 410] on button "Coffee/Tea" at bounding box center [522, 413] width 14 height 14
click at [498, 355] on span "Accepts Credit Cards" at bounding box center [440, 363] width 139 height 17
click at [515, 355] on button "Accepts Credit Cards" at bounding box center [522, 362] width 14 height 14
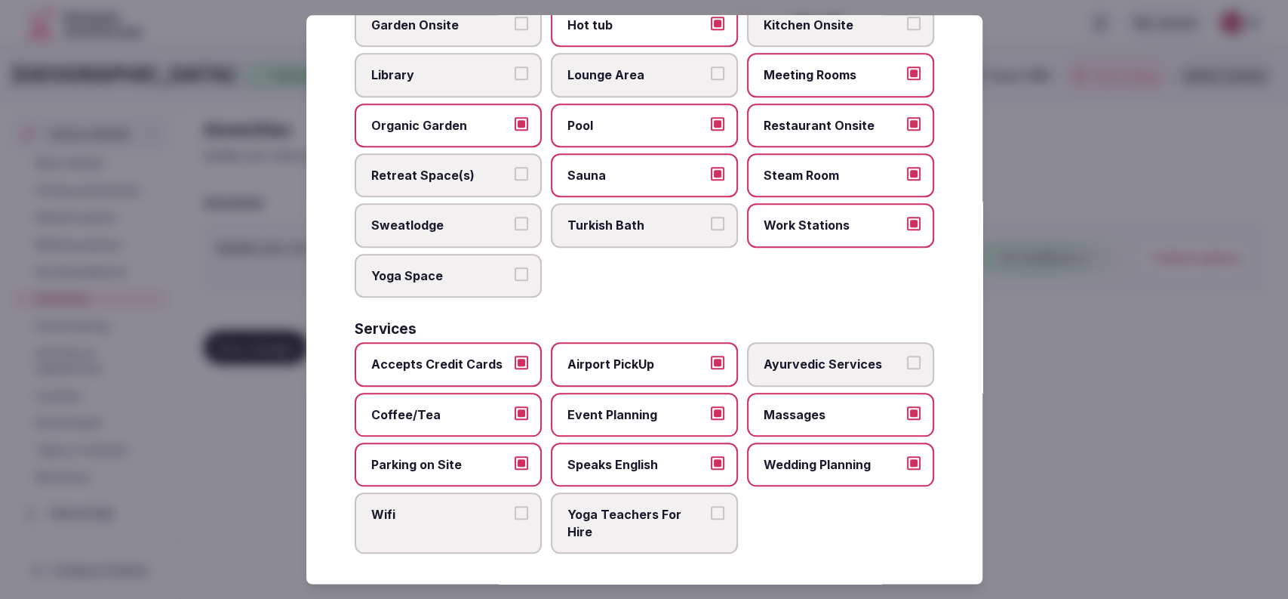
click at [460, 516] on span "Wifi" at bounding box center [440, 514] width 139 height 17
click at [515, 516] on button "Wifi" at bounding box center [522, 513] width 14 height 14
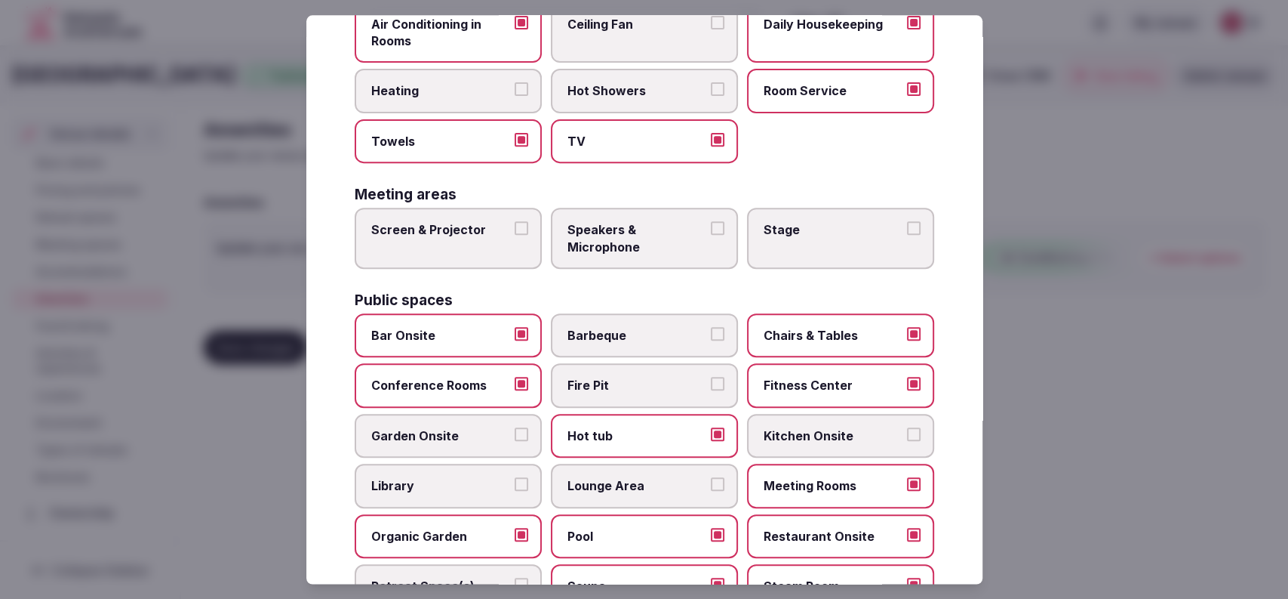
scroll to position [275, 0]
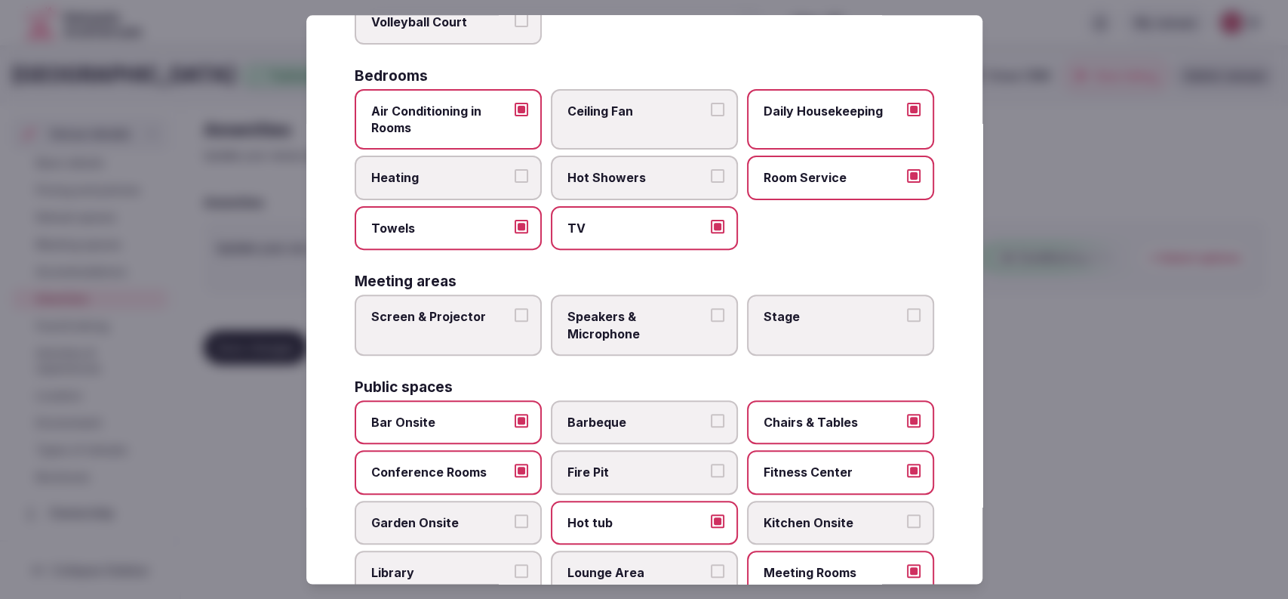
drag, startPoint x: 617, startPoint y: 319, endPoint x: 678, endPoint y: 322, distance: 60.5
click at [618, 319] on span "Speakers & Microphone" at bounding box center [637, 326] width 139 height 34
click at [711, 319] on button "Speakers & Microphone" at bounding box center [718, 316] width 14 height 14
click at [749, 312] on label "Stage" at bounding box center [840, 325] width 187 height 61
click at [907, 312] on button "Stage" at bounding box center [914, 316] width 14 height 14
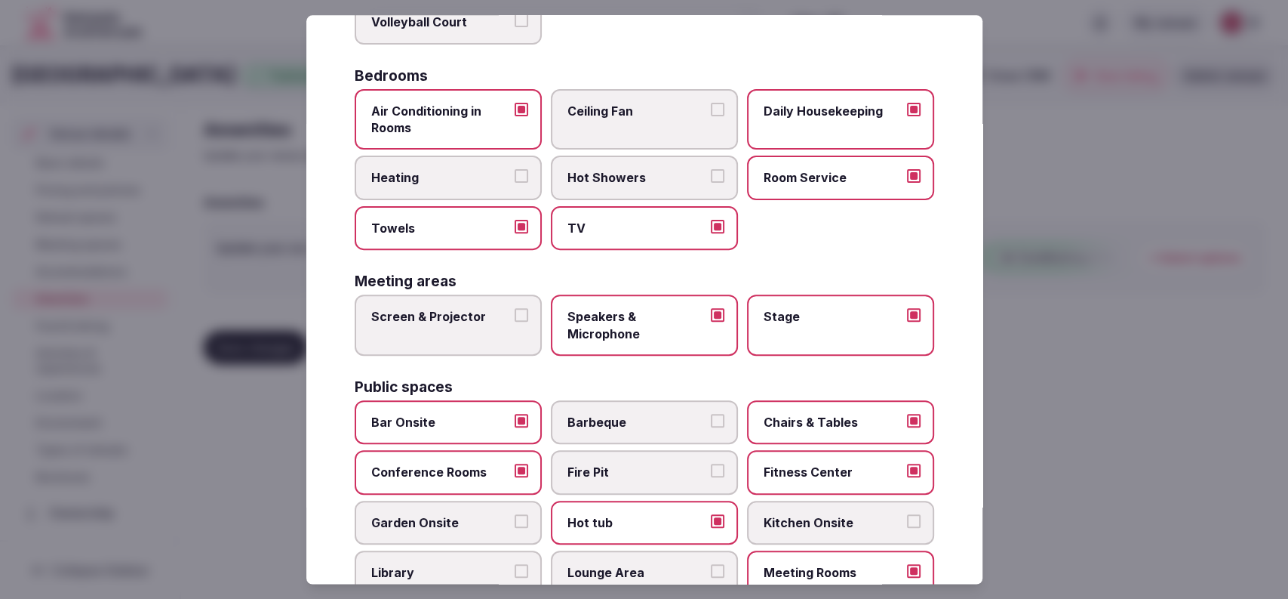
click at [410, 309] on span "Screen & Projector" at bounding box center [440, 317] width 139 height 17
click at [515, 309] on button "Screen & Projector" at bounding box center [522, 316] width 14 height 14
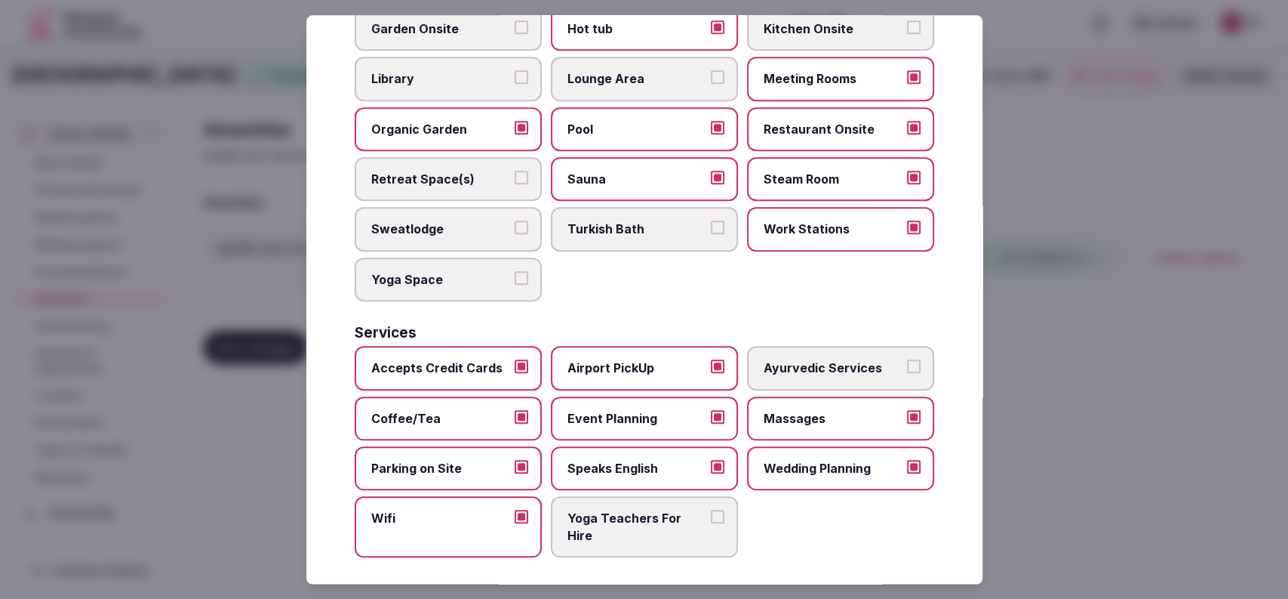
scroll to position [773, 0]
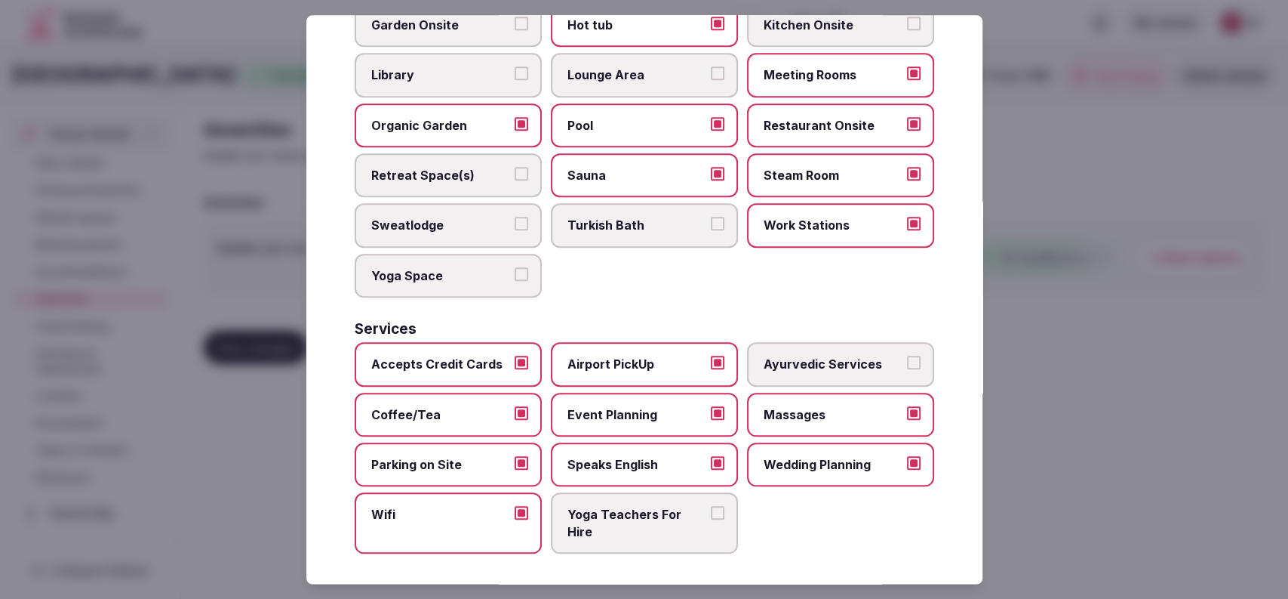
click at [1052, 198] on div at bounding box center [644, 299] width 1288 height 599
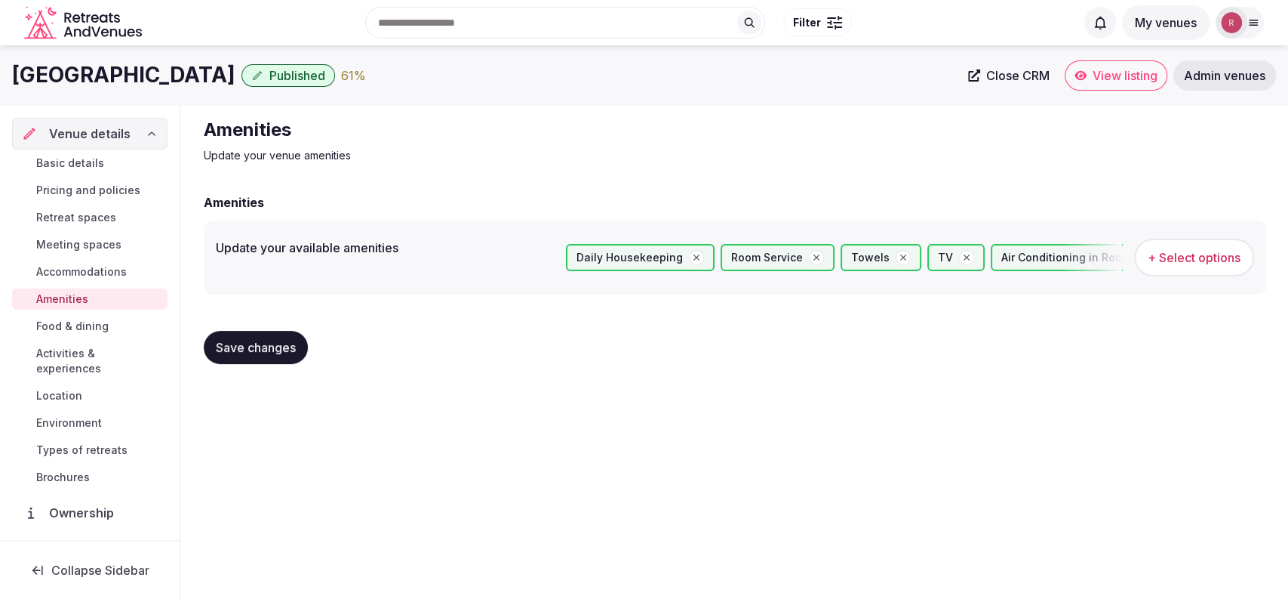
click at [301, 342] on button "Save changes" at bounding box center [256, 347] width 104 height 33
click at [71, 327] on span "Food & dining" at bounding box center [72, 326] width 72 height 15
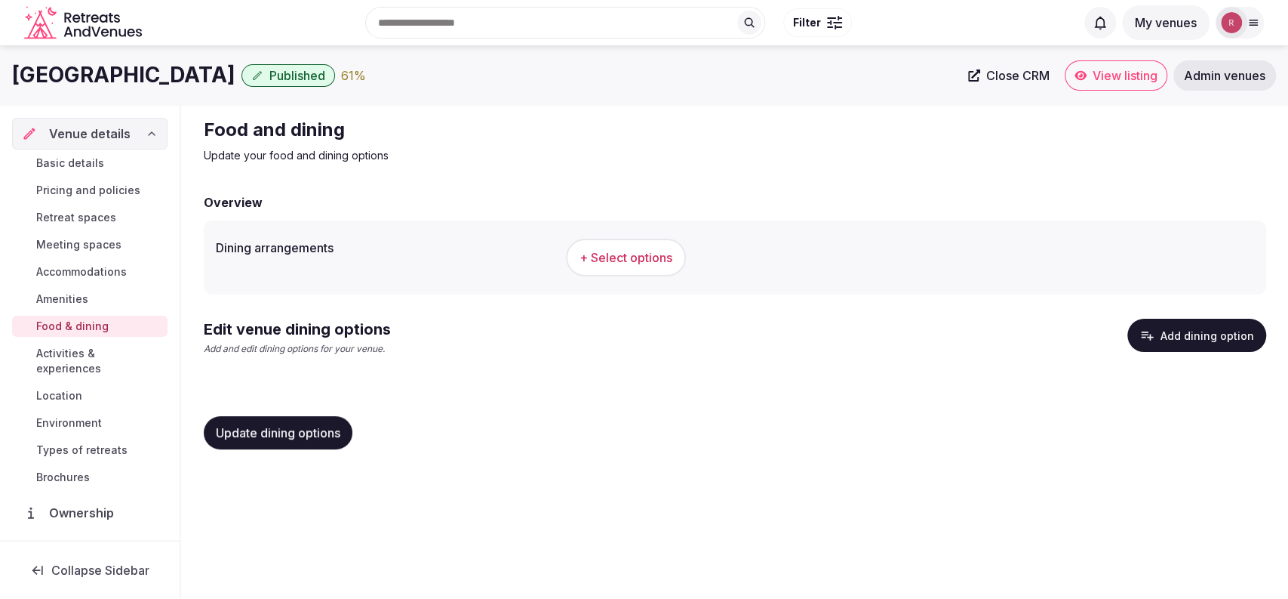
click at [1198, 331] on button "Add dining option" at bounding box center [1197, 335] width 139 height 33
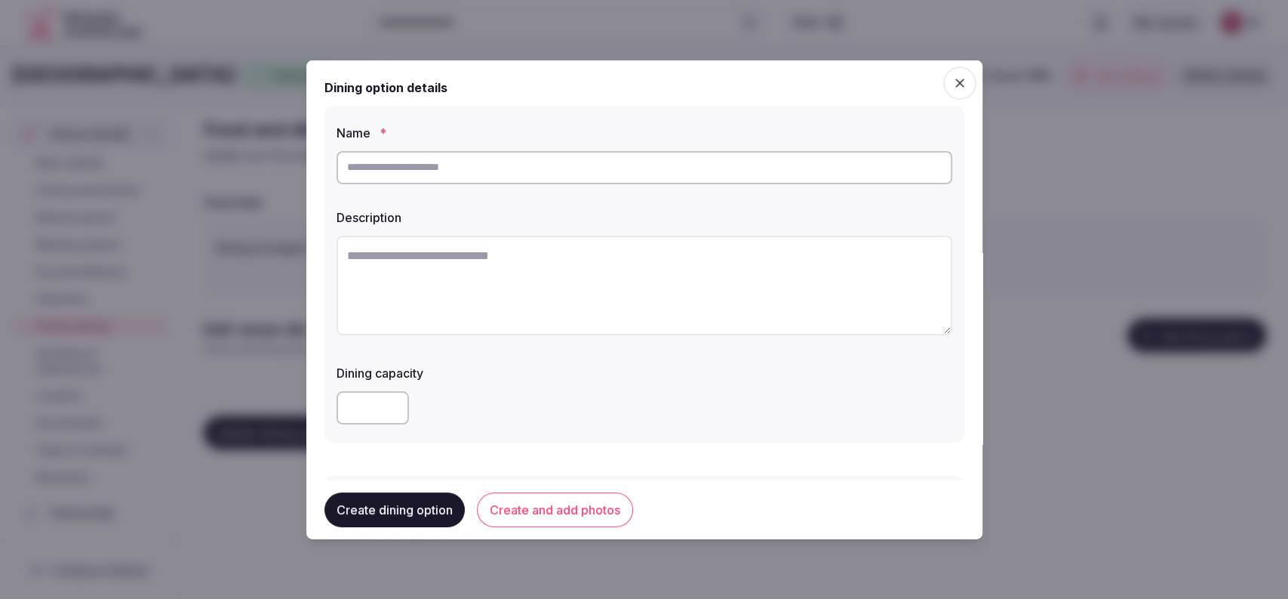
click at [953, 86] on icon "button" at bounding box center [960, 82] width 15 height 15
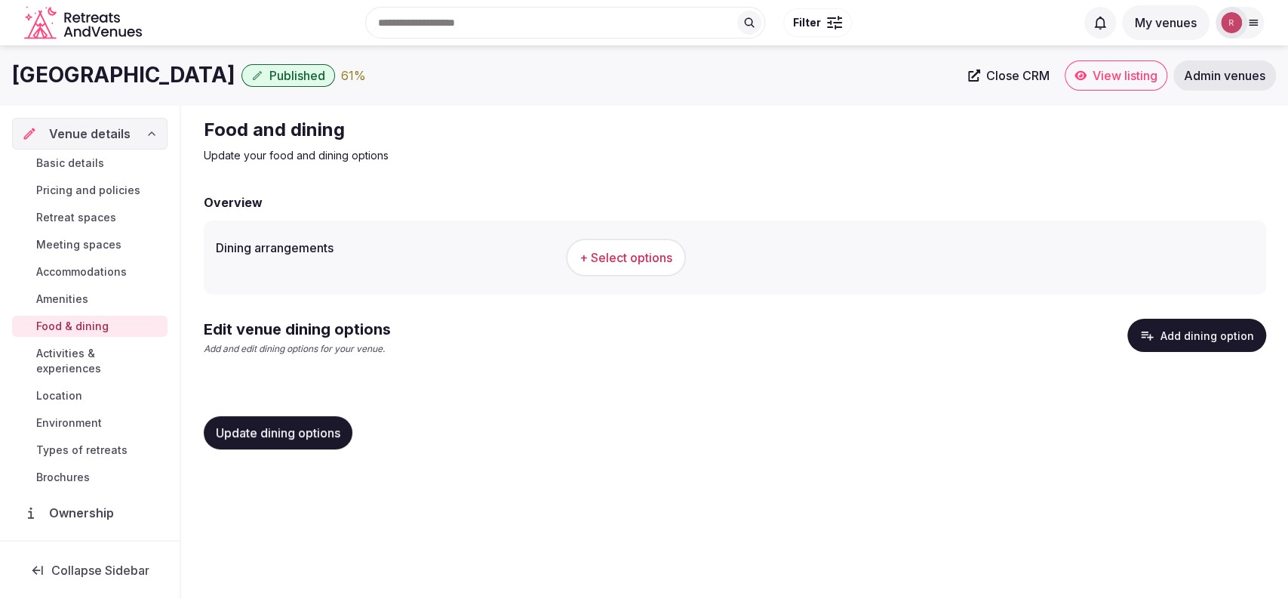
click at [620, 258] on span "+ Select options" at bounding box center [626, 257] width 93 height 17
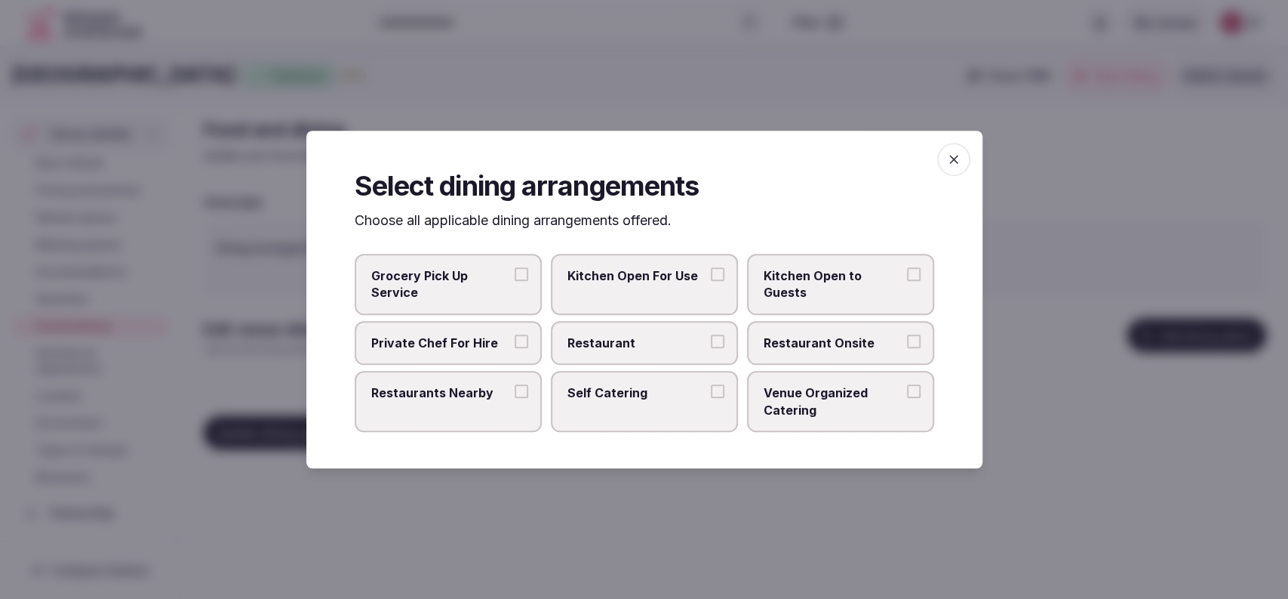
click at [863, 337] on span "Restaurant Onsite" at bounding box center [833, 342] width 139 height 17
click at [907, 337] on button "Restaurant Onsite" at bounding box center [914, 341] width 14 height 14
click at [966, 385] on div "Select dining arrangements Choose all applicable dining arrangements offered. G…" at bounding box center [644, 300] width 676 height 338
click at [1026, 342] on div at bounding box center [644, 299] width 1288 height 599
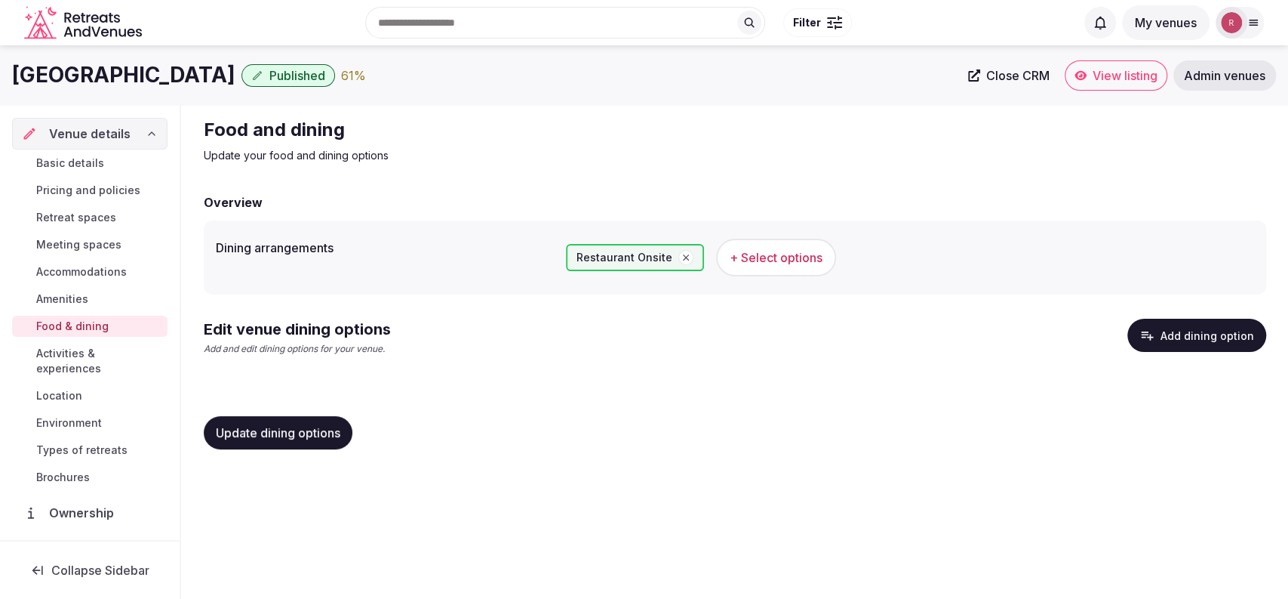
click at [1175, 328] on button "Add dining option" at bounding box center [1197, 335] width 139 height 33
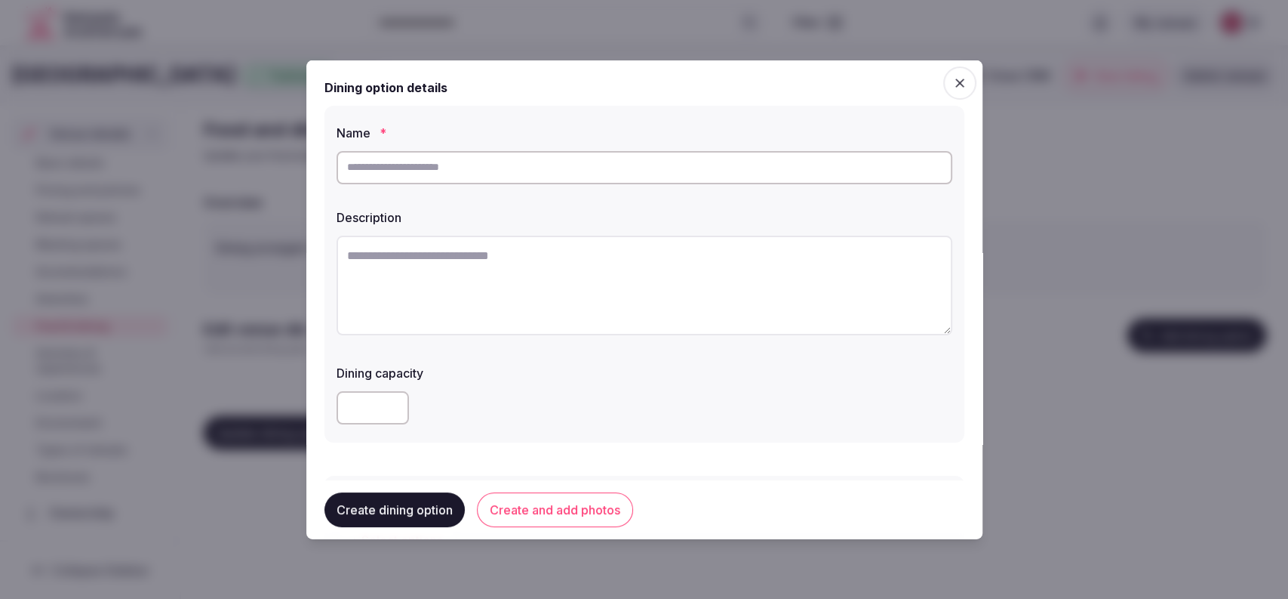
click at [557, 158] on input "text" at bounding box center [645, 166] width 616 height 33
paste input "*******"
type input "*******"
click at [520, 251] on textarea at bounding box center [645, 285] width 616 height 100
click at [580, 297] on textarea "To enrich screen reader interactions, please activate Accessibility in Grammarl…" at bounding box center [645, 285] width 616 height 100
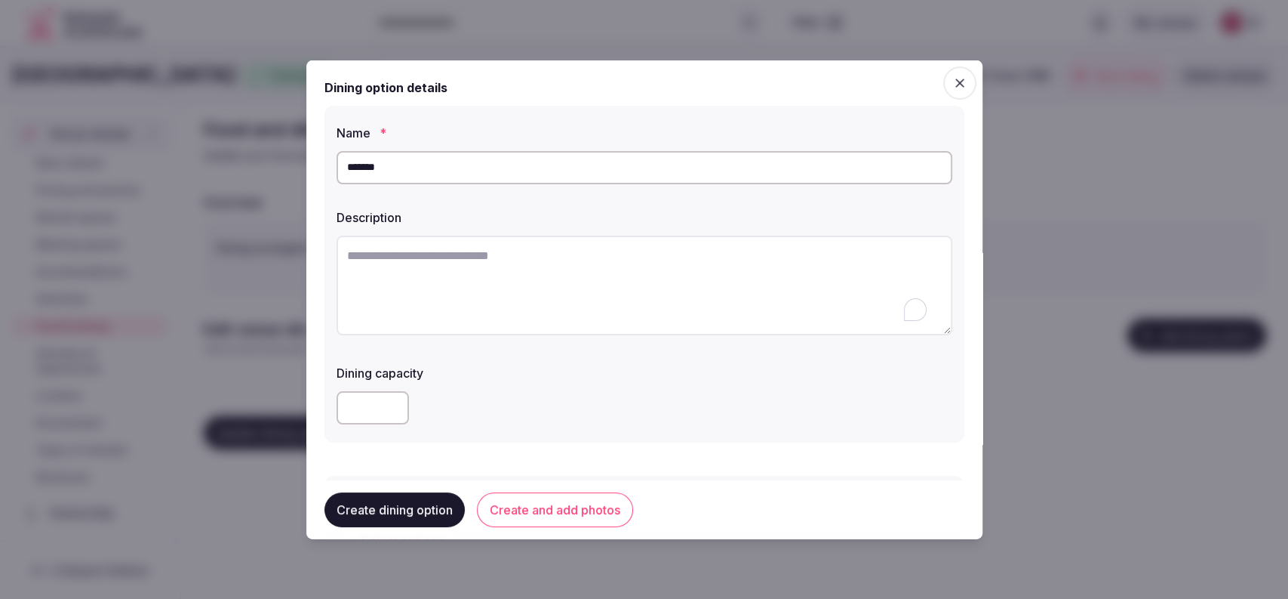
paste textarea "**********"
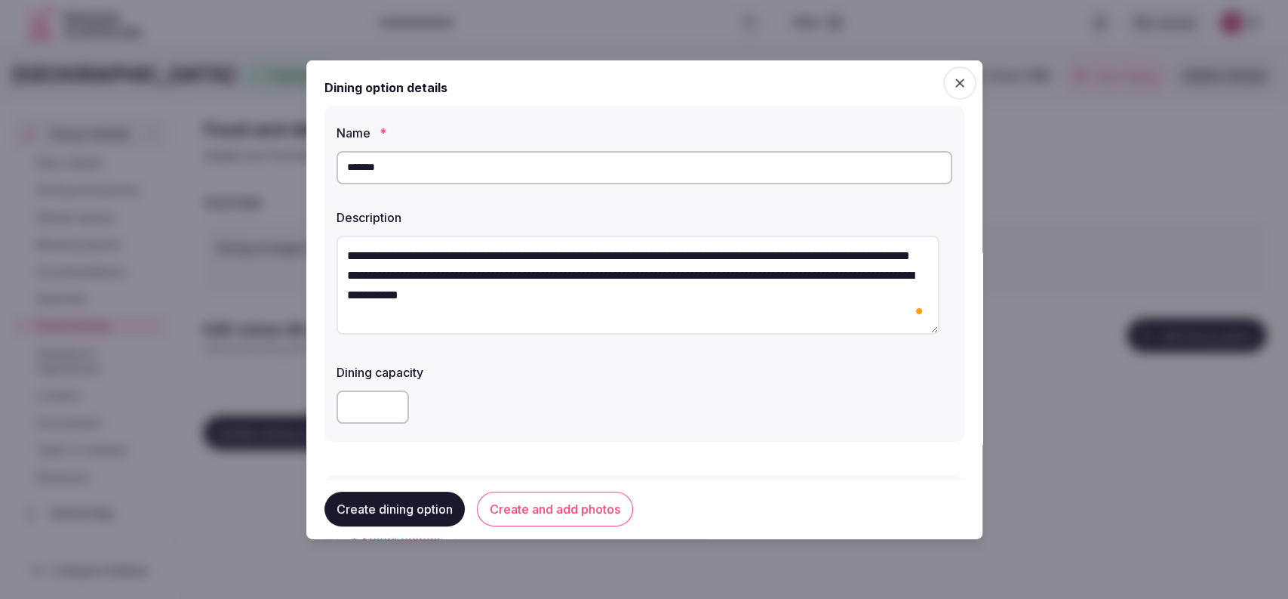
click at [337, 288] on textarea "**********" at bounding box center [638, 285] width 603 height 100
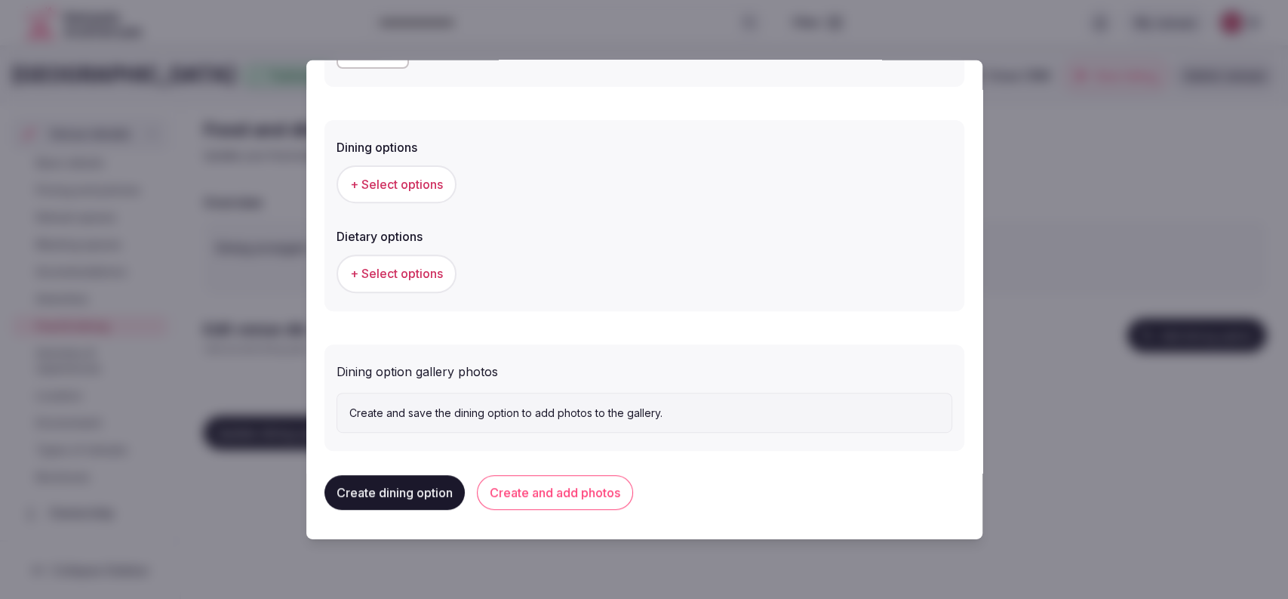
type textarea "**********"
click at [395, 171] on button "+ Select options" at bounding box center [397, 184] width 120 height 38
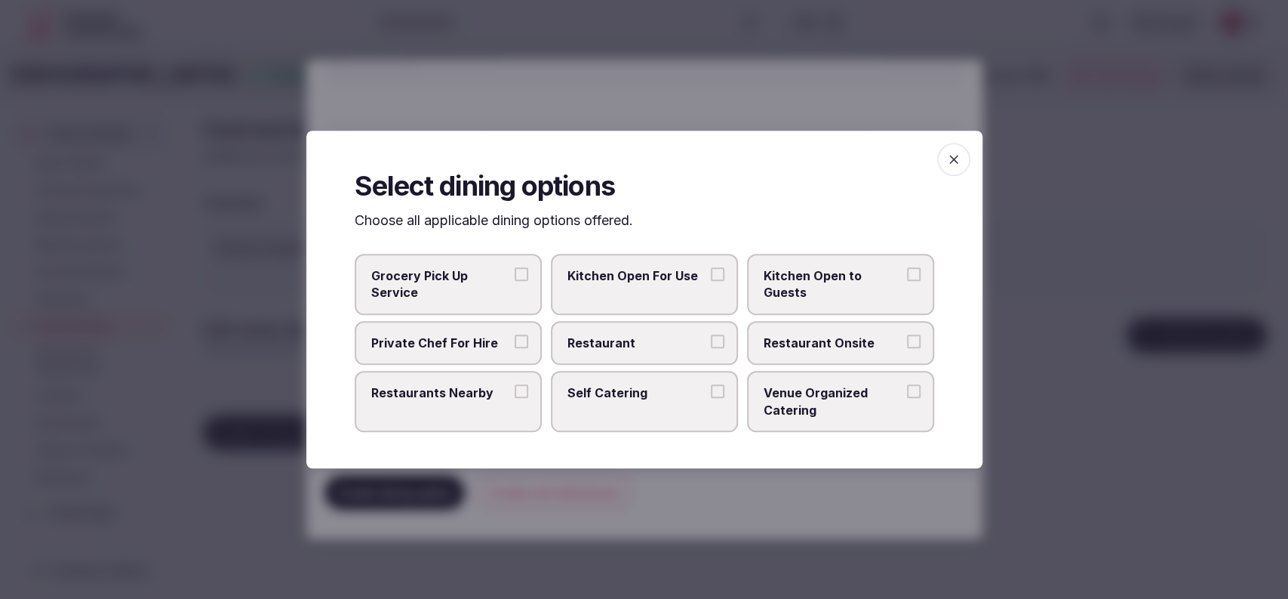
click at [797, 356] on label "Restaurant Onsite" at bounding box center [840, 343] width 187 height 44
click at [907, 348] on button "Restaurant Onsite" at bounding box center [914, 341] width 14 height 14
click at [1060, 273] on div at bounding box center [644, 299] width 1288 height 599
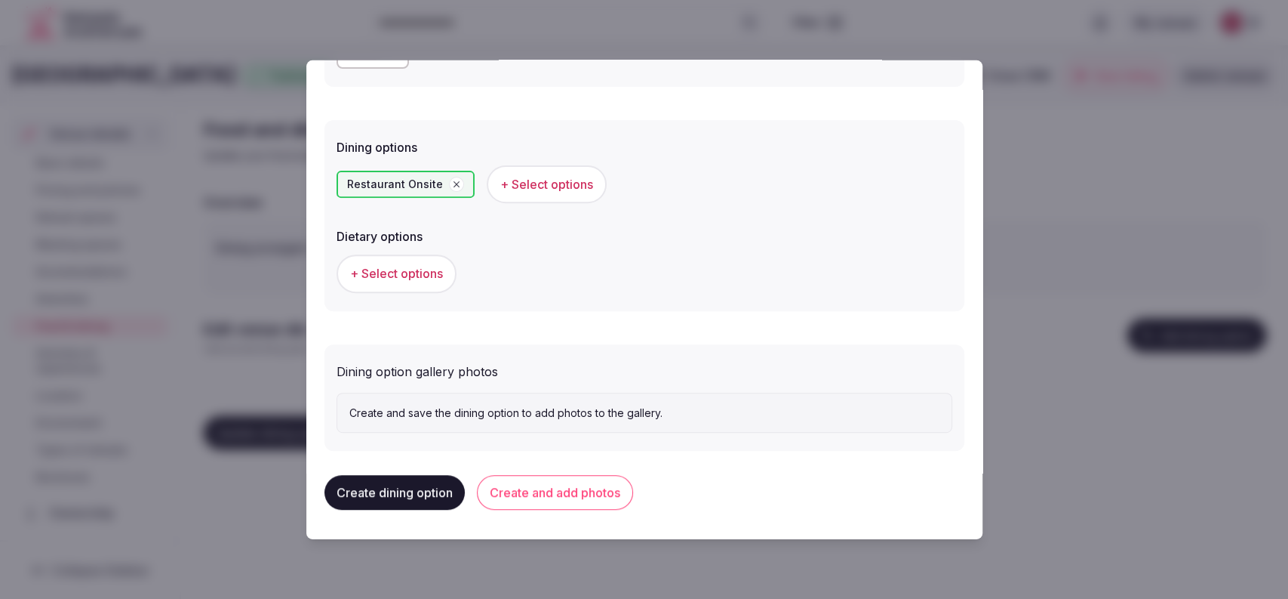
click at [580, 494] on button "Create and add photos" at bounding box center [555, 492] width 156 height 35
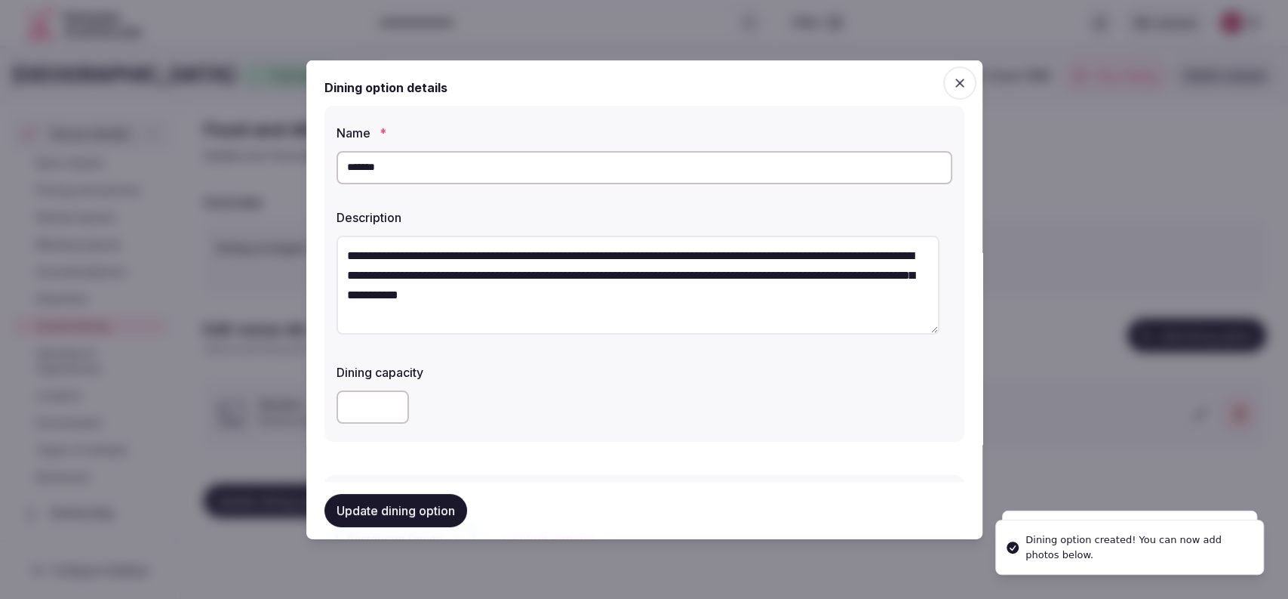
scroll to position [494, 0]
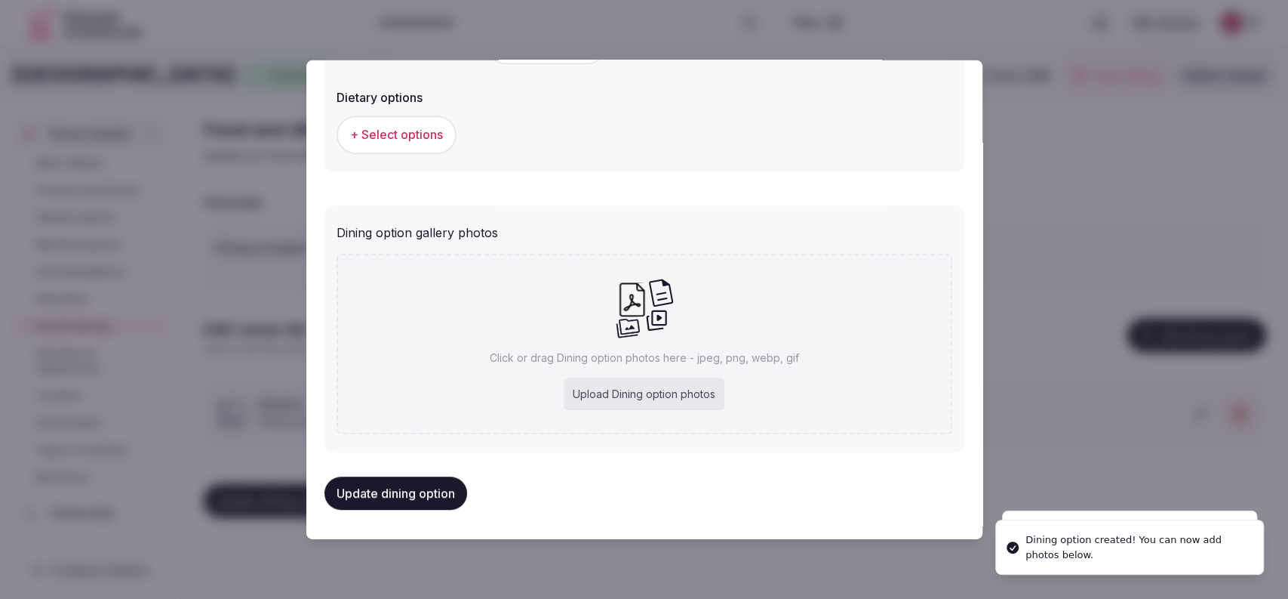
click at [639, 383] on div "Upload Dining option photos" at bounding box center [644, 393] width 161 height 33
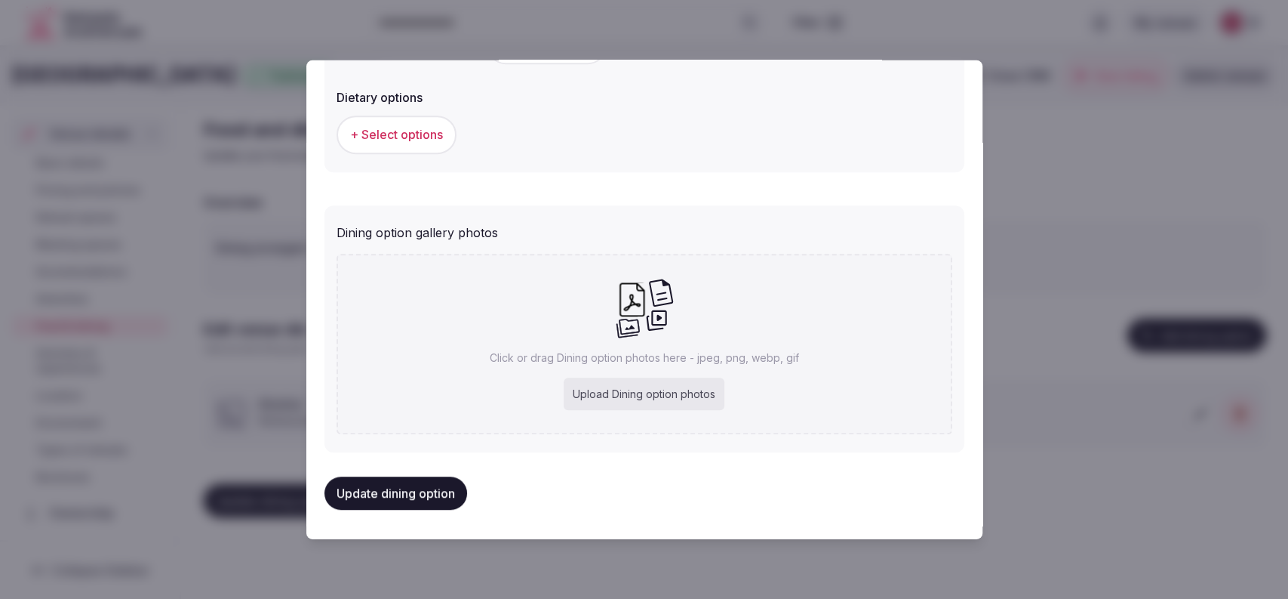
click at [683, 399] on div "Upload Dining option photos" at bounding box center [644, 393] width 161 height 33
type input "**********"
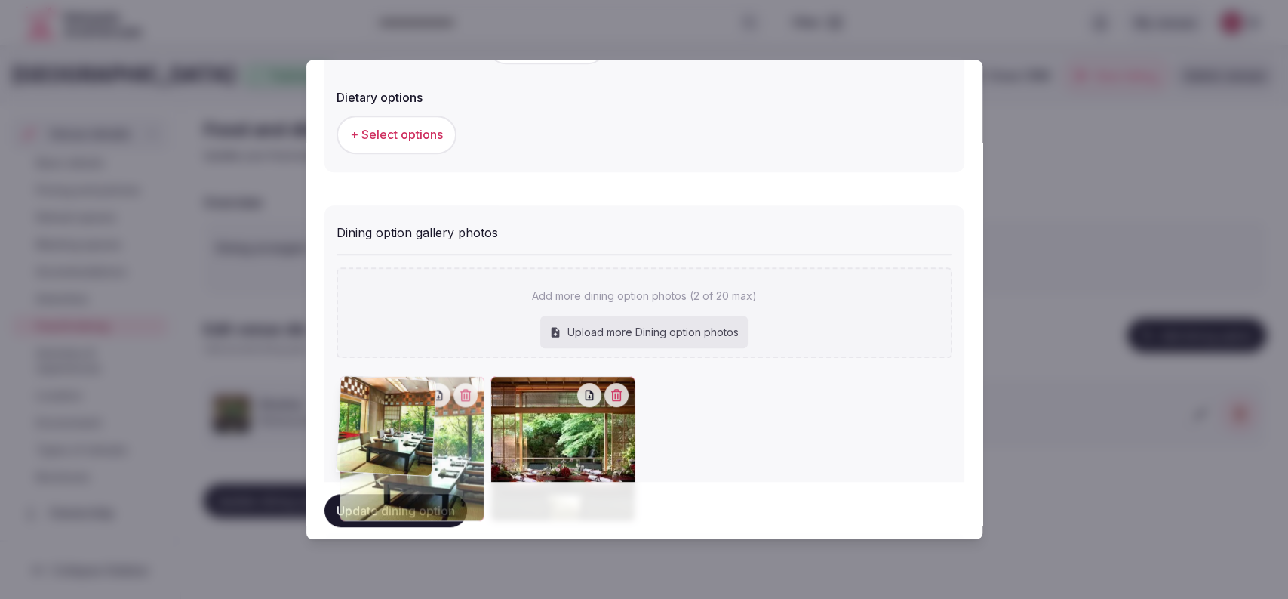
drag, startPoint x: 565, startPoint y: 463, endPoint x: 465, endPoint y: 456, distance: 100.7
click at [465, 456] on div at bounding box center [412, 448] width 145 height 145
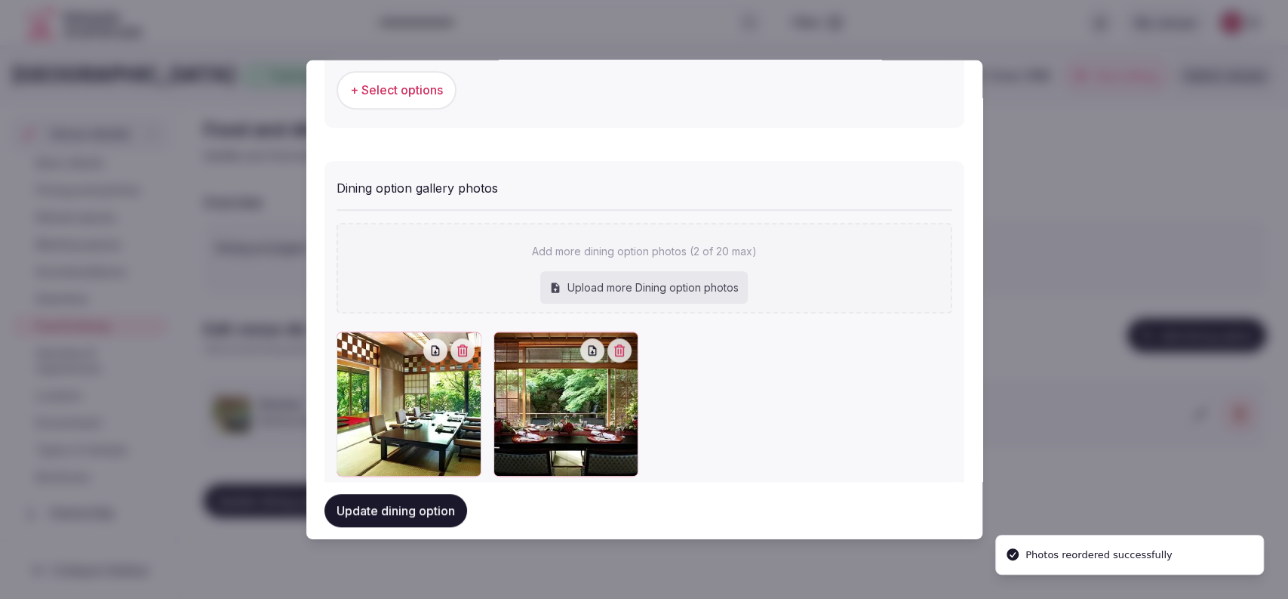
scroll to position [577, 0]
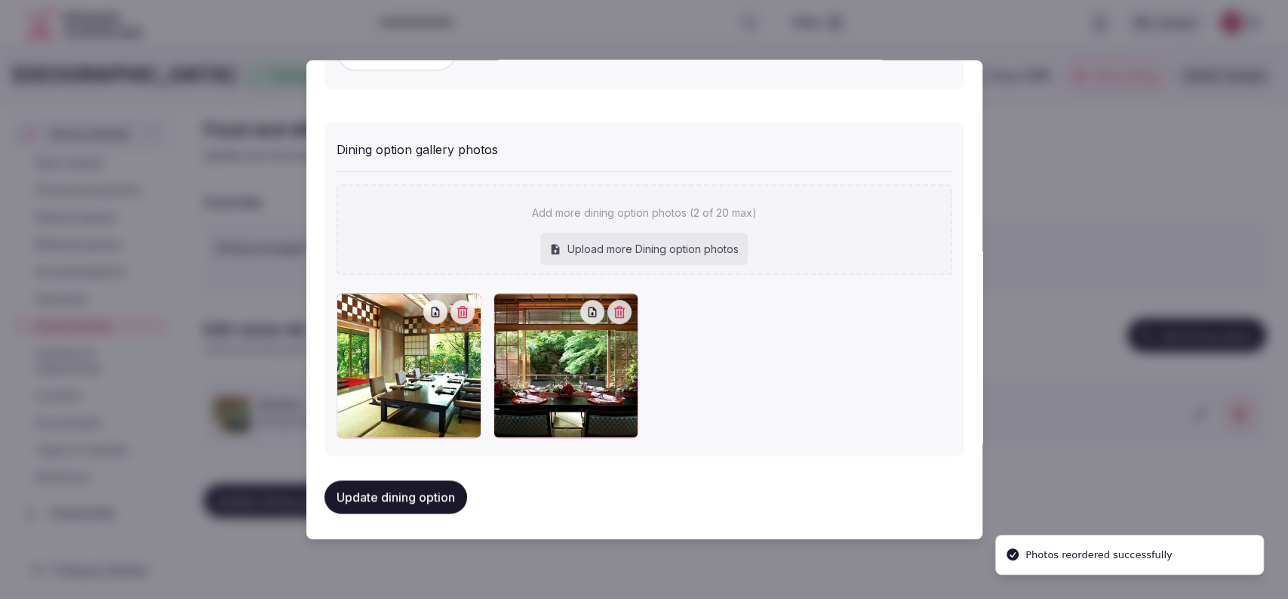
click at [403, 482] on button "Update dining option" at bounding box center [396, 496] width 143 height 33
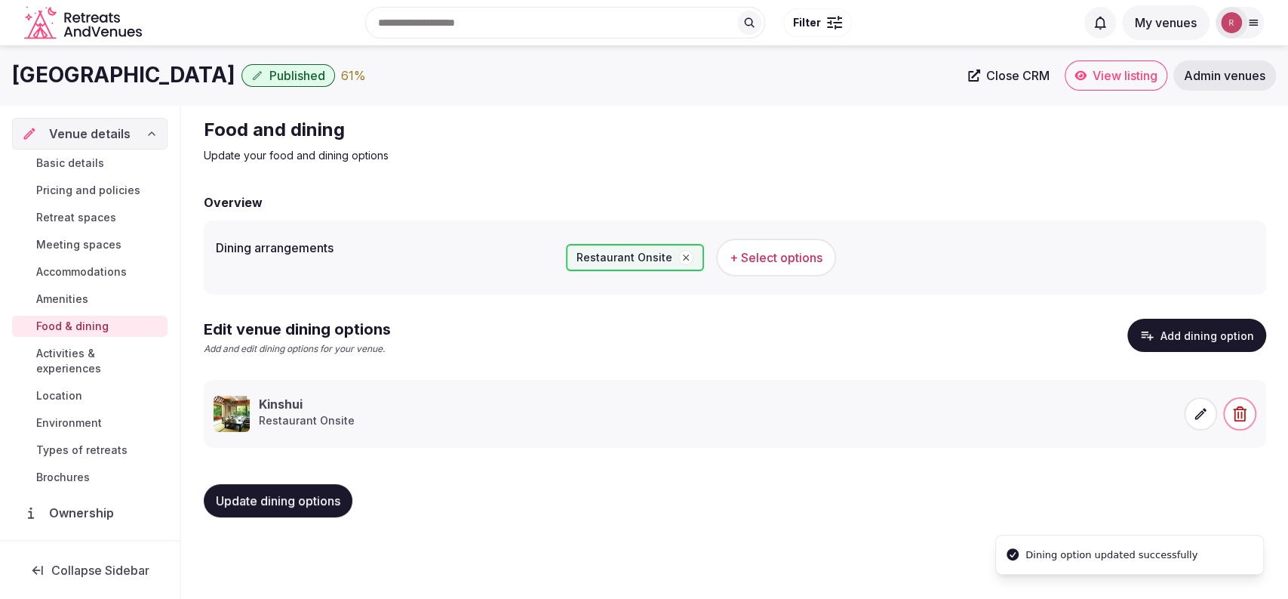
click at [296, 506] on span "Update dining options" at bounding box center [278, 500] width 125 height 15
click at [1211, 343] on button "Add dining option" at bounding box center [1197, 335] width 139 height 33
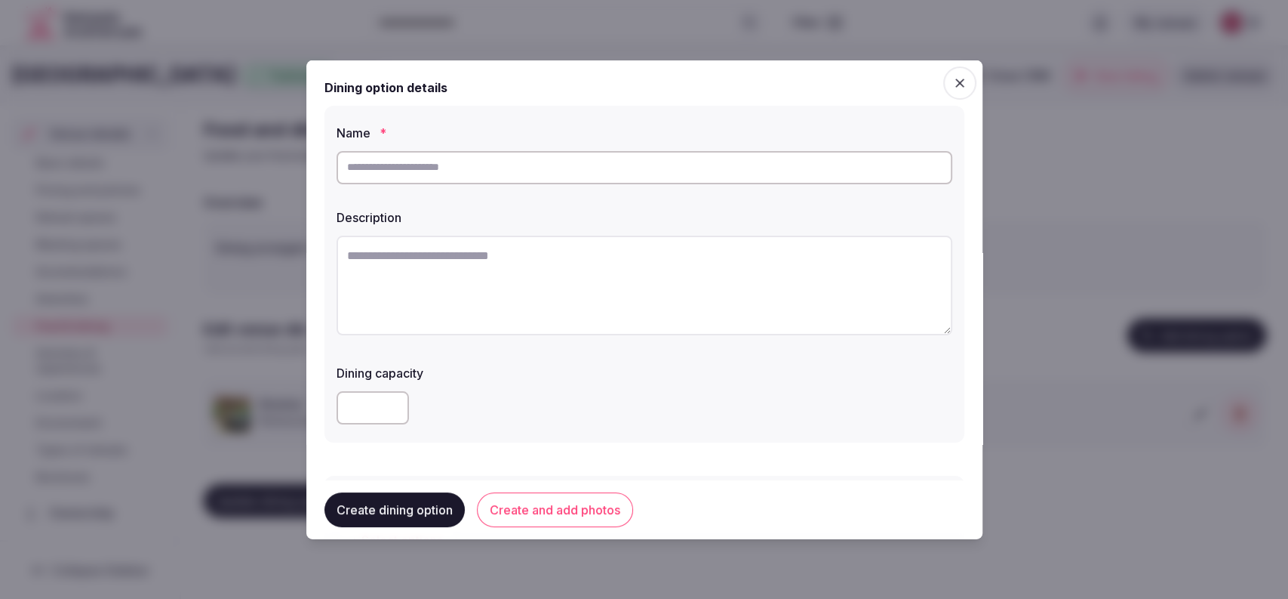
click at [683, 157] on input "text" at bounding box center [645, 166] width 616 height 33
paste input "*********"
type input "*********"
click at [608, 244] on textarea at bounding box center [645, 285] width 616 height 100
click at [641, 220] on label "Description" at bounding box center [645, 217] width 616 height 12
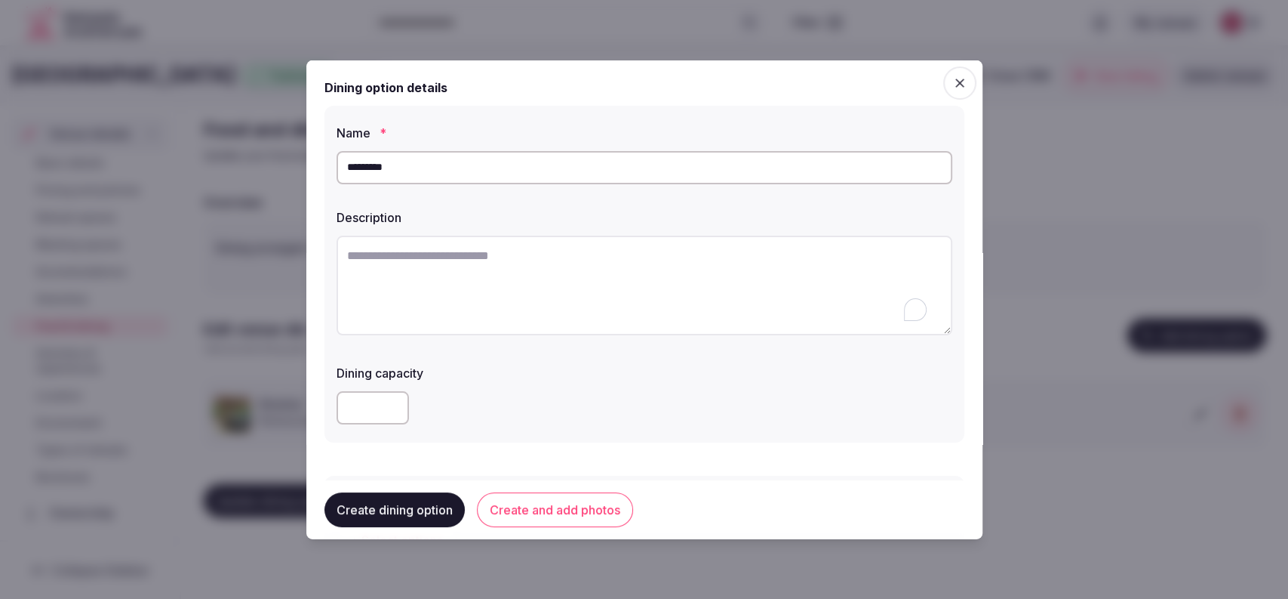
click at [604, 242] on textarea "To enrich screen reader interactions, please activate Accessibility in Grammarl…" at bounding box center [645, 285] width 616 height 100
paste textarea "**********"
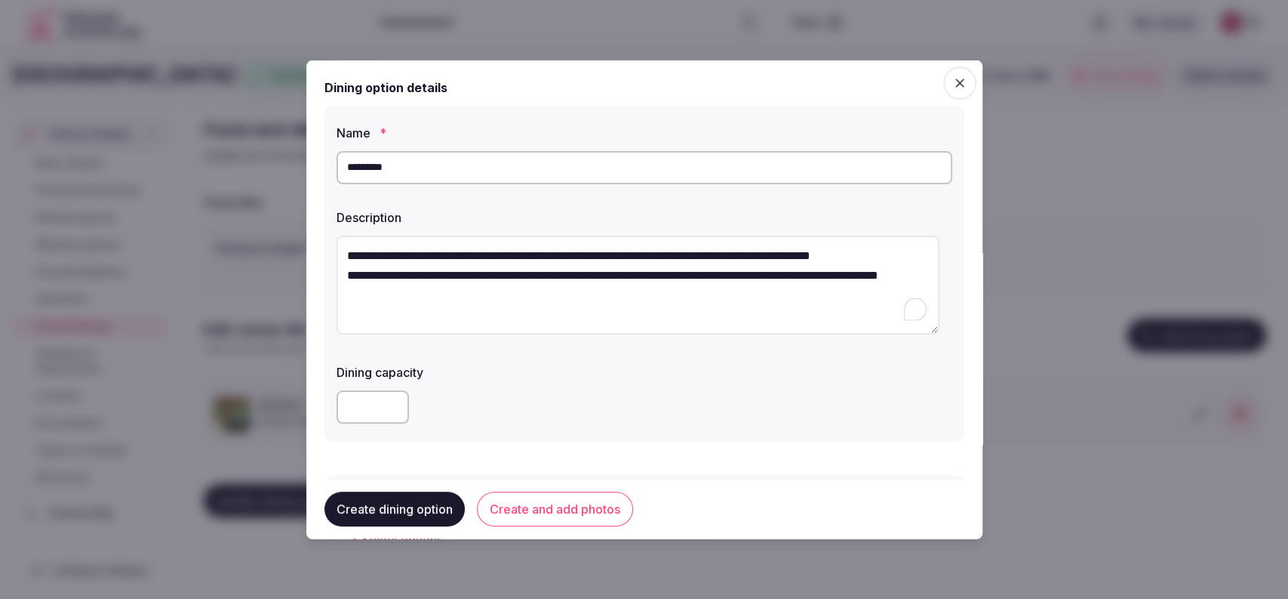
click at [342, 286] on textarea "**********" at bounding box center [638, 285] width 603 height 100
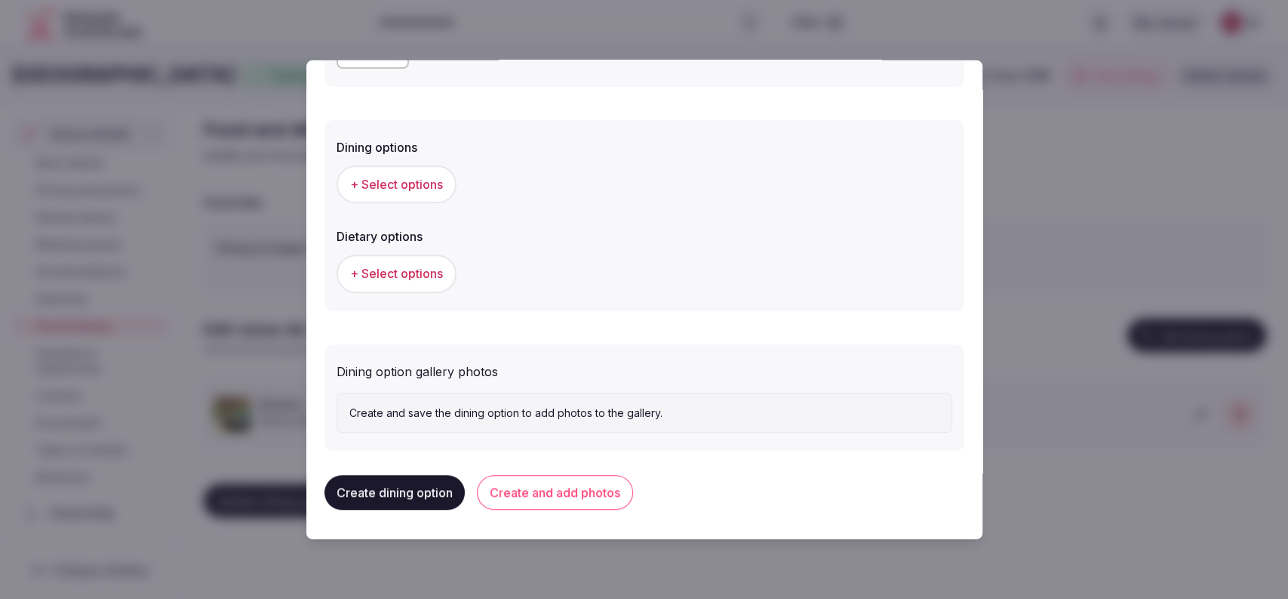
type textarea "**********"
click at [375, 195] on button "+ Select options" at bounding box center [397, 184] width 120 height 38
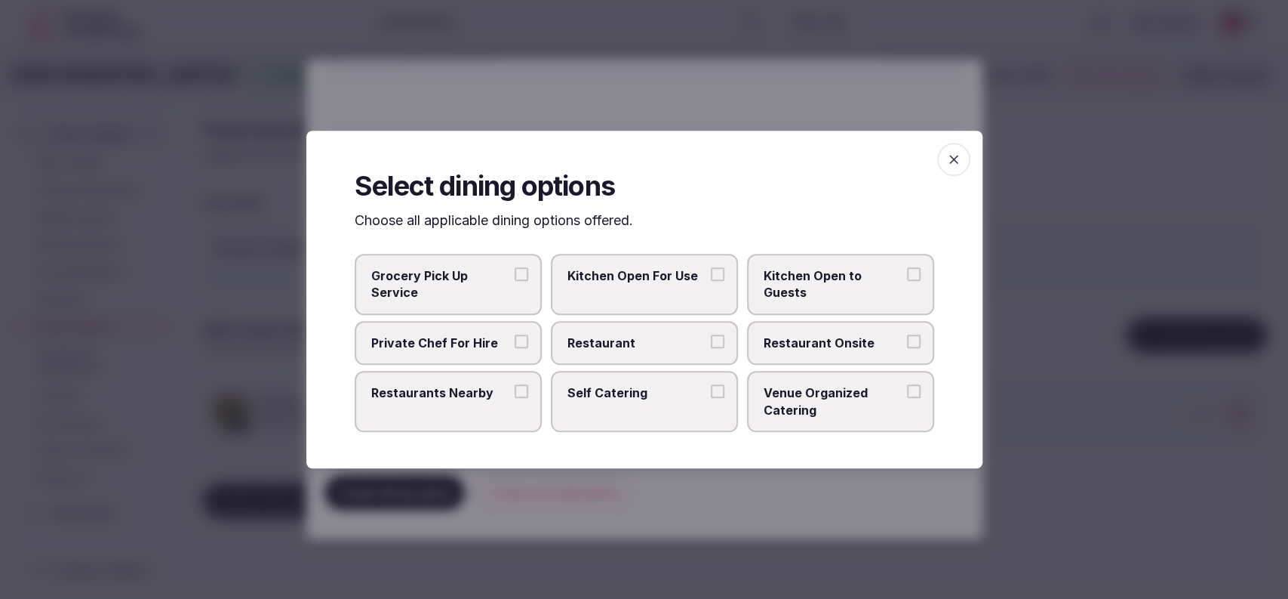
click at [789, 334] on span "Restaurant Onsite" at bounding box center [833, 342] width 139 height 17
click at [907, 334] on button "Restaurant Onsite" at bounding box center [914, 341] width 14 height 14
click at [780, 117] on div at bounding box center [644, 299] width 1288 height 599
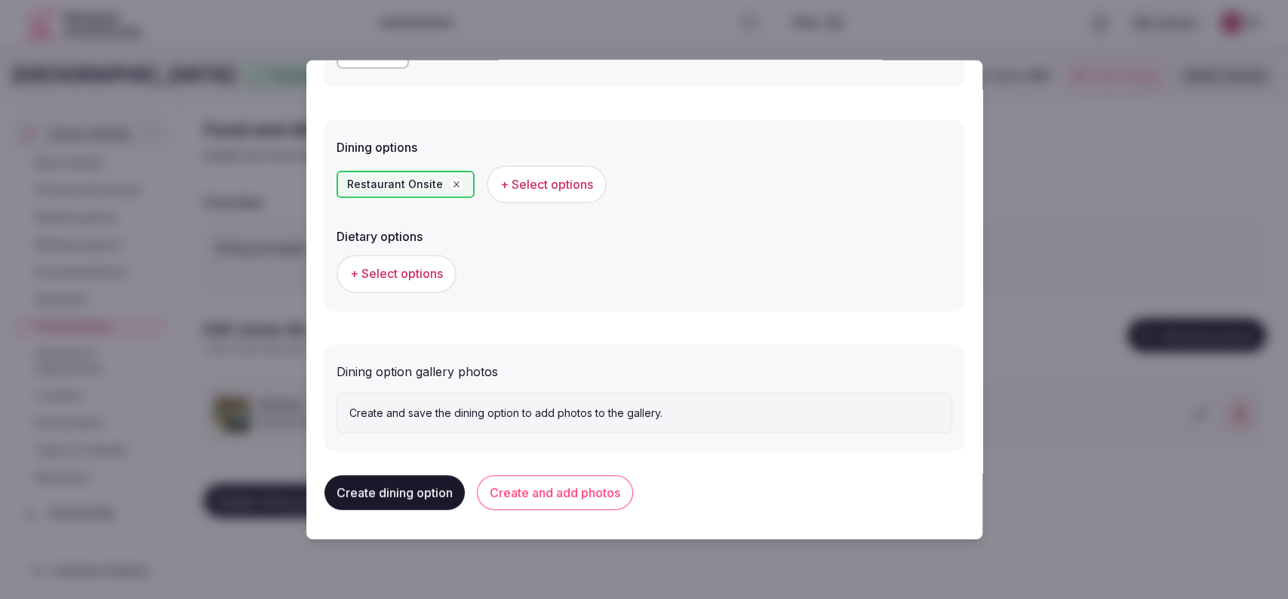
click at [549, 494] on button "Create and add photos" at bounding box center [555, 492] width 156 height 35
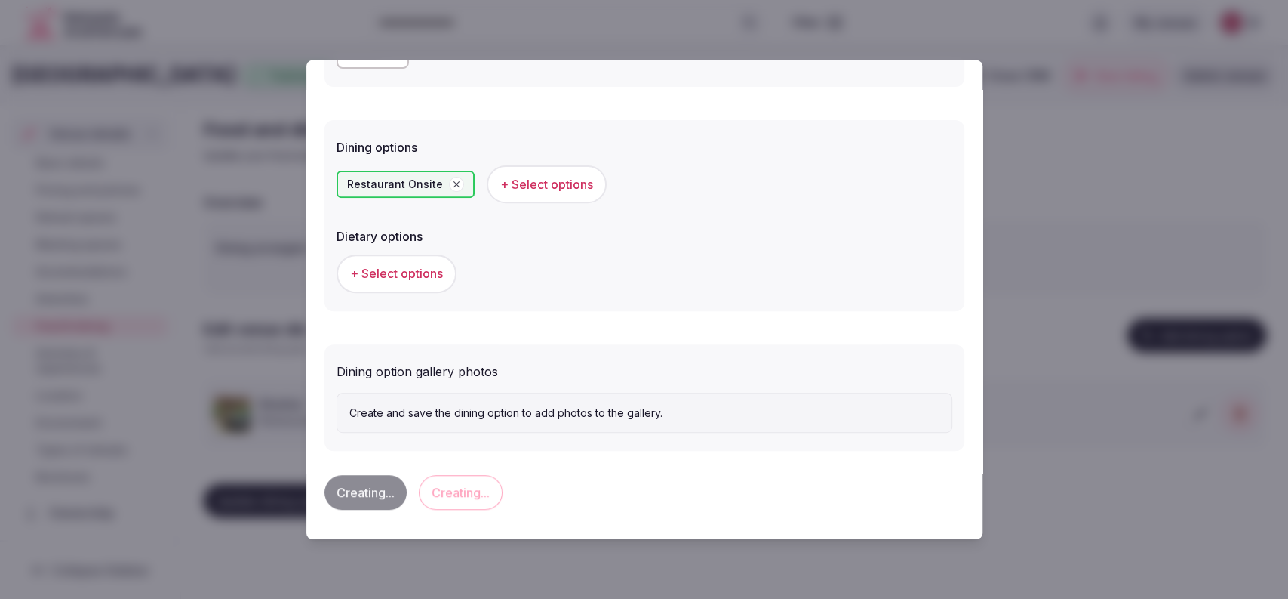
scroll to position [0, 0]
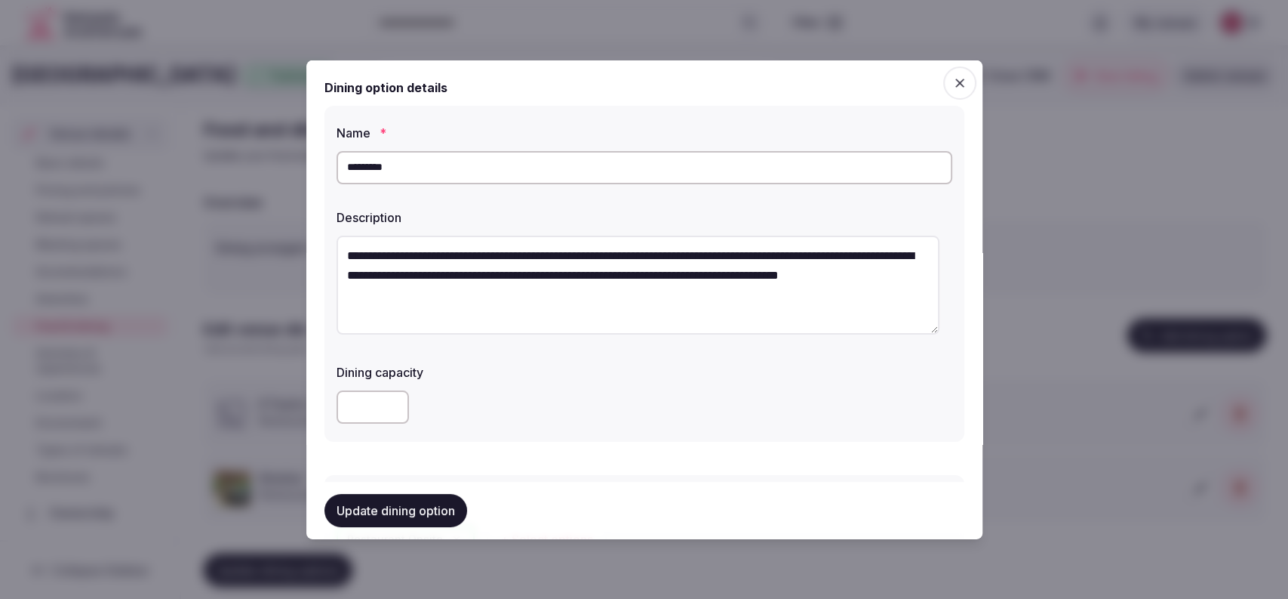
click at [368, 408] on input "number" at bounding box center [373, 406] width 72 height 33
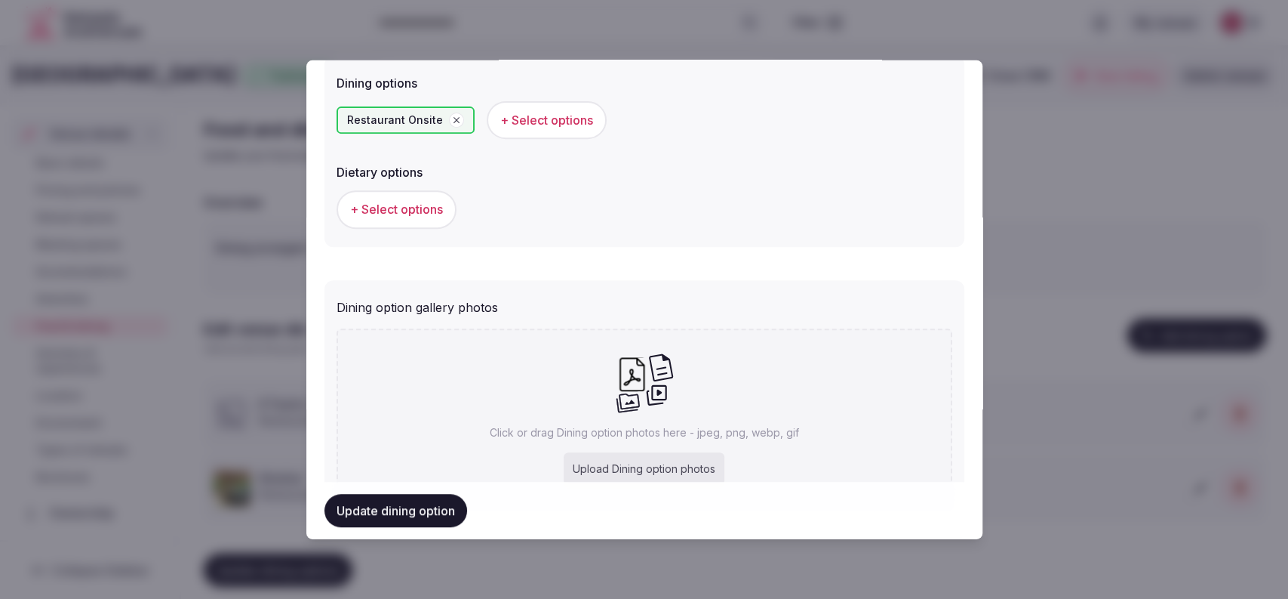
type input "**"
click at [614, 465] on div "Upload Dining option photos" at bounding box center [644, 468] width 161 height 33
type input "**********"
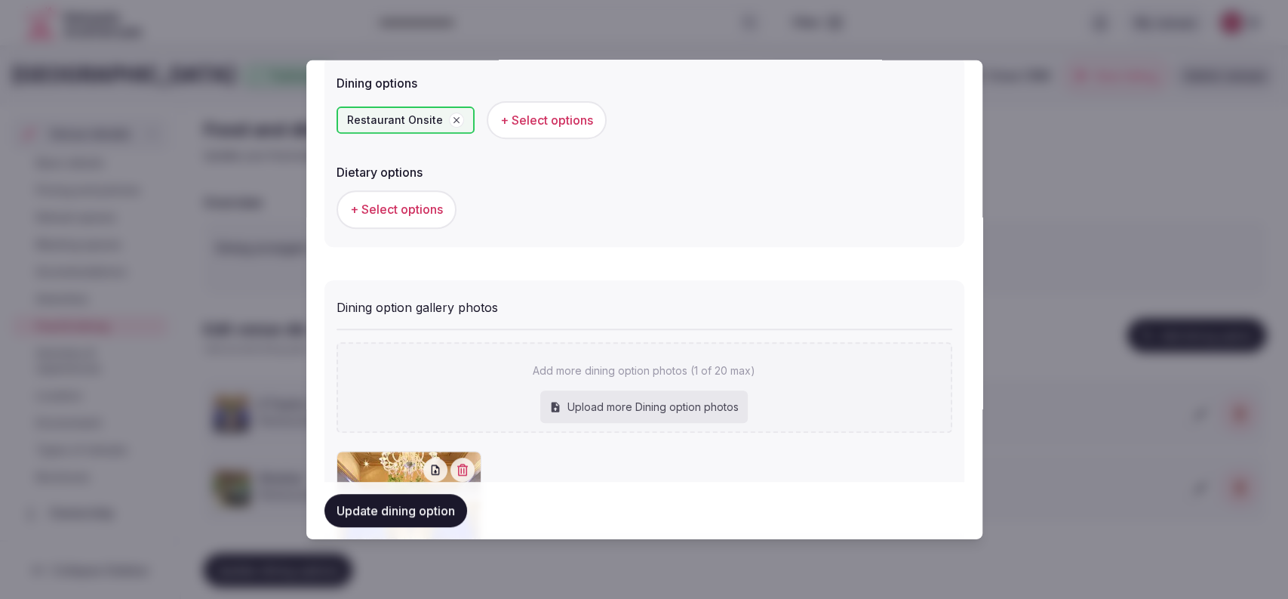
scroll to position [577, 0]
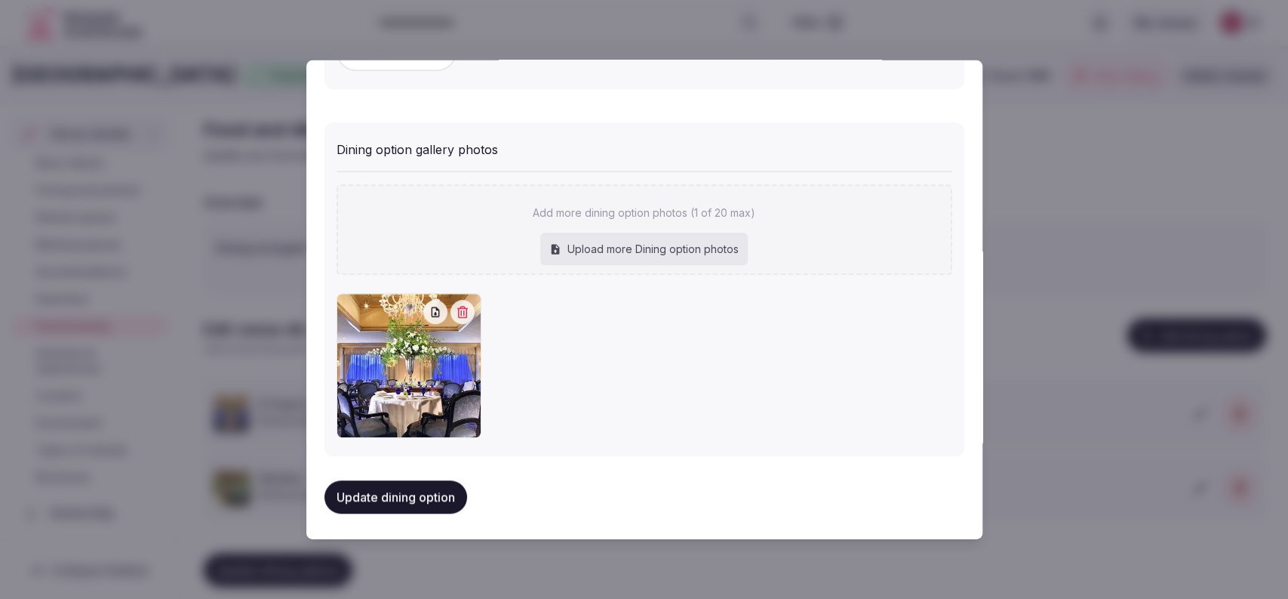
click at [426, 483] on button "Update dining option" at bounding box center [396, 496] width 143 height 33
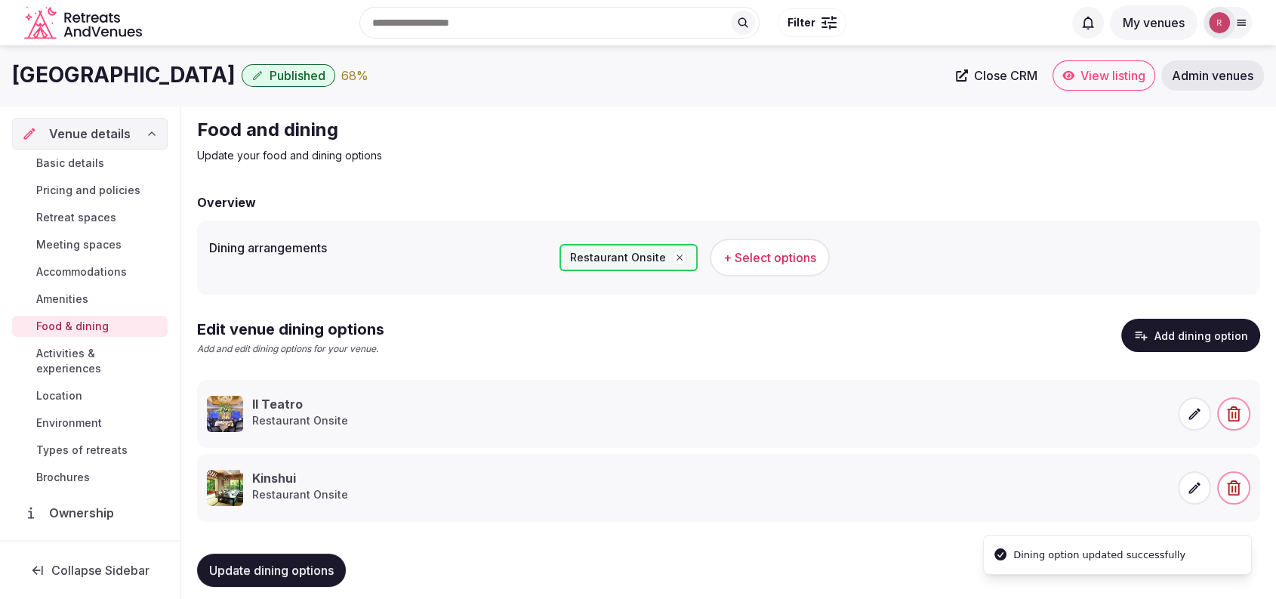
drag, startPoint x: 236, startPoint y: 566, endPoint x: 435, endPoint y: 489, distance: 212.9
click at [236, 568] on span "Update dining options" at bounding box center [271, 569] width 125 height 15
click at [1202, 488] on span at bounding box center [1193, 487] width 33 height 33
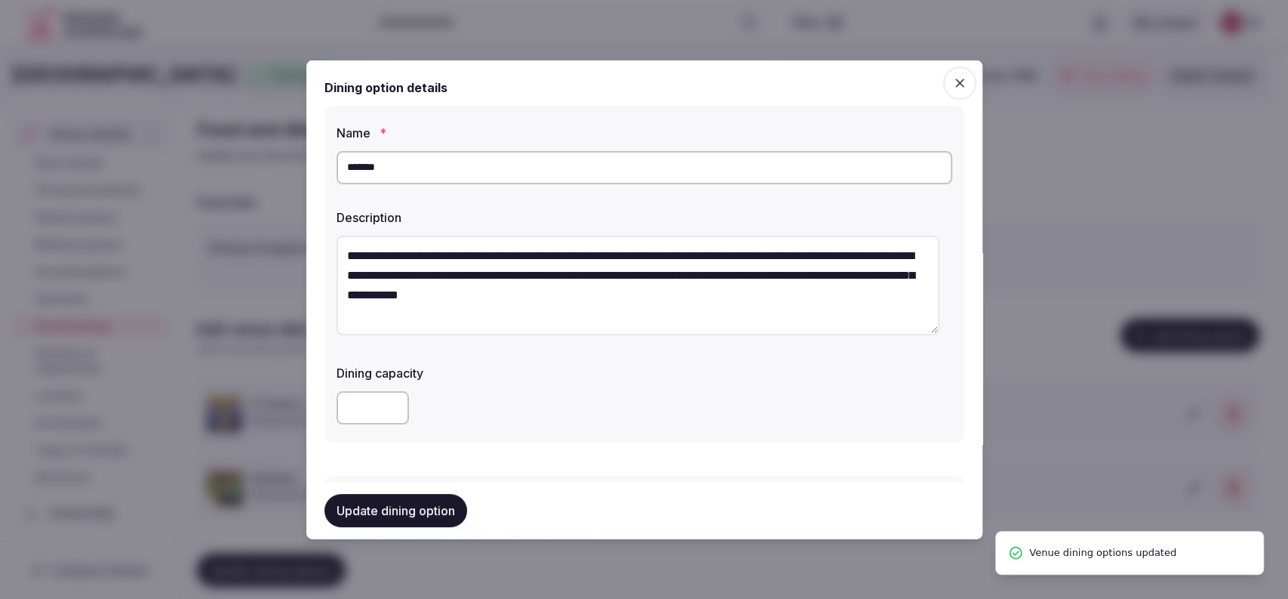
click at [348, 411] on input "number" at bounding box center [373, 406] width 72 height 33
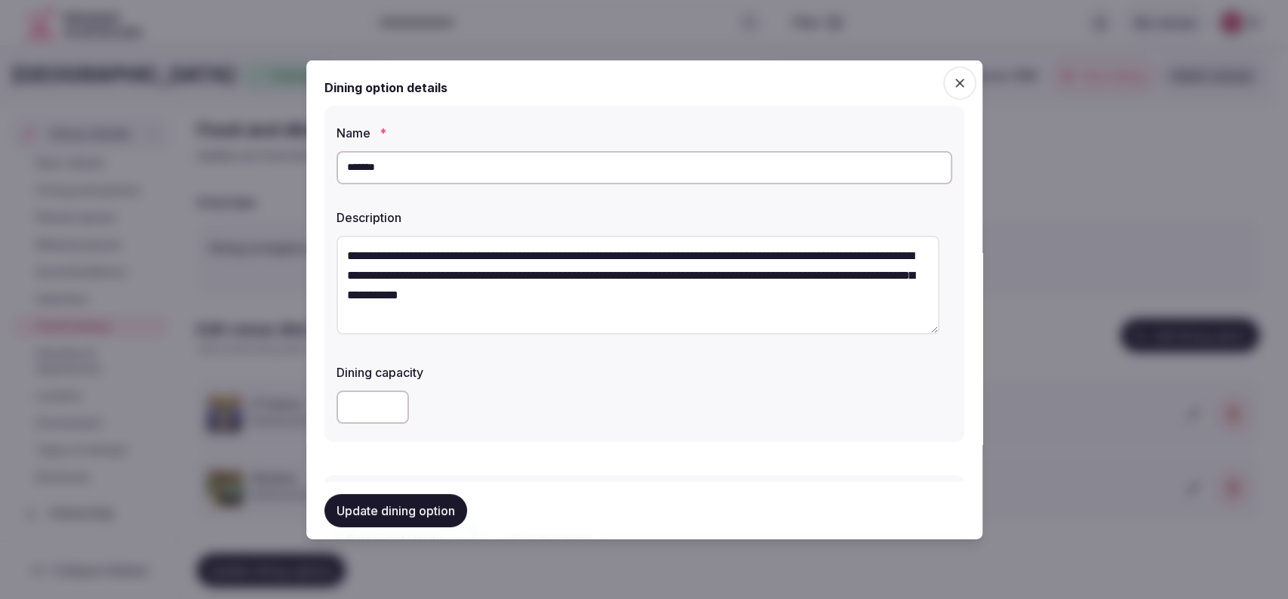
type input "**"
click at [377, 507] on button "Update dining option" at bounding box center [396, 510] width 143 height 33
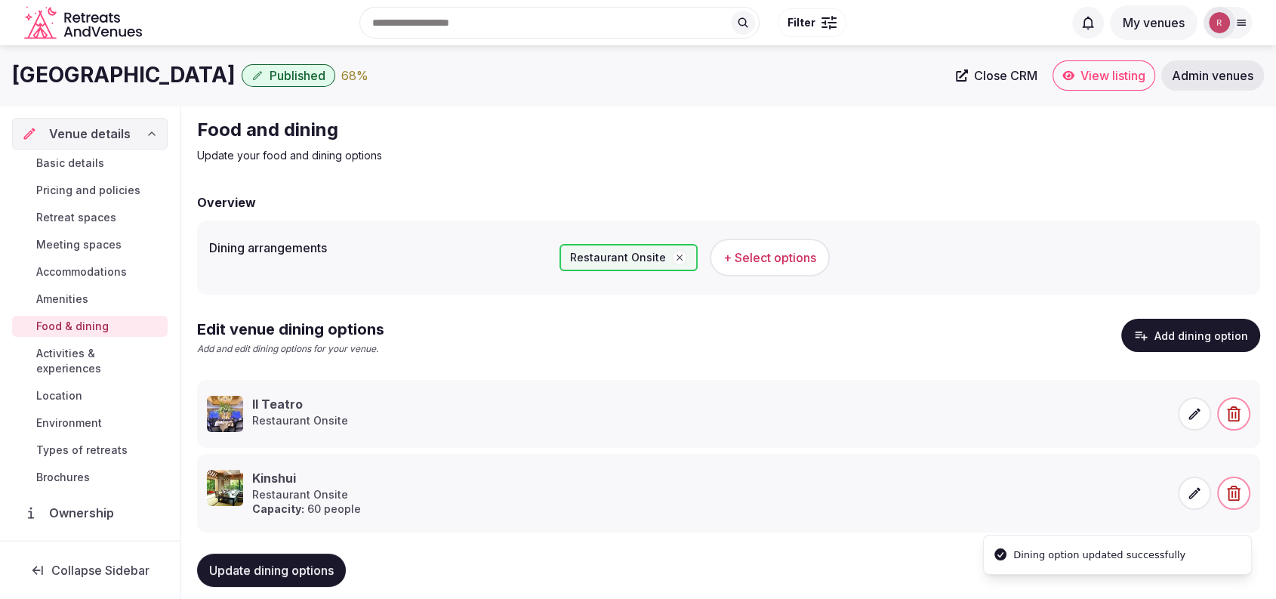
click at [1215, 344] on button "Add dining option" at bounding box center [1190, 335] width 139 height 33
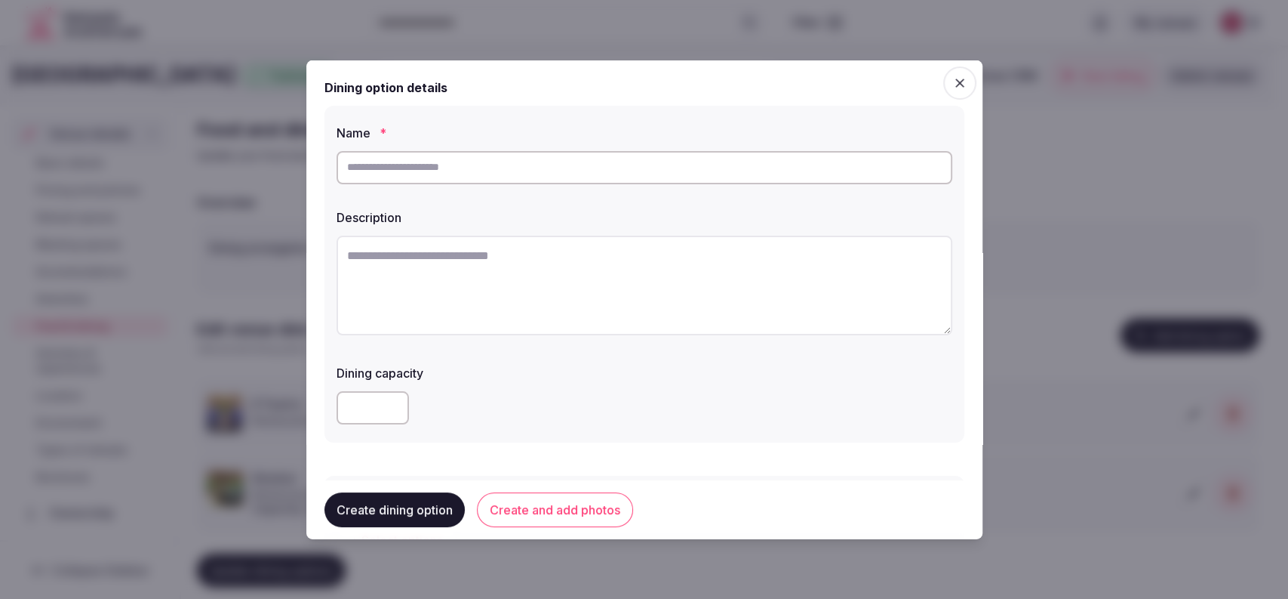
click at [500, 186] on div at bounding box center [645, 166] width 616 height 45
click at [505, 168] on input "text" at bounding box center [645, 166] width 616 height 33
paste input "**********"
type input "**********"
click at [506, 254] on textarea at bounding box center [645, 285] width 616 height 100
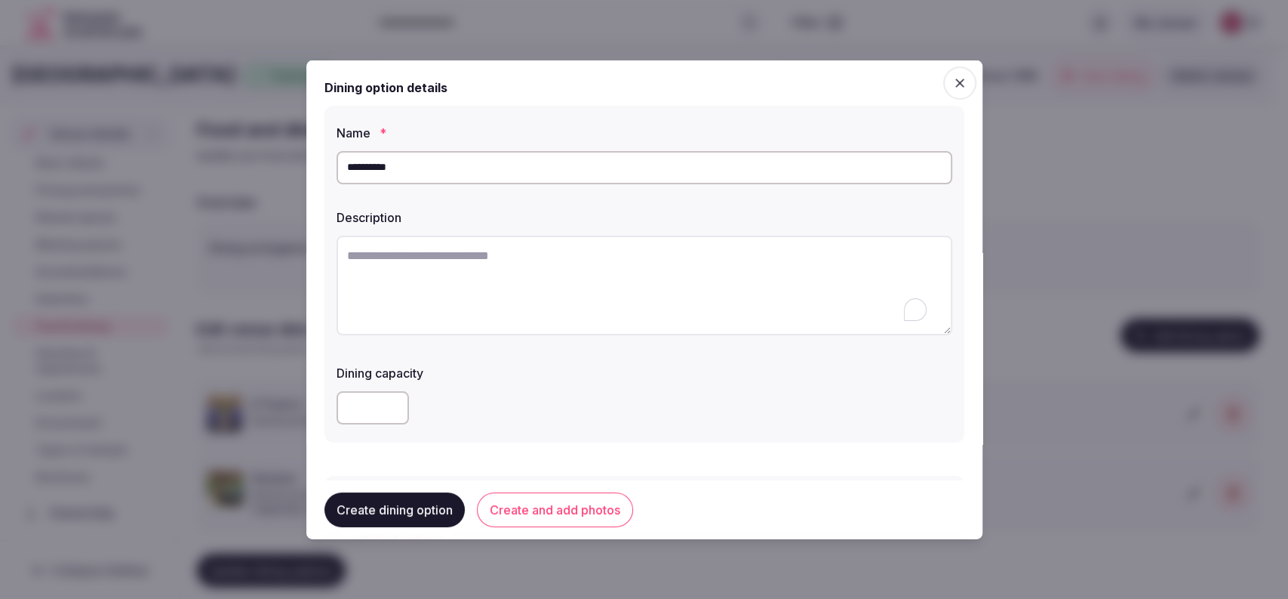
paste textarea "**********"
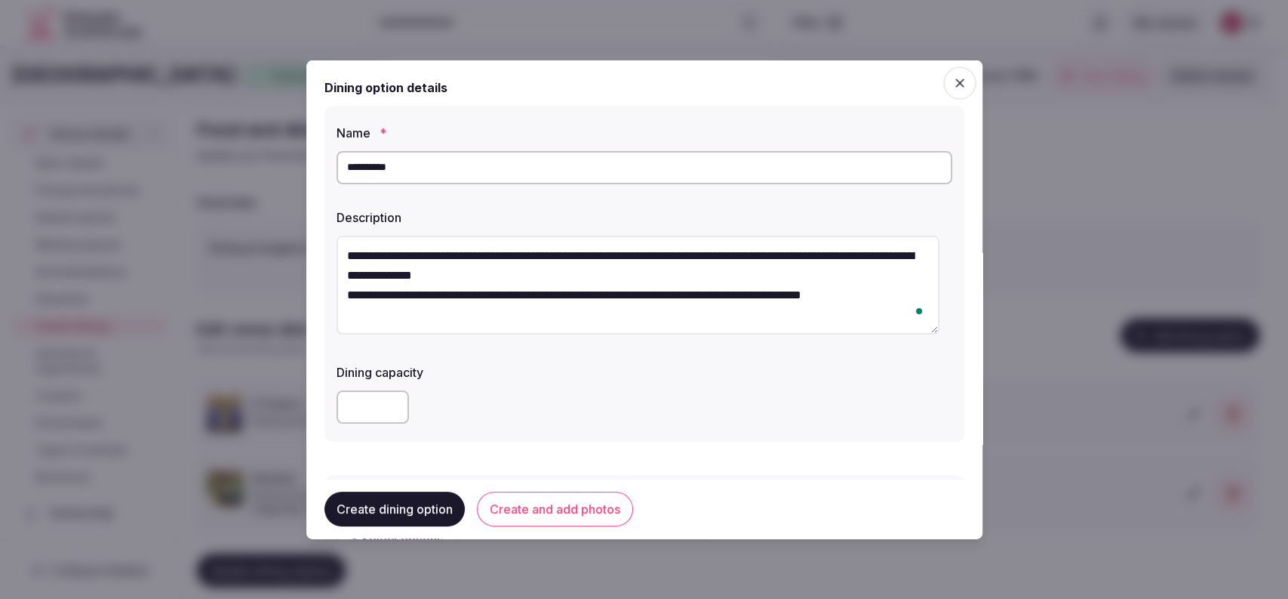
click at [342, 294] on textarea "**********" at bounding box center [638, 285] width 603 height 100
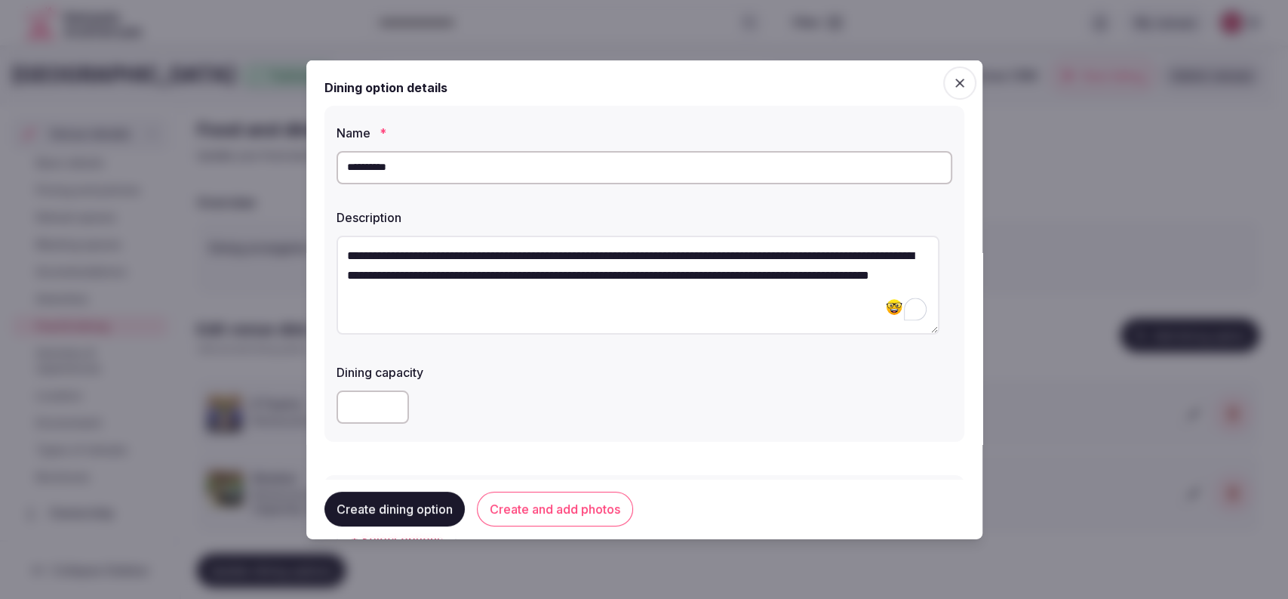
scroll to position [355, 0]
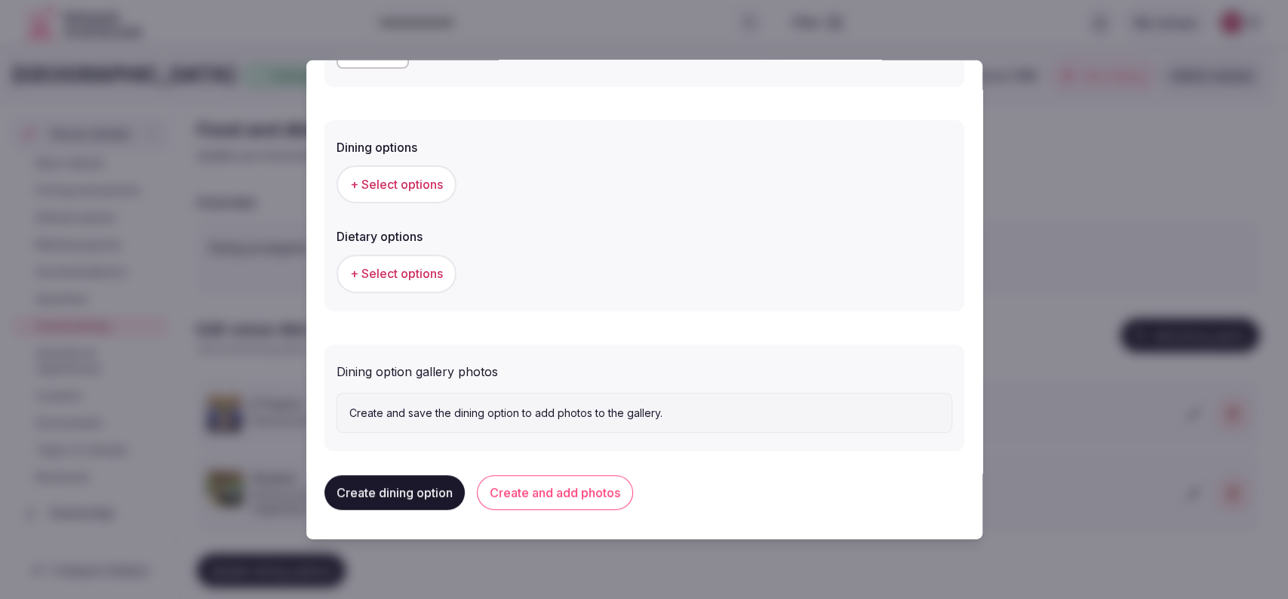
type textarea "**********"
click at [358, 186] on span "+ Select options" at bounding box center [396, 184] width 93 height 17
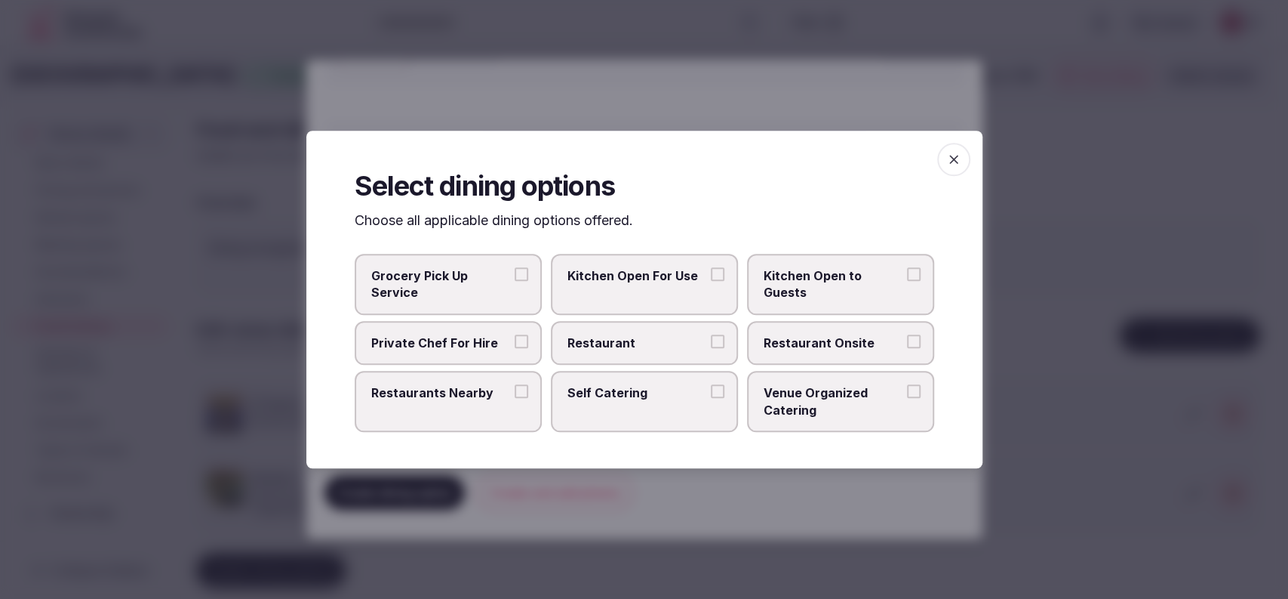
click at [779, 348] on span "Restaurant Onsite" at bounding box center [833, 342] width 139 height 17
click at [907, 348] on button "Restaurant Onsite" at bounding box center [914, 341] width 14 height 14
click at [849, 102] on div at bounding box center [644, 299] width 1288 height 599
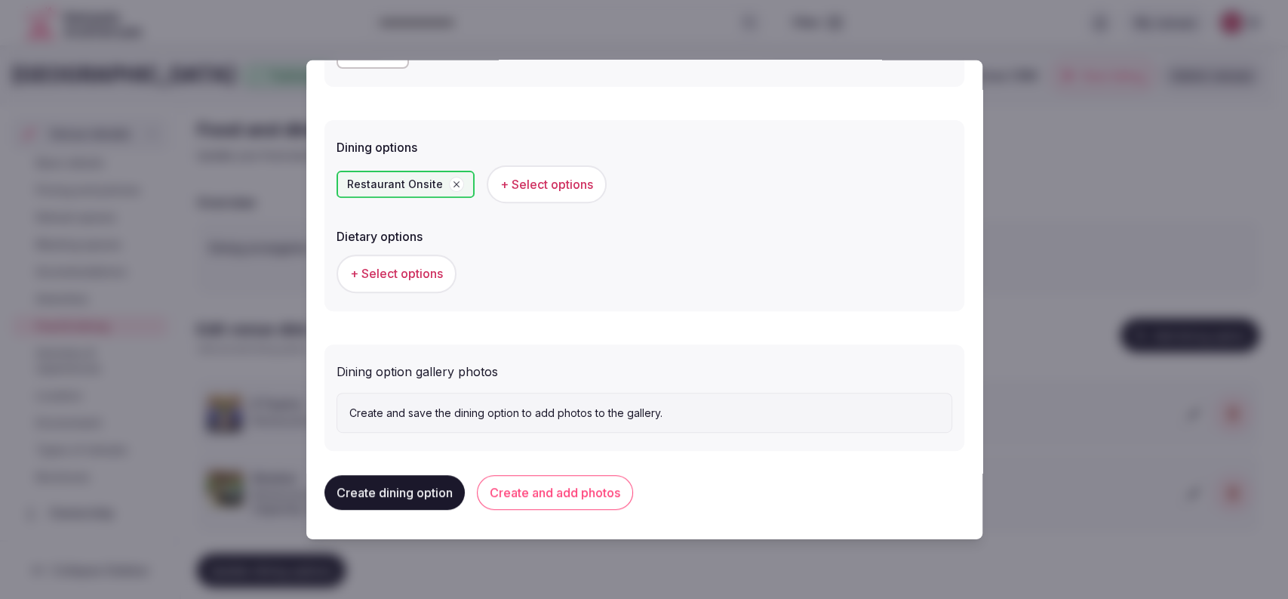
click at [570, 494] on button "Create and add photos" at bounding box center [555, 492] width 156 height 35
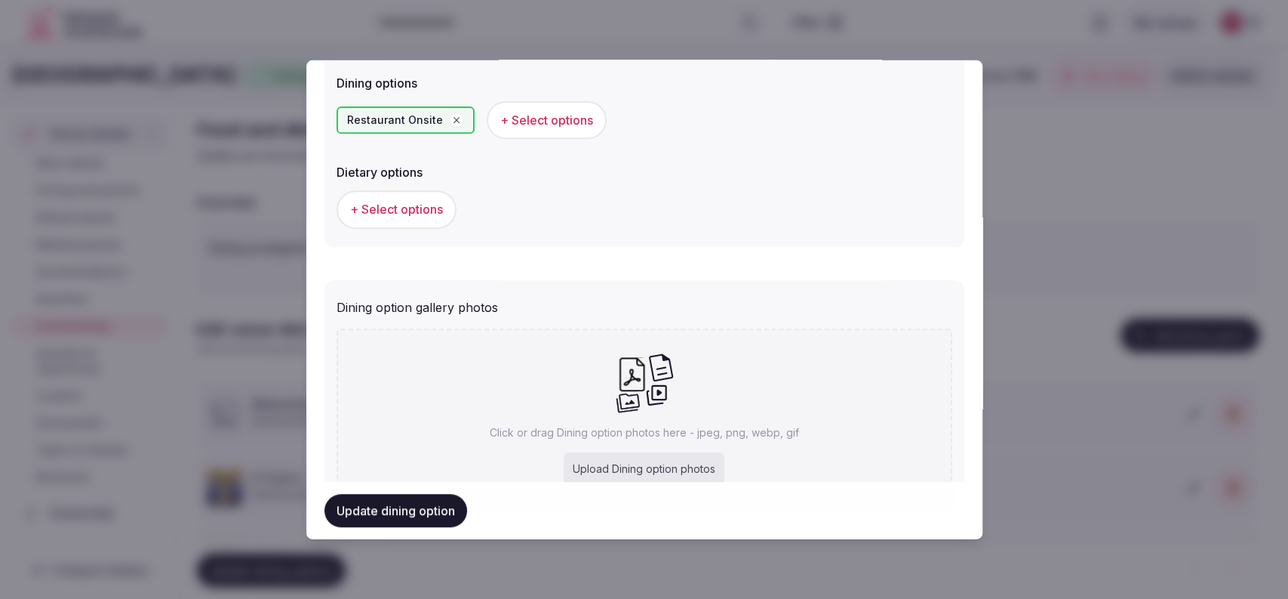
scroll to position [494, 0]
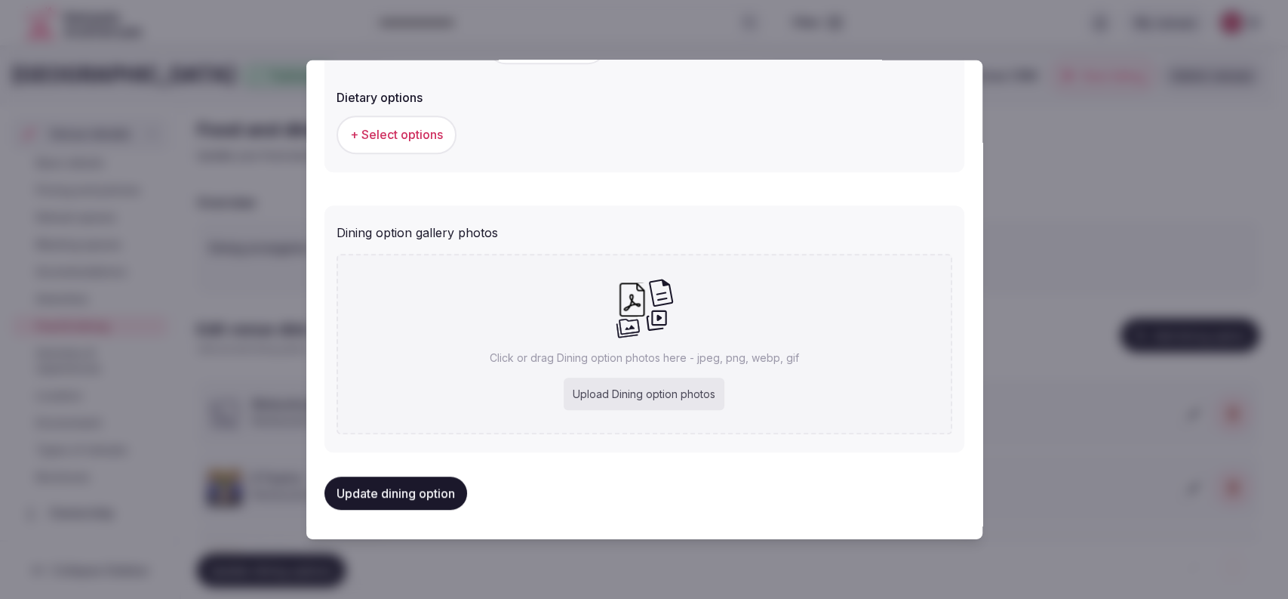
click at [632, 381] on div "Upload Dining option photos" at bounding box center [644, 393] width 161 height 33
type input "**********"
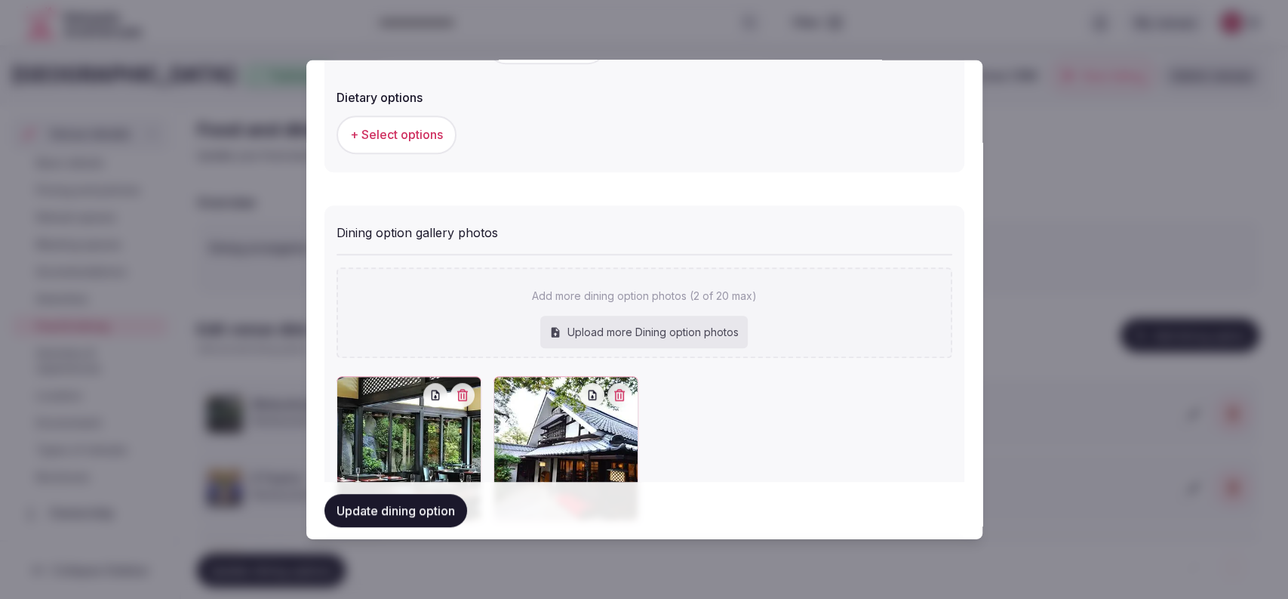
click at [414, 508] on button "Update dining option" at bounding box center [396, 510] width 143 height 33
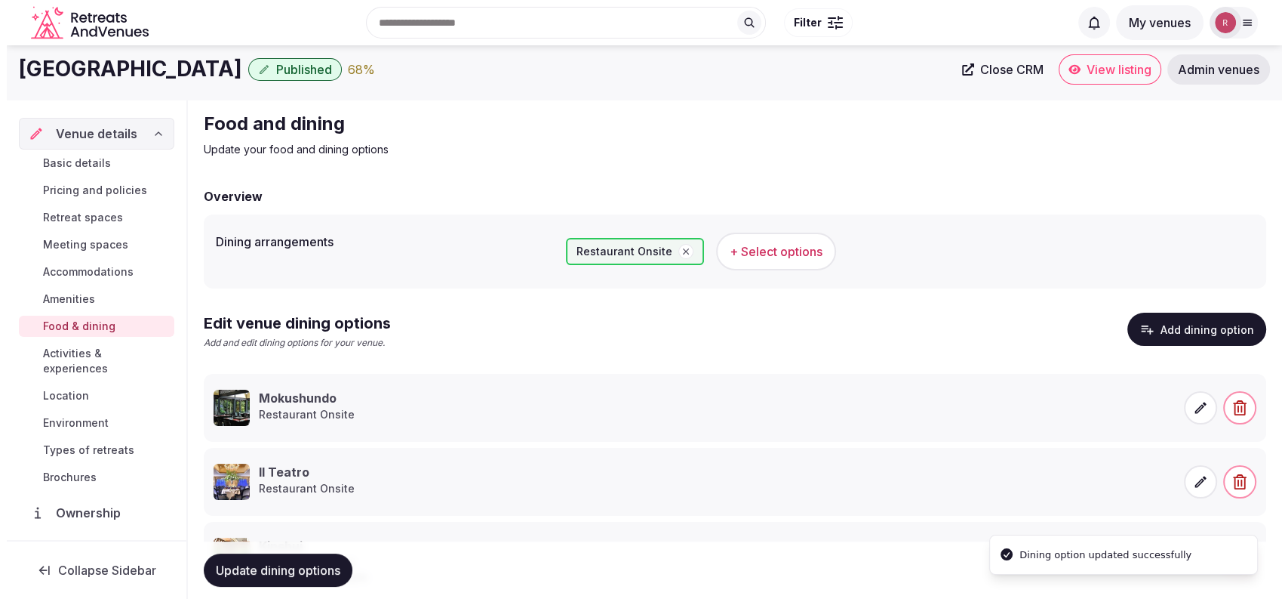
scroll to position [100, 0]
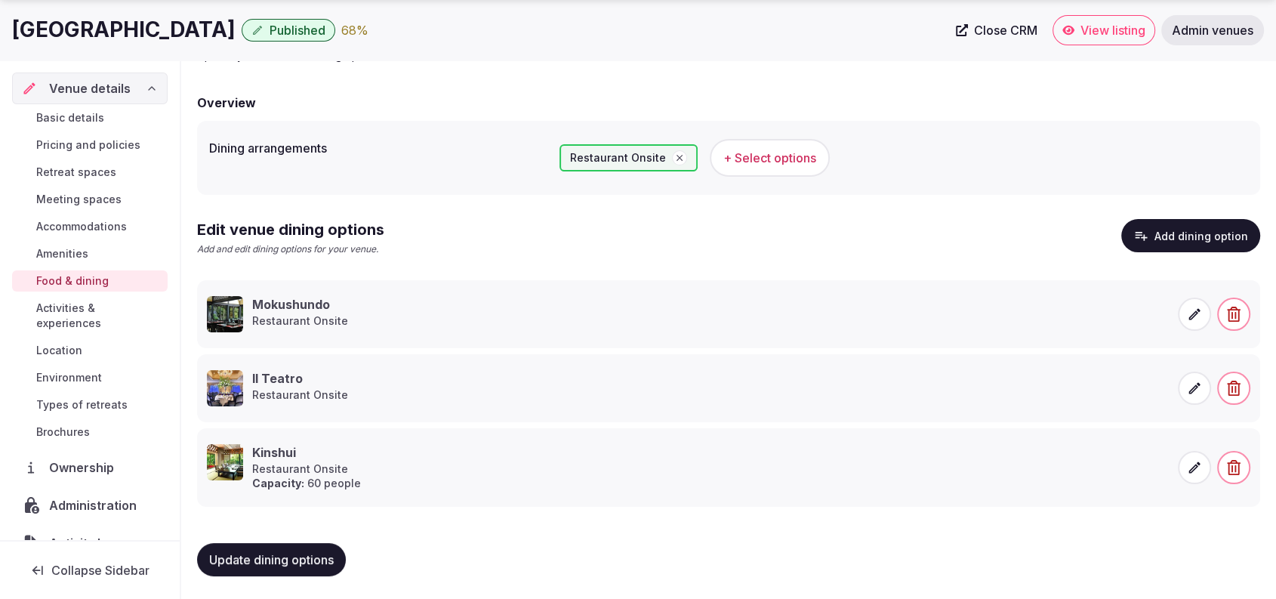
click at [1184, 309] on span at bounding box center [1193, 313] width 33 height 33
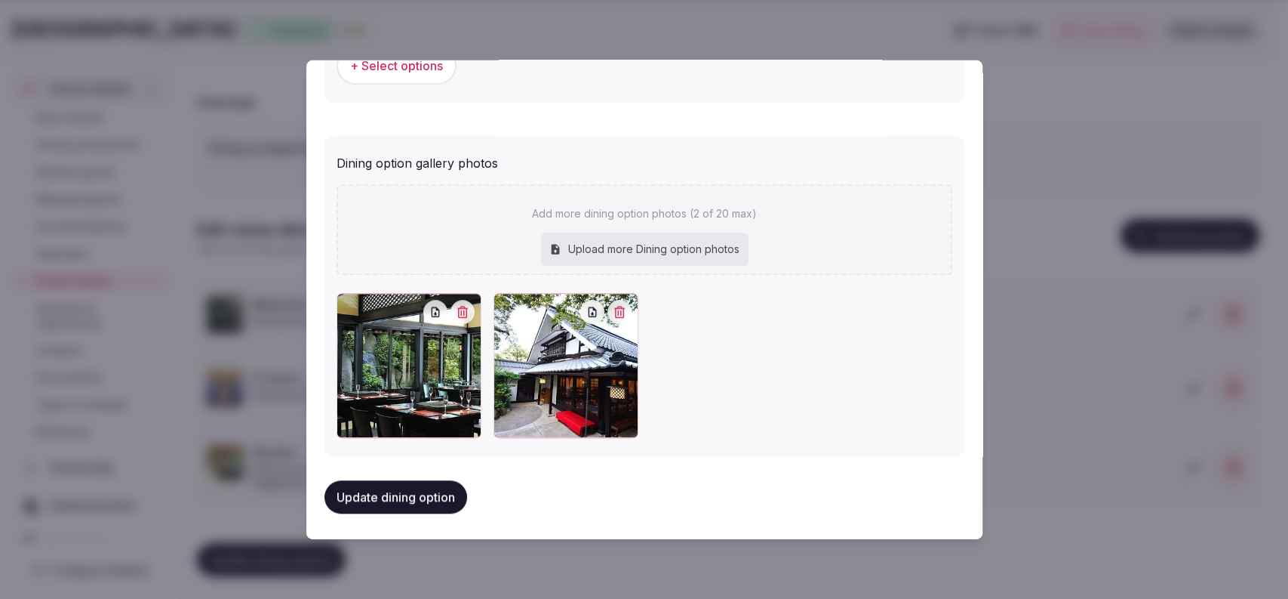
scroll to position [144, 0]
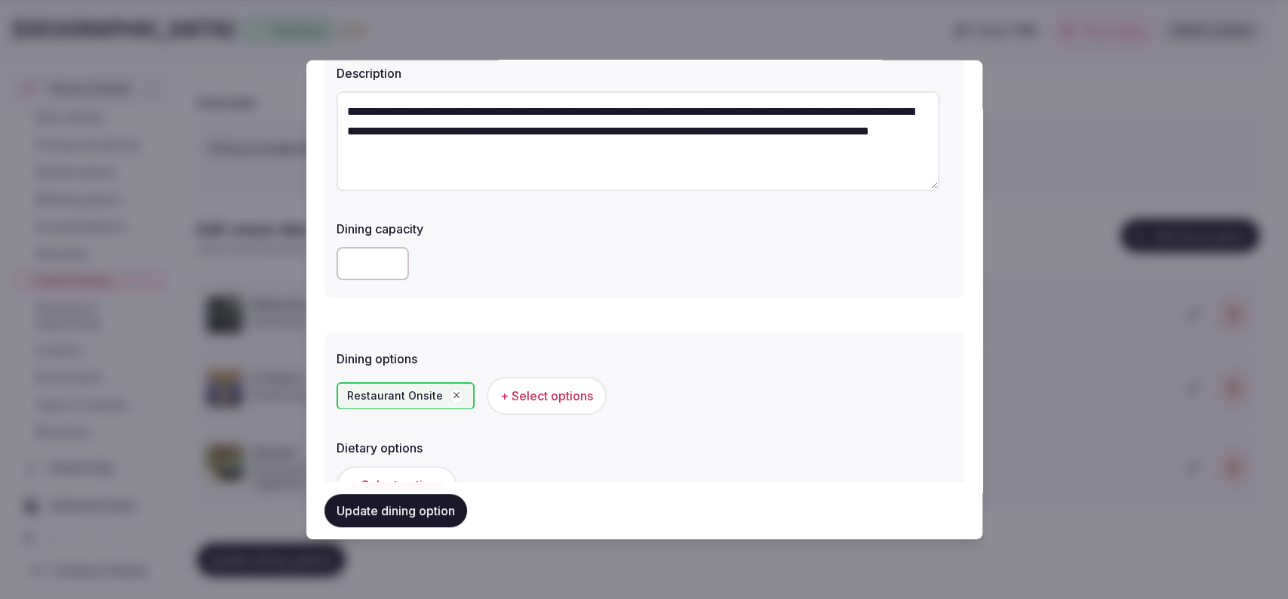
click at [361, 246] on input "number" at bounding box center [373, 262] width 72 height 33
type input "**"
click at [394, 509] on button "Update dining option" at bounding box center [396, 510] width 143 height 33
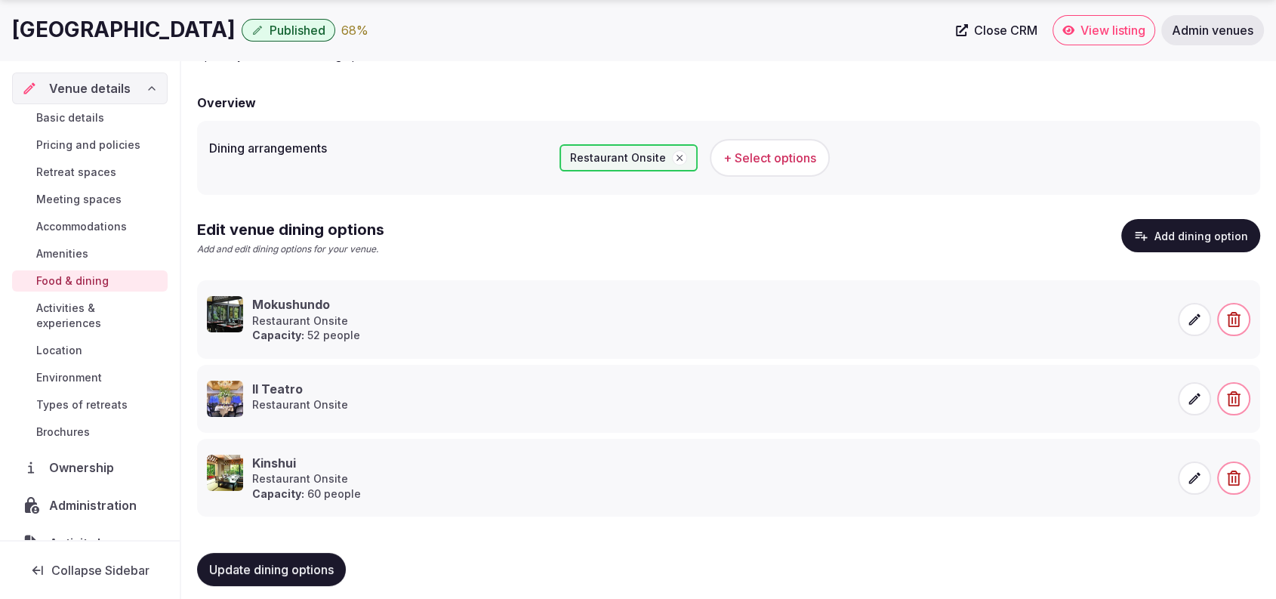
click at [1153, 242] on button "Add dining option" at bounding box center [1190, 235] width 139 height 33
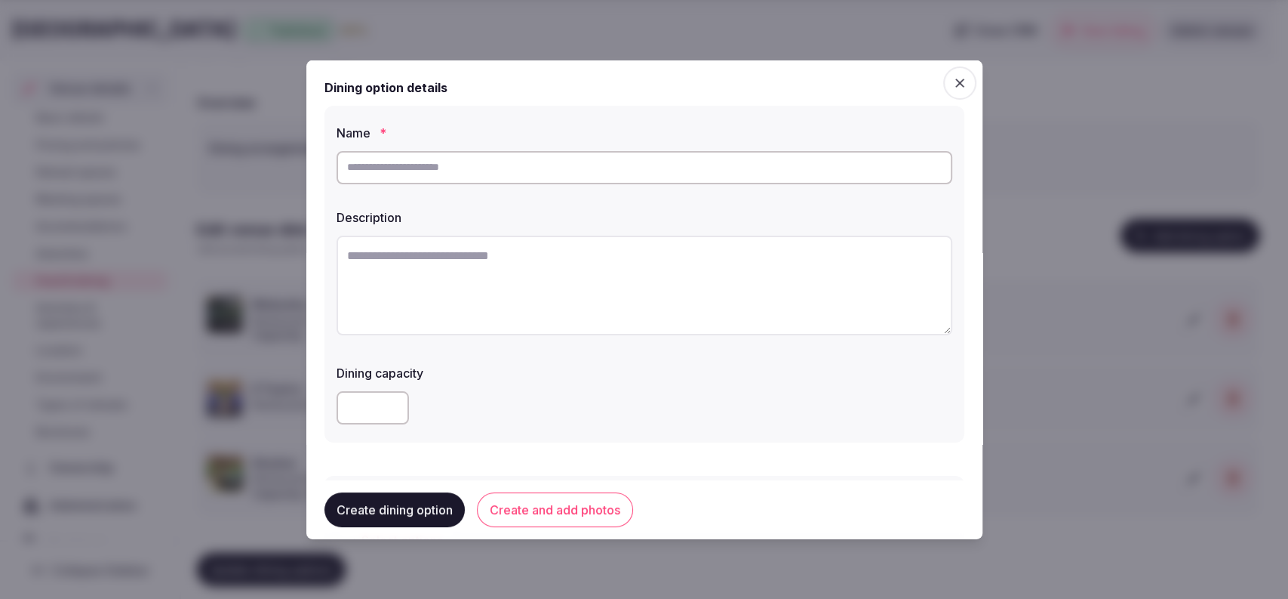
click at [554, 150] on input "text" at bounding box center [645, 166] width 616 height 33
paste input "**********"
click at [519, 245] on textarea at bounding box center [645, 285] width 616 height 100
click at [492, 168] on input "**********" at bounding box center [645, 166] width 616 height 33
type input "*********"
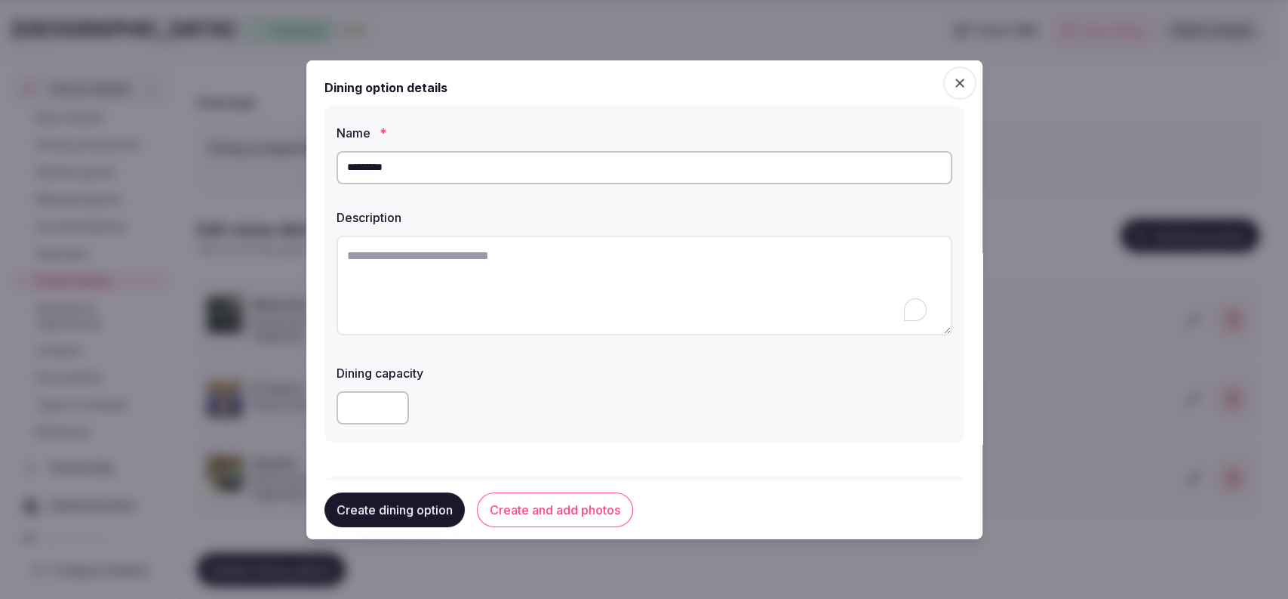
click at [537, 288] on textarea "To enrich screen reader interactions, please activate Accessibility in Grammarl…" at bounding box center [645, 285] width 616 height 100
paste textarea "**********"
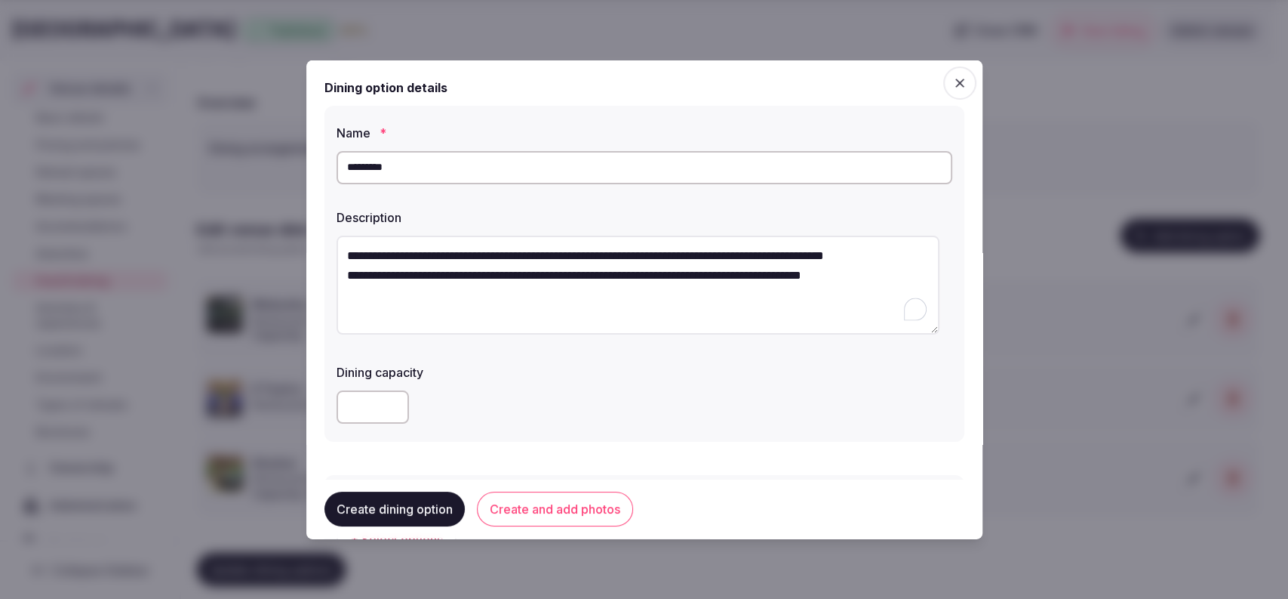
click at [345, 294] on textarea "**********" at bounding box center [638, 285] width 603 height 100
type textarea "**********"
click at [365, 411] on input "number" at bounding box center [373, 406] width 72 height 33
type input "***"
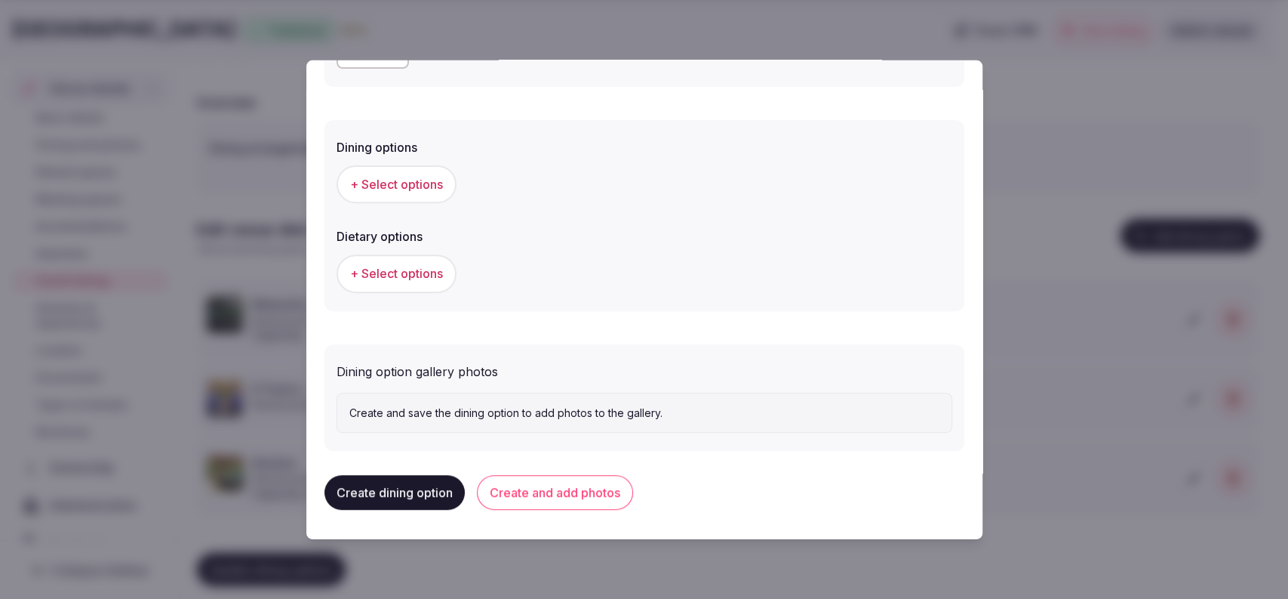
click at [423, 183] on span "+ Select options" at bounding box center [396, 184] width 93 height 17
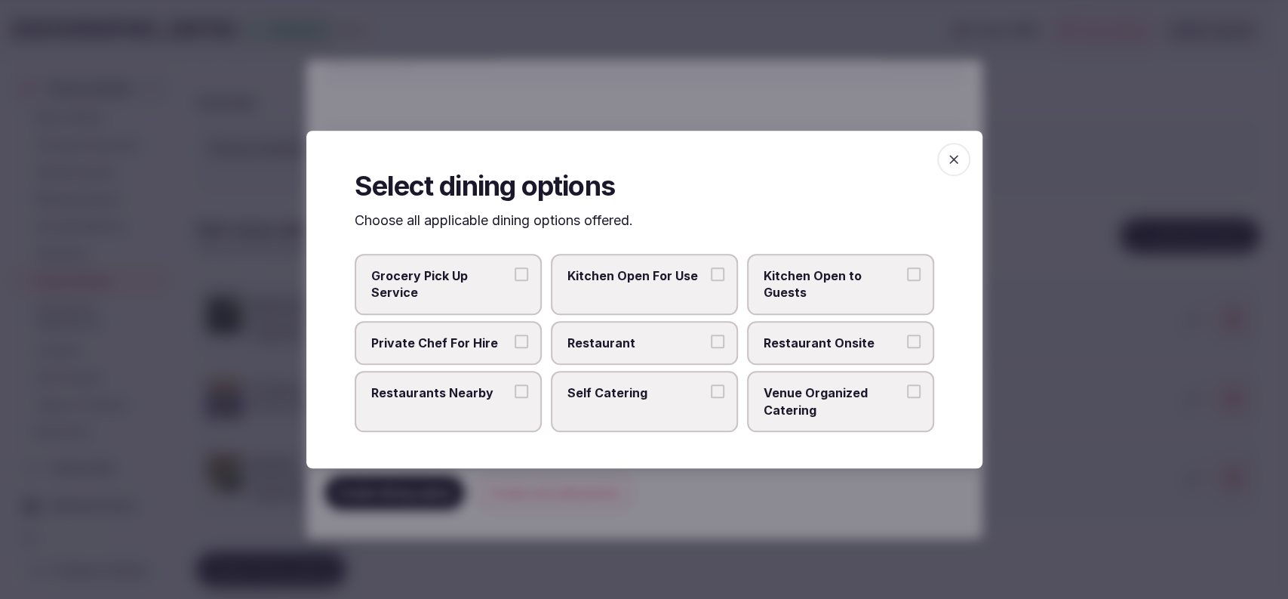
click at [755, 332] on label "Restaurant Onsite" at bounding box center [840, 343] width 187 height 44
click at [907, 334] on button "Restaurant Onsite" at bounding box center [914, 341] width 14 height 14
click at [1051, 270] on div at bounding box center [644, 299] width 1288 height 599
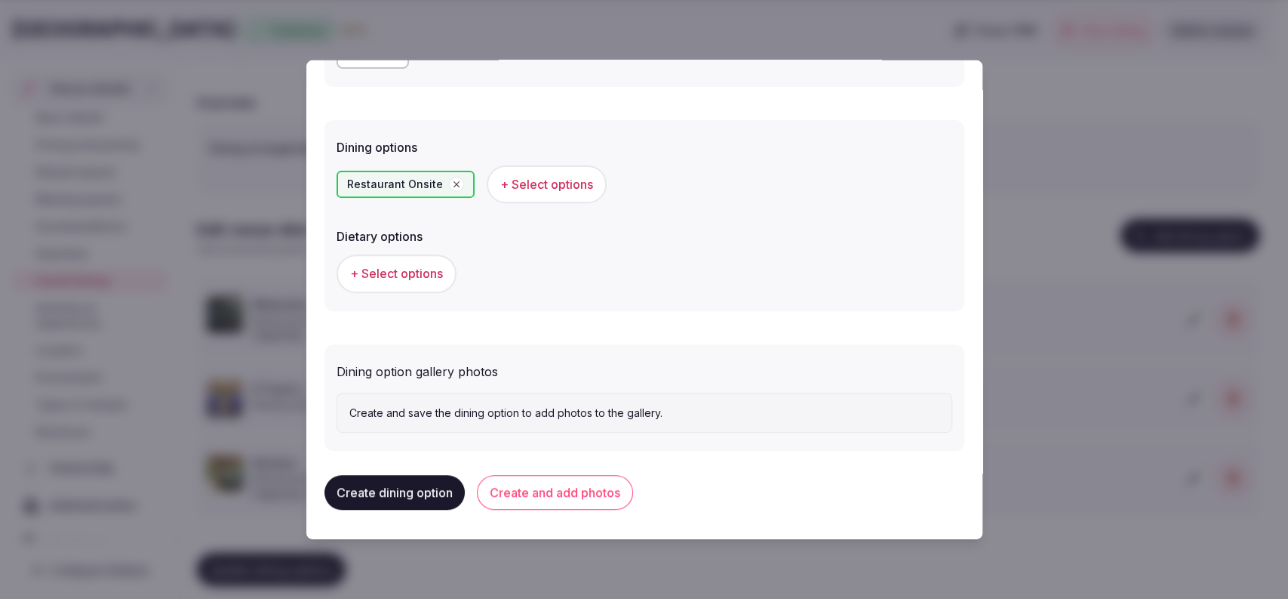
click at [569, 486] on button "Create and add photos" at bounding box center [555, 492] width 156 height 35
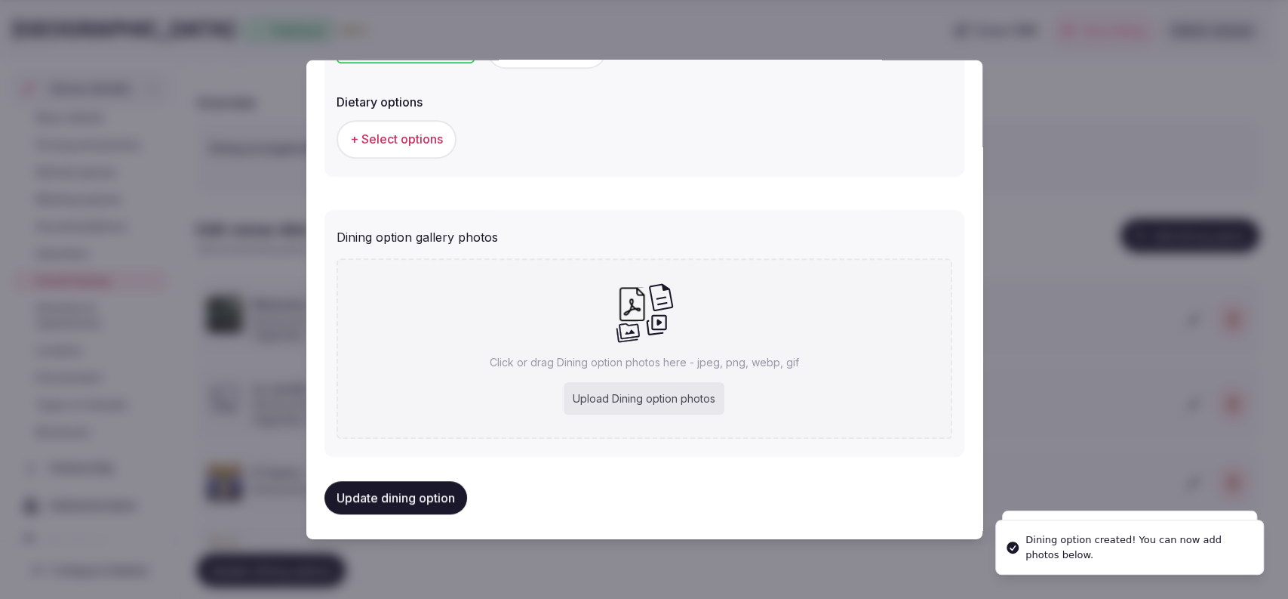
scroll to position [494, 0]
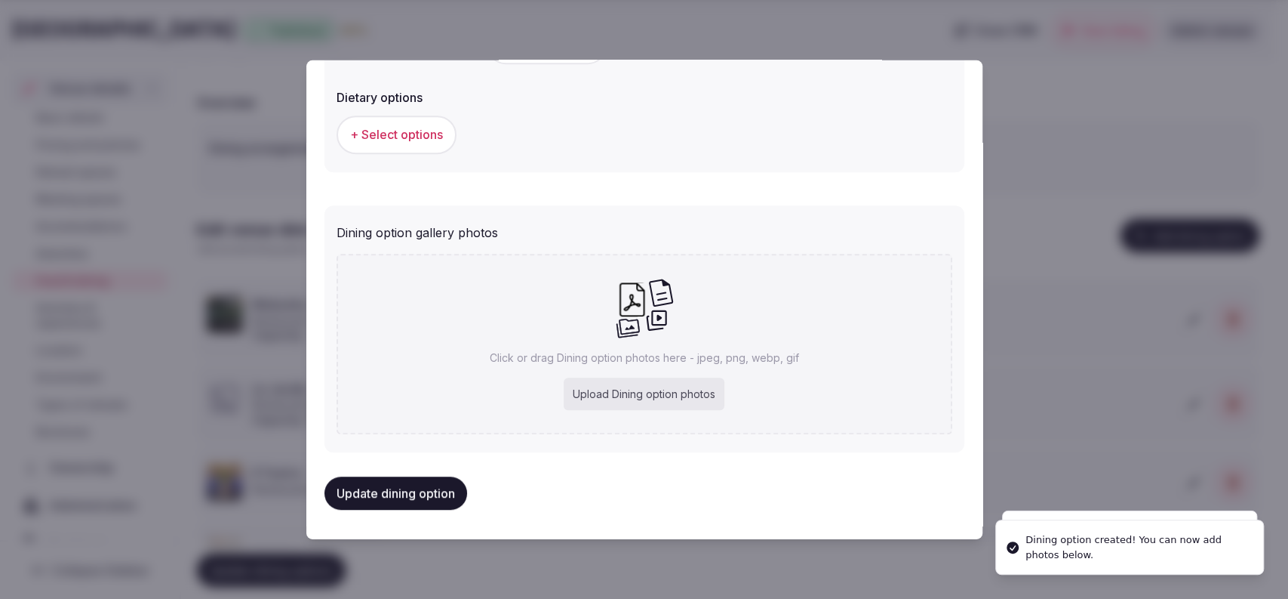
click at [599, 396] on div "Upload Dining option photos" at bounding box center [644, 393] width 161 height 33
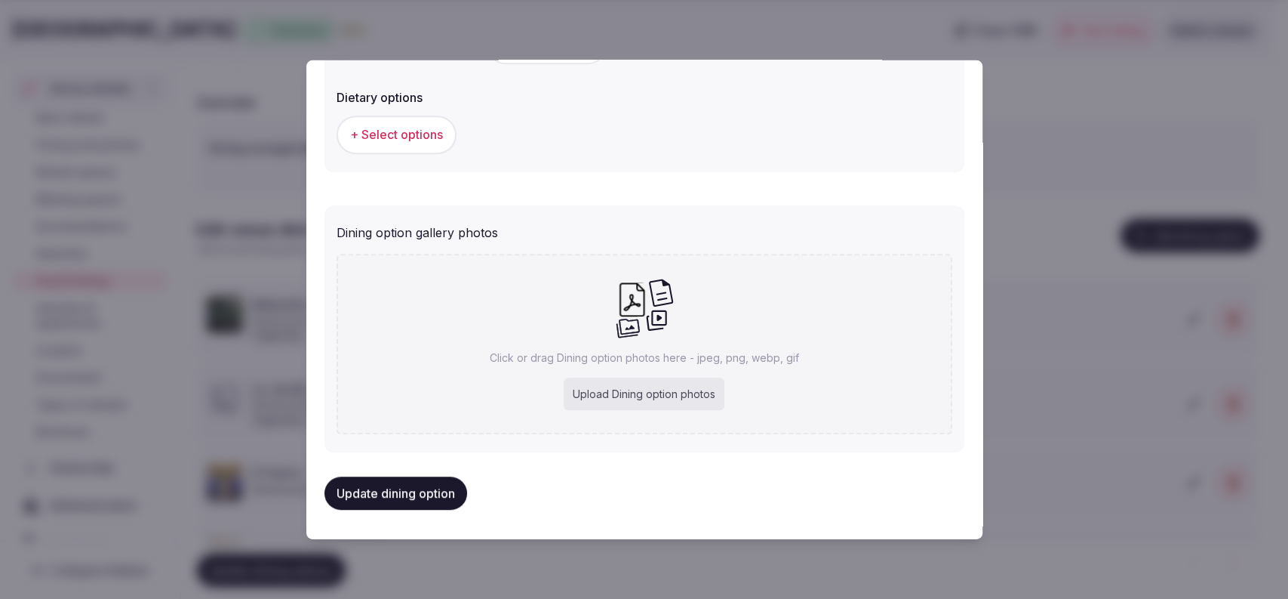
type input "**********"
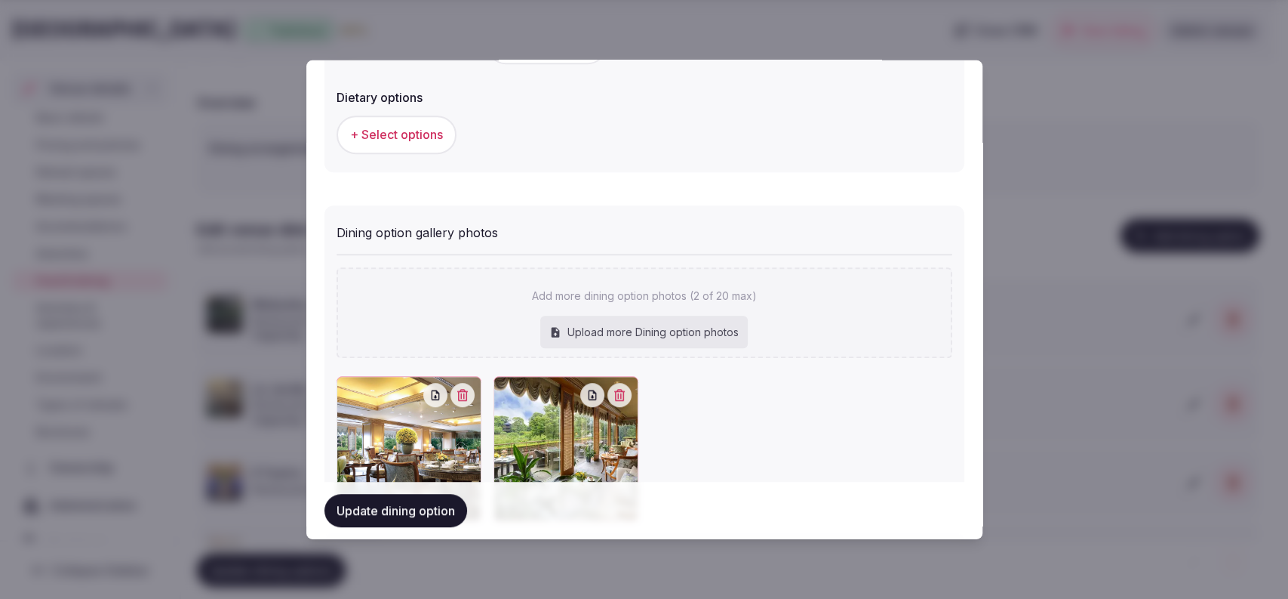
click at [417, 516] on button "Update dining option" at bounding box center [396, 510] width 143 height 33
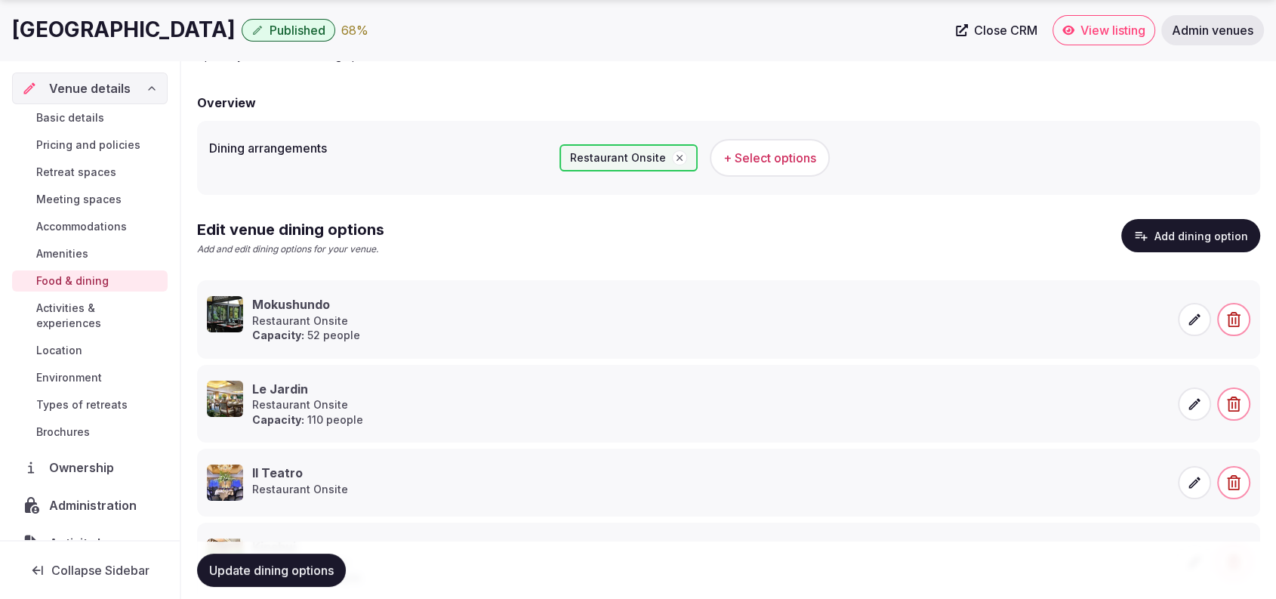
click at [260, 577] on button "Update dining options" at bounding box center [271, 569] width 149 height 33
click at [1180, 235] on button "Add dining option" at bounding box center [1190, 235] width 139 height 33
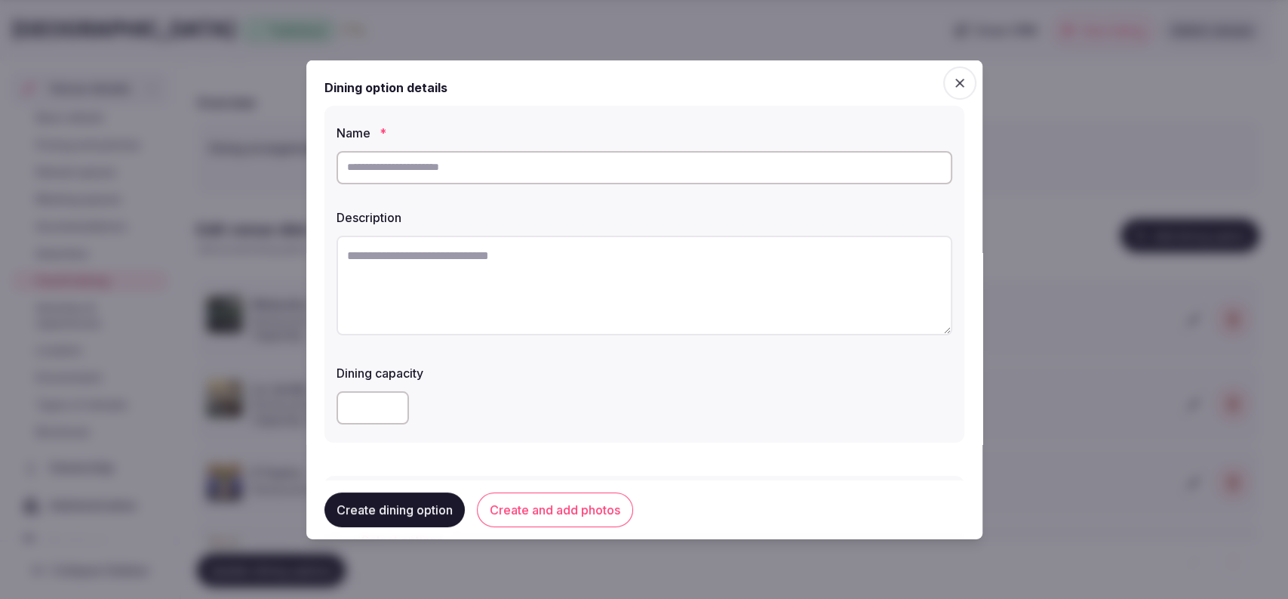
click at [500, 192] on div "Name * Description Dining capacity" at bounding box center [645, 273] width 640 height 337
click at [500, 185] on div at bounding box center [645, 166] width 616 height 45
click at [500, 165] on input "text" at bounding box center [645, 166] width 616 height 33
paste input "******"
type input "******"
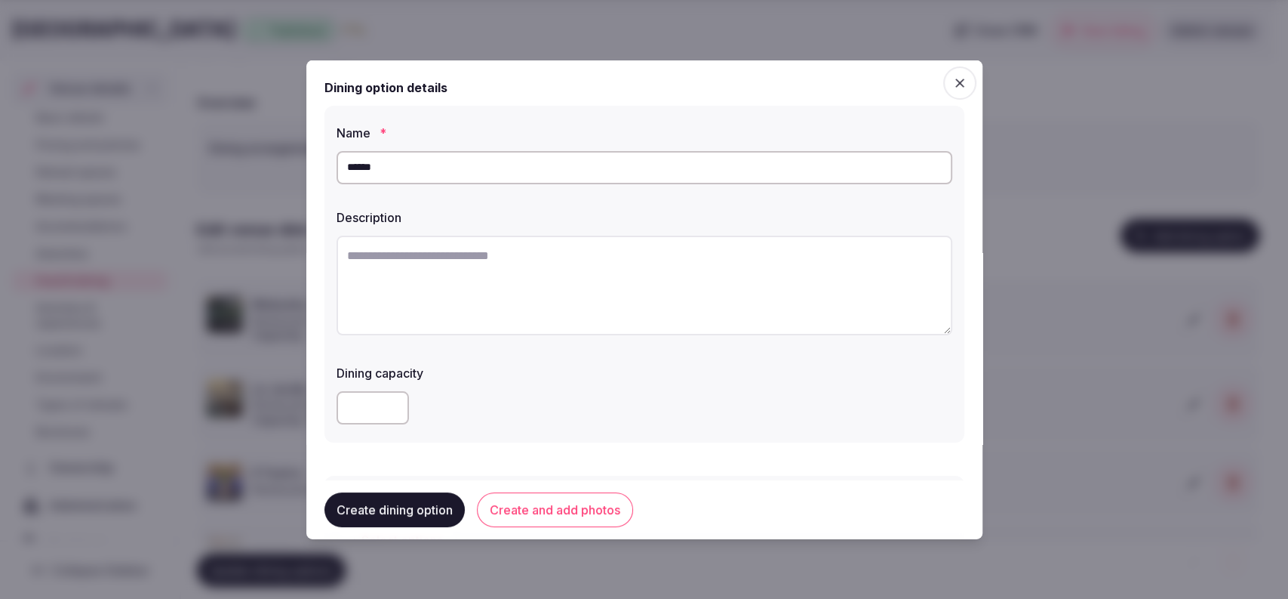
click at [453, 235] on textarea at bounding box center [645, 285] width 616 height 100
click at [533, 291] on textarea "To enrich screen reader interactions, please activate Accessibility in Grammarl…" at bounding box center [645, 285] width 616 height 100
paste textarea "**********"
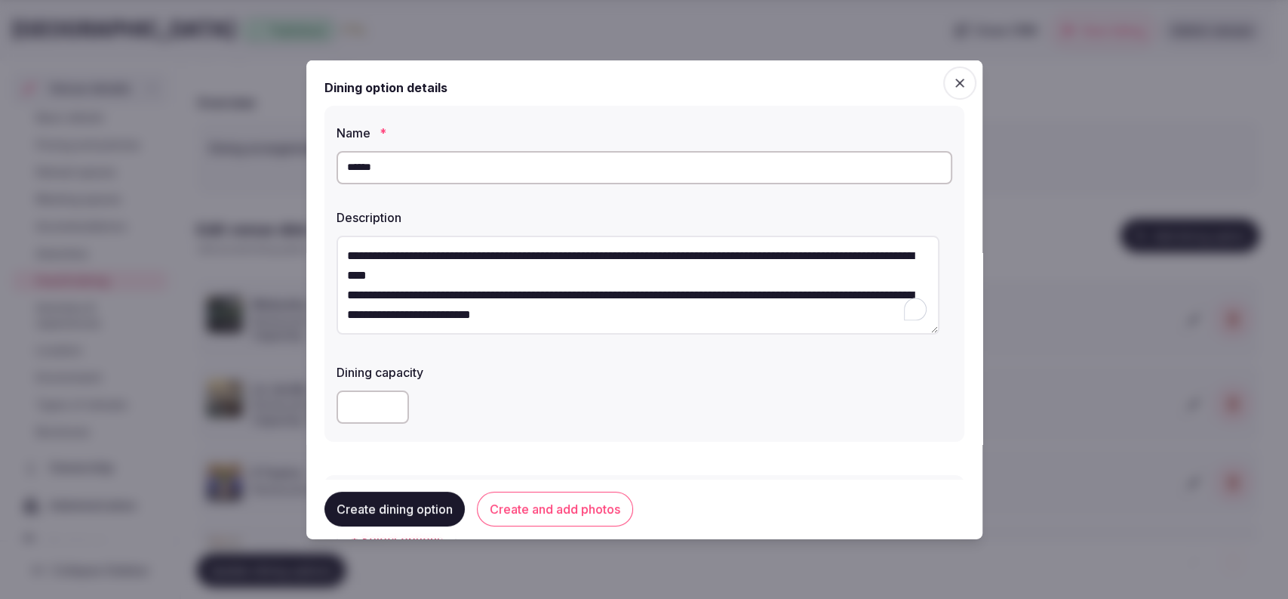
click at [350, 300] on textarea "**********" at bounding box center [638, 285] width 603 height 100
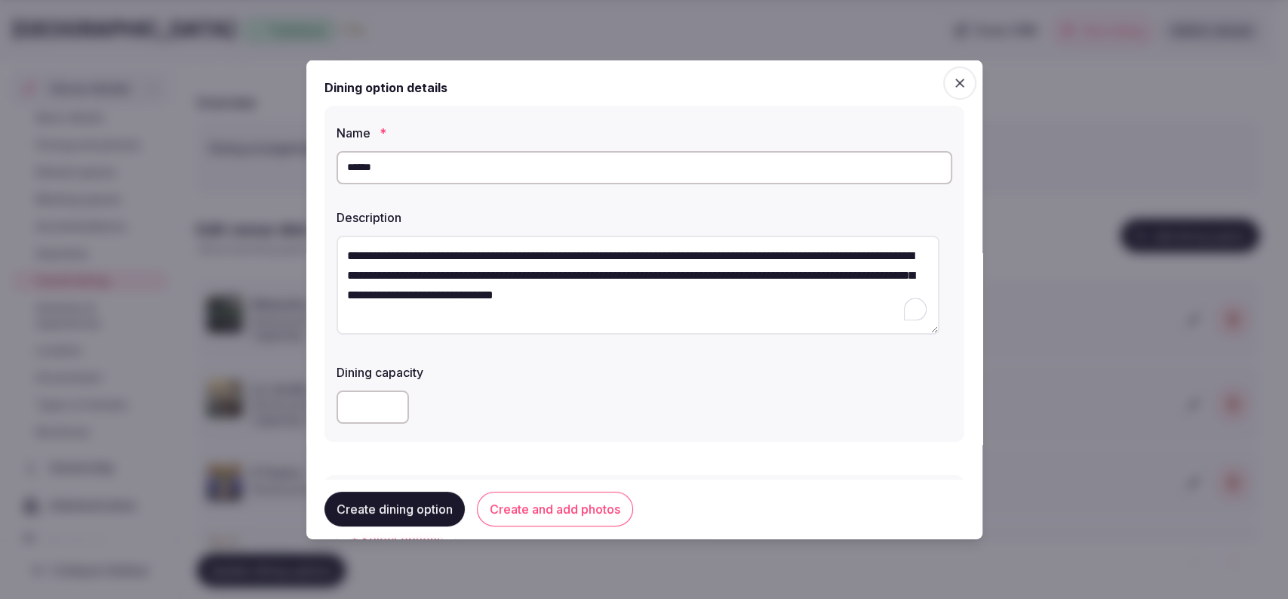
type textarea "**********"
click at [377, 392] on input "number" at bounding box center [373, 406] width 72 height 33
type input "**"
click at [443, 405] on div "**" at bounding box center [645, 406] width 616 height 33
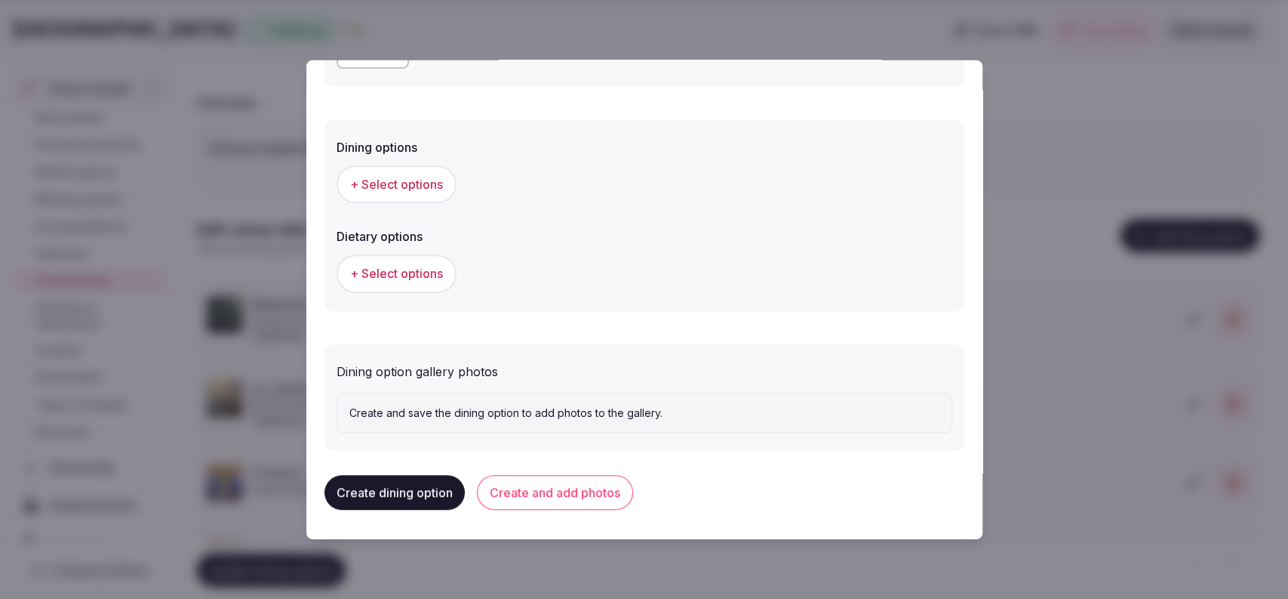
click at [397, 196] on button "+ Select options" at bounding box center [397, 184] width 120 height 38
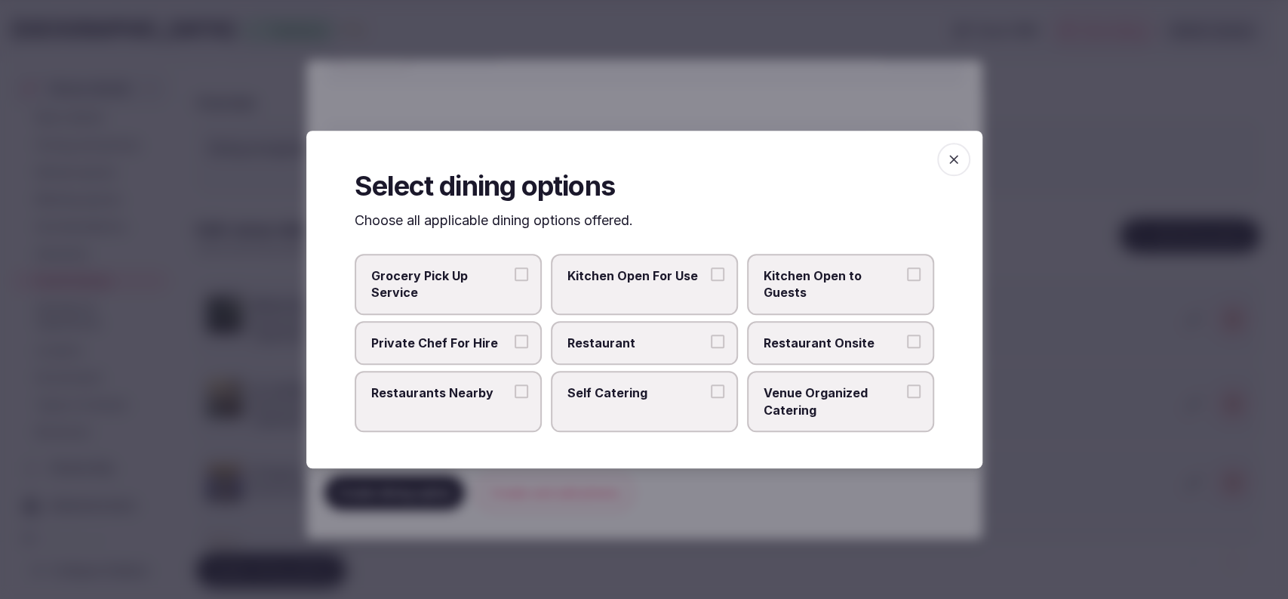
click at [783, 345] on span "Restaurant Onsite" at bounding box center [833, 342] width 139 height 17
click at [907, 345] on button "Restaurant Onsite" at bounding box center [914, 341] width 14 height 14
click at [824, 101] on div at bounding box center [644, 299] width 1288 height 599
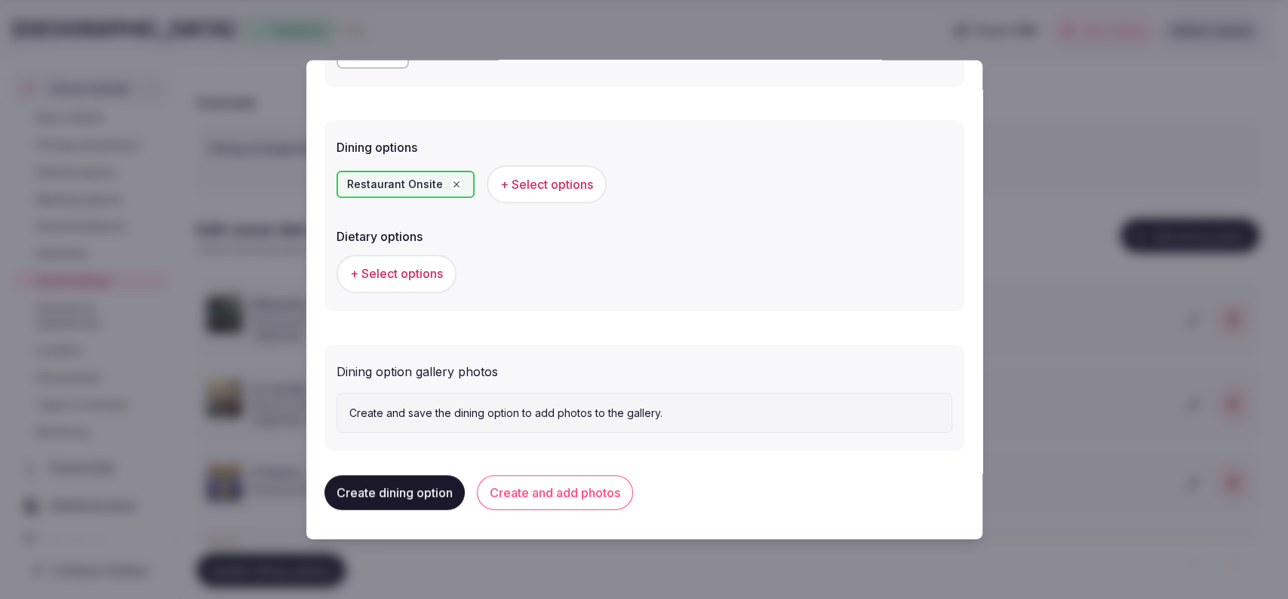
click at [594, 494] on button "Create and add photos" at bounding box center [555, 492] width 156 height 35
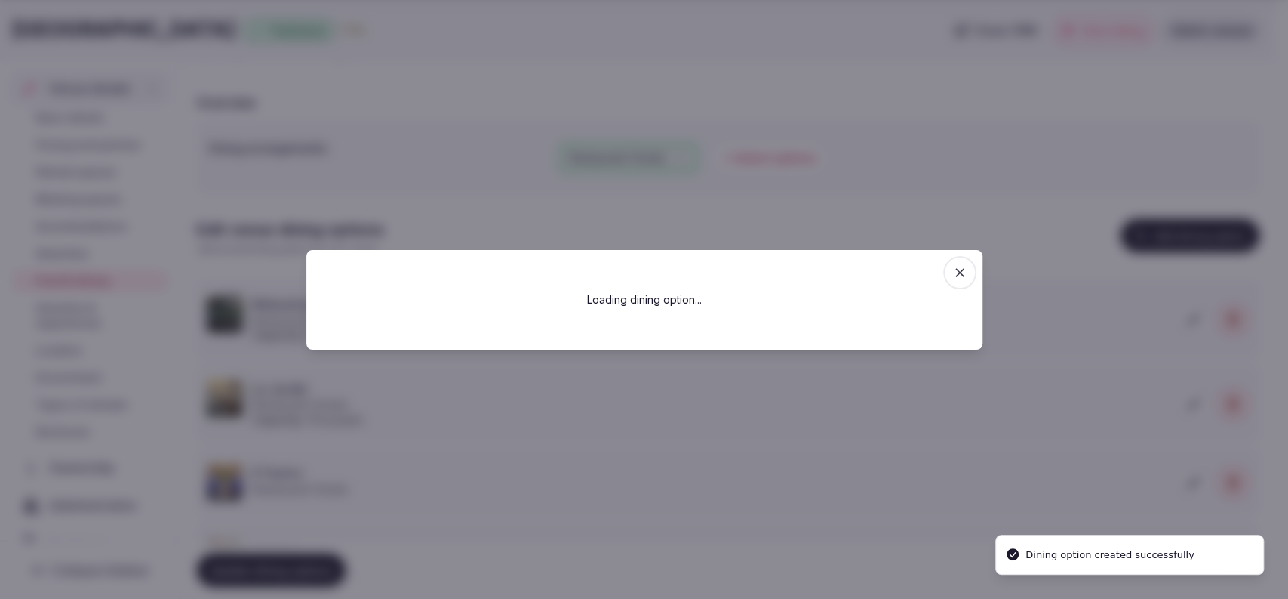
scroll to position [0, 0]
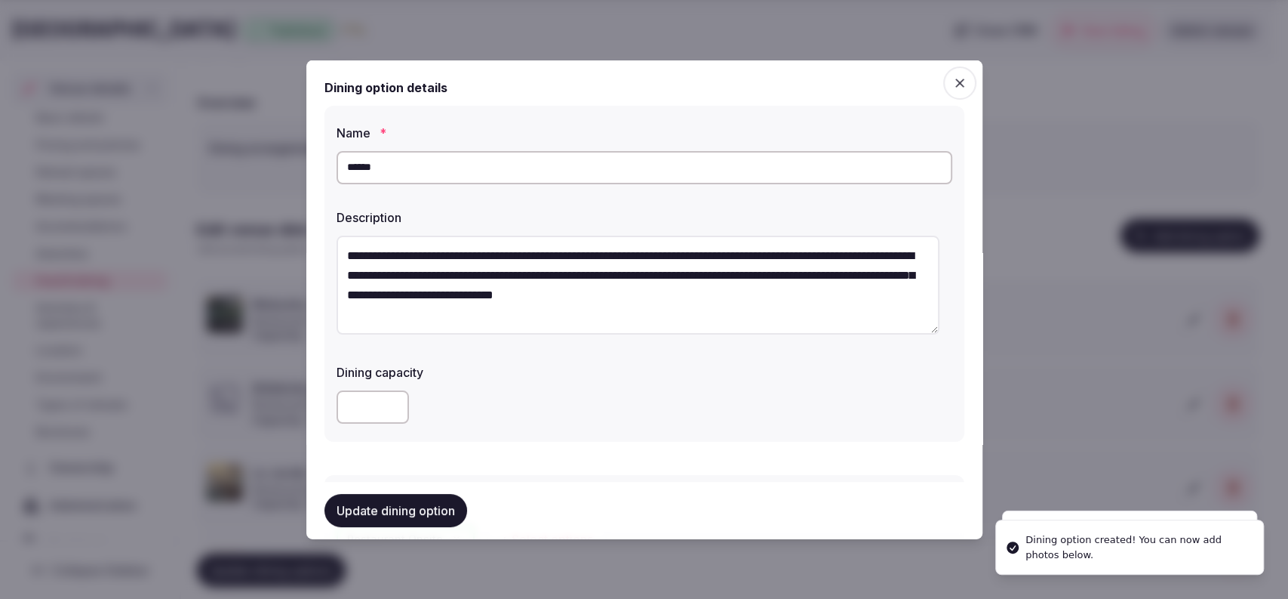
click at [477, 150] on input "******" at bounding box center [645, 166] width 616 height 33
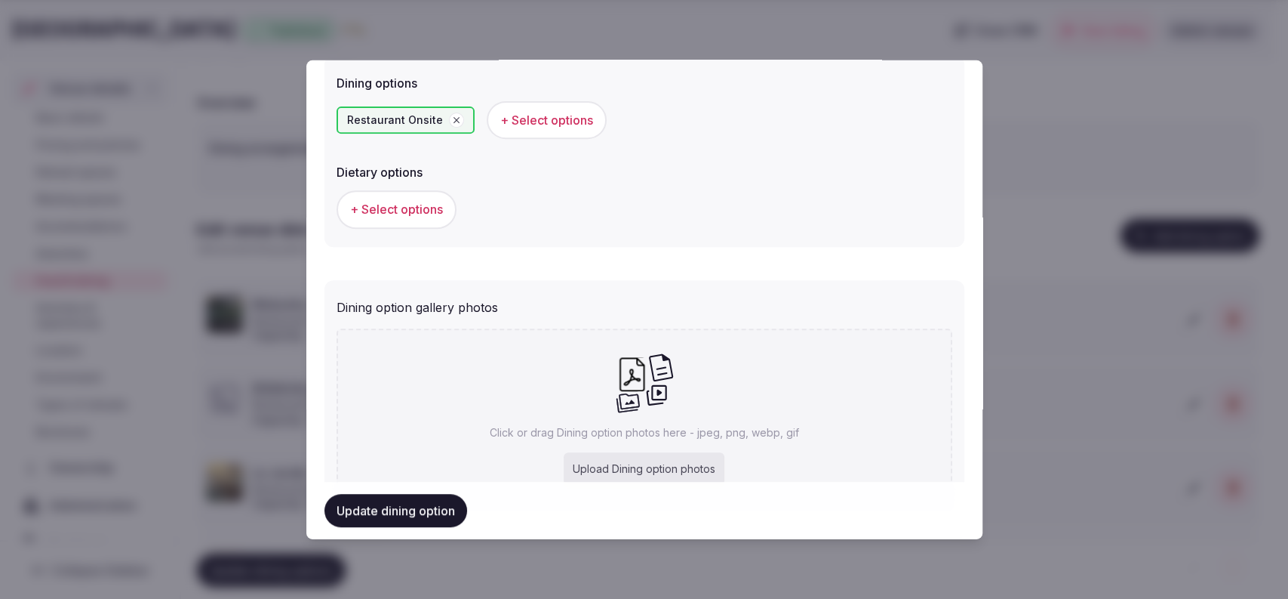
scroll to position [494, 0]
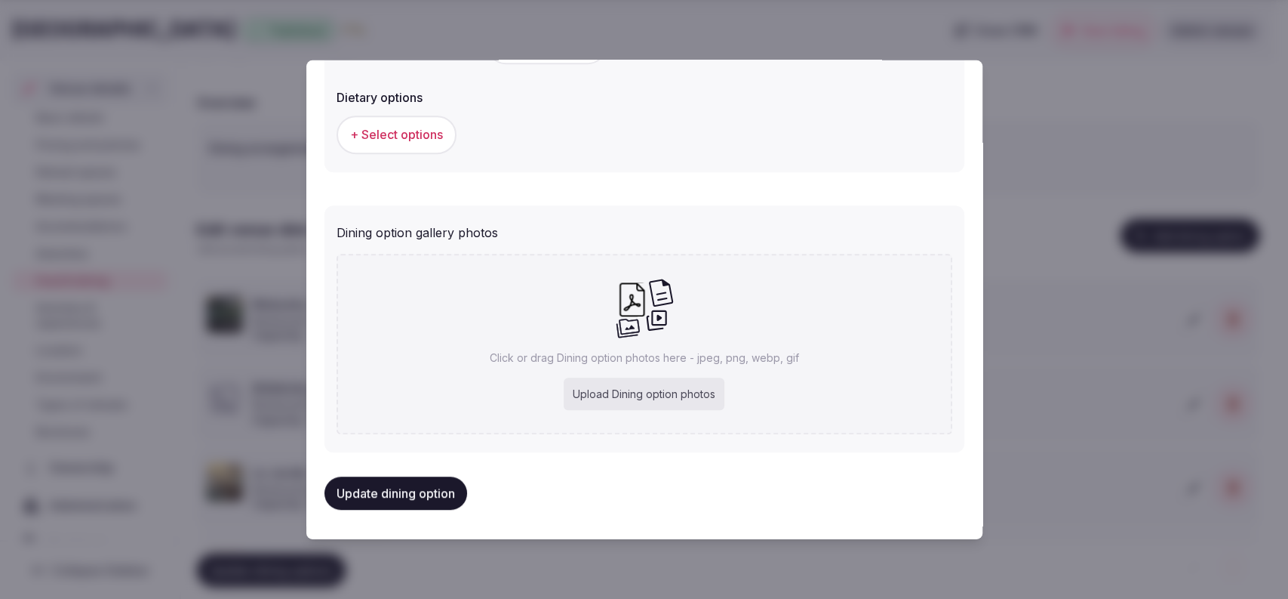
click at [619, 390] on div "Upload Dining option photos" at bounding box center [644, 393] width 161 height 33
type input "**********"
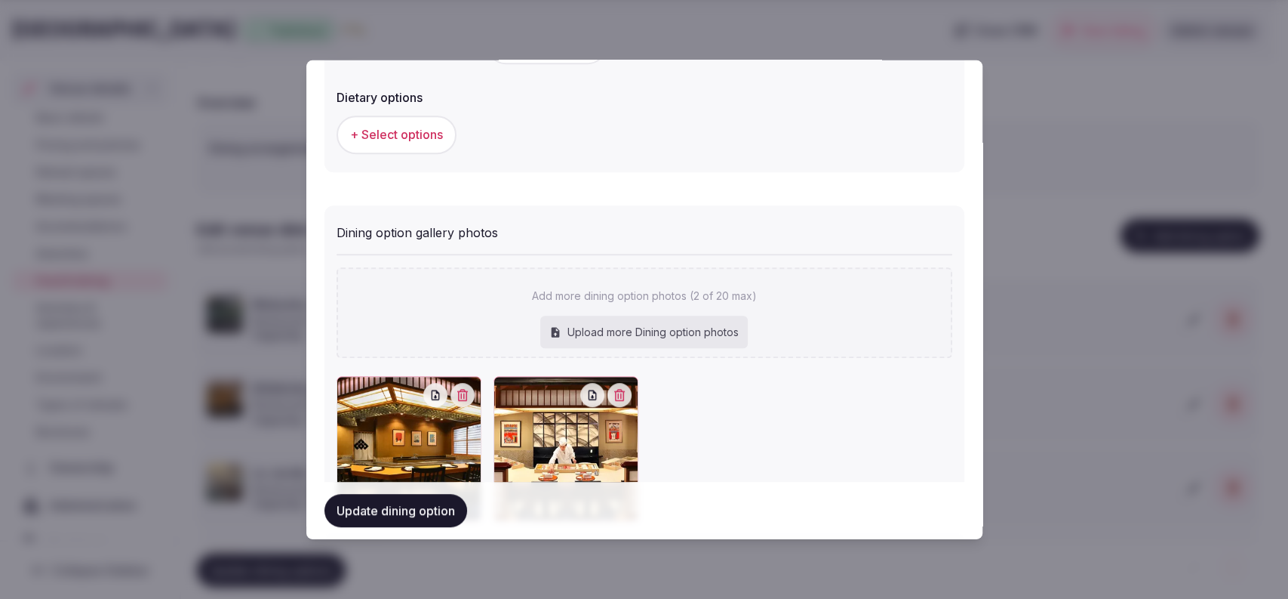
click at [380, 515] on button "Update dining option" at bounding box center [396, 510] width 143 height 33
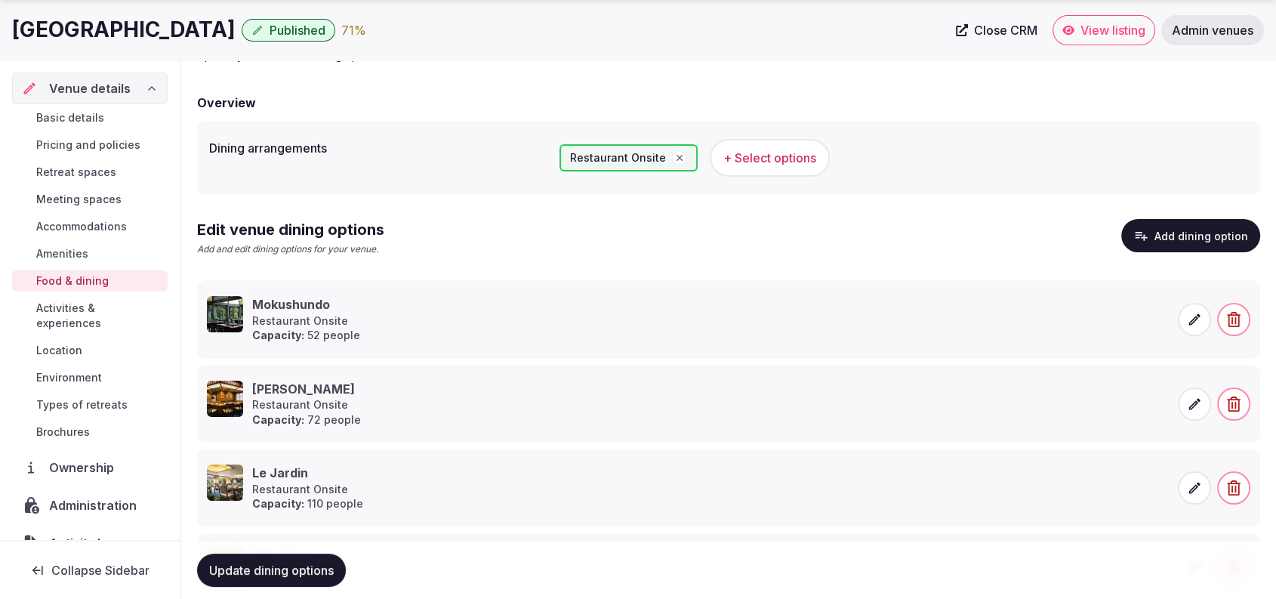
click at [325, 562] on span "Update dining options" at bounding box center [271, 569] width 125 height 15
click at [1165, 219] on button "Add dining option" at bounding box center [1190, 235] width 139 height 33
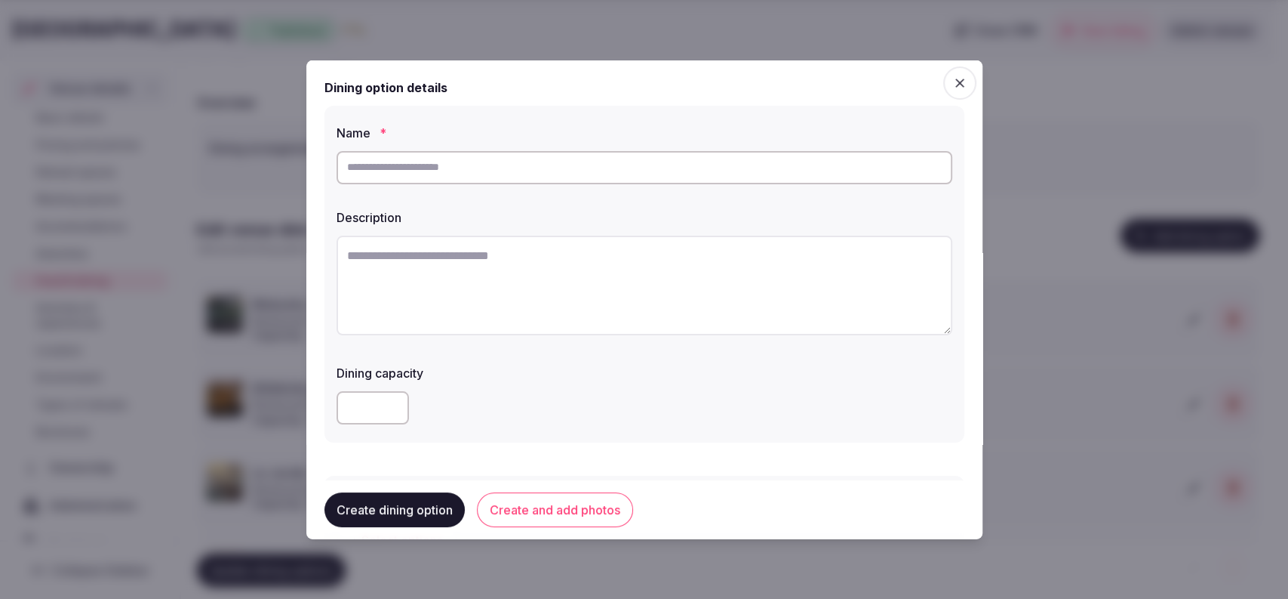
click at [641, 156] on input "text" at bounding box center [645, 166] width 616 height 33
paste input "**********"
type input "**********"
click at [579, 254] on textarea "To enrich screen reader interactions, please activate Accessibility in Grammarl…" at bounding box center [645, 285] width 616 height 100
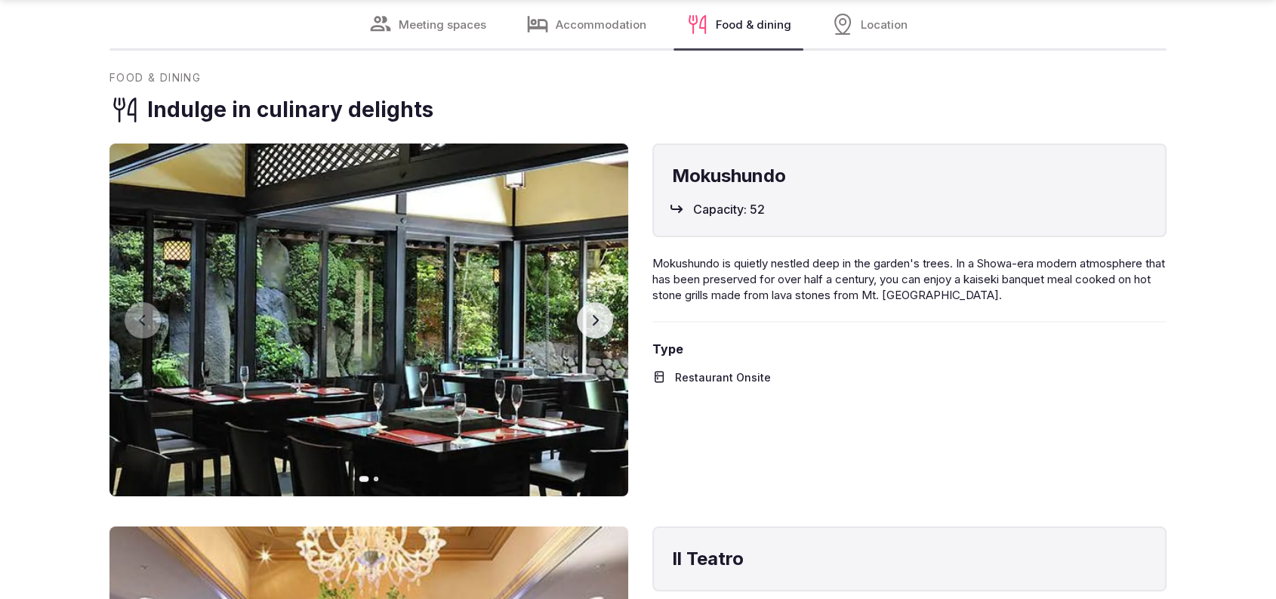
scroll to position [11464, 0]
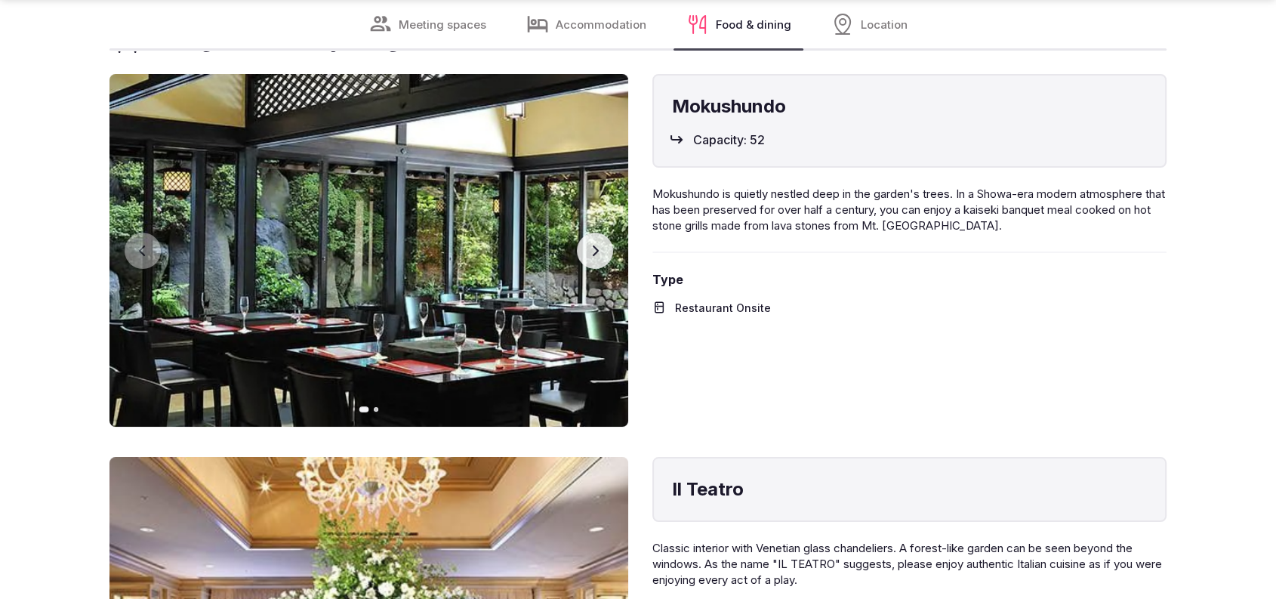
click at [604, 258] on button "Next slide" at bounding box center [595, 250] width 36 height 36
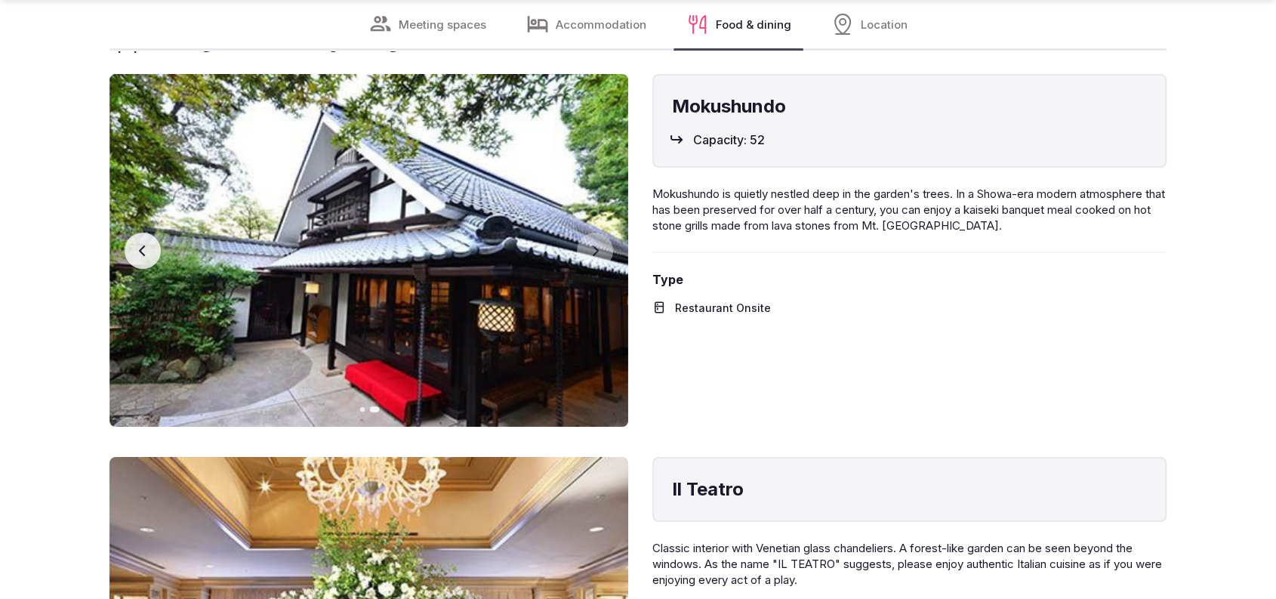
click at [134, 264] on button "Previous slide" at bounding box center [143, 250] width 36 height 36
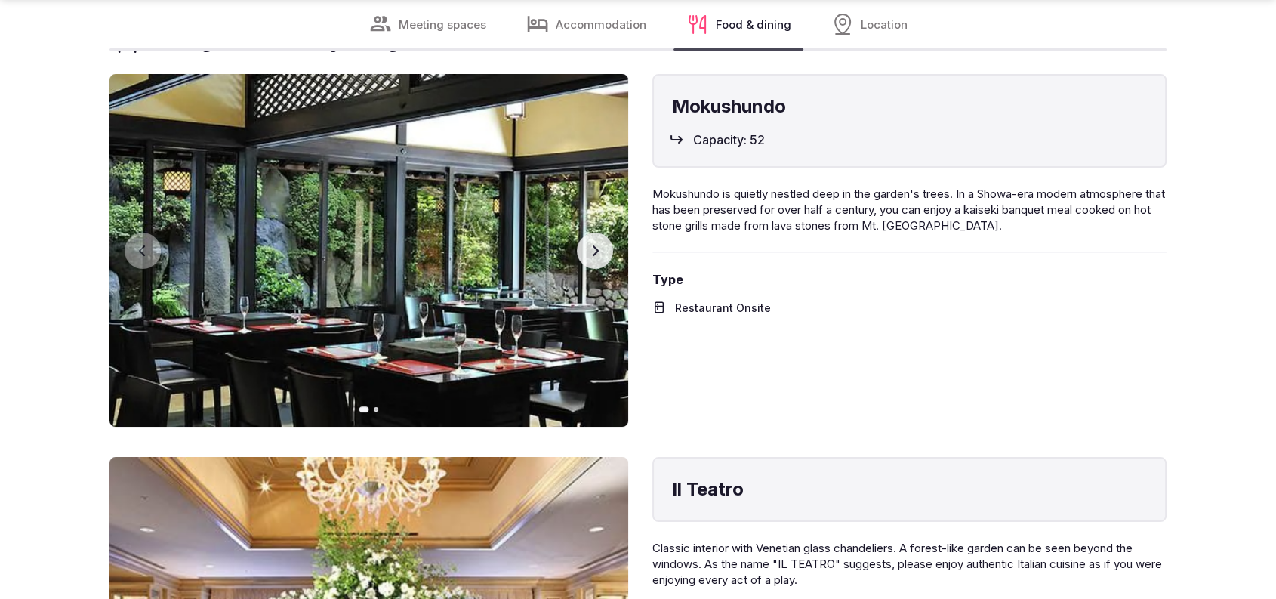
click at [579, 260] on button "Next slide" at bounding box center [595, 250] width 36 height 36
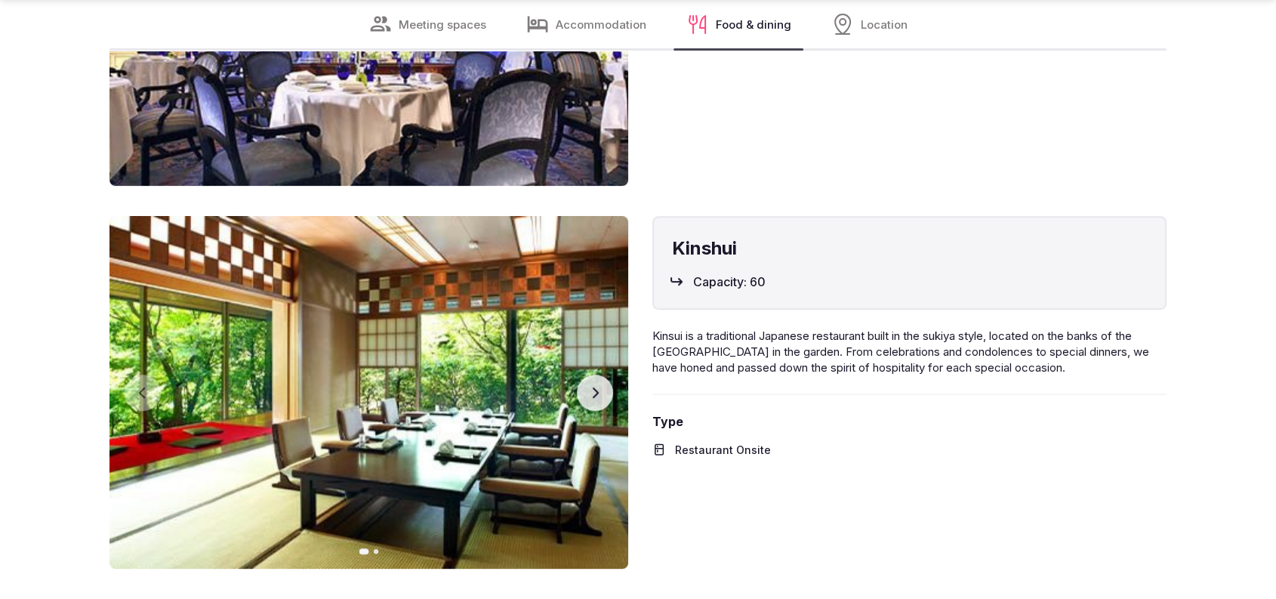
scroll to position [12104, 0]
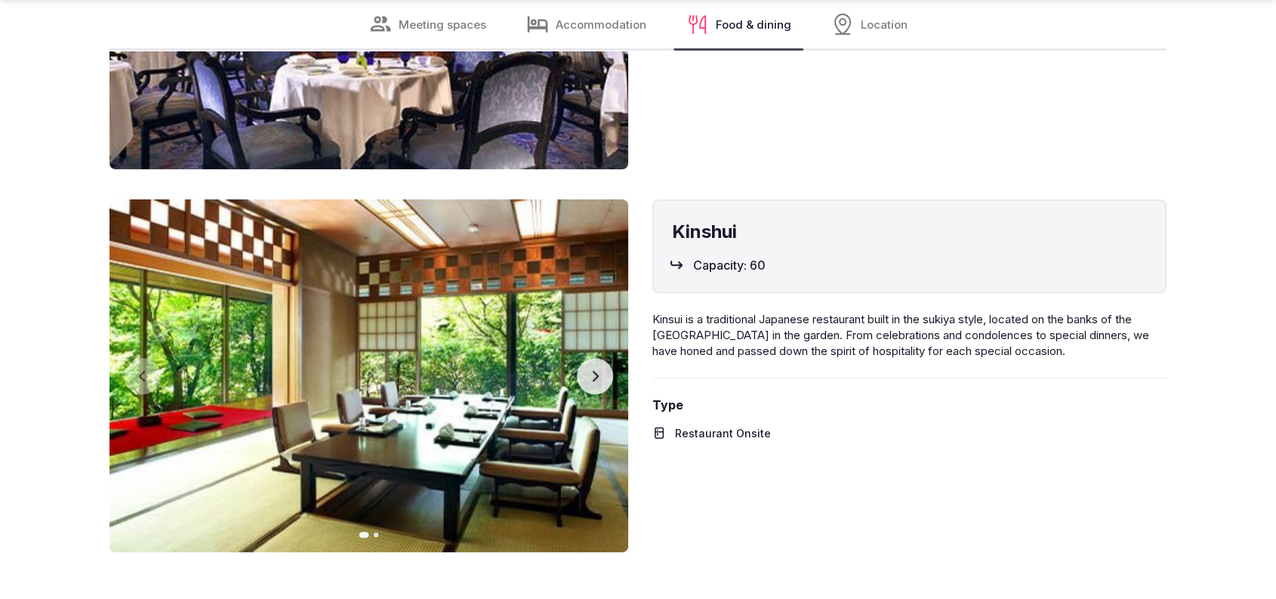
click at [574, 392] on img at bounding box center [368, 375] width 519 height 352
click at [583, 386] on button "Next slide" at bounding box center [595, 376] width 36 height 36
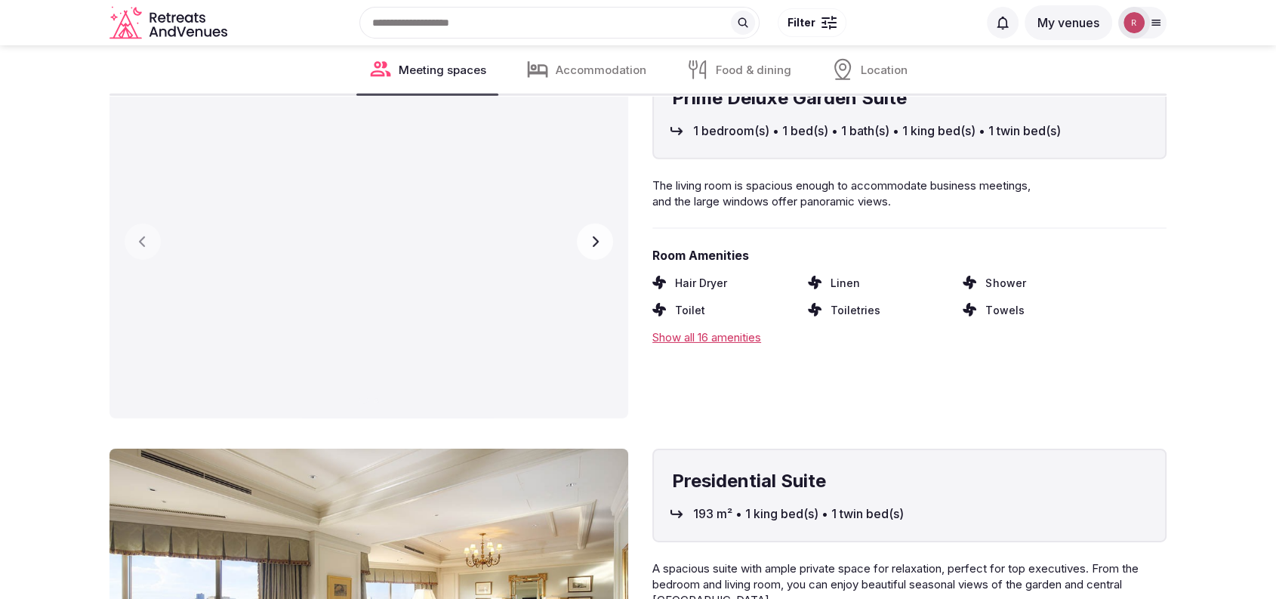
scroll to position [8439, 0]
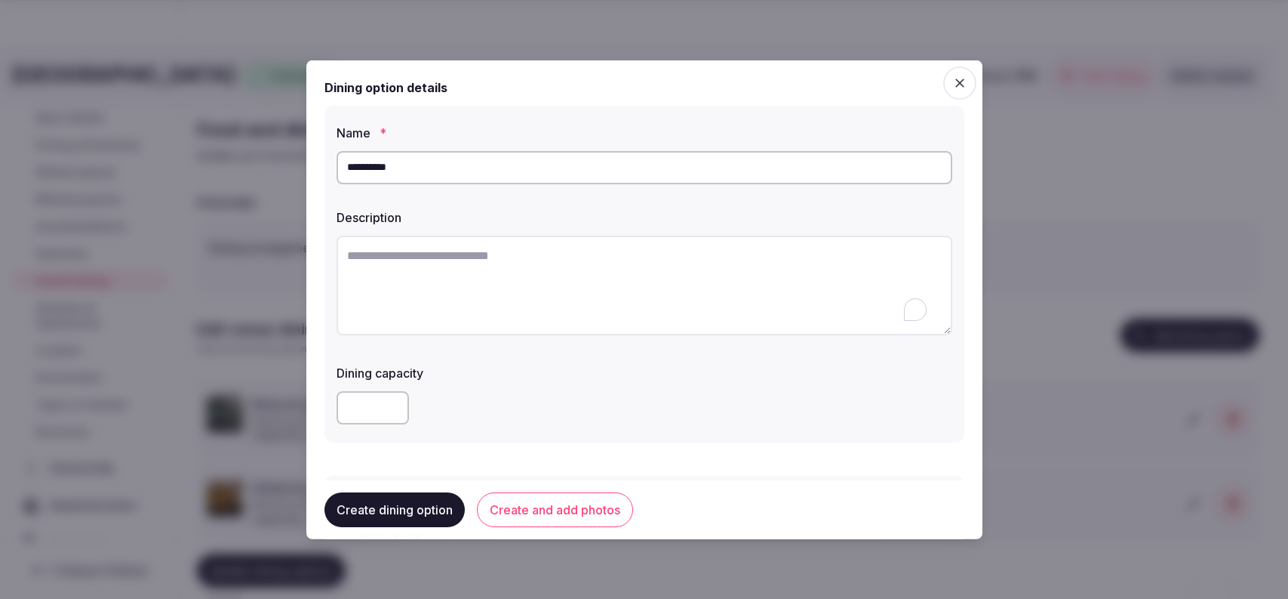
scroll to position [100, 0]
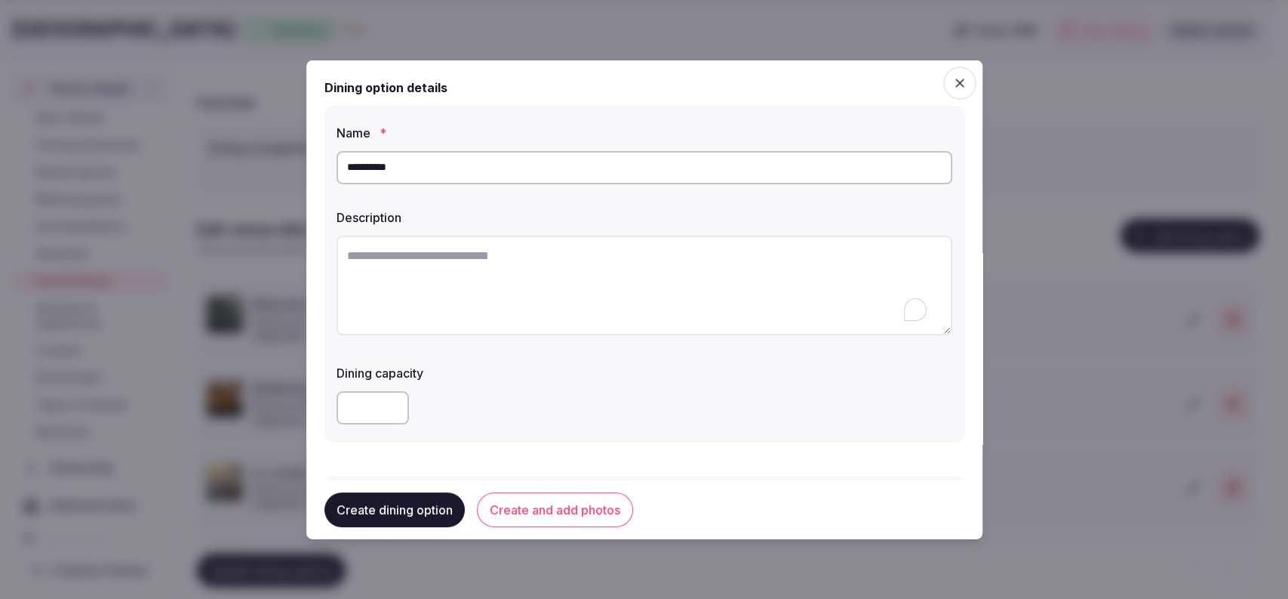
click at [557, 249] on textarea "To enrich screen reader interactions, please activate Accessibility in Grammarl…" at bounding box center [645, 285] width 616 height 100
paste textarea "**********"
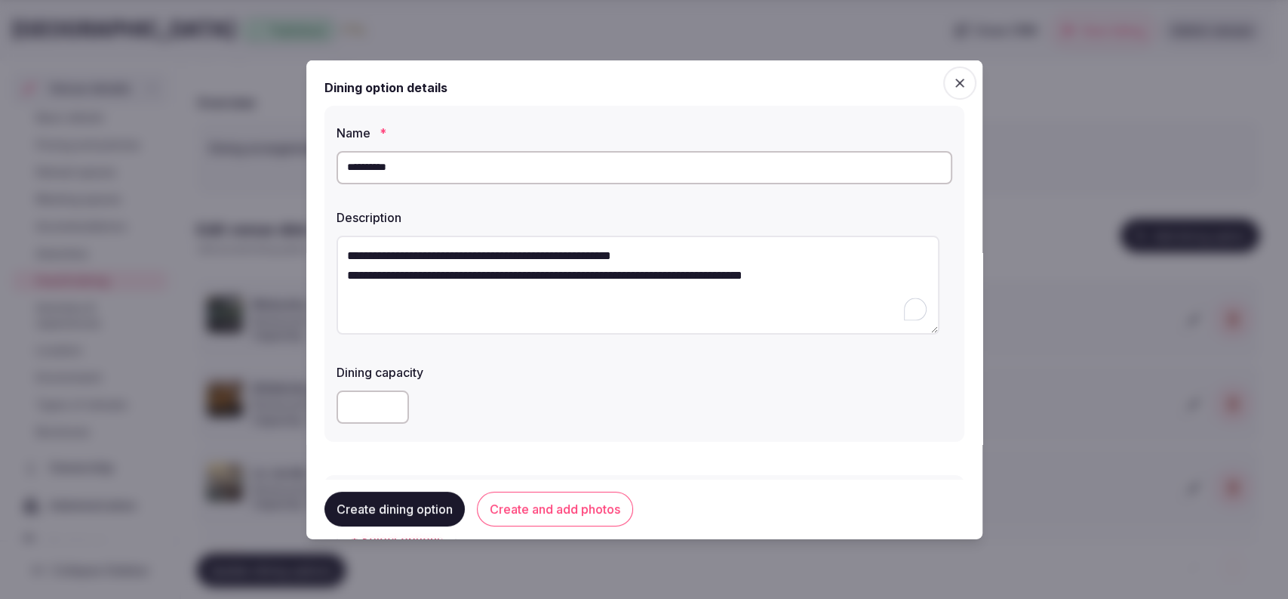
click at [349, 275] on textarea "**********" at bounding box center [638, 285] width 603 height 100
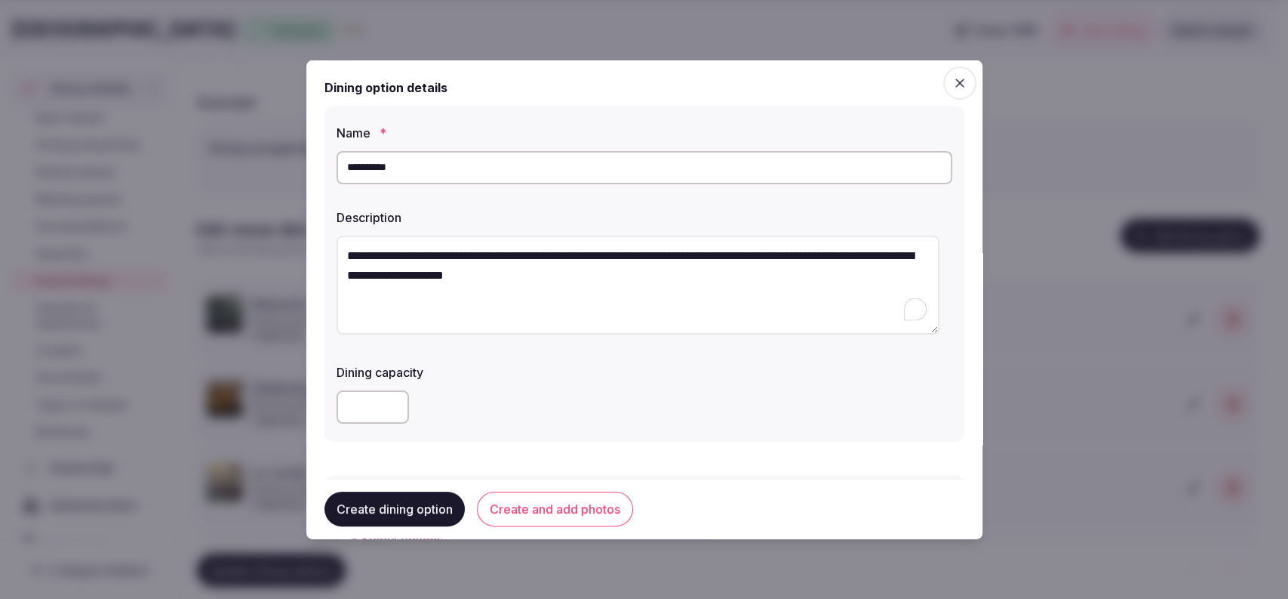
type textarea "**********"
click at [365, 402] on input "number" at bounding box center [373, 406] width 72 height 33
type input "**"
click at [531, 387] on div "**" at bounding box center [645, 406] width 616 height 45
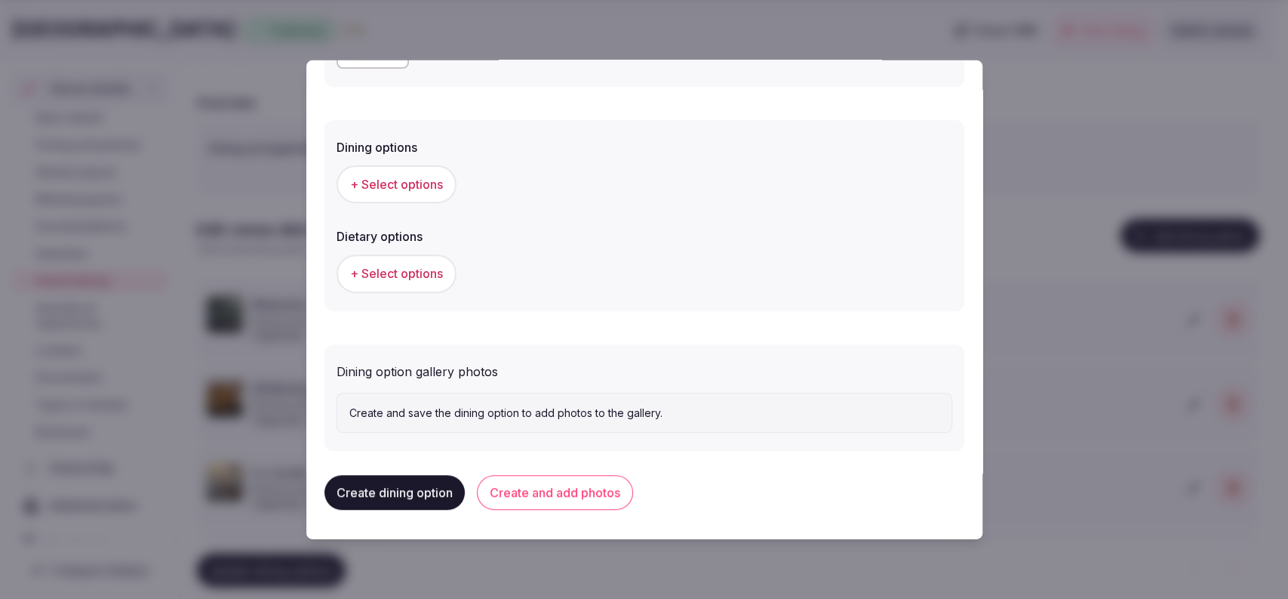
click at [414, 173] on button "+ Select options" at bounding box center [397, 184] width 120 height 38
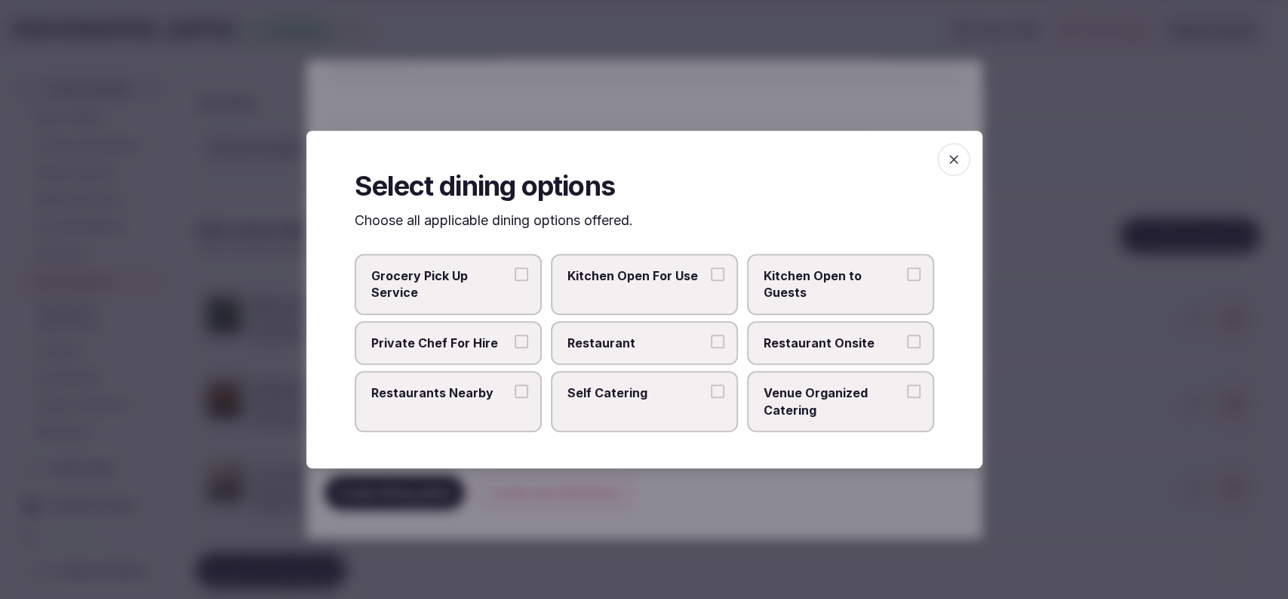
click at [842, 327] on label "Restaurant Onsite" at bounding box center [840, 343] width 187 height 44
click at [907, 334] on button "Restaurant Onsite" at bounding box center [914, 341] width 14 height 14
click at [1024, 137] on div at bounding box center [644, 299] width 1288 height 599
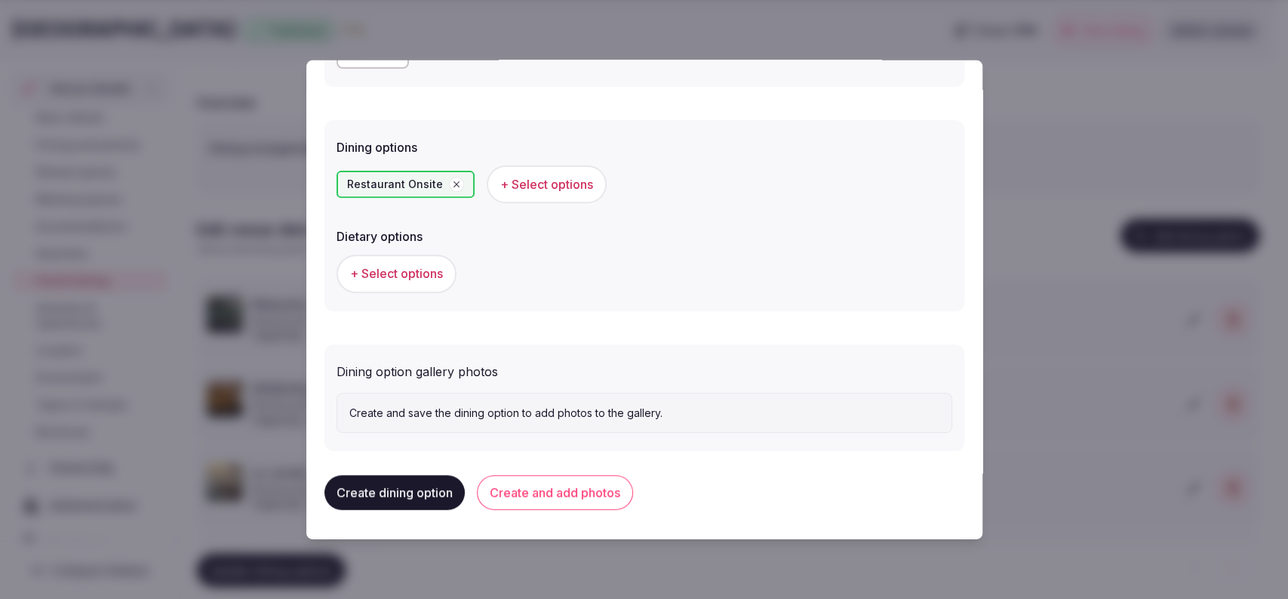
click at [512, 183] on span "+ Select options" at bounding box center [546, 184] width 93 height 17
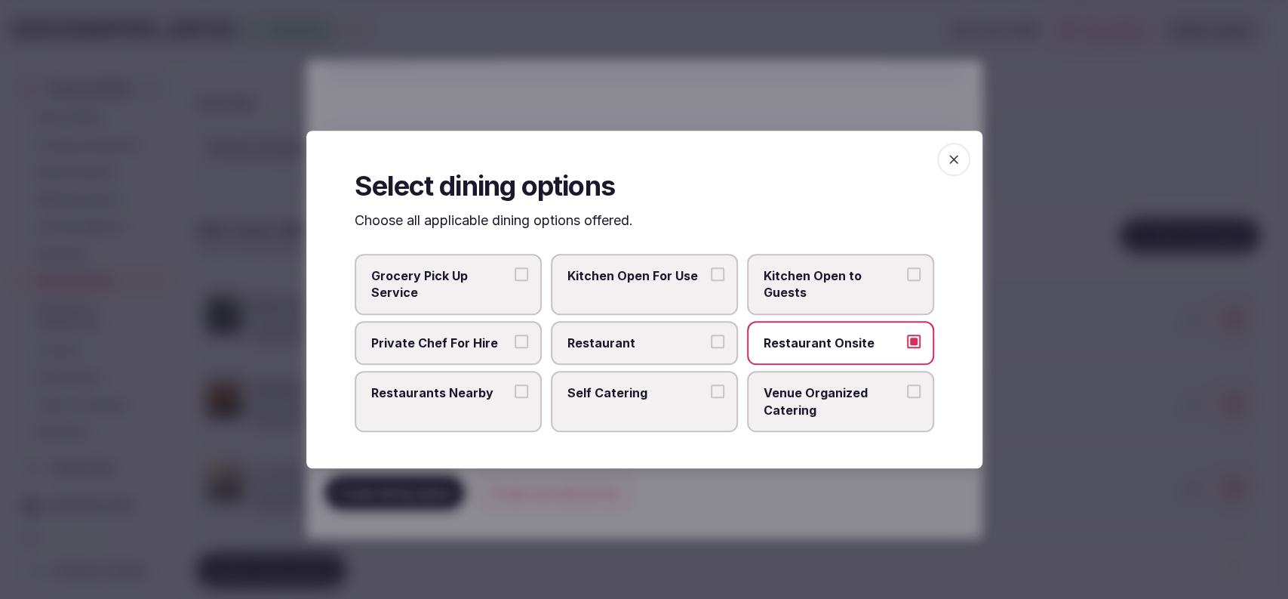
click at [1004, 189] on div at bounding box center [644, 299] width 1288 height 599
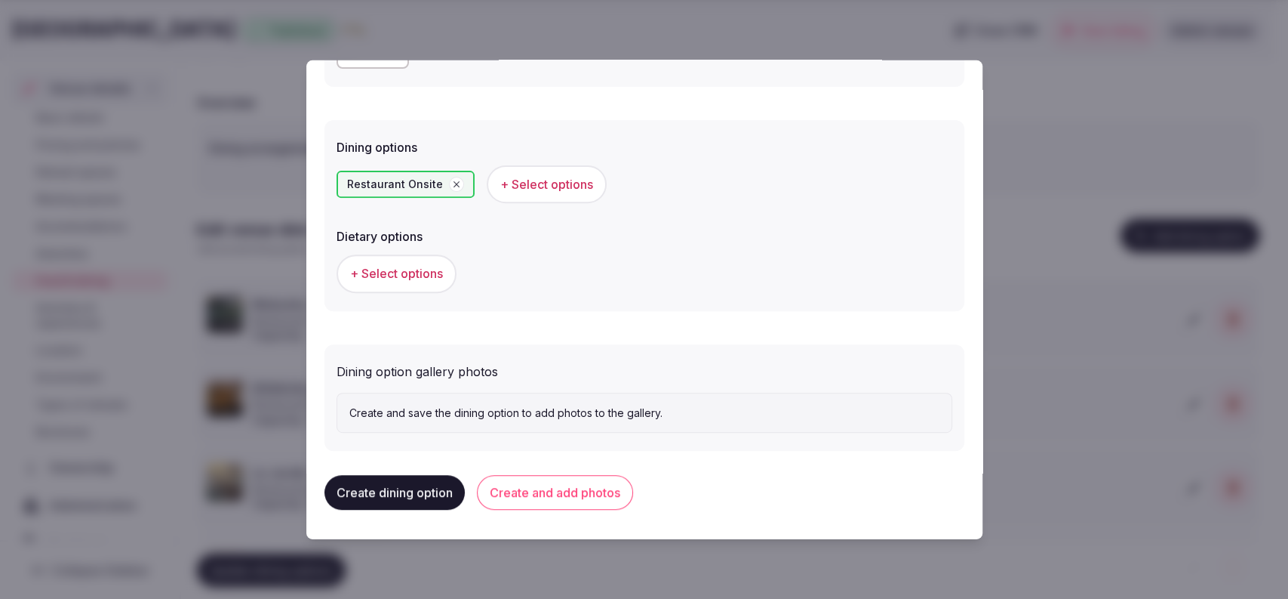
click at [526, 493] on button "Create and add photos" at bounding box center [555, 492] width 156 height 35
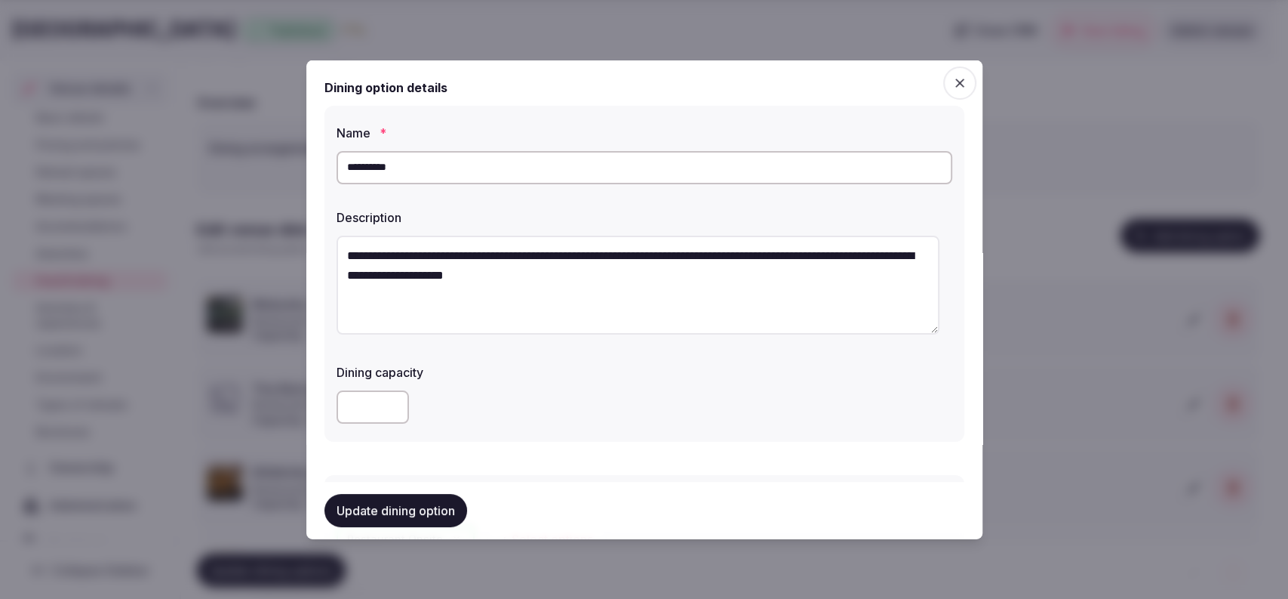
scroll to position [419, 0]
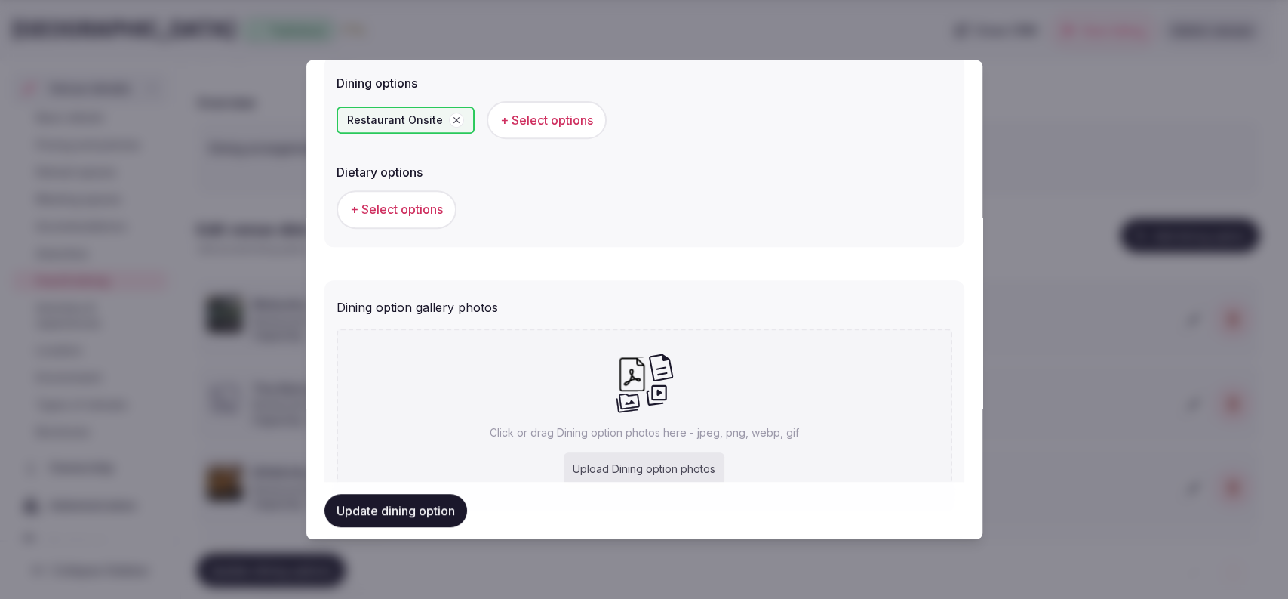
click at [591, 462] on div "Upload Dining option photos" at bounding box center [644, 468] width 161 height 33
type input "**********"
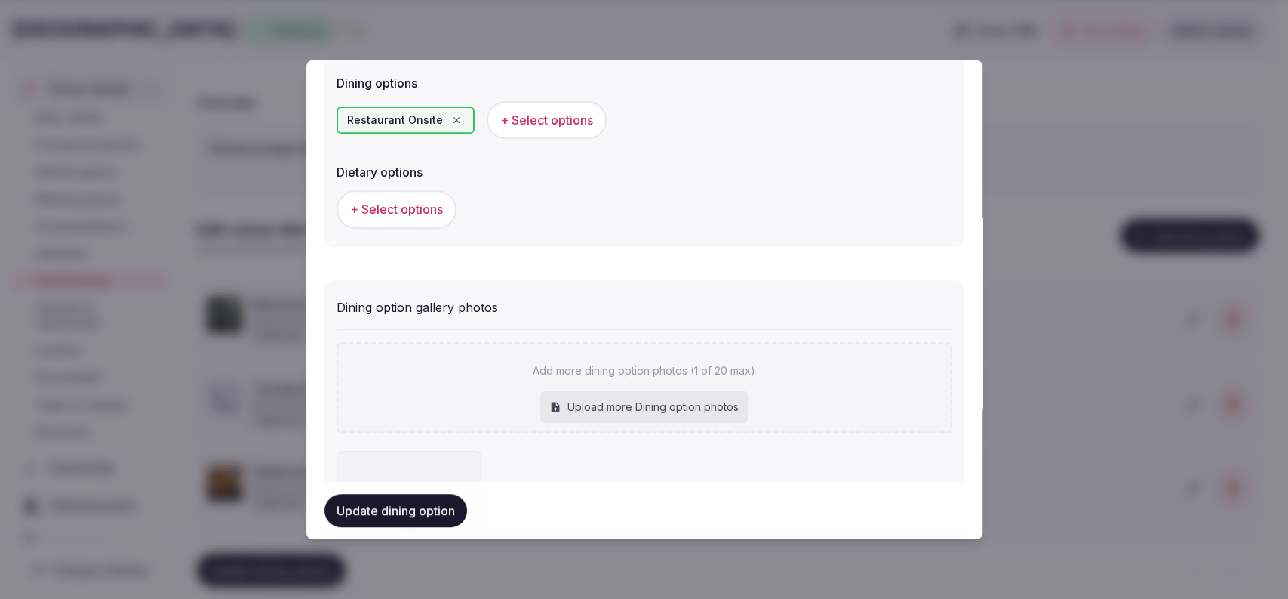
scroll to position [577, 0]
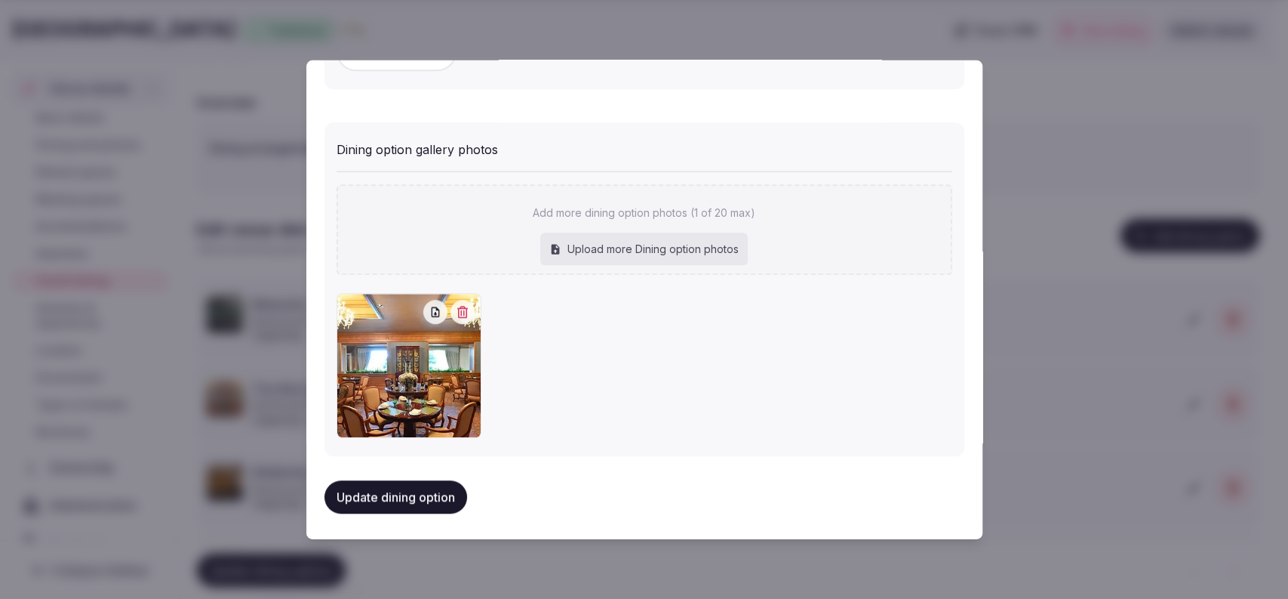
click at [391, 500] on button "Update dining option" at bounding box center [396, 496] width 143 height 33
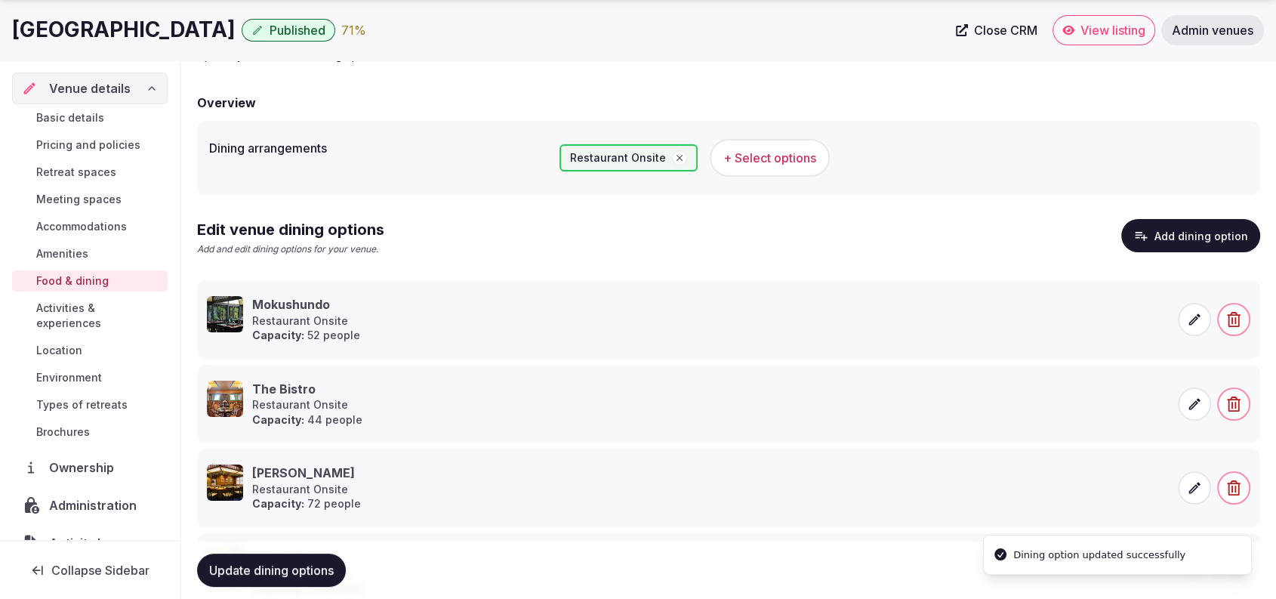
click at [229, 559] on button "Update dining options" at bounding box center [271, 569] width 149 height 33
click at [1202, 234] on button "Add dining option" at bounding box center [1190, 235] width 139 height 33
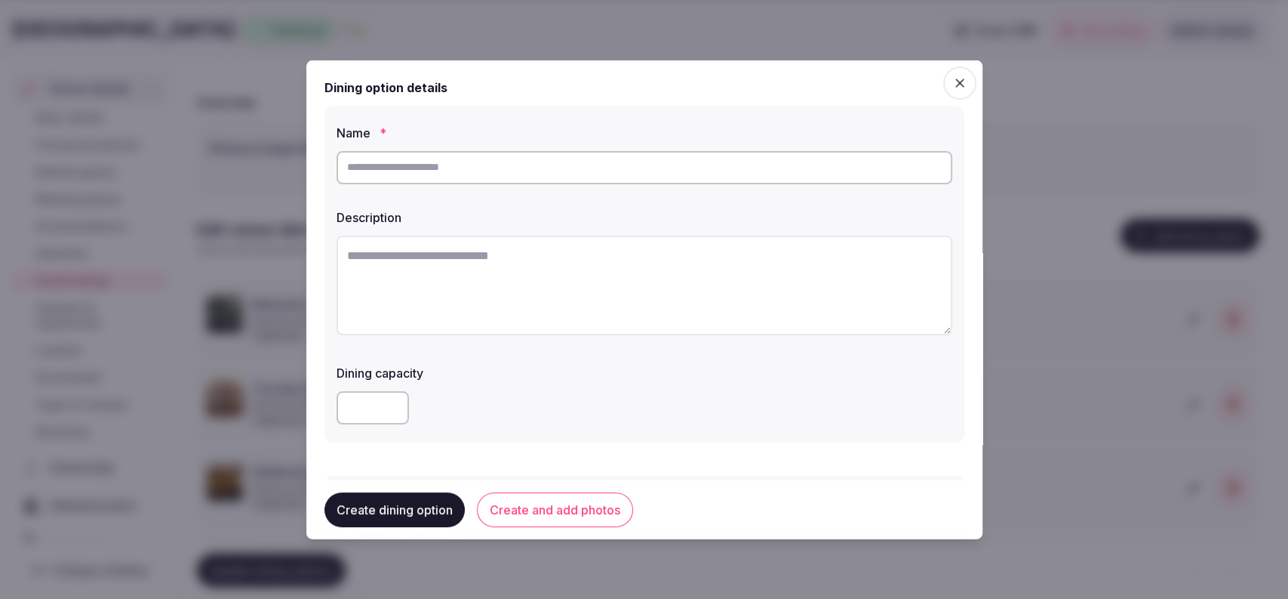
click at [503, 180] on input "text" at bounding box center [645, 166] width 616 height 33
paste input "**********"
type input "**********"
click at [451, 279] on textarea at bounding box center [645, 285] width 616 height 100
click at [469, 275] on textarea "To enrich screen reader interactions, please activate Accessibility in Grammarl…" at bounding box center [645, 285] width 616 height 100
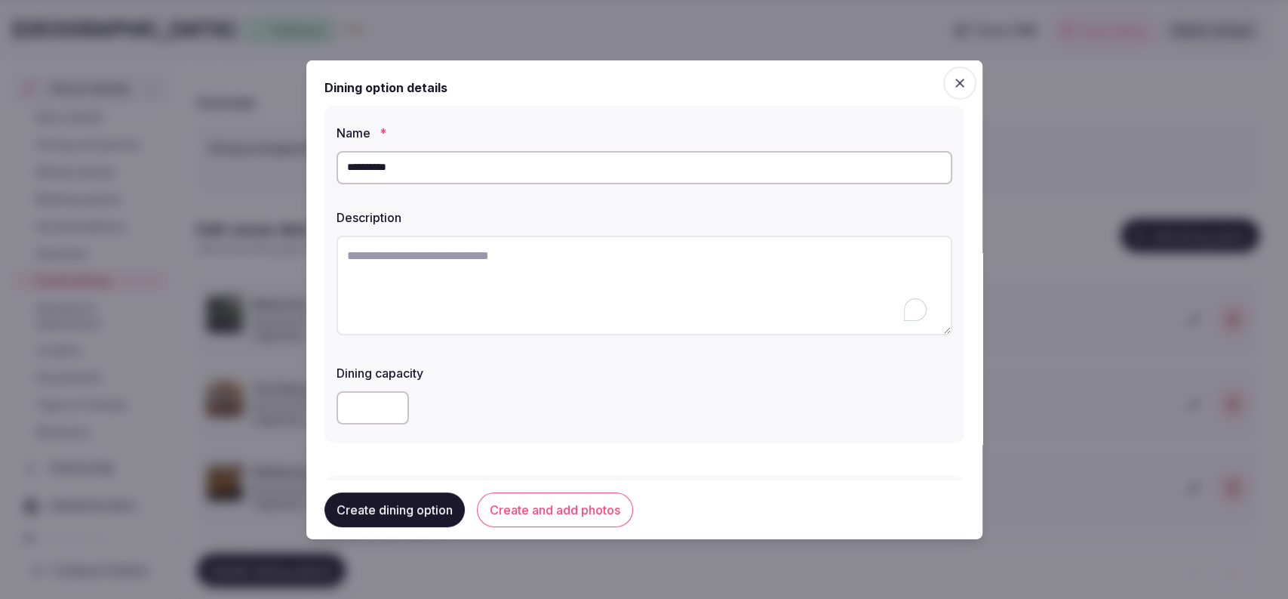
paste textarea "**********"
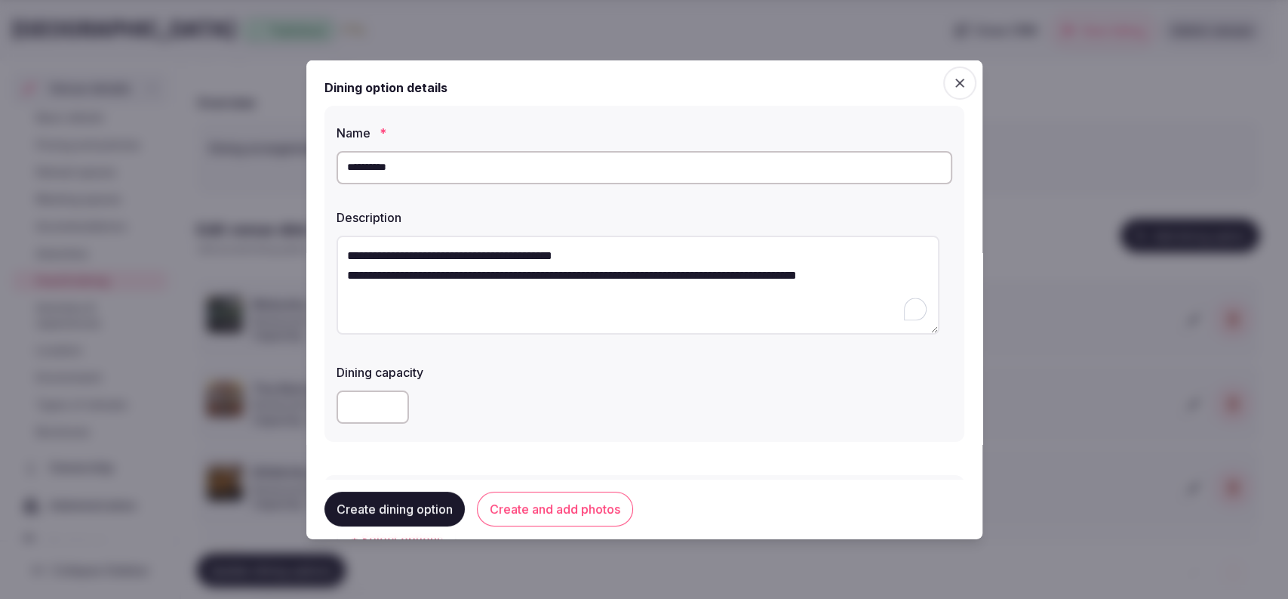
click at [344, 281] on textarea "**********" at bounding box center [638, 285] width 603 height 100
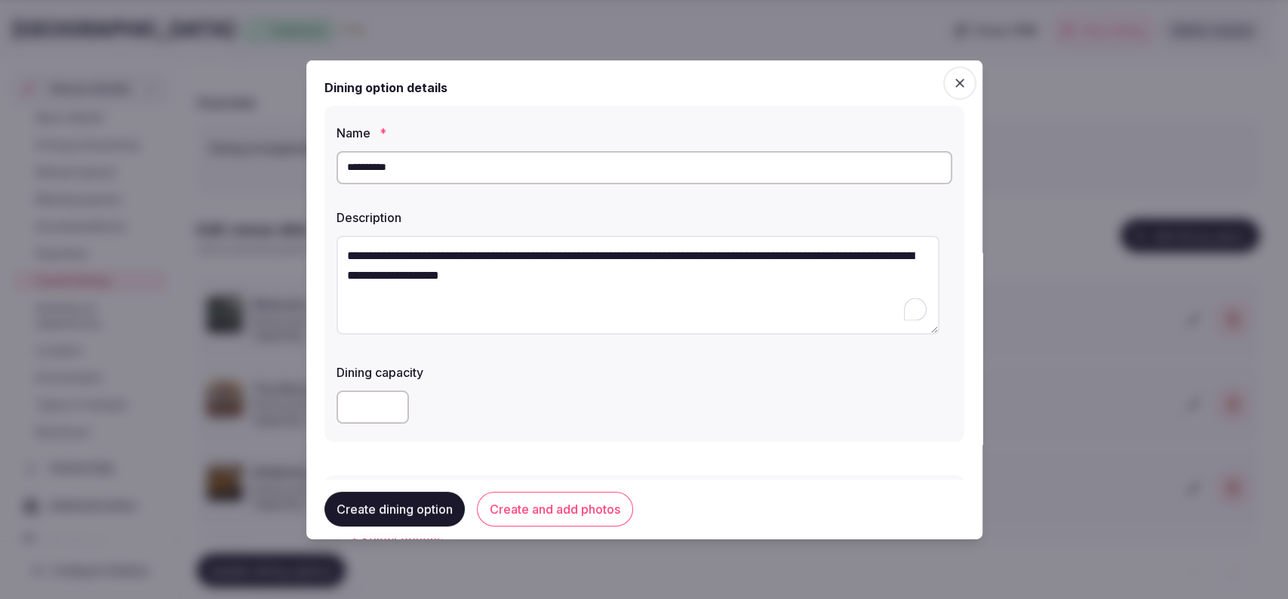
type textarea "**********"
click at [351, 403] on input "number" at bounding box center [373, 406] width 72 height 33
type input "**"
click at [455, 377] on div "Dining capacity **" at bounding box center [645, 393] width 616 height 72
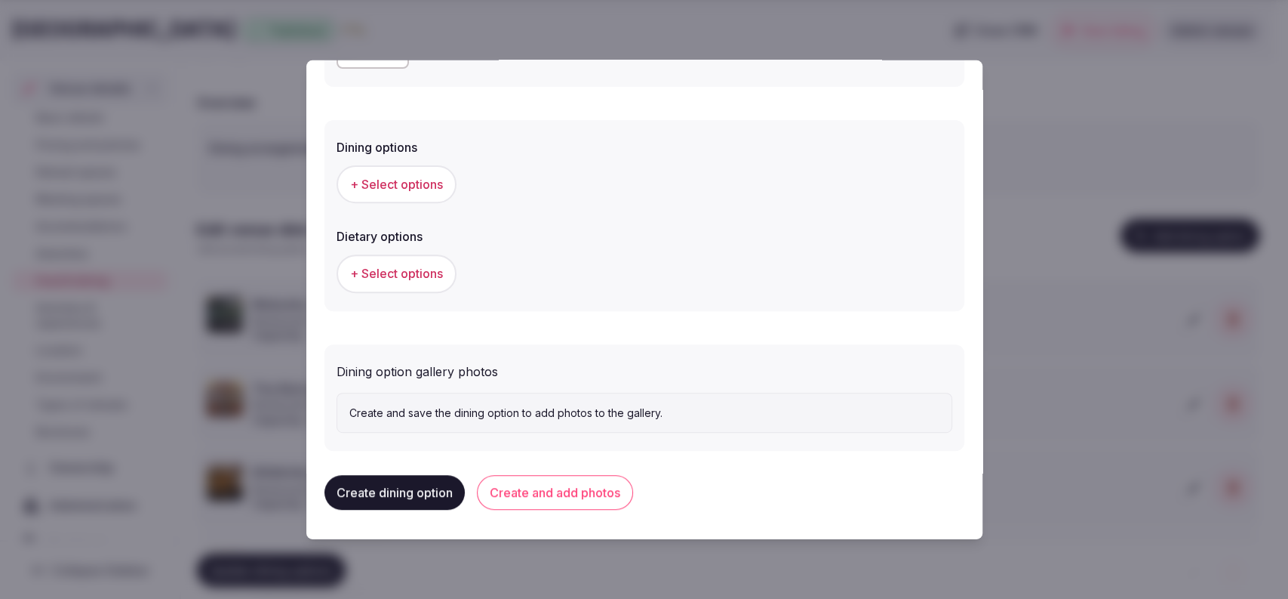
click at [424, 187] on span "+ Select options" at bounding box center [396, 184] width 93 height 17
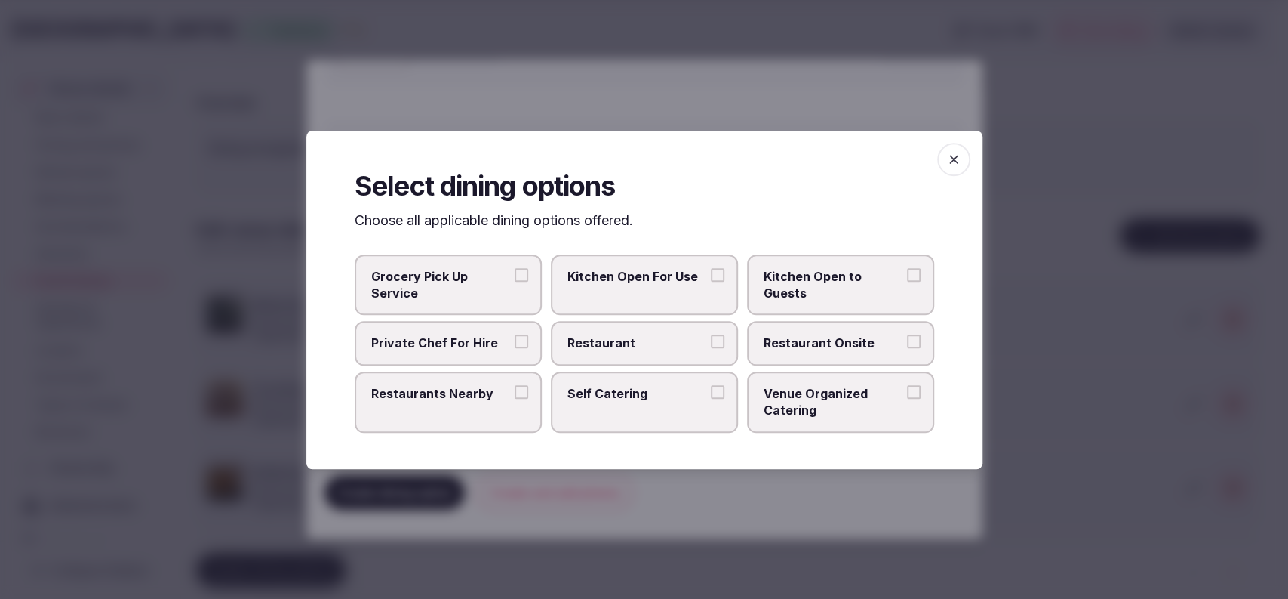
click at [1032, 275] on div at bounding box center [644, 299] width 1288 height 599
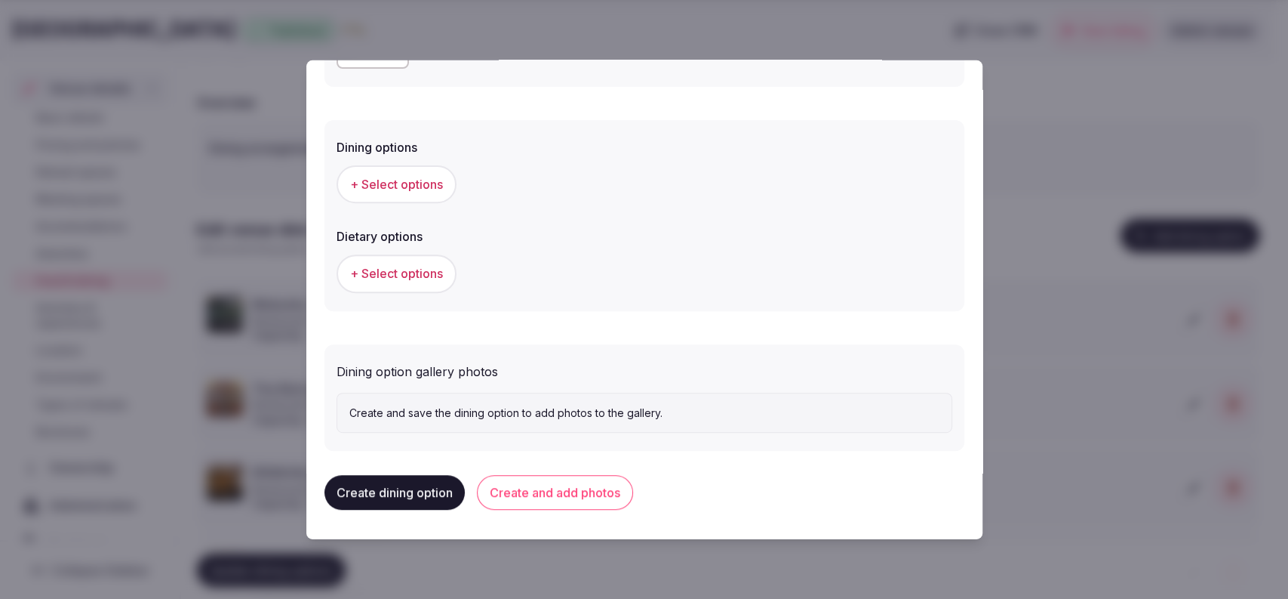
click at [610, 488] on button "Create and add photos" at bounding box center [555, 492] width 156 height 35
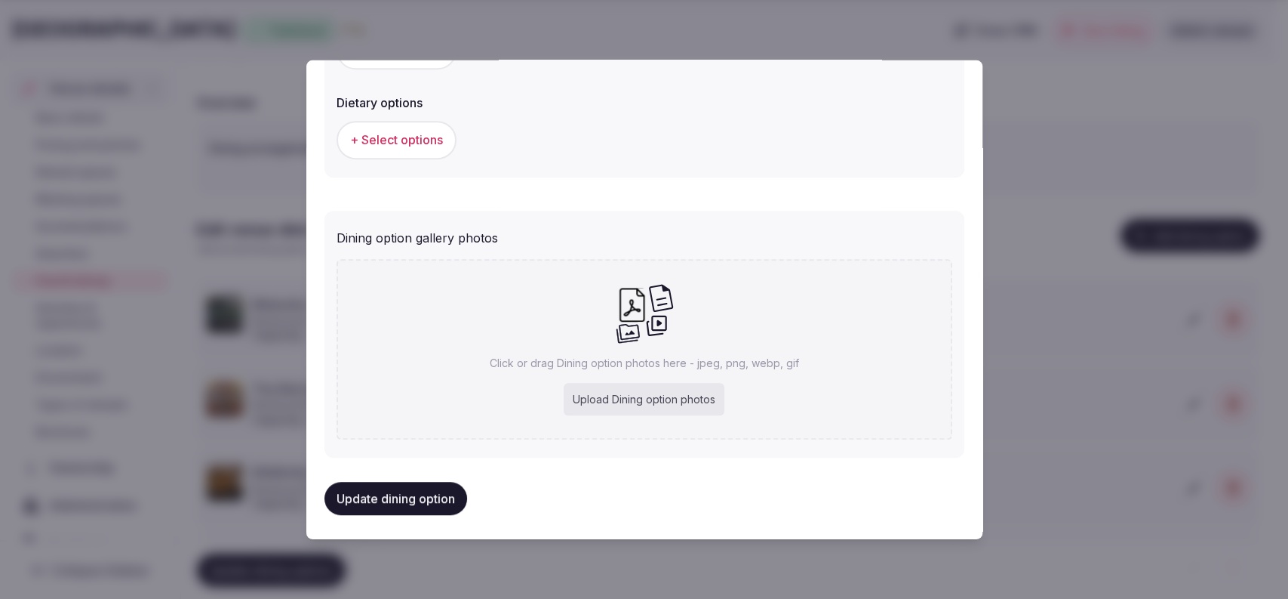
scroll to position [494, 0]
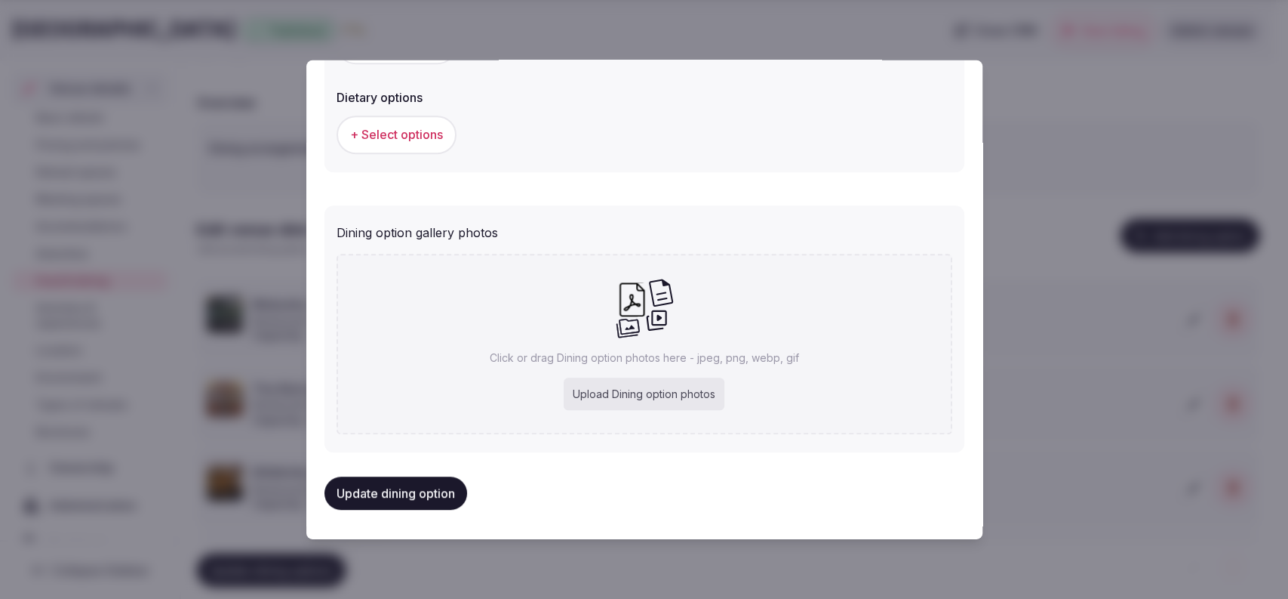
click at [564, 392] on div "Upload Dining option photos" at bounding box center [644, 393] width 161 height 33
type input "**********"
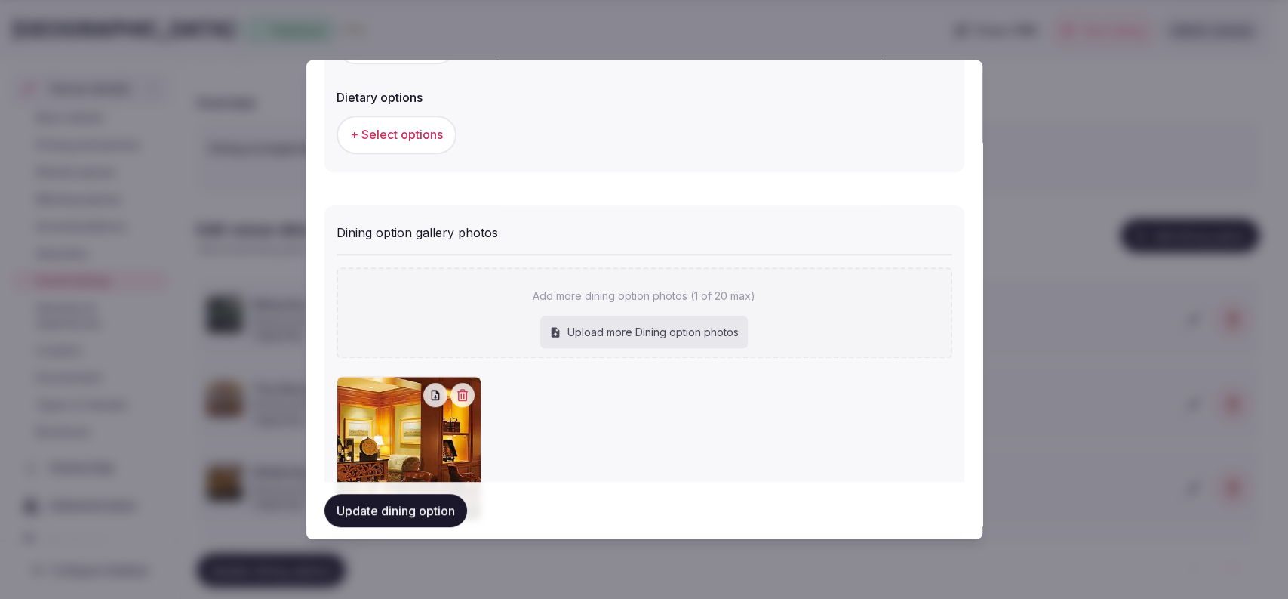
click at [425, 503] on button "Update dining option" at bounding box center [396, 510] width 143 height 33
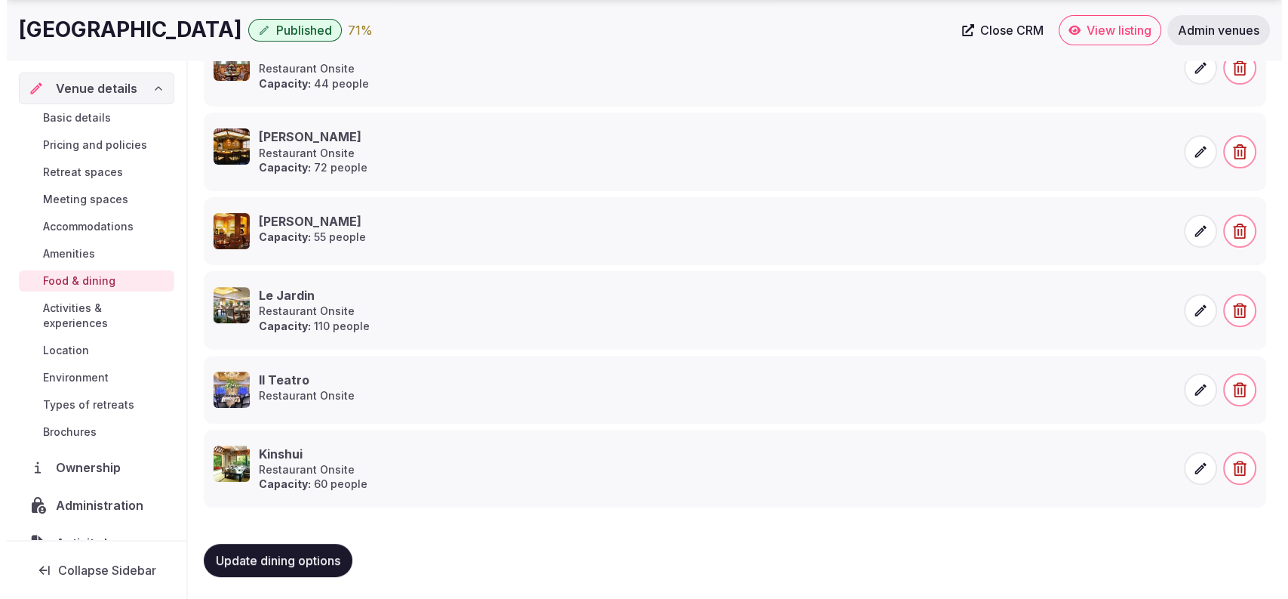
scroll to position [0, 0]
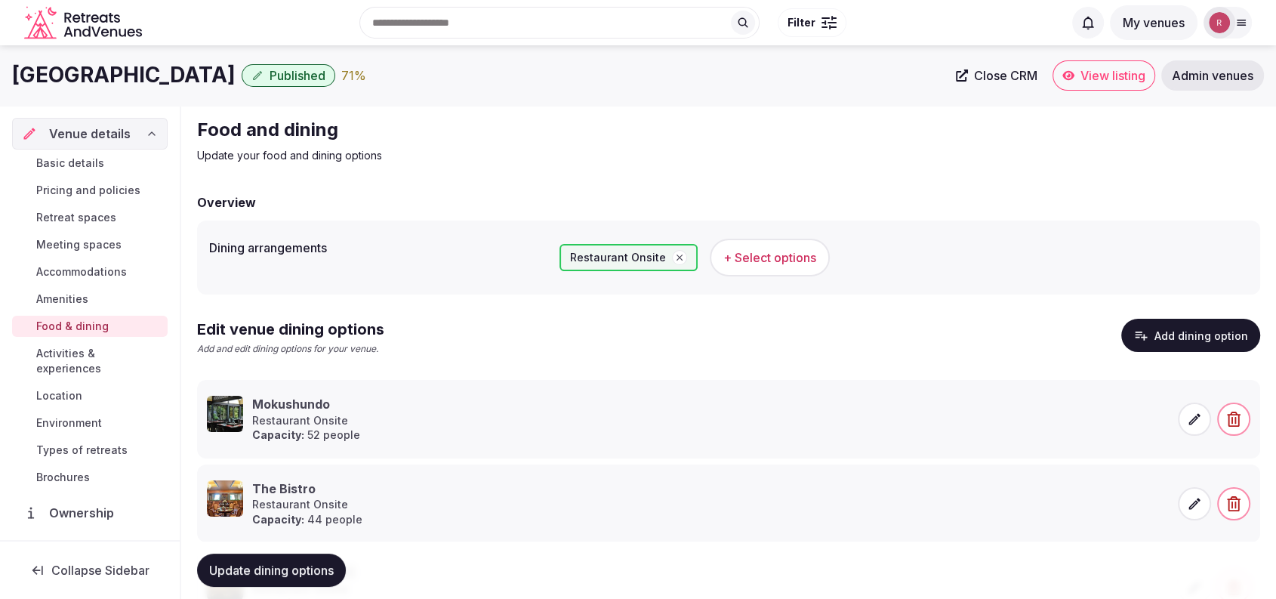
click at [1158, 326] on button "Add dining option" at bounding box center [1190, 335] width 139 height 33
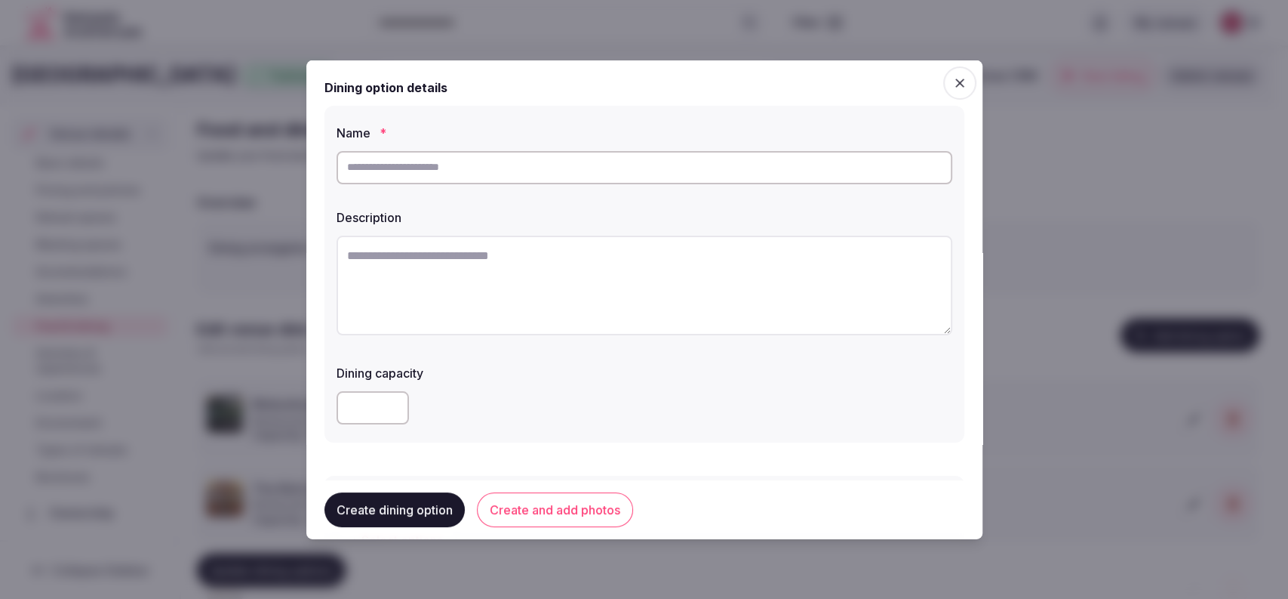
click at [425, 168] on input "text" at bounding box center [645, 166] width 616 height 33
paste input "*******"
type input "*******"
click at [409, 300] on textarea at bounding box center [645, 285] width 616 height 100
click at [518, 258] on textarea "To enrich screen reader interactions, please activate Accessibility in Grammarl…" at bounding box center [645, 285] width 616 height 100
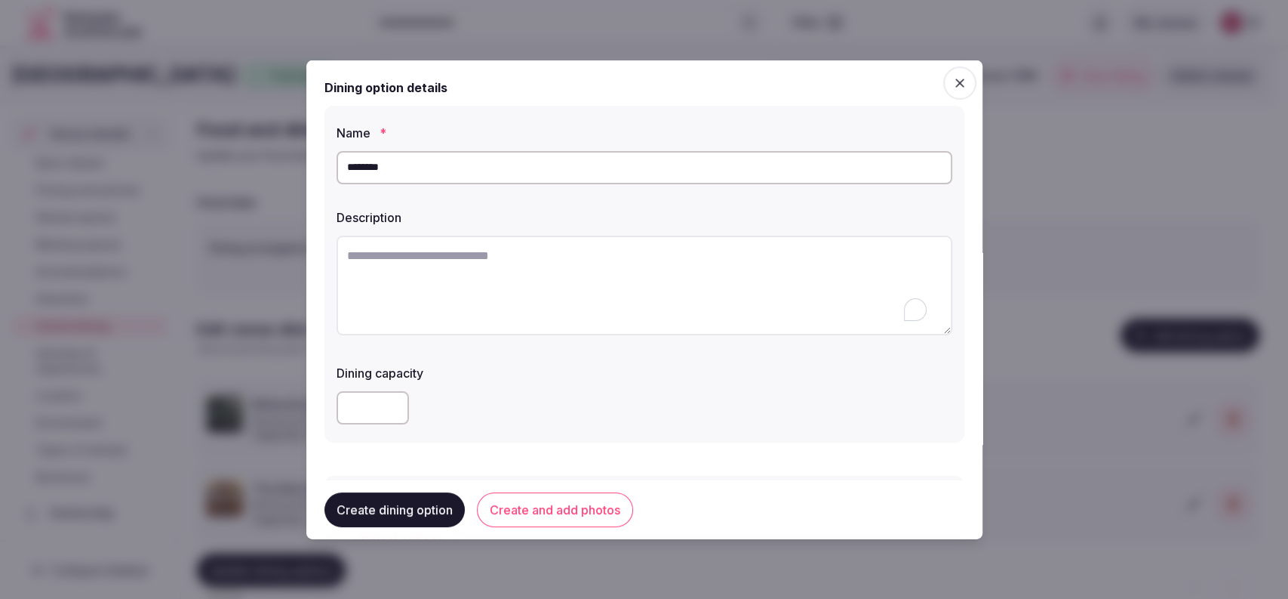
paste textarea "**********"
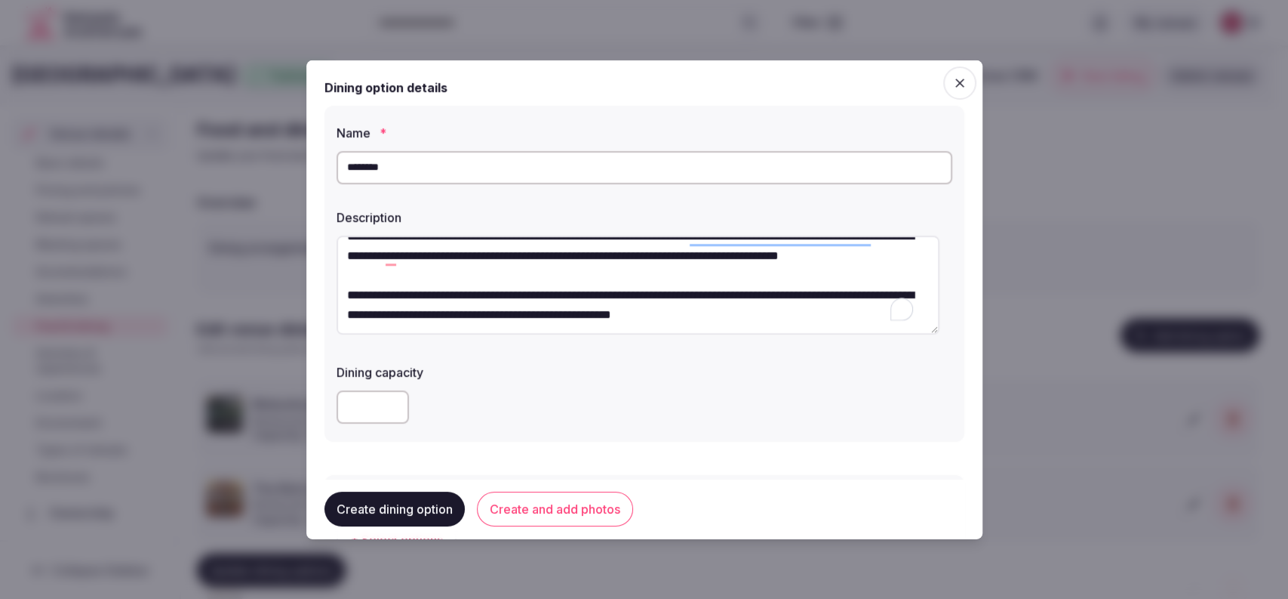
scroll to position [39, 0]
type textarea "**********"
drag, startPoint x: 592, startPoint y: 285, endPoint x: 624, endPoint y: 290, distance: 32.8
click at [624, 290] on textarea "**********" at bounding box center [638, 285] width 603 height 100
click at [368, 396] on input "number" at bounding box center [373, 406] width 72 height 33
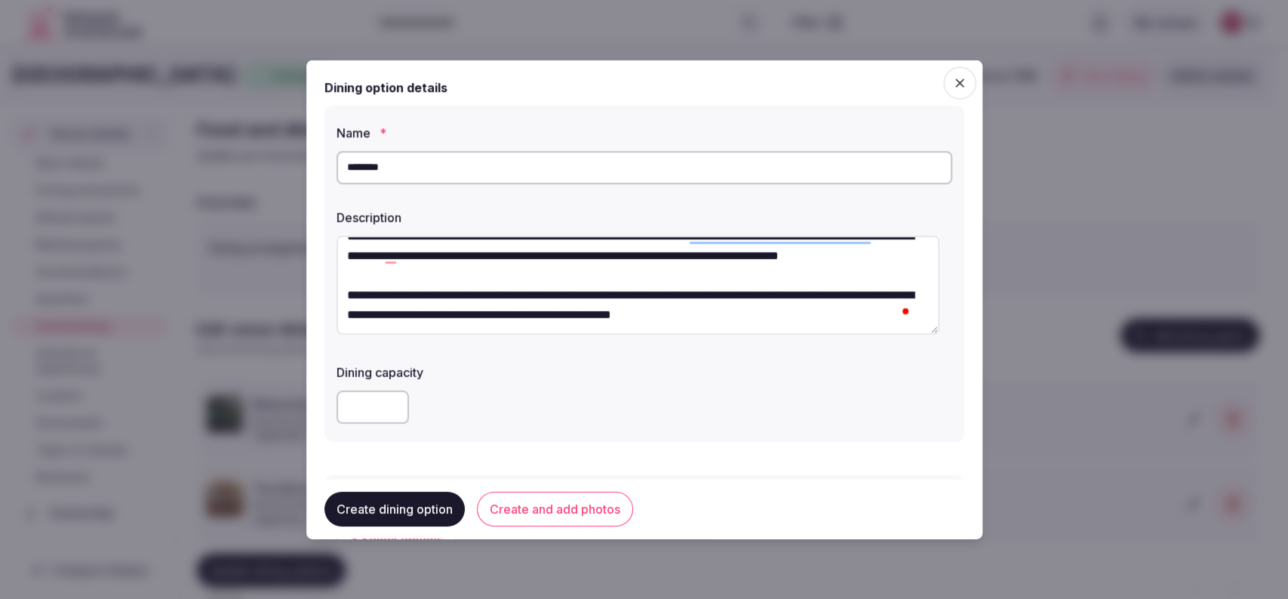
scroll to position [355, 0]
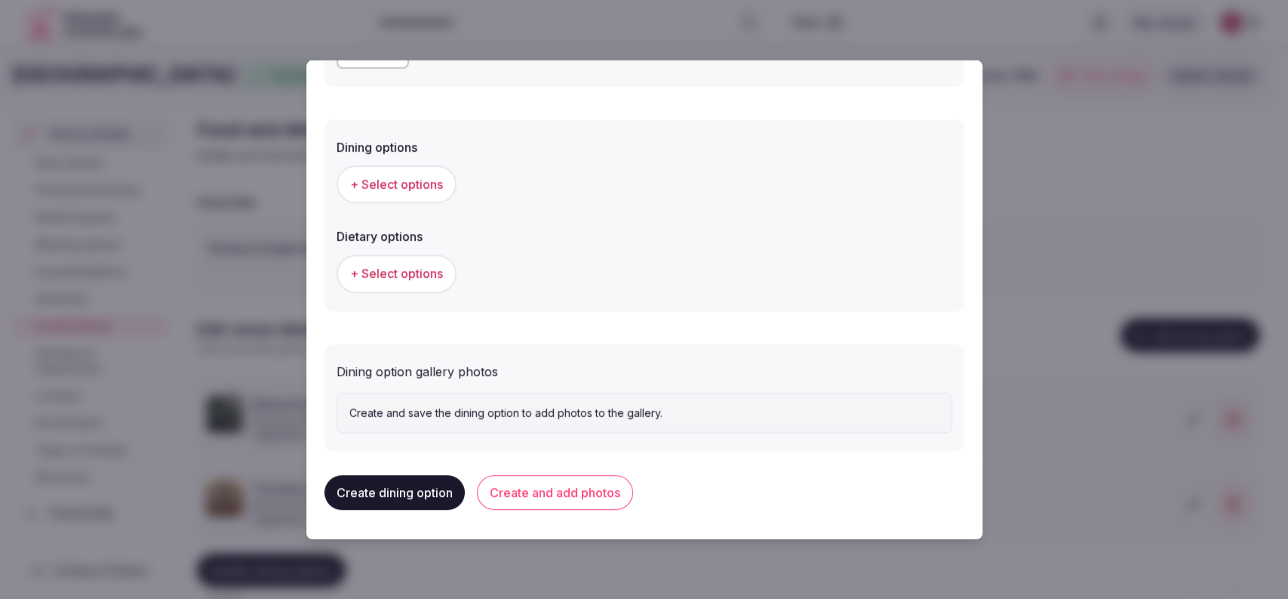
type input "**"
click at [399, 265] on span "+ Select options" at bounding box center [396, 273] width 93 height 17
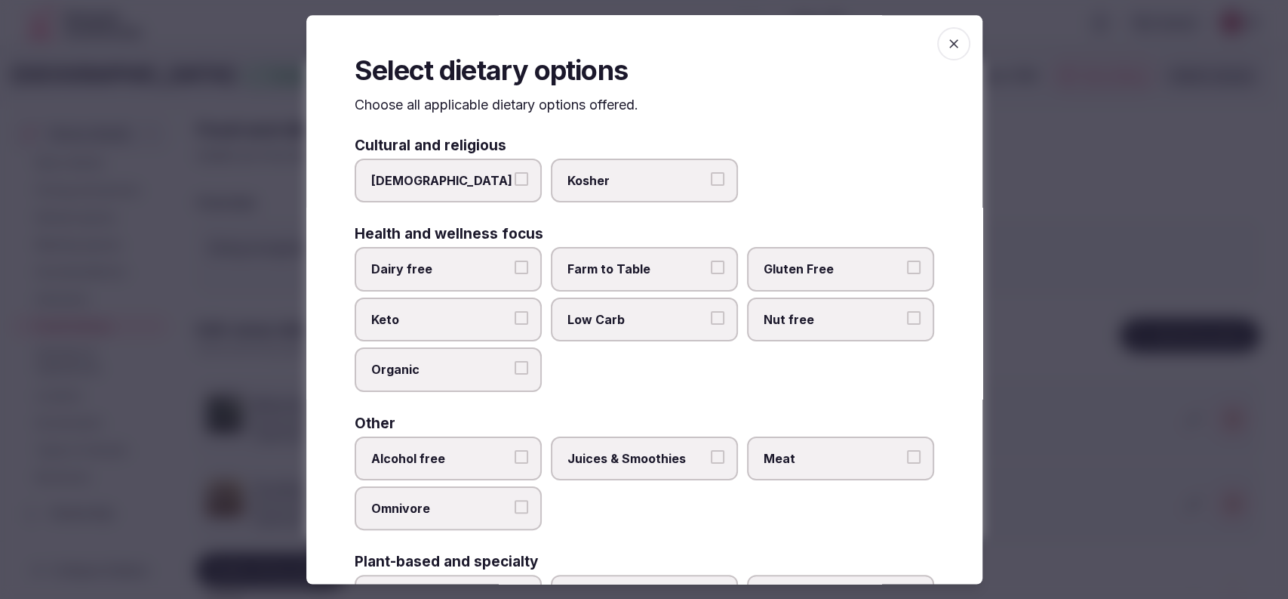
click at [937, 28] on span "button" at bounding box center [953, 43] width 33 height 33
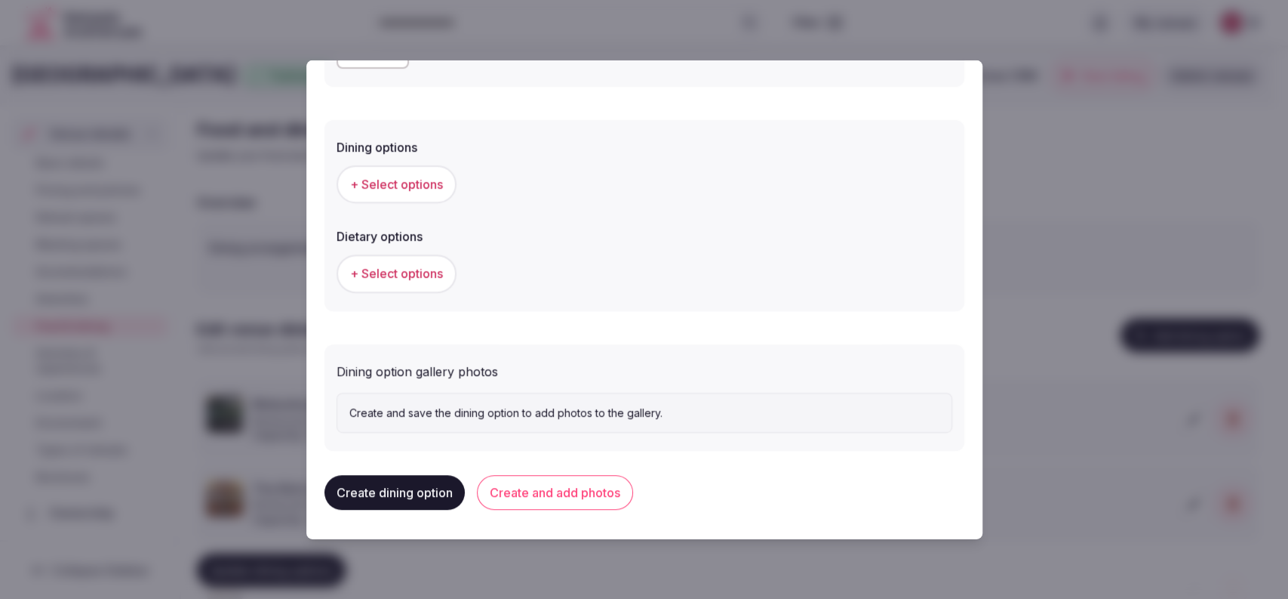
click at [382, 184] on span "+ Select options" at bounding box center [396, 184] width 93 height 17
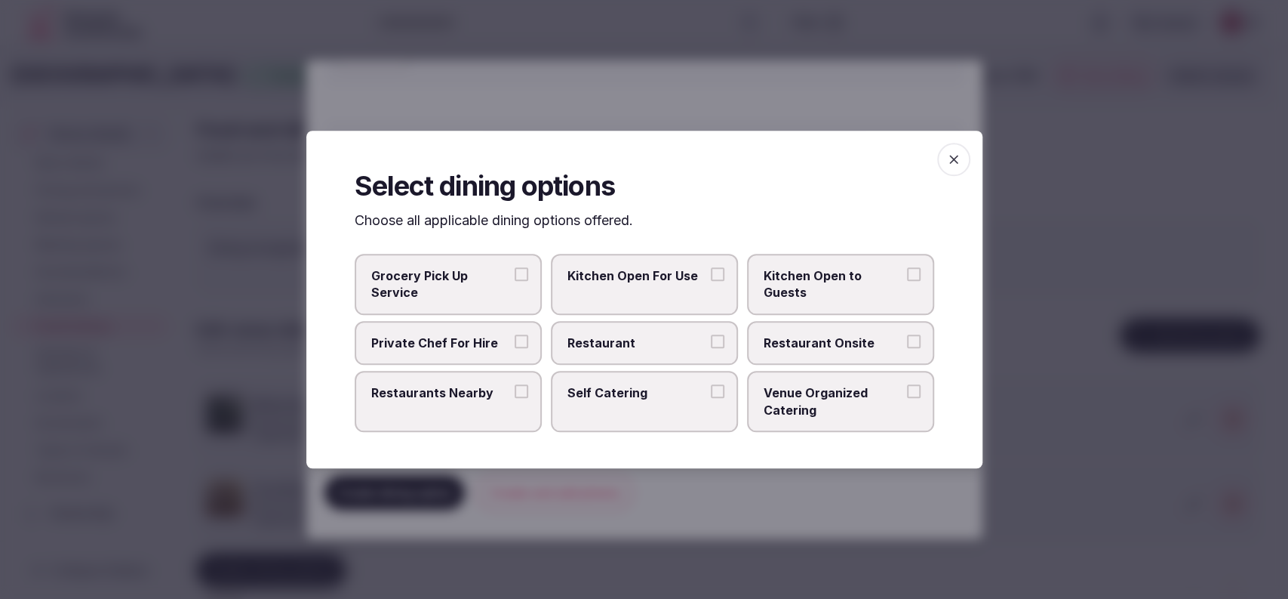
click at [790, 346] on span "Restaurant Onsite" at bounding box center [833, 342] width 139 height 17
click at [907, 346] on button "Restaurant Onsite" at bounding box center [914, 341] width 14 height 14
click at [1049, 258] on div at bounding box center [644, 299] width 1288 height 599
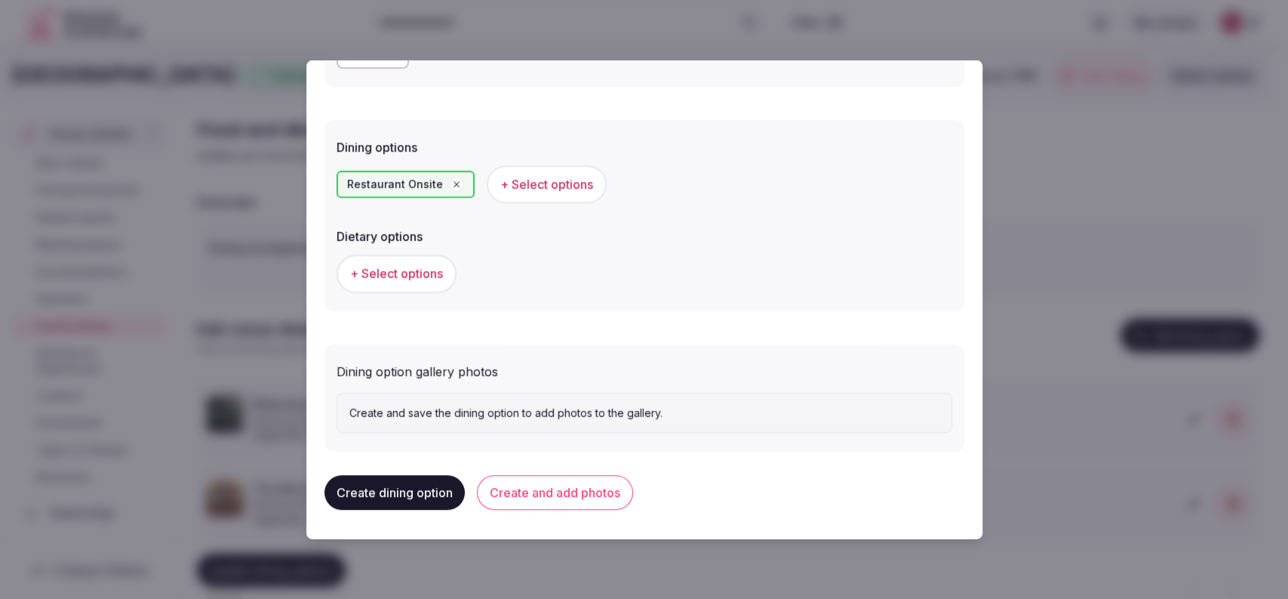
click at [555, 497] on button "Create and add photos" at bounding box center [555, 492] width 156 height 35
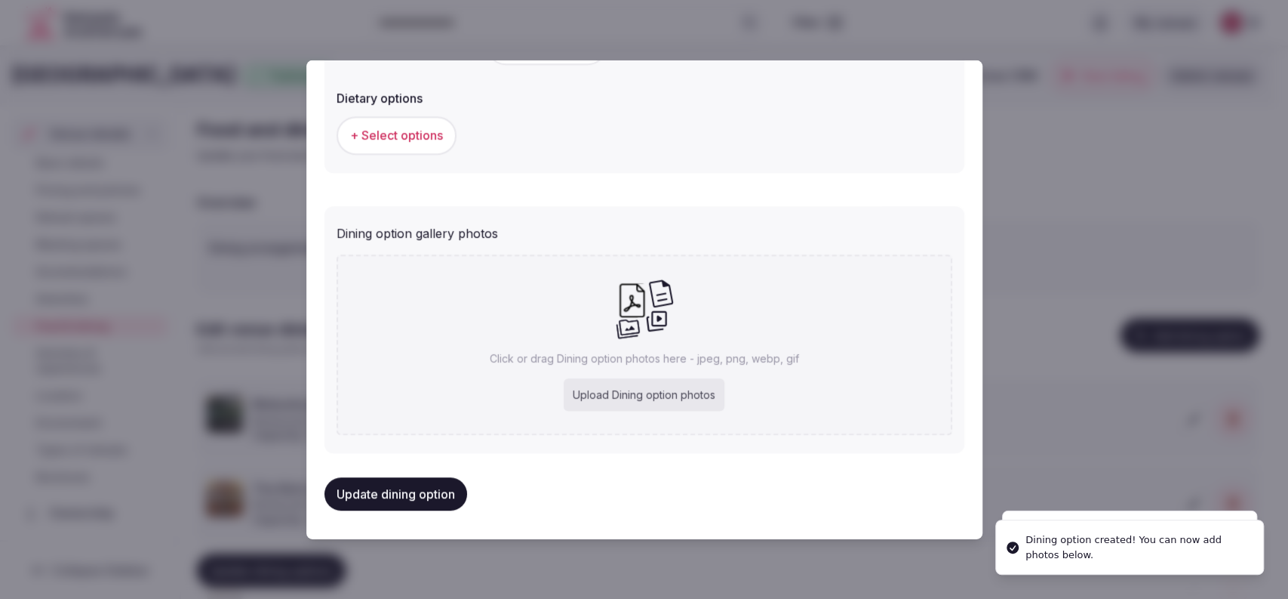
scroll to position [494, 0]
click at [653, 396] on div "Upload Dining option photos" at bounding box center [644, 393] width 161 height 33
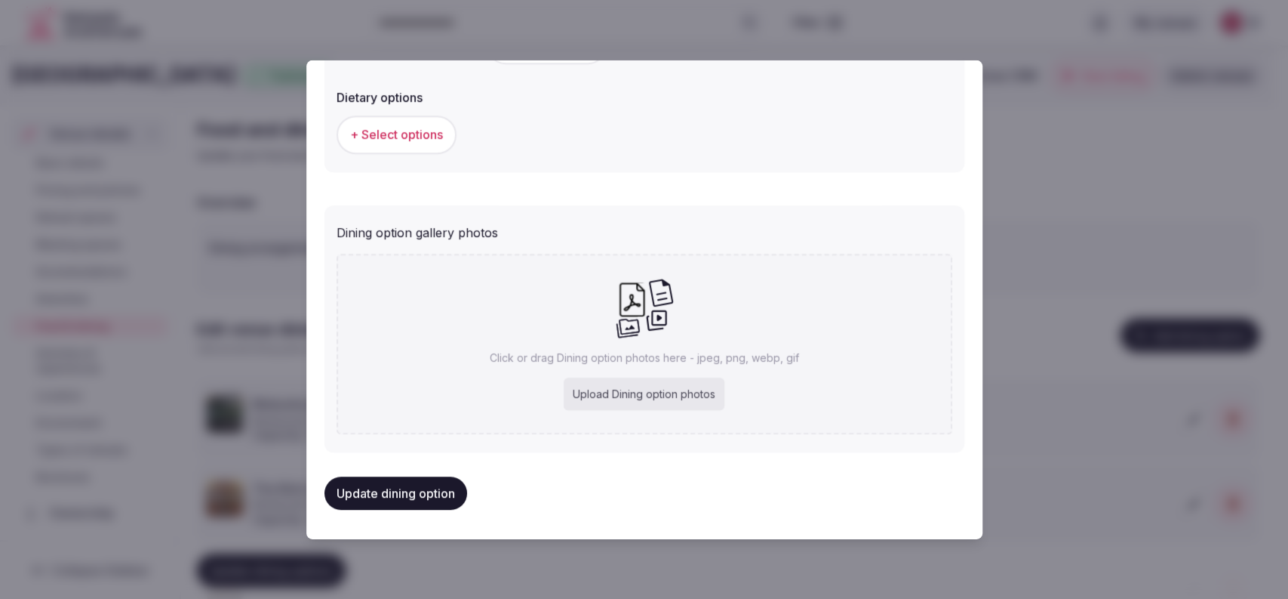
type input "**********"
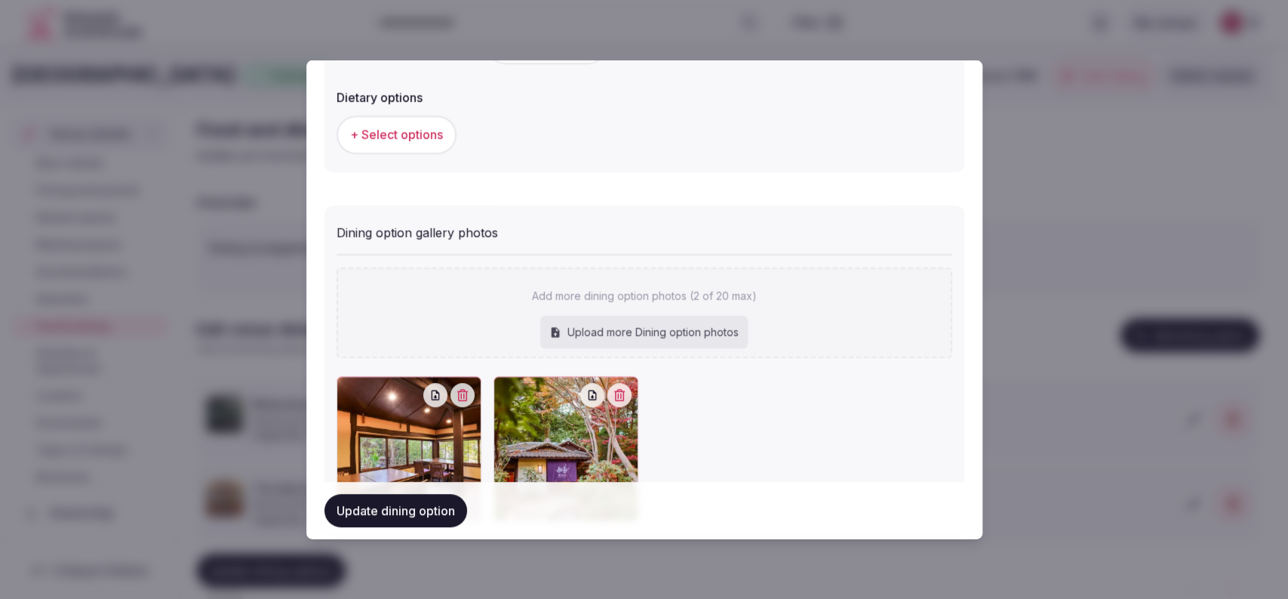
click at [405, 510] on button "Update dining option" at bounding box center [396, 510] width 143 height 33
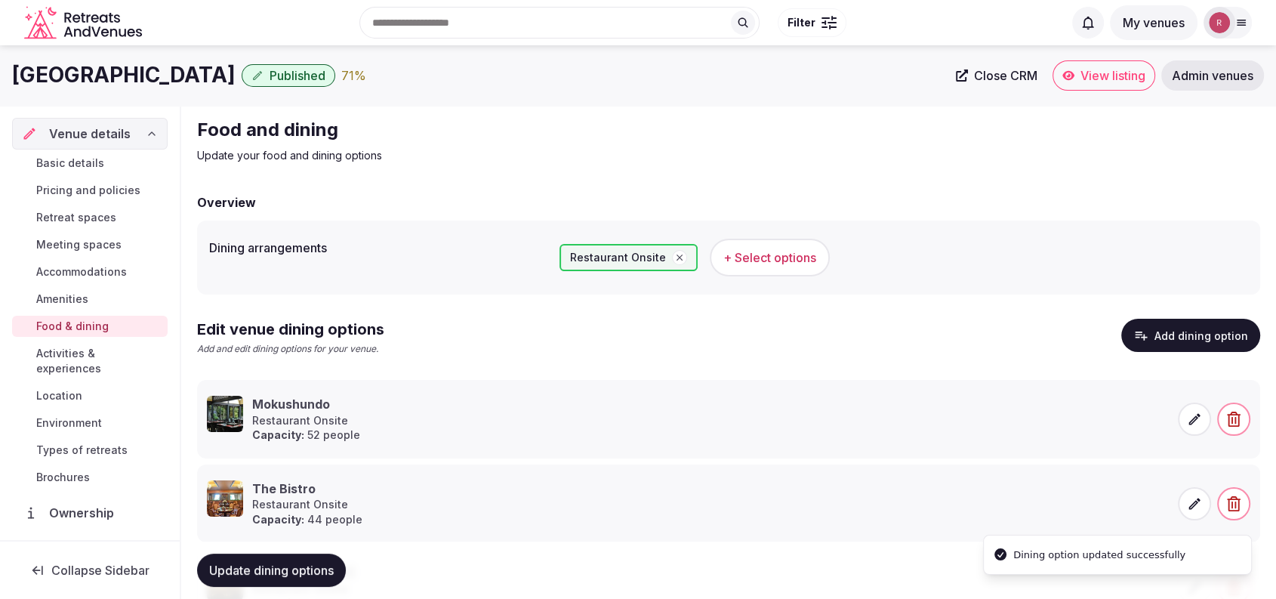
click at [291, 555] on button "Update dining options" at bounding box center [271, 569] width 149 height 33
click at [78, 351] on span "Activities & experiences" at bounding box center [98, 361] width 125 height 30
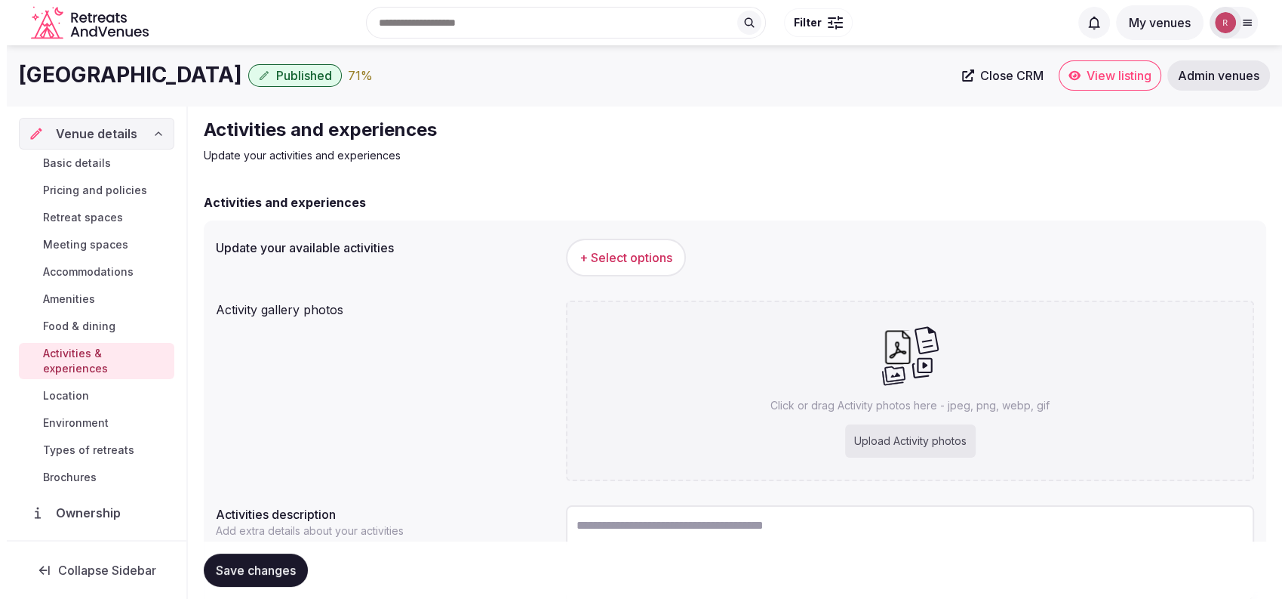
scroll to position [187, 0]
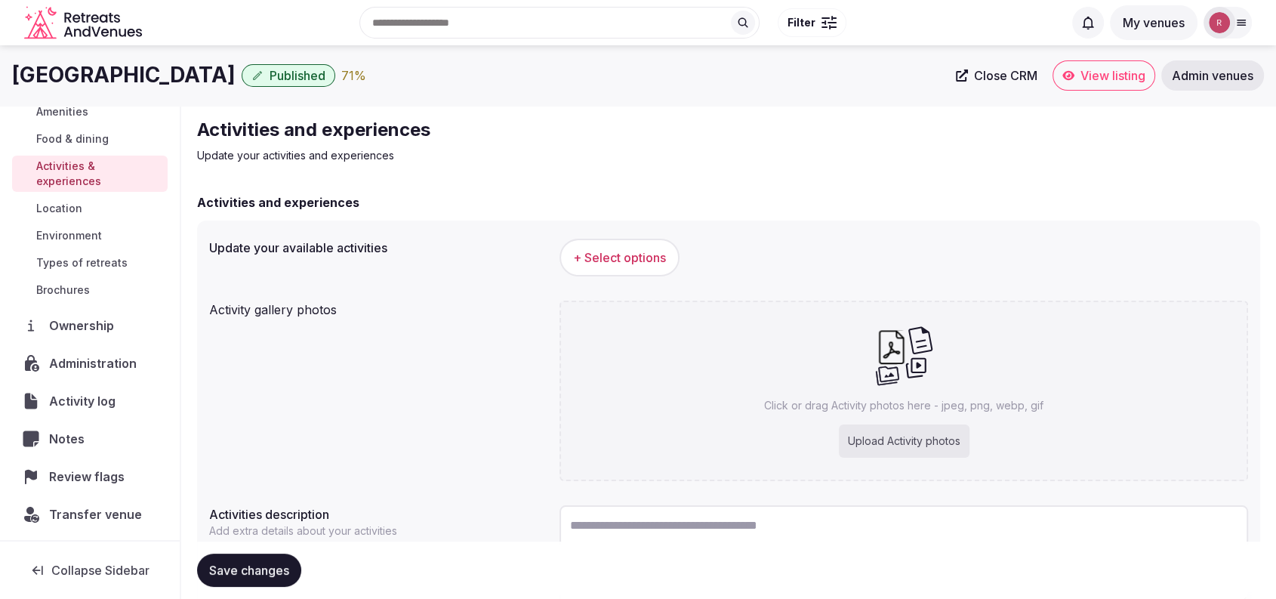
click at [642, 250] on span "+ Select options" at bounding box center [619, 257] width 93 height 17
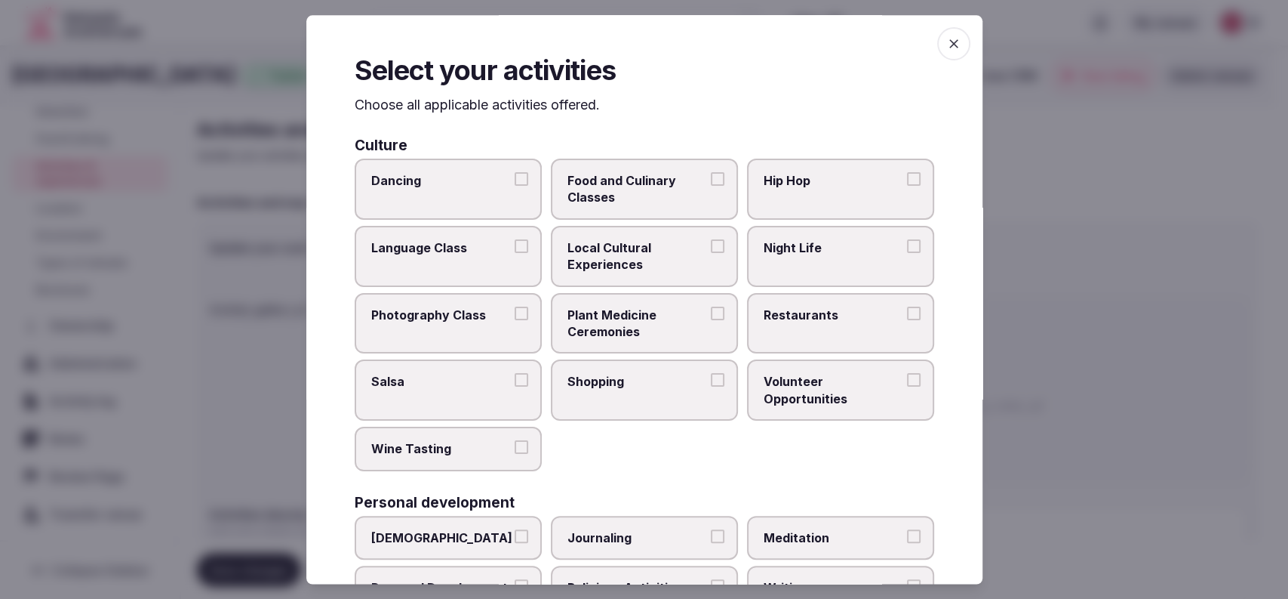
click at [773, 253] on span "Night Life" at bounding box center [833, 247] width 139 height 17
click at [907, 253] on button "Night Life" at bounding box center [914, 246] width 14 height 14
click at [657, 260] on span "Local Cultural Experiences" at bounding box center [637, 256] width 139 height 34
click at [711, 253] on button "Local Cultural Experiences" at bounding box center [718, 246] width 14 height 14
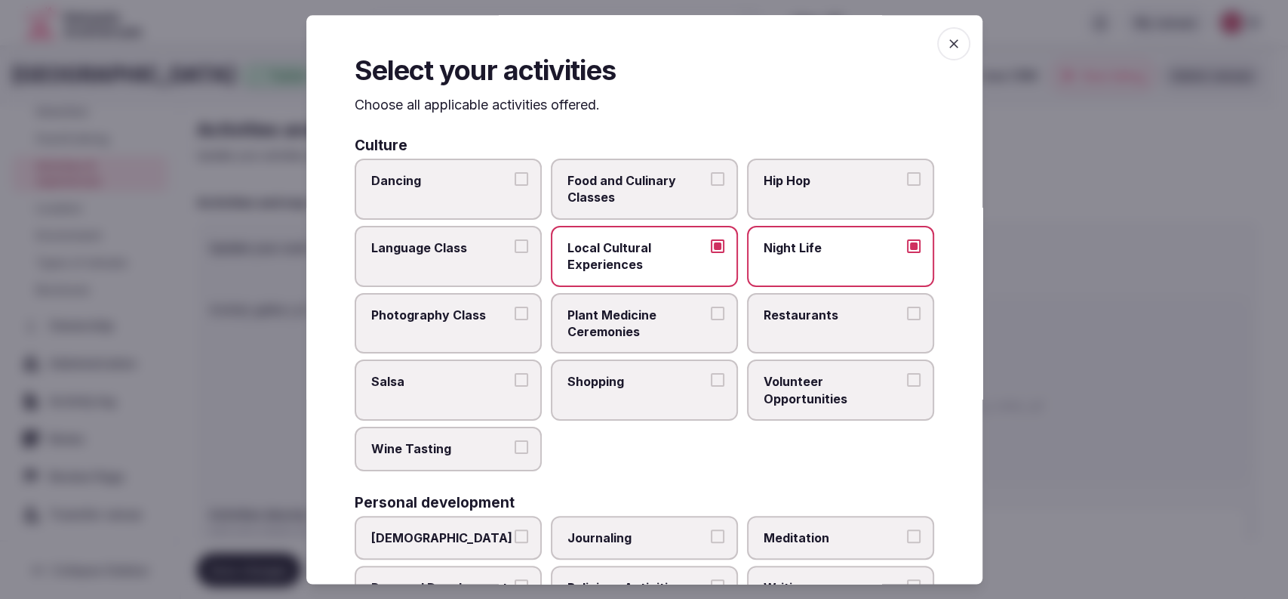
click at [657, 374] on span "Shopping" at bounding box center [637, 382] width 139 height 17
click at [711, 374] on button "Shopping" at bounding box center [718, 381] width 14 height 14
click at [771, 323] on label "Restaurants" at bounding box center [840, 323] width 187 height 61
click at [907, 320] on button "Restaurants" at bounding box center [914, 313] width 14 height 14
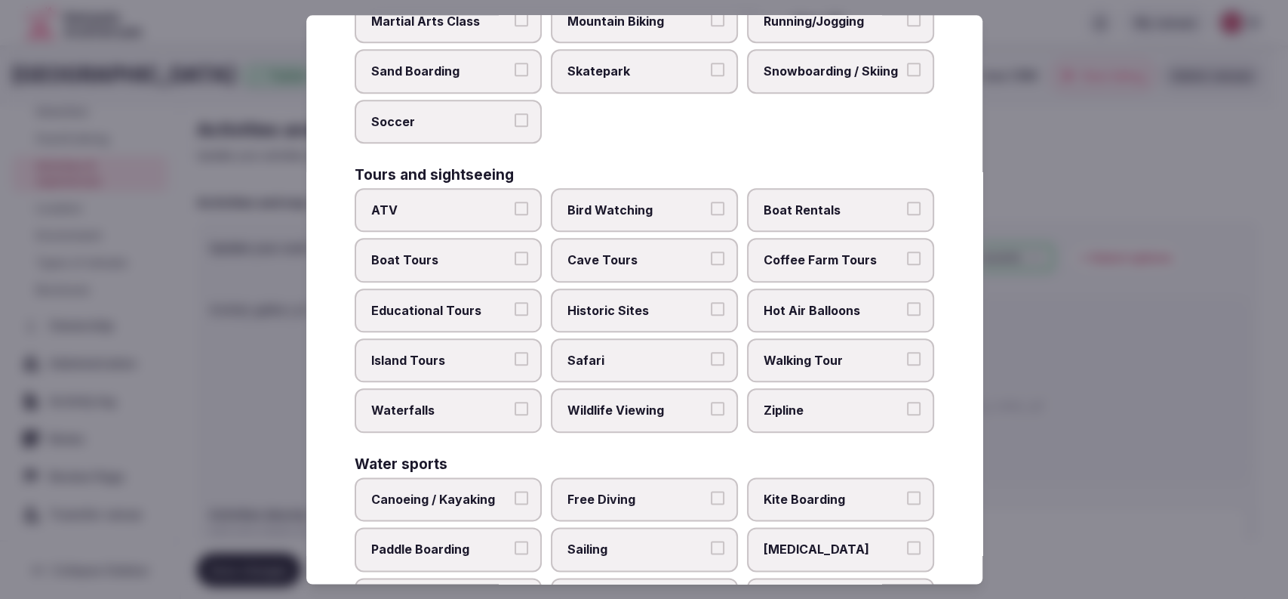
scroll to position [497, 0]
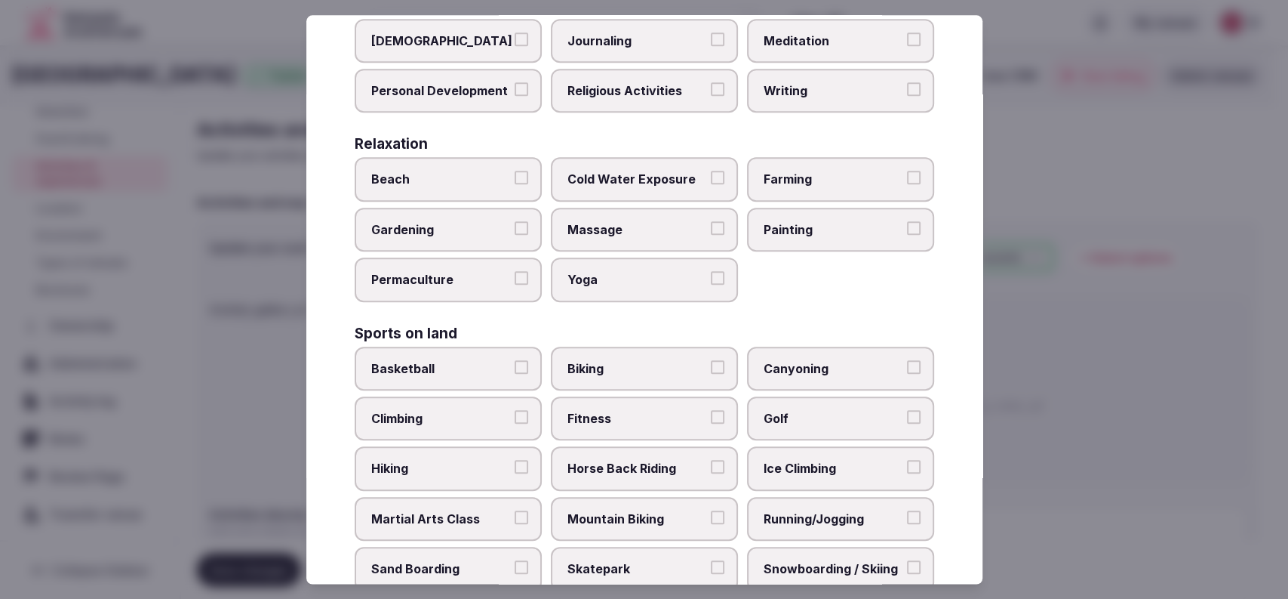
click at [651, 410] on span "Fitness" at bounding box center [637, 418] width 139 height 17
click at [711, 410] on button "Fitness" at bounding box center [718, 417] width 14 height 14
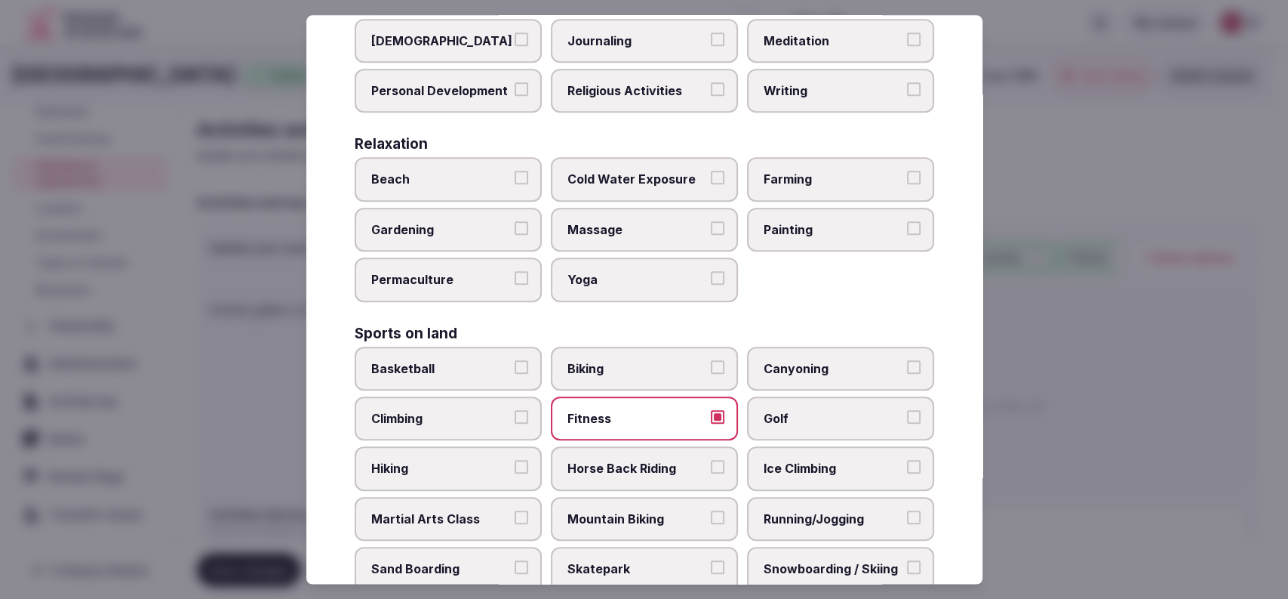
scroll to position [994, 0]
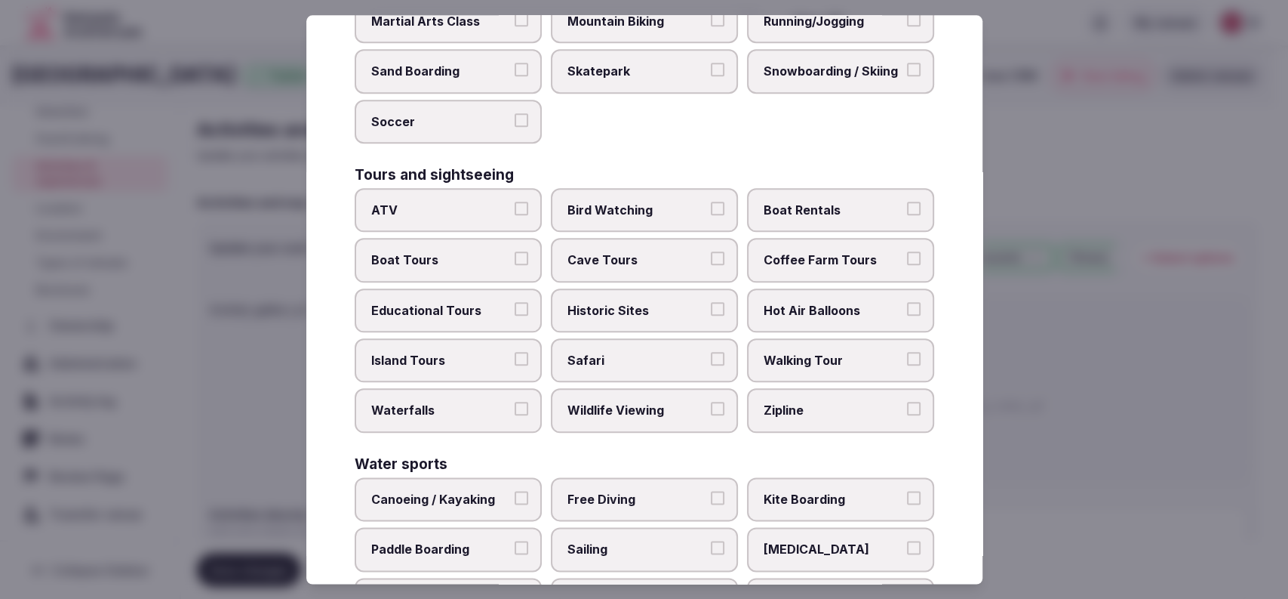
click at [676, 307] on span "Historic Sites" at bounding box center [637, 310] width 139 height 17
click at [711, 307] on button "Historic Sites" at bounding box center [718, 309] width 14 height 14
click at [783, 352] on span "Walking Tour" at bounding box center [833, 360] width 139 height 17
click at [907, 352] on button "Walking Tour" at bounding box center [914, 359] width 14 height 14
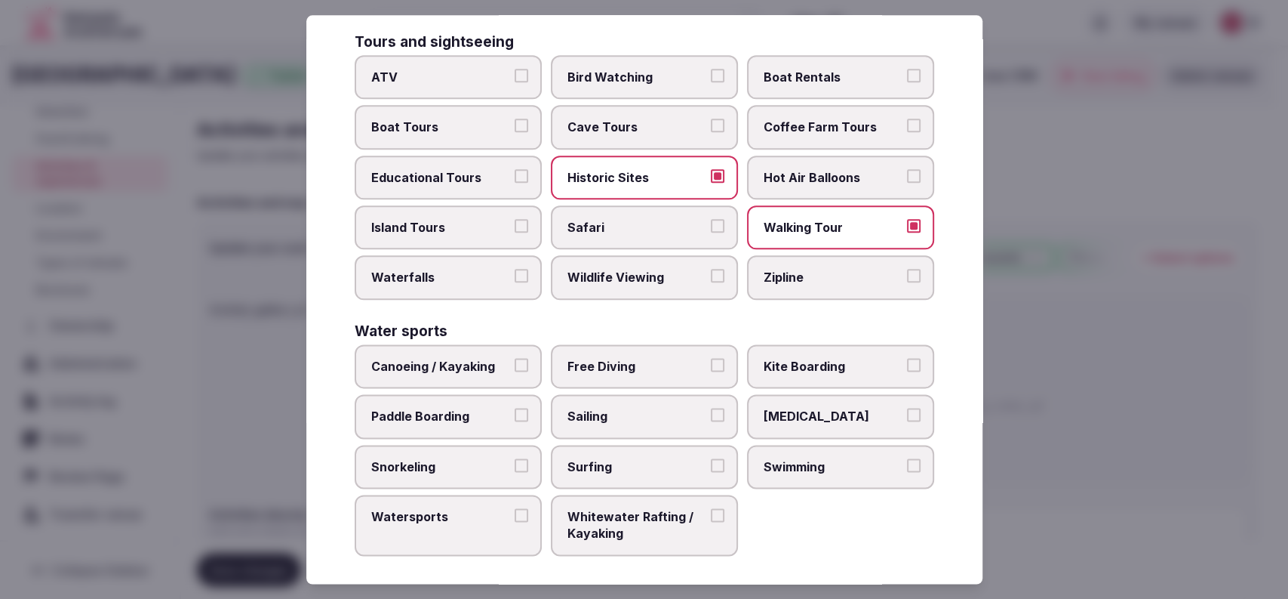
click at [882, 469] on label "Swimming" at bounding box center [840, 467] width 187 height 44
click at [907, 469] on button "Swimming" at bounding box center [914, 465] width 14 height 14
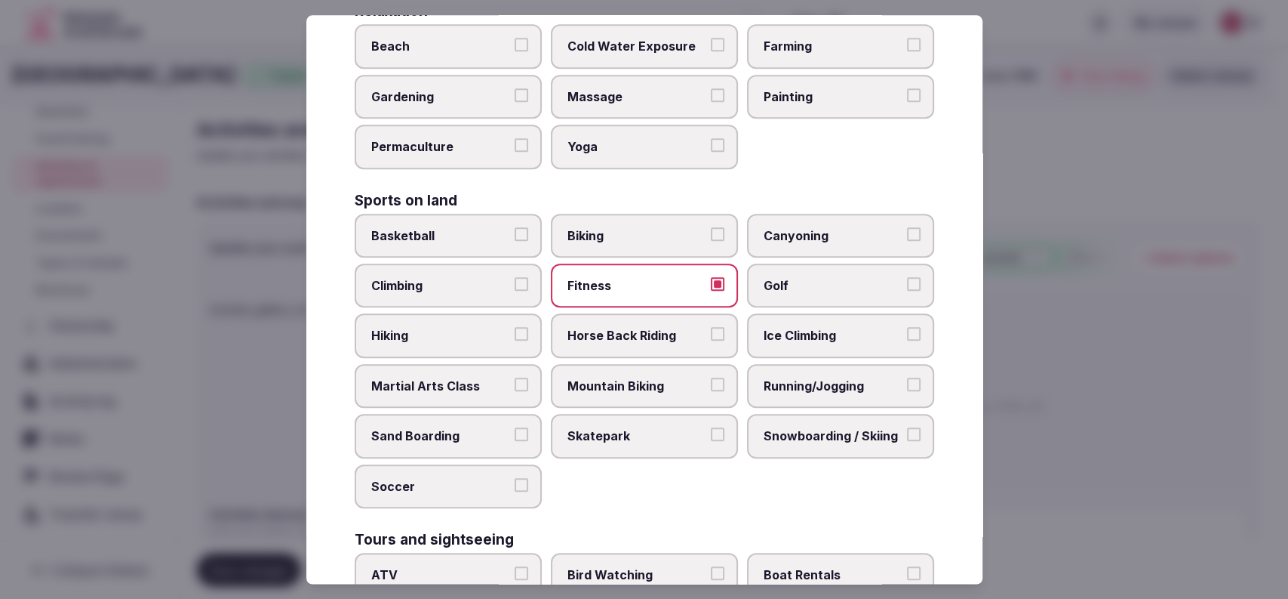
click at [619, 98] on span "Massage" at bounding box center [637, 96] width 139 height 17
click at [711, 98] on button "Massage" at bounding box center [718, 95] width 14 height 14
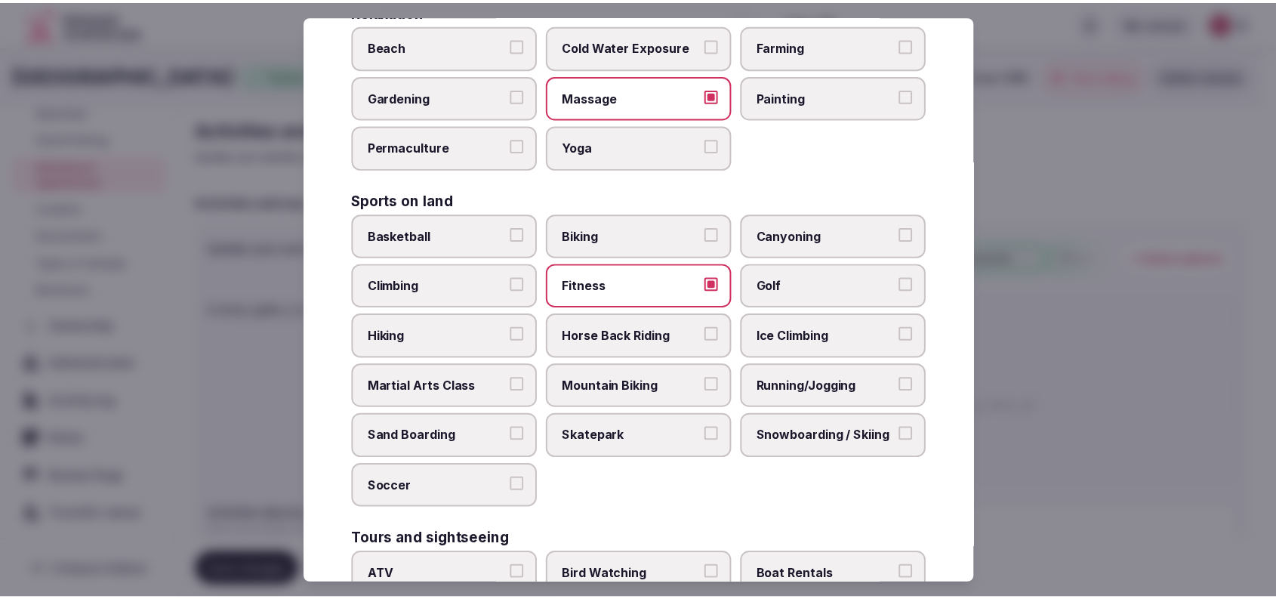
scroll to position [1127, 0]
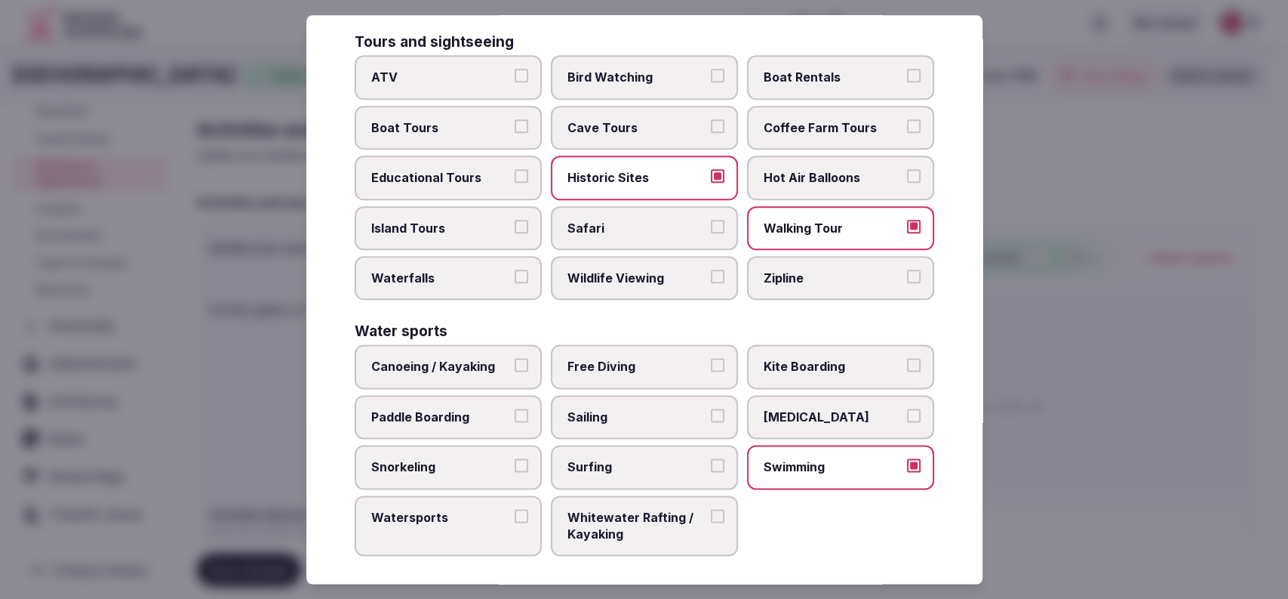
click at [1091, 332] on div at bounding box center [644, 299] width 1288 height 599
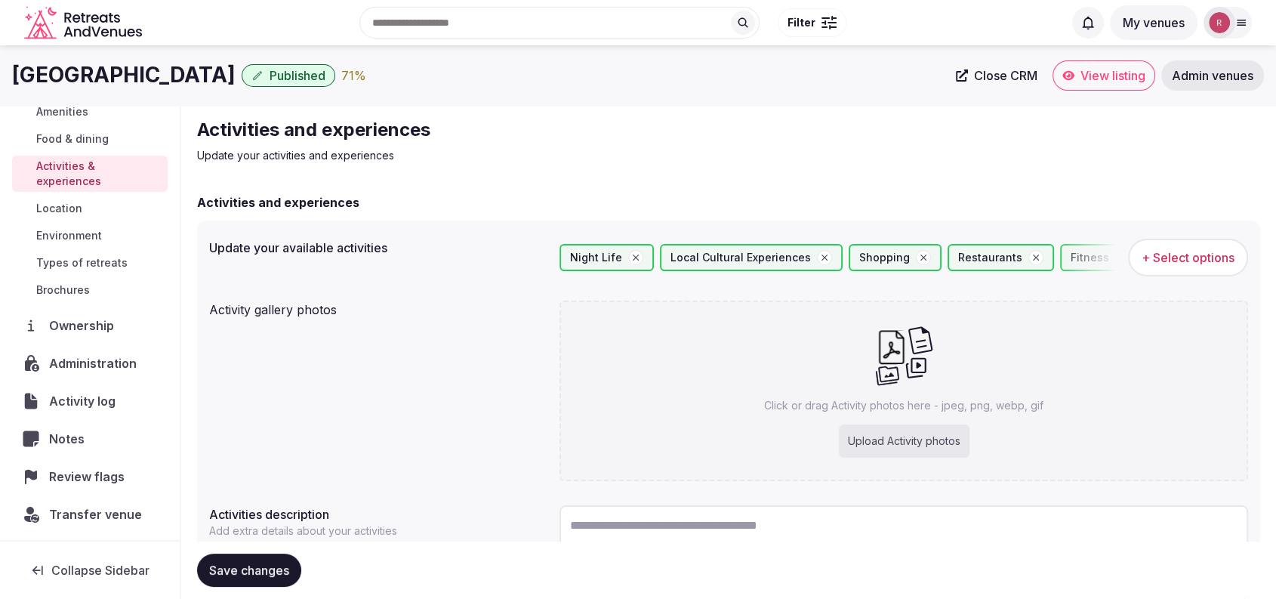
click at [928, 439] on div "Upload Activity photos" at bounding box center [904, 440] width 131 height 33
type input "**********"
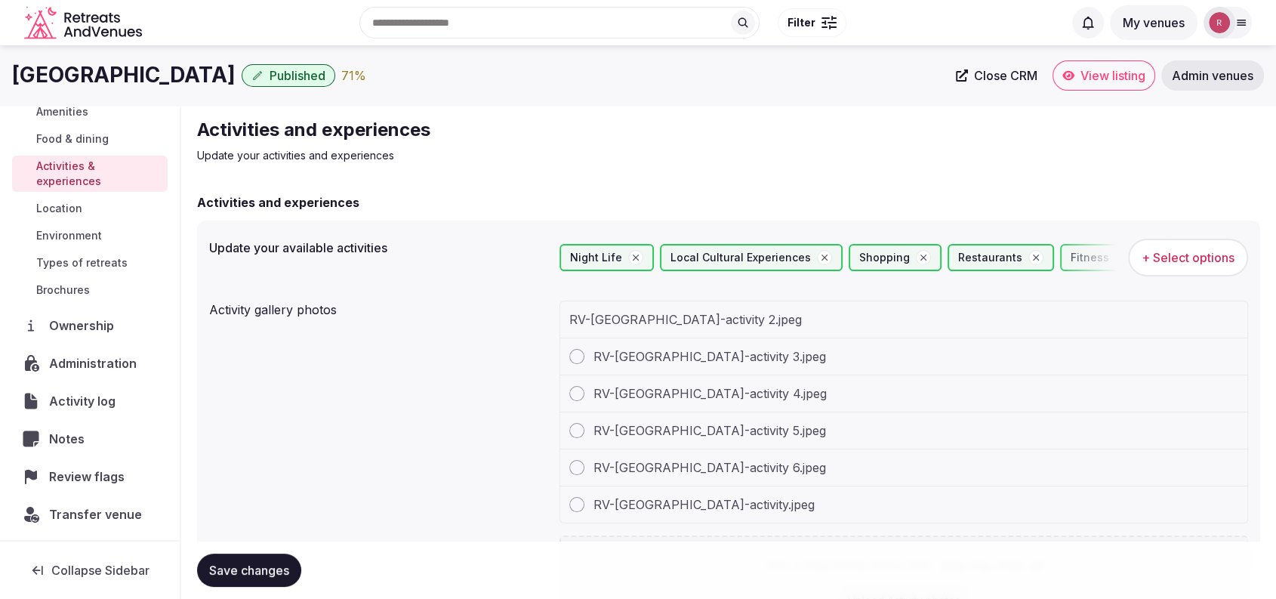
drag, startPoint x: 246, startPoint y: 70, endPoint x: 23, endPoint y: 63, distance: 223.5
click at [14, 63] on div "Hotel Chinzanso Tokyo Published 71 %" at bounding box center [479, 74] width 934 height 29
copy h1 "Hotel Chinzanso Tokyo"
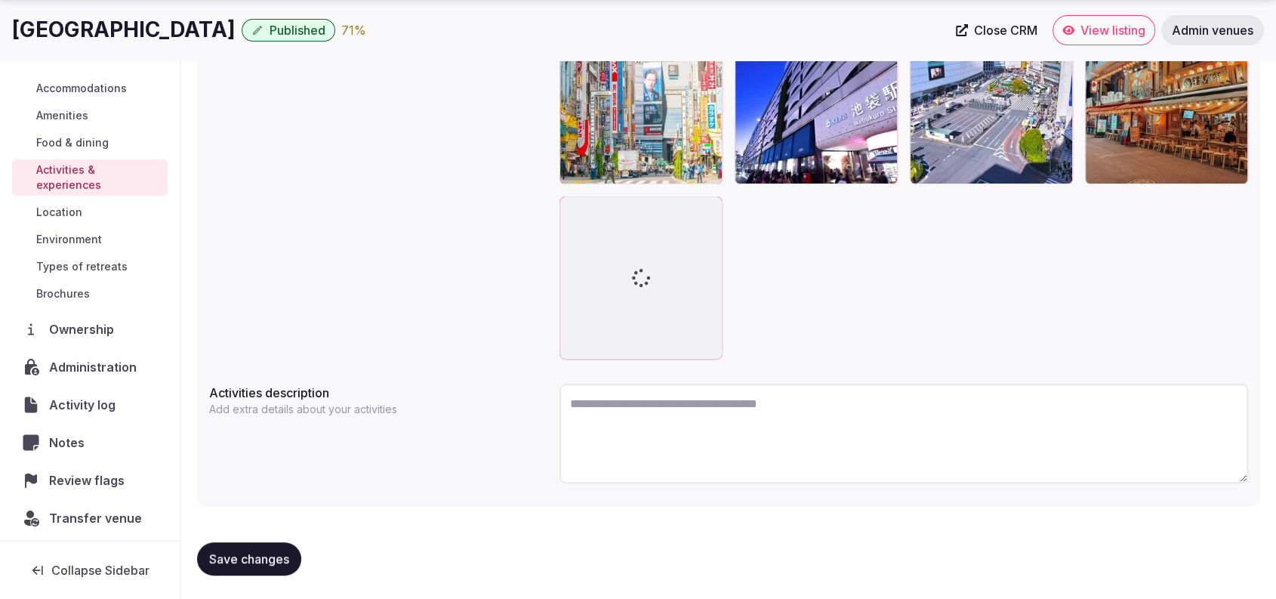
scroll to position [143, 0]
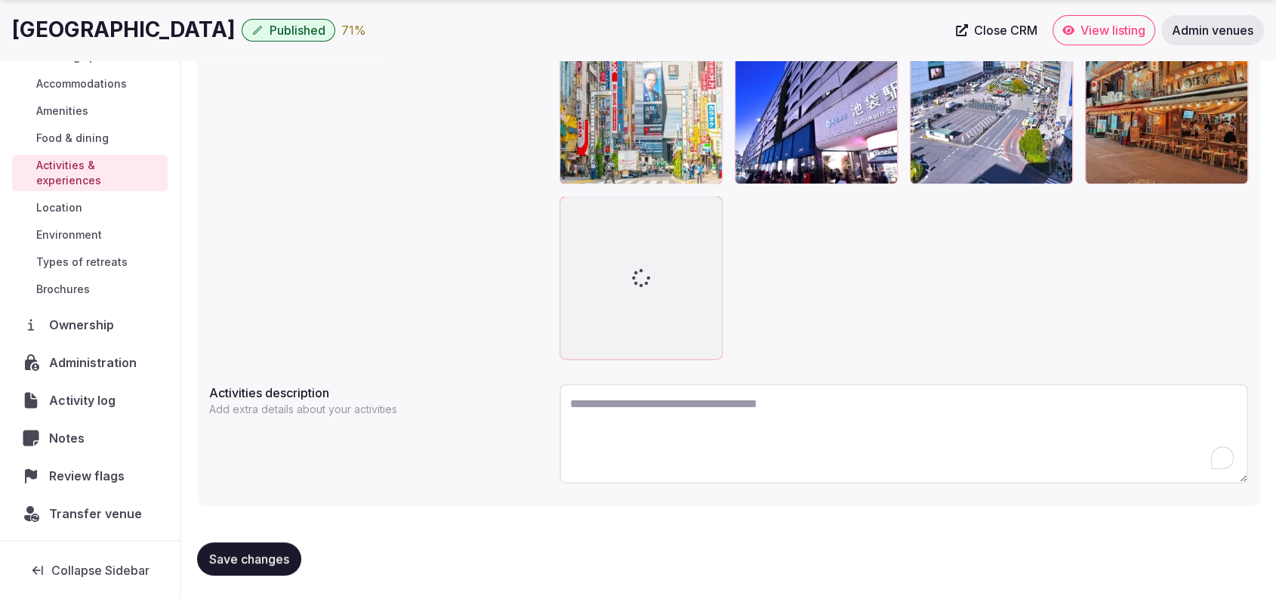
click at [642, 429] on textarea "To enrich screen reader interactions, please activate Accessibility in Grammarl…" at bounding box center [903, 433] width 688 height 100
paste textarea "**********"
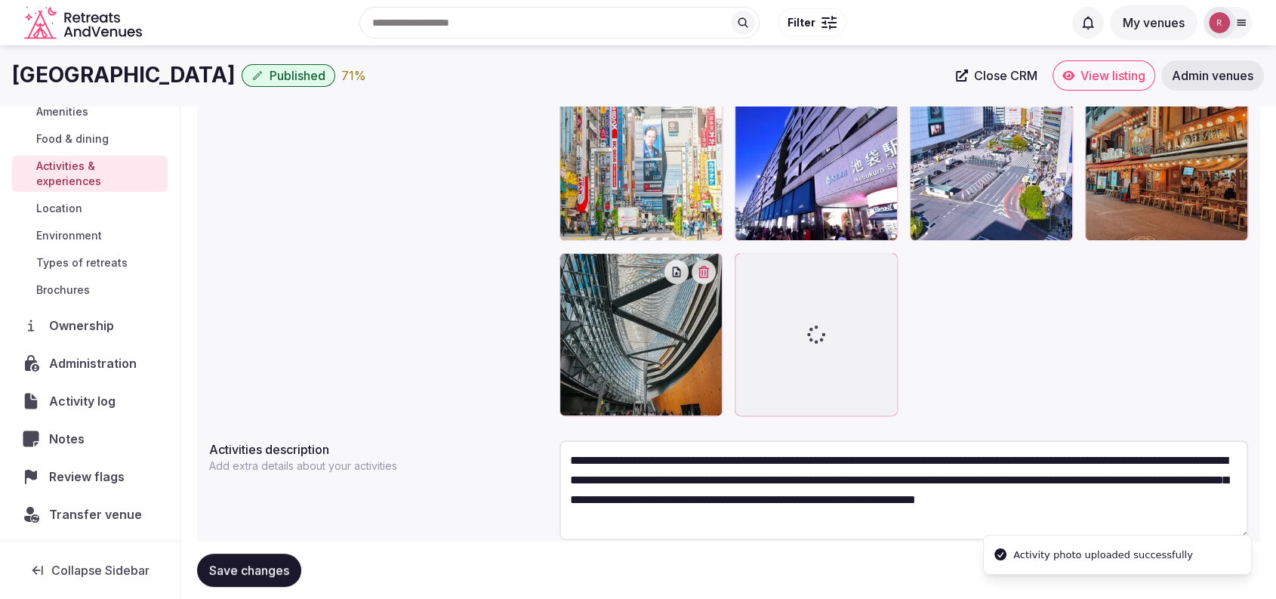
scroll to position [309, 0]
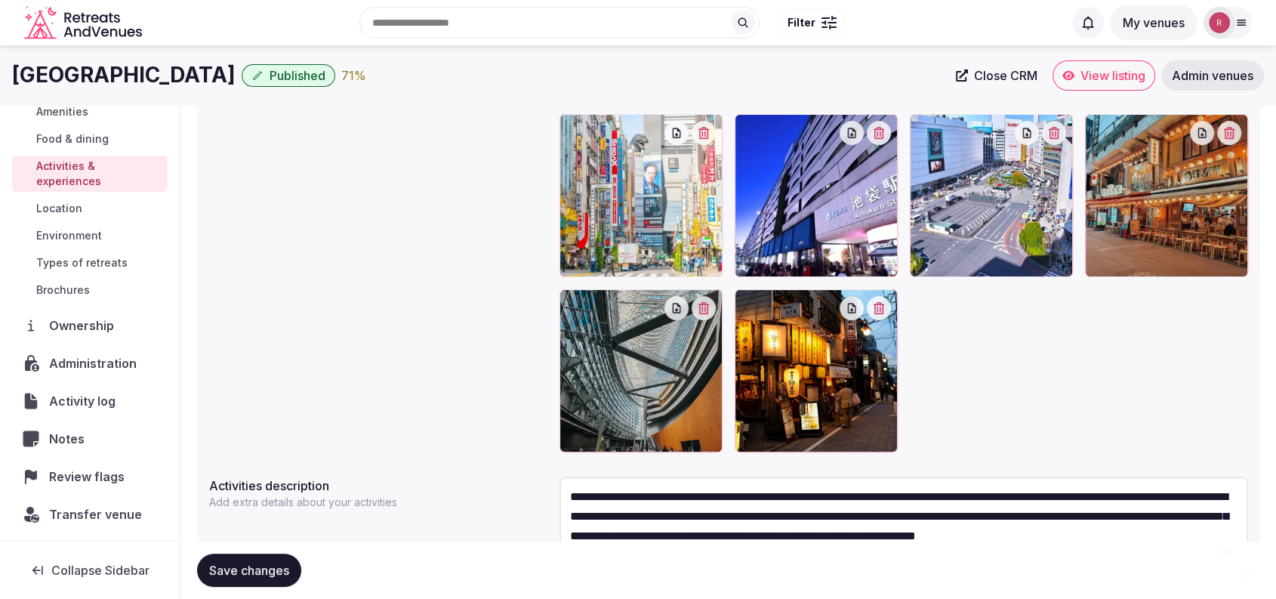
type textarea "**********"
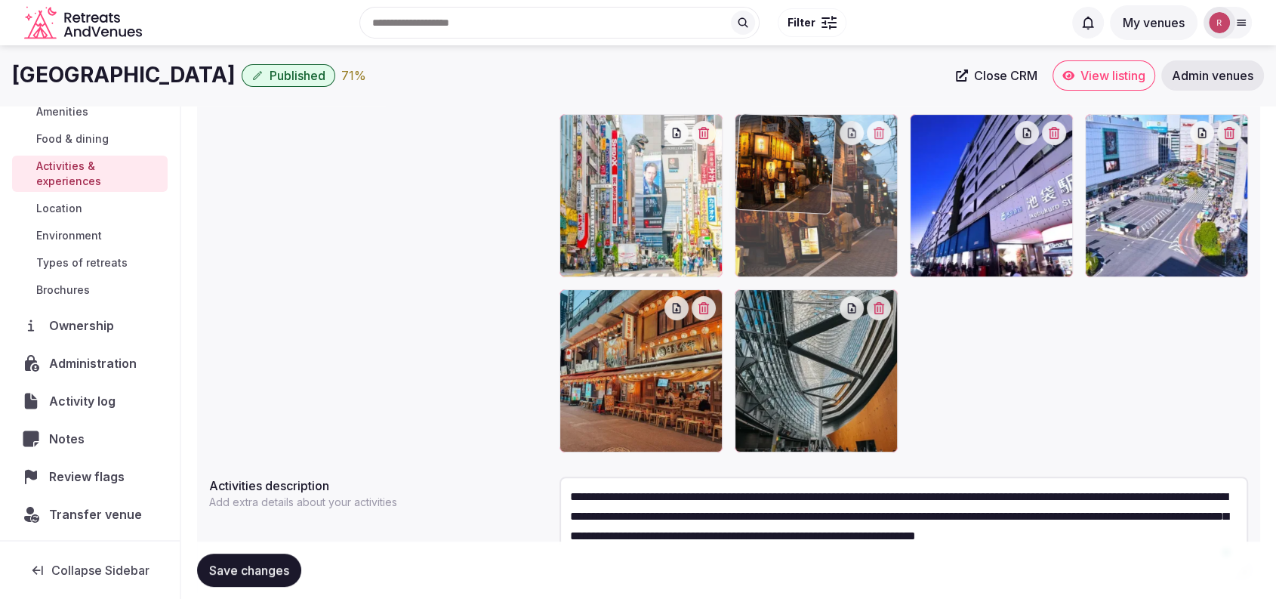
drag, startPoint x: 838, startPoint y: 366, endPoint x: 857, endPoint y: 217, distance: 150.7
click at [857, 217] on body "Search Popular Destinations Toscana, Italy Riviera Maya, Mexico Indonesia, Bali…" at bounding box center [638, 191] width 1276 height 1001
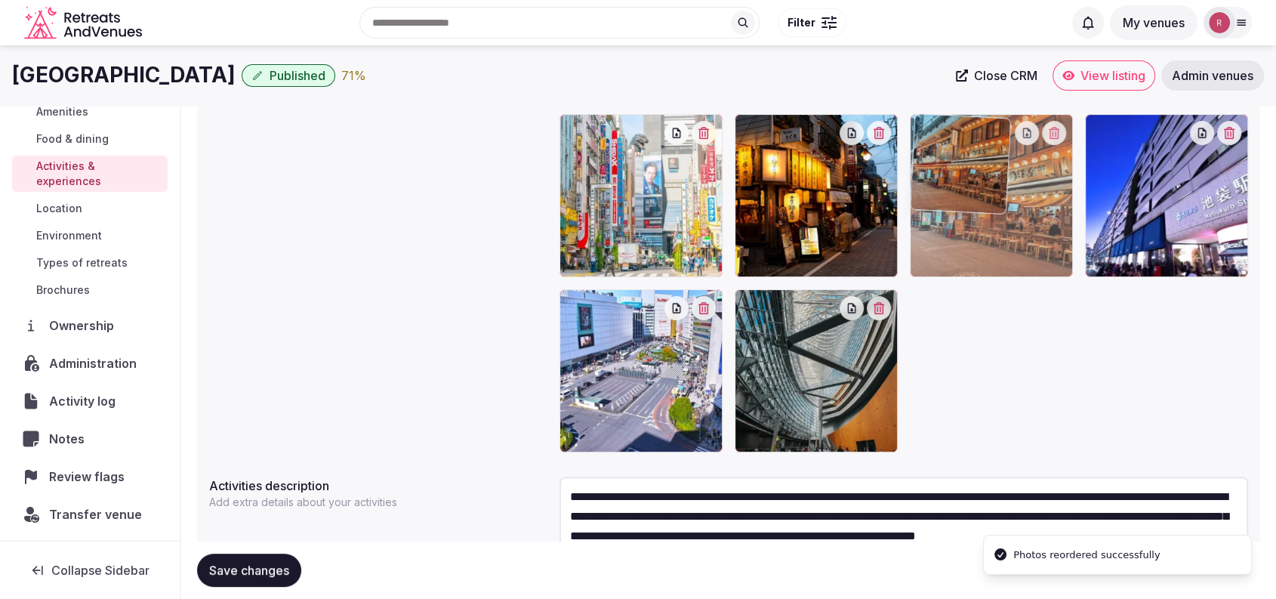
drag, startPoint x: 674, startPoint y: 404, endPoint x: 1044, endPoint y: 257, distance: 397.8
click at [1044, 257] on body "Search Popular Destinations Toscana, Italy Riviera Maya, Mexico Indonesia, Bali…" at bounding box center [638, 191] width 1276 height 1001
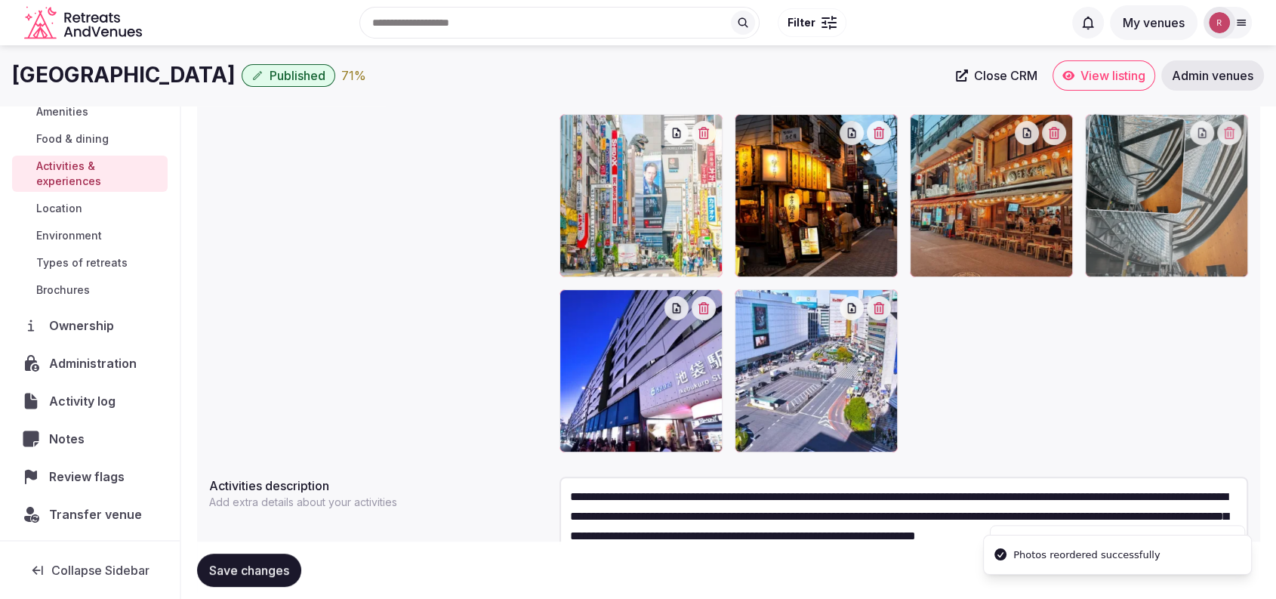
drag, startPoint x: 843, startPoint y: 410, endPoint x: 1171, endPoint y: 282, distance: 351.5
click at [1171, 282] on body "Search Popular Destinations Toscana, Italy Riviera Maya, Mexico Indonesia, Bali…" at bounding box center [638, 191] width 1276 height 1001
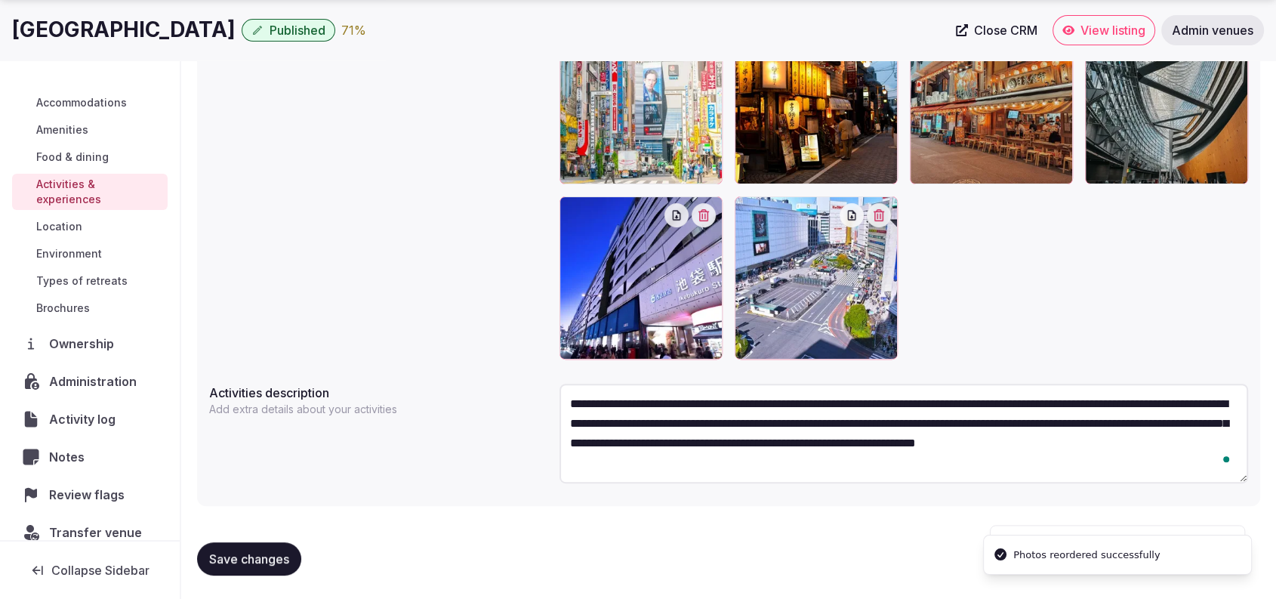
scroll to position [143, 0]
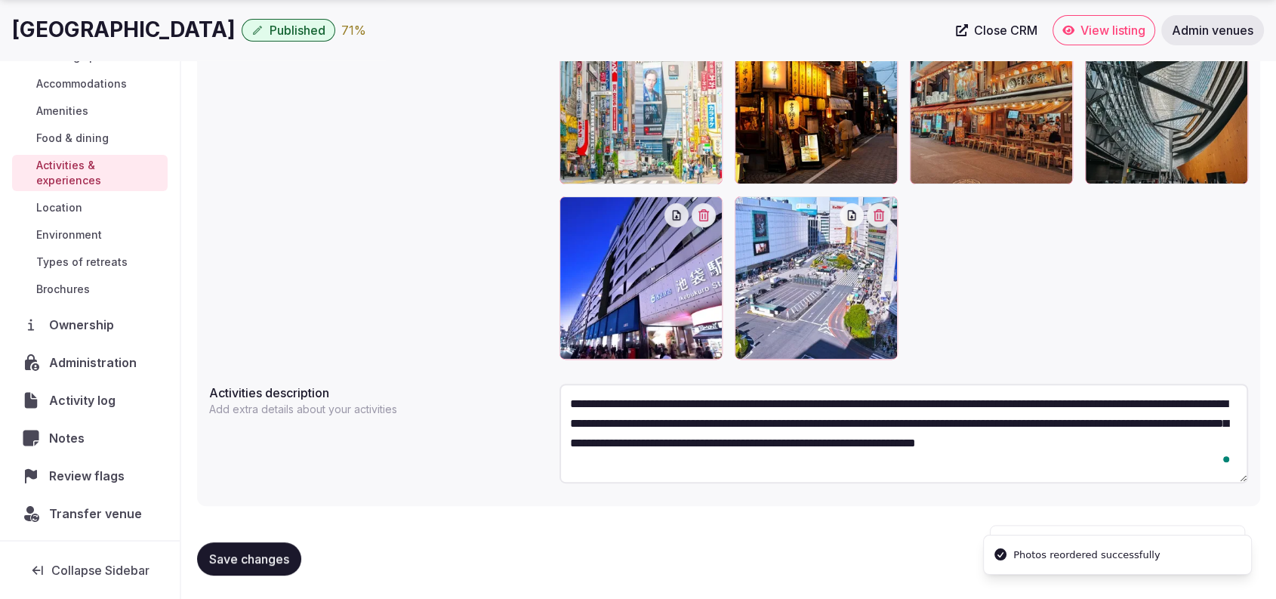
click at [260, 552] on span "Save changes" at bounding box center [249, 558] width 80 height 15
click at [82, 208] on span "Location" at bounding box center [59, 207] width 46 height 15
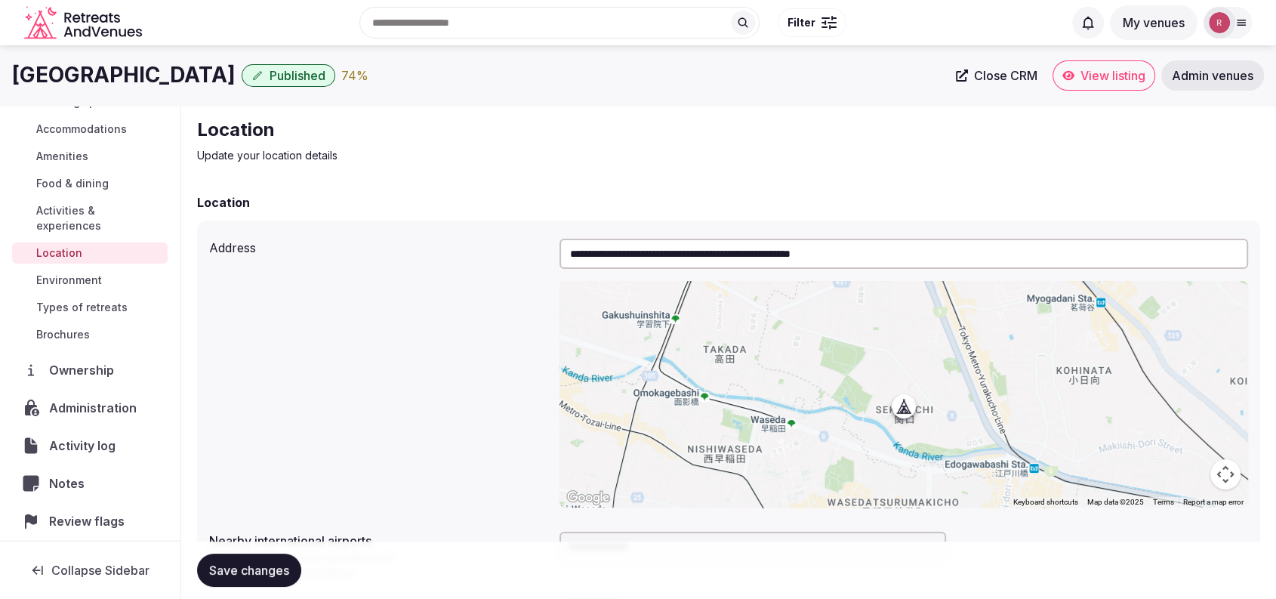
drag, startPoint x: 248, startPoint y: 71, endPoint x: 0, endPoint y: 82, distance: 248.5
click at [0, 82] on div "Hotel Chinzanso Tokyo Published 74 % Close CRM View listing Admin venues" at bounding box center [638, 75] width 1276 height 30
copy h1 "Hotel Chinzanso Tokyo"
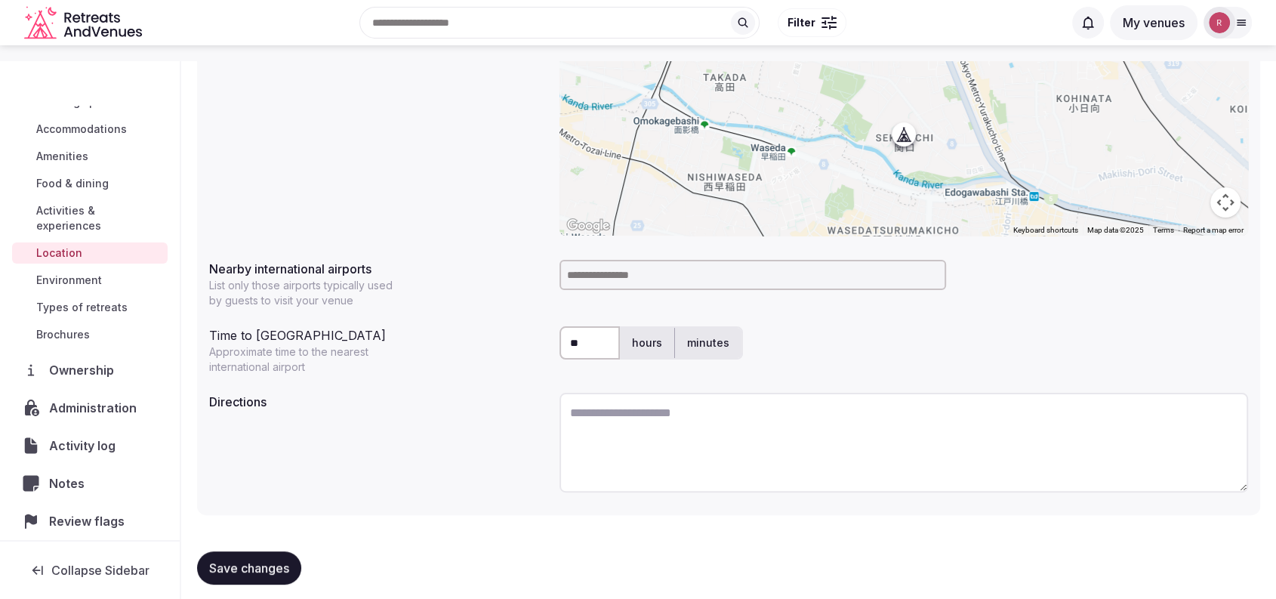
scroll to position [282, 0]
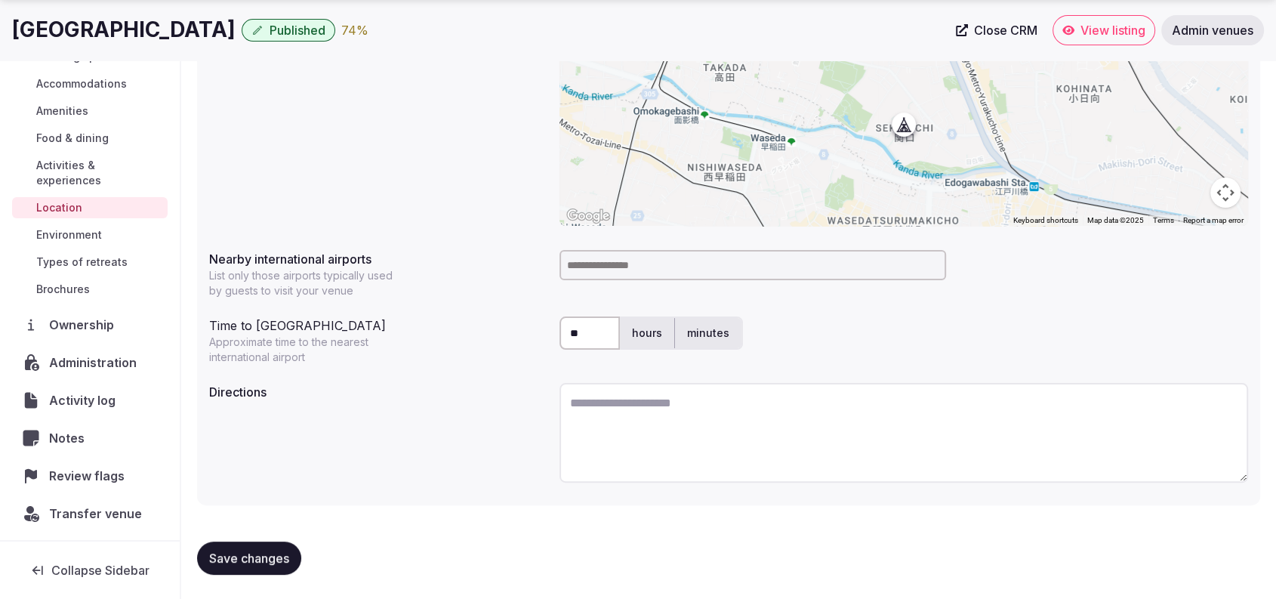
click at [652, 263] on input at bounding box center [752, 265] width 386 height 30
type input "***"
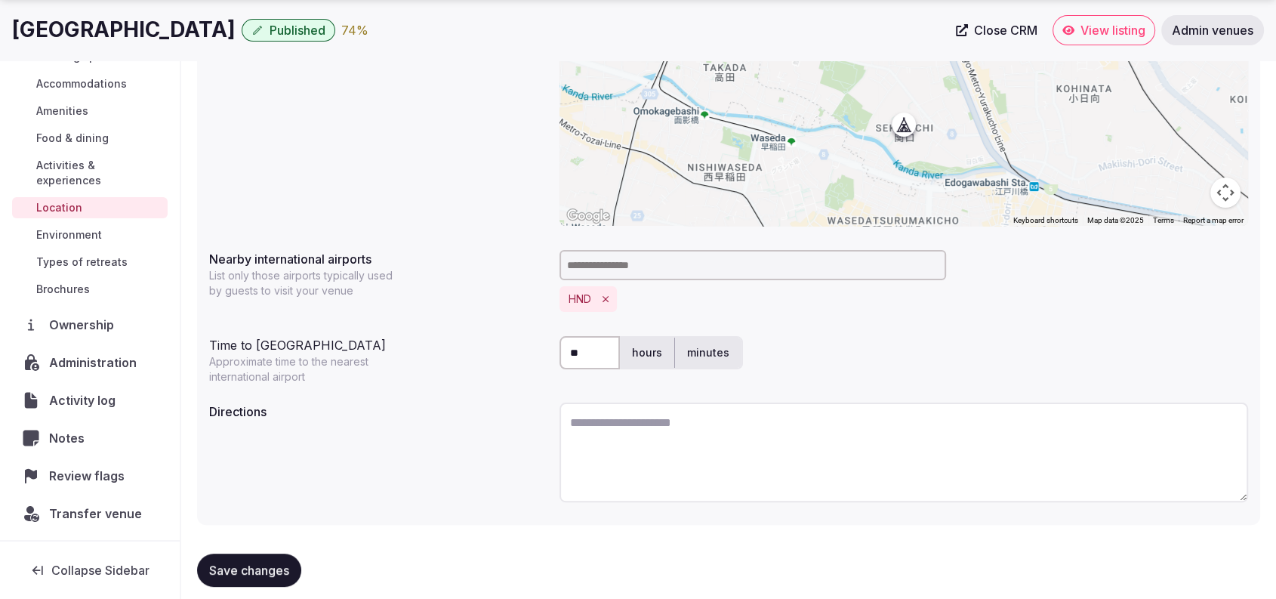
scroll to position [301, 0]
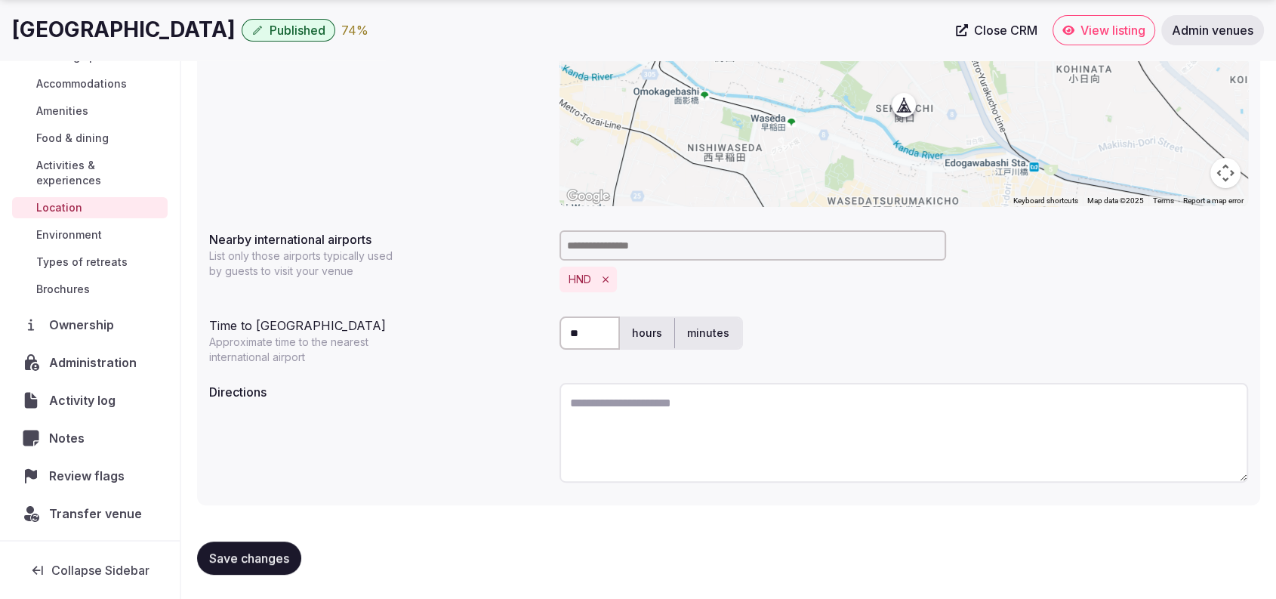
click at [269, 562] on span "Save changes" at bounding box center [249, 557] width 80 height 15
click at [59, 228] on span "Environment" at bounding box center [69, 234] width 66 height 15
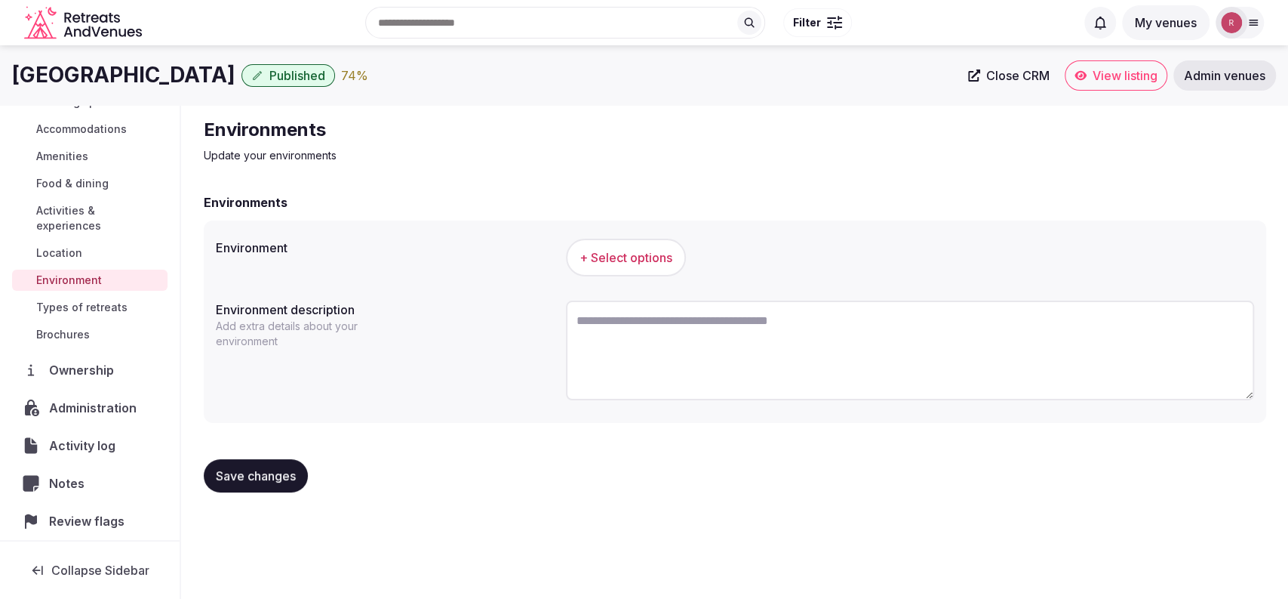
click at [636, 270] on button "+ Select options" at bounding box center [626, 258] width 120 height 38
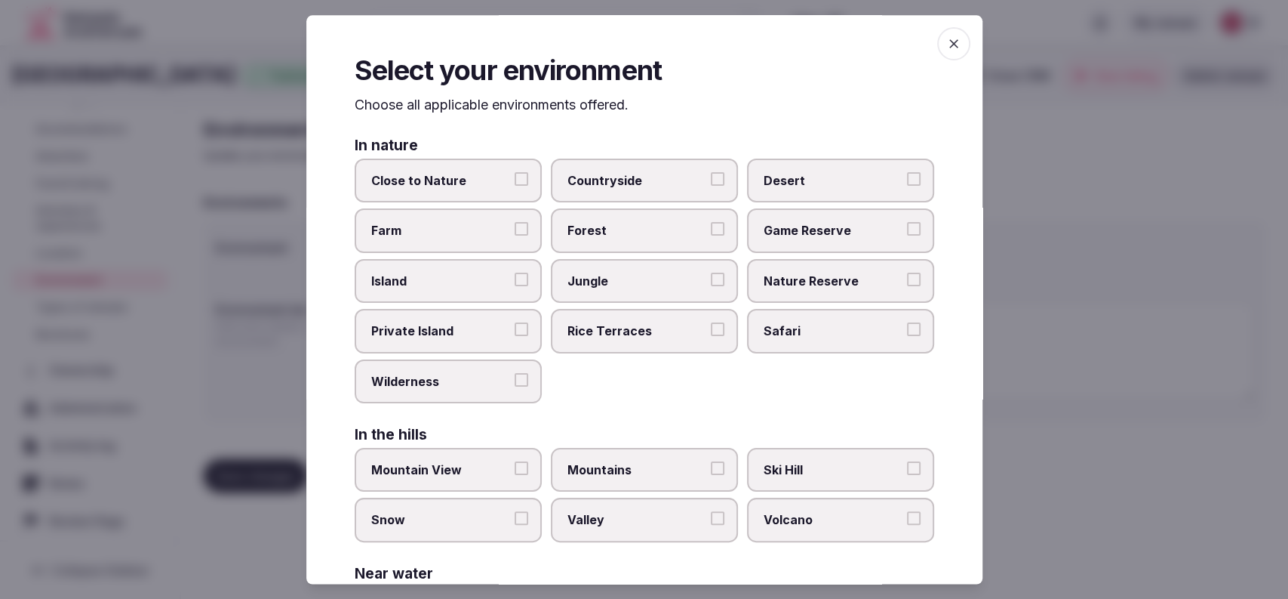
scroll to position [319, 0]
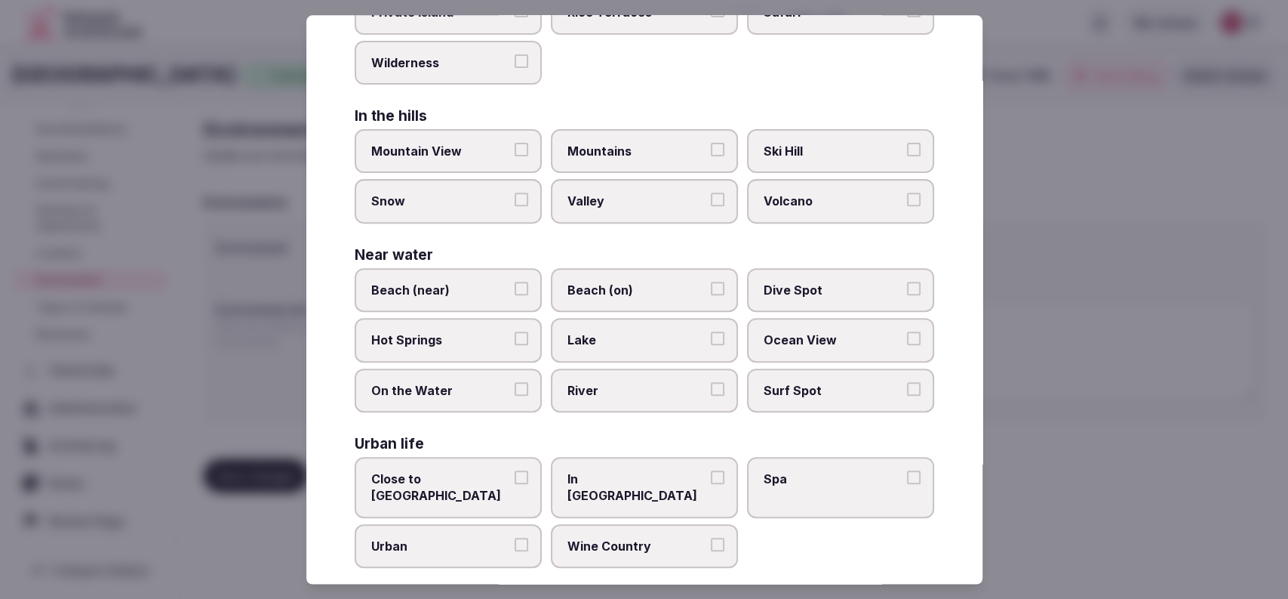
click at [389, 475] on span "Close to City Center" at bounding box center [440, 487] width 139 height 34
click at [515, 475] on button "Close to City Center" at bounding box center [522, 477] width 14 height 14
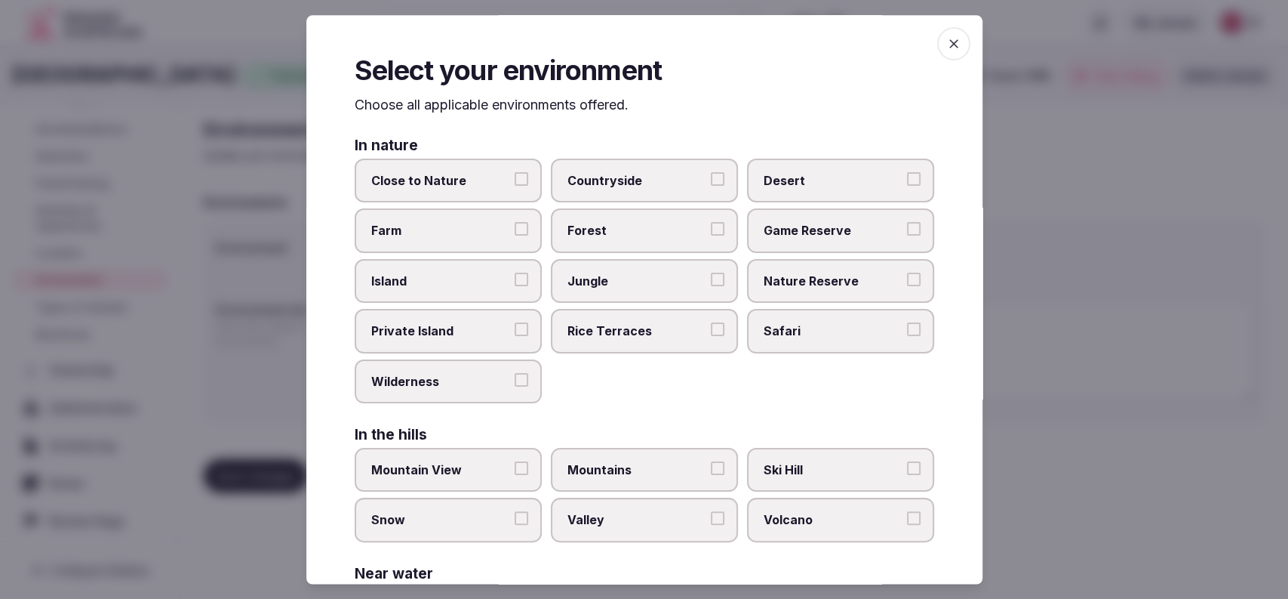
click at [1123, 300] on div at bounding box center [644, 299] width 1288 height 599
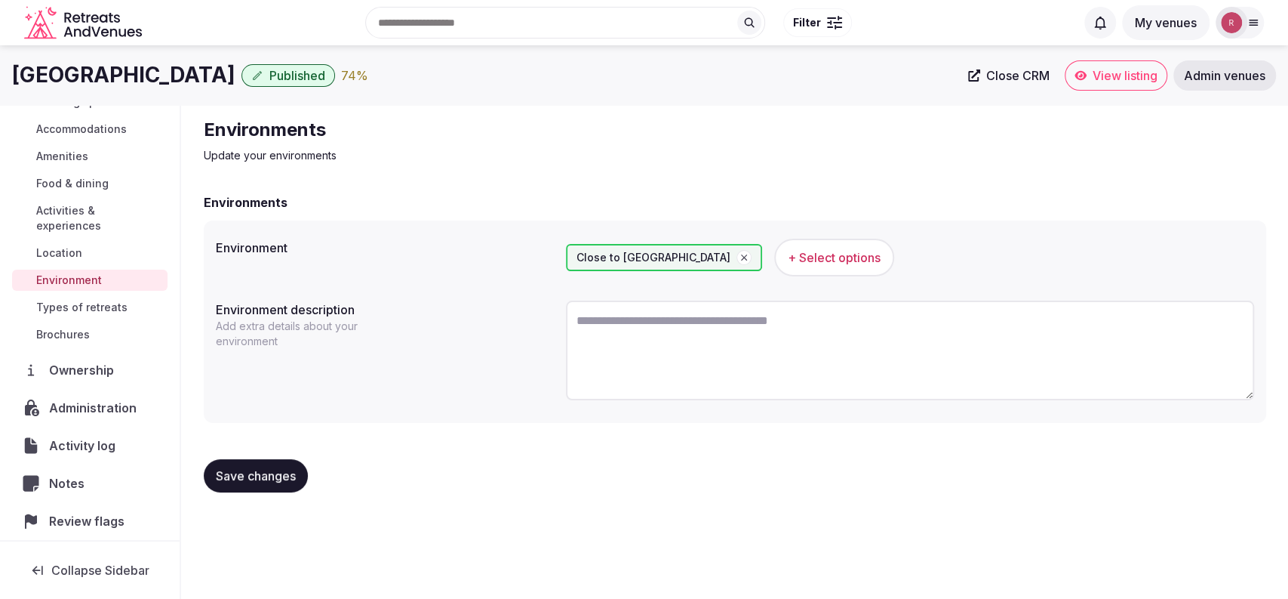
click at [287, 460] on button "Save changes" at bounding box center [256, 475] width 104 height 33
click at [79, 308] on span "Types of retreats" at bounding box center [81, 307] width 91 height 15
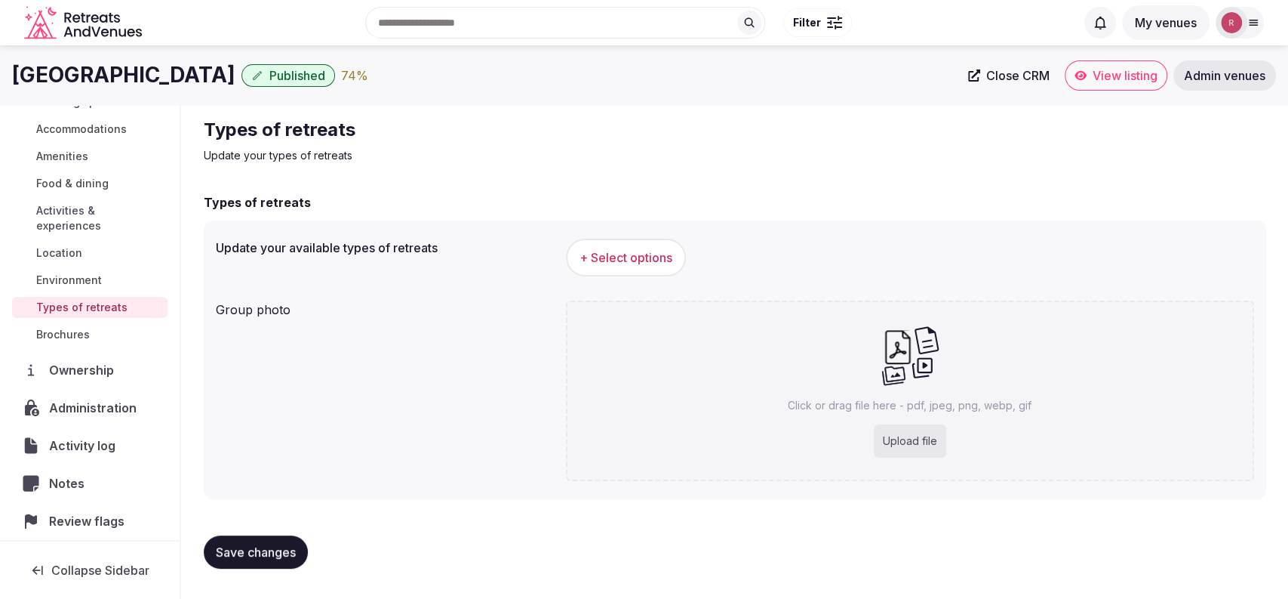
click at [660, 263] on span "+ Select options" at bounding box center [626, 257] width 93 height 17
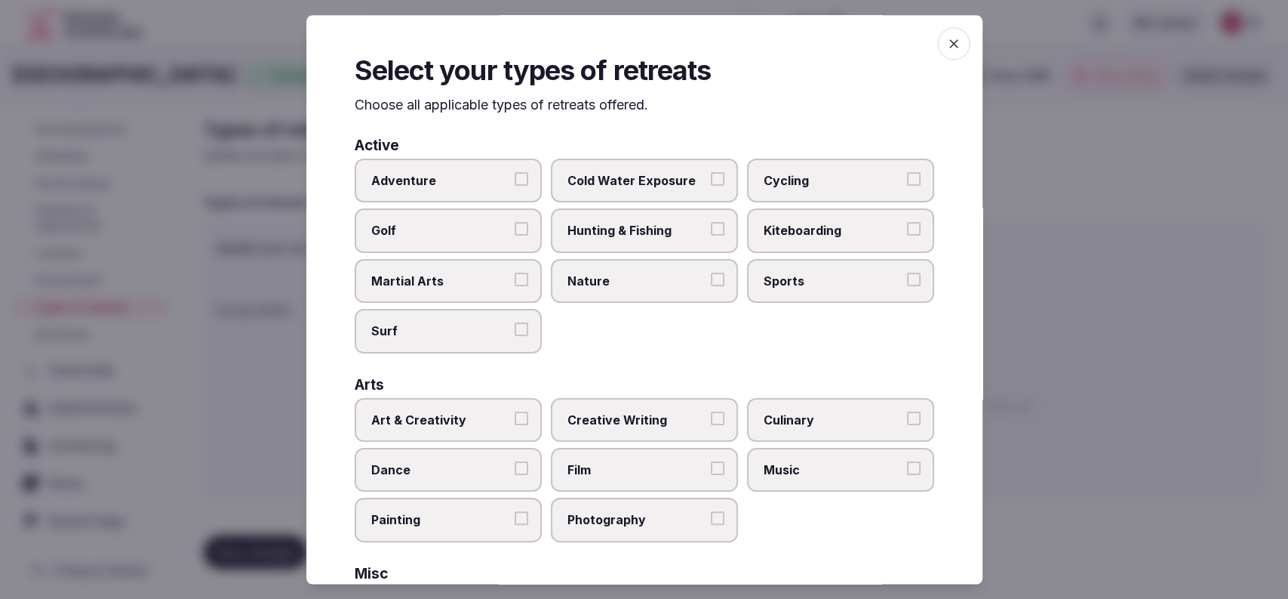
scroll to position [573, 0]
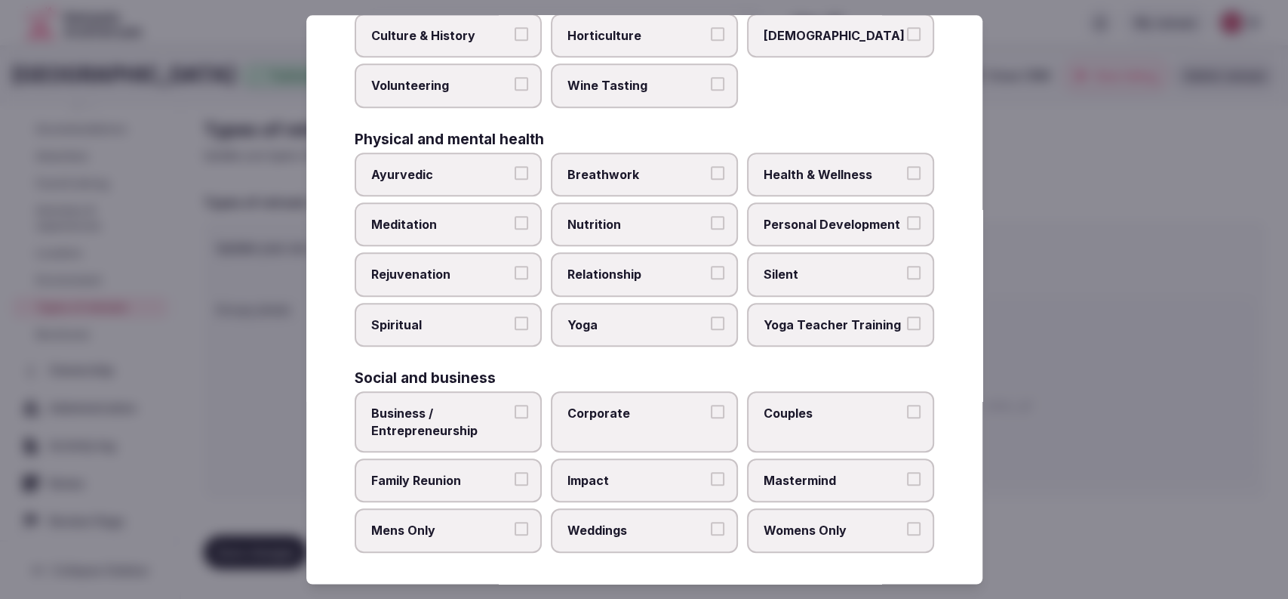
click at [803, 415] on span "Couples" at bounding box center [833, 413] width 139 height 17
click at [907, 415] on button "Couples" at bounding box center [914, 412] width 14 height 14
click at [643, 434] on label "Corporate" at bounding box center [644, 421] width 187 height 61
click at [711, 418] on button "Corporate" at bounding box center [718, 412] width 14 height 14
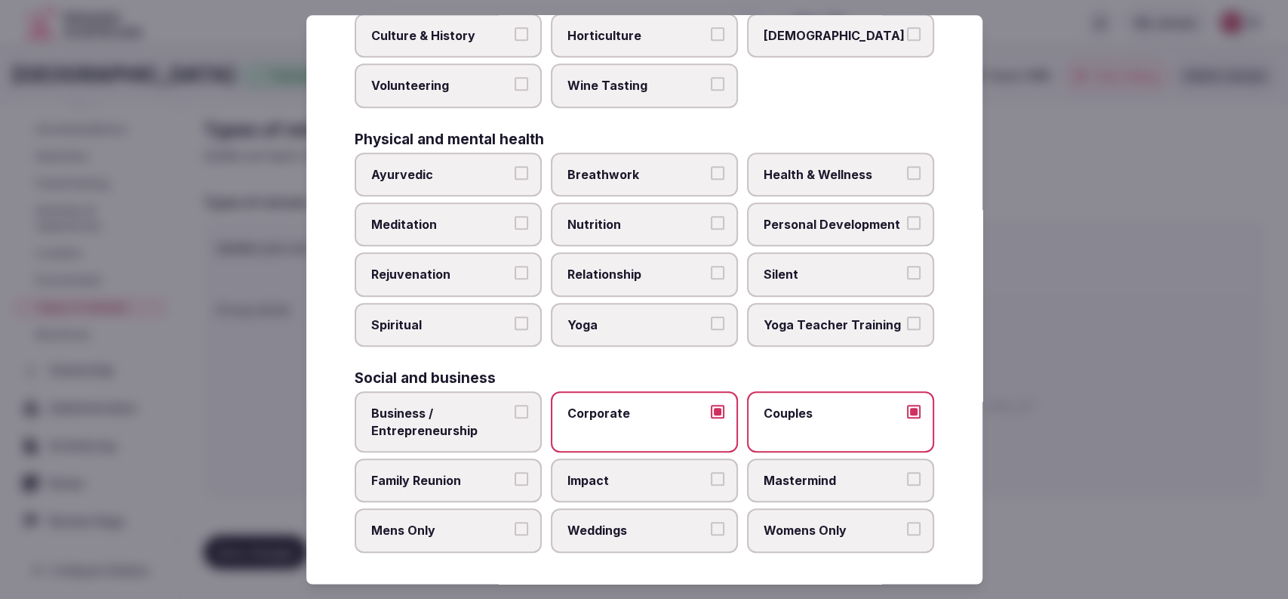
click at [411, 432] on span "Business / Entrepreneurship" at bounding box center [440, 422] width 139 height 34
click at [515, 418] on button "Business / Entrepreneurship" at bounding box center [522, 412] width 14 height 14
click at [867, 177] on span "Health & Wellness" at bounding box center [833, 174] width 139 height 17
click at [907, 177] on button "Health & Wellness" at bounding box center [914, 173] width 14 height 14
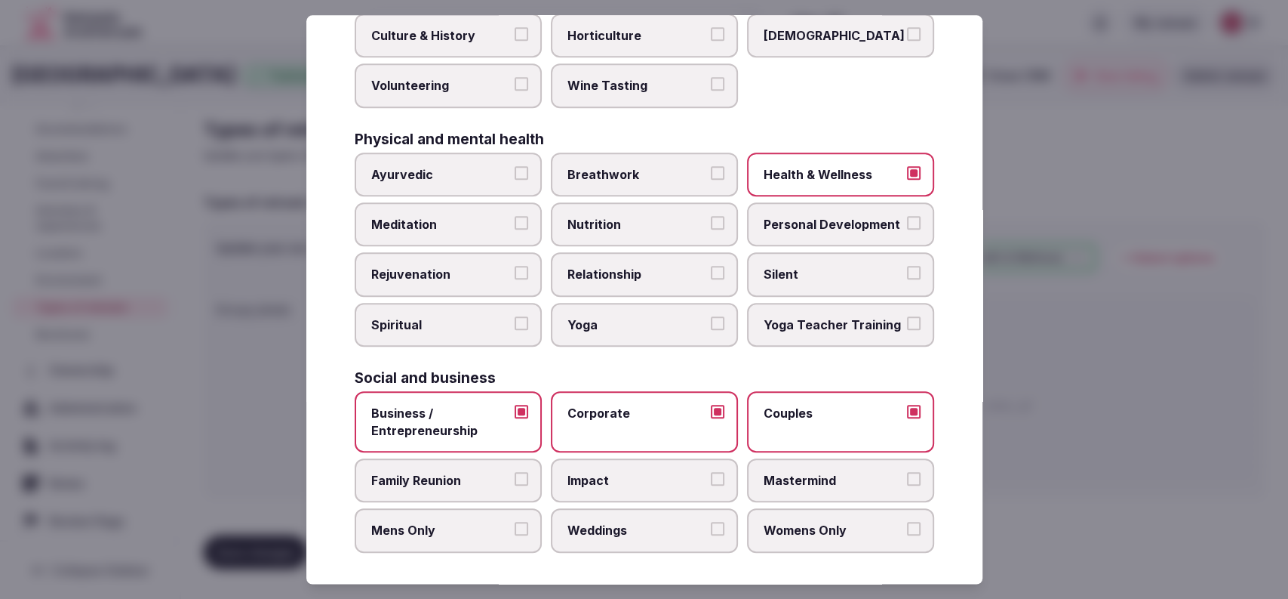
click at [472, 486] on label "Family Reunion" at bounding box center [448, 480] width 187 height 44
click at [515, 485] on button "Family Reunion" at bounding box center [522, 479] width 14 height 14
click at [1105, 322] on div at bounding box center [644, 299] width 1288 height 599
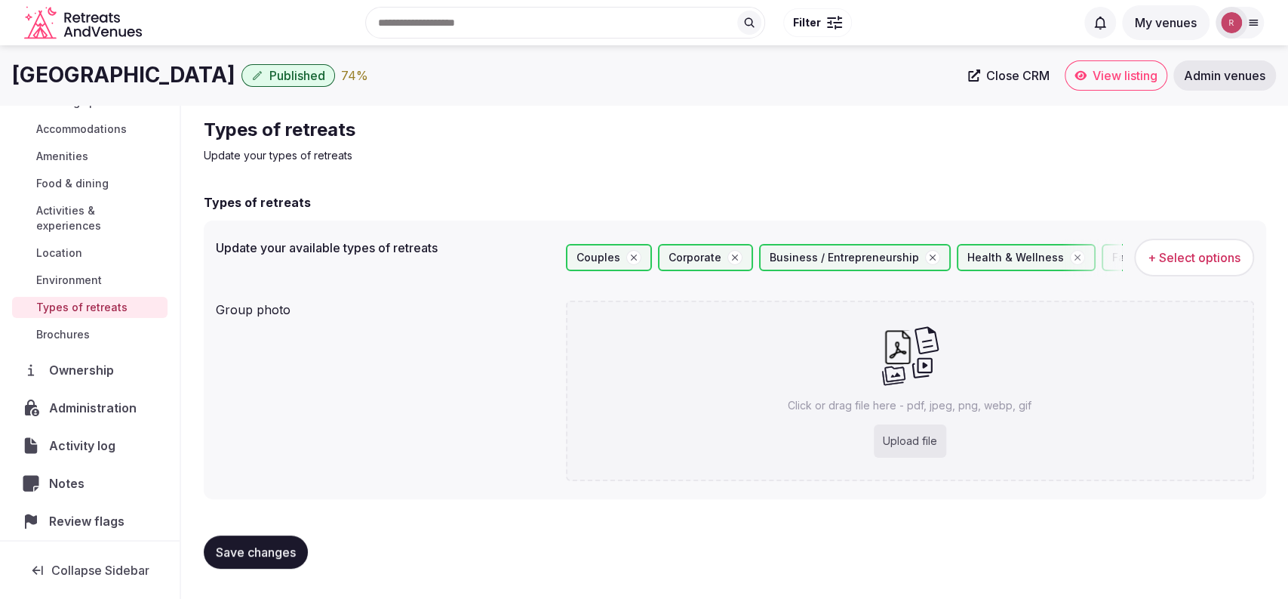
click at [211, 552] on button "Save changes" at bounding box center [256, 551] width 104 height 33
click at [65, 186] on span "Food & dining" at bounding box center [72, 183] width 72 height 15
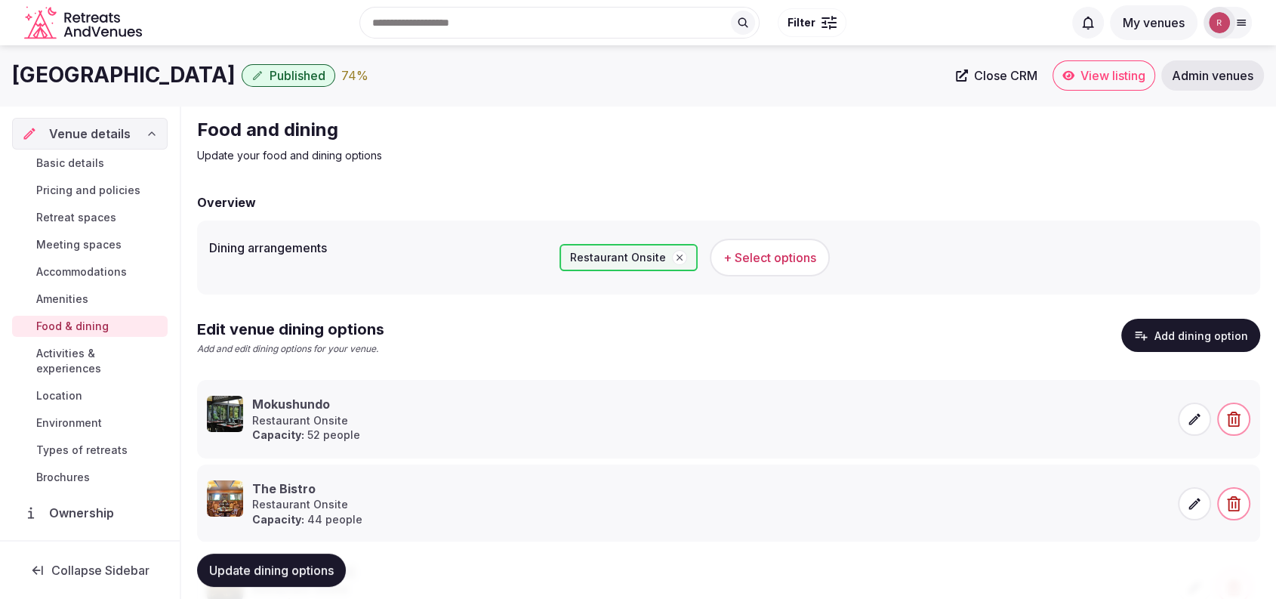
click at [92, 235] on link "Meeting spaces" at bounding box center [89, 244] width 155 height 21
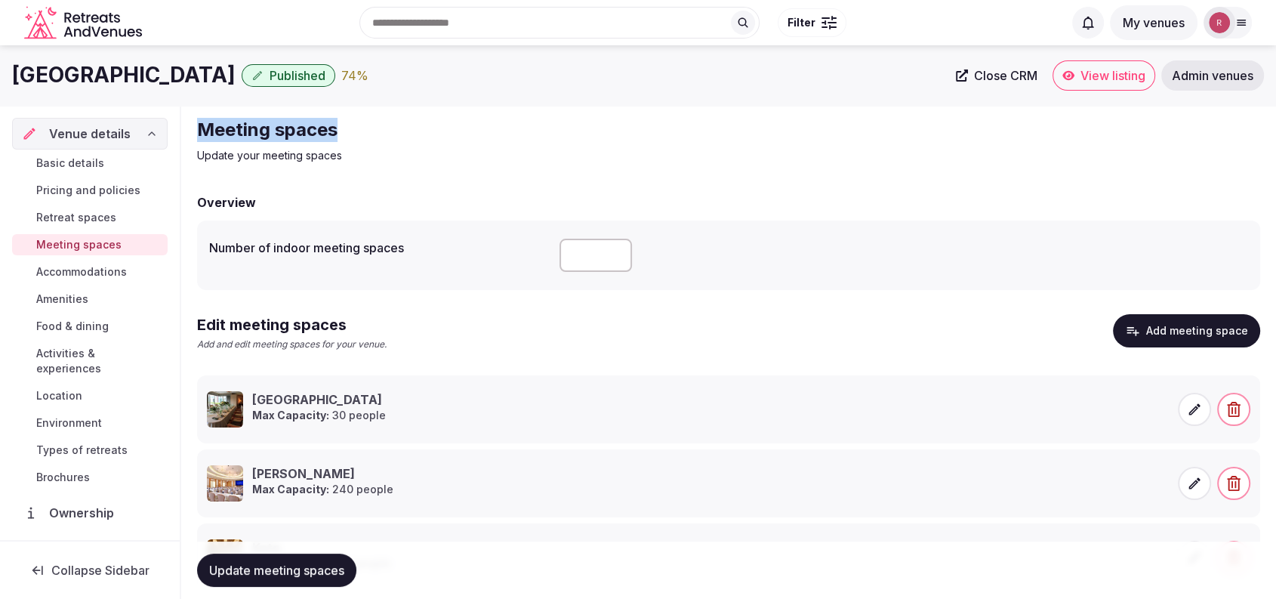
drag, startPoint x: 339, startPoint y: 118, endPoint x: 187, endPoint y: 125, distance: 151.9
copy h2 "Meeting spaces"
click at [563, 246] on input "number" at bounding box center [595, 255] width 72 height 33
type input "**"
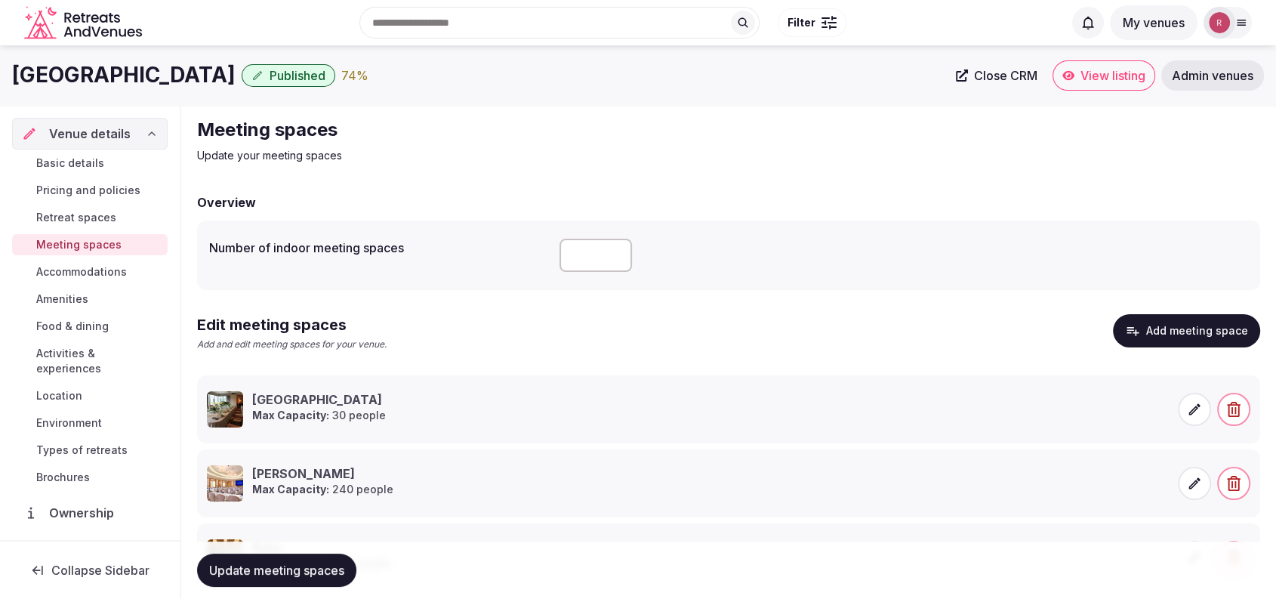
click at [507, 439] on li "Magnolia Room Max Capacity: 30 people" at bounding box center [728, 409] width 1063 height 68
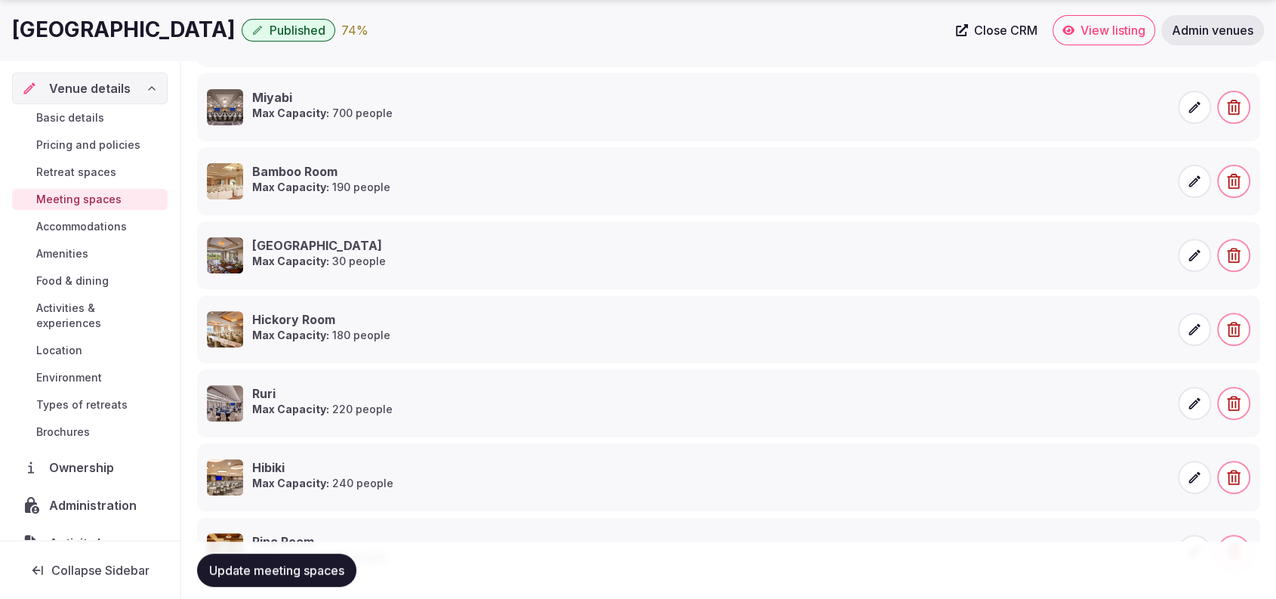
click at [331, 560] on button "Update meeting spaces" at bounding box center [276, 569] width 159 height 33
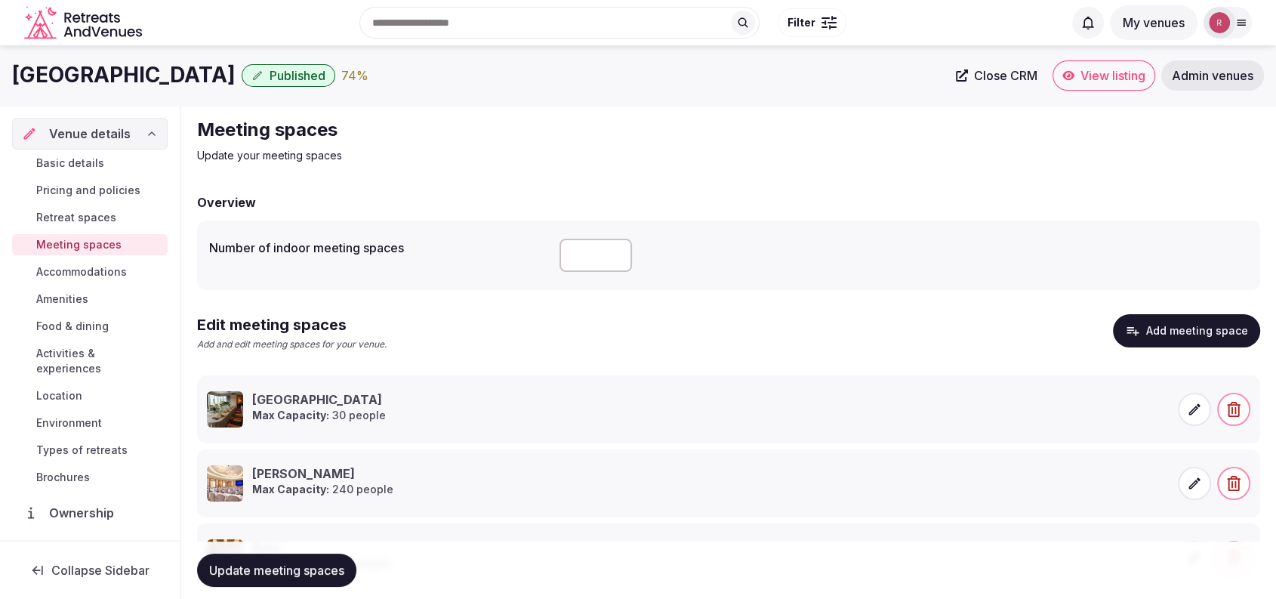
click at [85, 157] on span "Basic details" at bounding box center [70, 162] width 68 height 15
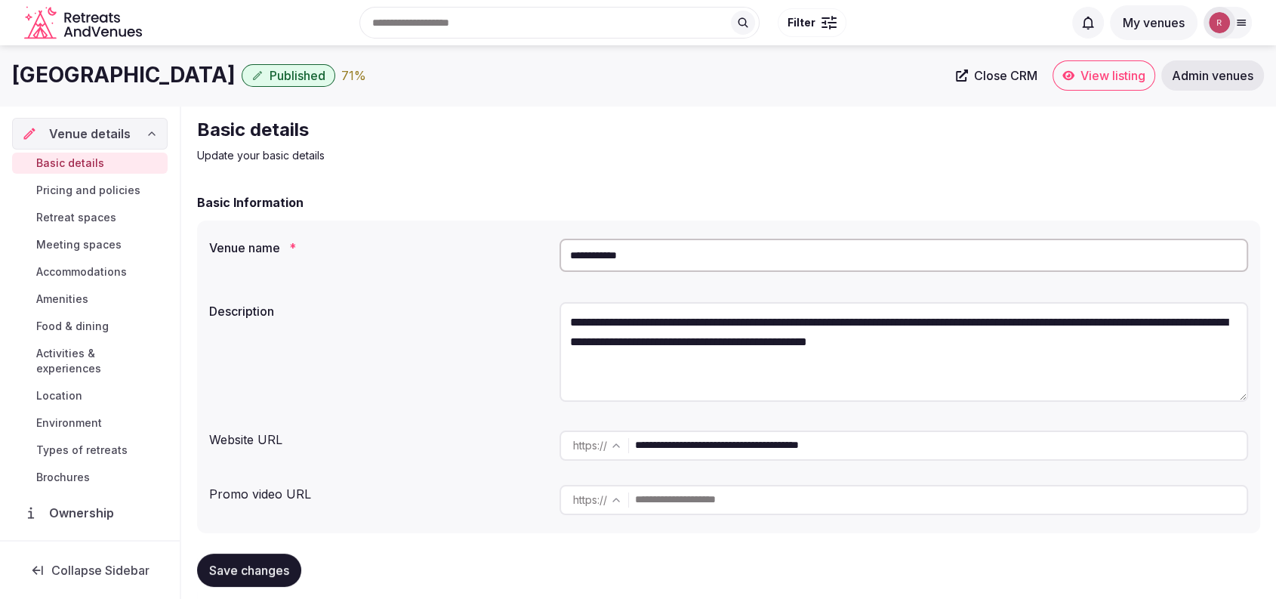
click at [1088, 85] on link "View listing" at bounding box center [1103, 75] width 103 height 30
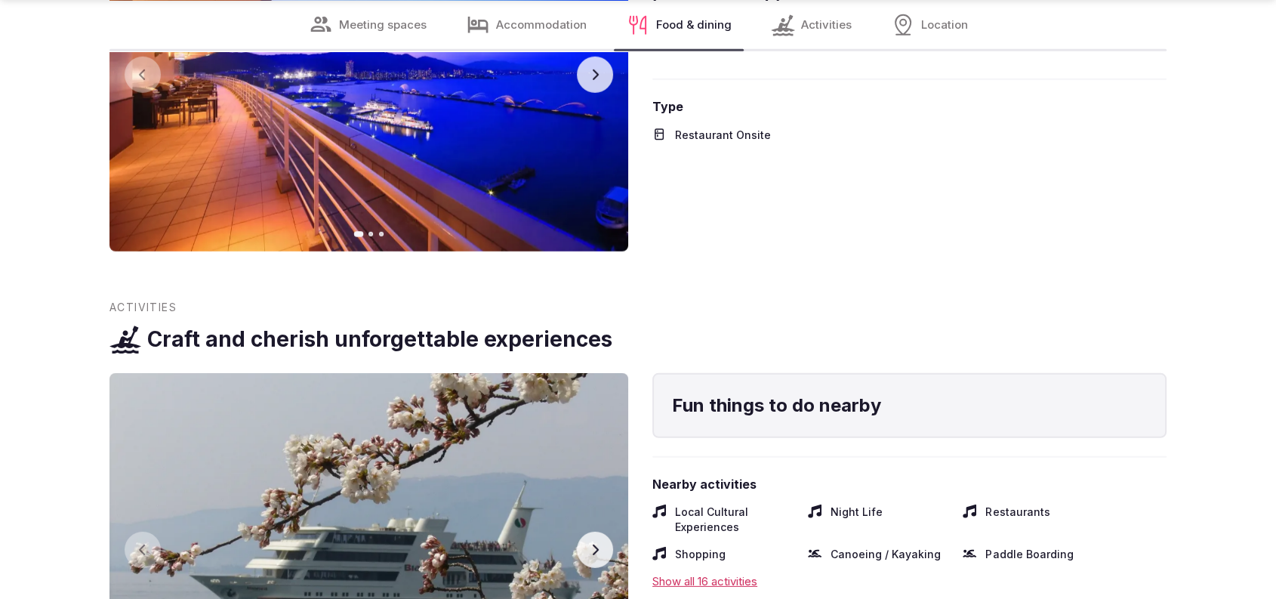
scroll to position [10158, 0]
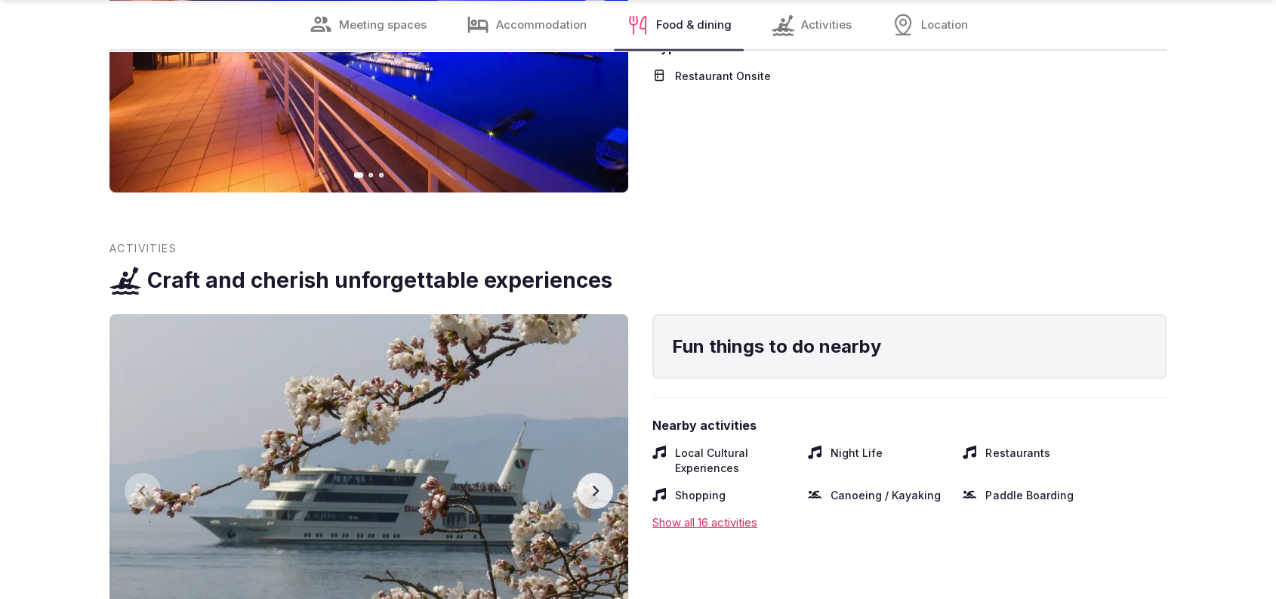
click at [581, 472] on button "Next slide" at bounding box center [595, 490] width 36 height 36
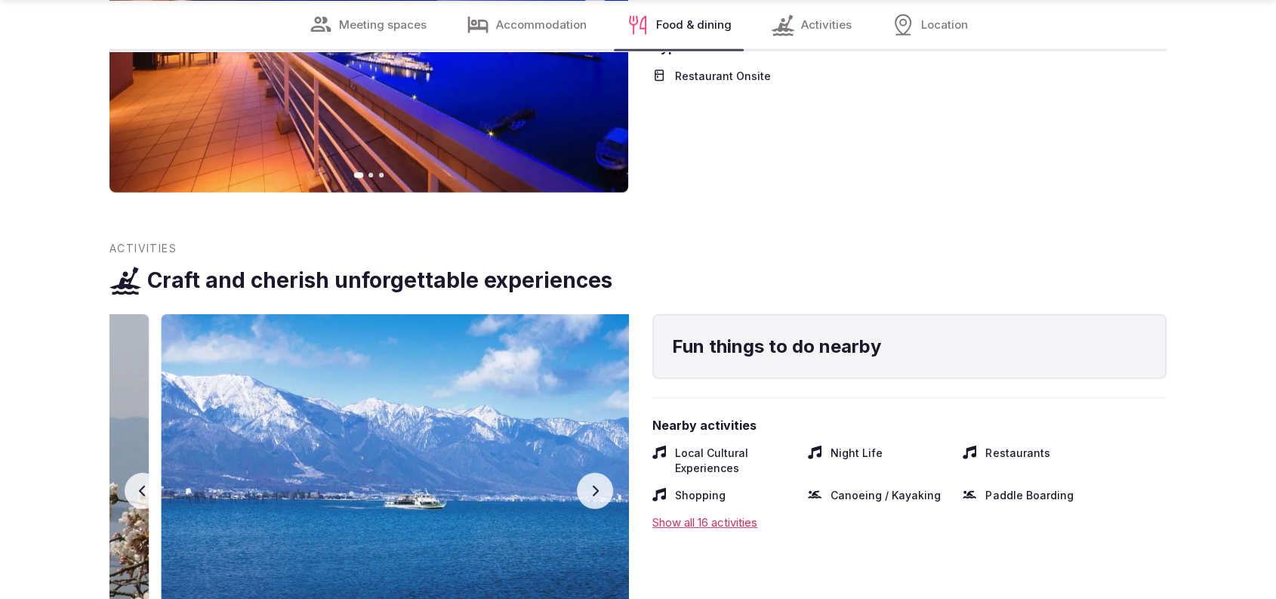
click at [581, 472] on button "Next slide" at bounding box center [595, 490] width 36 height 36
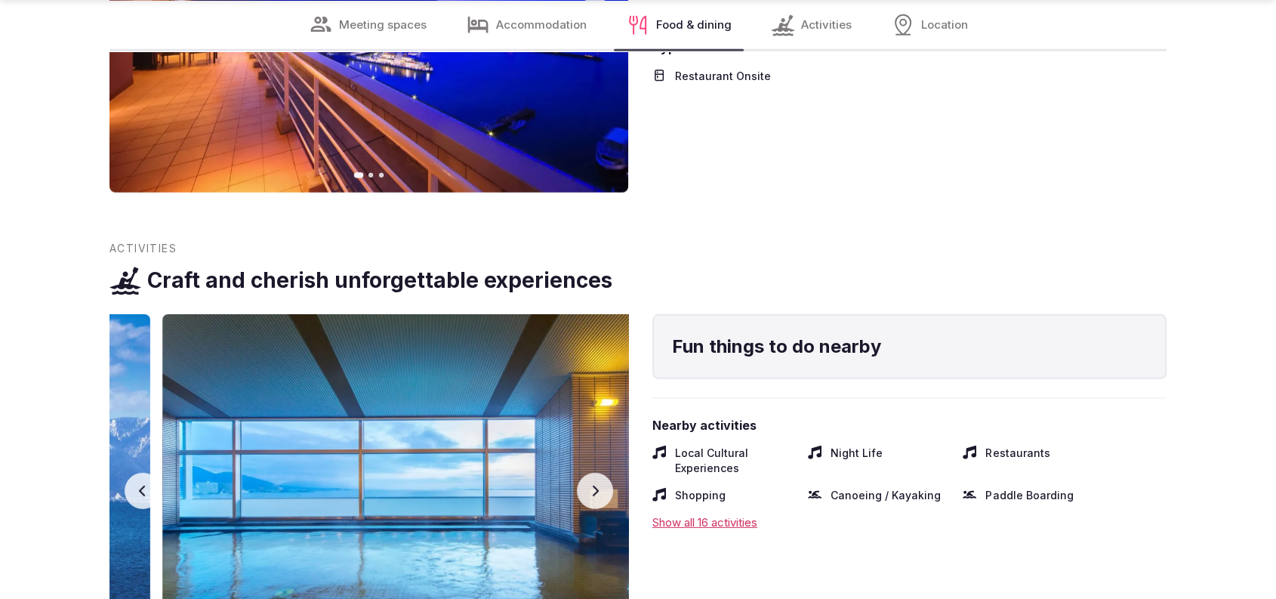
click at [581, 472] on button "Next slide" at bounding box center [595, 490] width 36 height 36
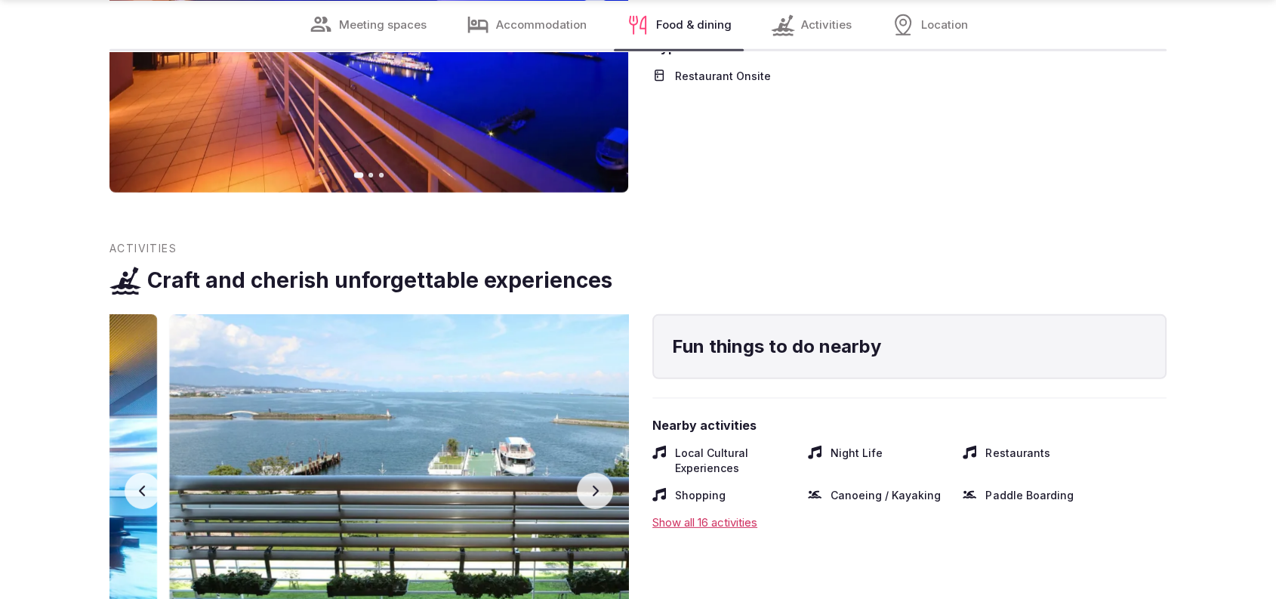
click at [581, 472] on button "Next slide" at bounding box center [595, 490] width 36 height 36
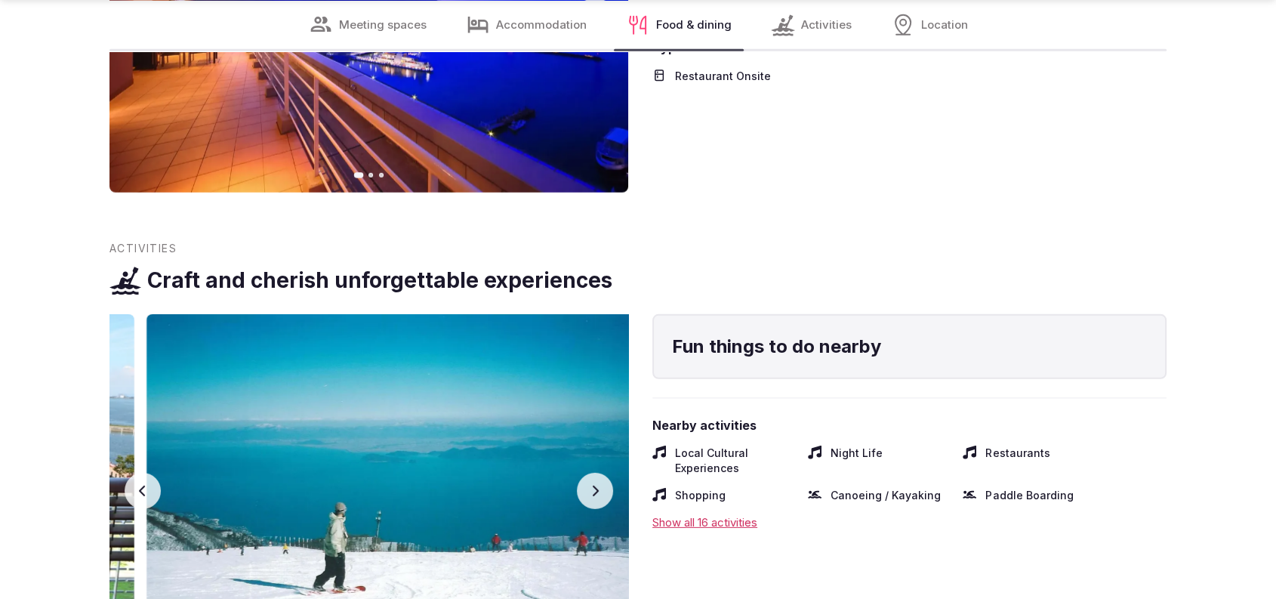
click at [581, 472] on button "Next slide" at bounding box center [595, 490] width 36 height 36
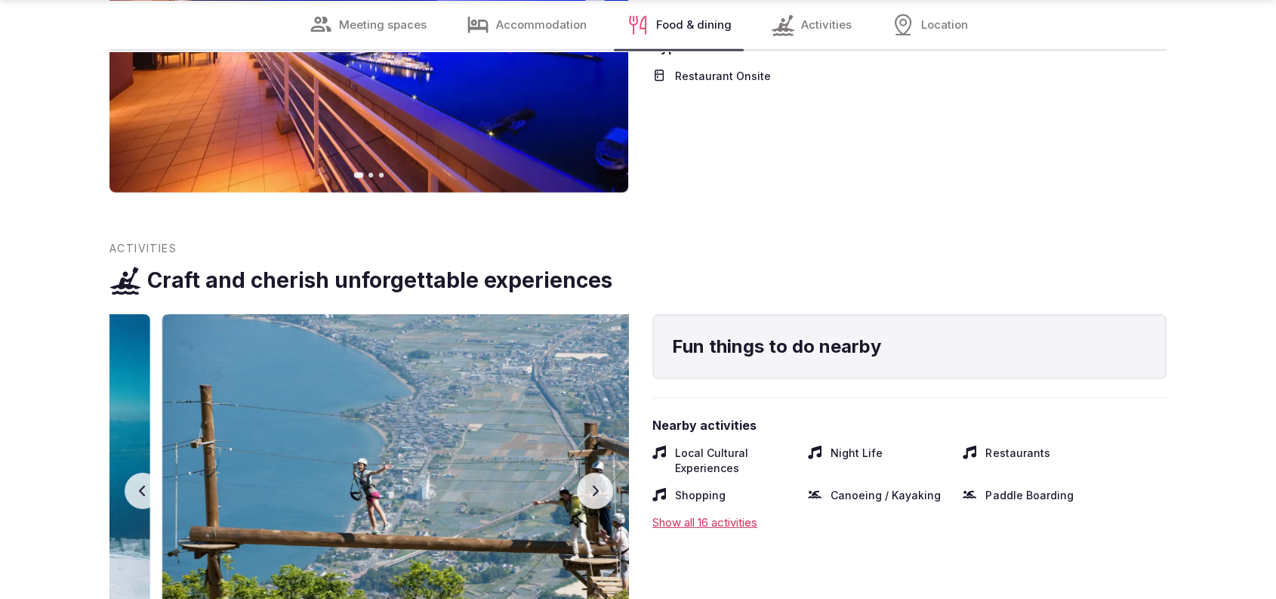
click at [581, 472] on button "Next slide" at bounding box center [595, 490] width 36 height 36
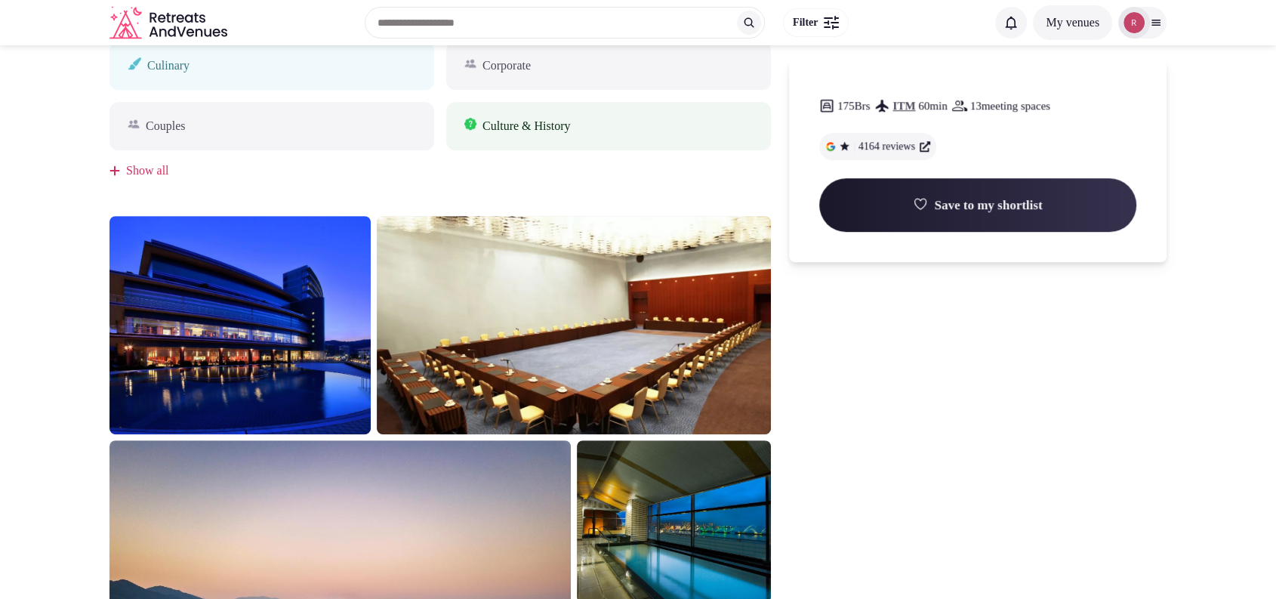
scroll to position [1256, 0]
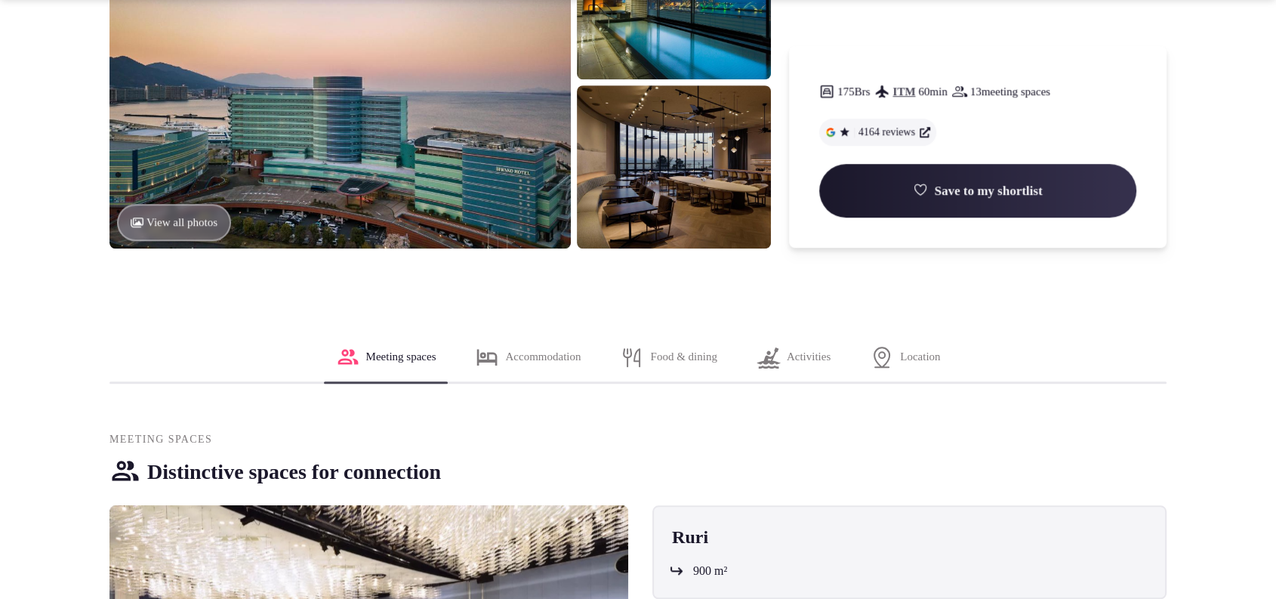
click at [930, 362] on span "Location" at bounding box center [920, 357] width 40 height 16
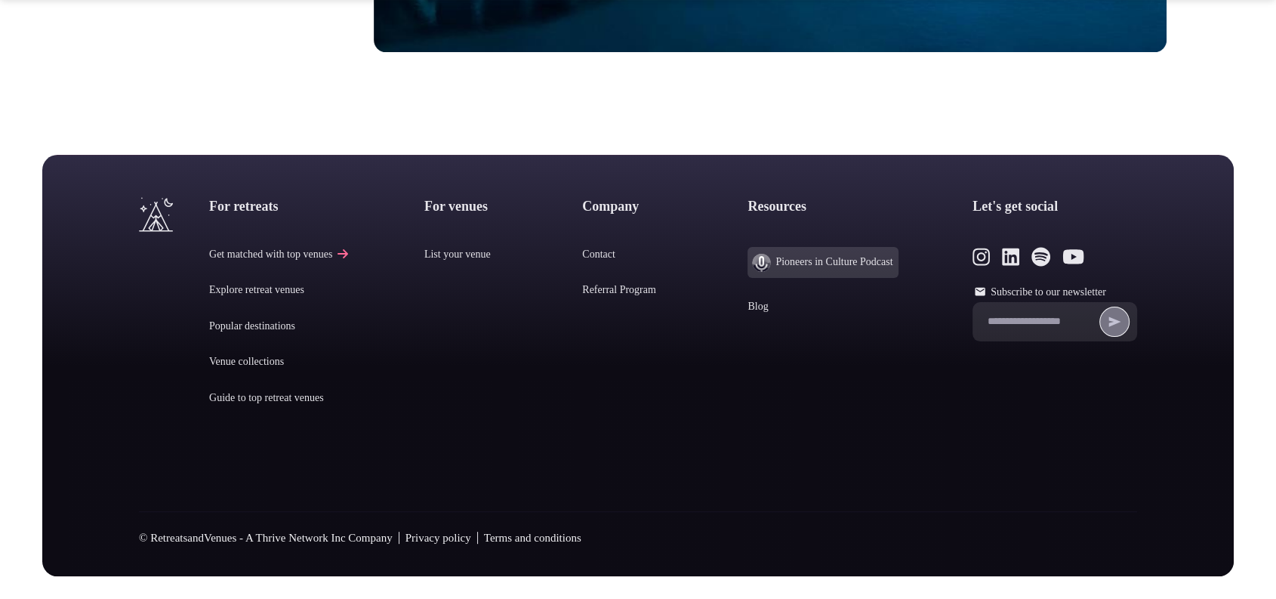
scroll to position [11842, 0]
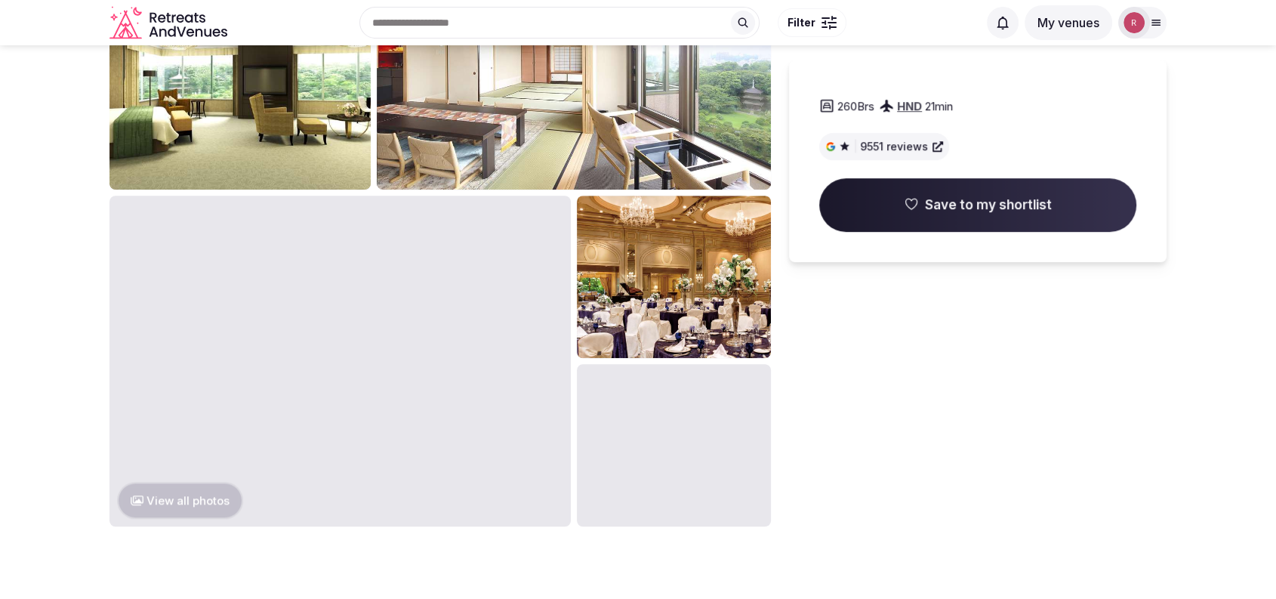
scroll to position [857, 0]
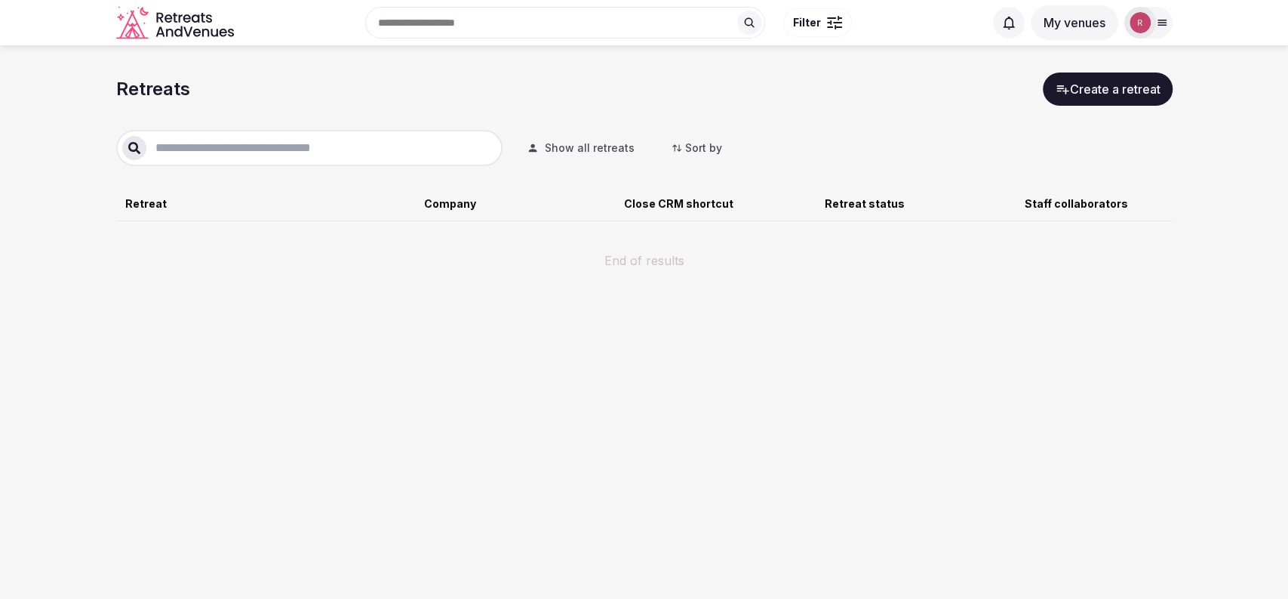
click at [281, 152] on input "text" at bounding box center [321, 148] width 350 height 18
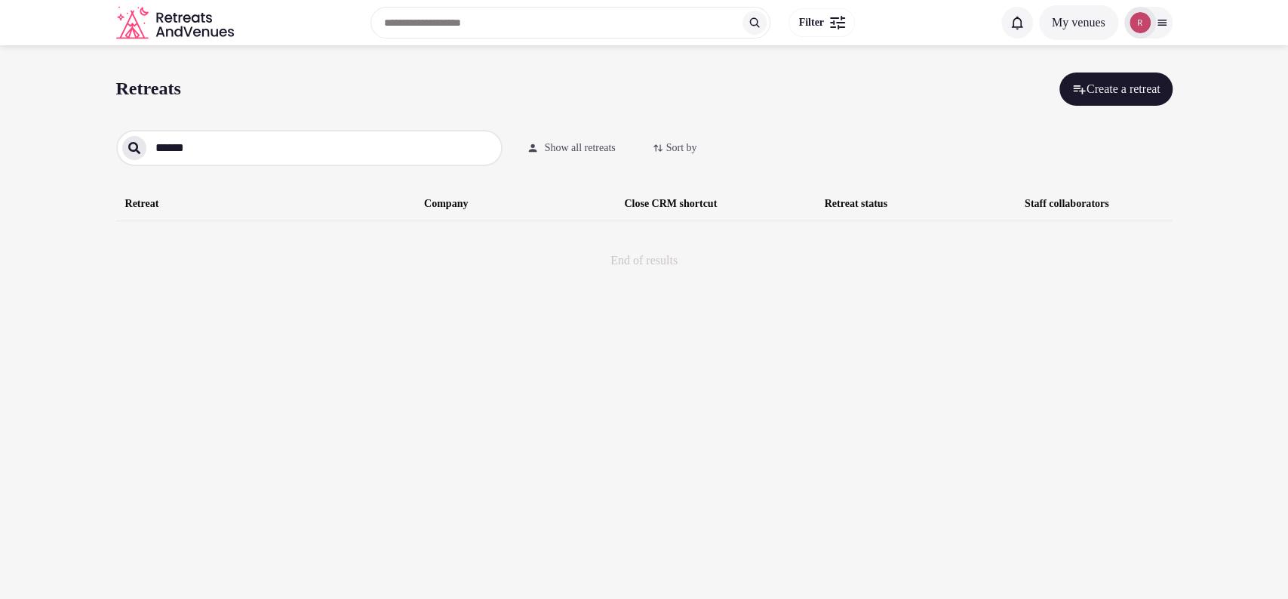
type input "******"
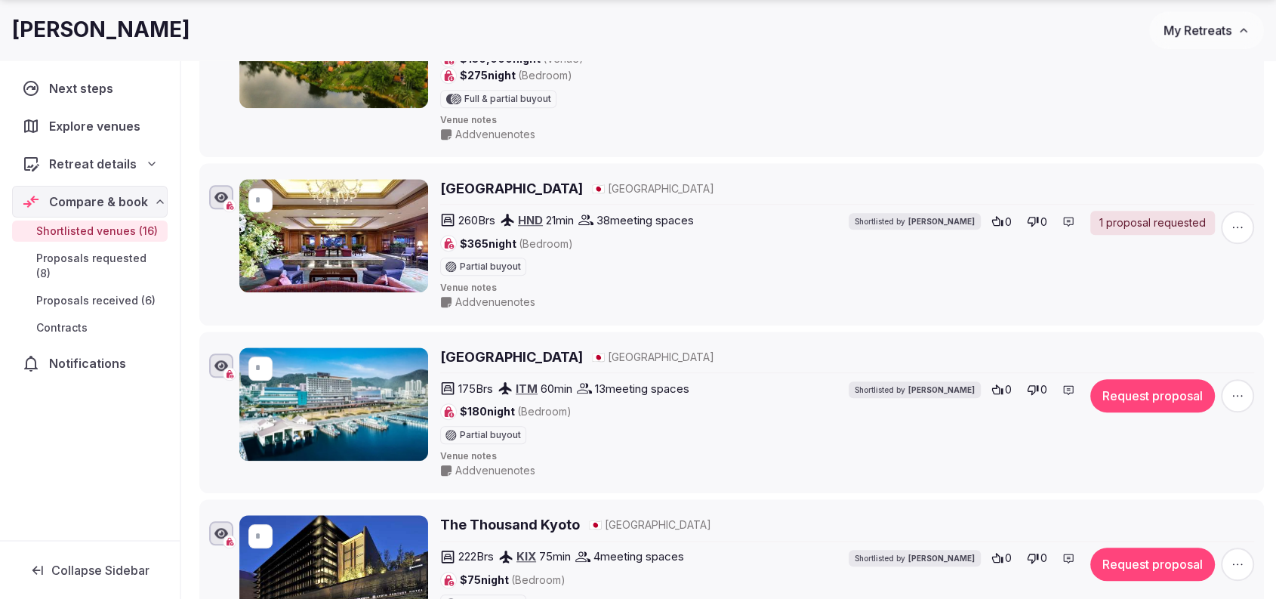
scroll to position [1283, 0]
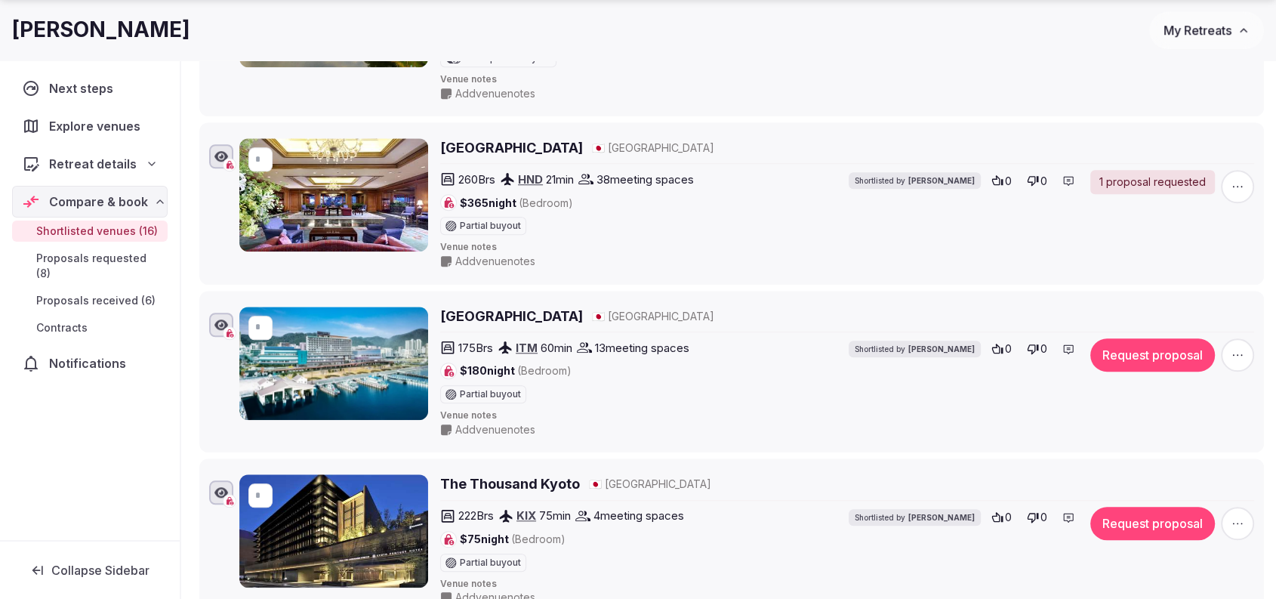
click at [1226, 203] on span "button" at bounding box center [1236, 186] width 33 height 33
click at [1147, 194] on div "1 proposal requested" at bounding box center [1152, 182] width 125 height 24
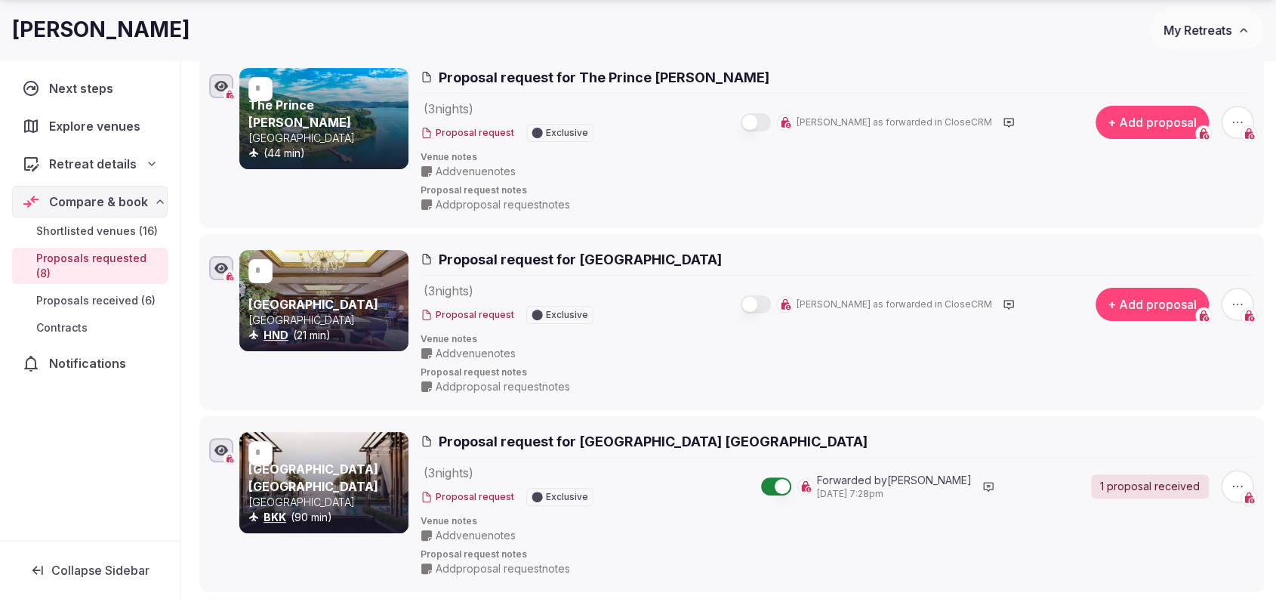
scroll to position [300, 0]
